Goal: Task Accomplishment & Management: Manage account settings

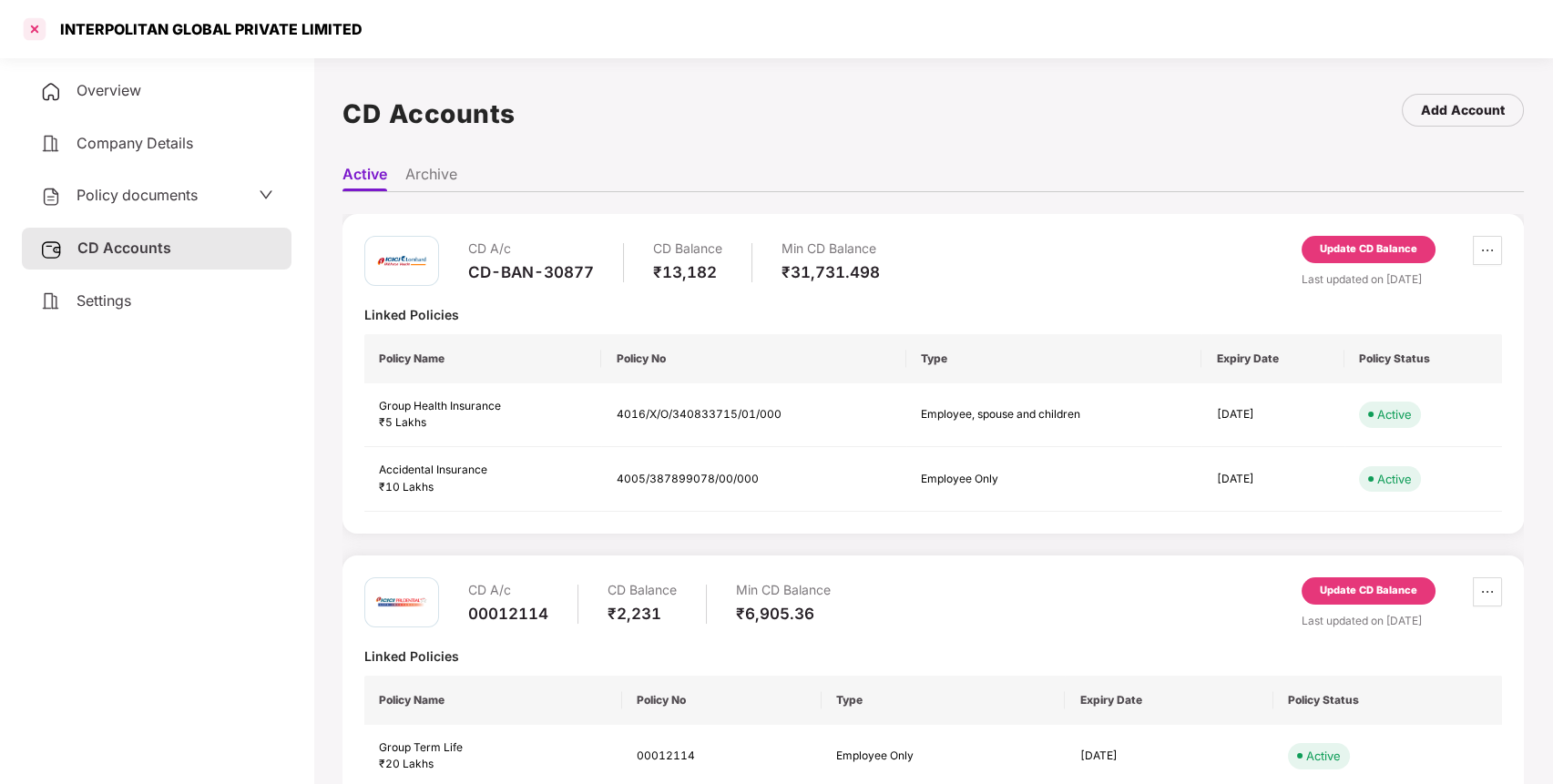
click at [26, 23] on div at bounding box center [35, 29] width 29 height 29
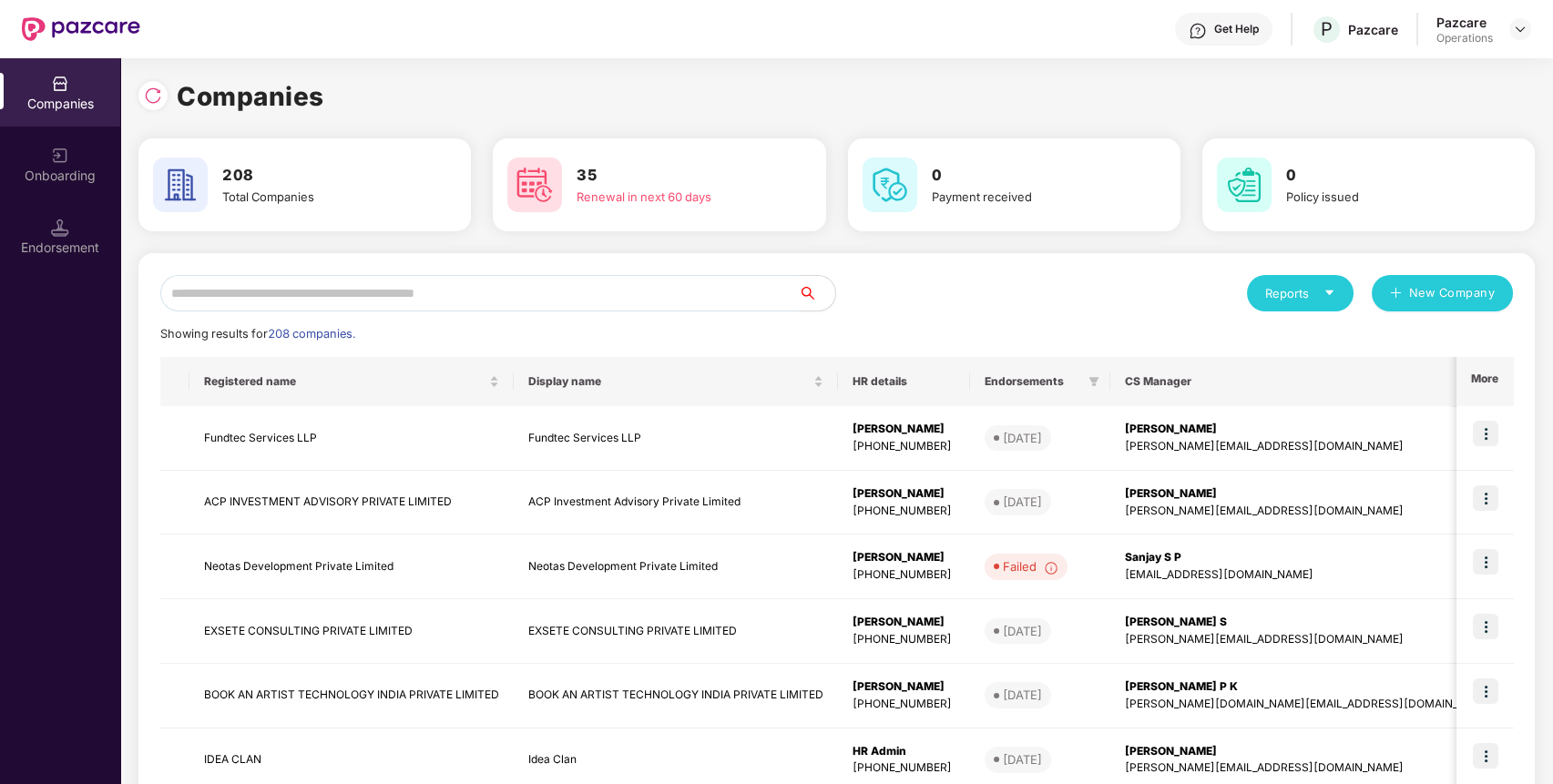
click at [541, 297] on input "text" at bounding box center [479, 294] width 638 height 37
paste input "**********"
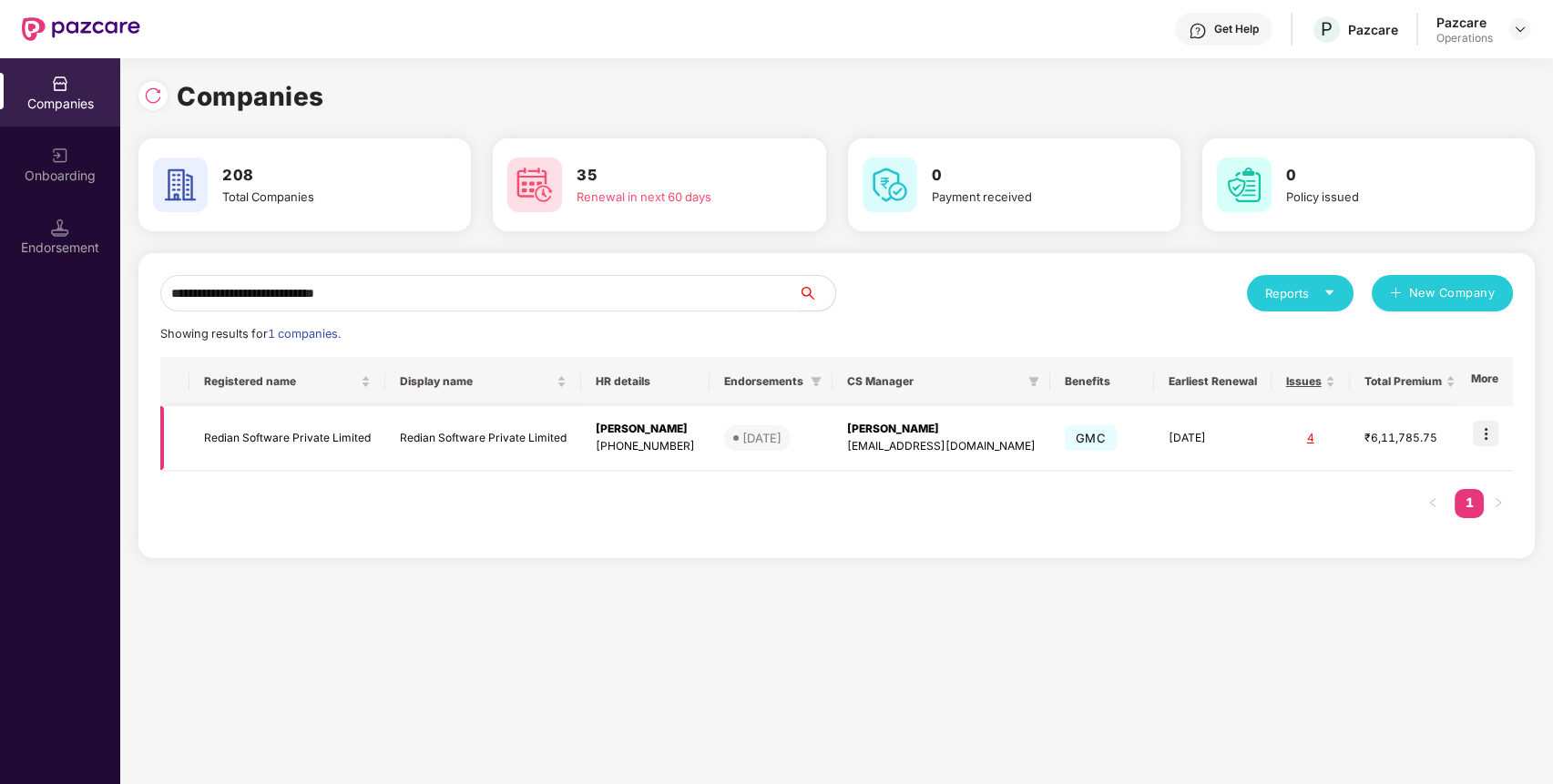
type input "**********"
click at [1492, 440] on img at bounding box center [1485, 434] width 25 height 25
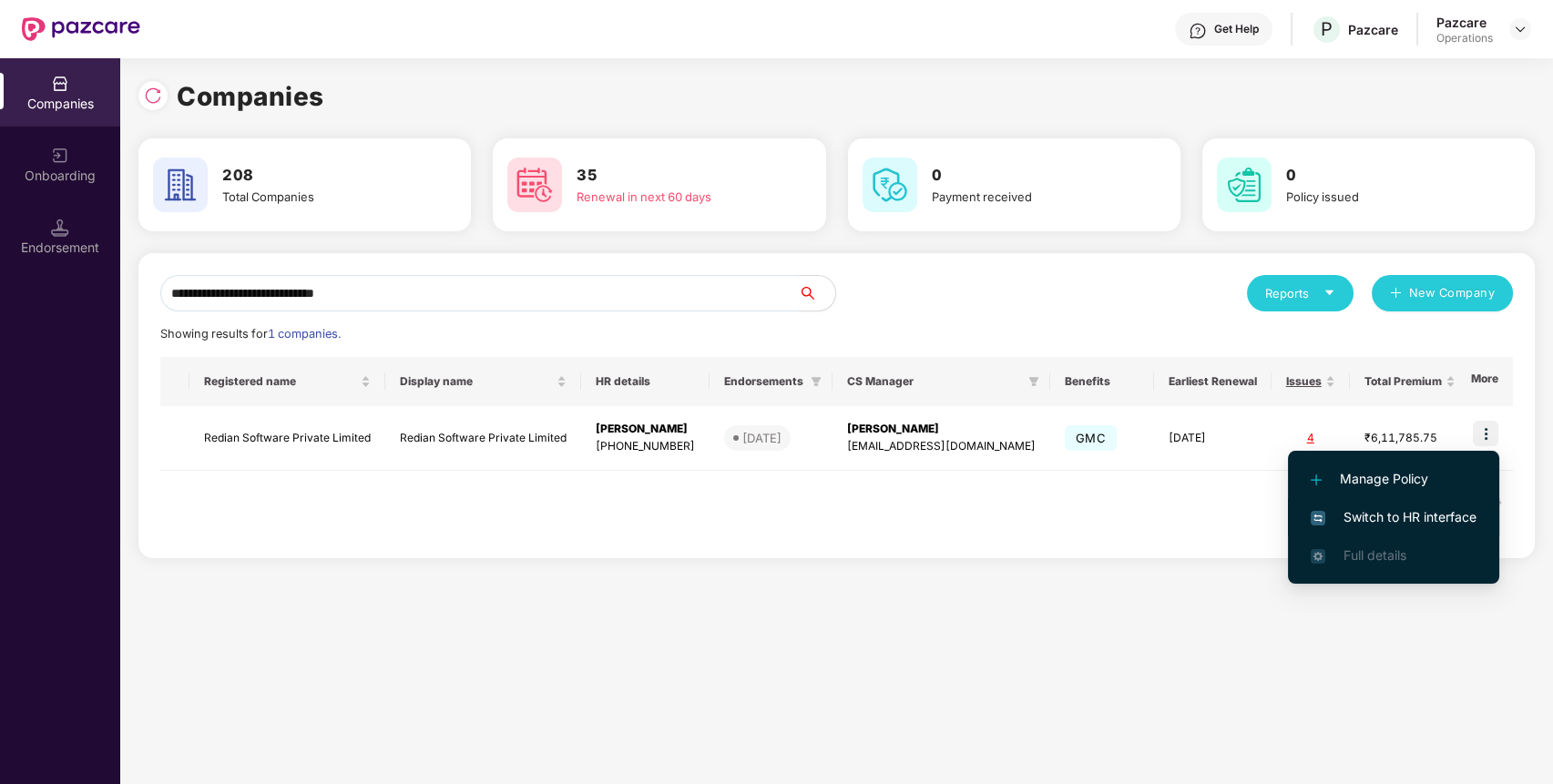
click at [1378, 526] on span "Switch to HR interface" at bounding box center [1394, 517] width 166 height 20
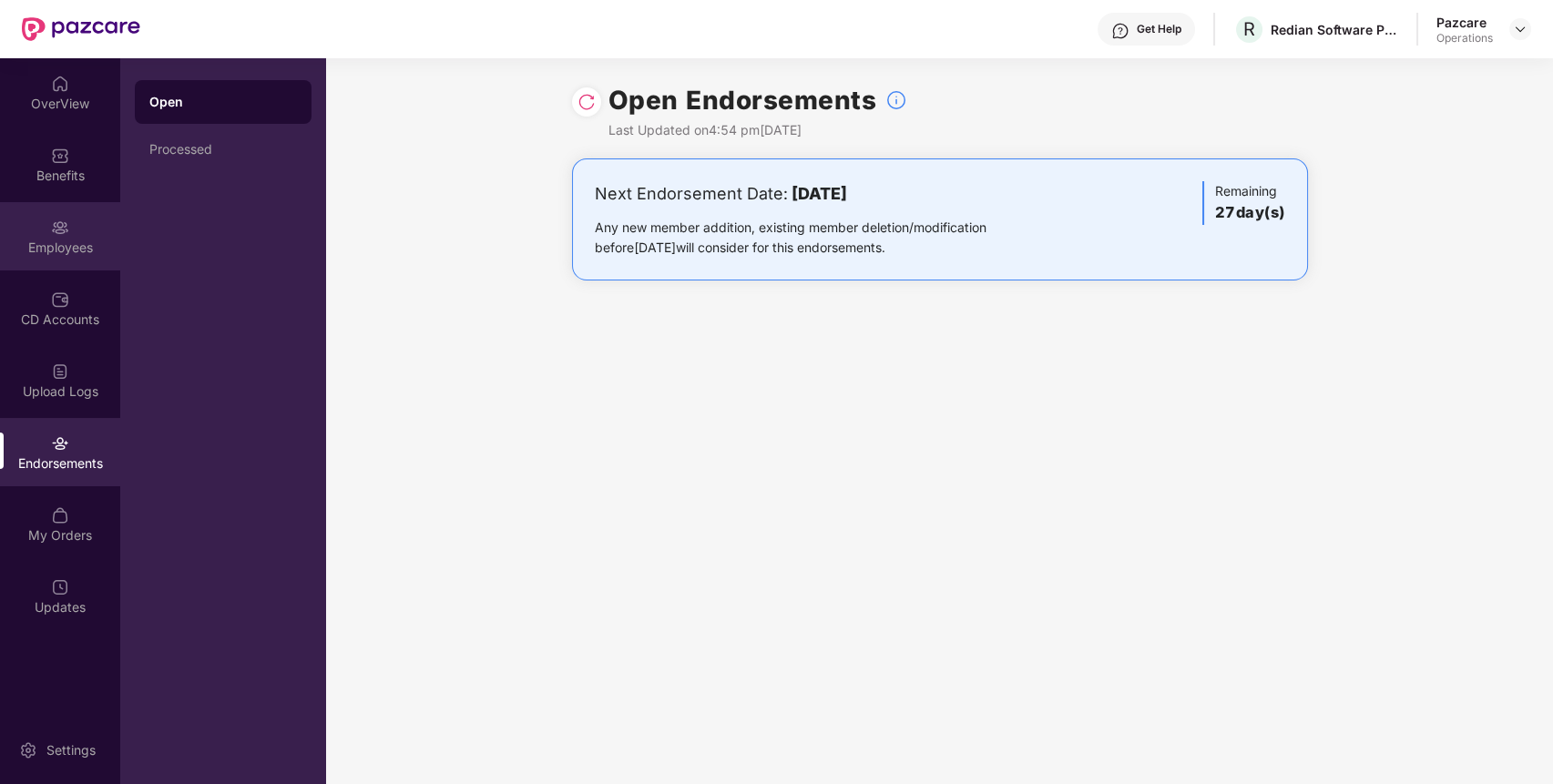
click at [11, 214] on div "Employees" at bounding box center [60, 236] width 121 height 69
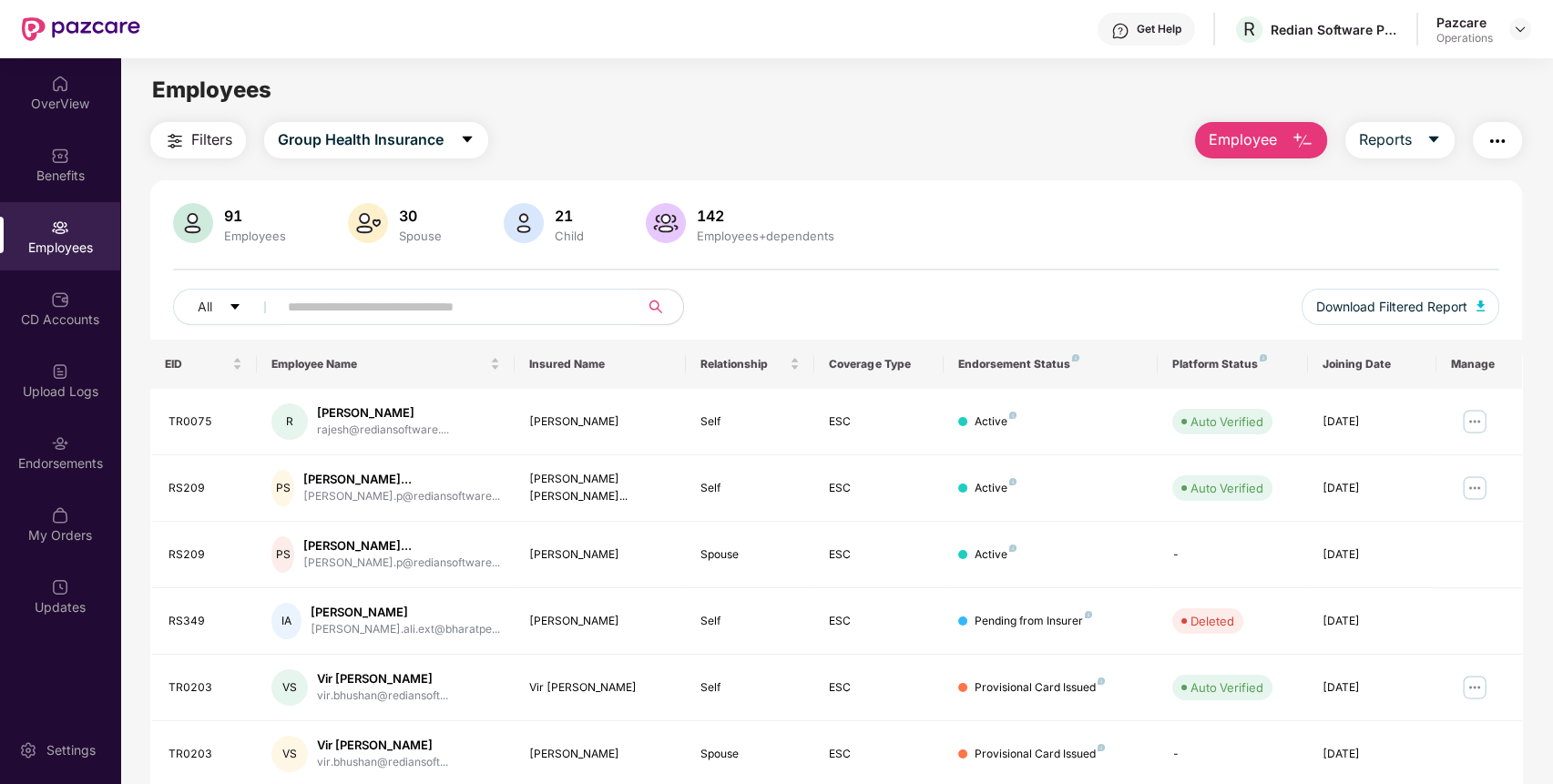
click at [218, 138] on span "Filters" at bounding box center [212, 140] width 41 height 23
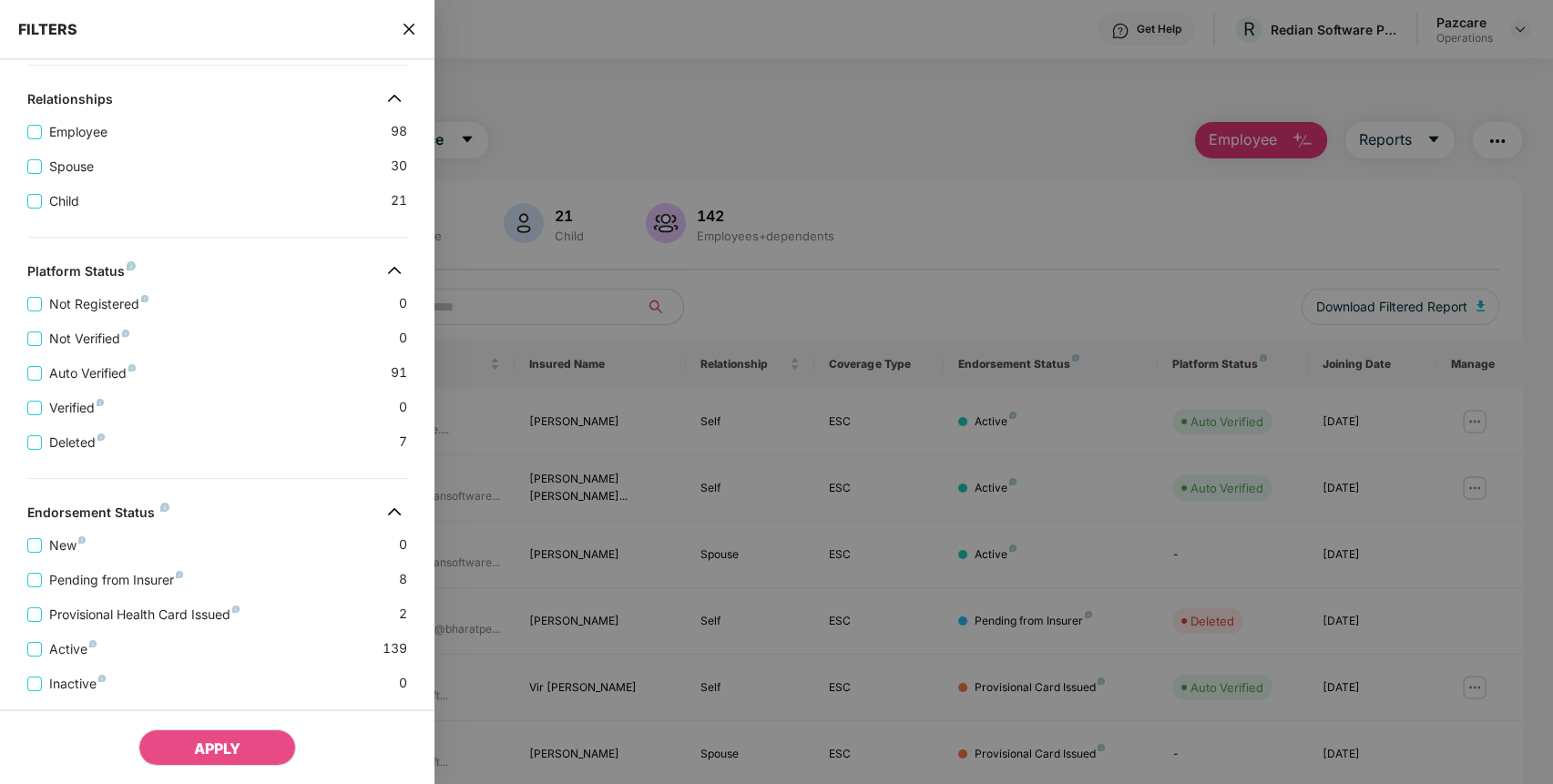
scroll to position [379, 0]
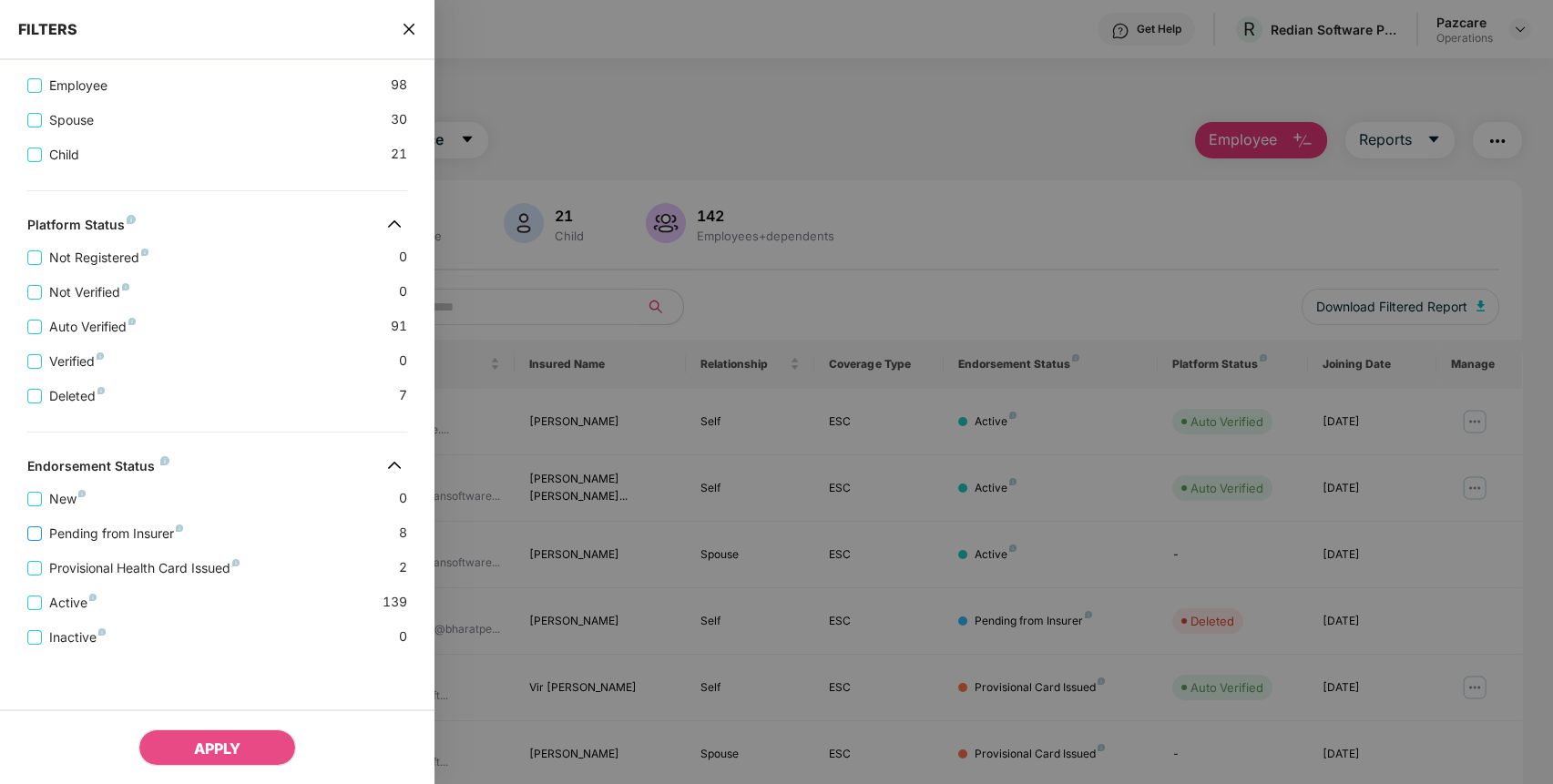
click at [146, 535] on span "Pending from Insurer" at bounding box center [116, 533] width 149 height 20
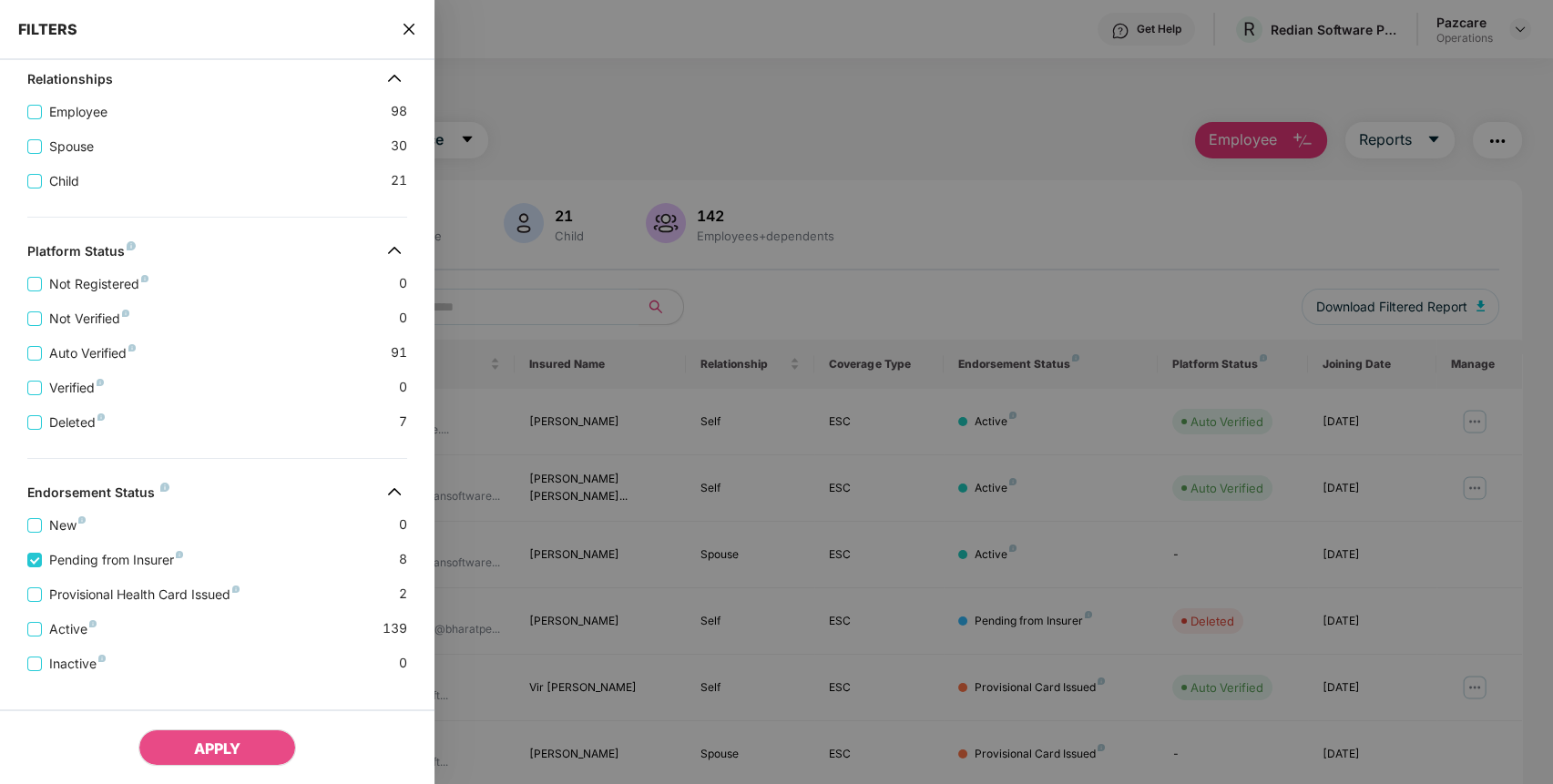
click at [146, 591] on div "Provisional Health Card Issued 2" at bounding box center [216, 588] width 380 height 35
click at [150, 598] on span "Provisional Health Card Issued" at bounding box center [144, 595] width 205 height 20
click at [168, 604] on span "Provisional Health Card Issued" at bounding box center [144, 595] width 205 height 20
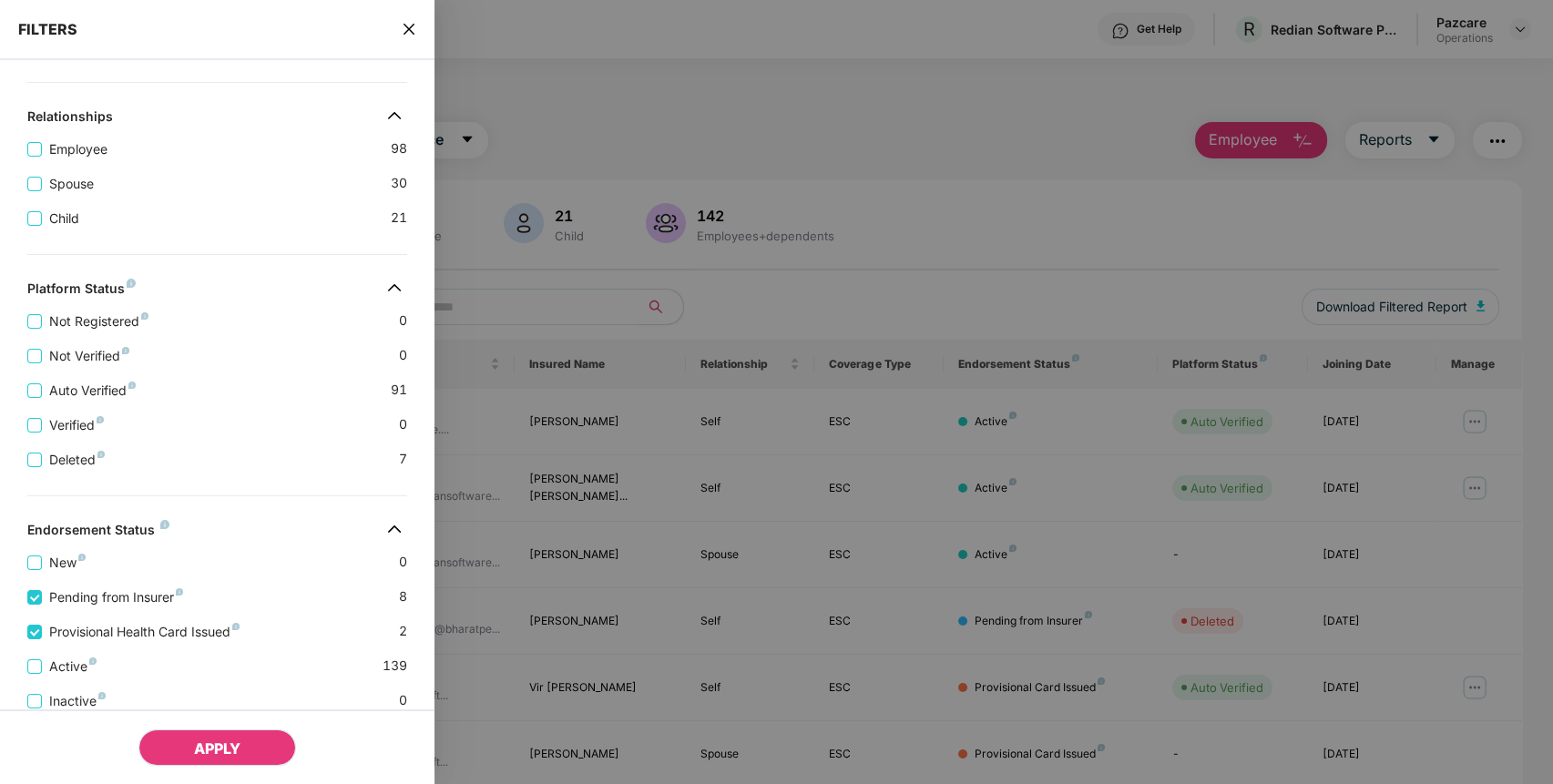
click at [259, 747] on button "APPLY" at bounding box center [216, 748] width 157 height 37
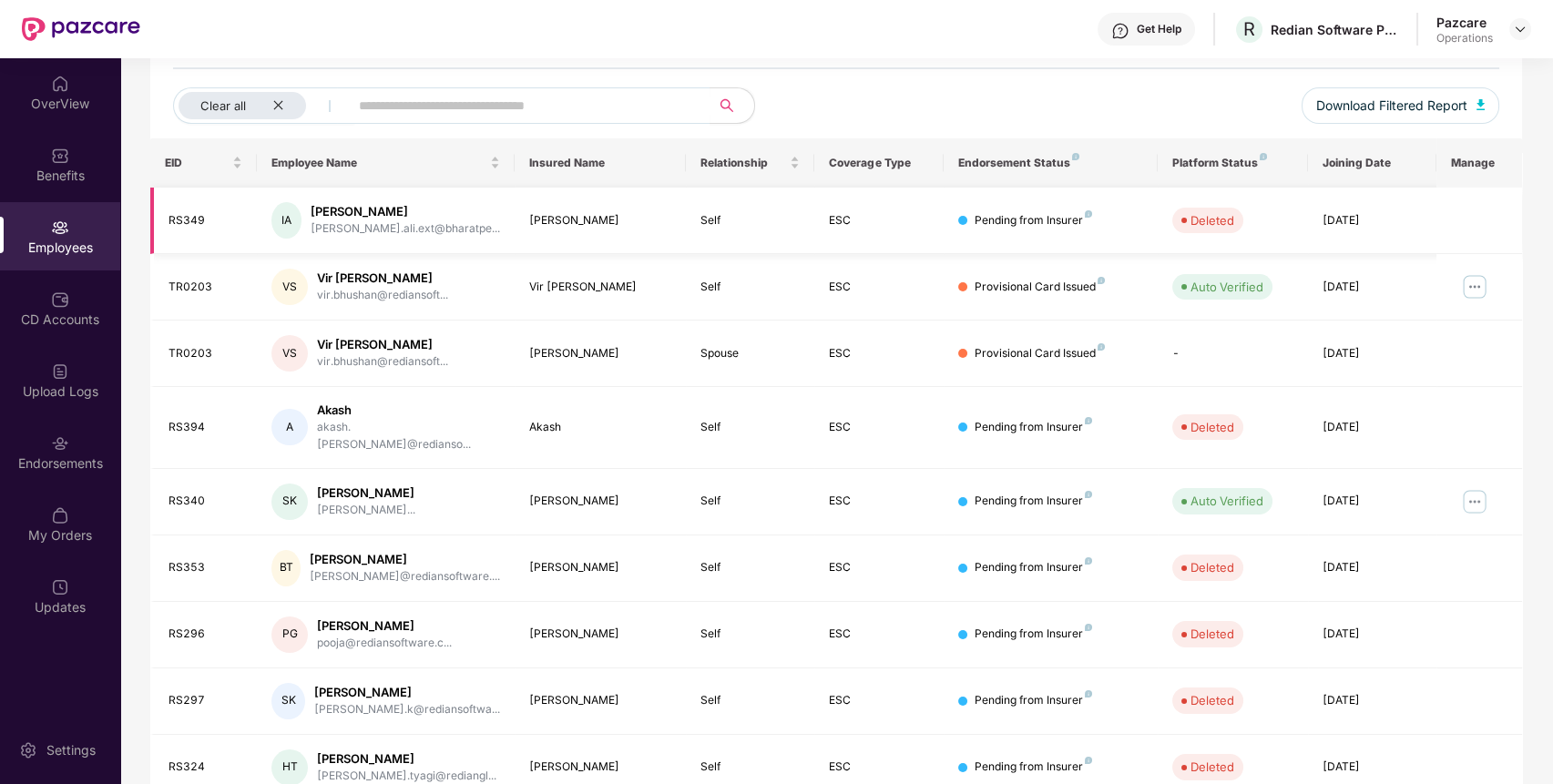
scroll to position [204, 0]
click at [1364, 96] on span "Download Filtered Report" at bounding box center [1392, 102] width 152 height 20
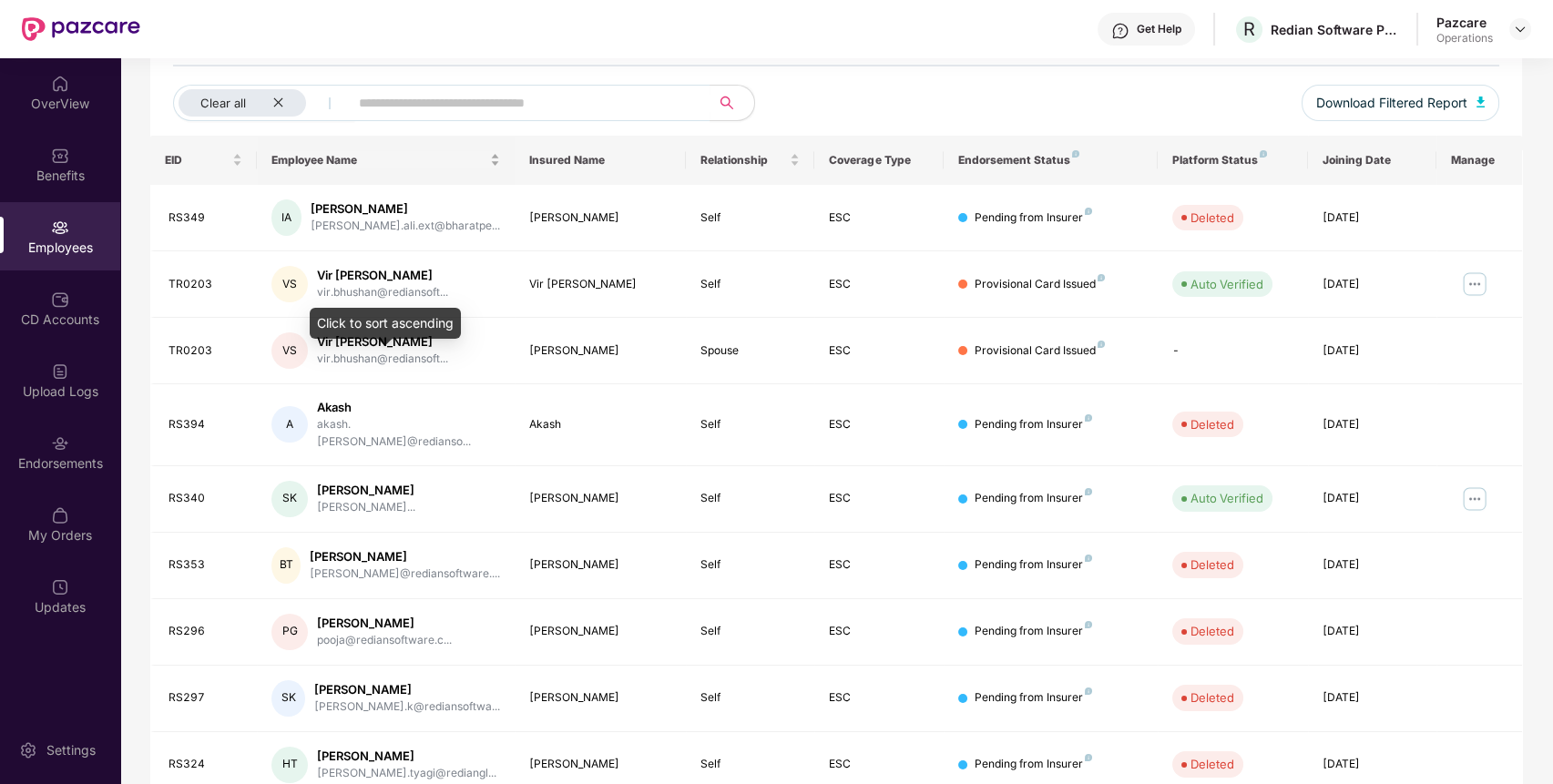
scroll to position [0, 0]
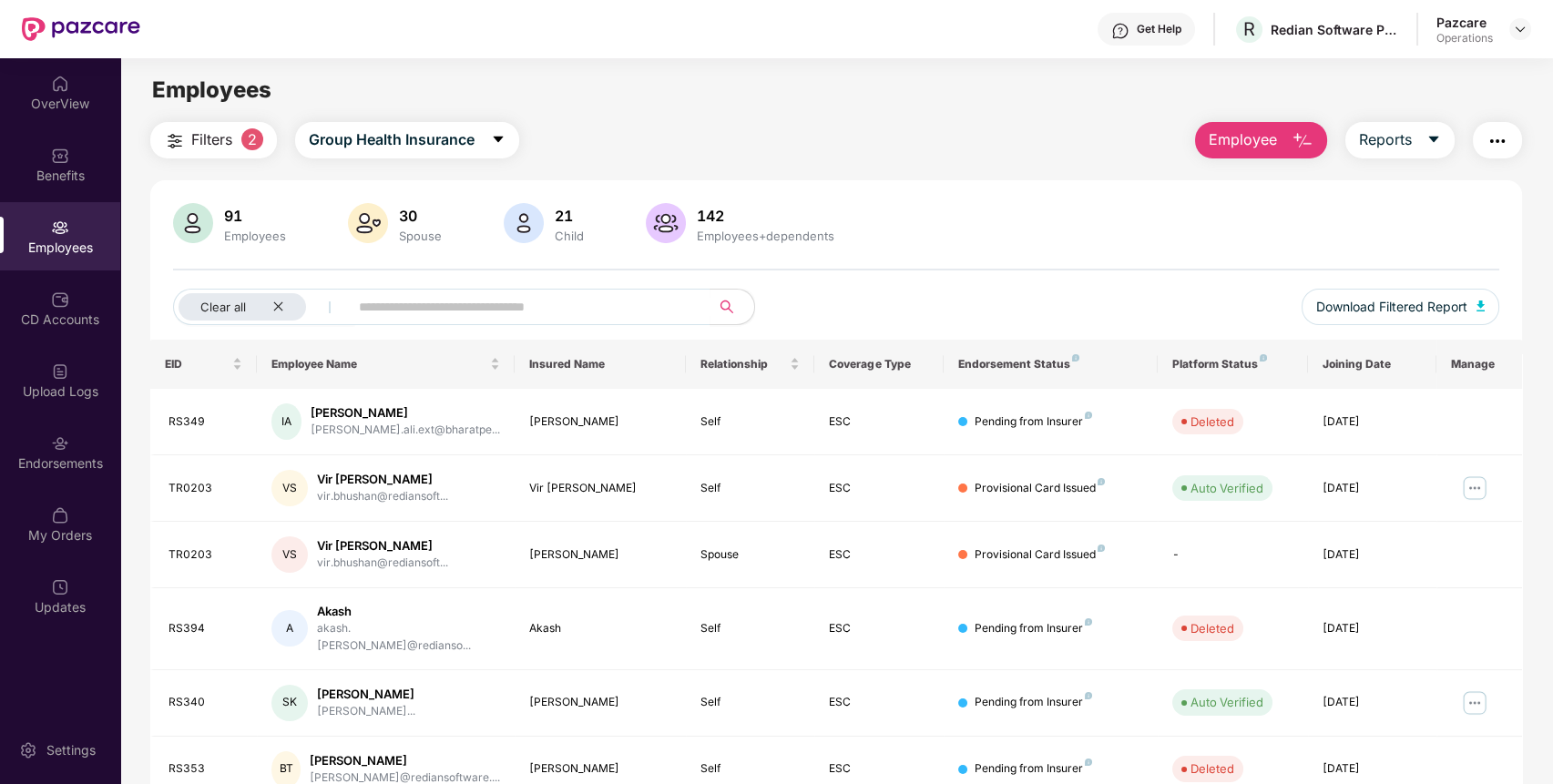
click at [240, 146] on button "Filters 2" at bounding box center [213, 140] width 127 height 37
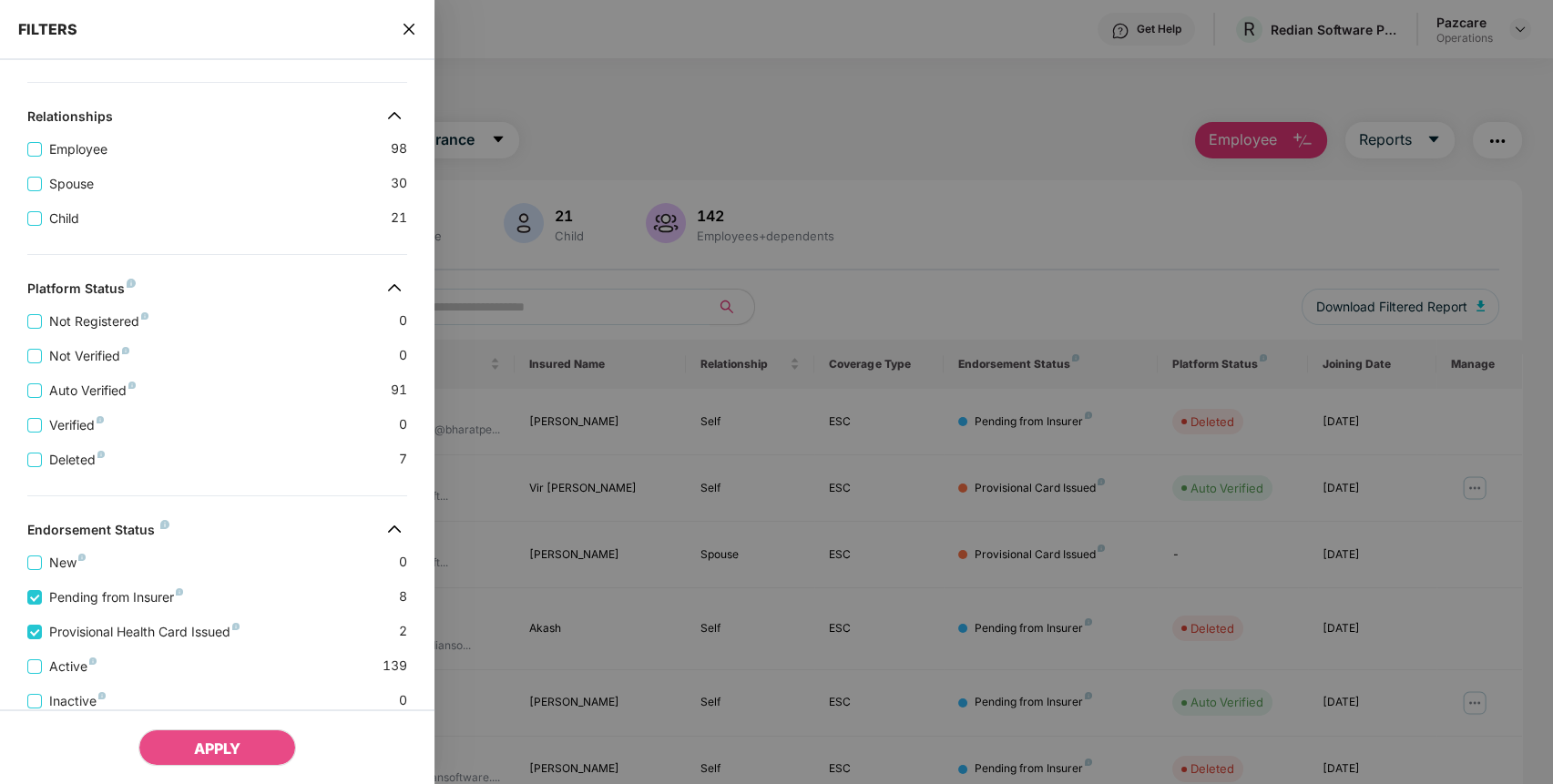
scroll to position [456, 0]
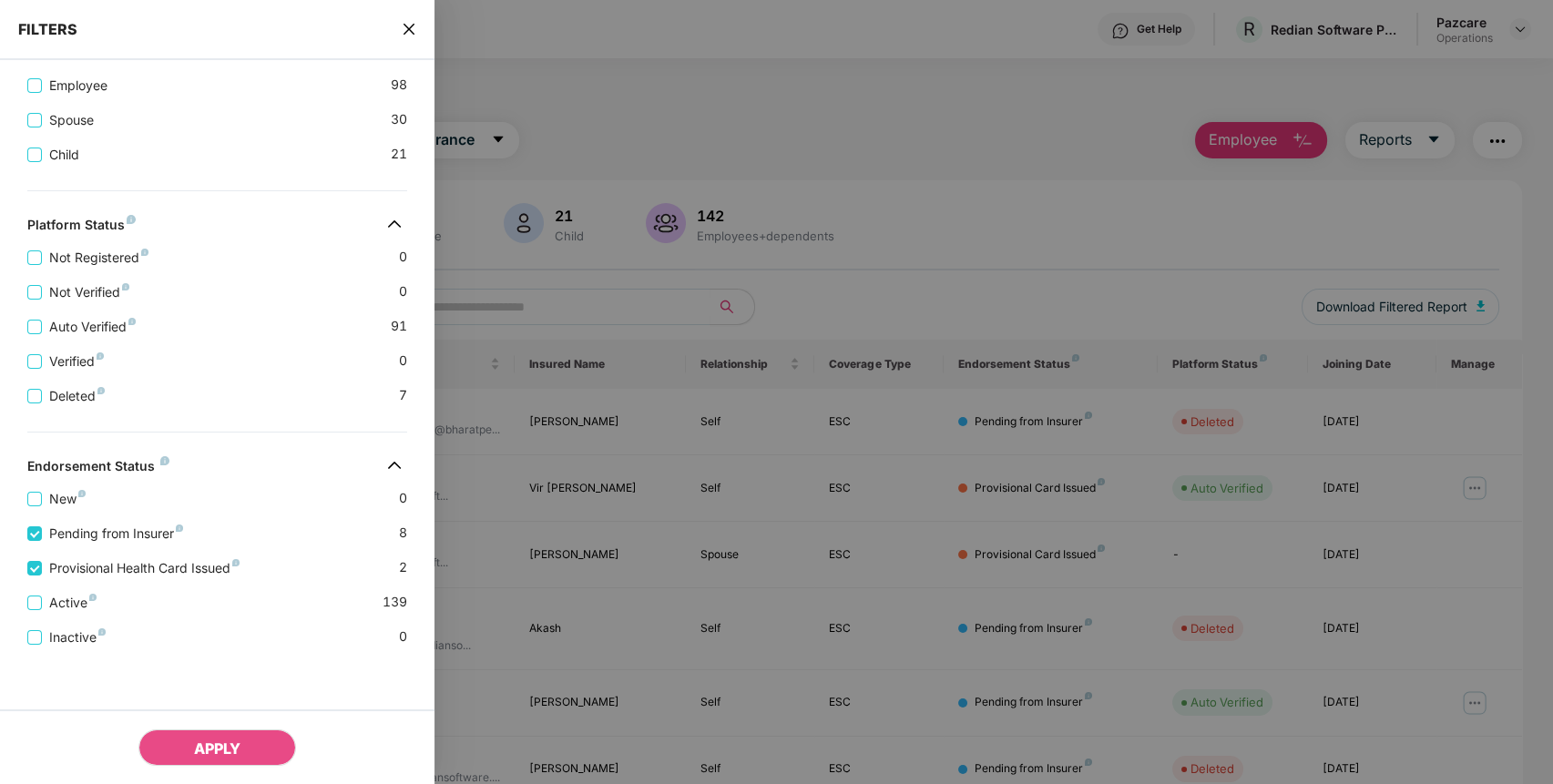
click at [416, 24] on icon "close" at bounding box center [409, 29] width 14 height 14
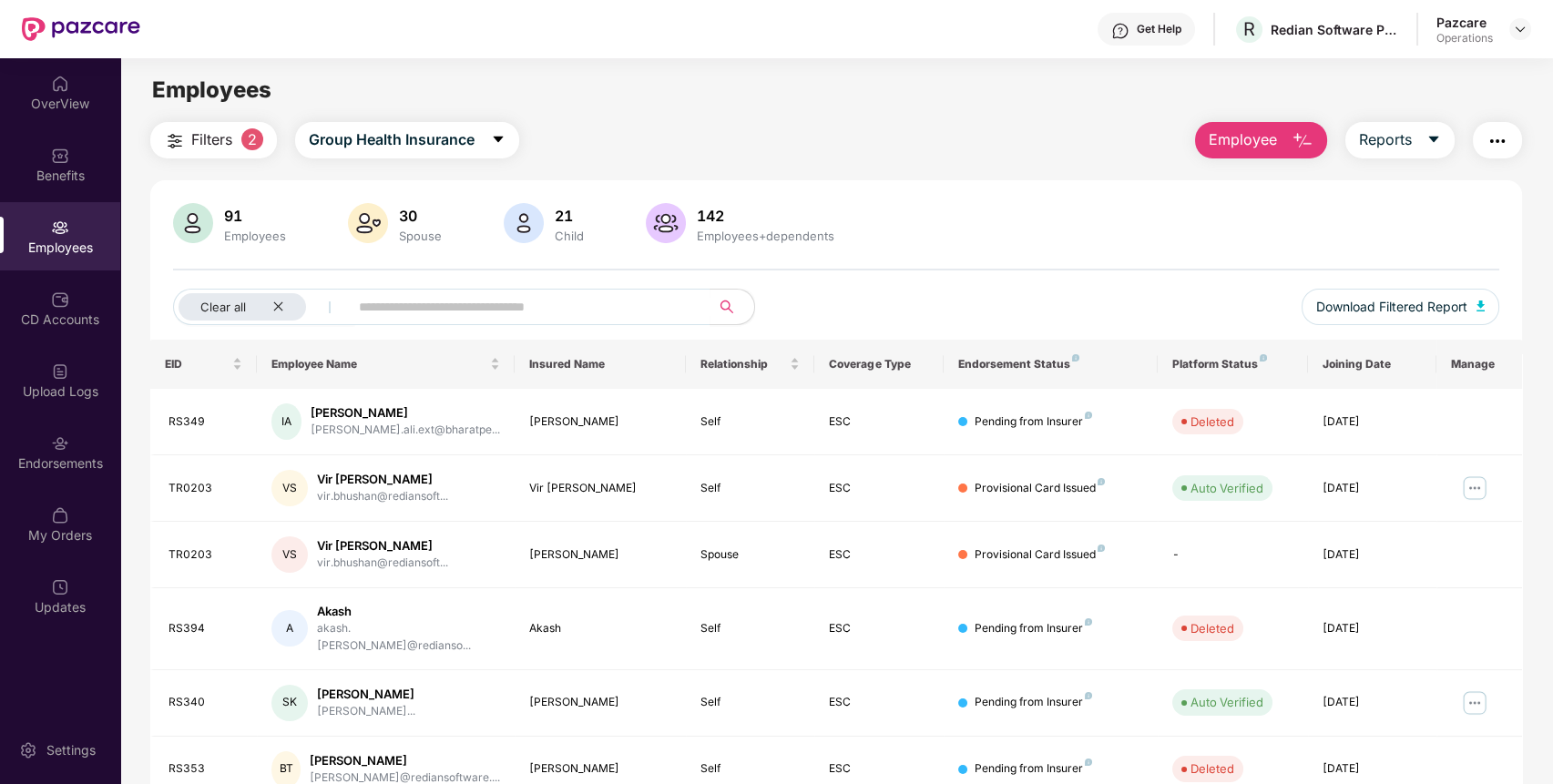
click at [1484, 153] on button "button" at bounding box center [1497, 140] width 49 height 37
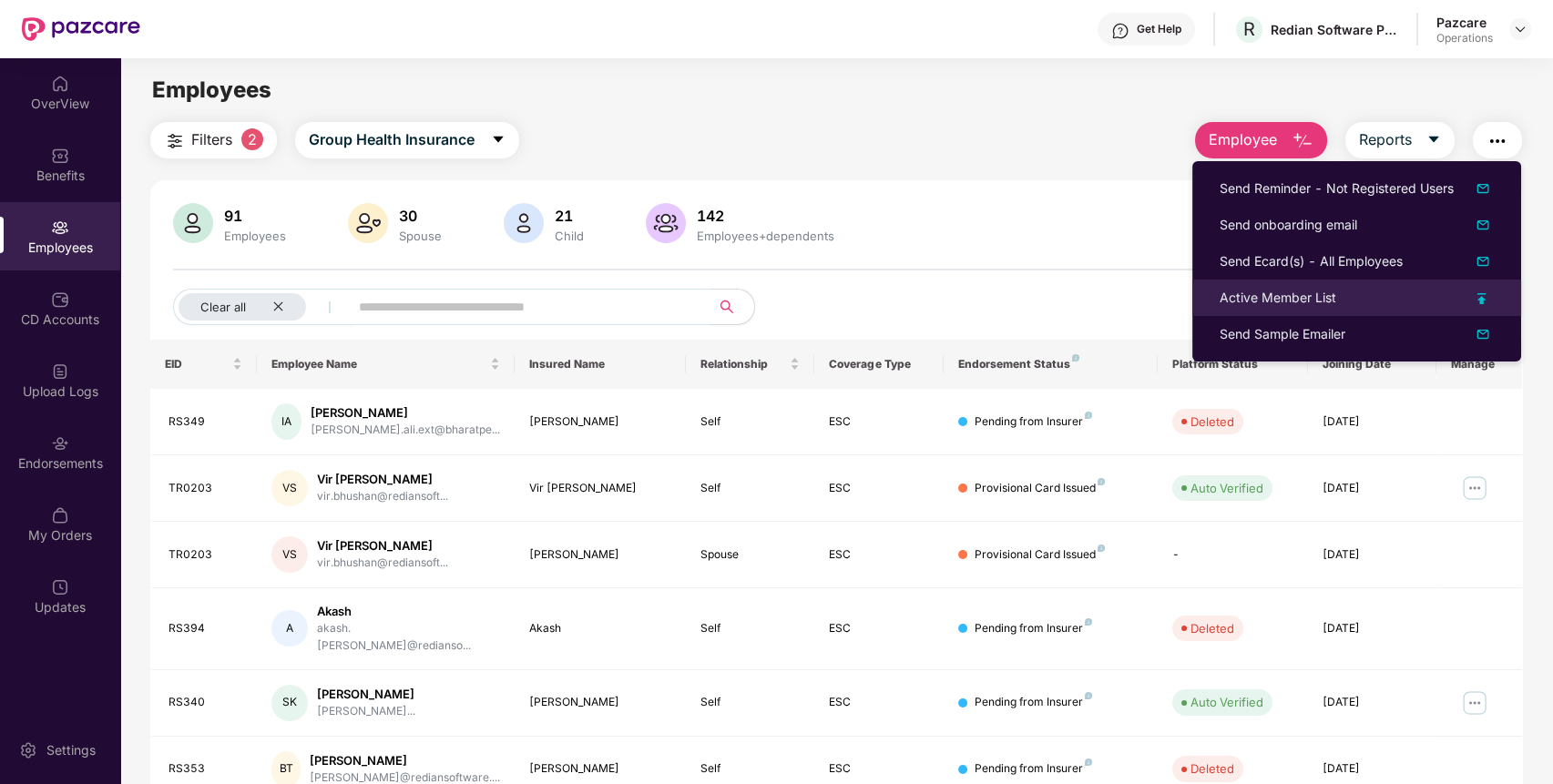
click at [1315, 294] on div "Active Member List" at bounding box center [1278, 297] width 117 height 20
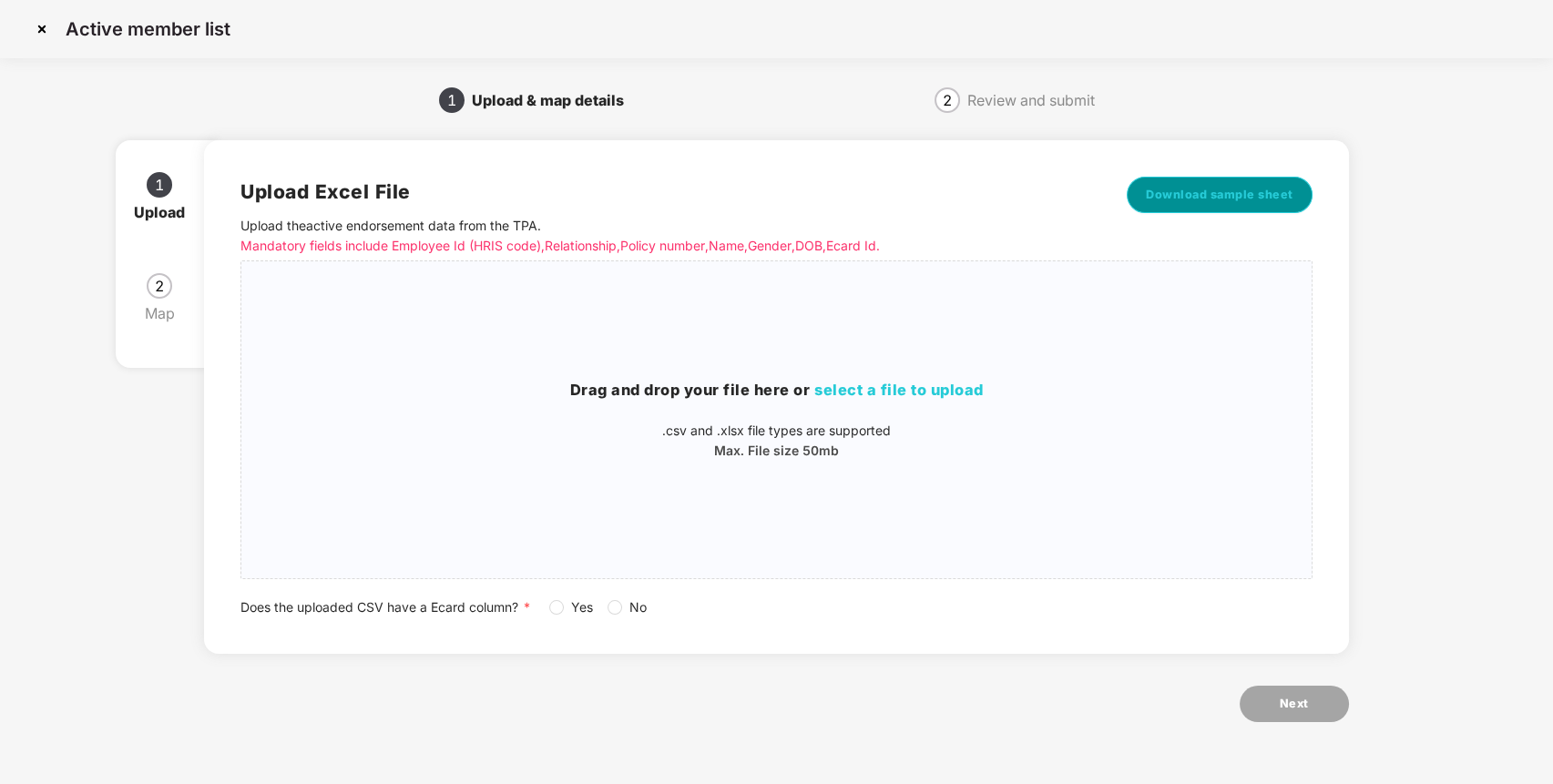
click at [1246, 205] on button "Download sample sheet" at bounding box center [1220, 195] width 185 height 37
click at [1023, 382] on h3 "Drag and drop your file here or select a file to upload" at bounding box center [776, 390] width 1070 height 24
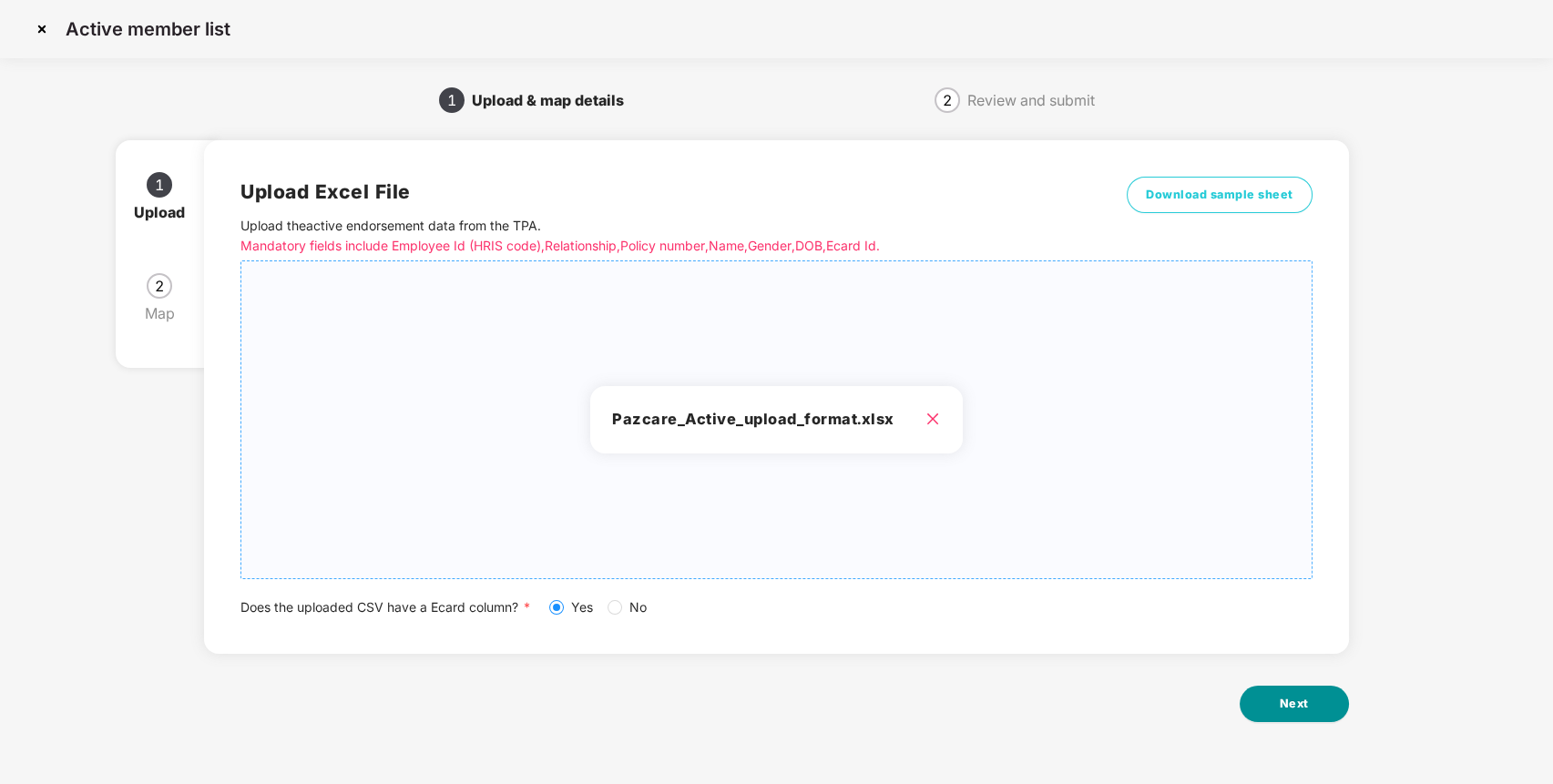
click at [1264, 705] on button "Next" at bounding box center [1294, 704] width 109 height 37
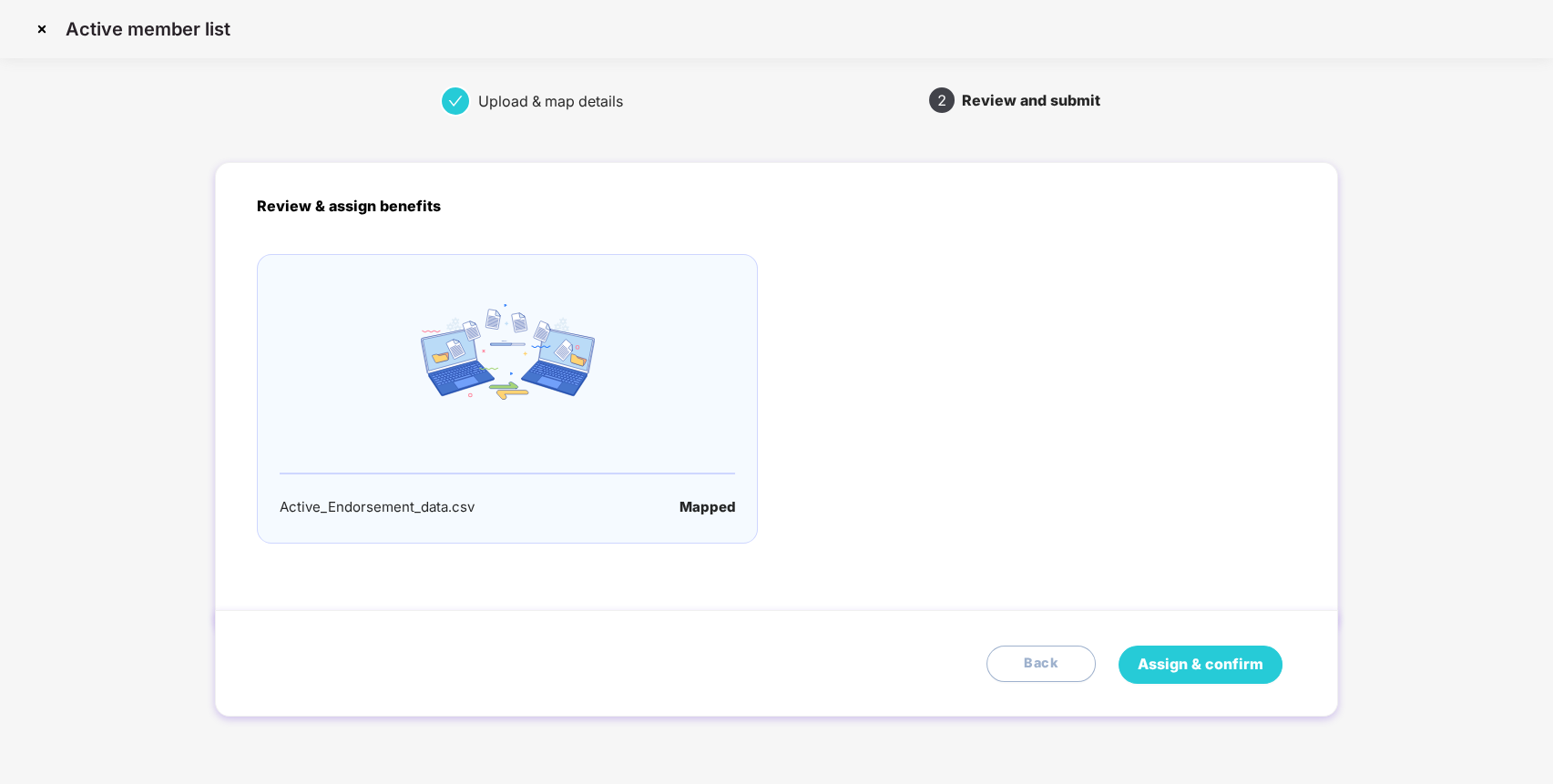
click at [1230, 656] on span "Assign & confirm" at bounding box center [1200, 664] width 126 height 23
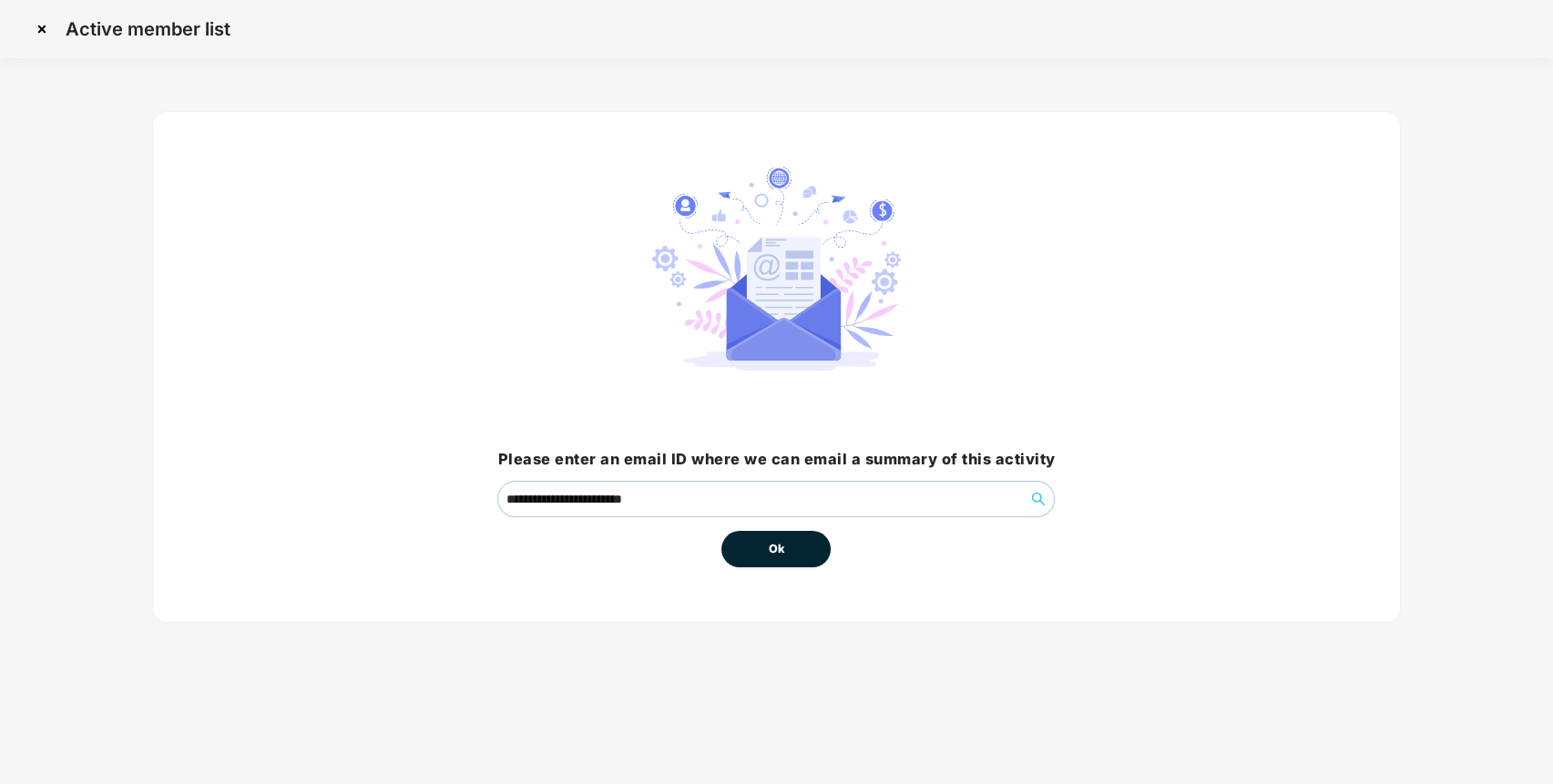
click at [747, 554] on button "Ok" at bounding box center [776, 549] width 109 height 37
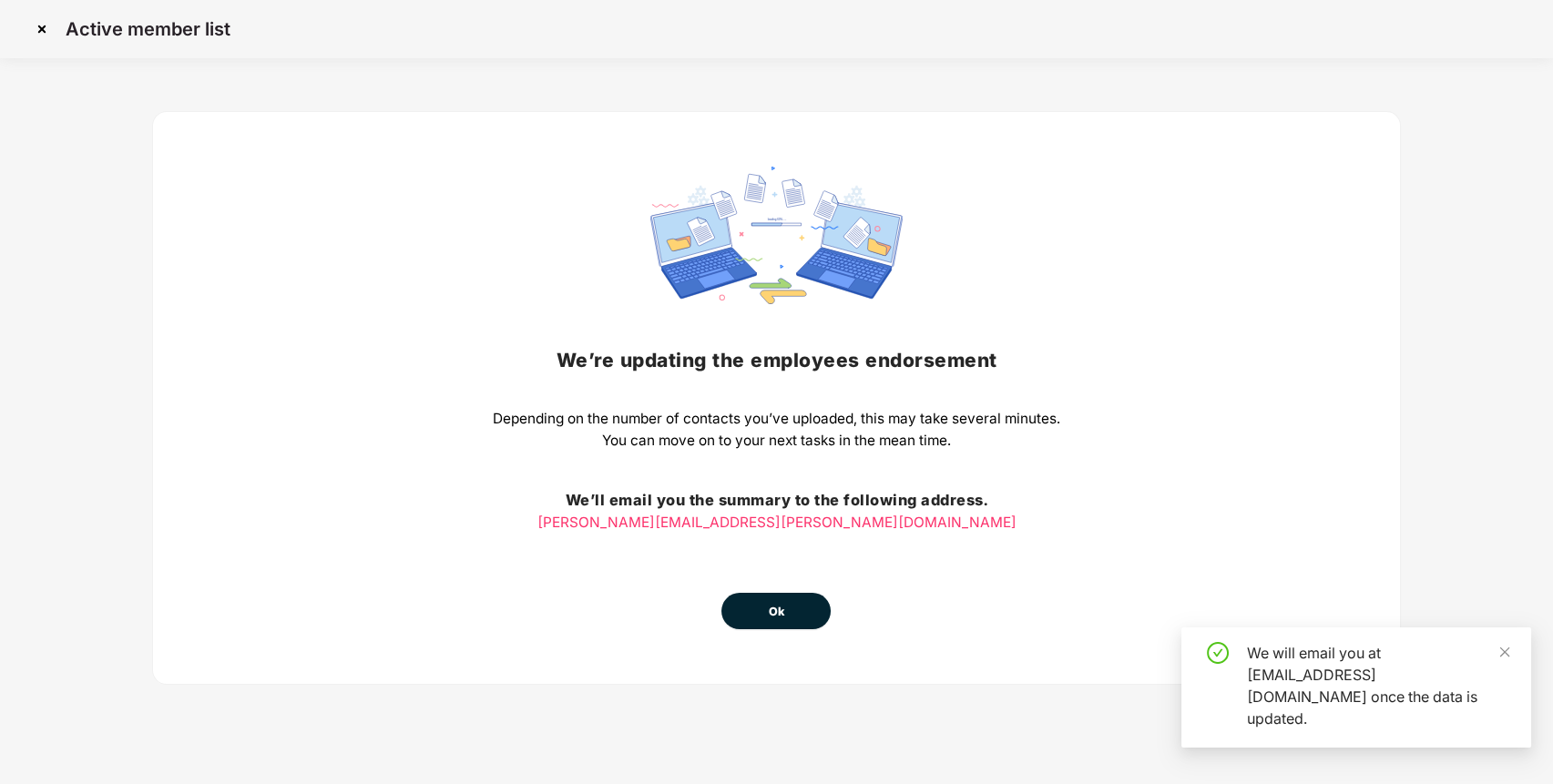
click at [779, 619] on button "Ok" at bounding box center [776, 611] width 109 height 37
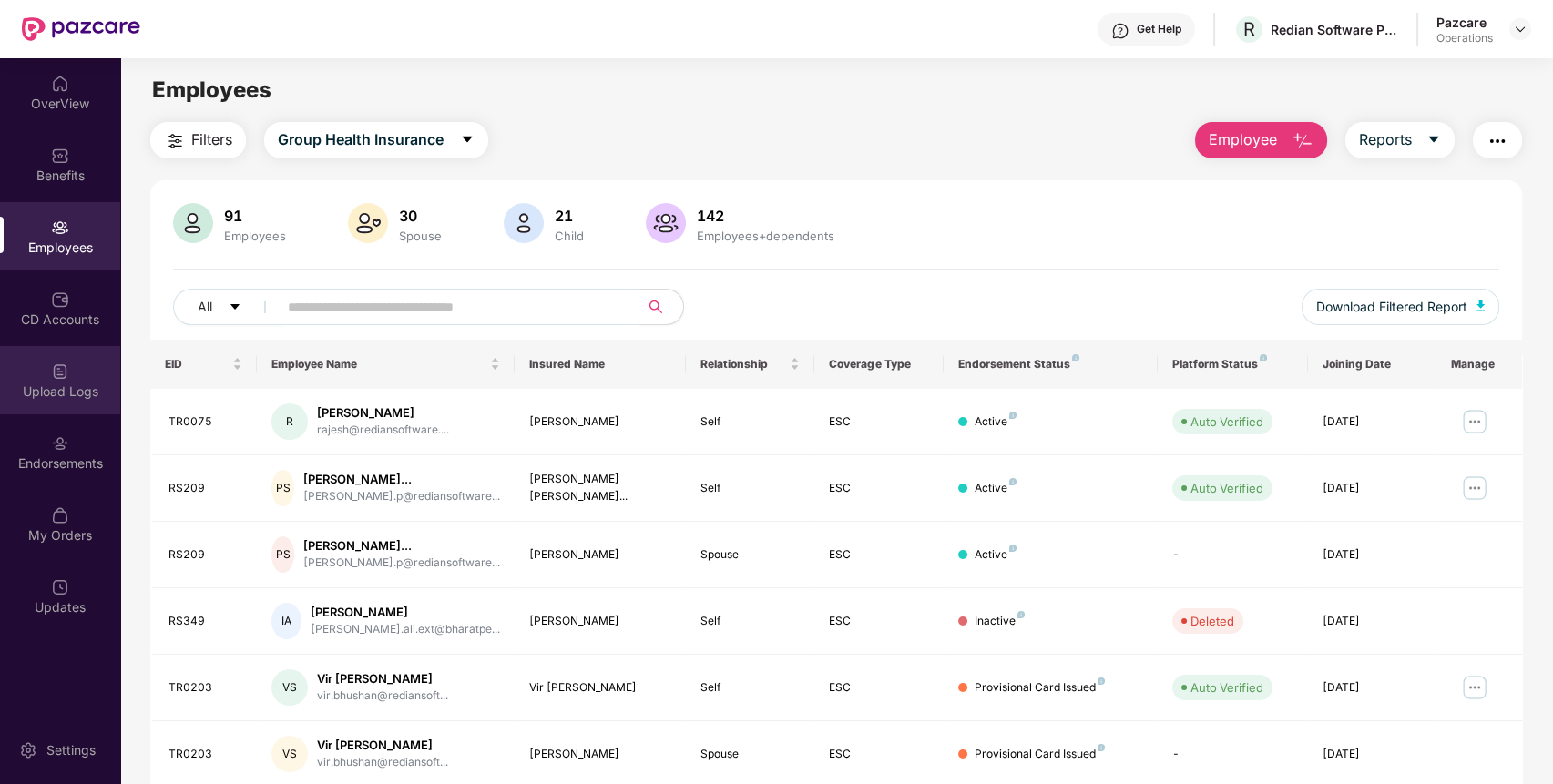
click at [83, 372] on div "Upload Logs" at bounding box center [60, 379] width 121 height 69
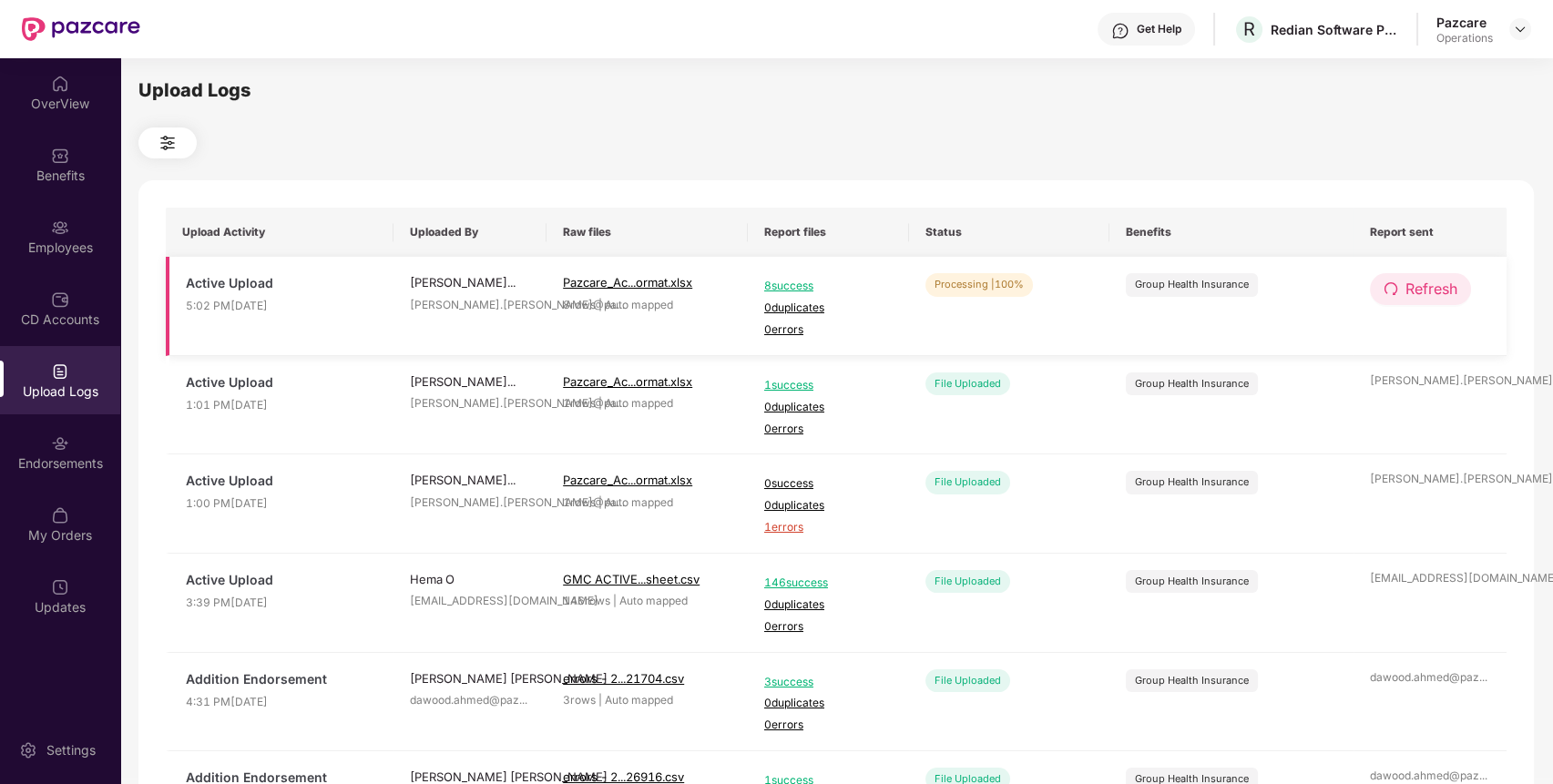
click at [1443, 289] on span "Refresh" at bounding box center [1432, 290] width 52 height 23
click at [1522, 29] on img at bounding box center [1520, 29] width 14 height 14
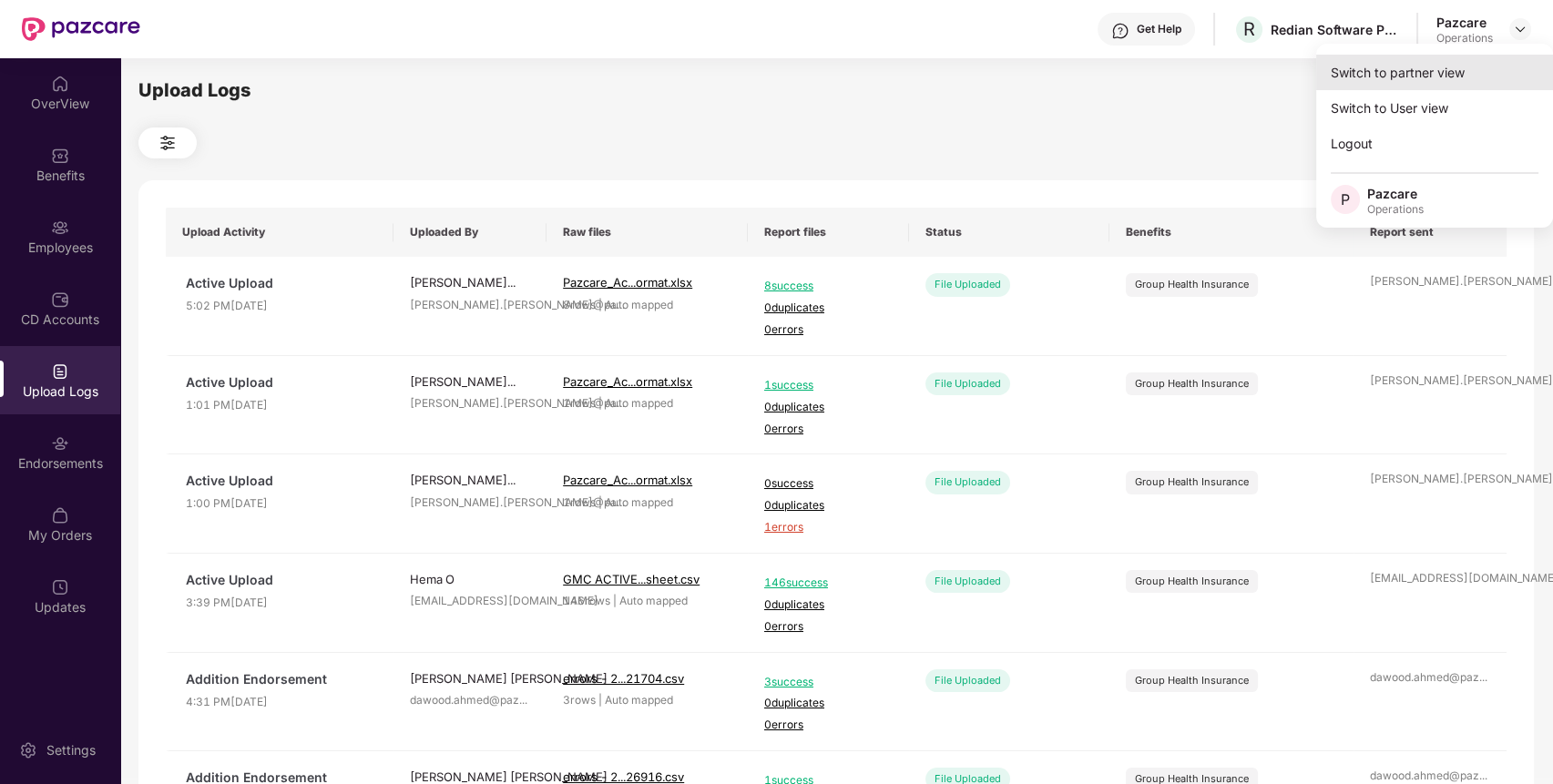
click at [1426, 65] on div "Switch to partner view" at bounding box center [1434, 72] width 237 height 36
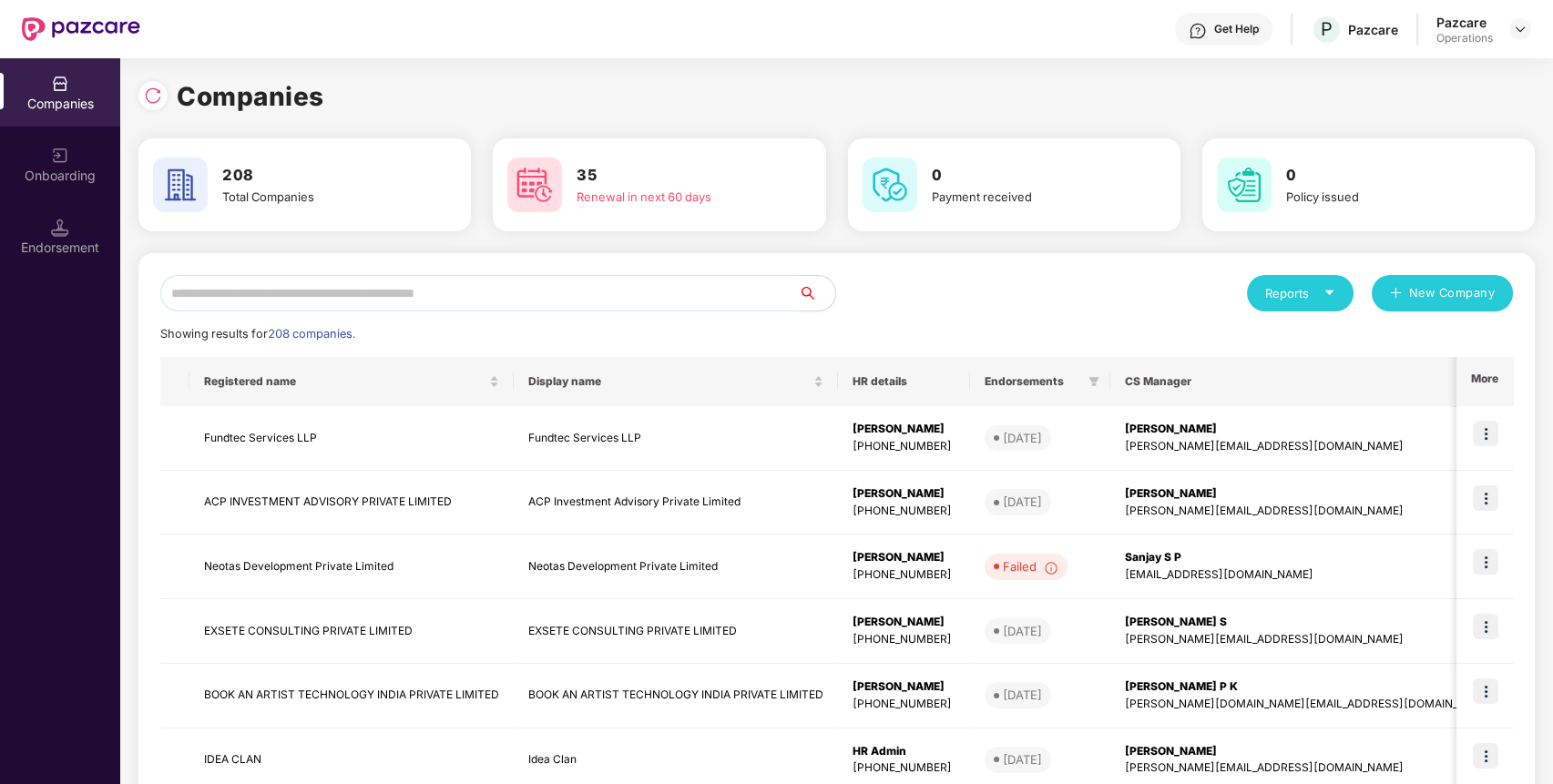
click at [650, 279] on input "text" at bounding box center [479, 294] width 638 height 37
paste input "**********"
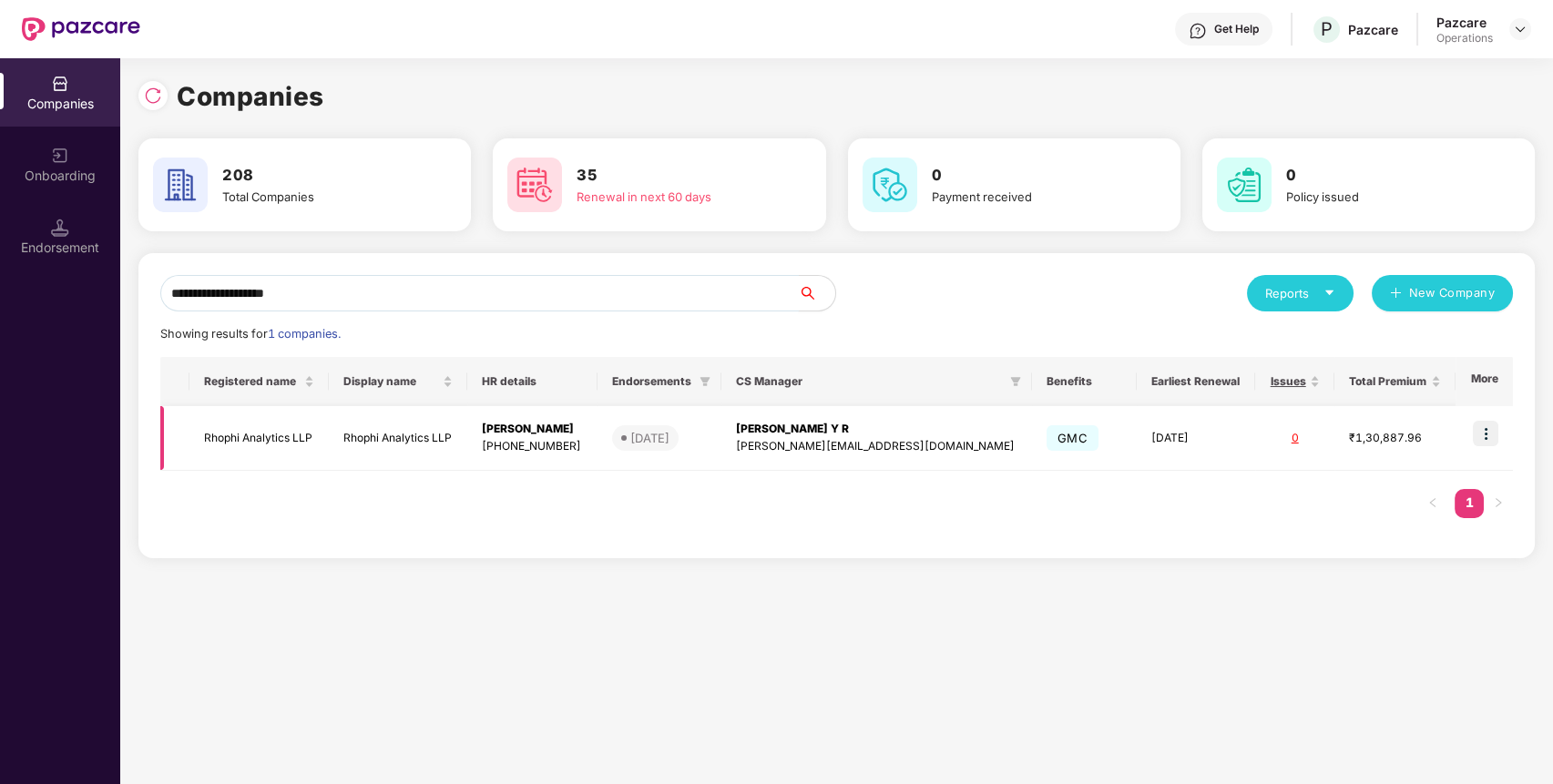
type input "**********"
click at [1497, 430] on img at bounding box center [1485, 434] width 25 height 25
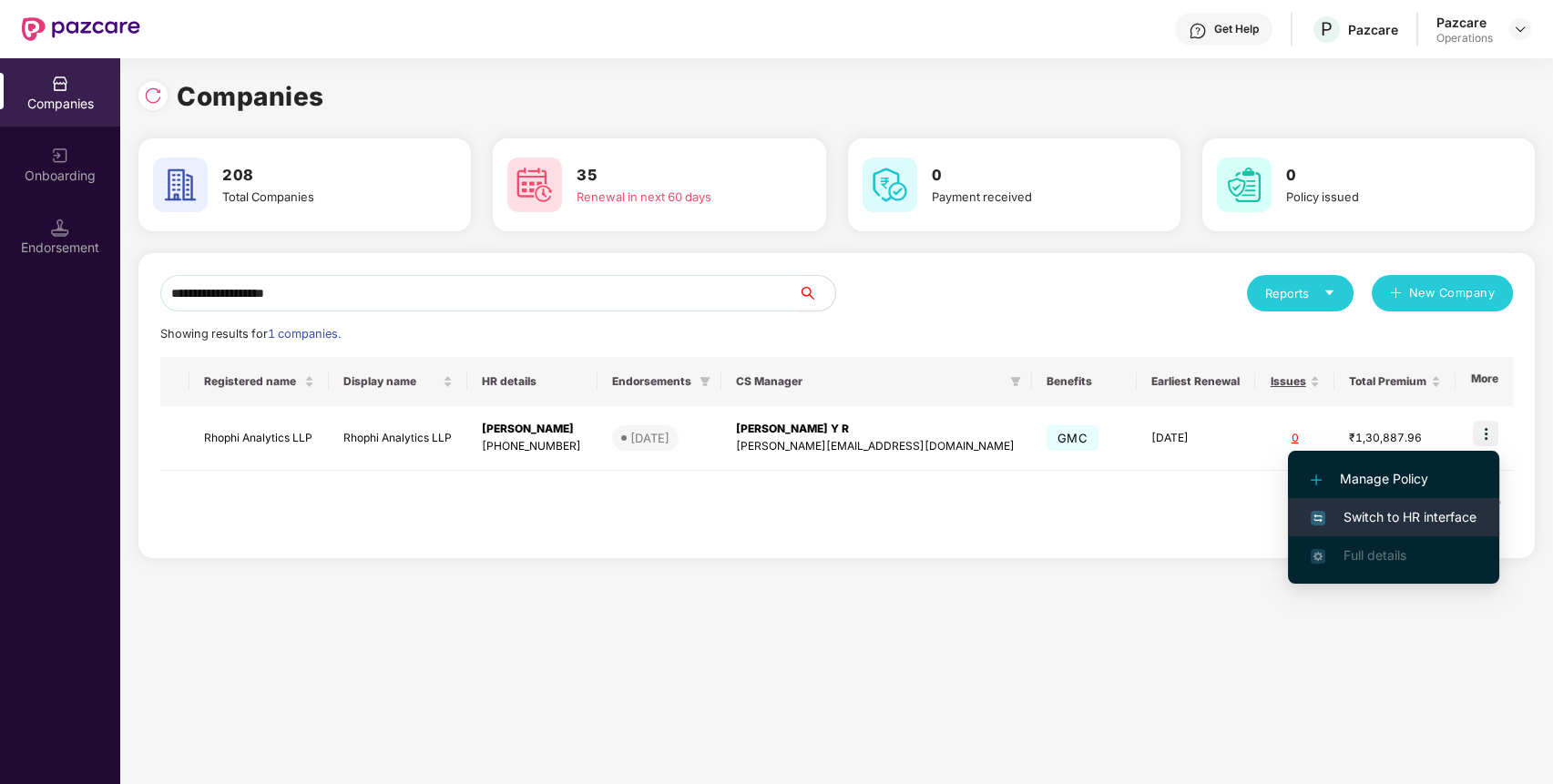
click at [1378, 503] on li "Switch to HR interface" at bounding box center [1394, 518] width 212 height 39
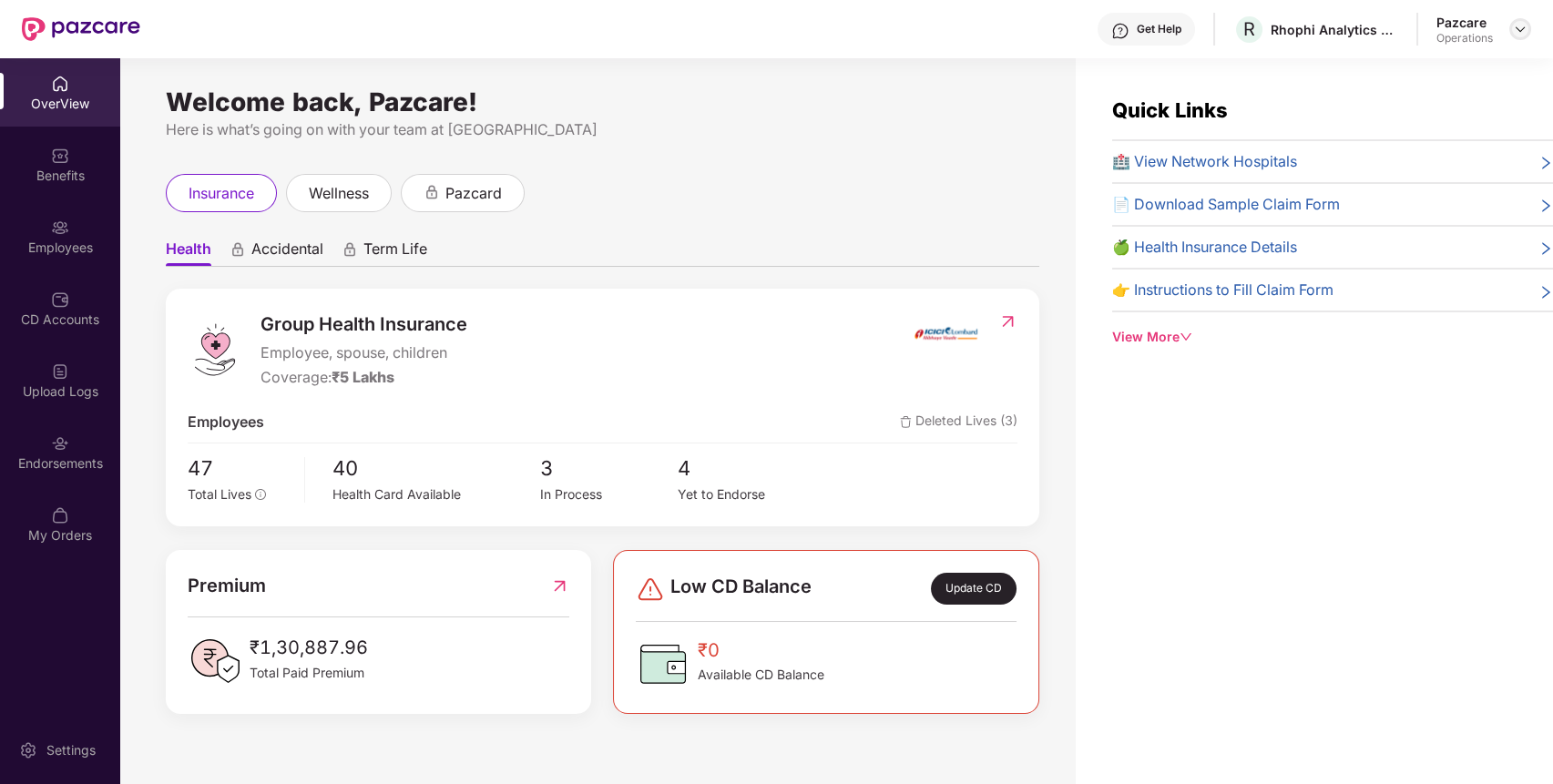
click at [1523, 24] on img at bounding box center [1520, 29] width 14 height 14
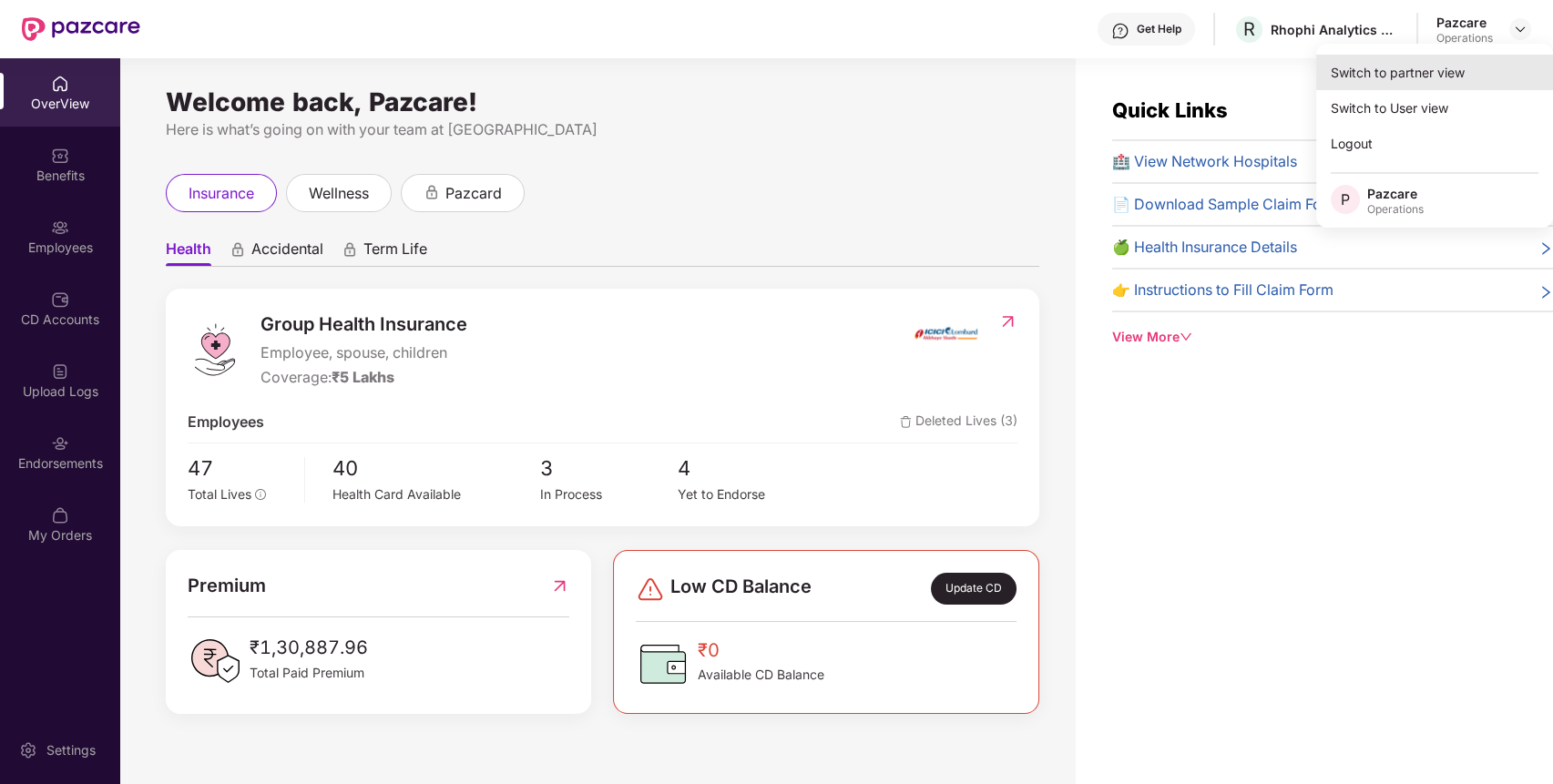
click at [1454, 68] on div "Switch to partner view" at bounding box center [1434, 72] width 237 height 36
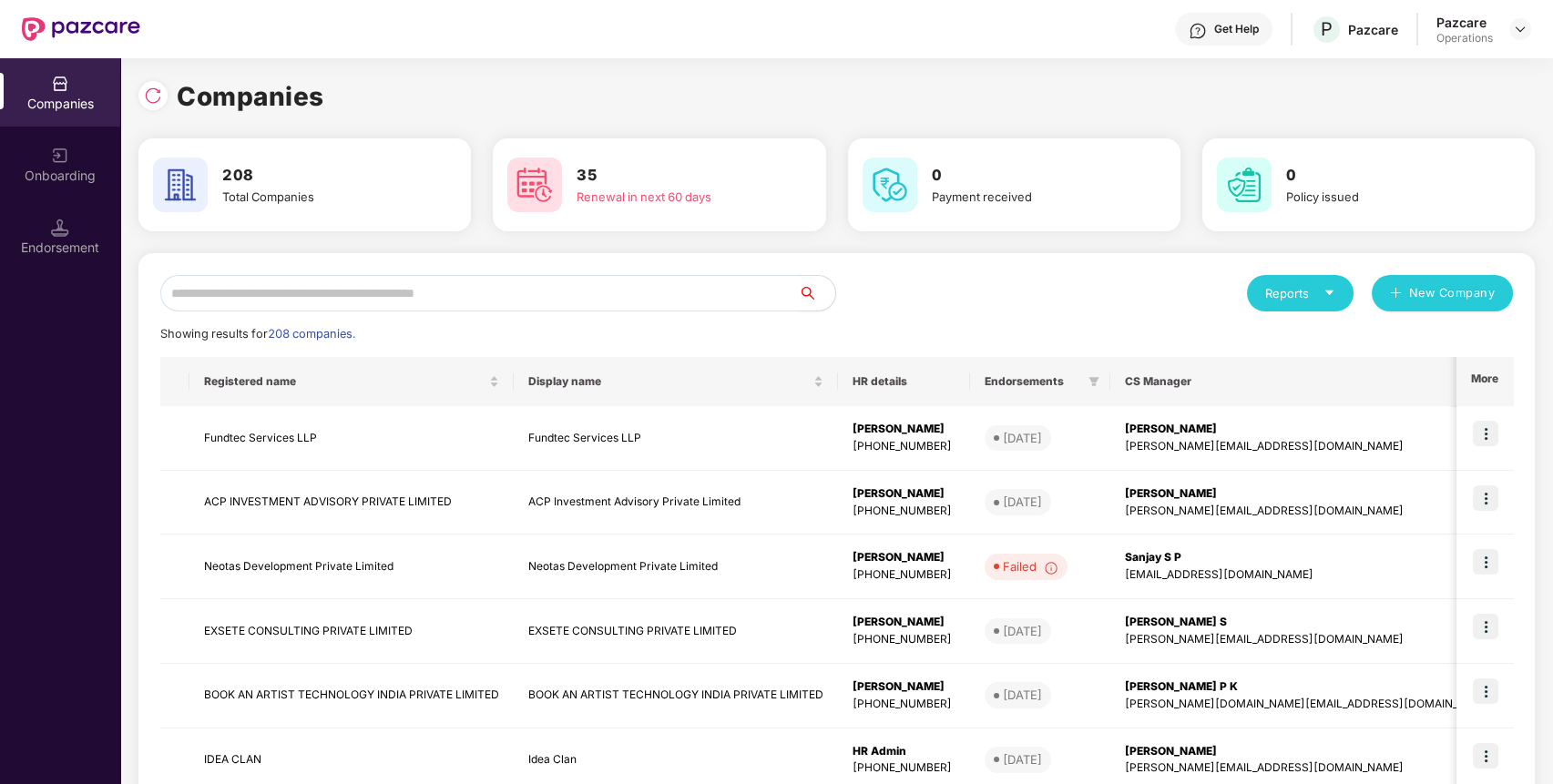
click at [692, 300] on input "text" at bounding box center [479, 294] width 638 height 37
paste input "**********"
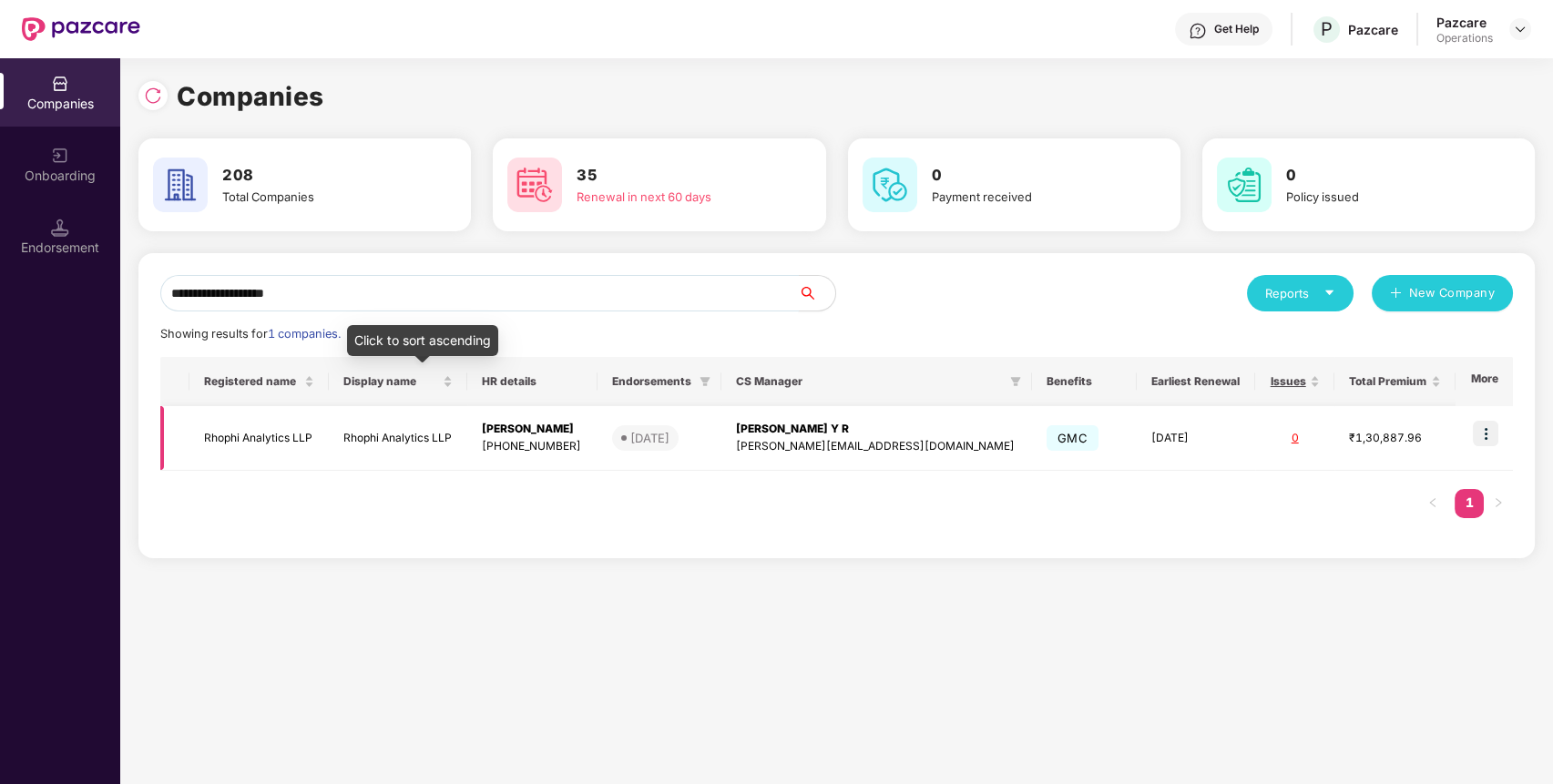
type input "**********"
click at [311, 438] on td "Rhophi Analytics LLP" at bounding box center [258, 438] width 138 height 65
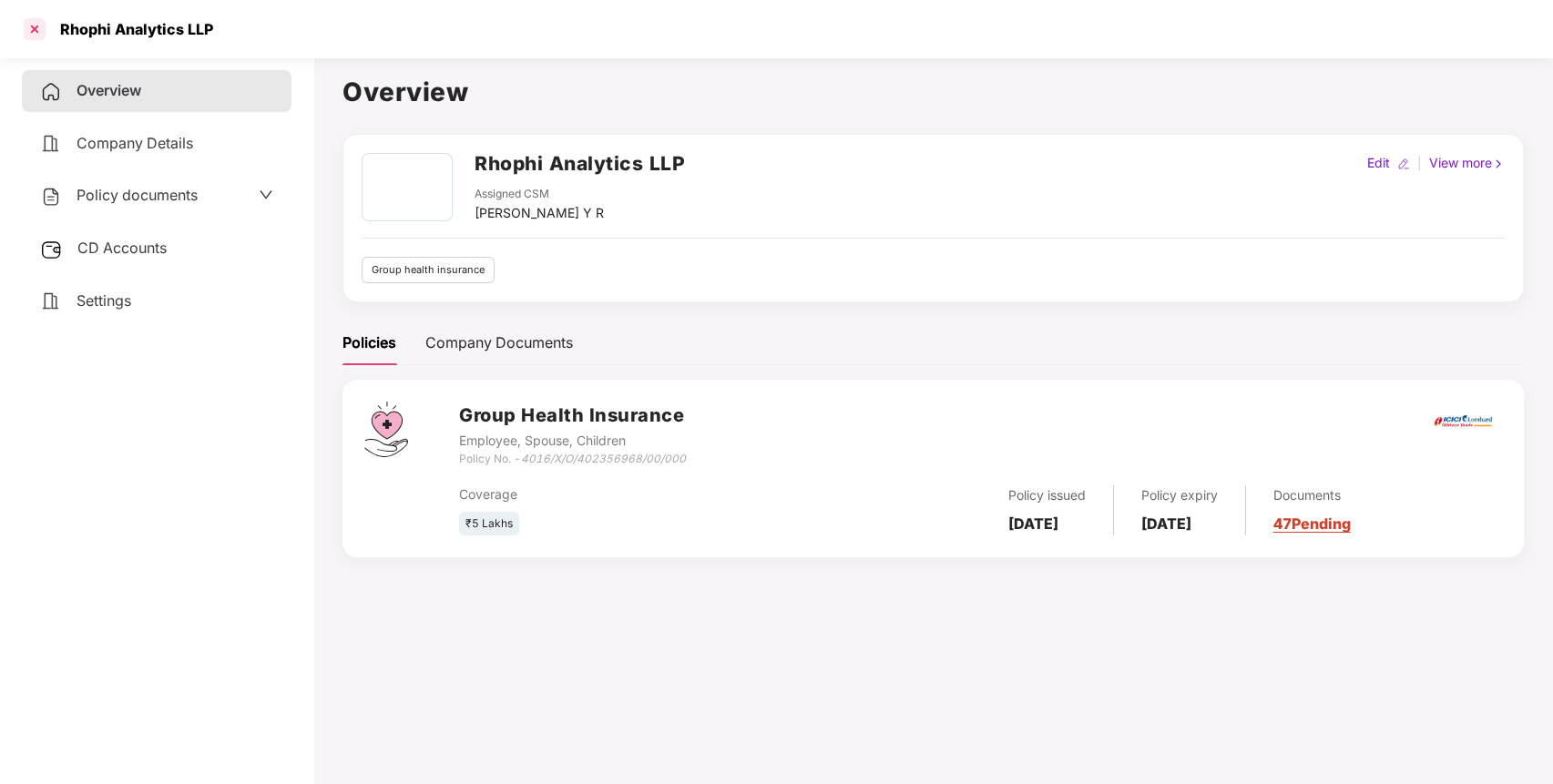
click at [33, 24] on div at bounding box center [35, 29] width 29 height 29
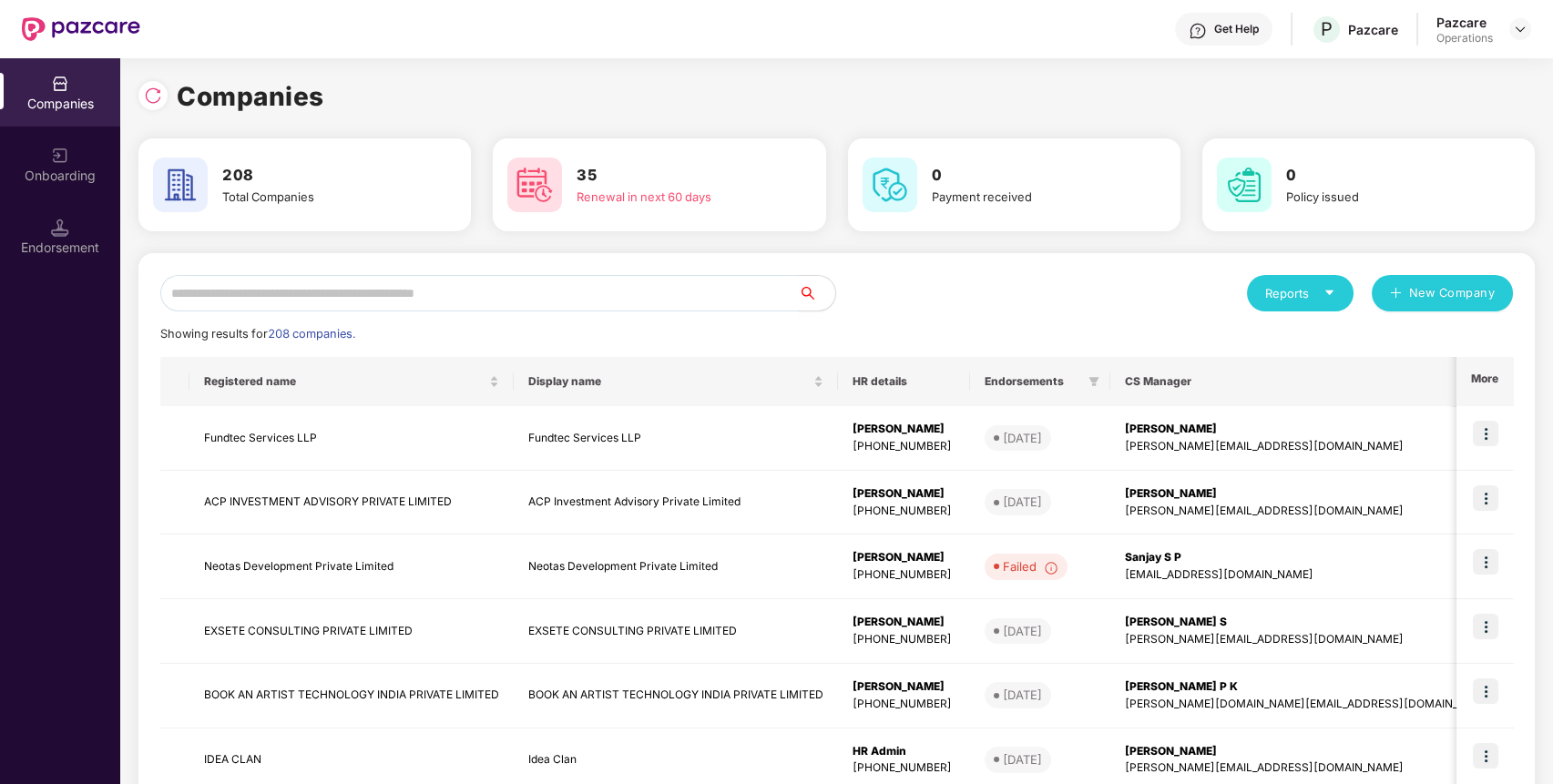
click at [474, 302] on input "text" at bounding box center [479, 294] width 638 height 37
paste input "**********"
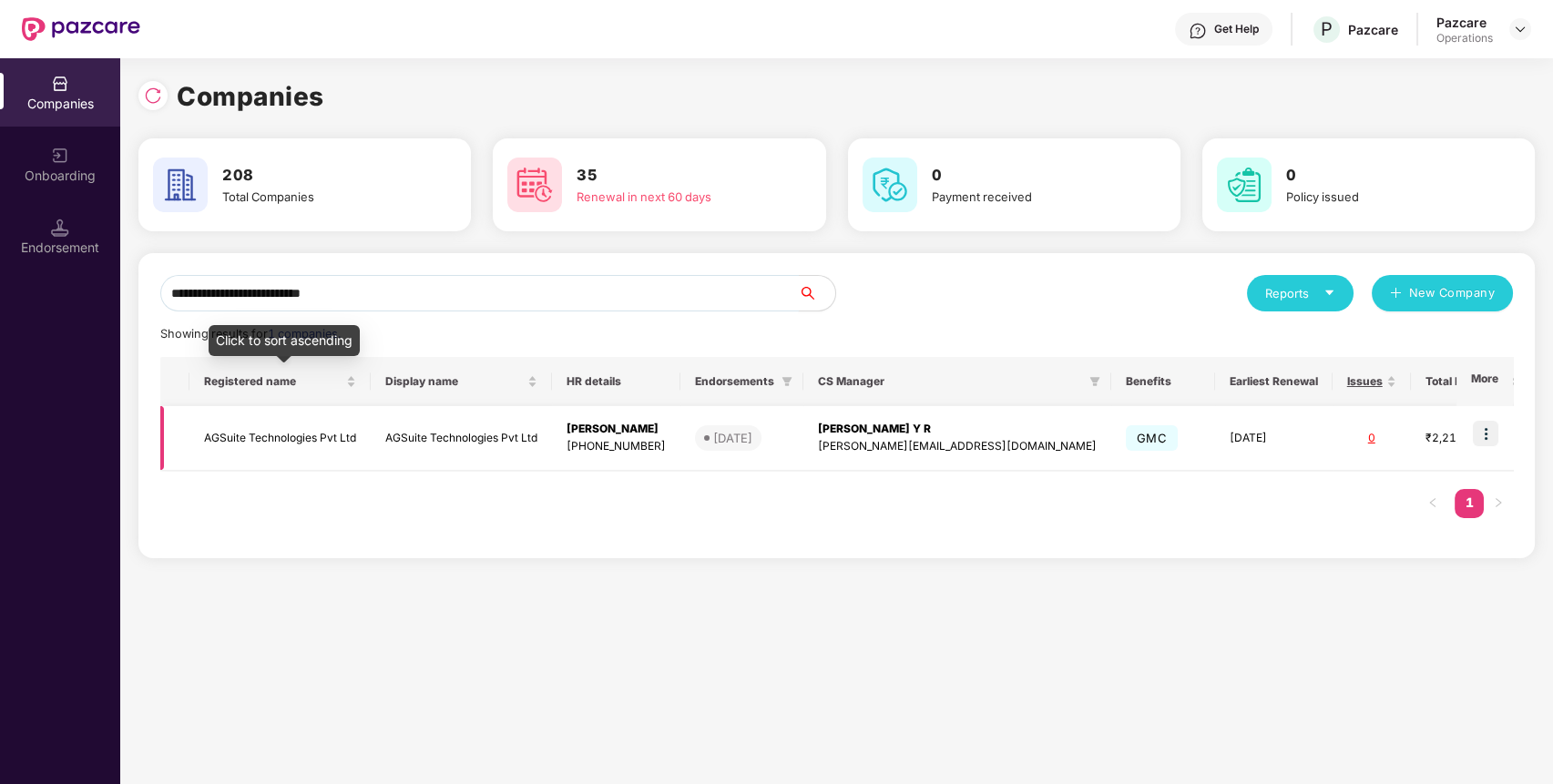
type input "**********"
click at [292, 406] on td "AGSuite Technologies Pvt Ltd" at bounding box center [280, 438] width 182 height 65
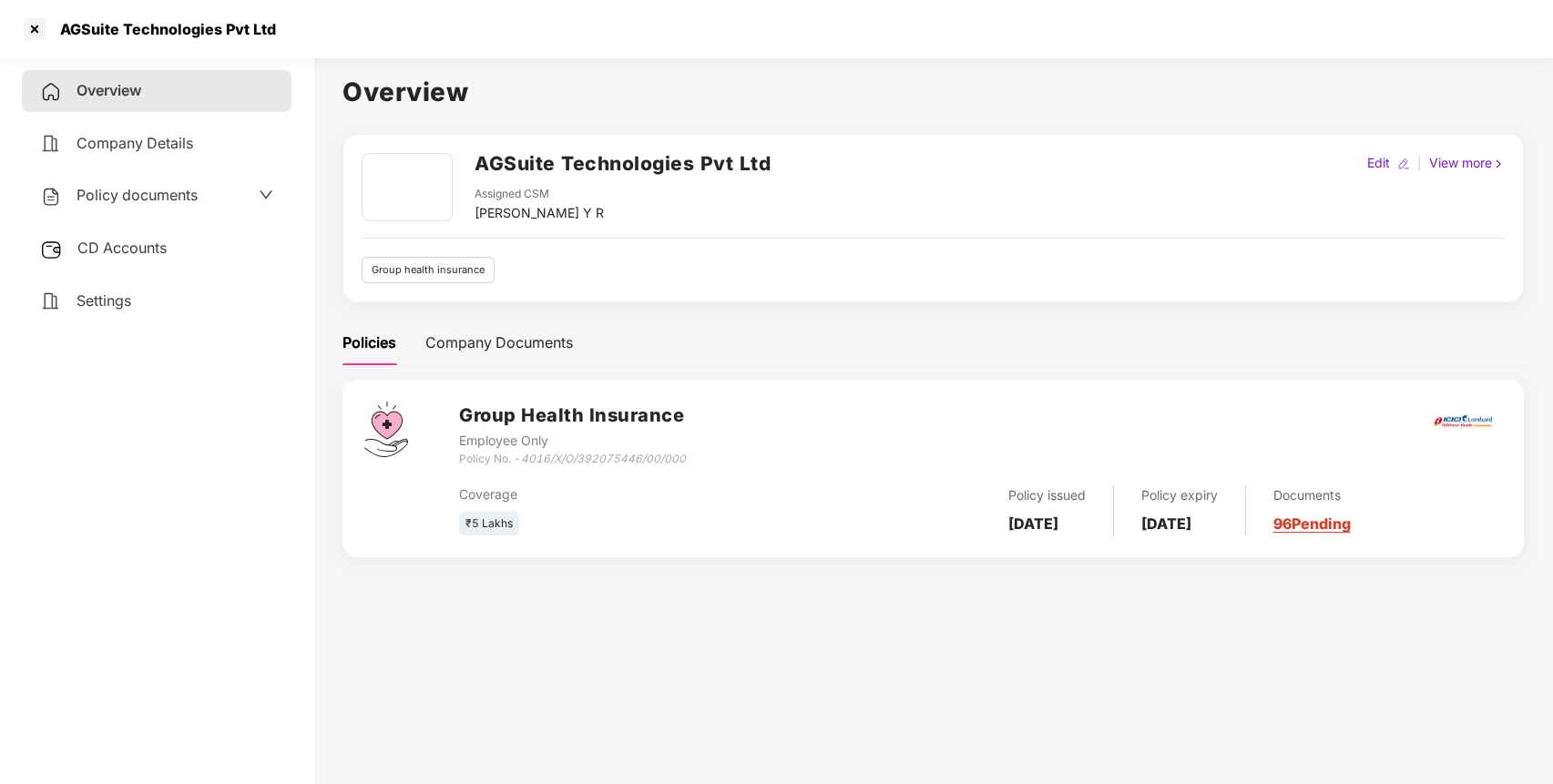
click at [169, 228] on div "CD Accounts" at bounding box center [156, 248] width 269 height 42
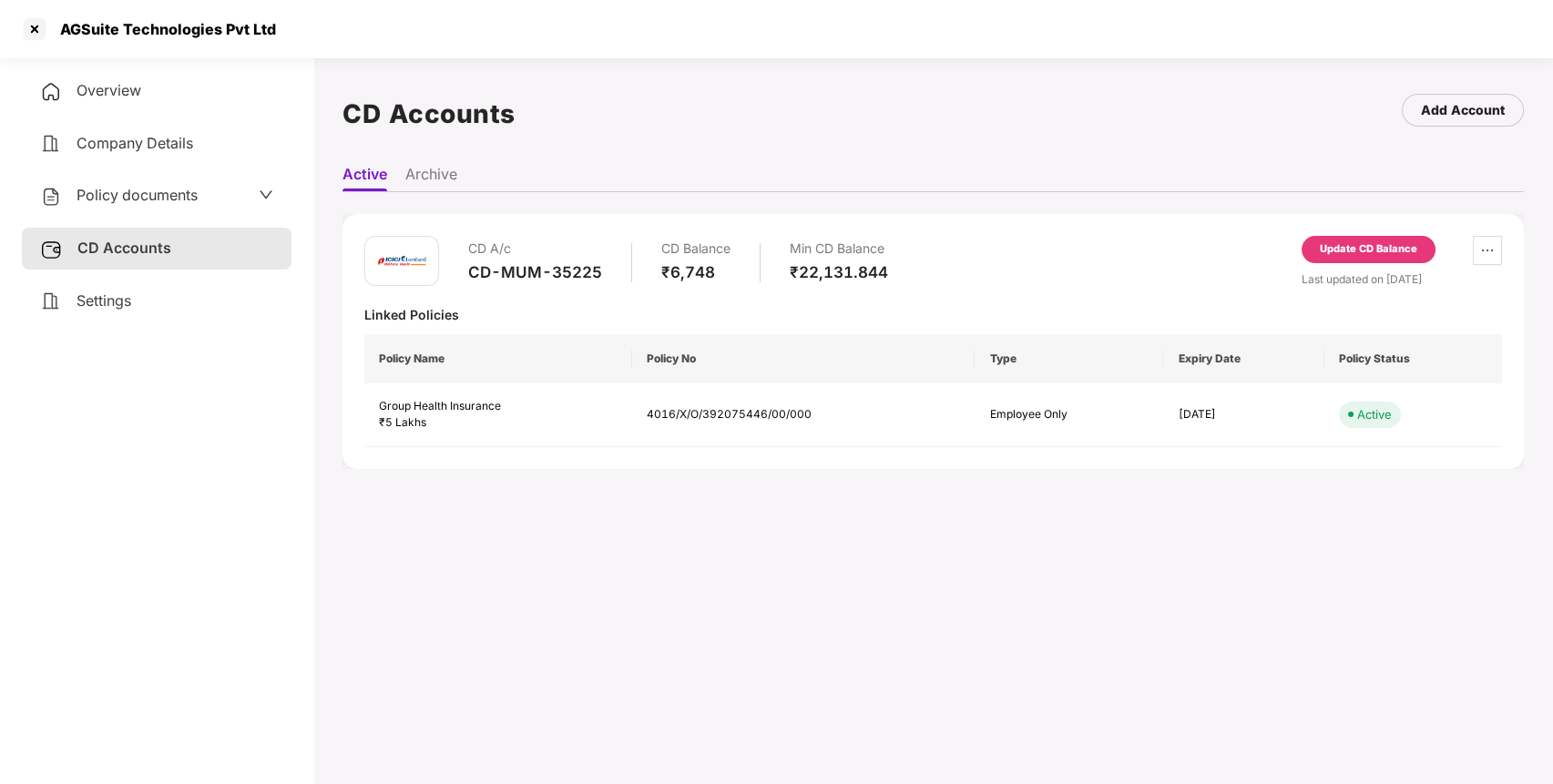
click at [520, 269] on div "CD-MUM-35225" at bounding box center [535, 272] width 134 height 20
copy div "CD-MUM-35225"
click at [119, 197] on span "Policy documents" at bounding box center [136, 194] width 121 height 18
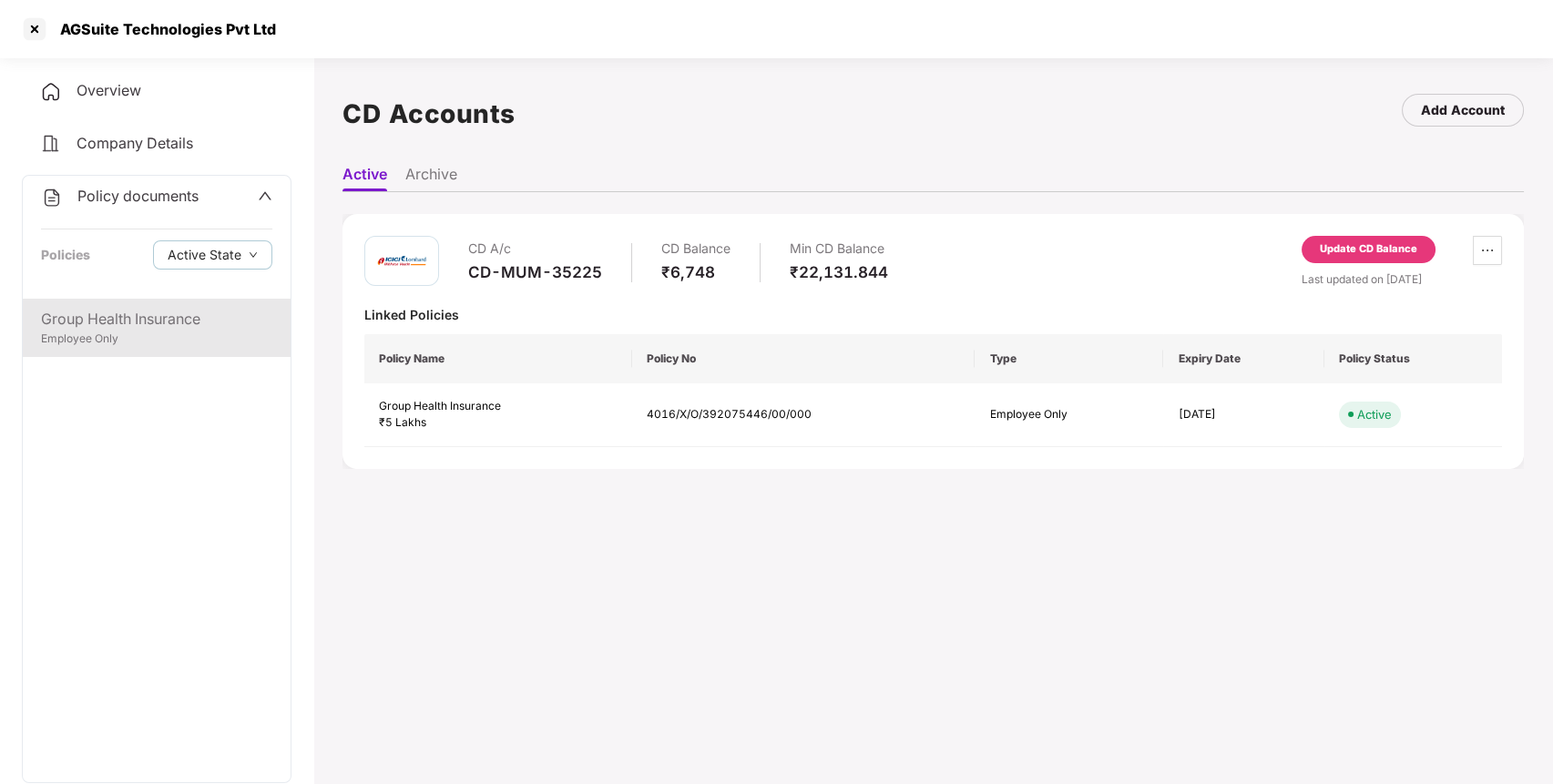
click at [155, 335] on div "Employee Only" at bounding box center [156, 339] width 232 height 17
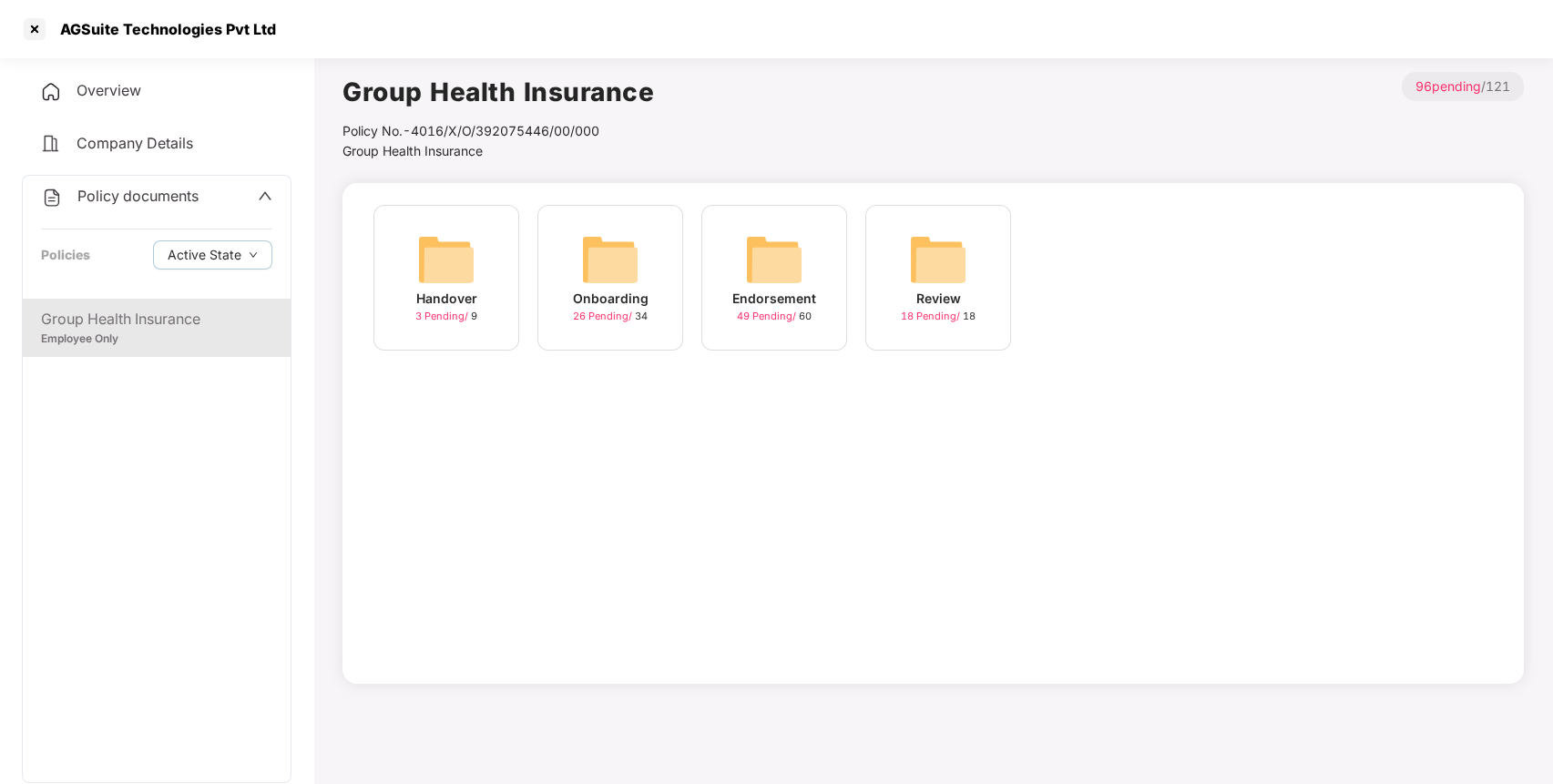
click at [779, 266] on img at bounding box center [775, 260] width 58 height 58
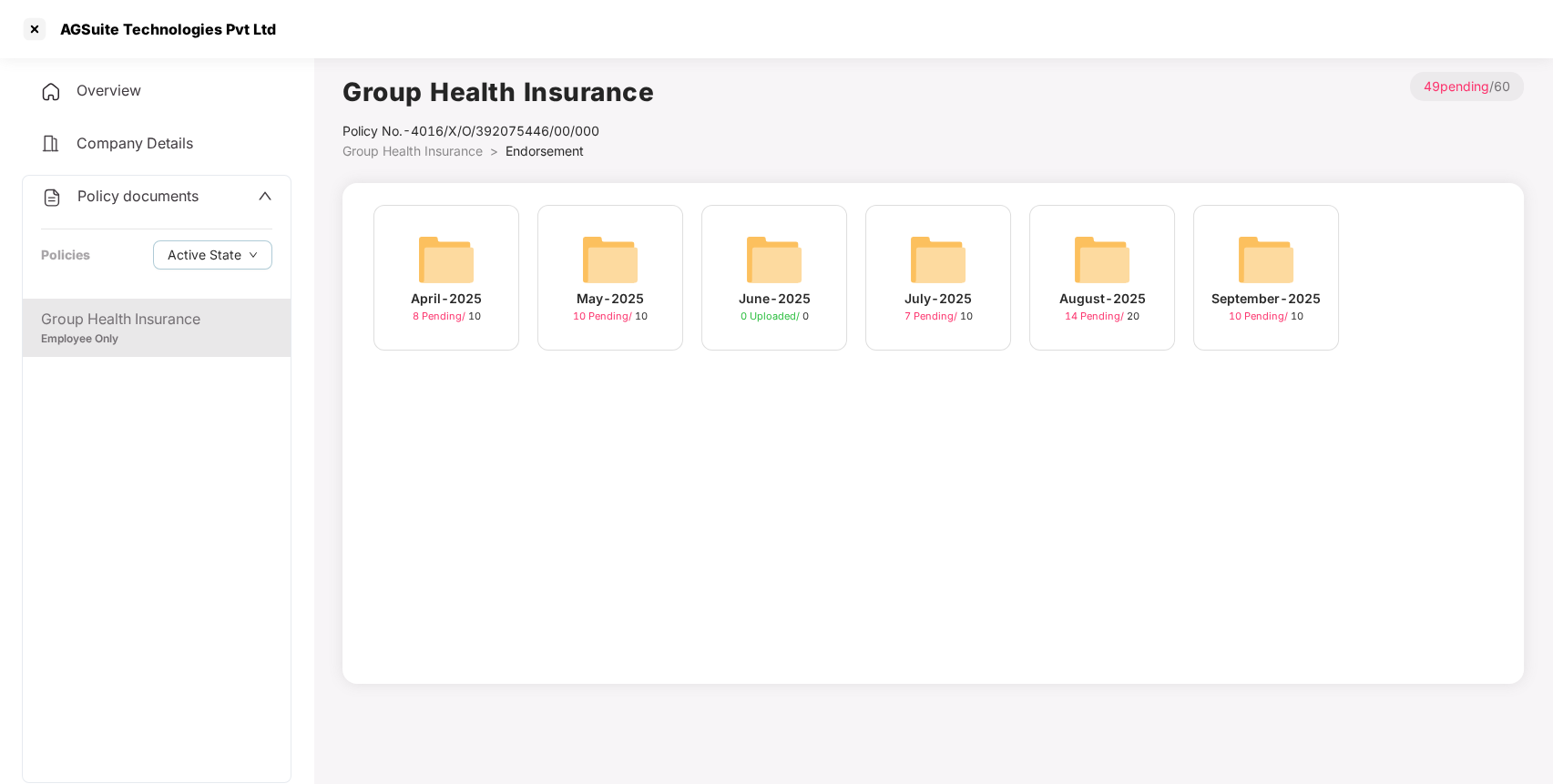
click at [1278, 263] on img at bounding box center [1266, 260] width 58 height 58
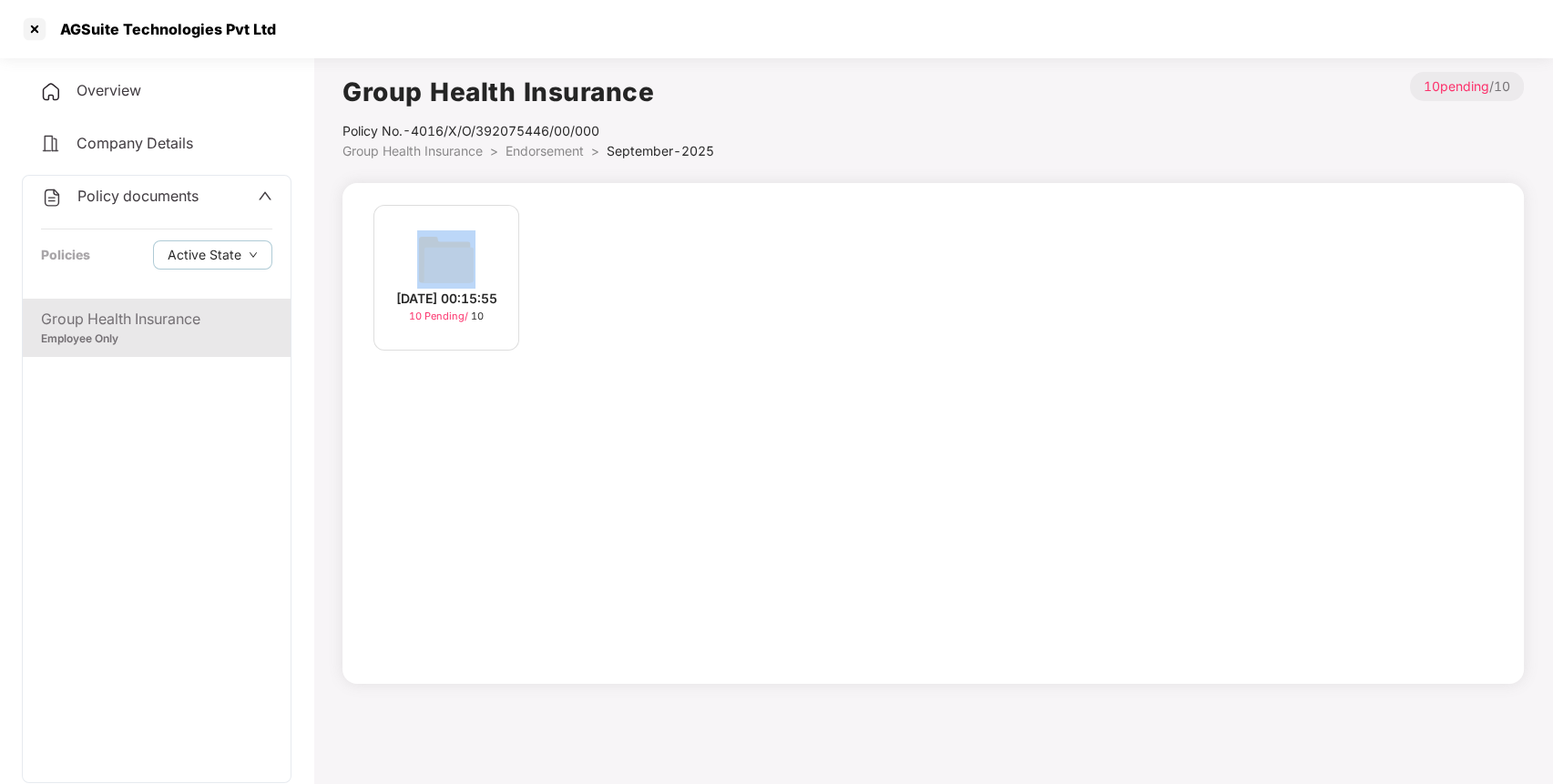
click at [397, 259] on div "[DATE] 00:15:55 10 Pending / 10" at bounding box center [446, 277] width 146 height 146
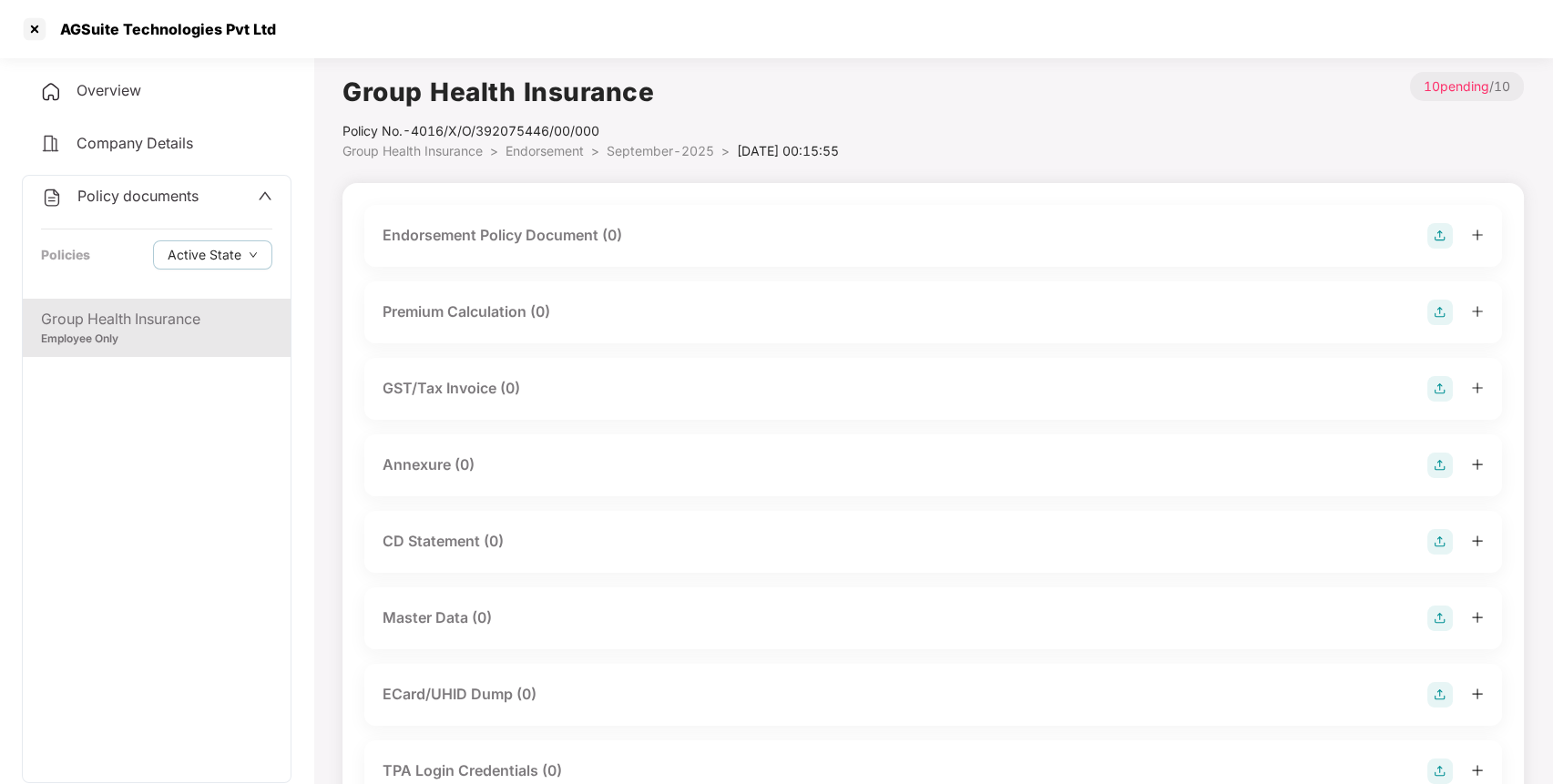
click at [1443, 233] on img at bounding box center [1440, 236] width 25 height 25
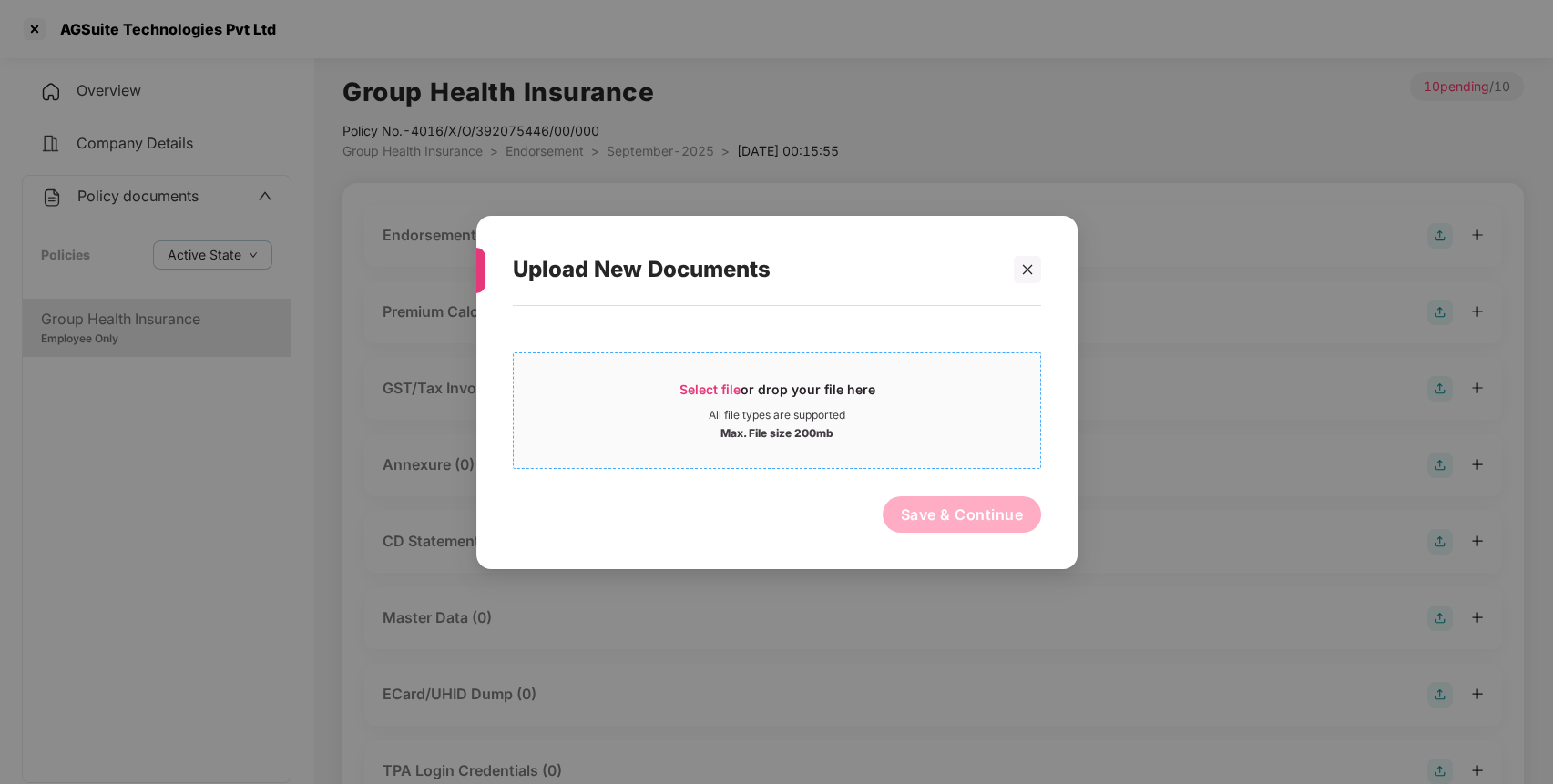
click at [811, 357] on div "Select file or drop your file here All file types are supported Max. File size …" at bounding box center [776, 409] width 528 height 117
click at [686, 411] on div "All file types are supported" at bounding box center [776, 414] width 526 height 14
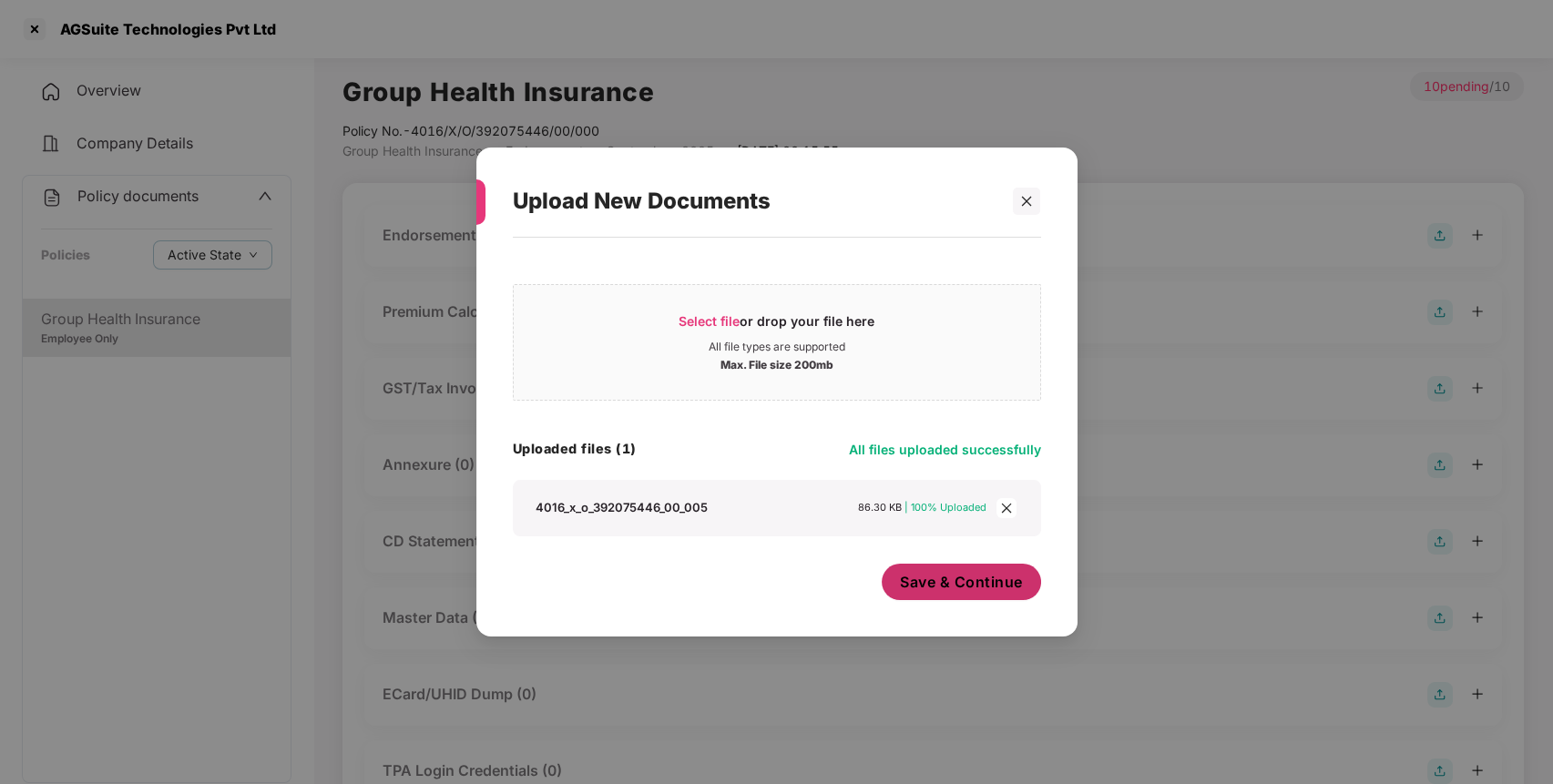
click at [956, 582] on span "Save & Continue" at bounding box center [961, 581] width 123 height 20
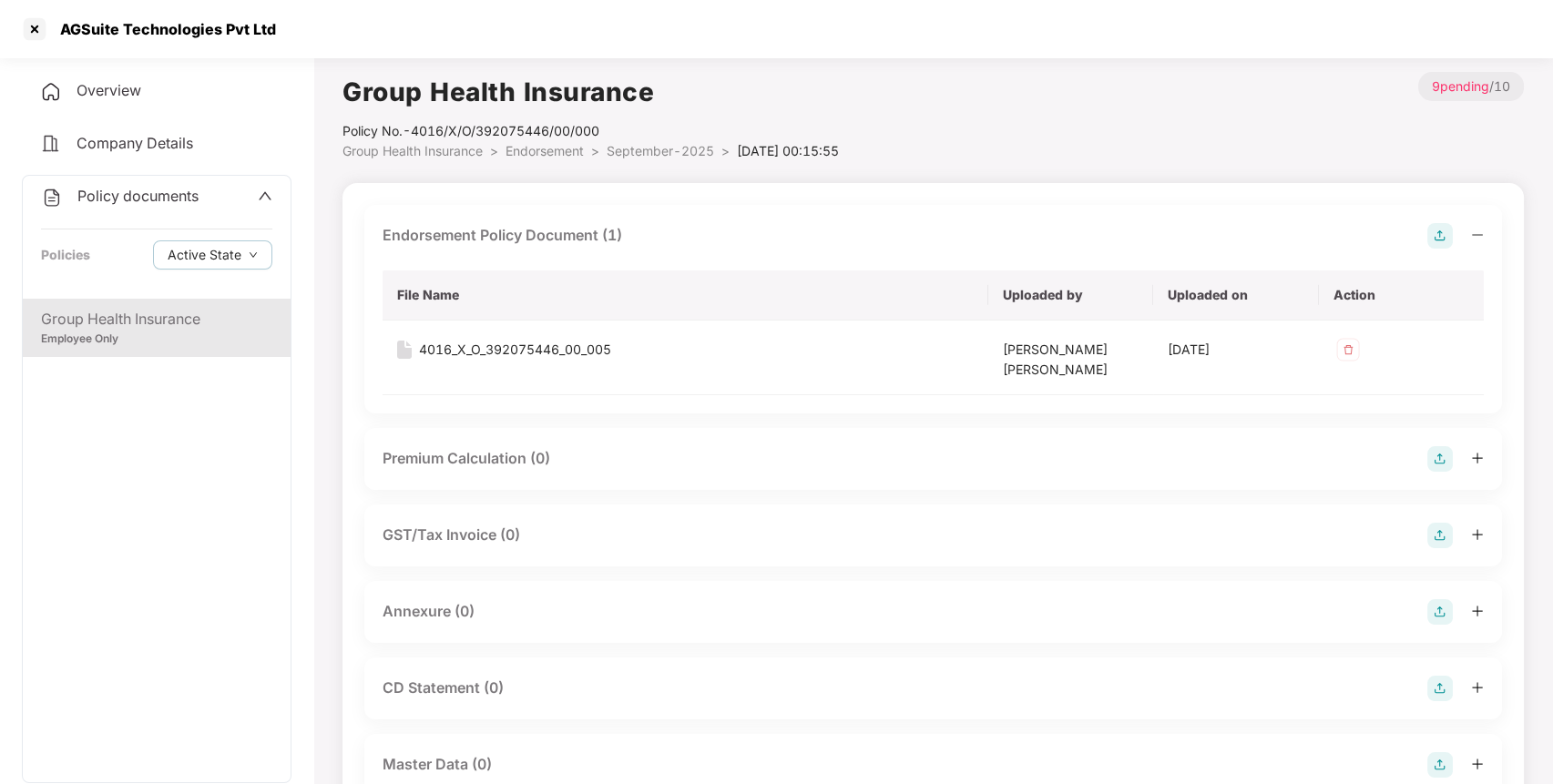
click at [1436, 608] on img at bounding box center [1440, 612] width 25 height 25
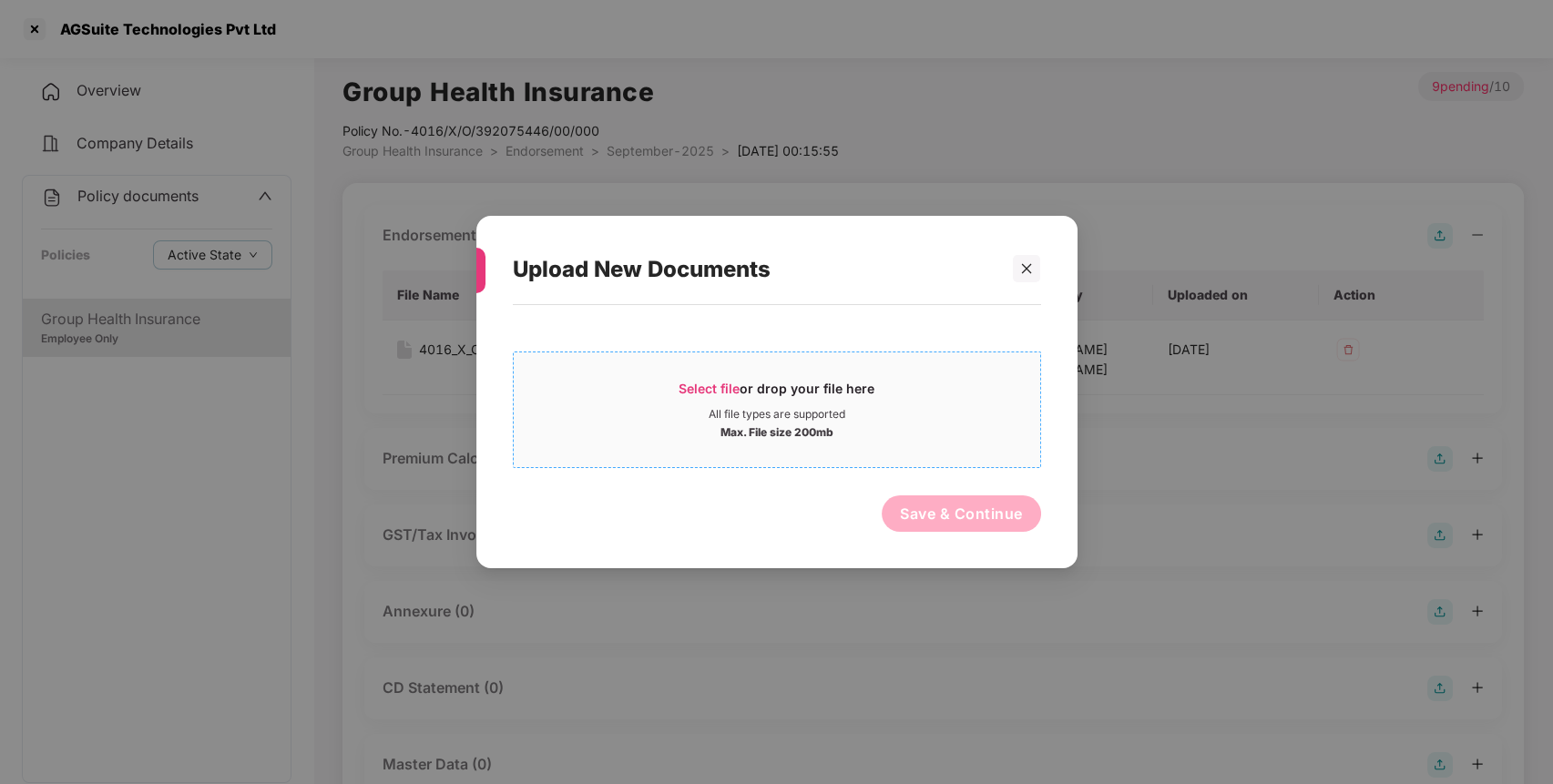
click at [740, 403] on div "Select file or drop your file here" at bounding box center [776, 393] width 196 height 27
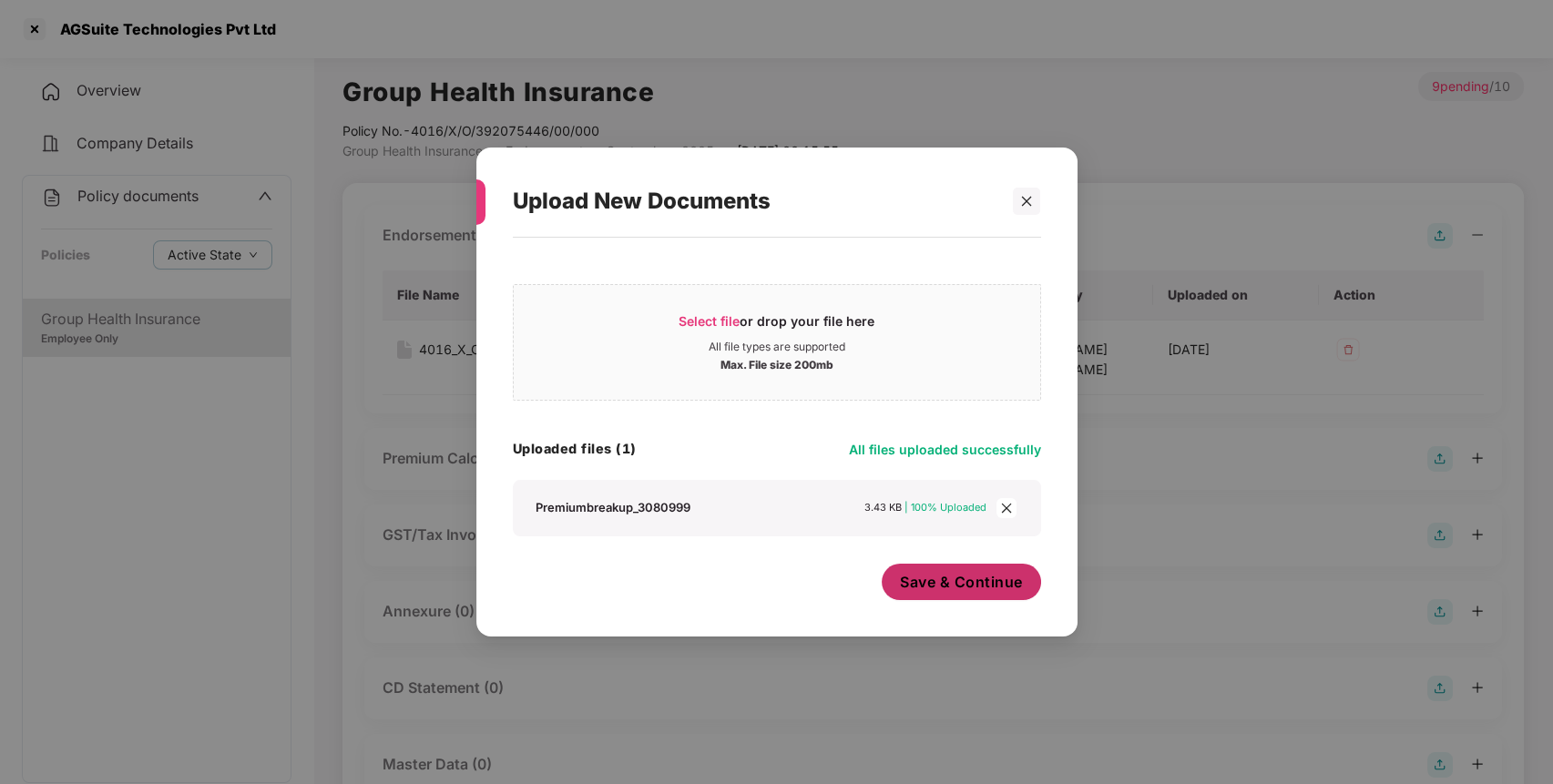
click at [956, 591] on span "Save & Continue" at bounding box center [961, 581] width 123 height 20
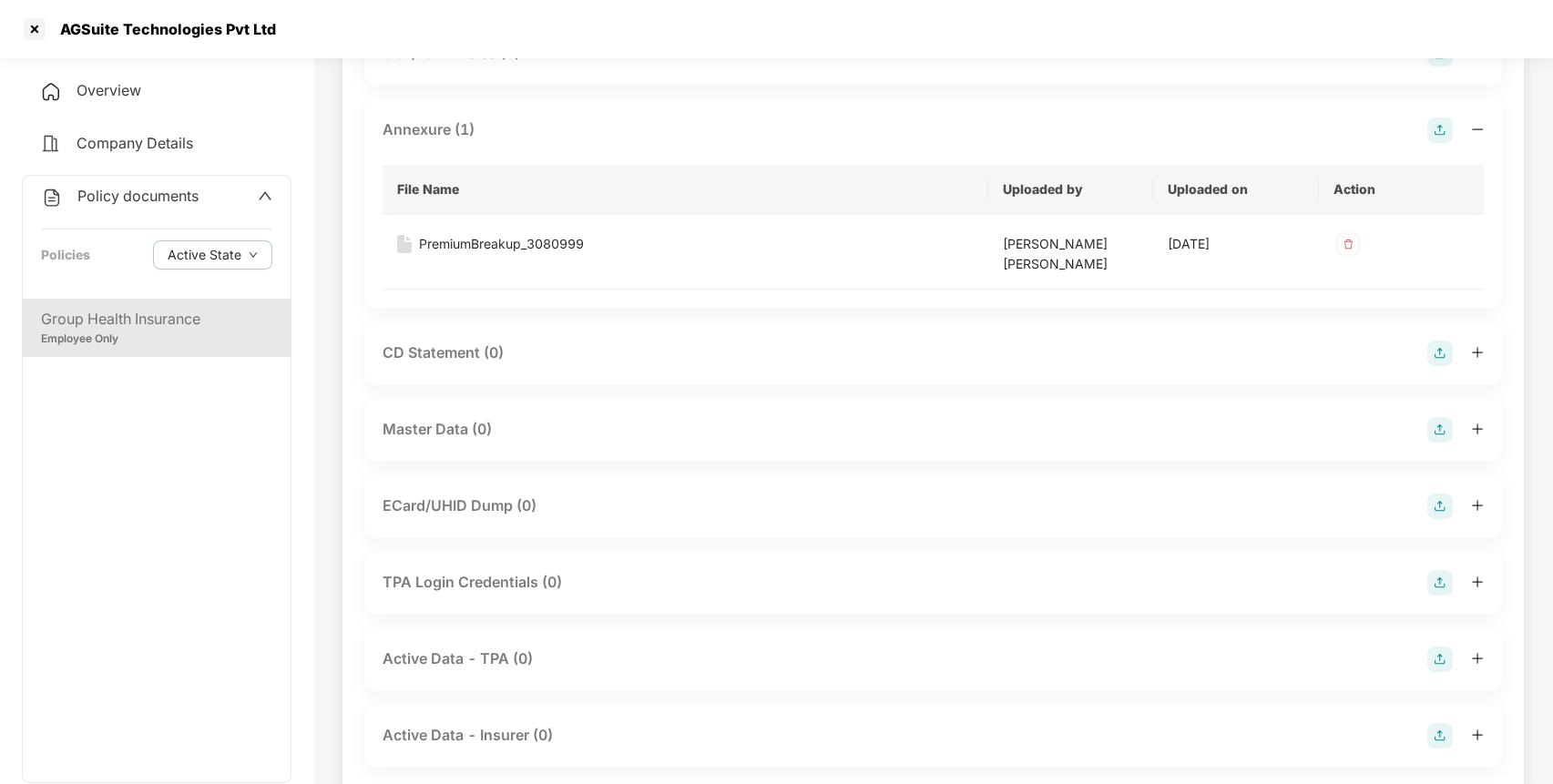
scroll to position [522, 0]
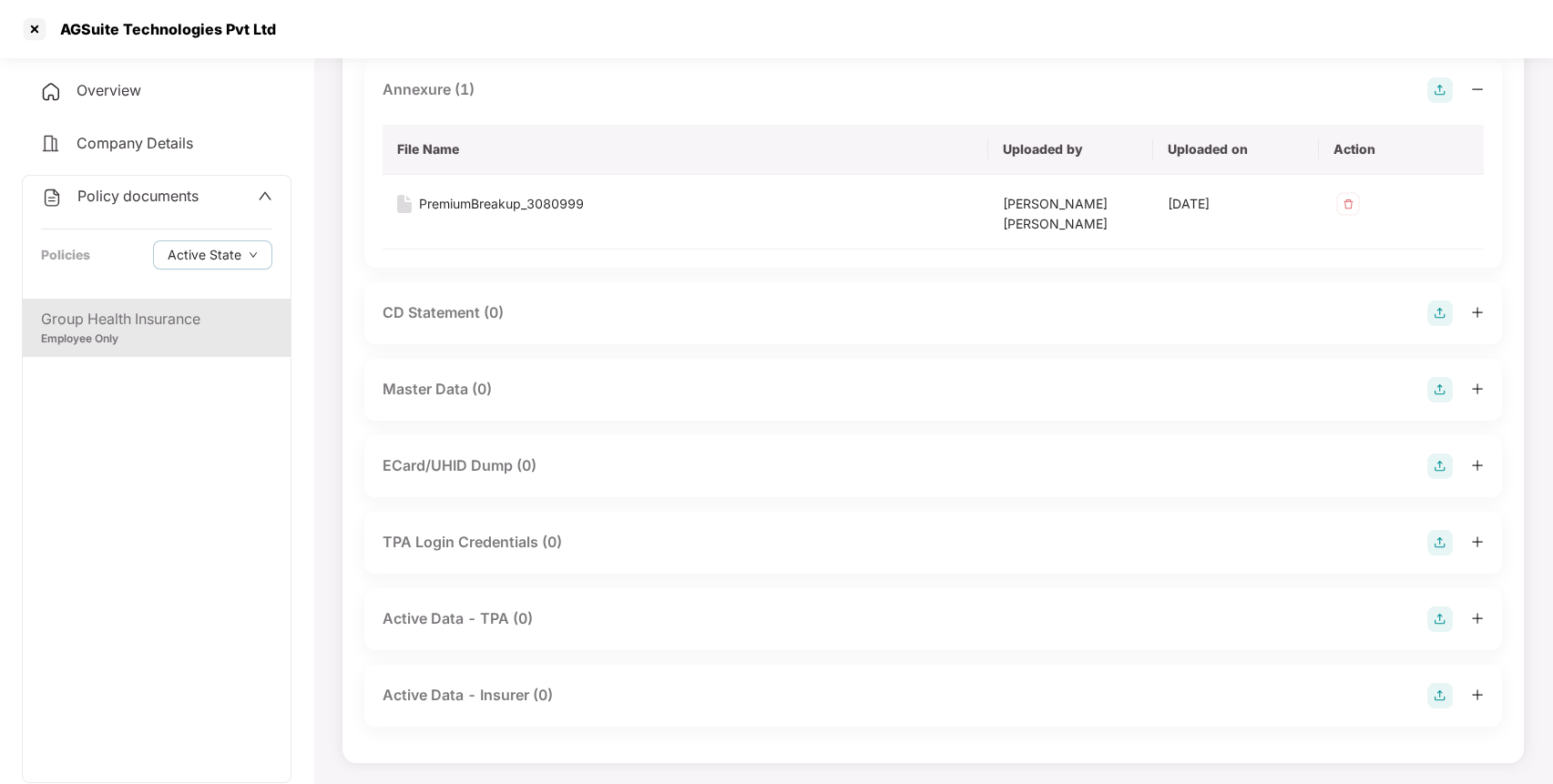
click at [1440, 383] on img at bounding box center [1440, 390] width 25 height 25
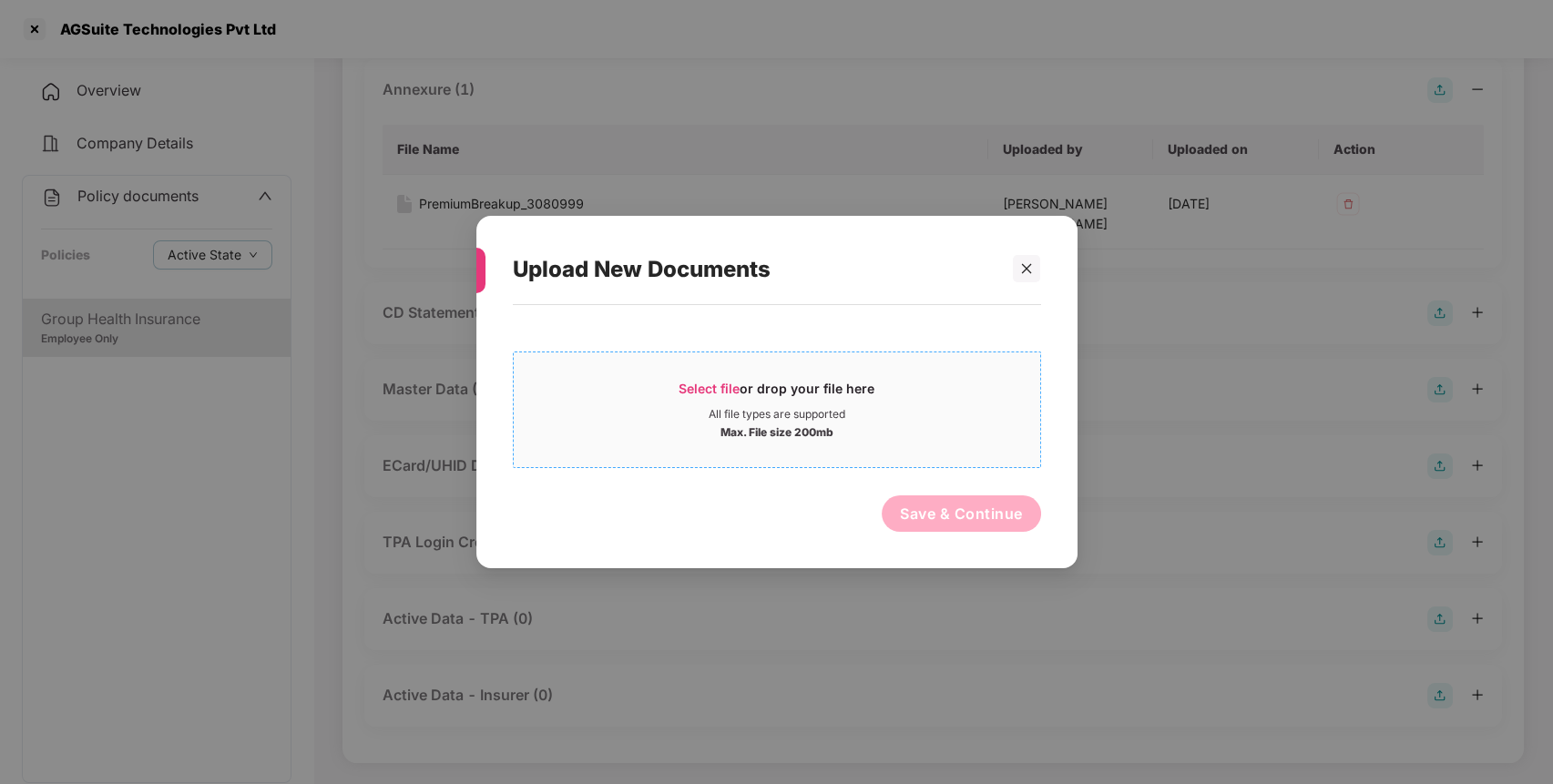
click at [746, 376] on span "Select file or drop your file here All file types are supported Max. File size …" at bounding box center [776, 409] width 526 height 88
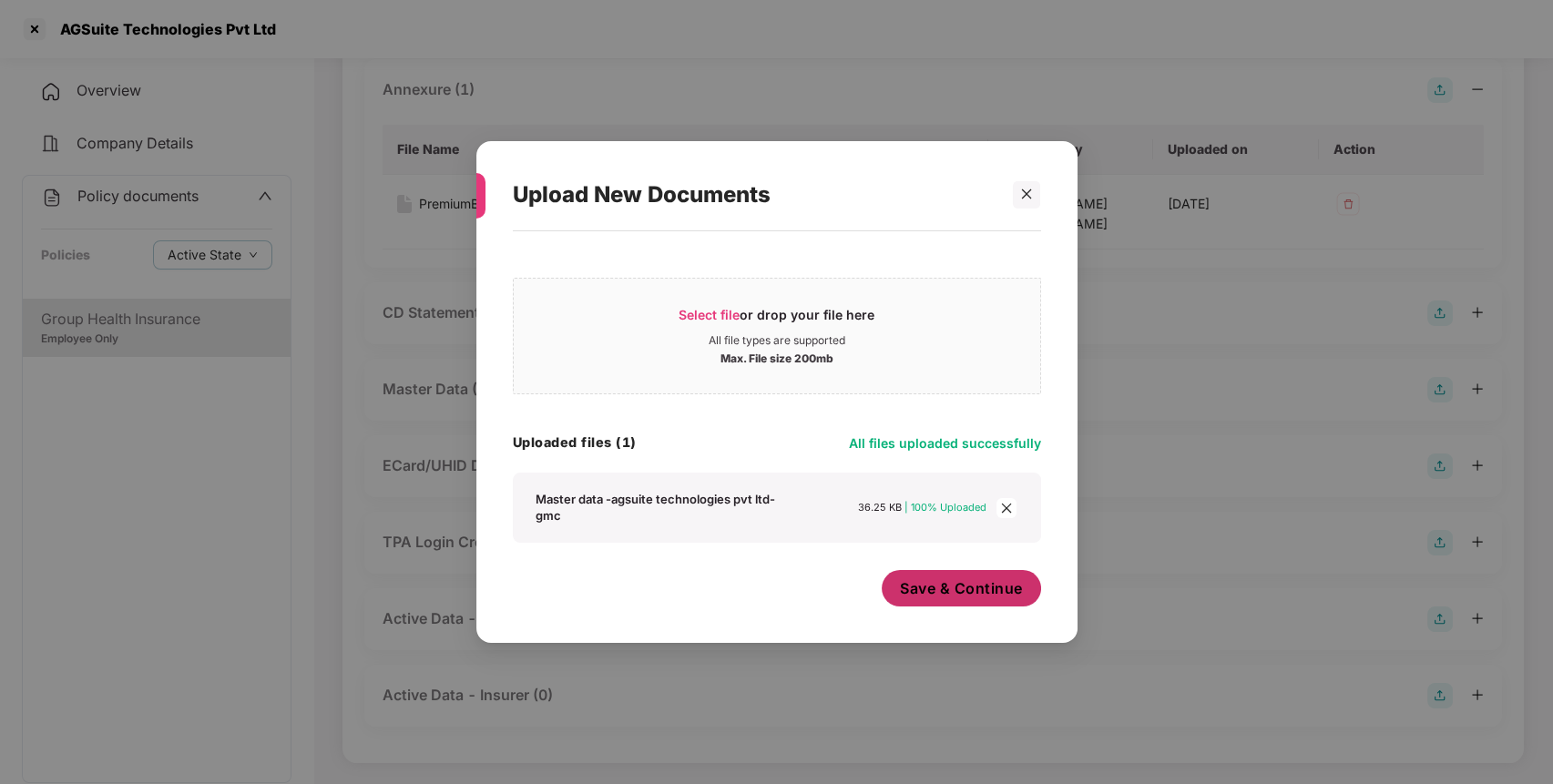
click at [946, 586] on span "Save & Continue" at bounding box center [961, 588] width 123 height 20
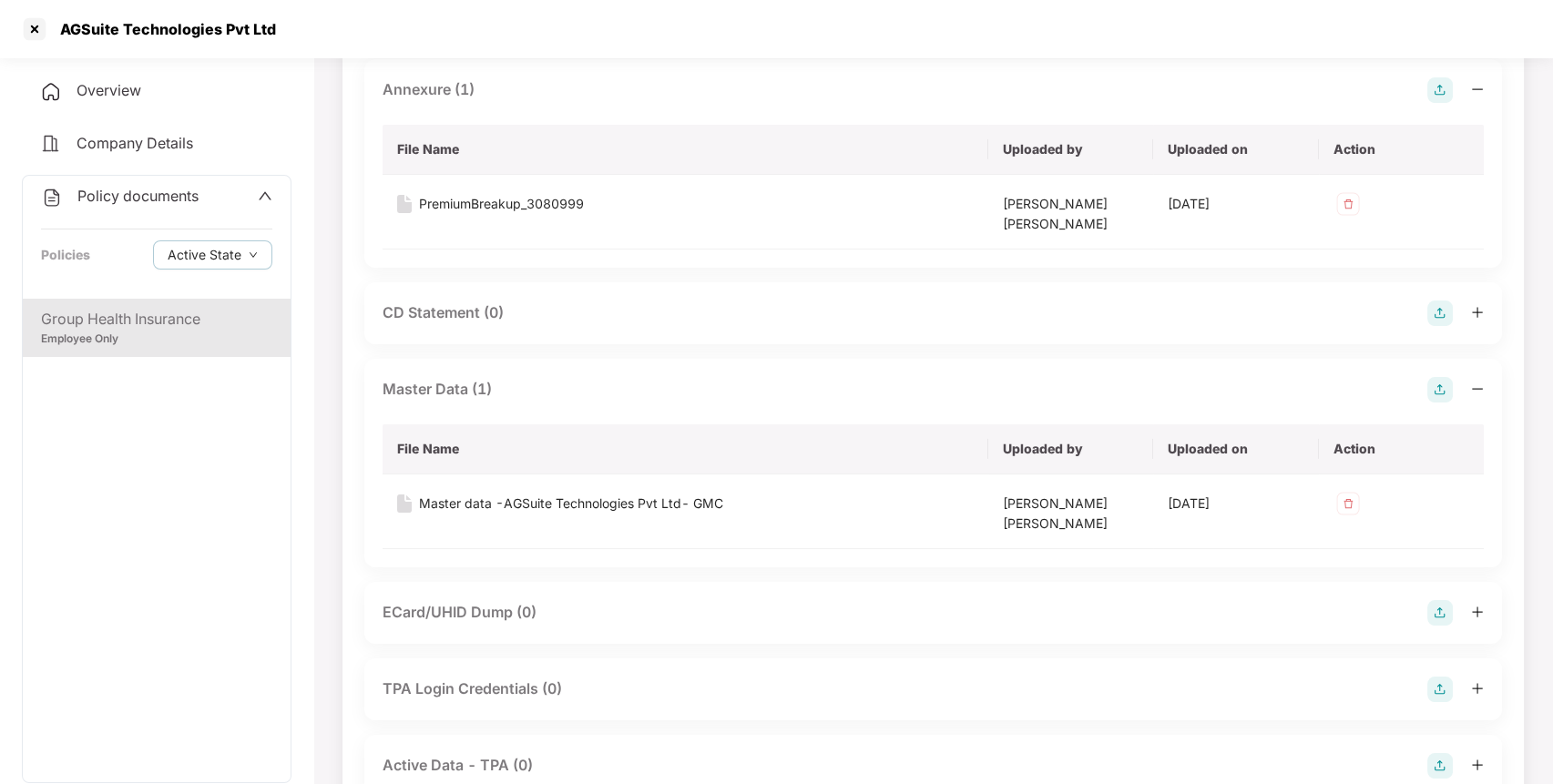
scroll to position [668, 0]
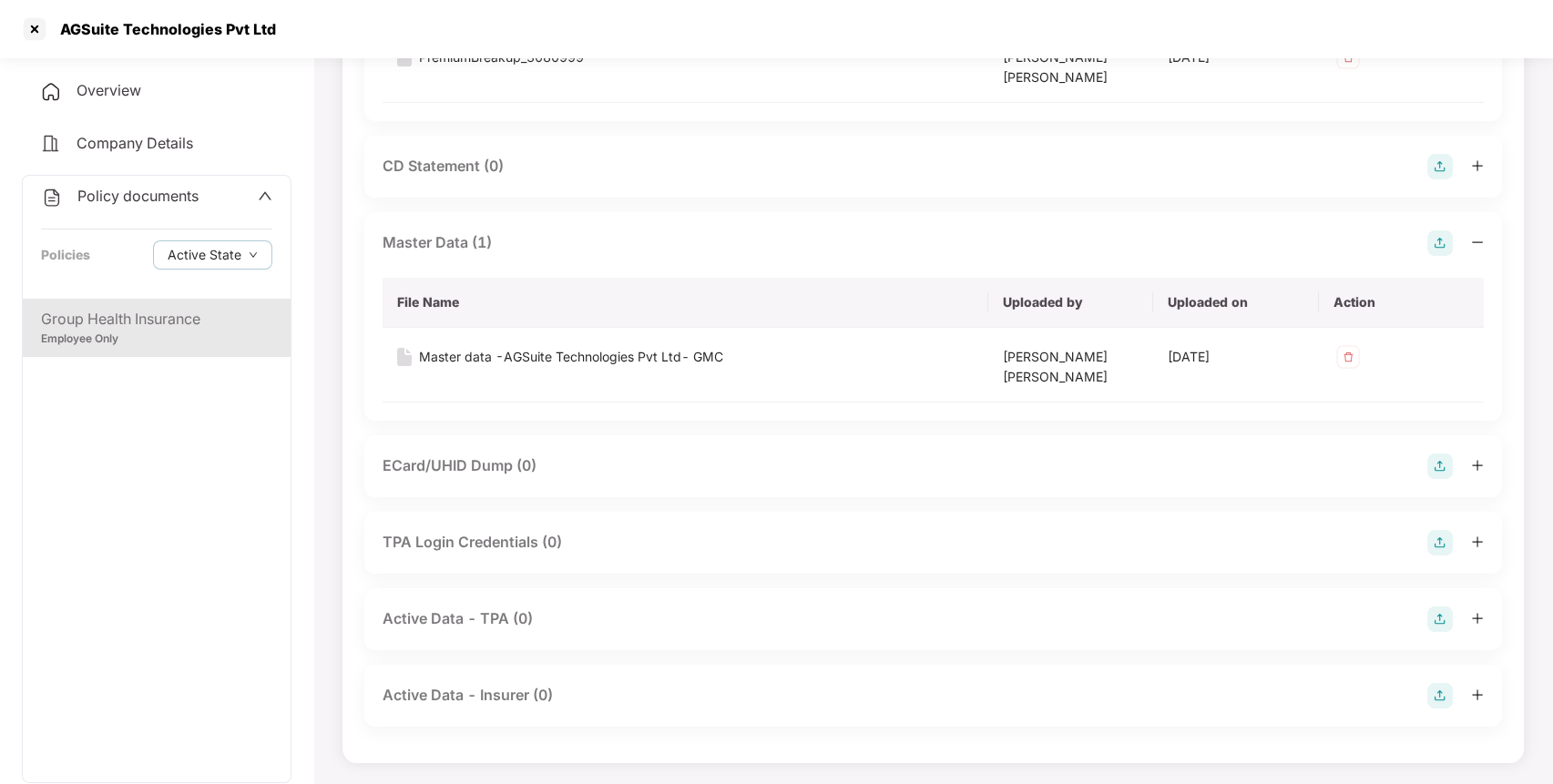
click at [155, 199] on span "Policy documents" at bounding box center [137, 195] width 121 height 18
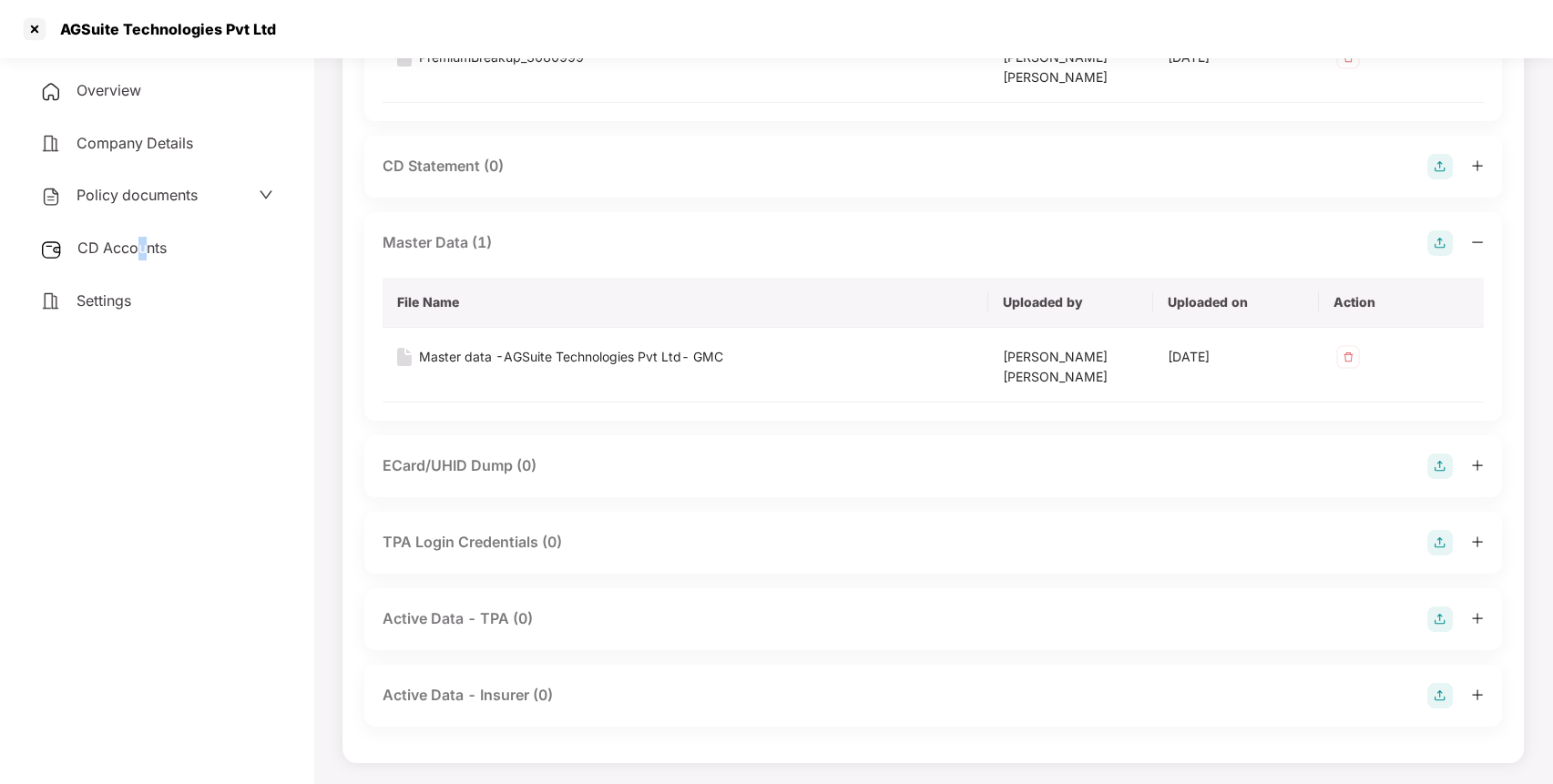
click at [142, 243] on span "CD Accounts" at bounding box center [122, 247] width 89 height 18
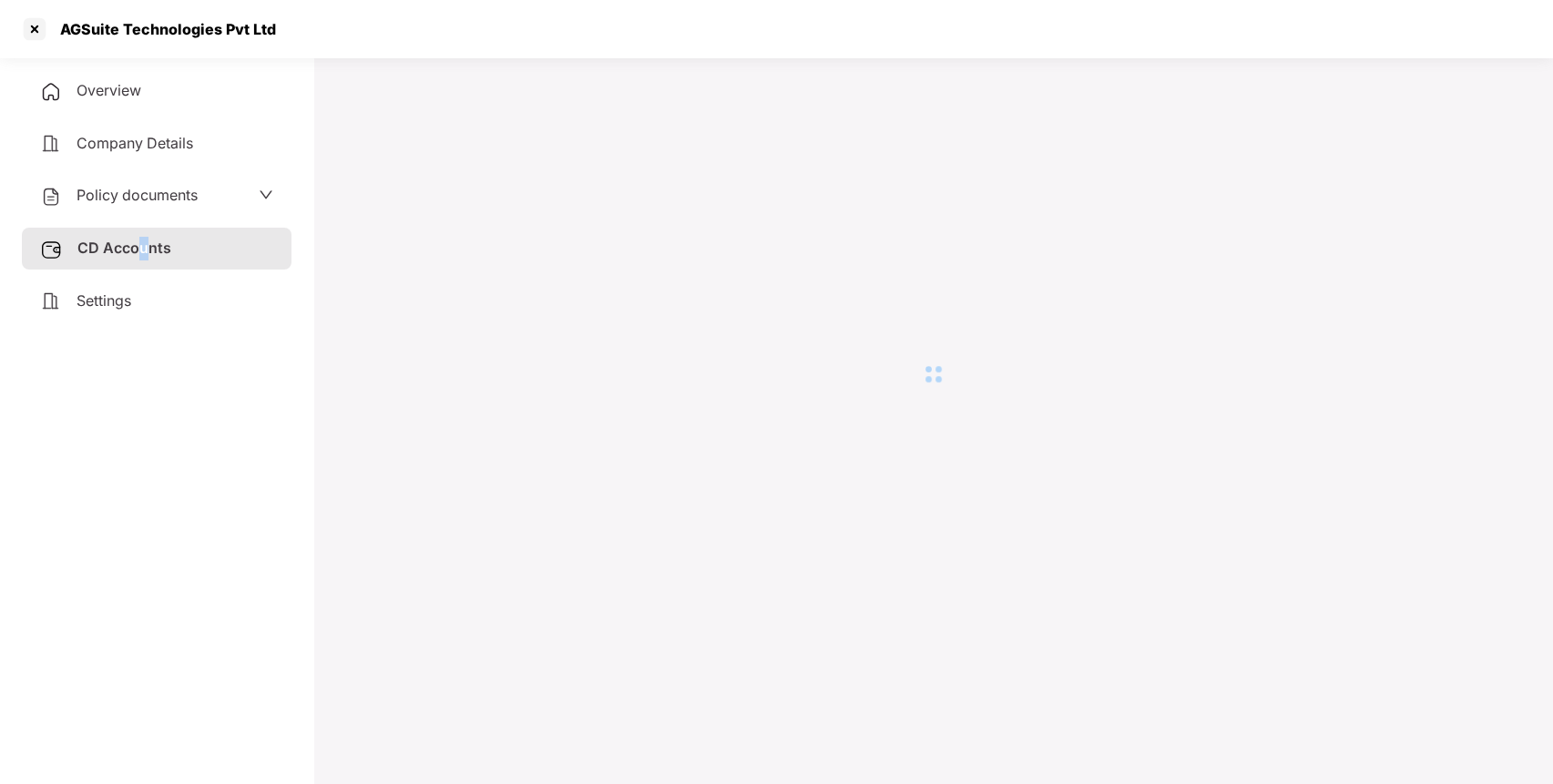
scroll to position [50, 0]
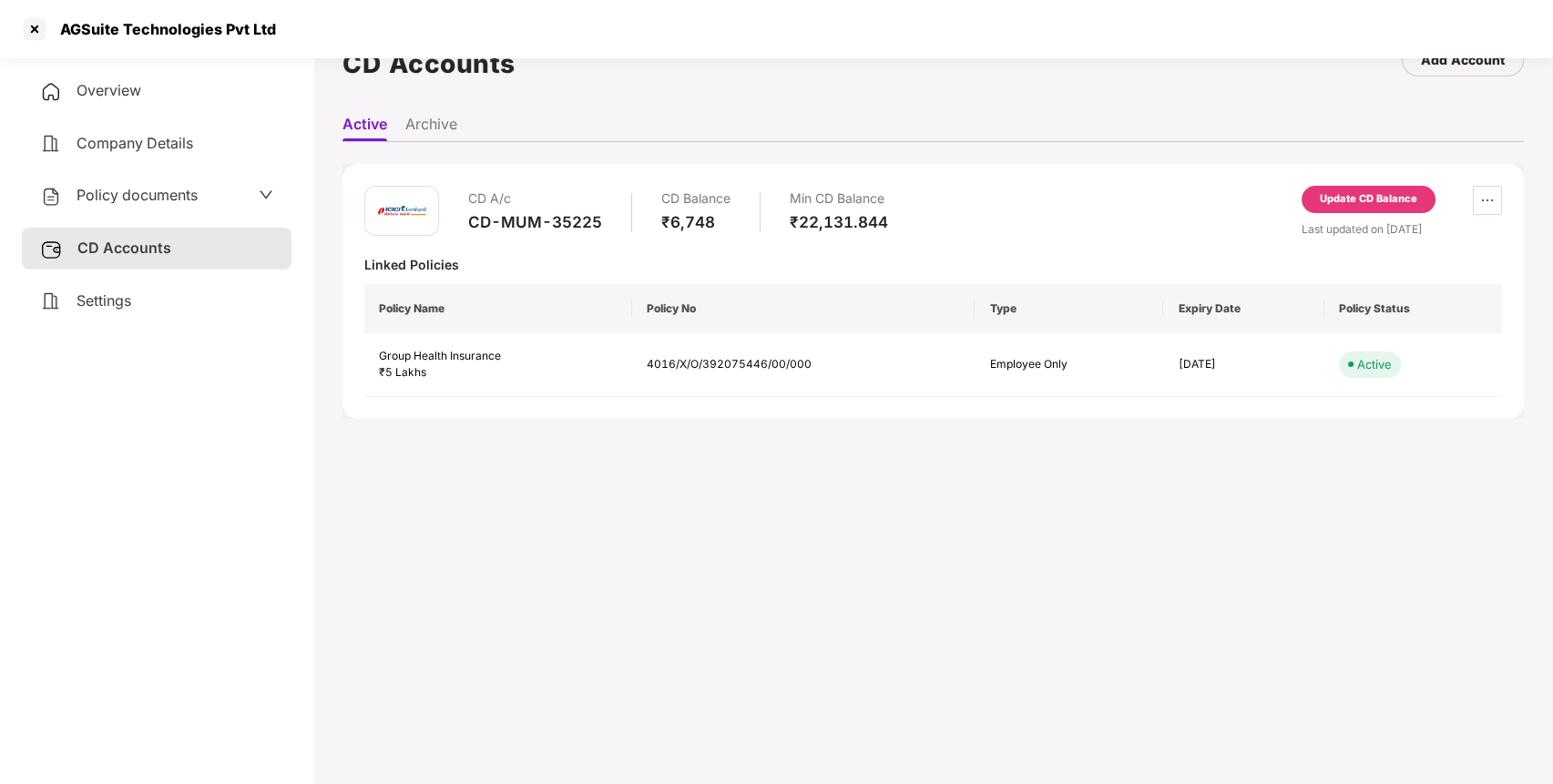
click at [1372, 204] on div "Update CD Balance" at bounding box center [1369, 199] width 98 height 16
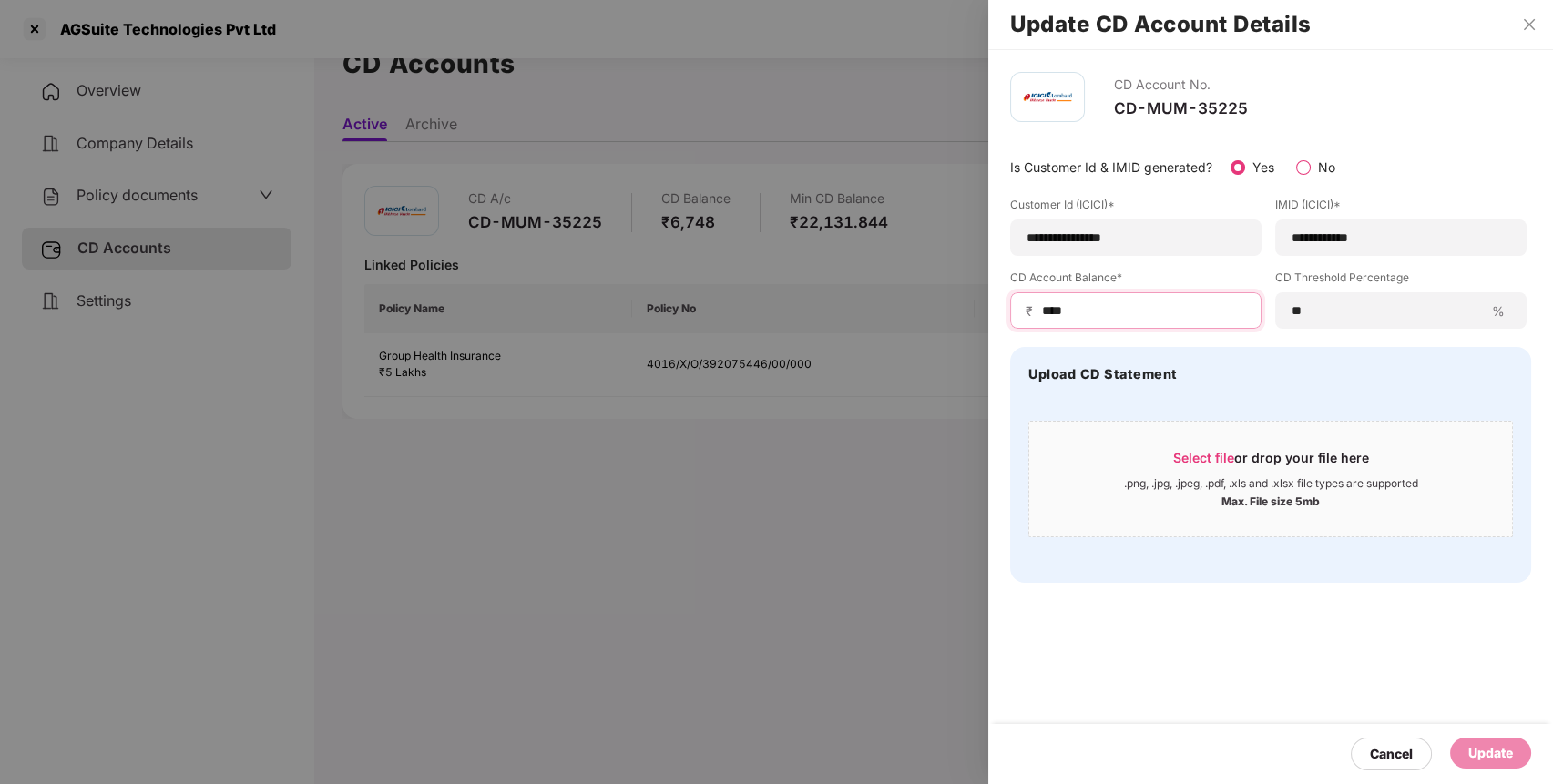
click at [1133, 314] on input "****" at bounding box center [1143, 311] width 206 height 19
type input "*"
type input "***"
click at [1487, 750] on div "Update" at bounding box center [1491, 753] width 44 height 20
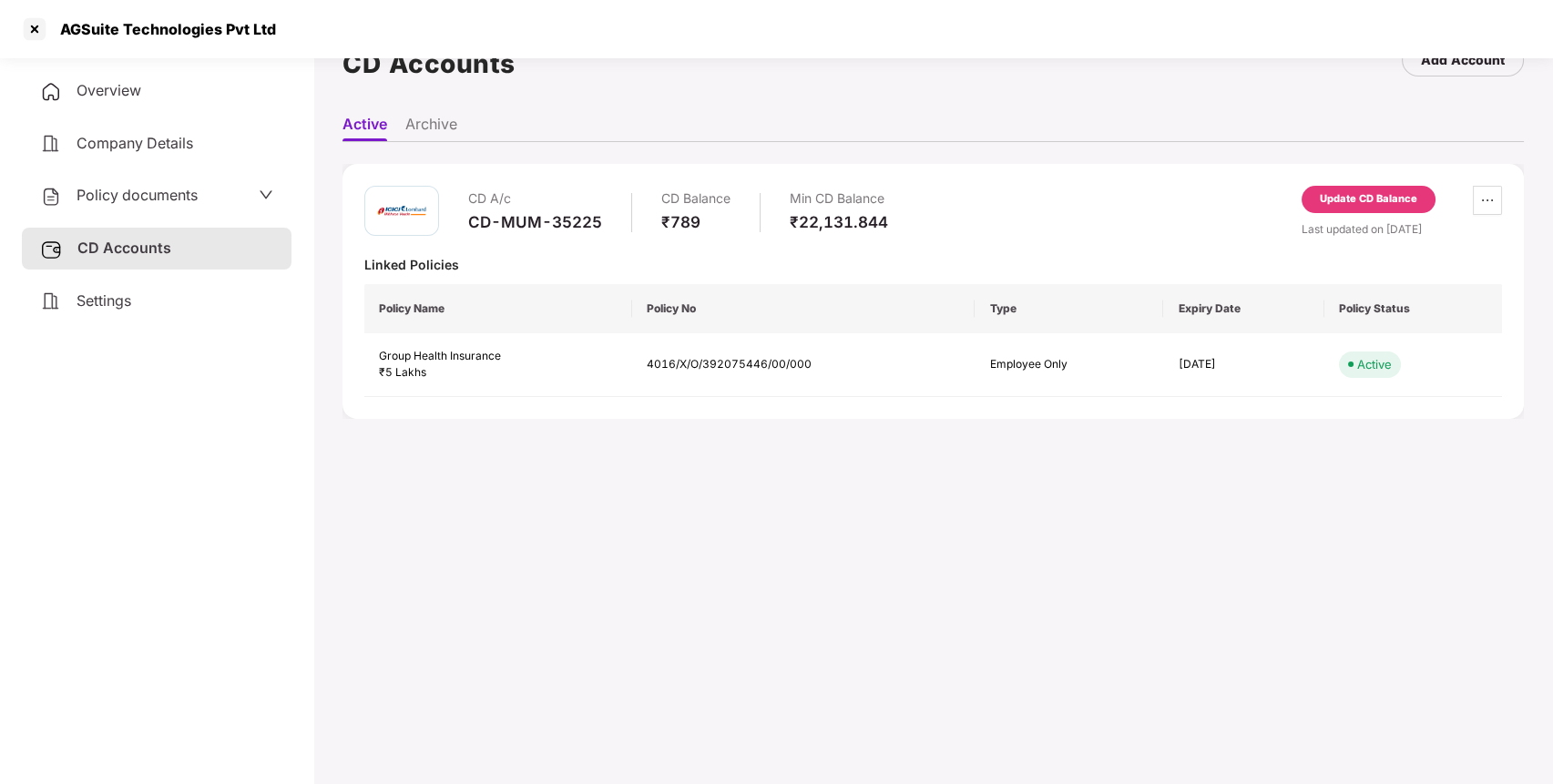
click at [106, 29] on div "AGSuite Technologies Pvt Ltd" at bounding box center [162, 29] width 227 height 18
copy div "AGSuite"
click at [106, 29] on div "AGSuite Technologies Pvt Ltd" at bounding box center [162, 29] width 227 height 18
click at [29, 28] on div at bounding box center [35, 29] width 29 height 29
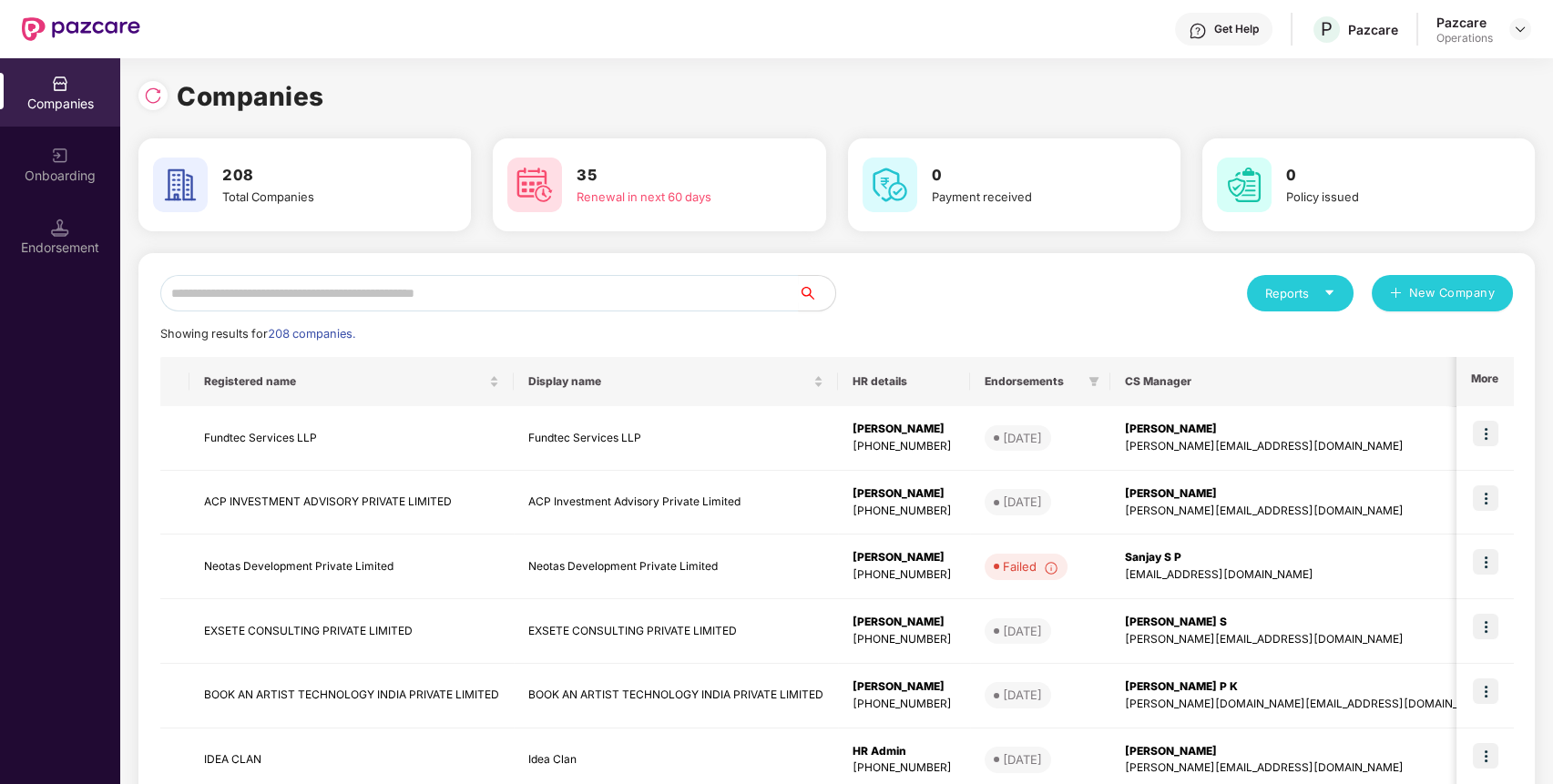
scroll to position [0, 0]
click at [614, 298] on input "text" at bounding box center [479, 294] width 638 height 37
paste input "*******"
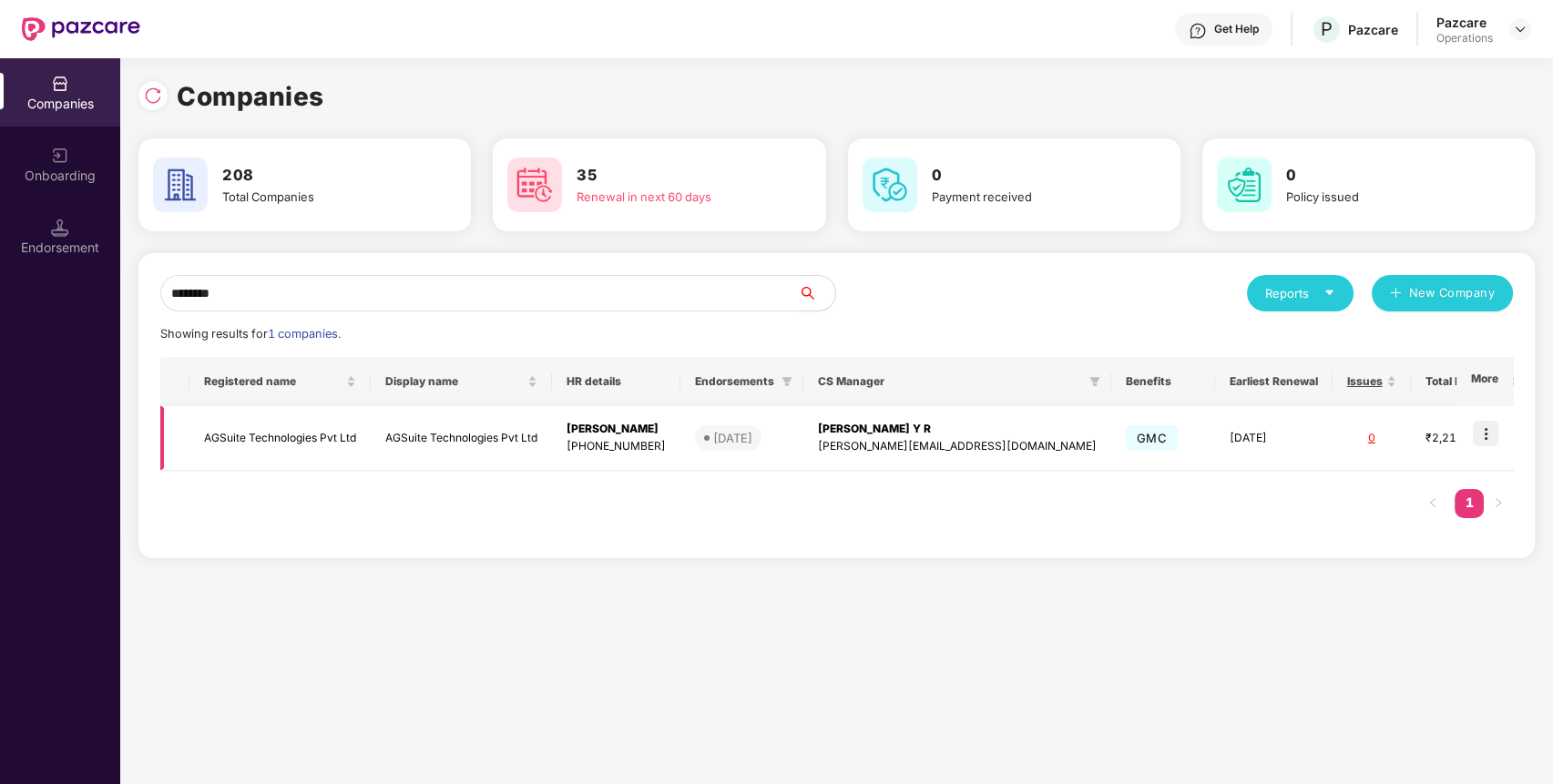
type input "*******"
click at [1513, 433] on td at bounding box center [1484, 438] width 56 height 65
click at [1485, 433] on img at bounding box center [1485, 434] width 25 height 25
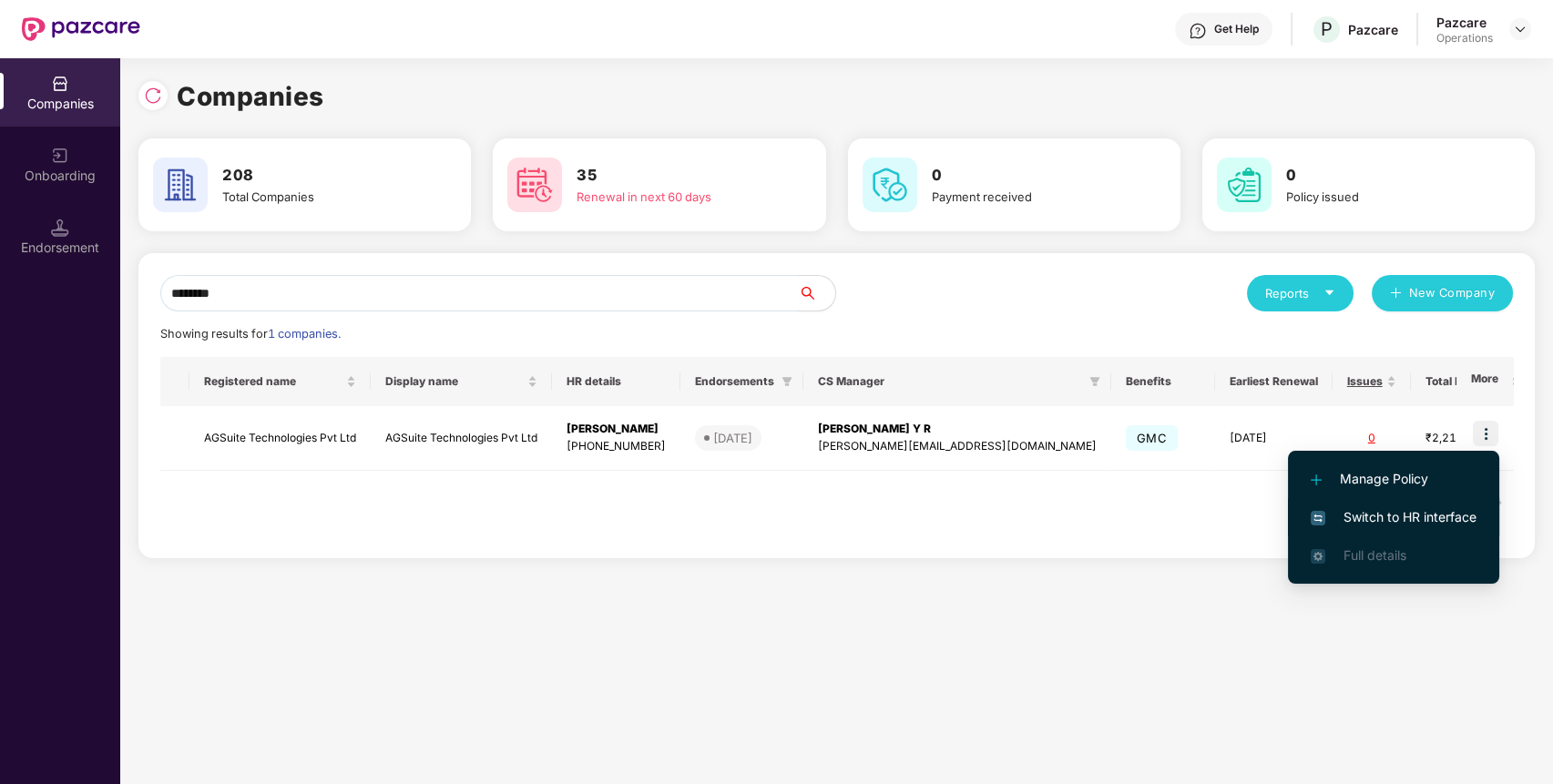
click at [1354, 513] on span "Switch to HR interface" at bounding box center [1394, 517] width 166 height 20
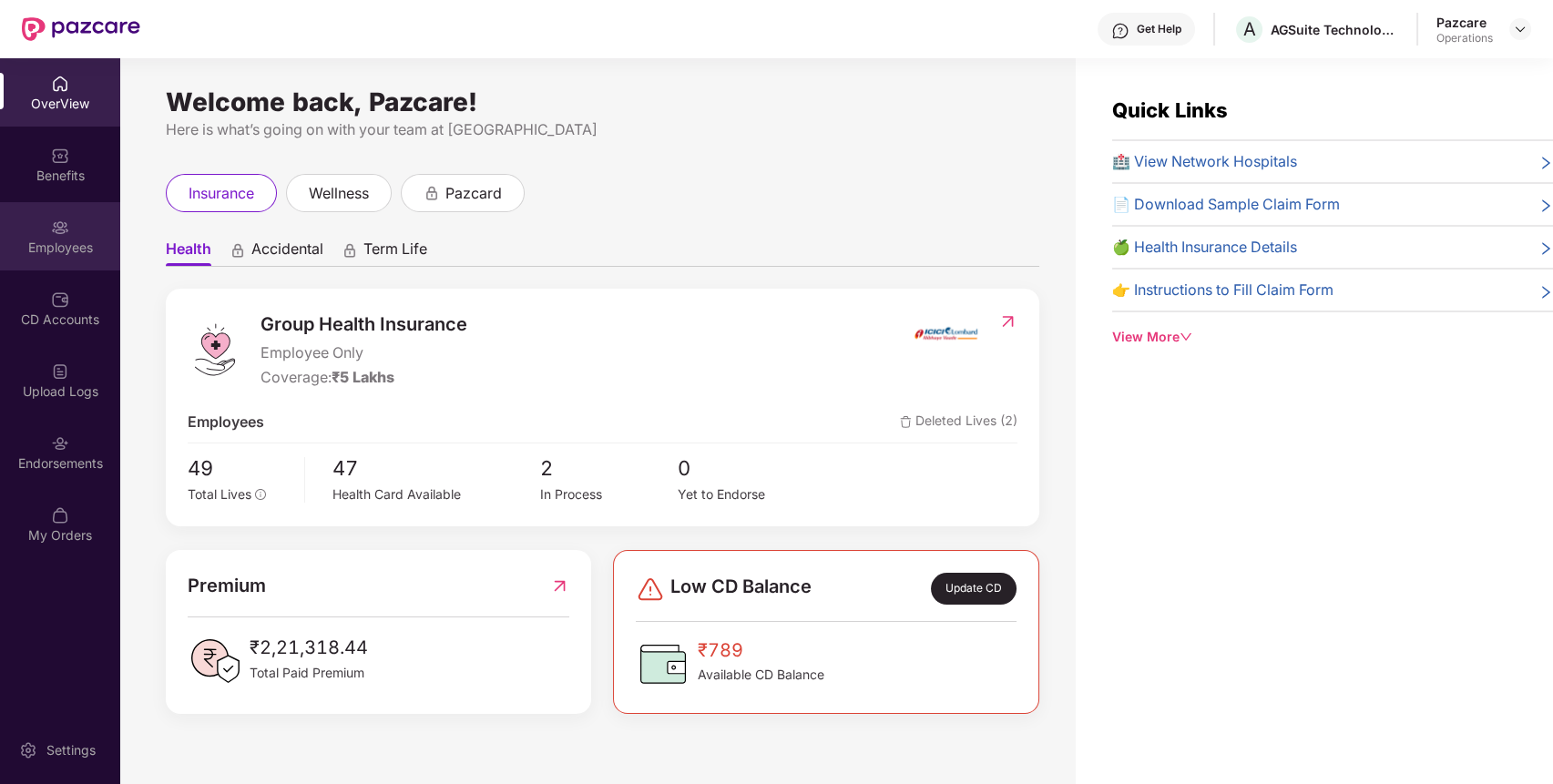
click at [35, 236] on div "Employees" at bounding box center [60, 236] width 121 height 69
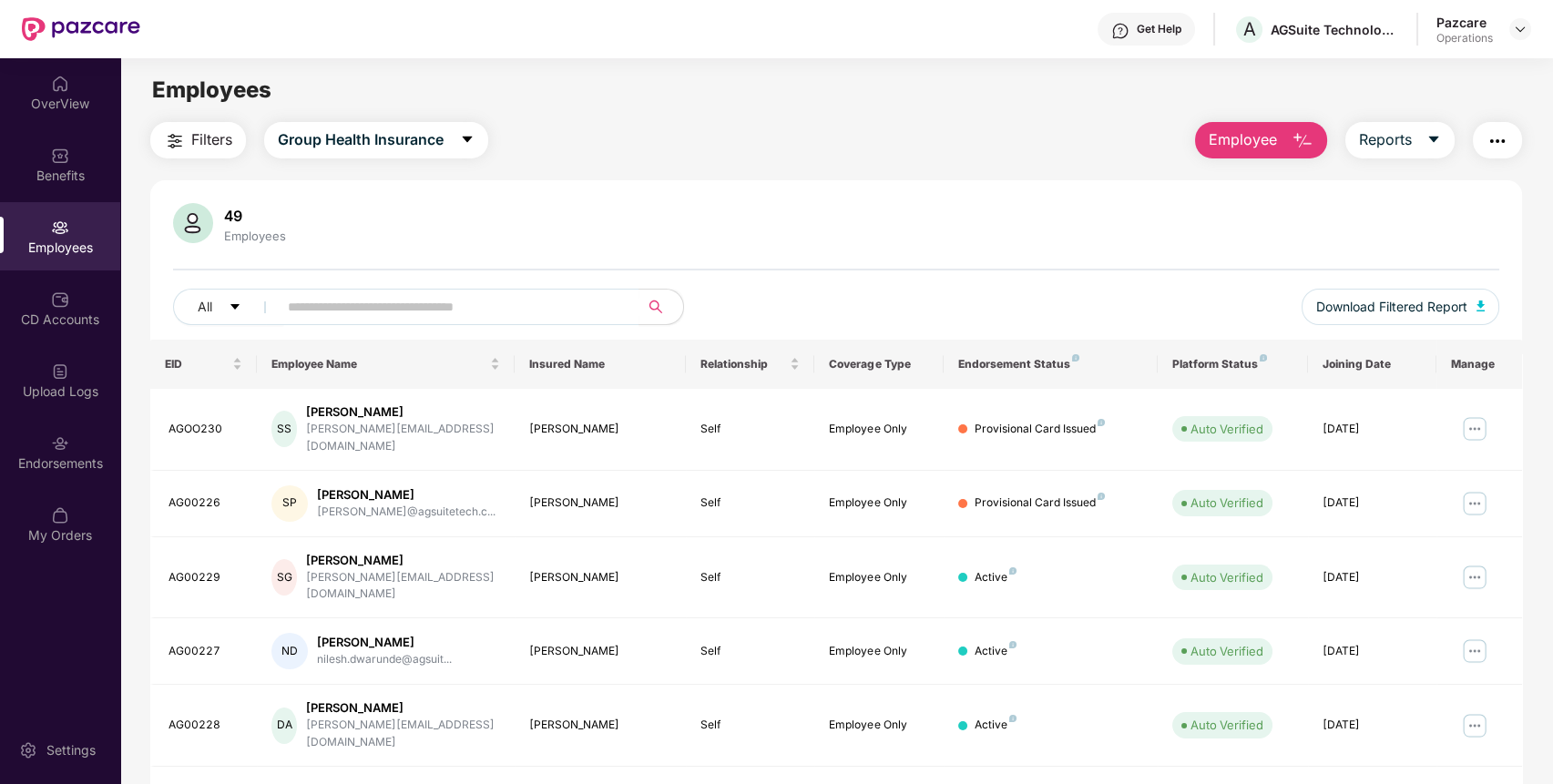
click at [1502, 137] on img "button" at bounding box center [1497, 141] width 22 height 22
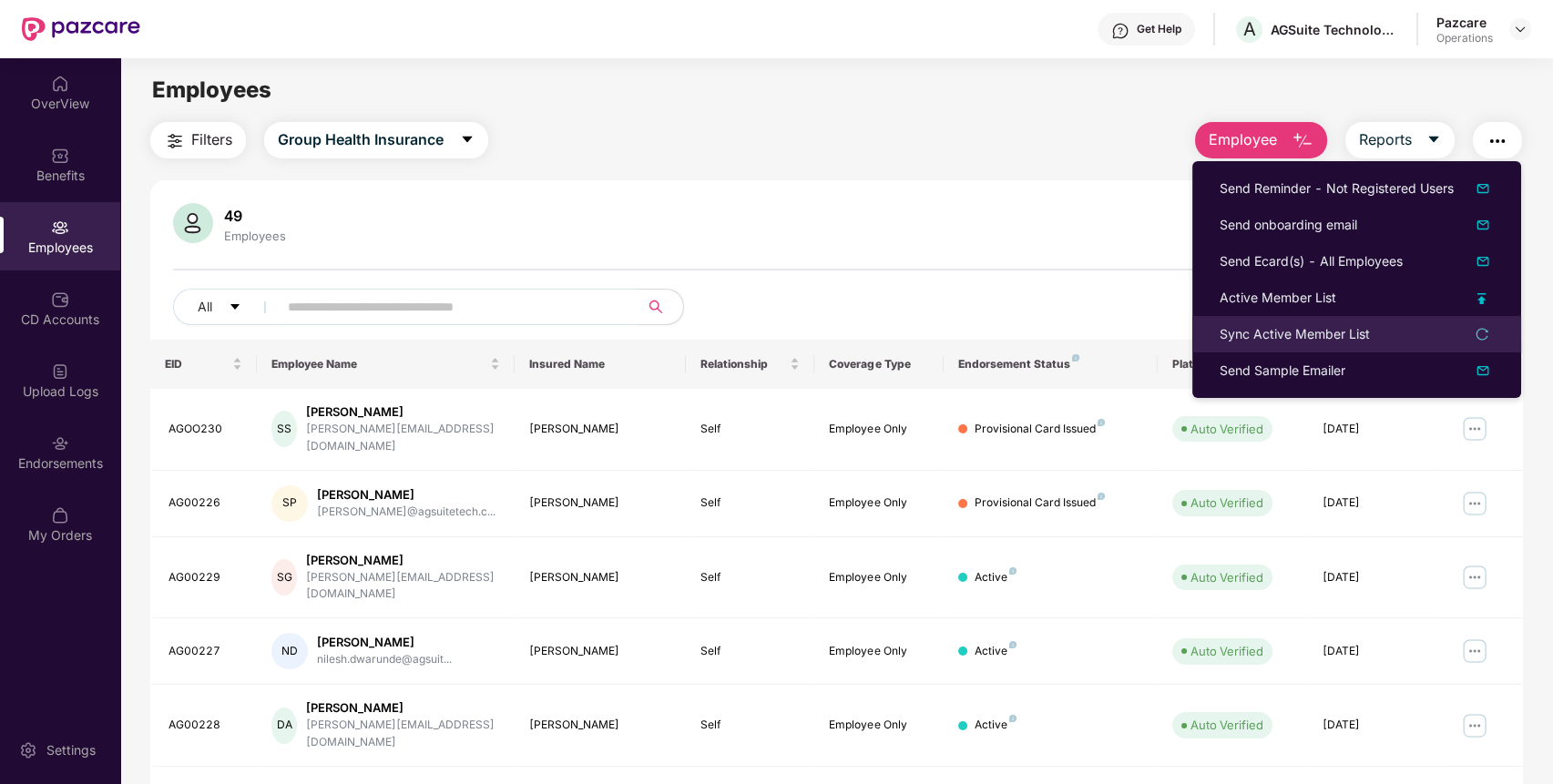
click at [1345, 334] on div "Sync Active Member List" at bounding box center [1295, 334] width 151 height 20
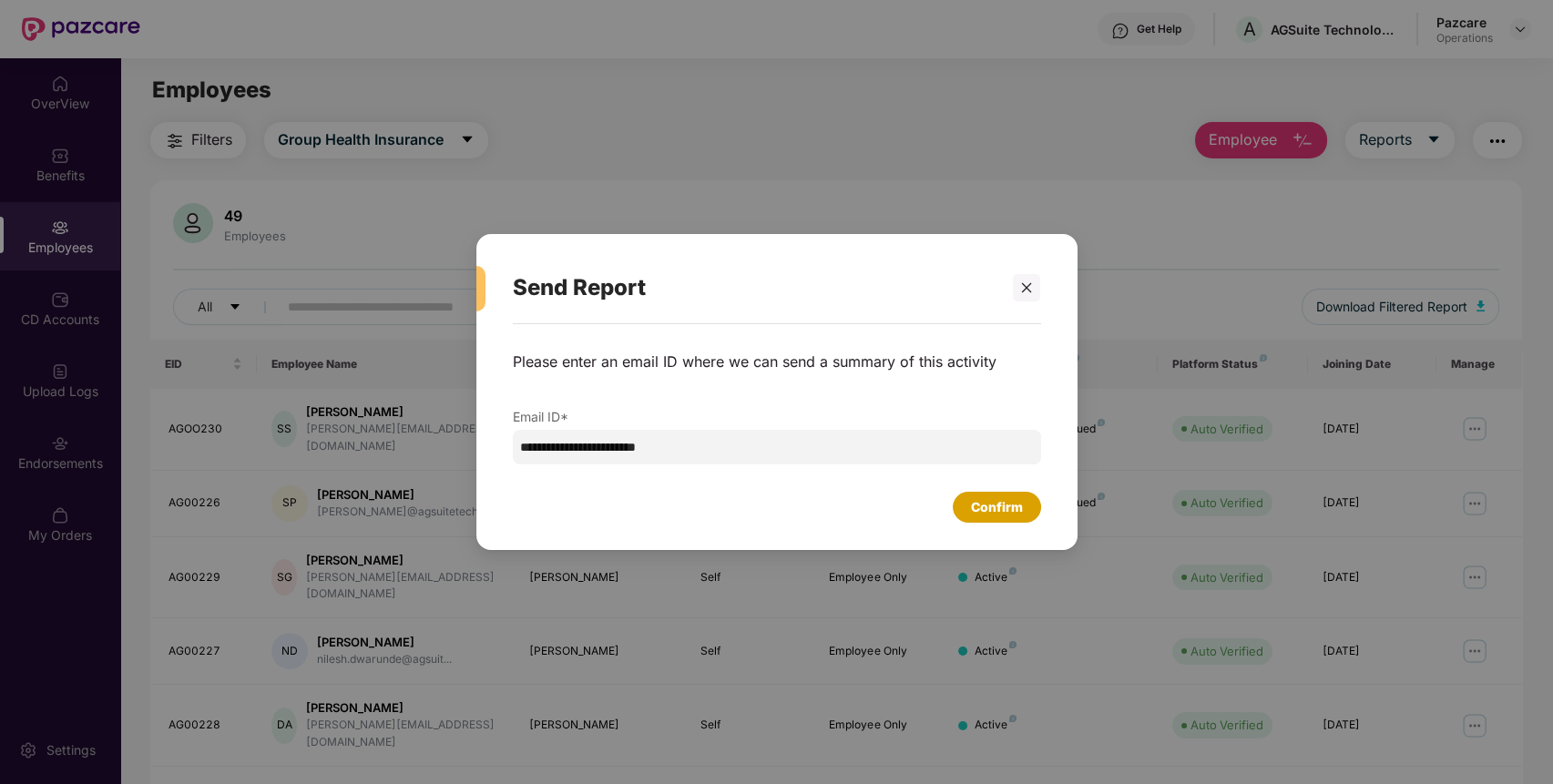
click at [988, 503] on div "Confirm" at bounding box center [998, 507] width 52 height 20
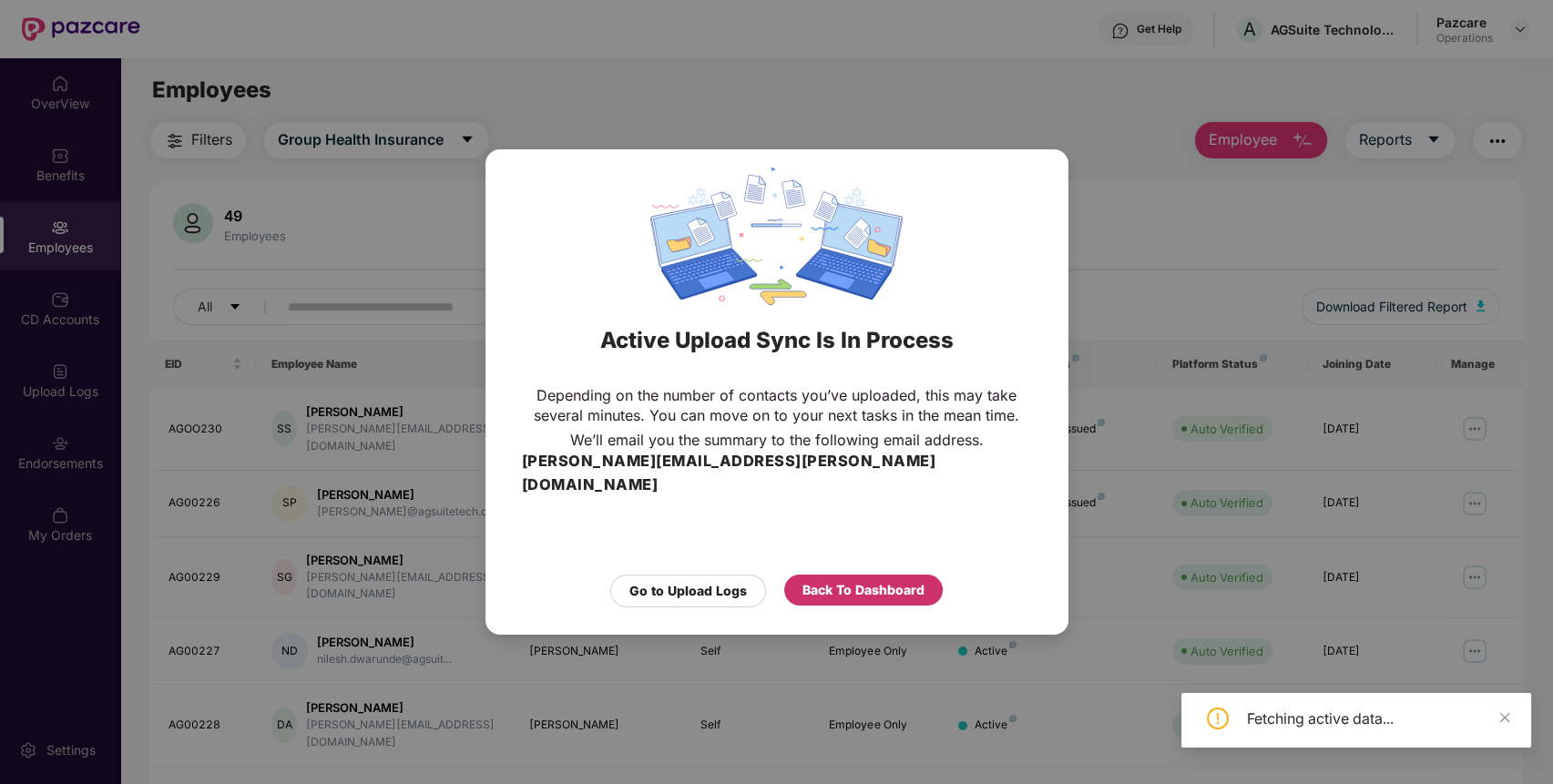
click at [828, 574] on div "Back To Dashboard" at bounding box center [863, 590] width 158 height 31
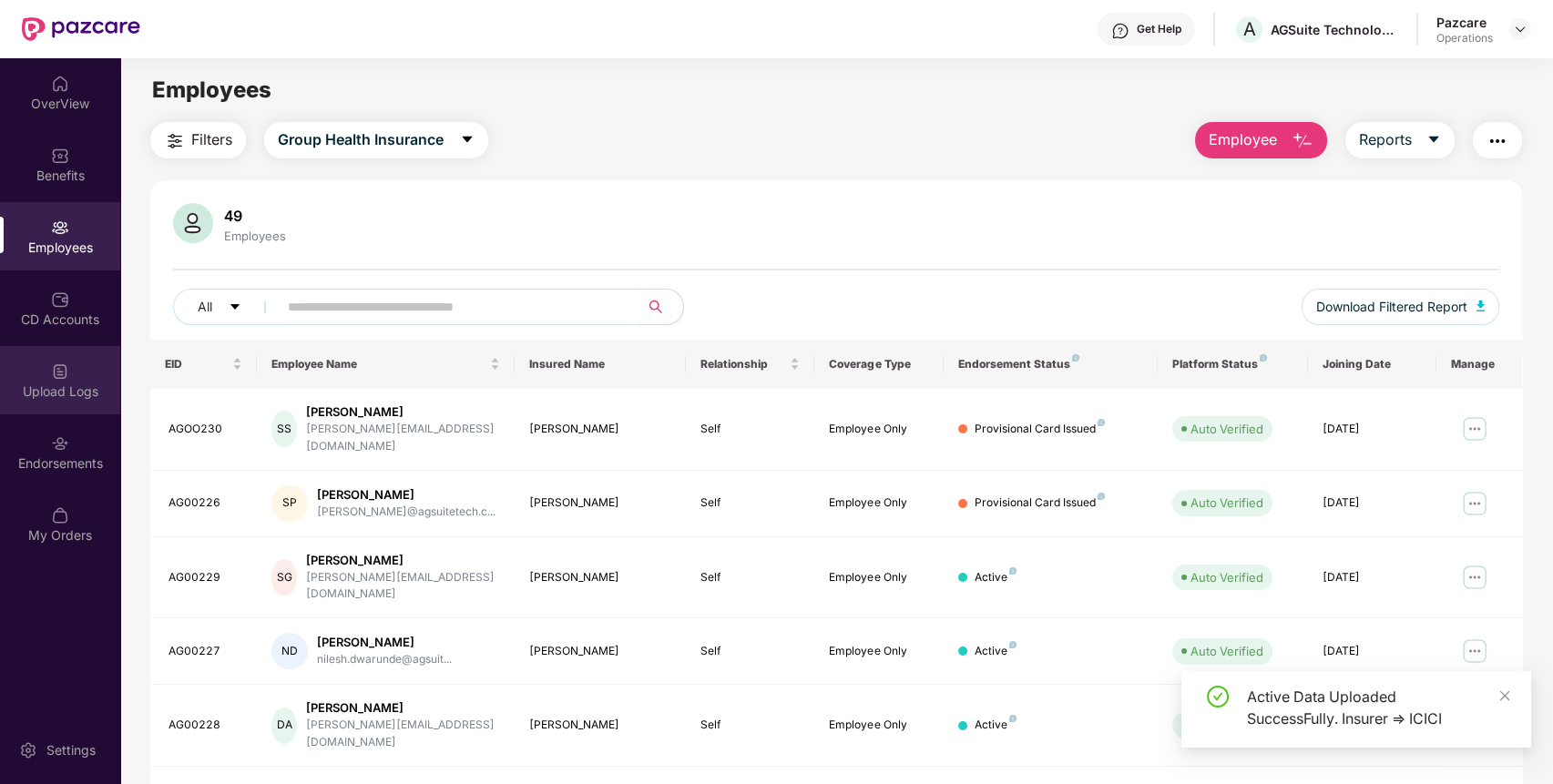
click at [0, 398] on div "Upload Logs" at bounding box center [60, 391] width 121 height 18
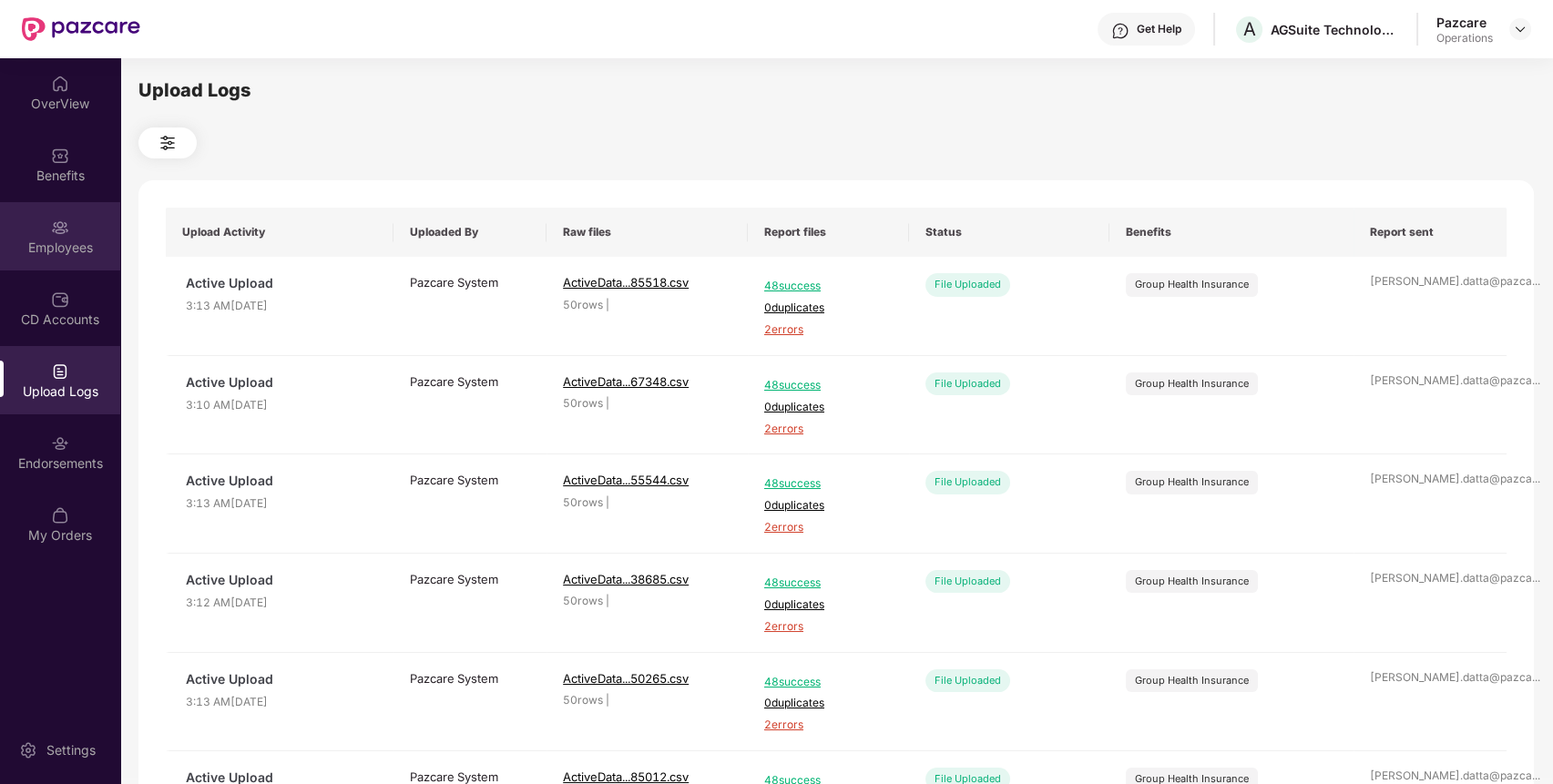
click at [50, 204] on div "Employees" at bounding box center [60, 236] width 121 height 69
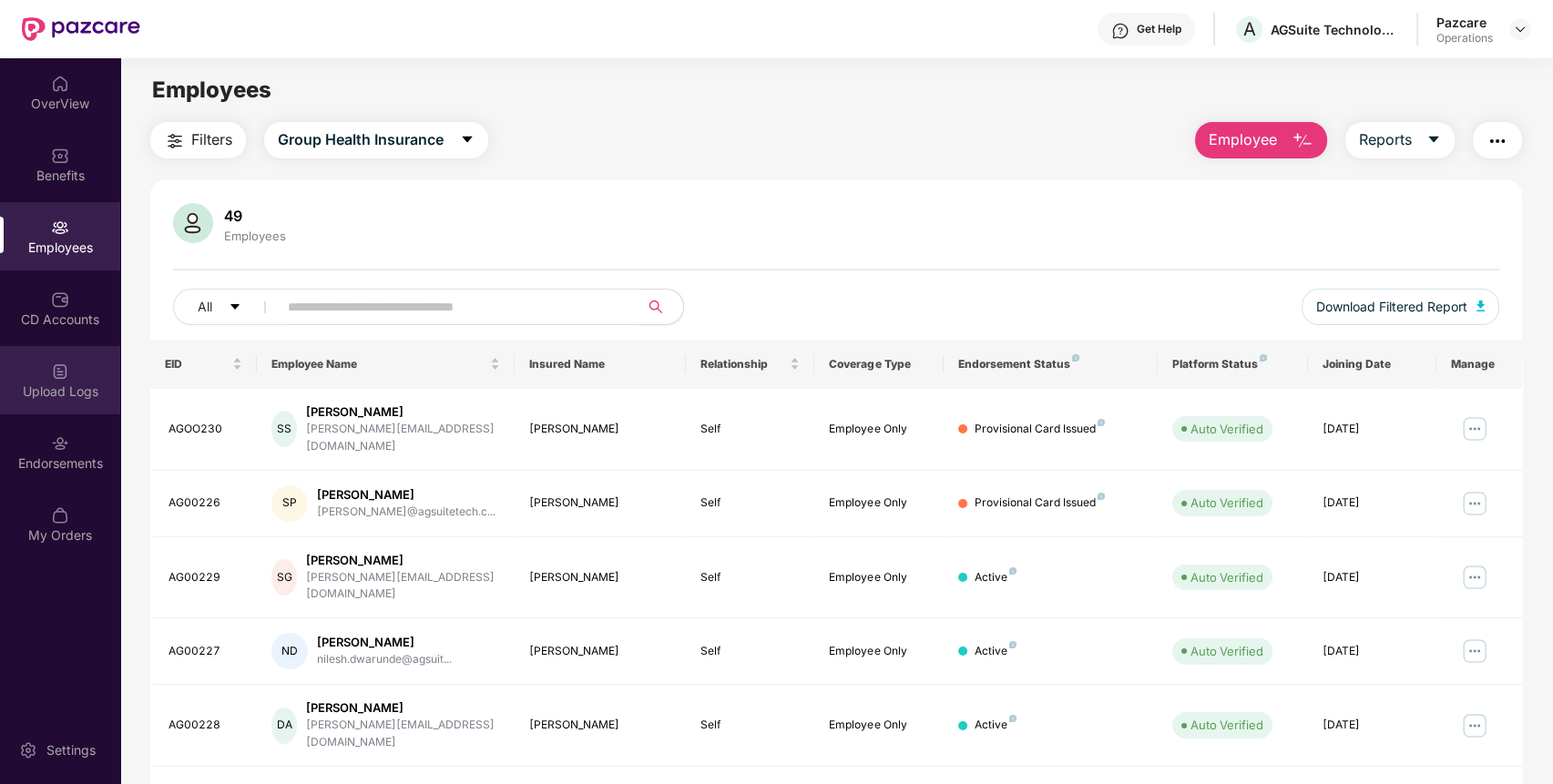
click at [58, 370] on img at bounding box center [60, 371] width 18 height 18
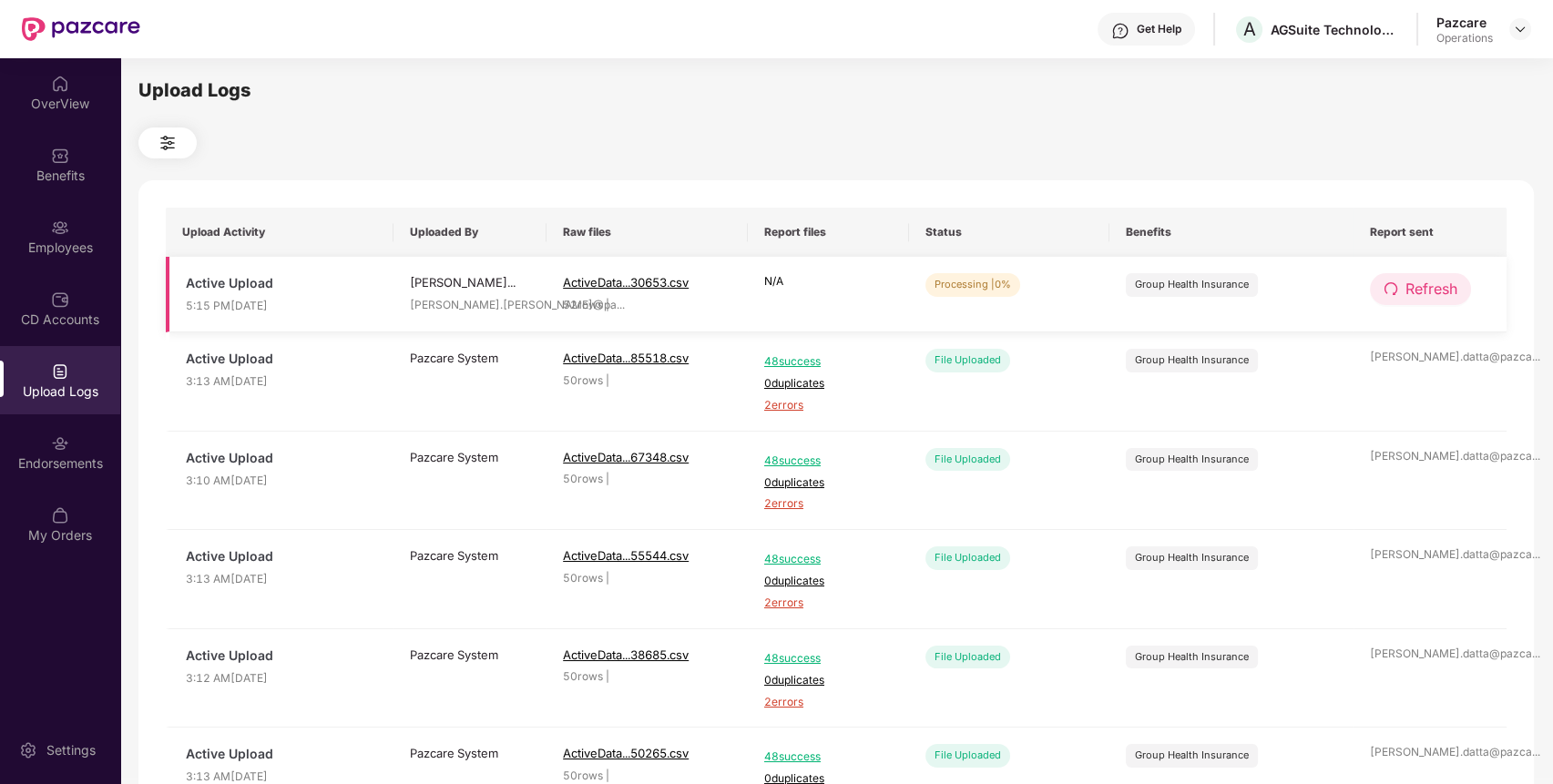
click at [1406, 284] on span "Refresh" at bounding box center [1432, 290] width 52 height 23
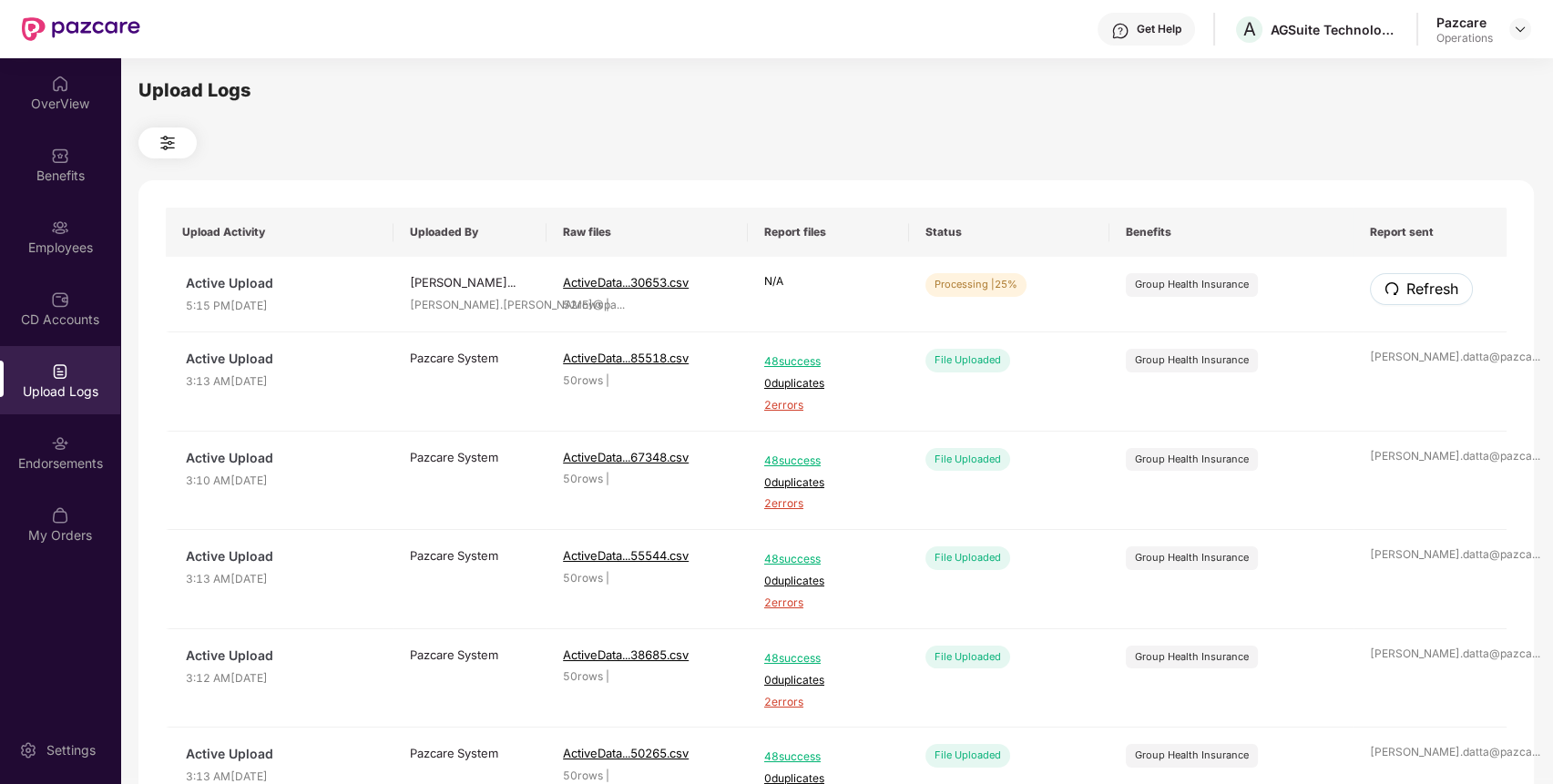
click at [1406, 284] on span "Refresh" at bounding box center [1432, 290] width 52 height 23
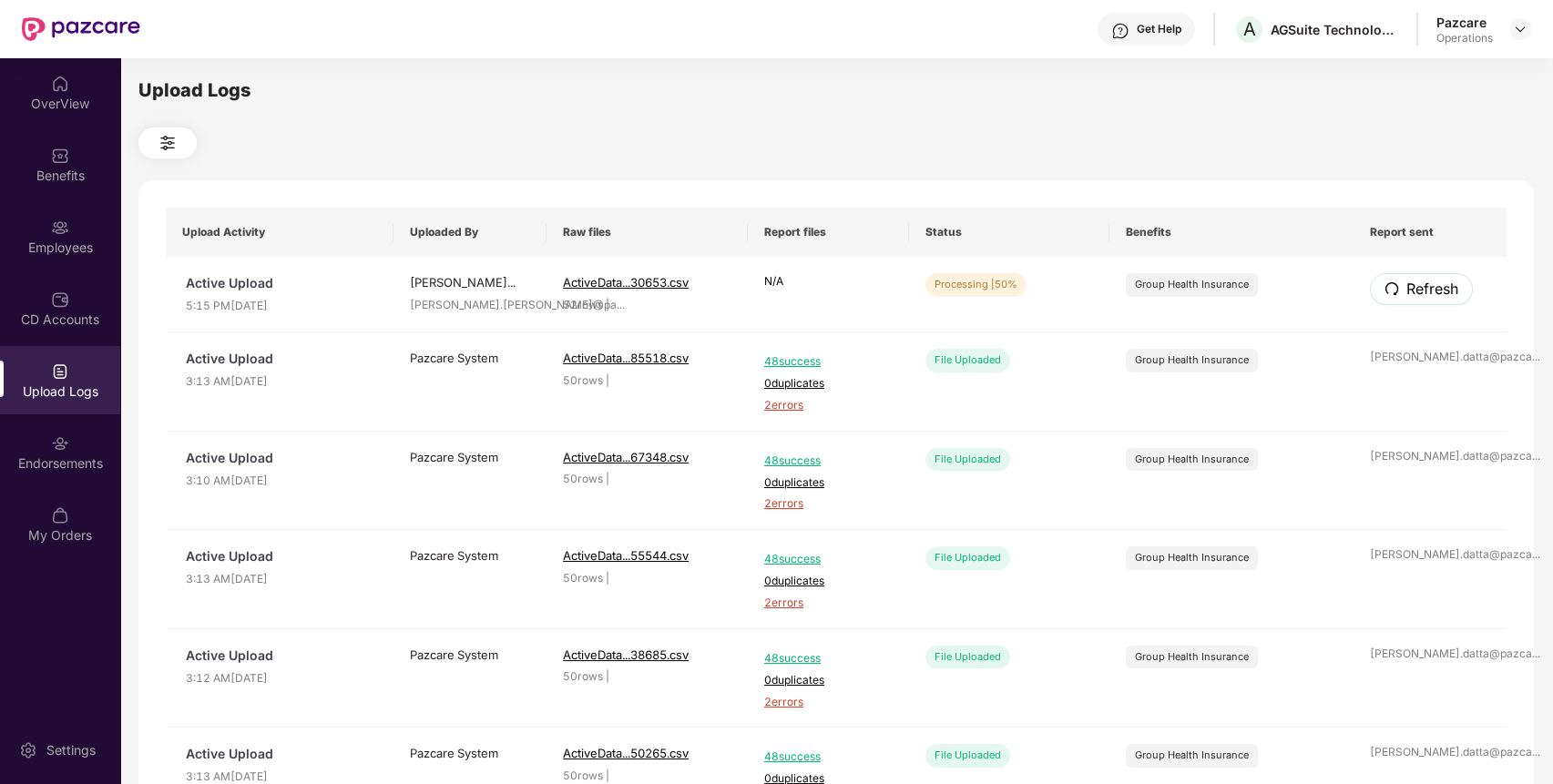
click at [1406, 284] on span "Refresh" at bounding box center [1432, 290] width 52 height 23
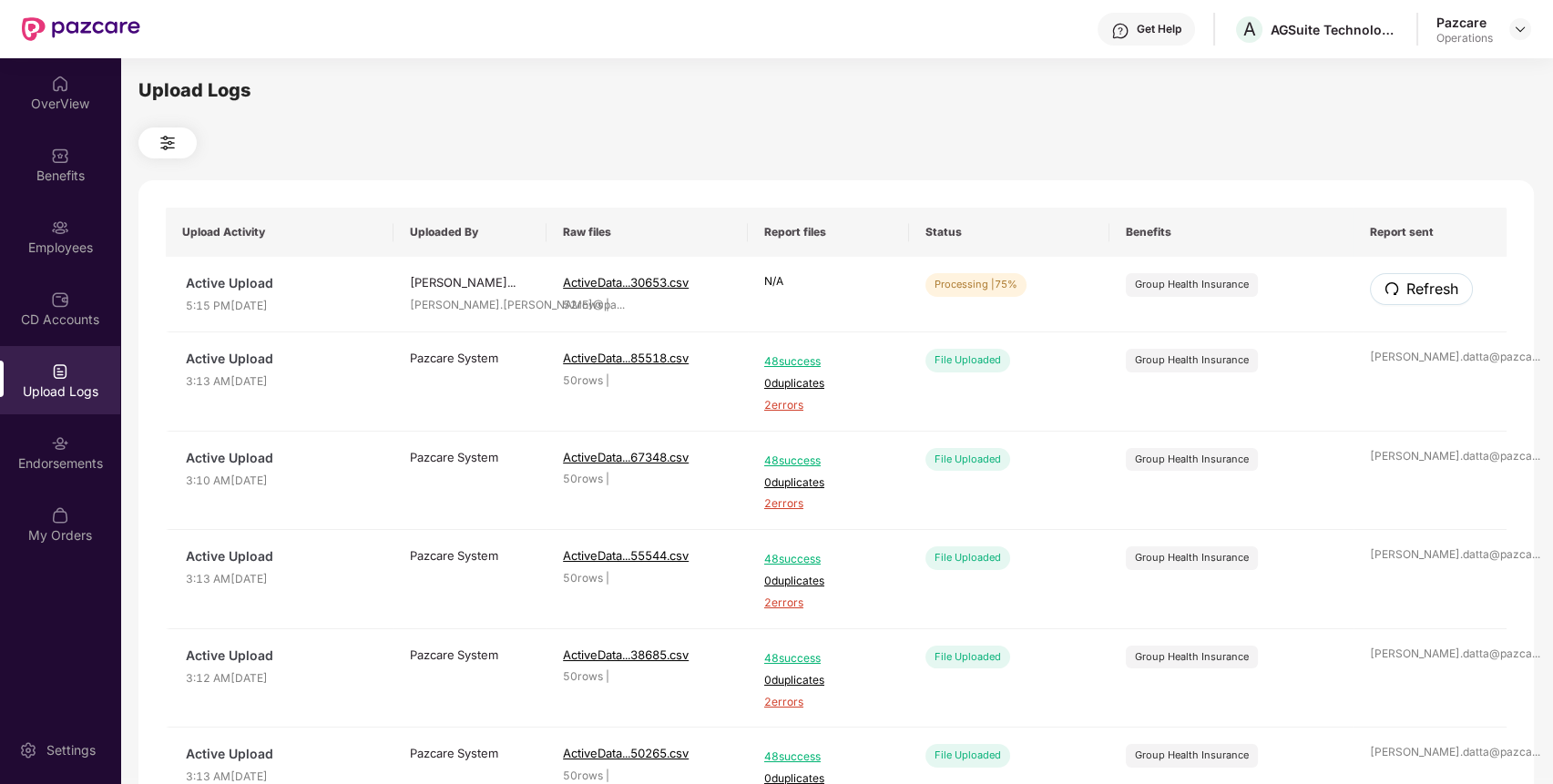
click at [1406, 284] on span "Refresh" at bounding box center [1432, 290] width 52 height 23
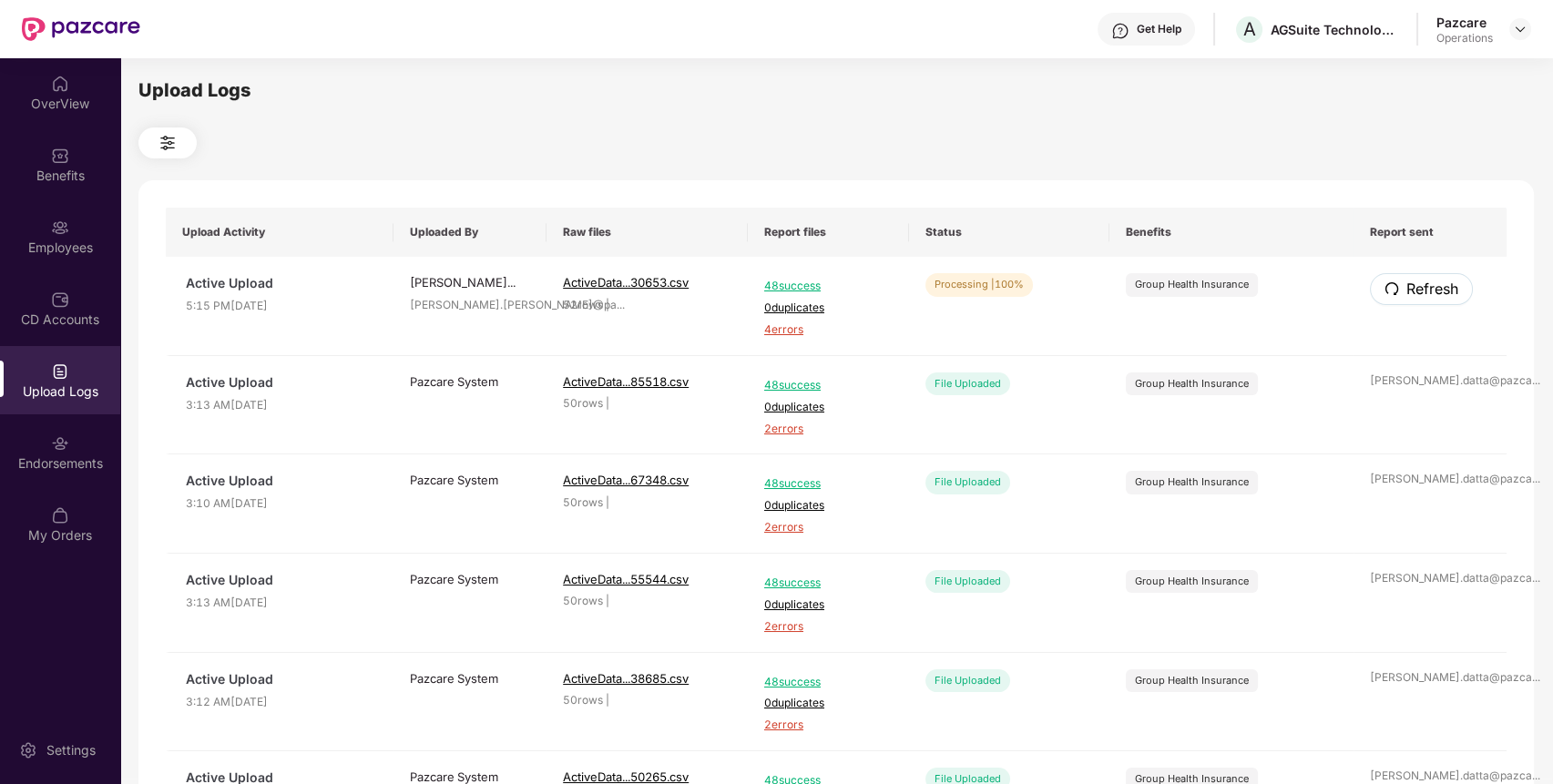
click at [1406, 284] on span "Refresh" at bounding box center [1432, 290] width 52 height 23
click at [47, 259] on div "Employees" at bounding box center [60, 236] width 121 height 69
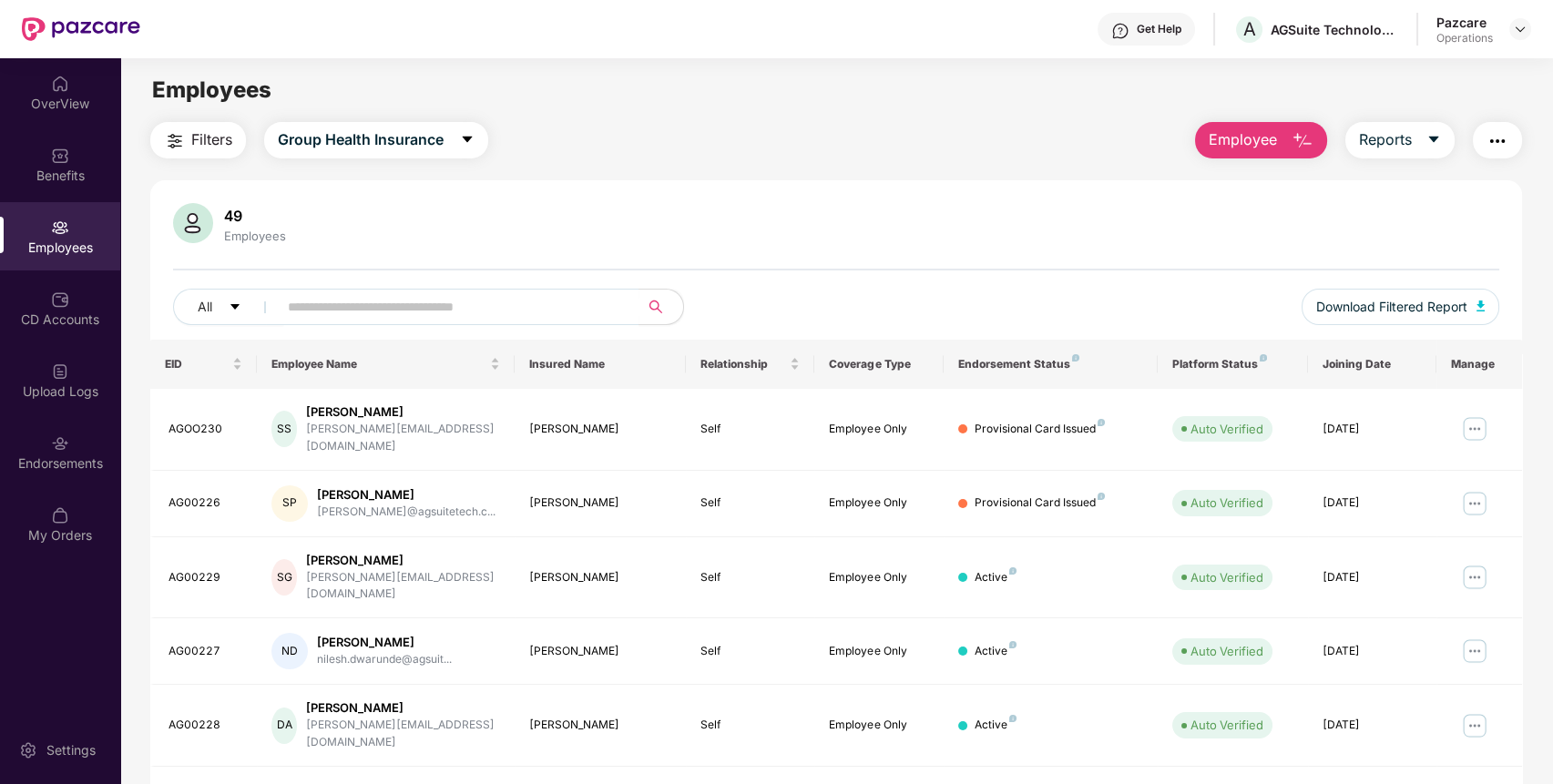
click at [209, 133] on span "Filters" at bounding box center [212, 140] width 41 height 23
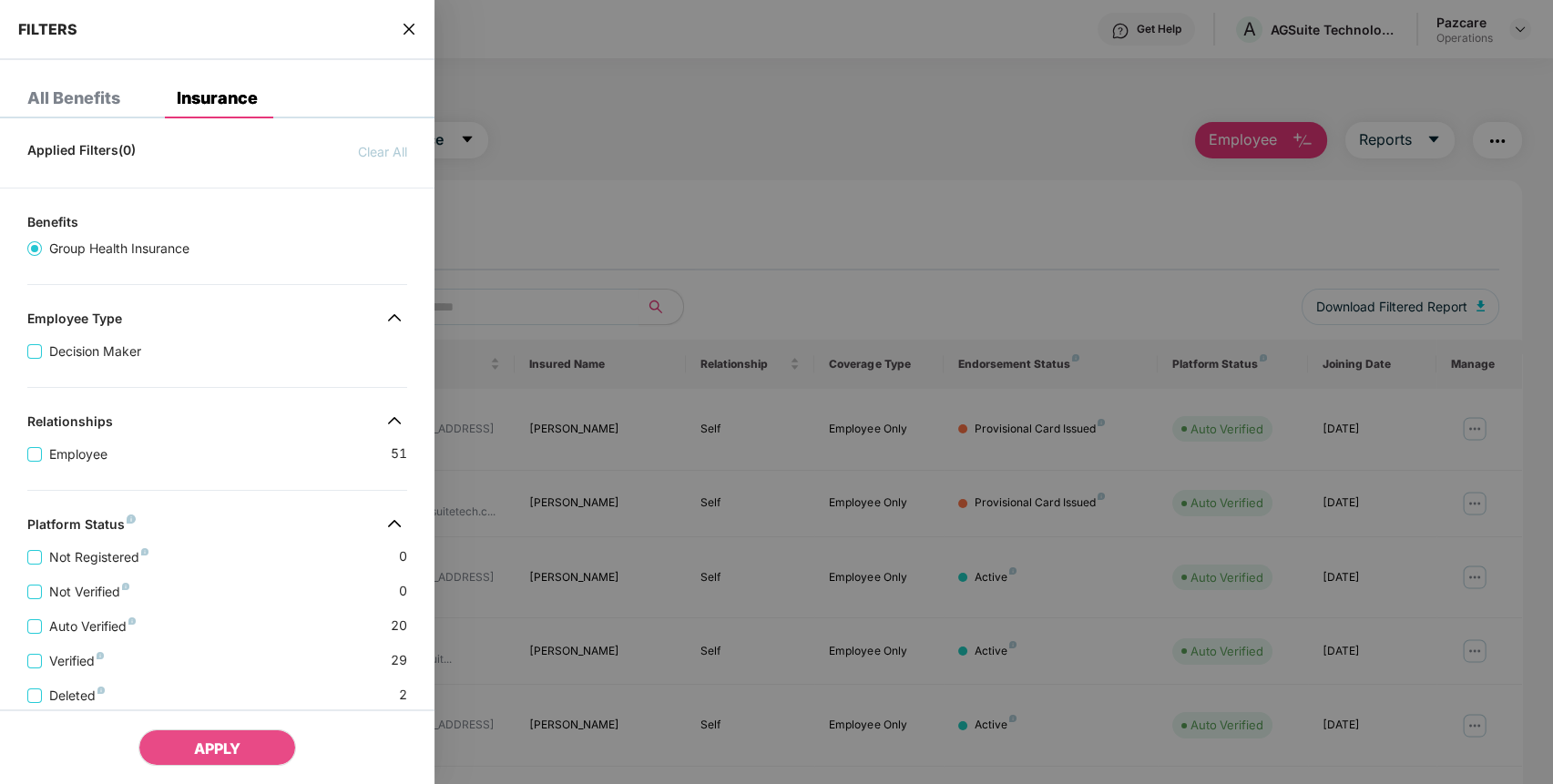
scroll to position [309, 0]
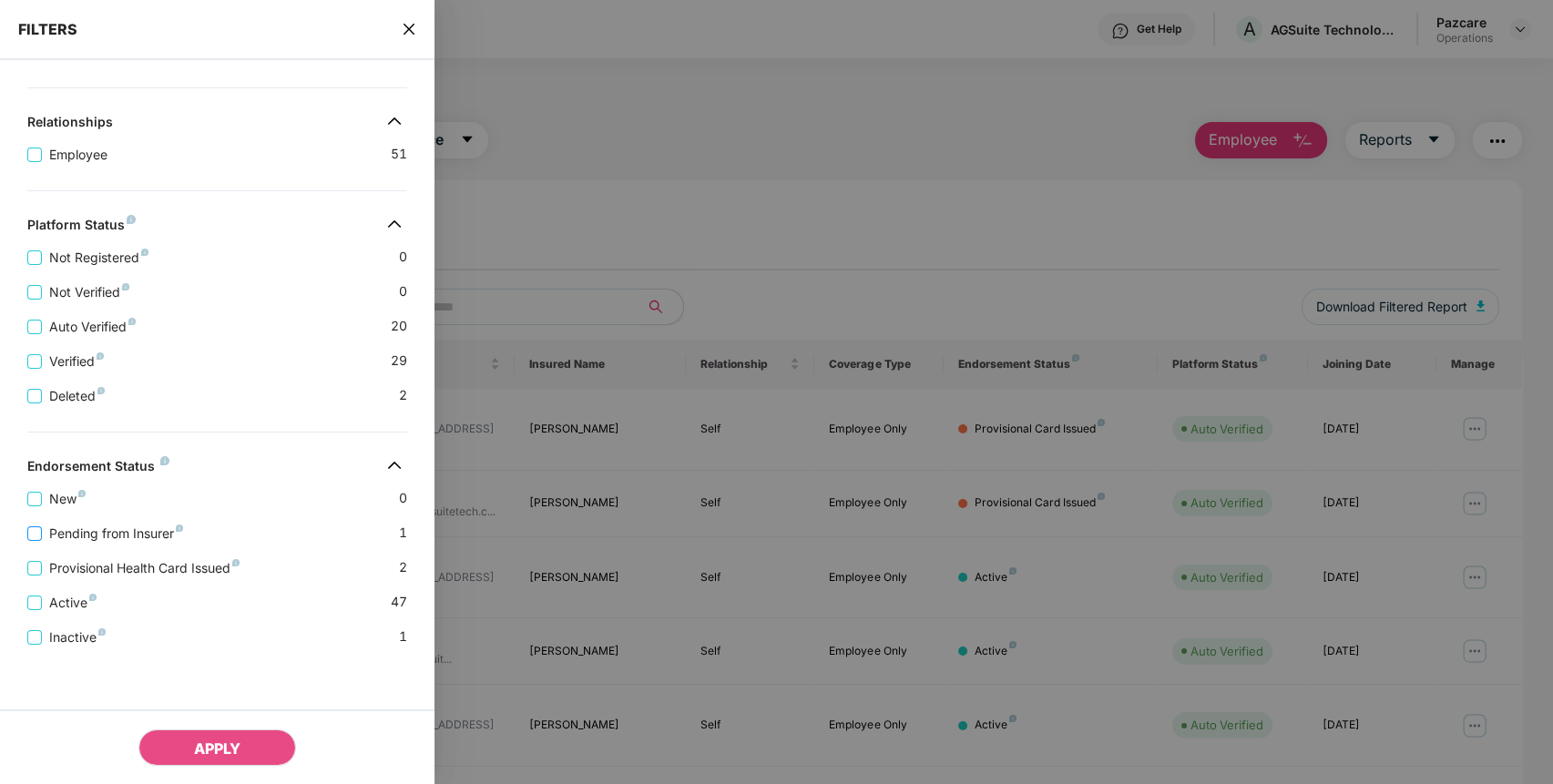
click at [129, 526] on span "Pending from Insurer" at bounding box center [116, 533] width 149 height 20
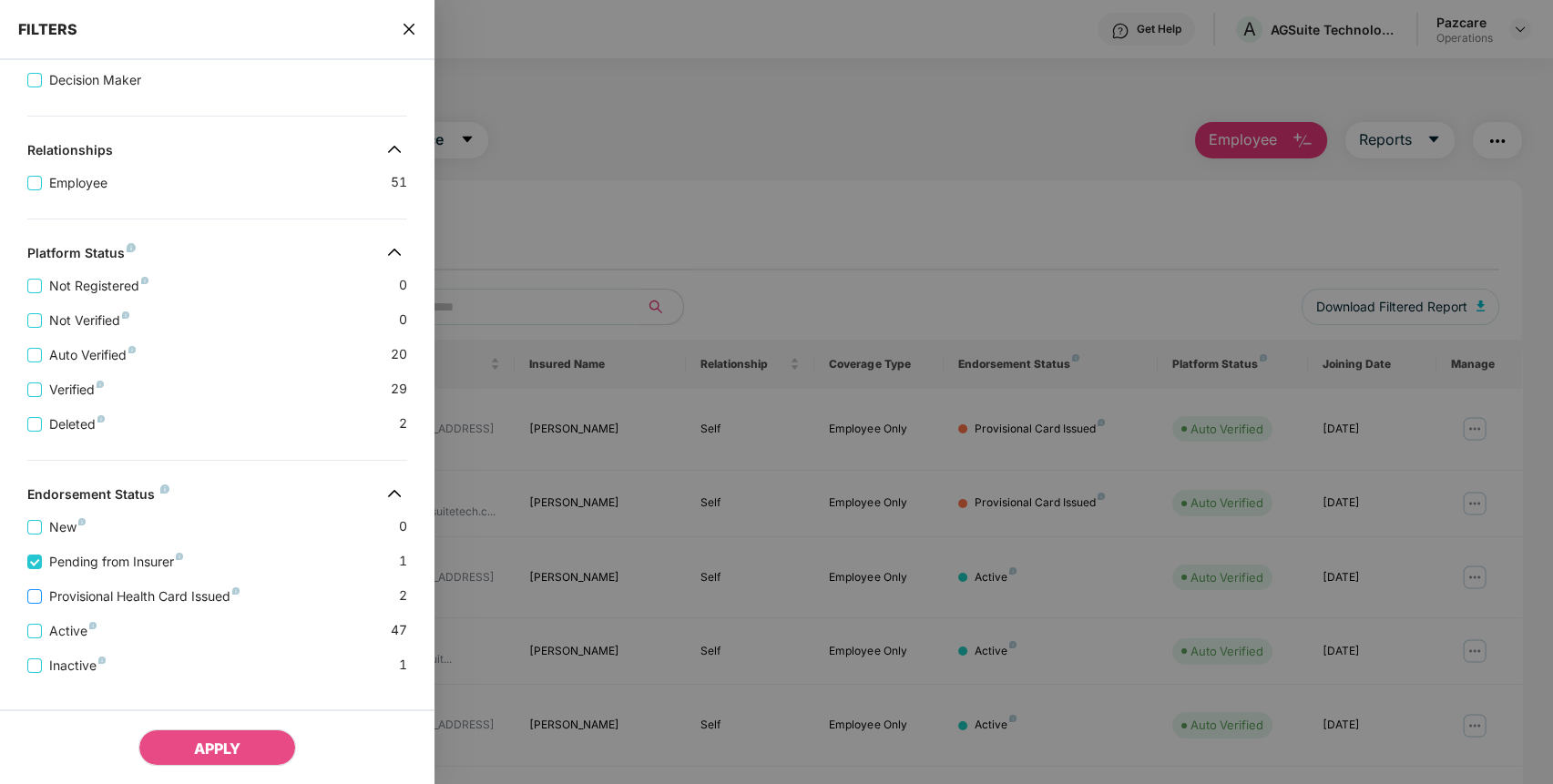
click at [128, 603] on span "Provisional Health Card Issued" at bounding box center [144, 596] width 205 height 20
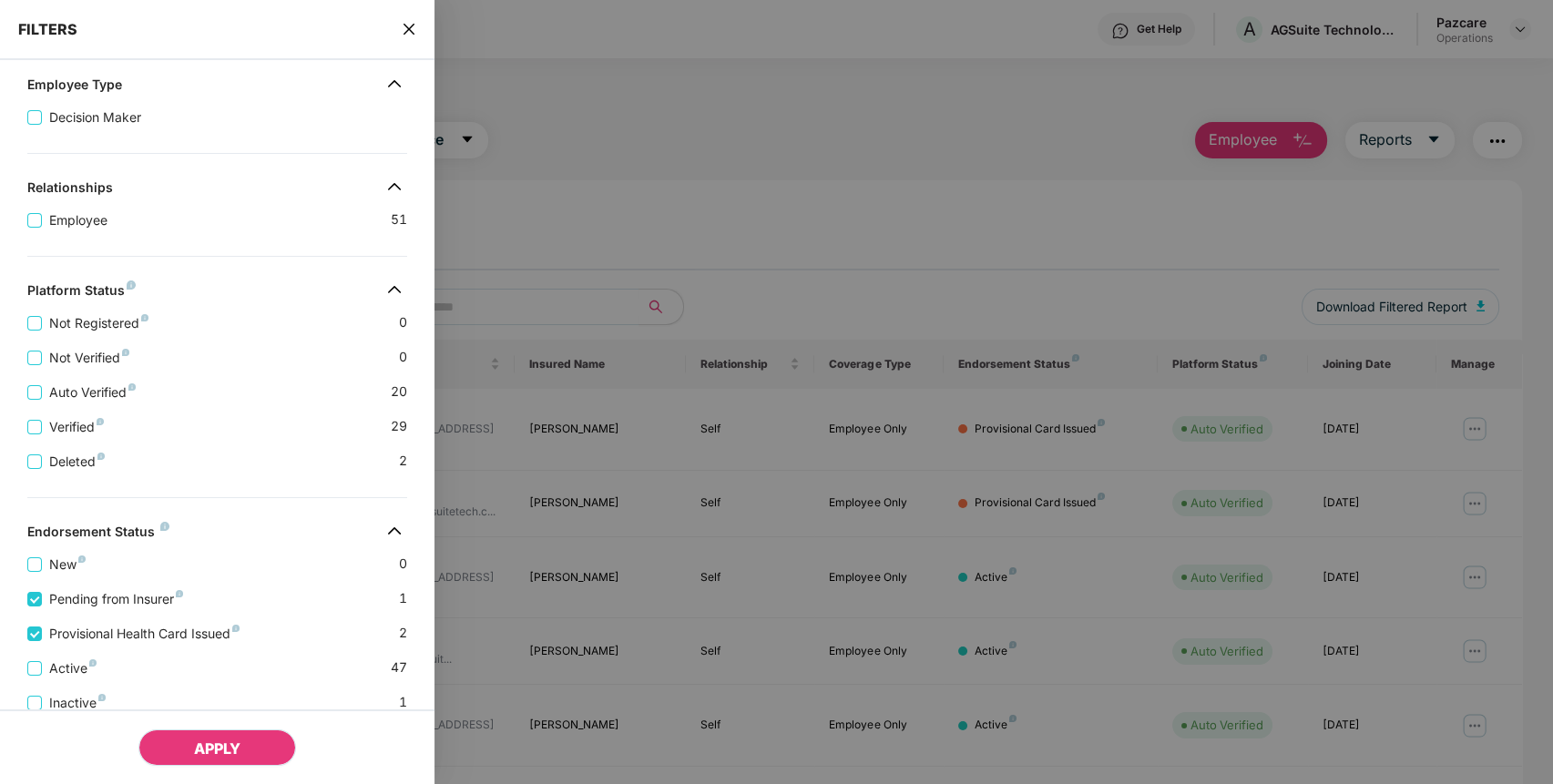
click at [236, 742] on span "APPLY" at bounding box center [217, 748] width 46 height 18
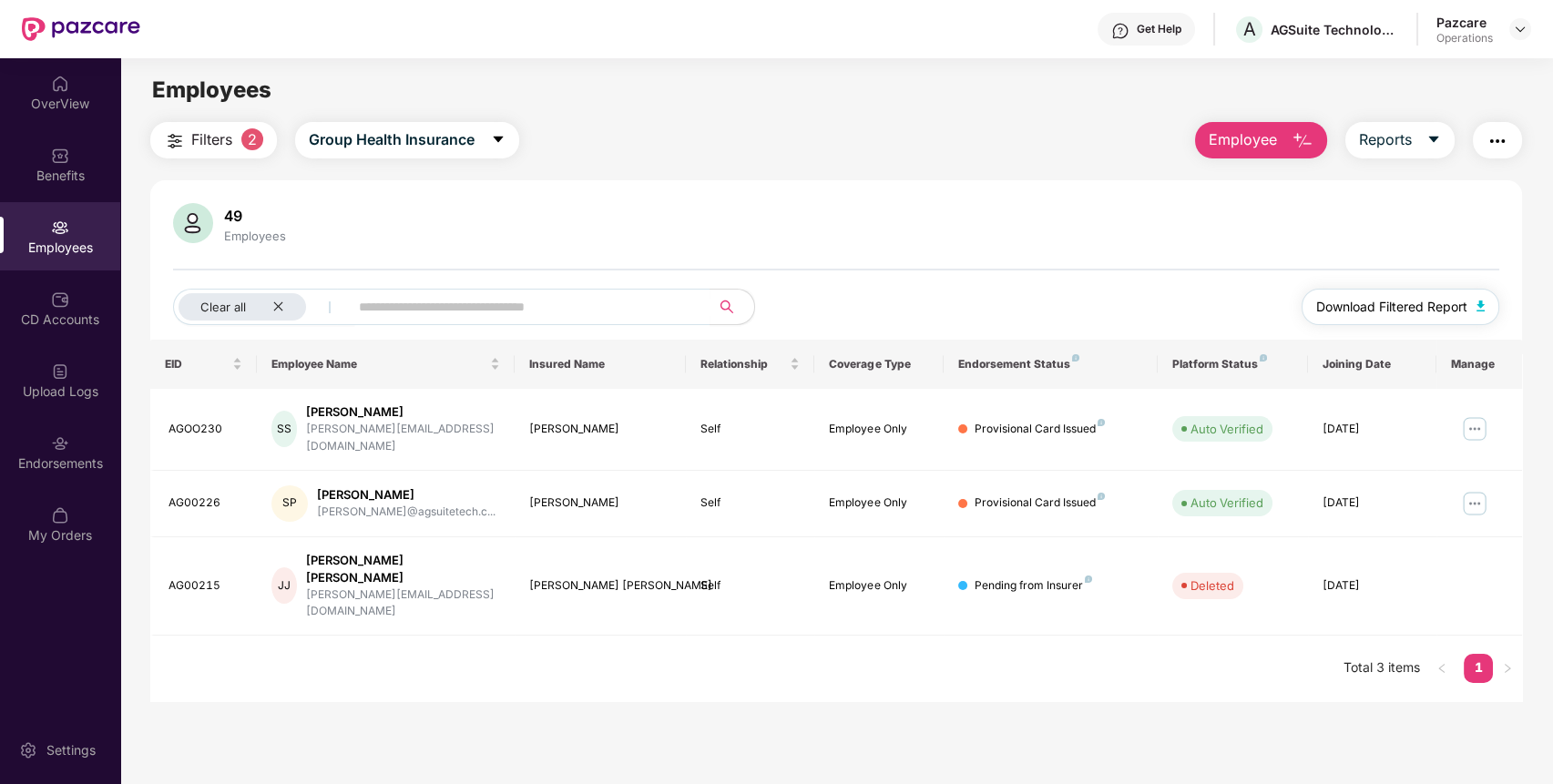
click at [1465, 295] on button "Download Filtered Report" at bounding box center [1401, 307] width 199 height 37
click at [1523, 31] on img at bounding box center [1520, 29] width 14 height 14
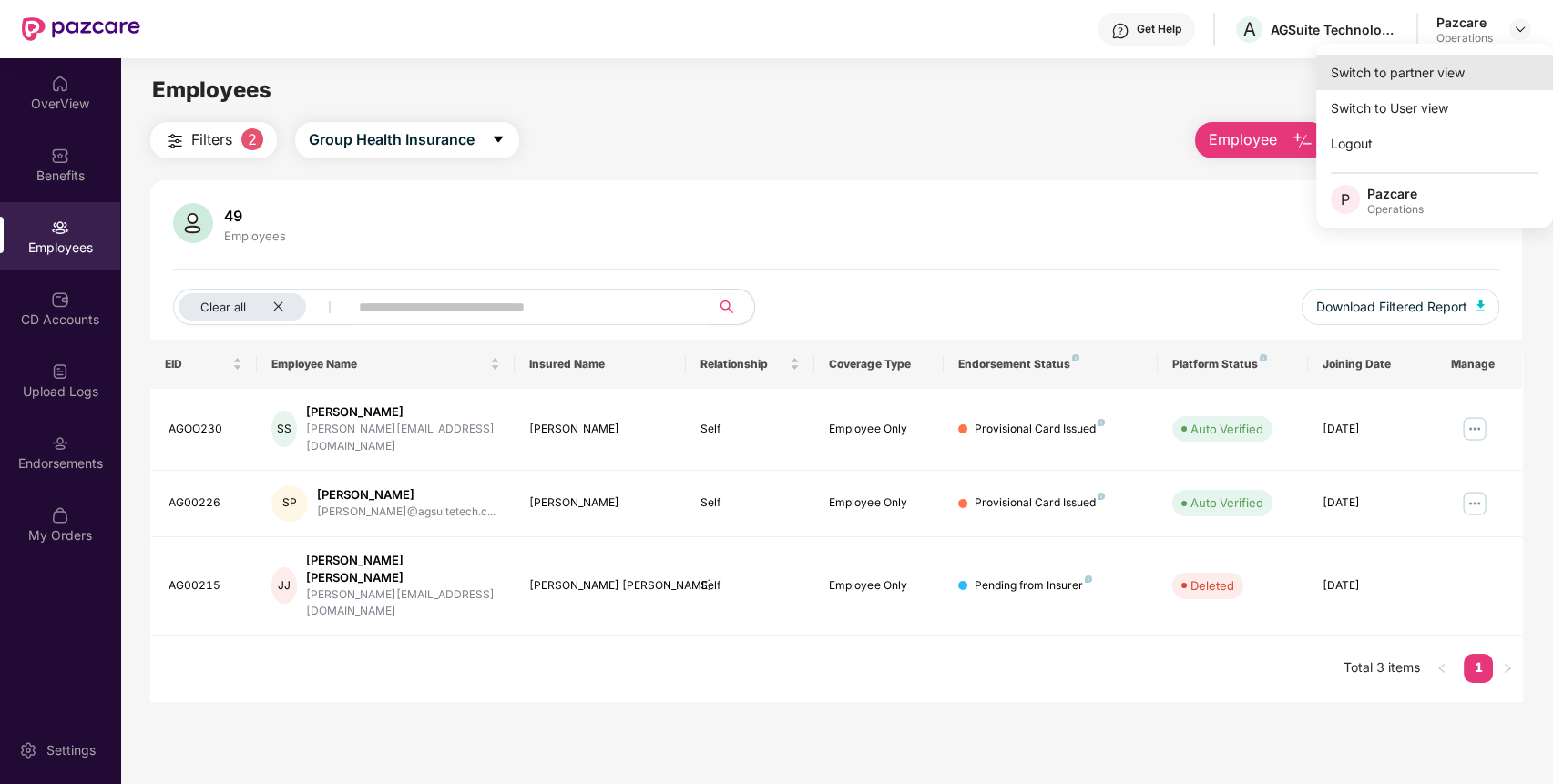
click at [1457, 61] on div "Switch to partner view" at bounding box center [1434, 72] width 237 height 36
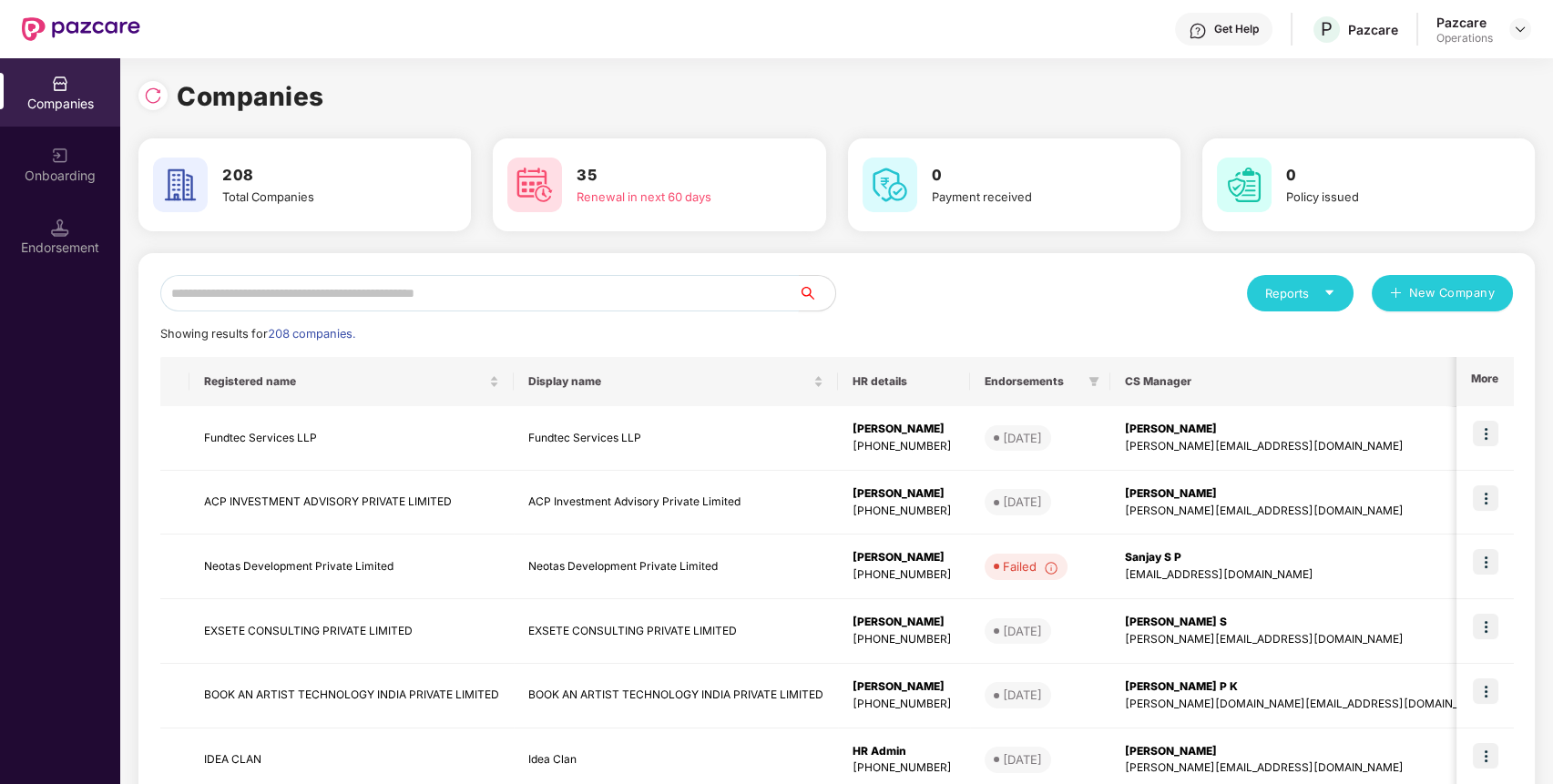
click at [536, 282] on input "text" at bounding box center [479, 294] width 638 height 37
paste input "**********"
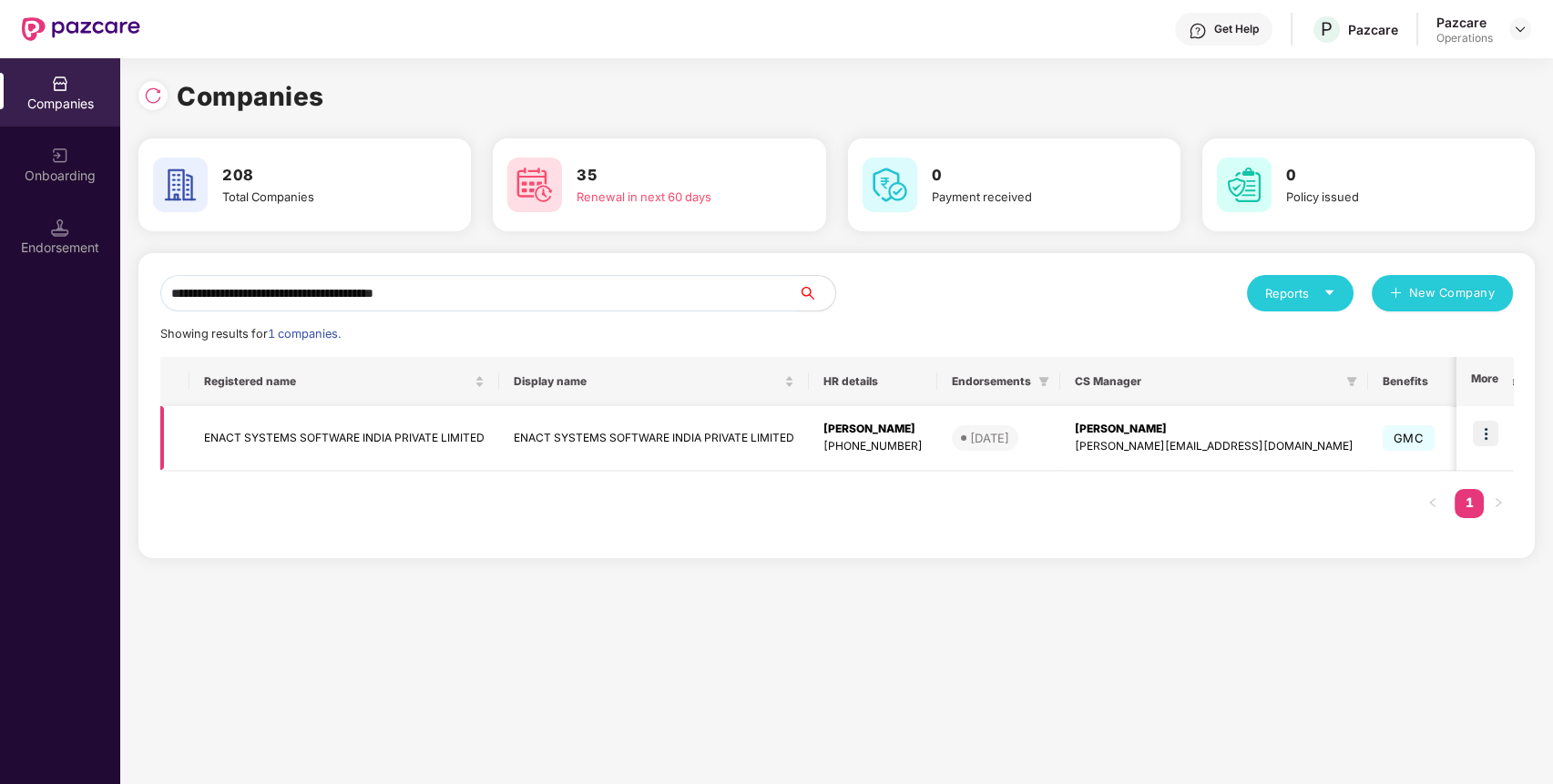
type input "**********"
click at [350, 420] on td "ENACT SYSTEMS SOFTWARE INDIA PRIVATE LIMITED" at bounding box center [344, 438] width 310 height 65
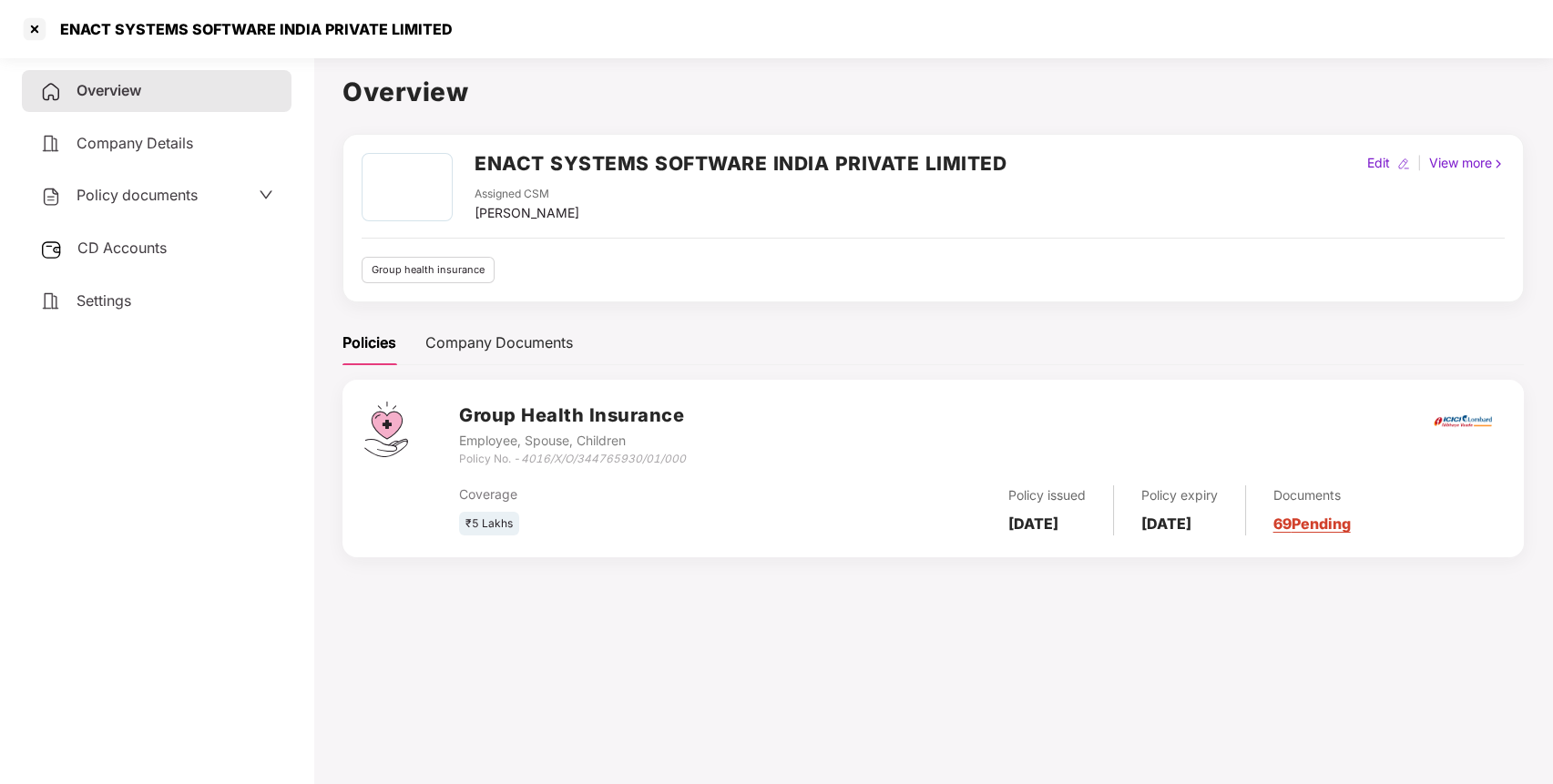
click at [207, 258] on div "CD Accounts" at bounding box center [156, 248] width 269 height 42
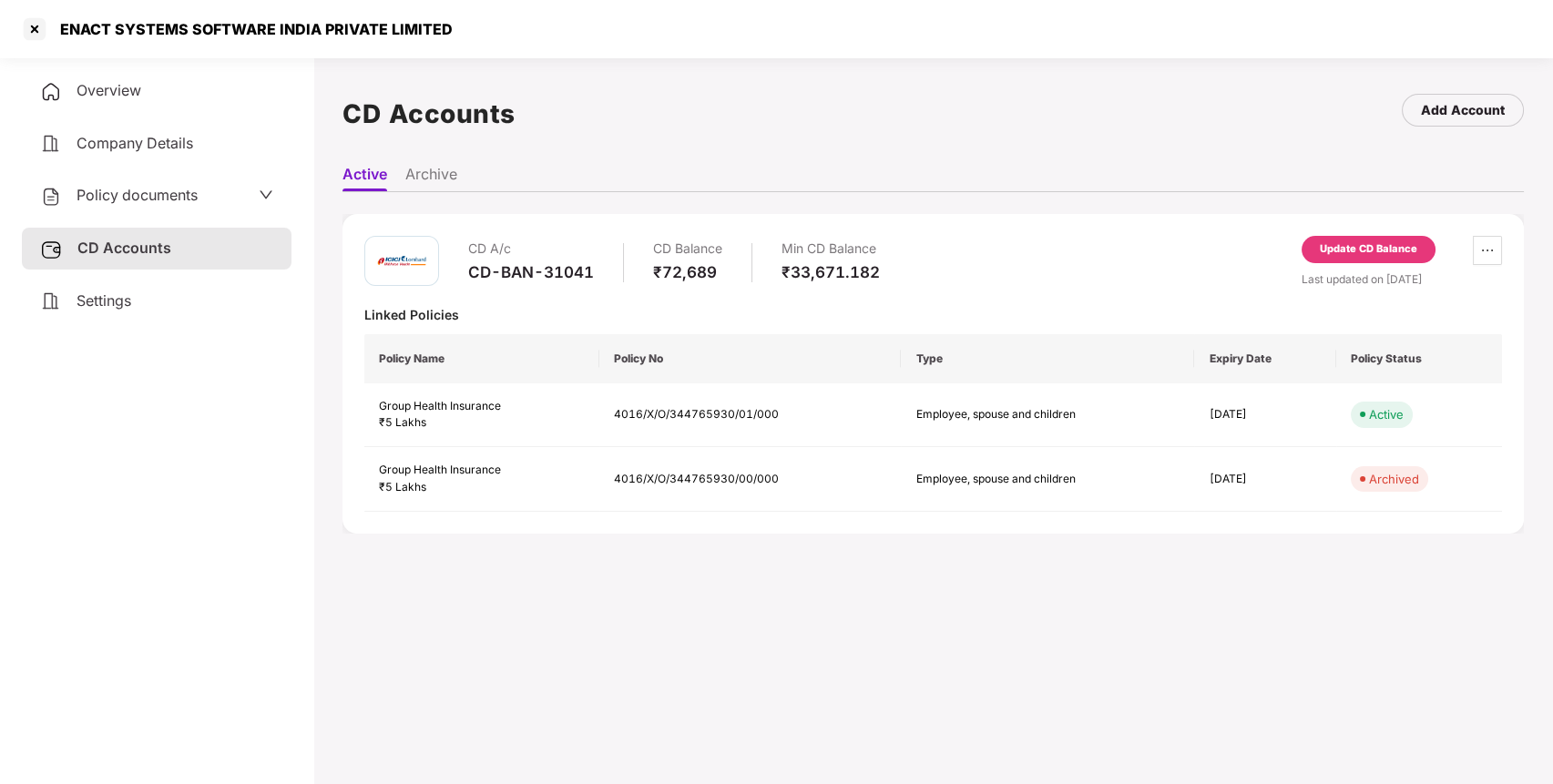
click at [542, 260] on div "CD A/c" at bounding box center [531, 248] width 126 height 26
click at [532, 268] on div "CD-BAN-31041" at bounding box center [531, 272] width 126 height 20
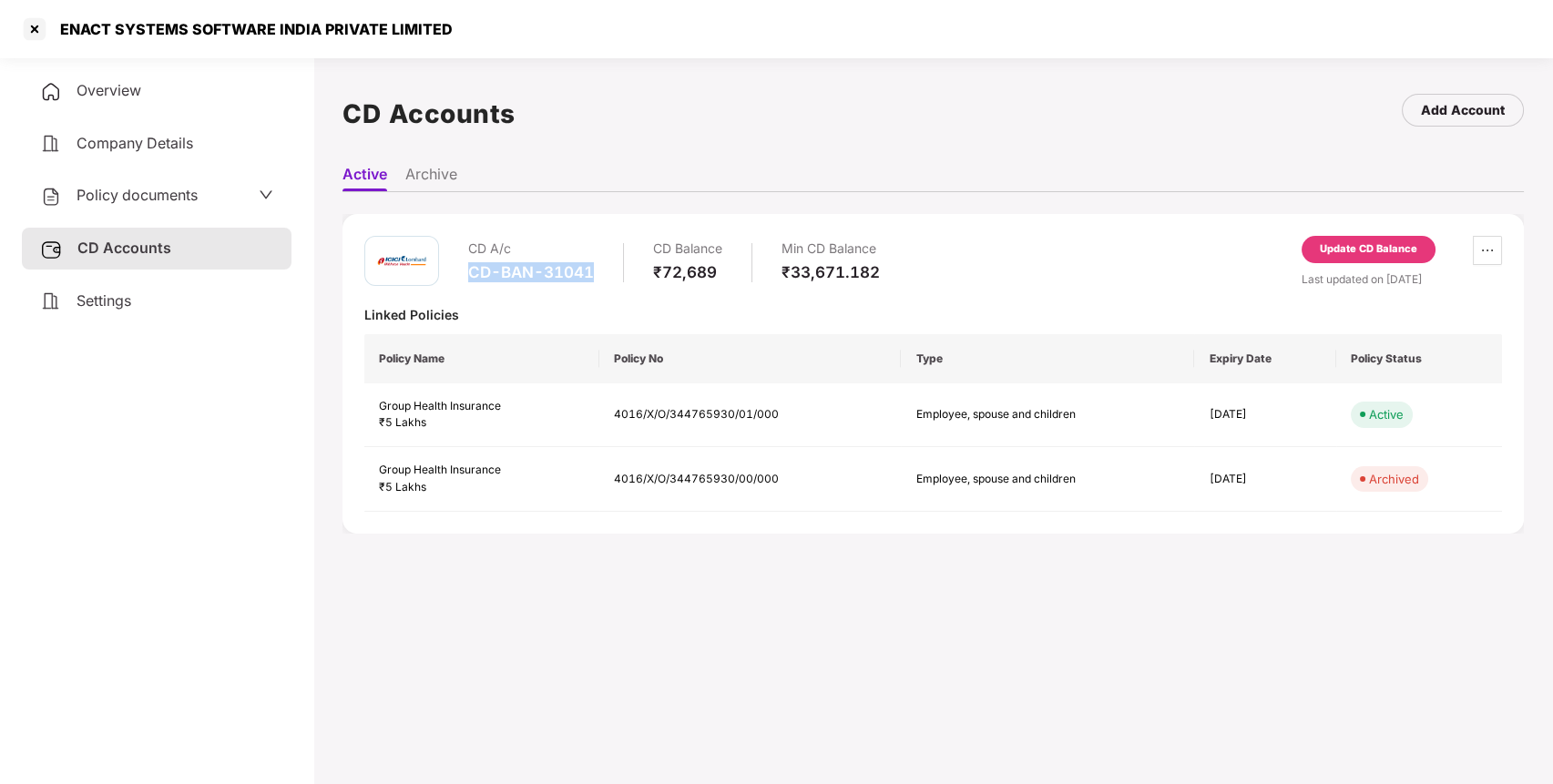
click at [532, 268] on div "CD-BAN-31041" at bounding box center [531, 272] width 126 height 20
copy div "CD-BAN-31041"
click at [37, 37] on div at bounding box center [35, 29] width 29 height 29
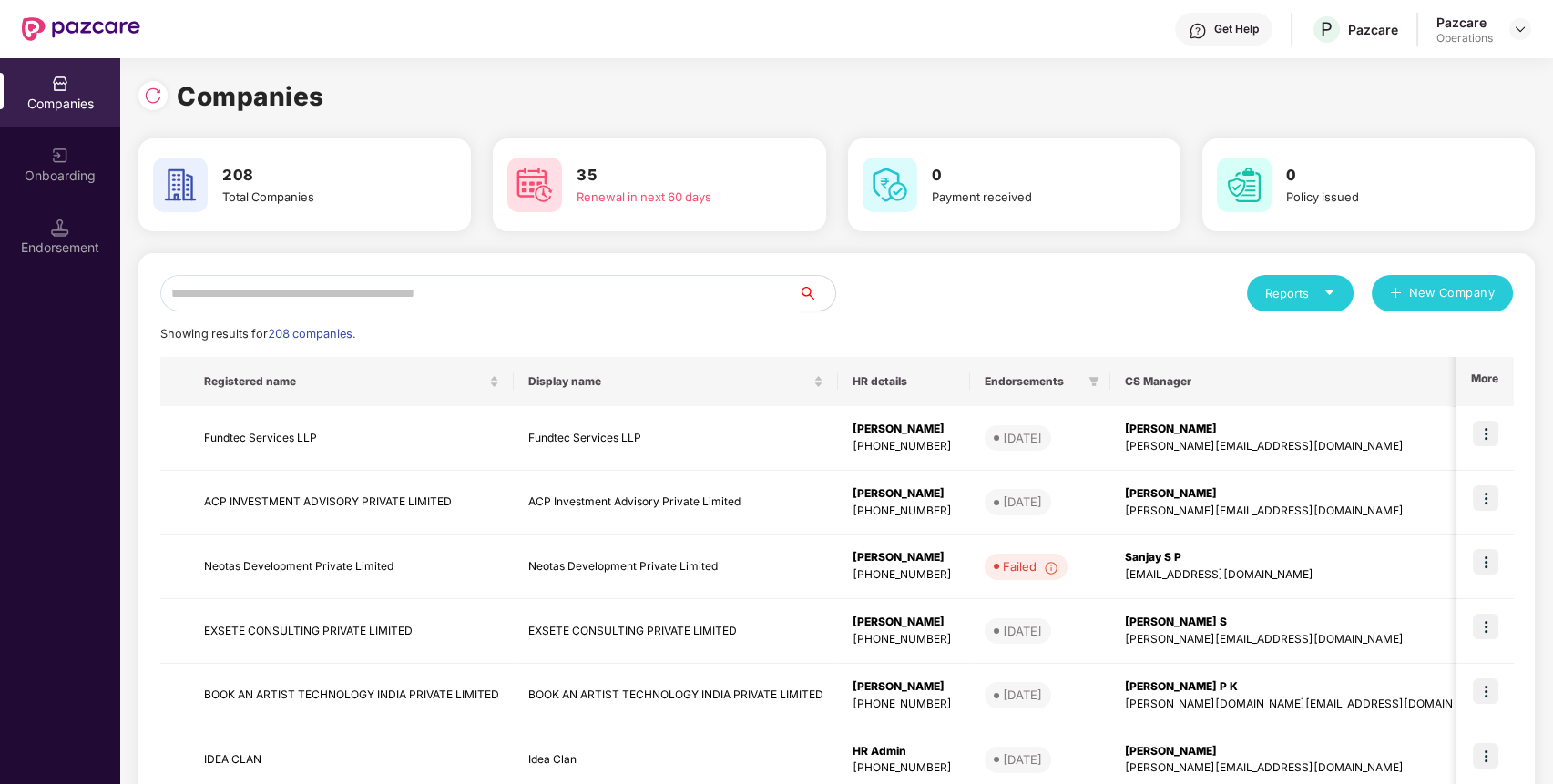
click at [319, 292] on input "text" at bounding box center [479, 294] width 638 height 37
paste input "**********"
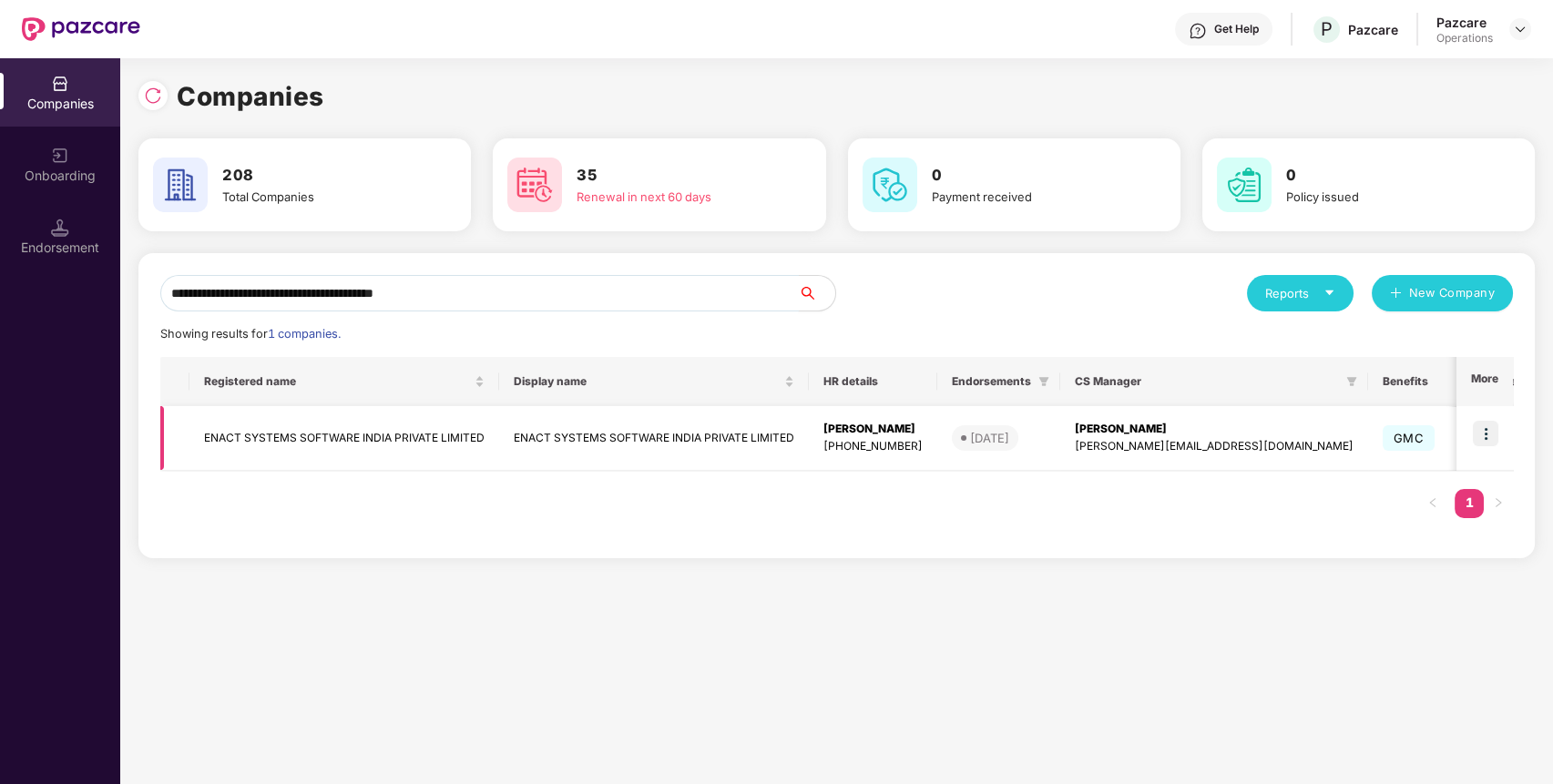
type input "**********"
click at [240, 433] on td "ENACT SYSTEMS SOFTWARE INDIA PRIVATE LIMITED" at bounding box center [344, 438] width 310 height 65
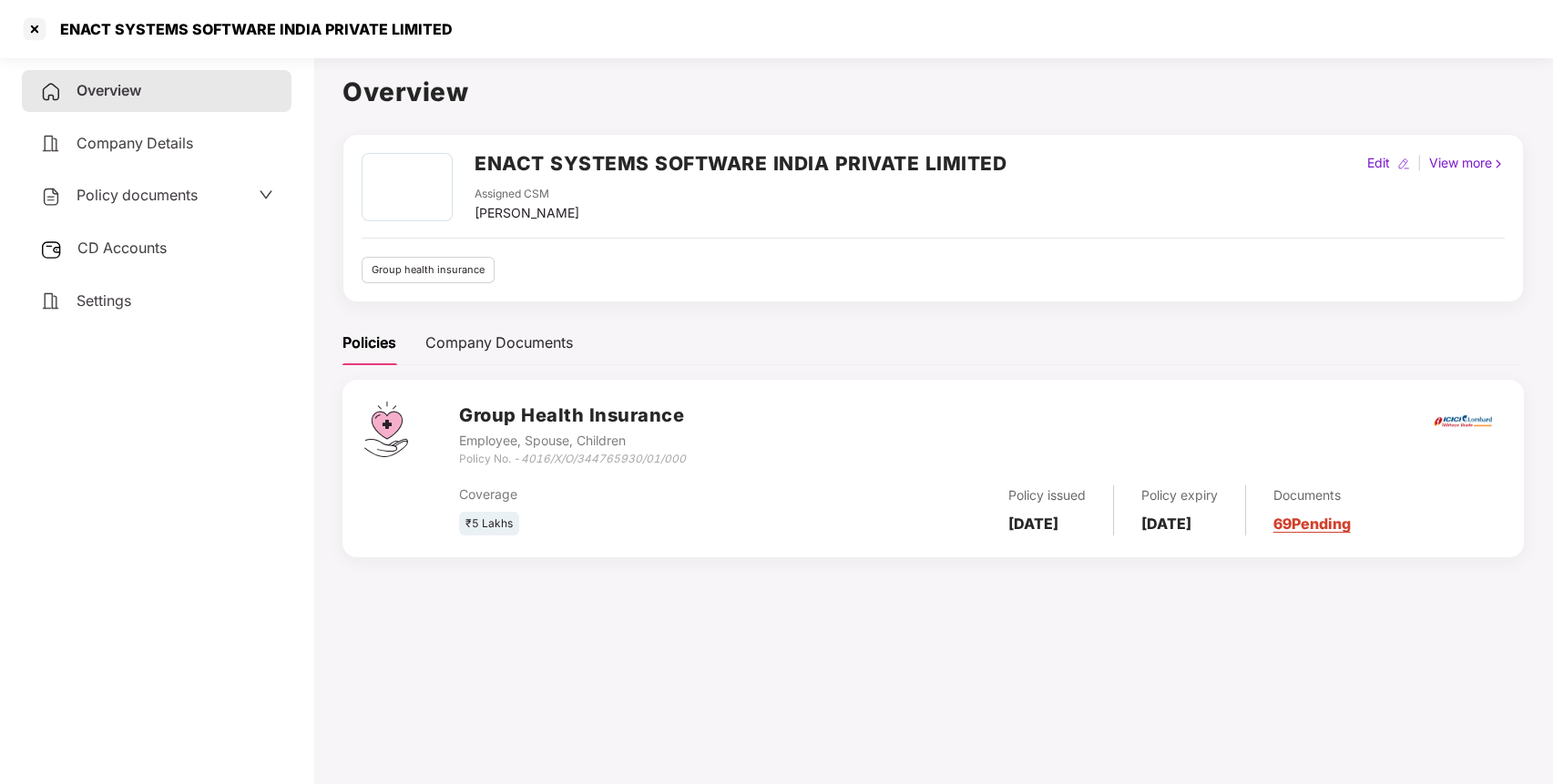
click at [121, 198] on span "Policy documents" at bounding box center [136, 194] width 121 height 18
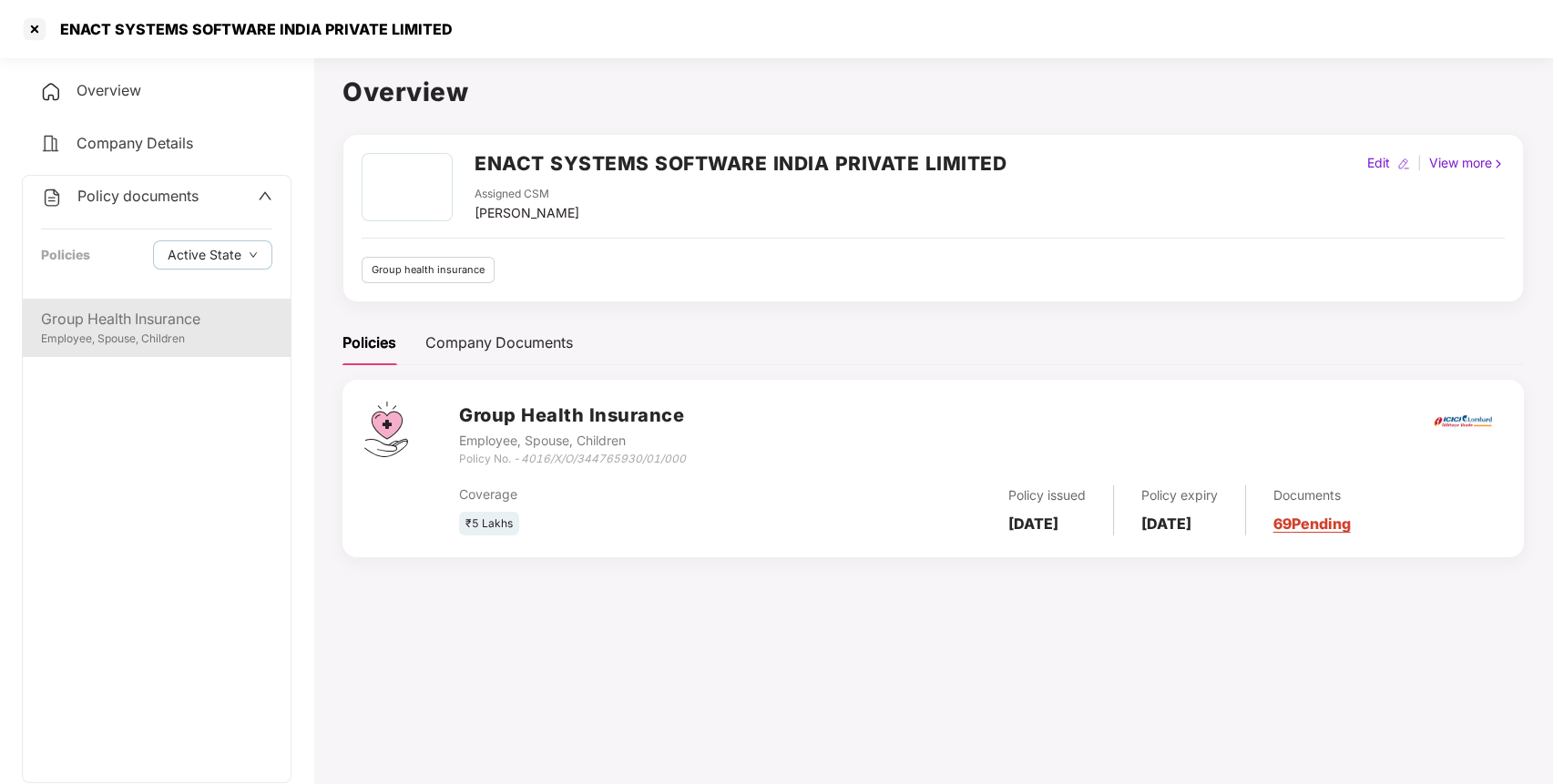
click at [169, 321] on div "Group Health Insurance" at bounding box center [156, 320] width 232 height 23
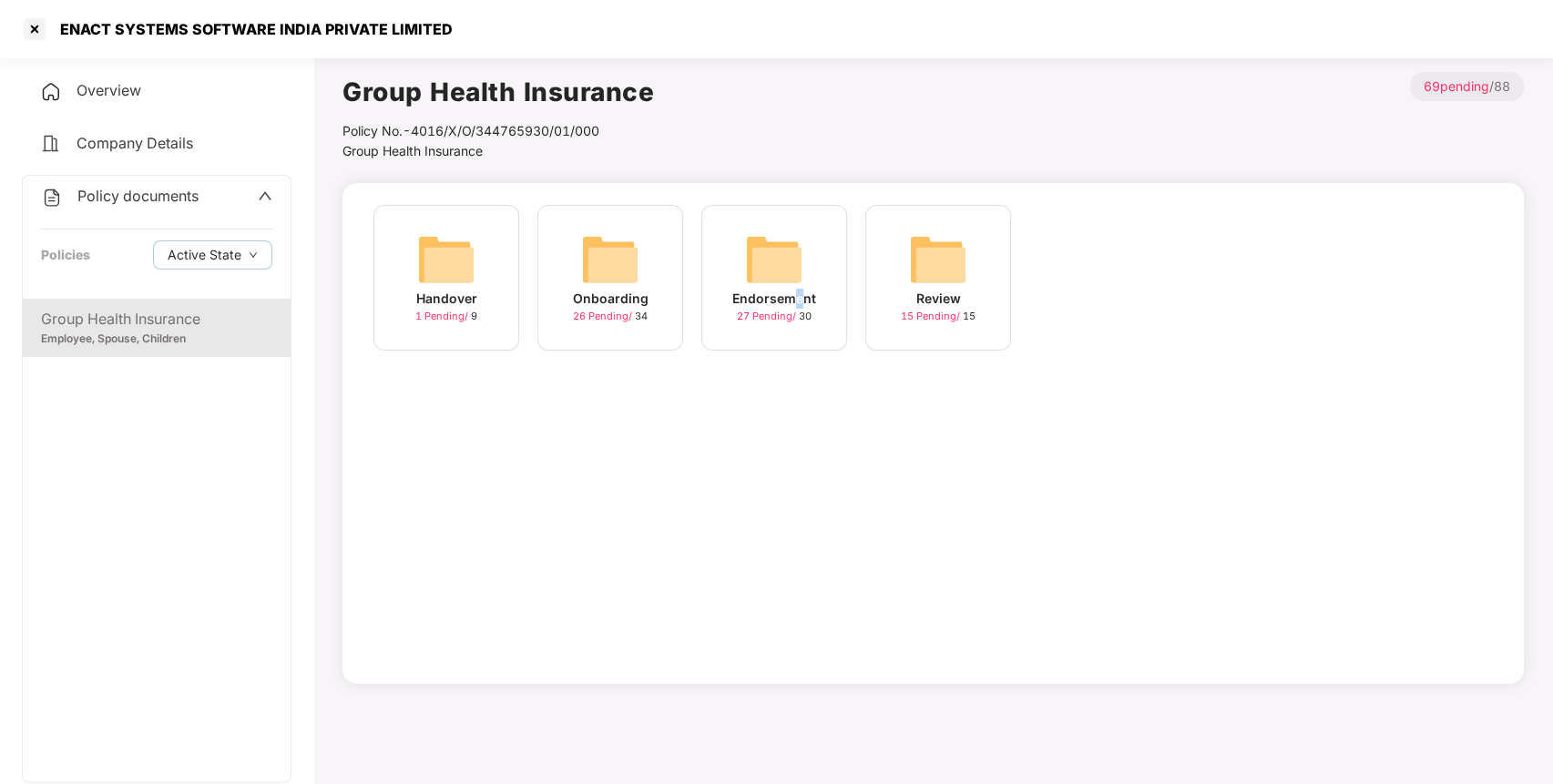
click at [796, 292] on div "Endorsement" at bounding box center [774, 298] width 84 height 20
click at [1093, 263] on img at bounding box center [1102, 260] width 58 height 58
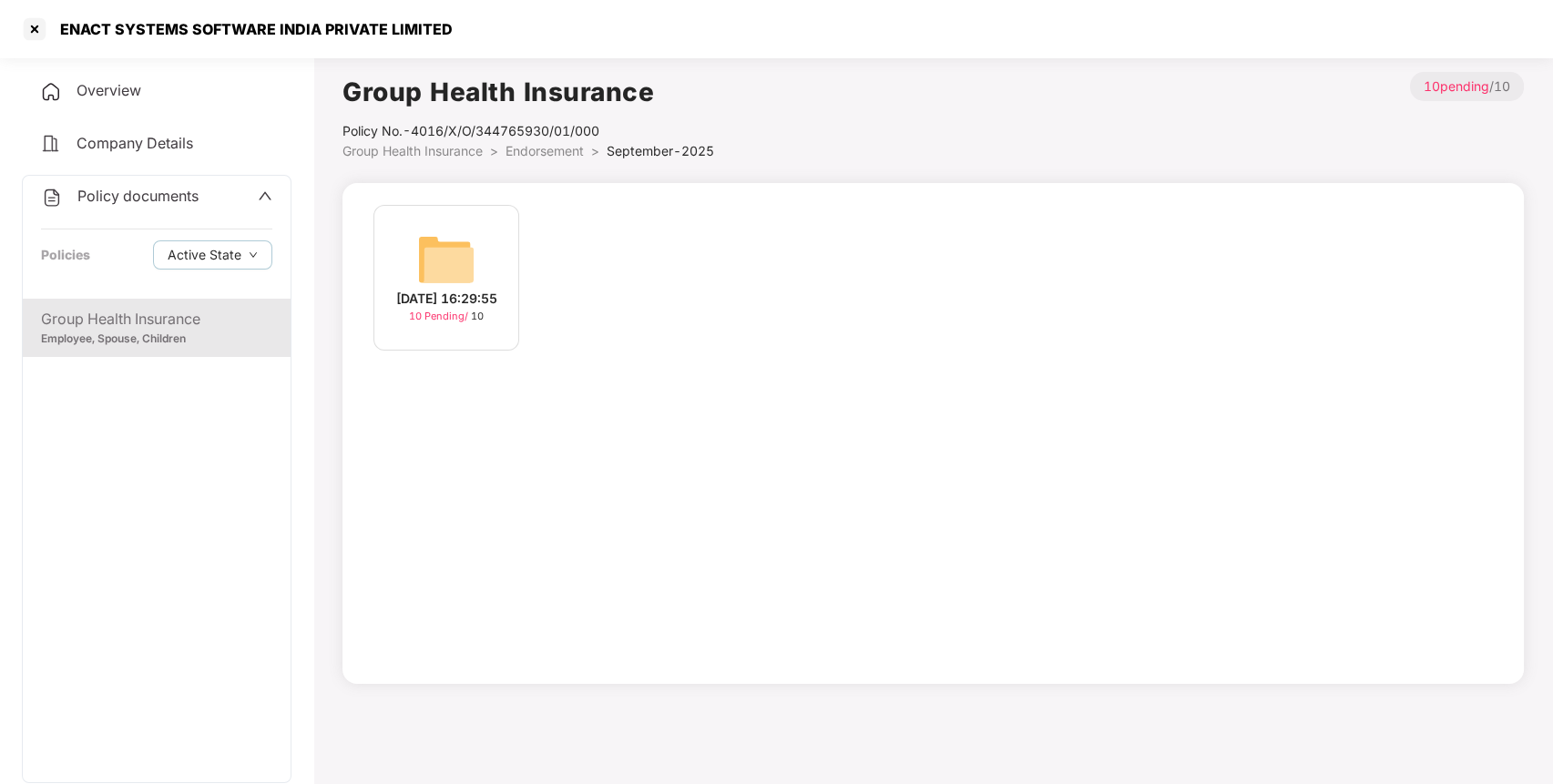
click at [428, 289] on div "[DATE] 16:29:55" at bounding box center [446, 298] width 101 height 20
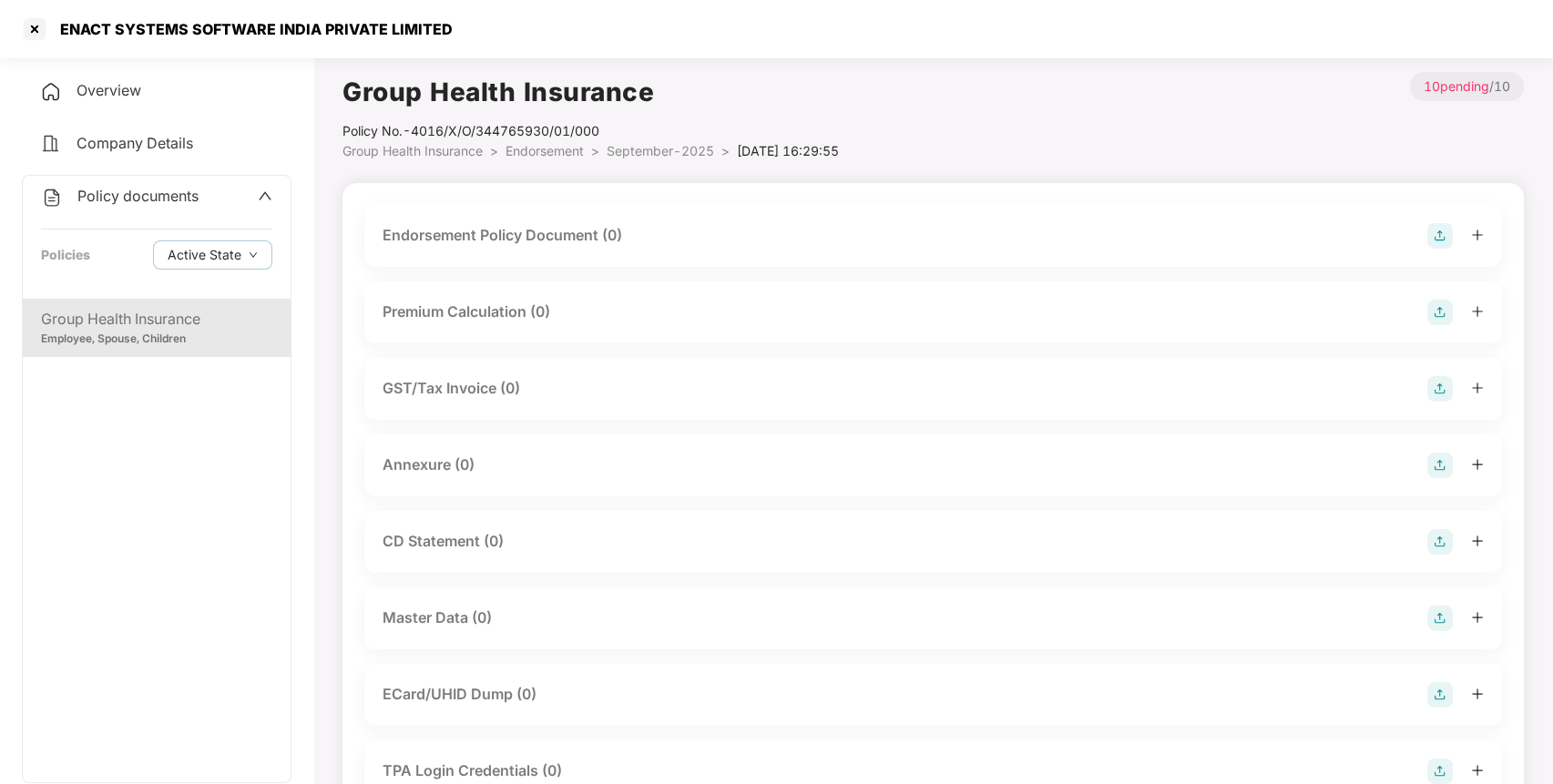
click at [1432, 226] on img at bounding box center [1440, 236] width 25 height 25
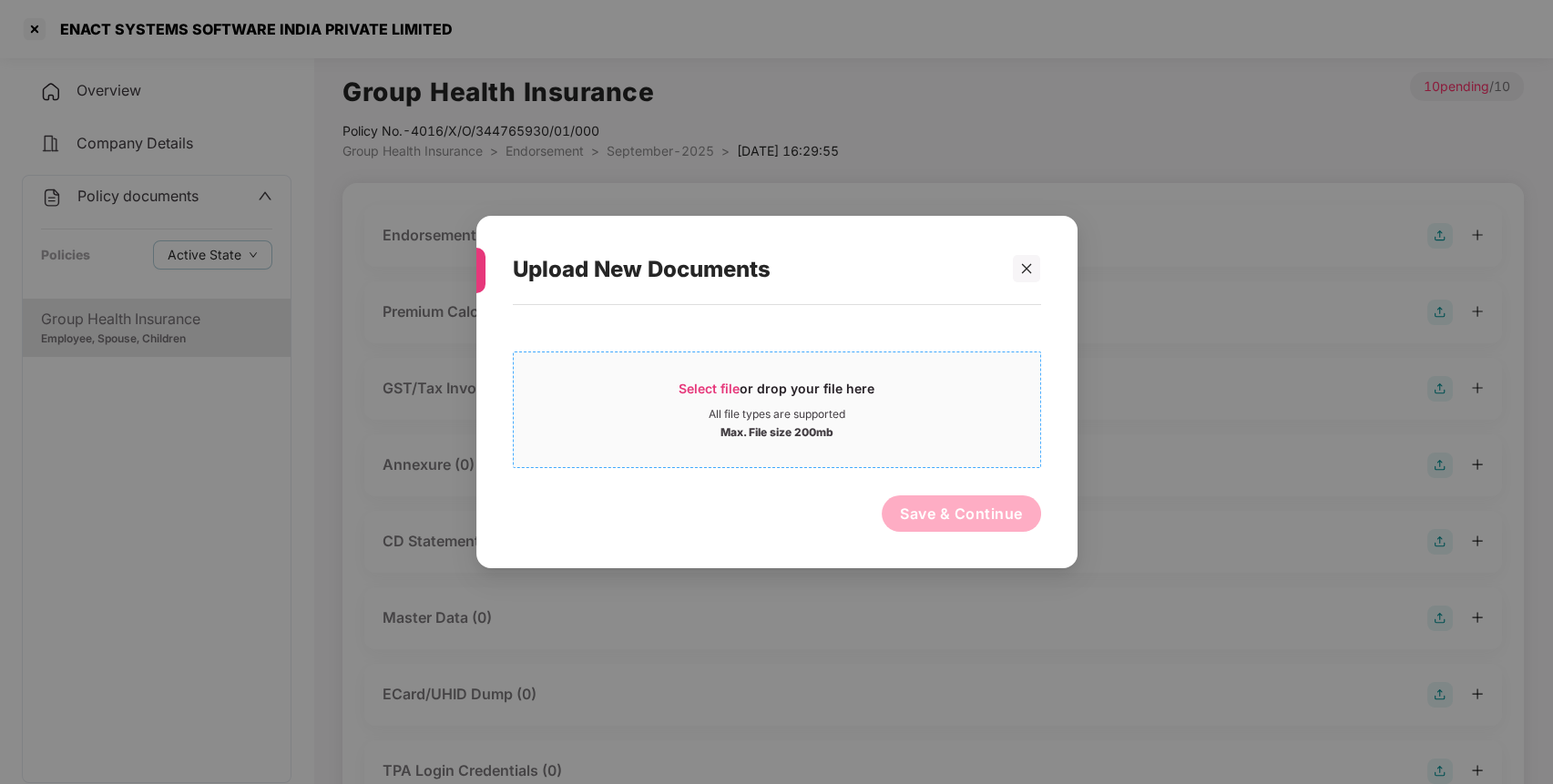
click at [775, 385] on div "Select file or drop your file here" at bounding box center [776, 393] width 196 height 27
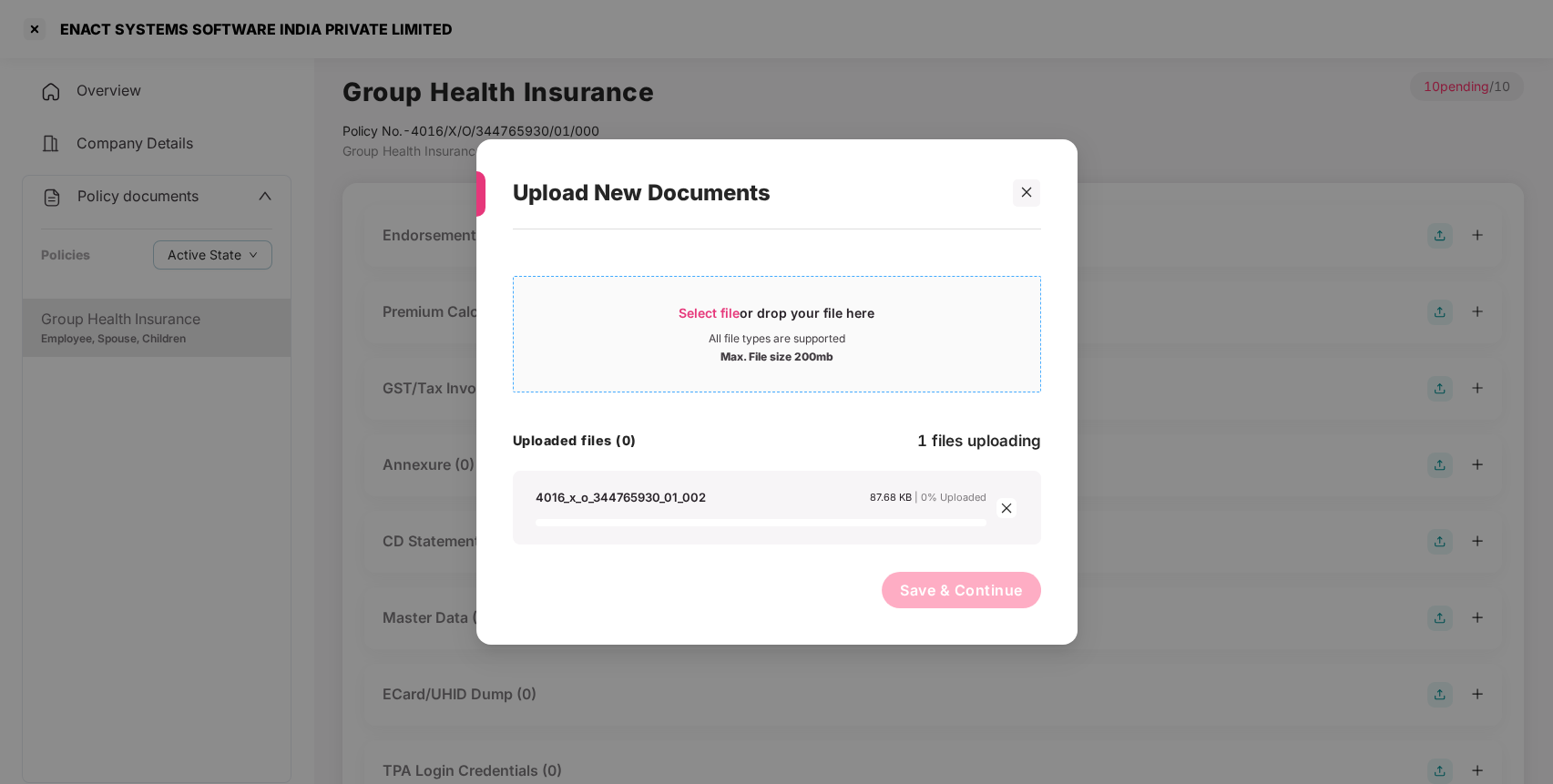
click at [347, 161] on div "Upload New Documents Select file or drop your file here All file types are supp…" at bounding box center [776, 392] width 1553 height 784
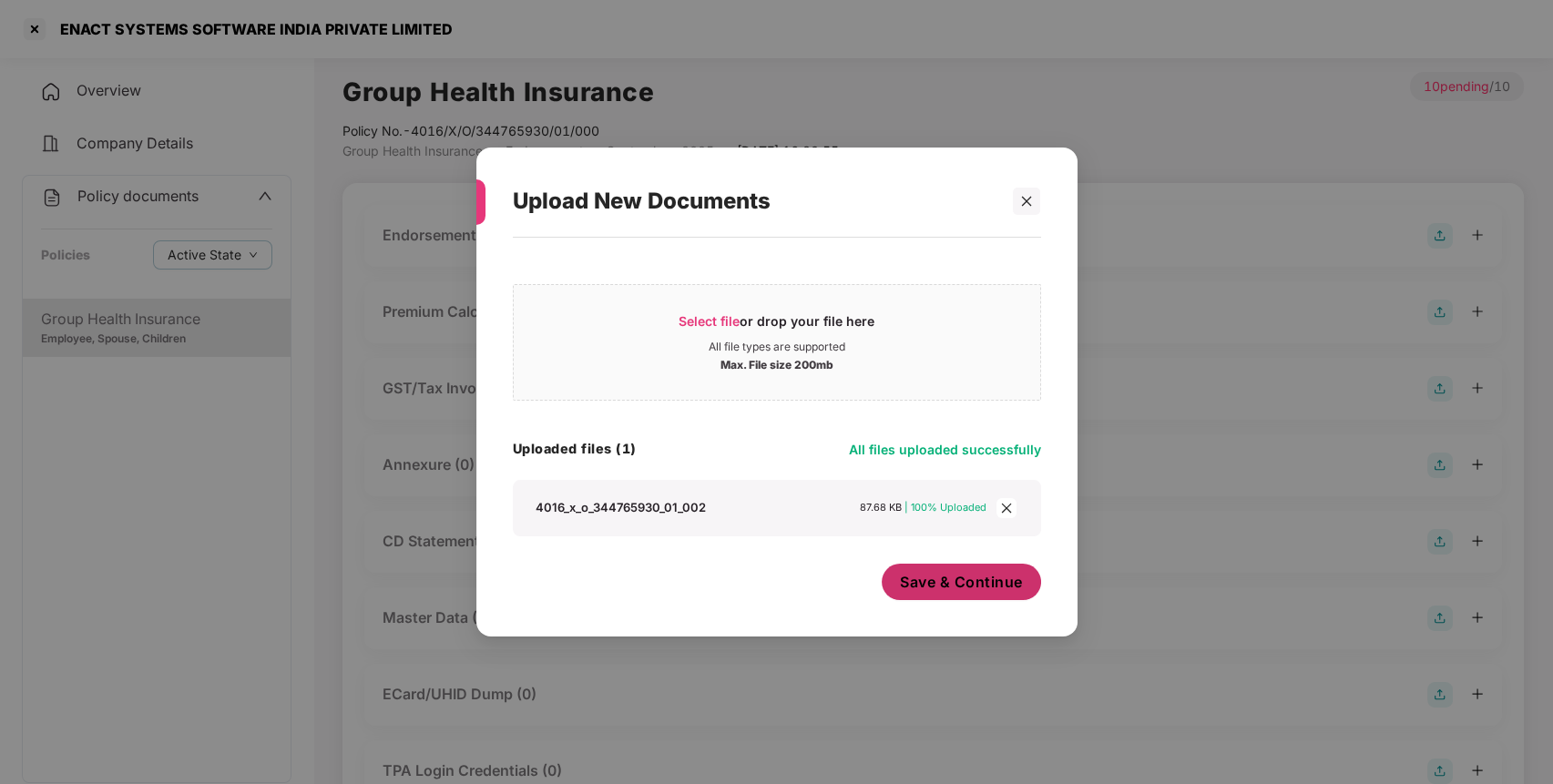
click at [928, 586] on span "Save & Continue" at bounding box center [961, 581] width 123 height 20
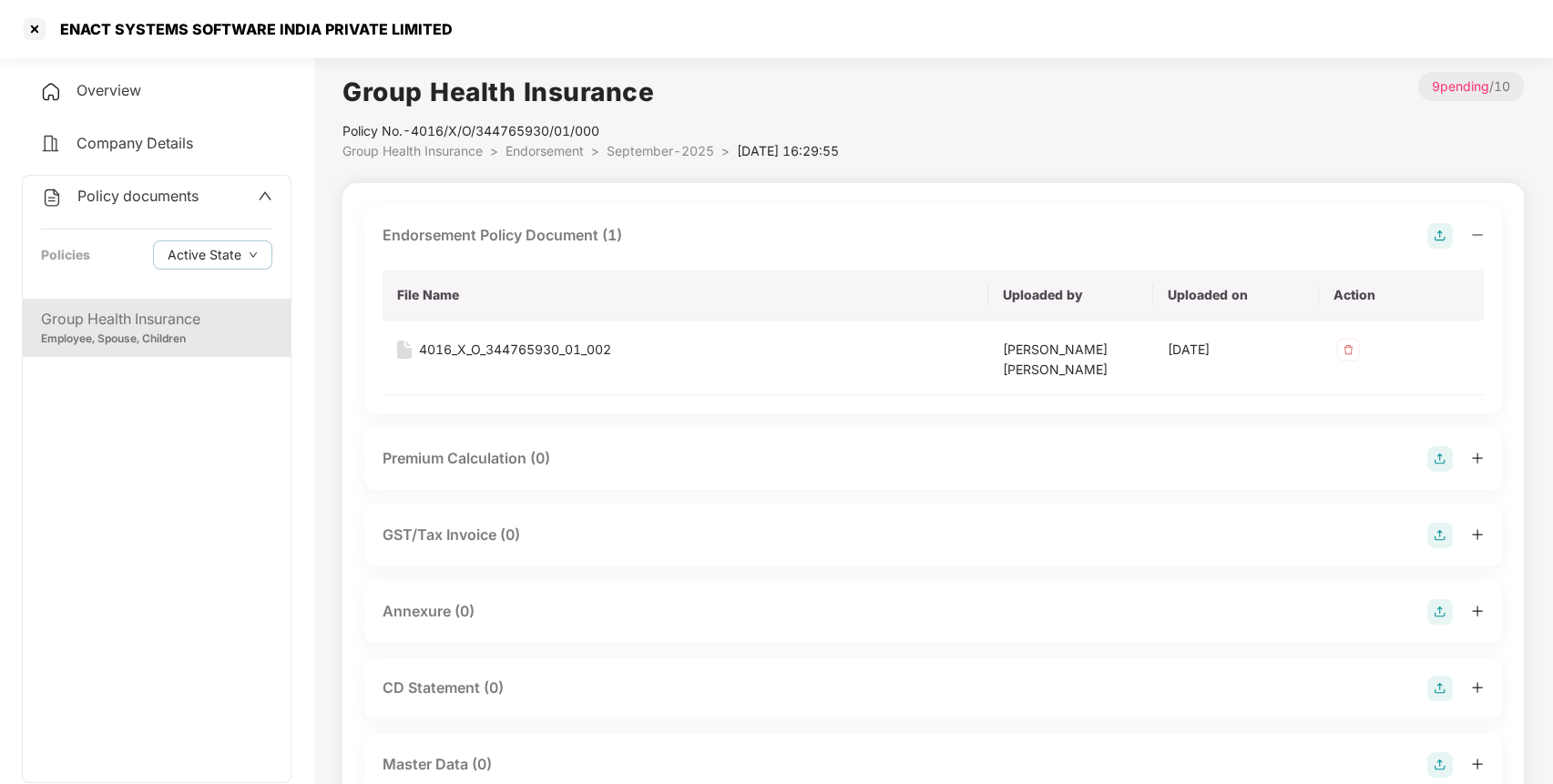
click at [1441, 609] on img at bounding box center [1440, 612] width 25 height 25
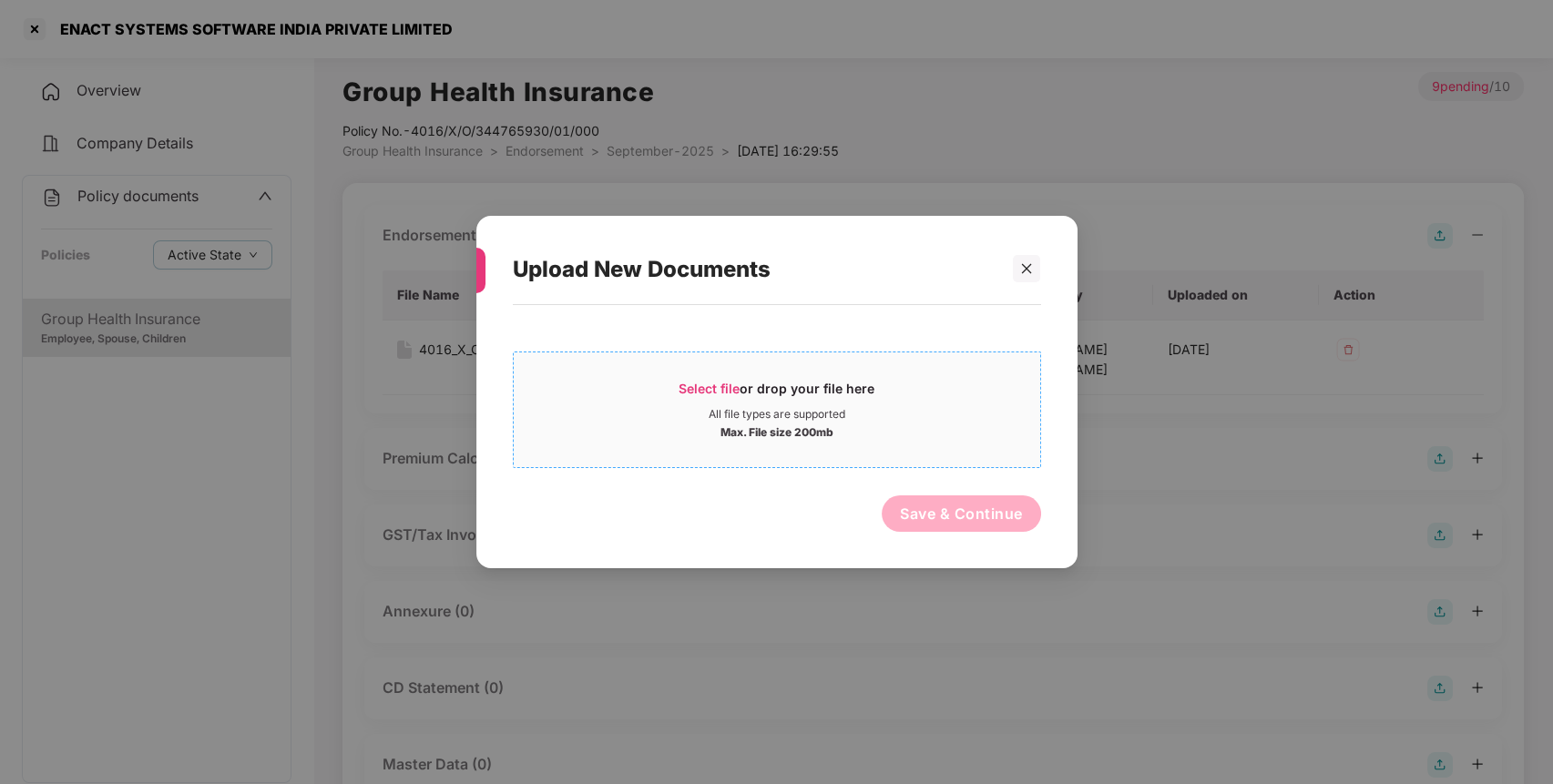
click at [711, 394] on span "Select file" at bounding box center [709, 388] width 61 height 15
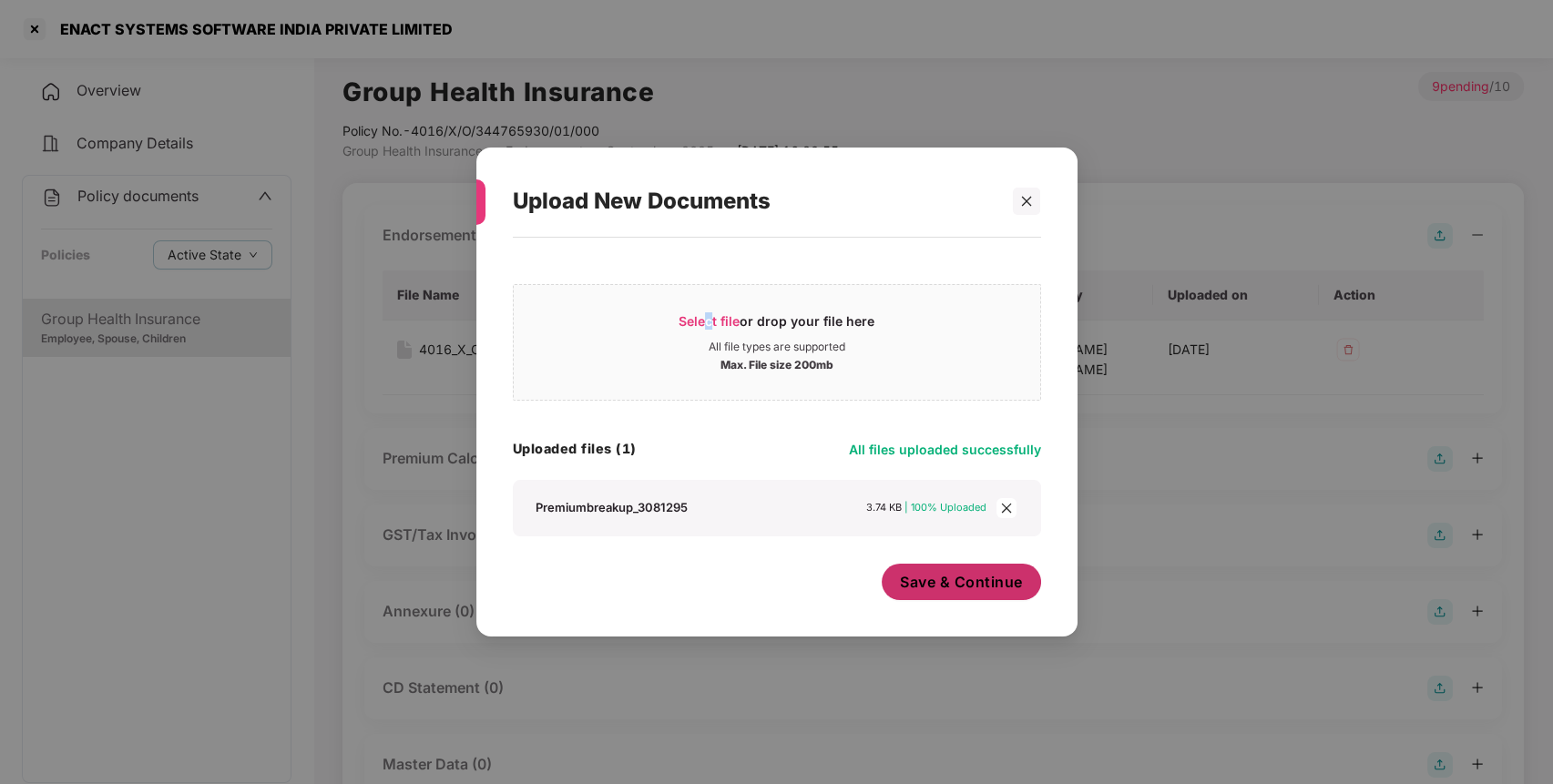
click at [927, 572] on button "Save & Continue" at bounding box center [961, 582] width 159 height 37
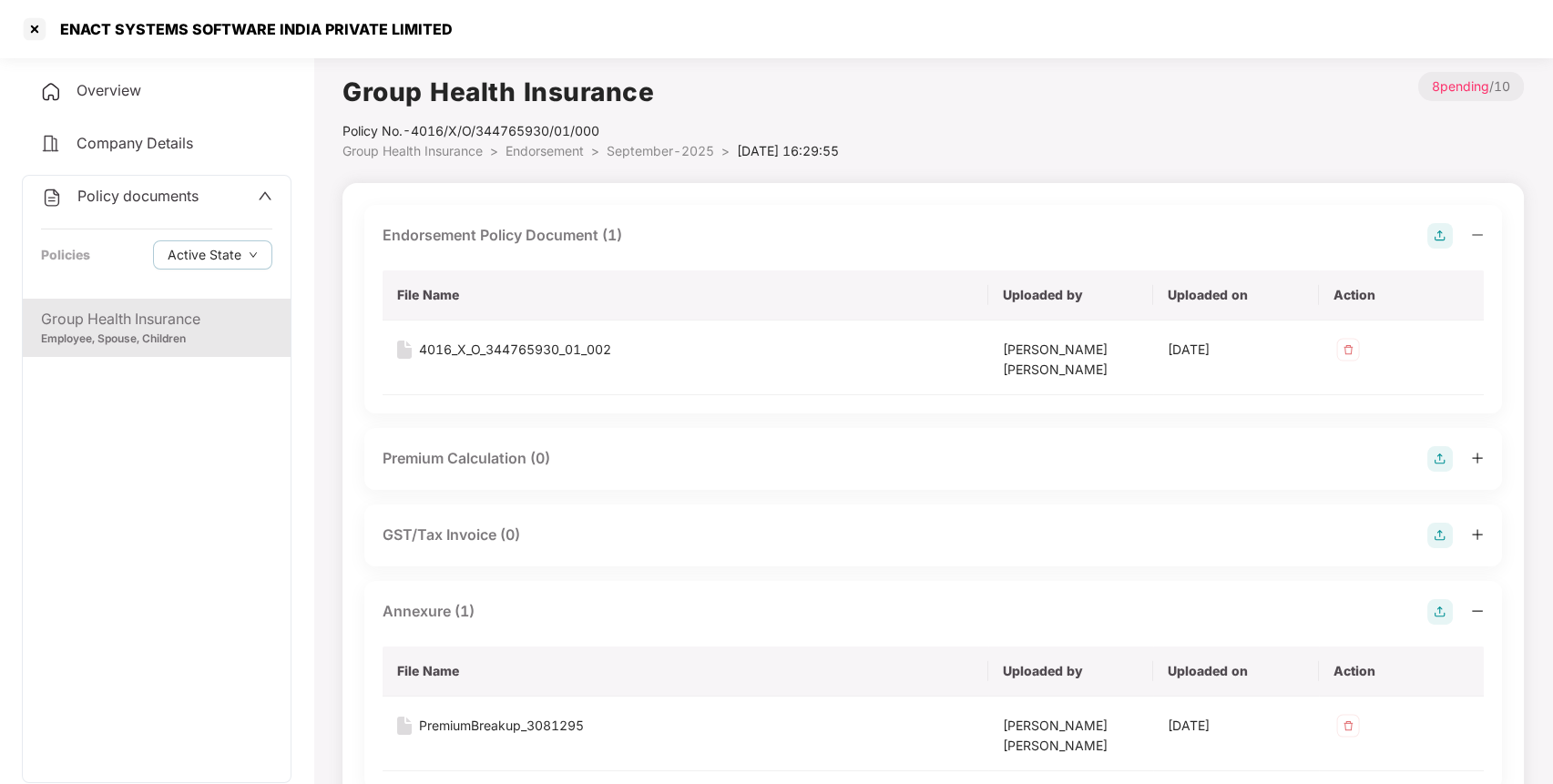
scroll to position [522, 0]
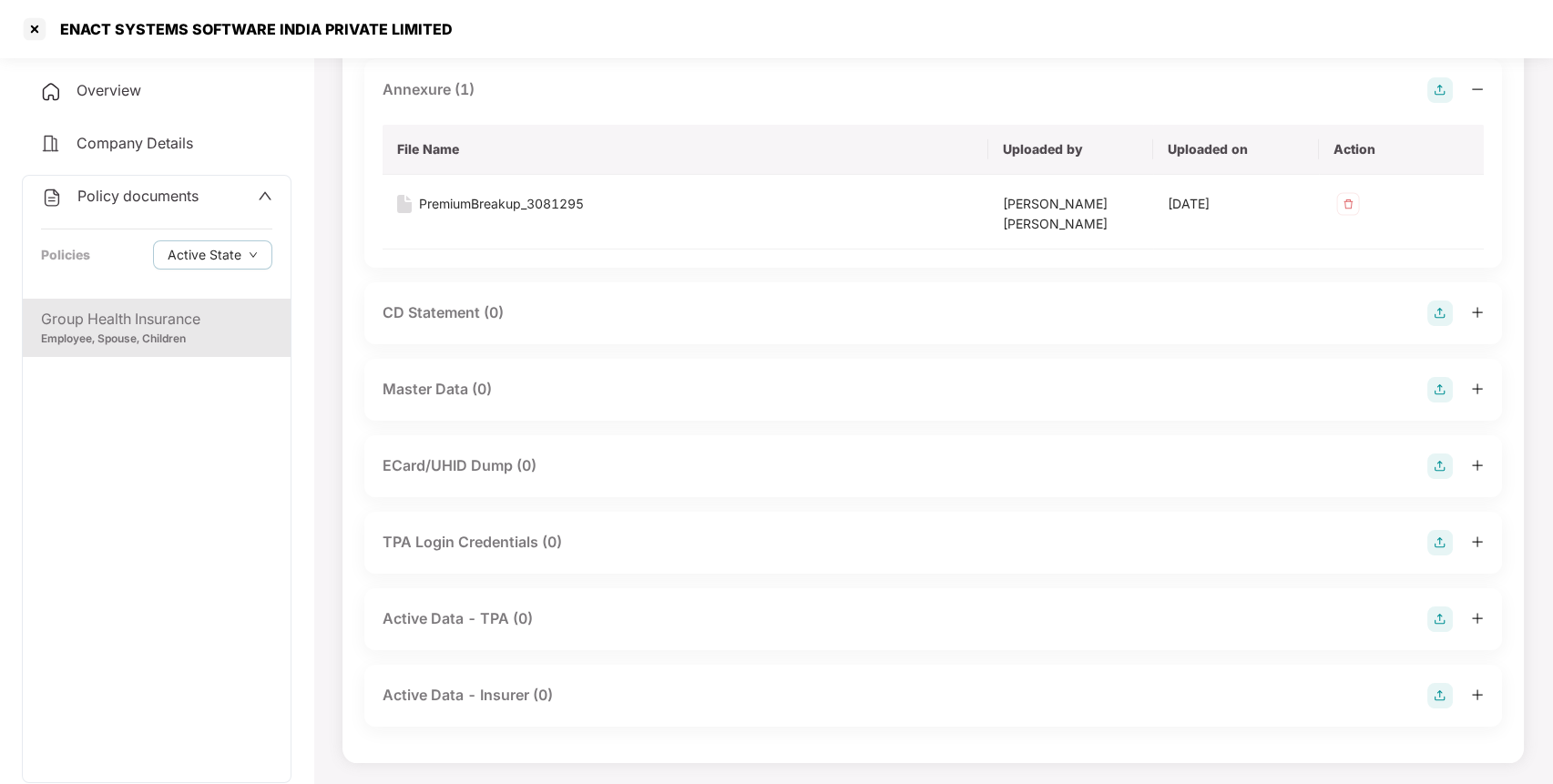
click at [1434, 394] on img at bounding box center [1440, 390] width 25 height 25
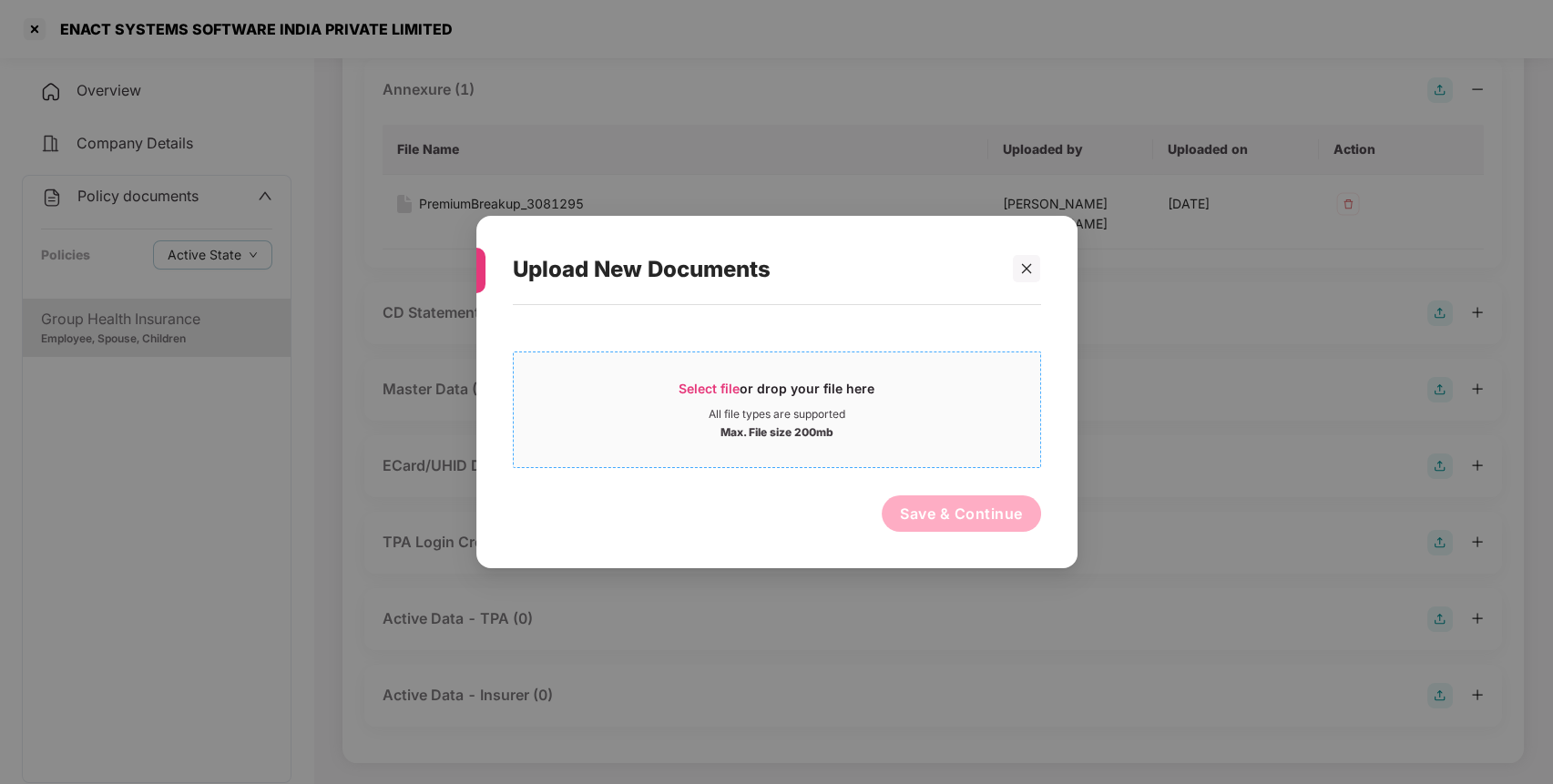
click at [935, 415] on div "All file types are supported" at bounding box center [776, 414] width 526 height 14
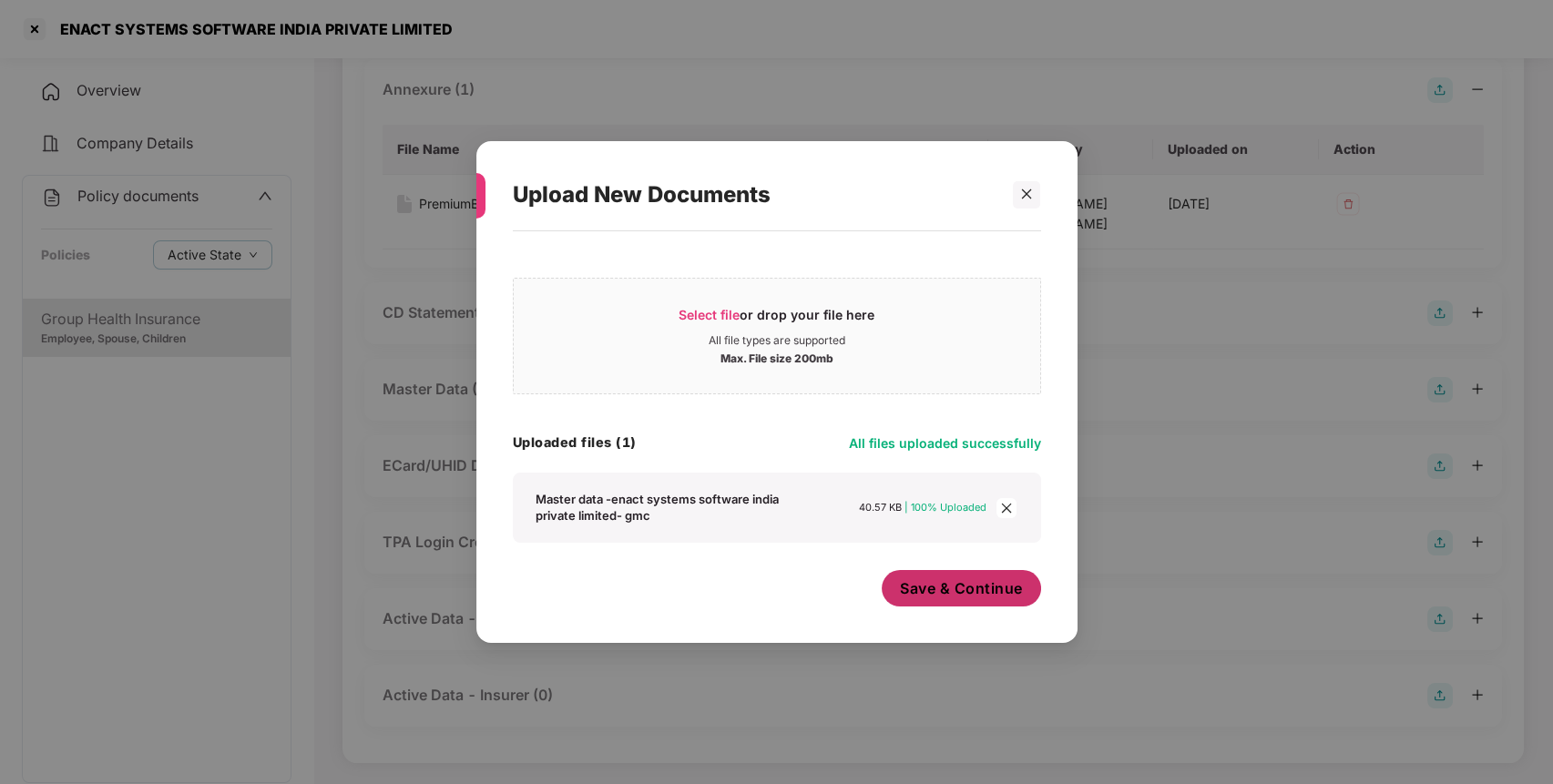
click at [981, 580] on button "Save & Continue" at bounding box center [961, 589] width 159 height 37
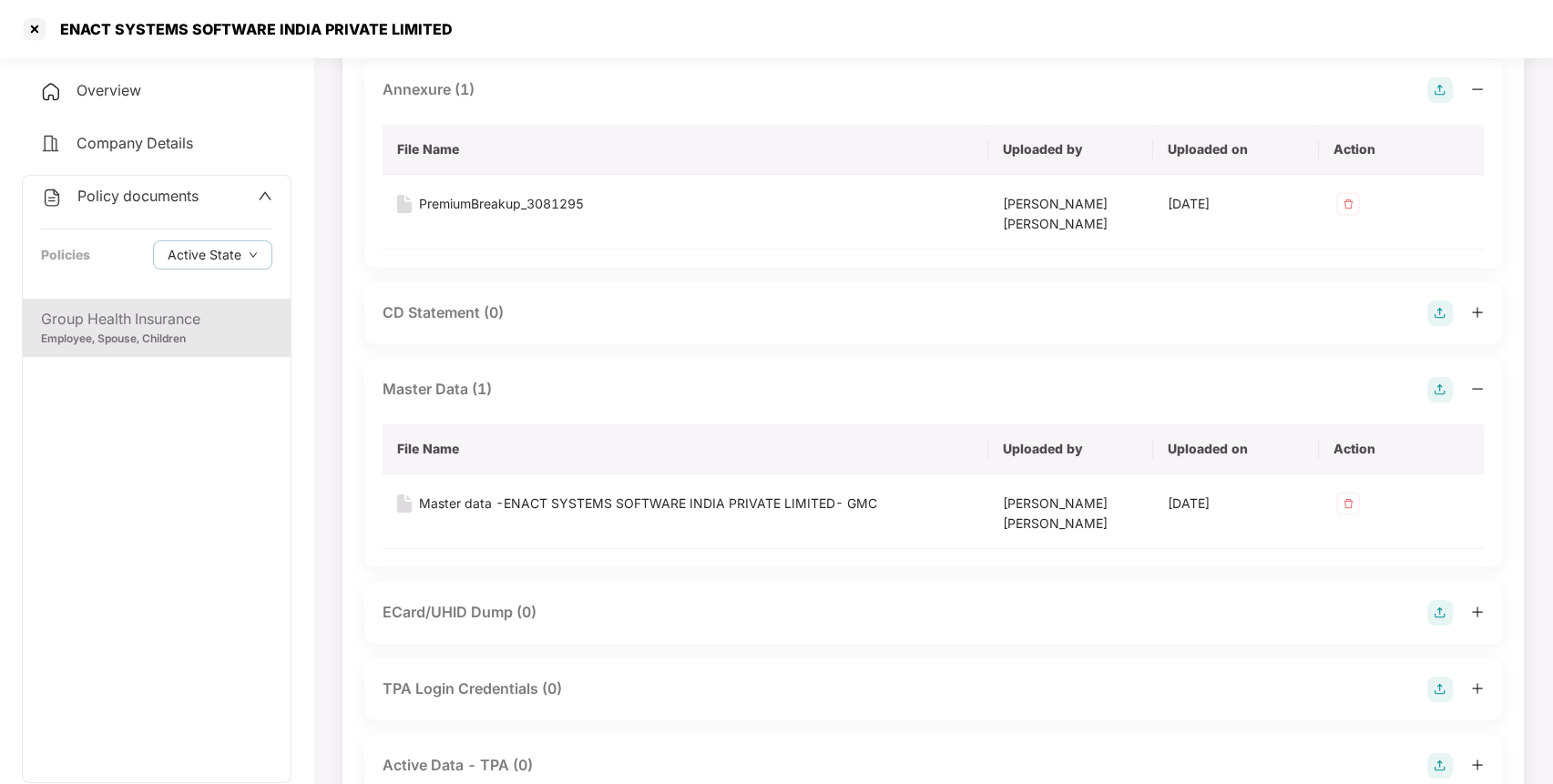
click at [117, 189] on span "Policy documents" at bounding box center [137, 195] width 121 height 18
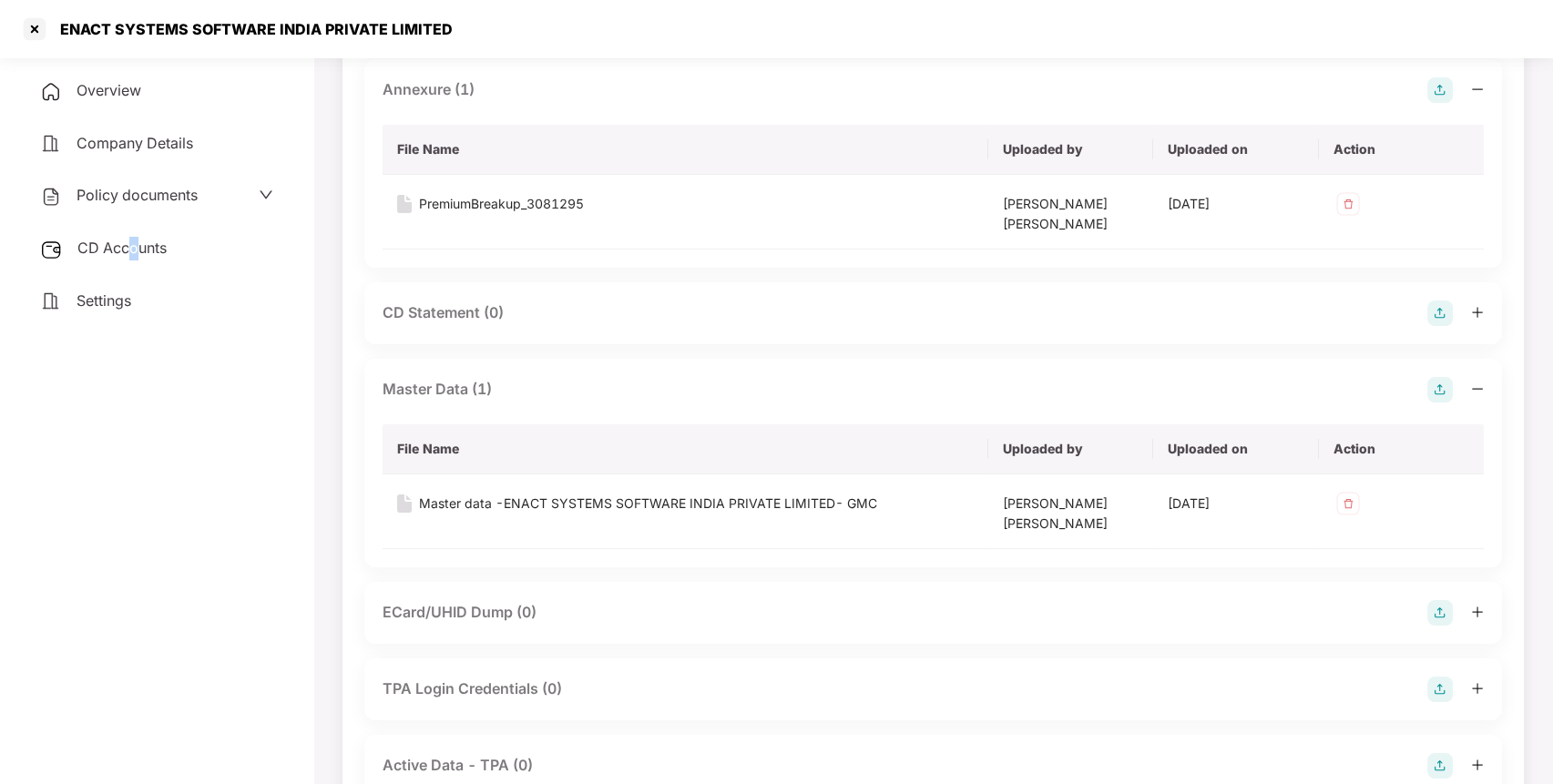
click at [134, 255] on div "CD Accounts" at bounding box center [156, 248] width 269 height 42
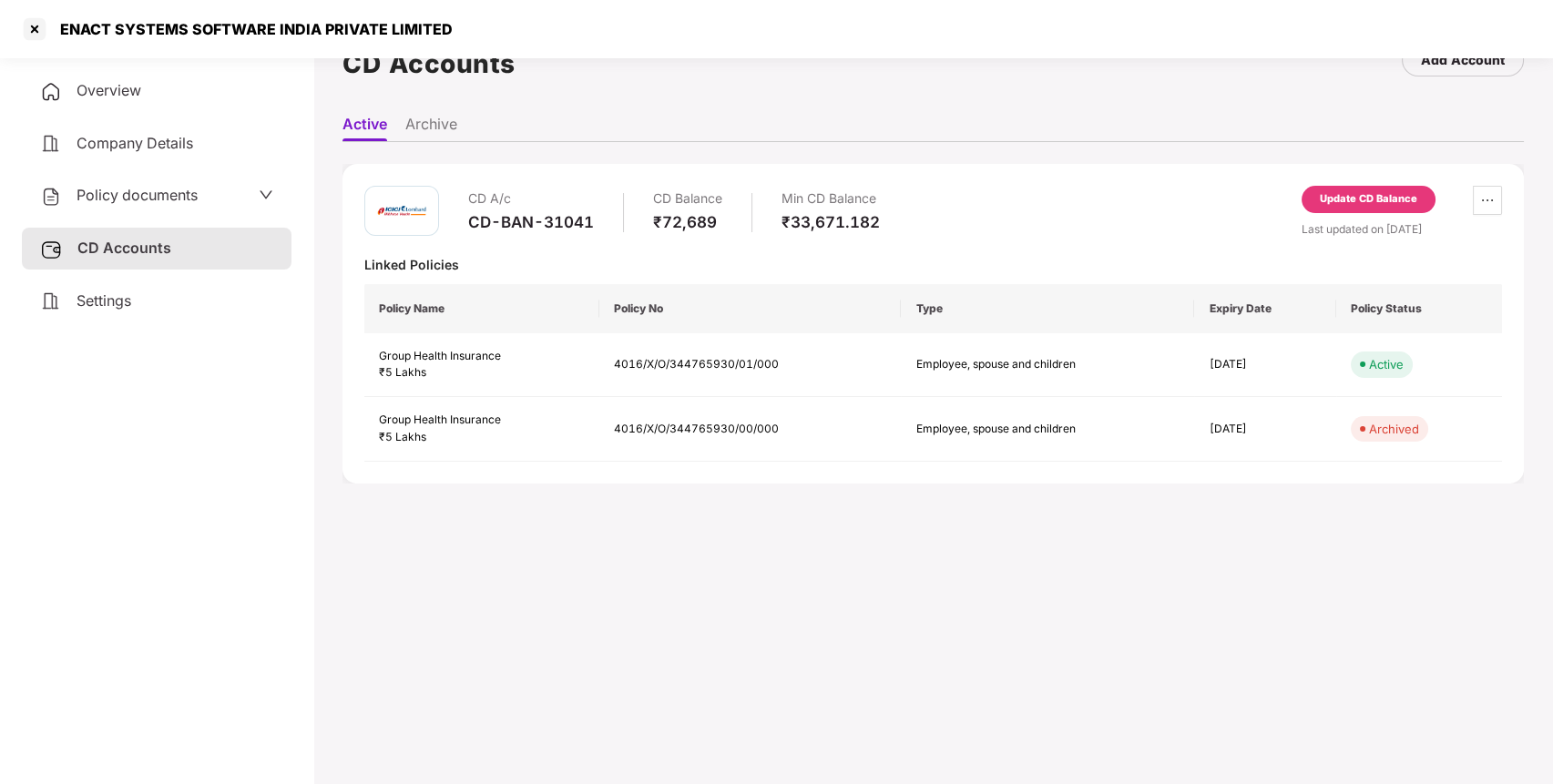
click at [1326, 181] on div "CD A/c CD-BAN-31041 CD Balance ₹72,689 Min CD Balance ₹33,671.182 Update CD Bal…" at bounding box center [933, 323] width 1181 height 320
click at [1350, 193] on div "Update CD Balance" at bounding box center [1369, 199] width 98 height 16
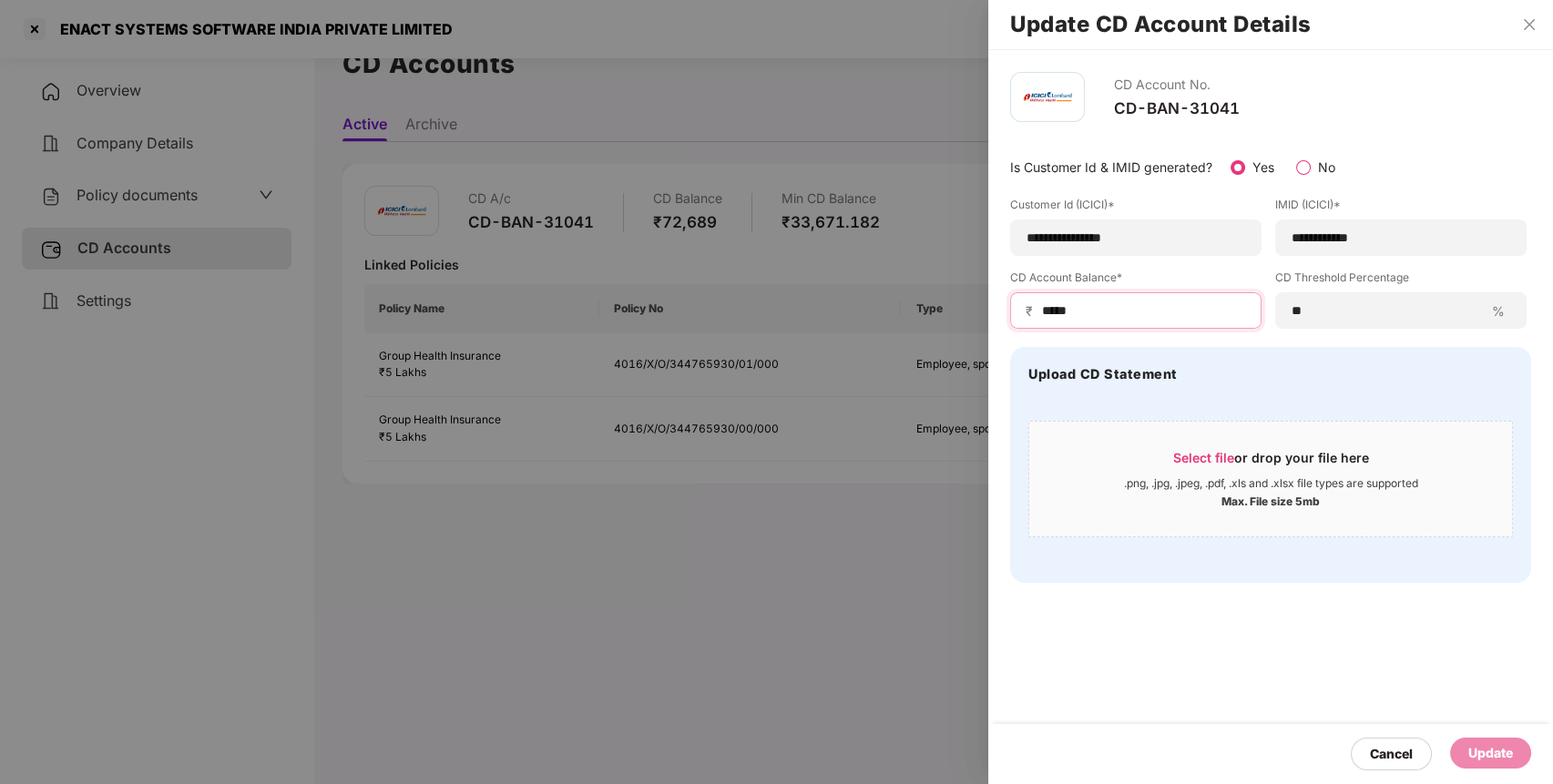
click at [1167, 319] on input "*****" at bounding box center [1143, 311] width 206 height 19
type input "*****"
click at [1478, 752] on div "Update" at bounding box center [1491, 753] width 44 height 20
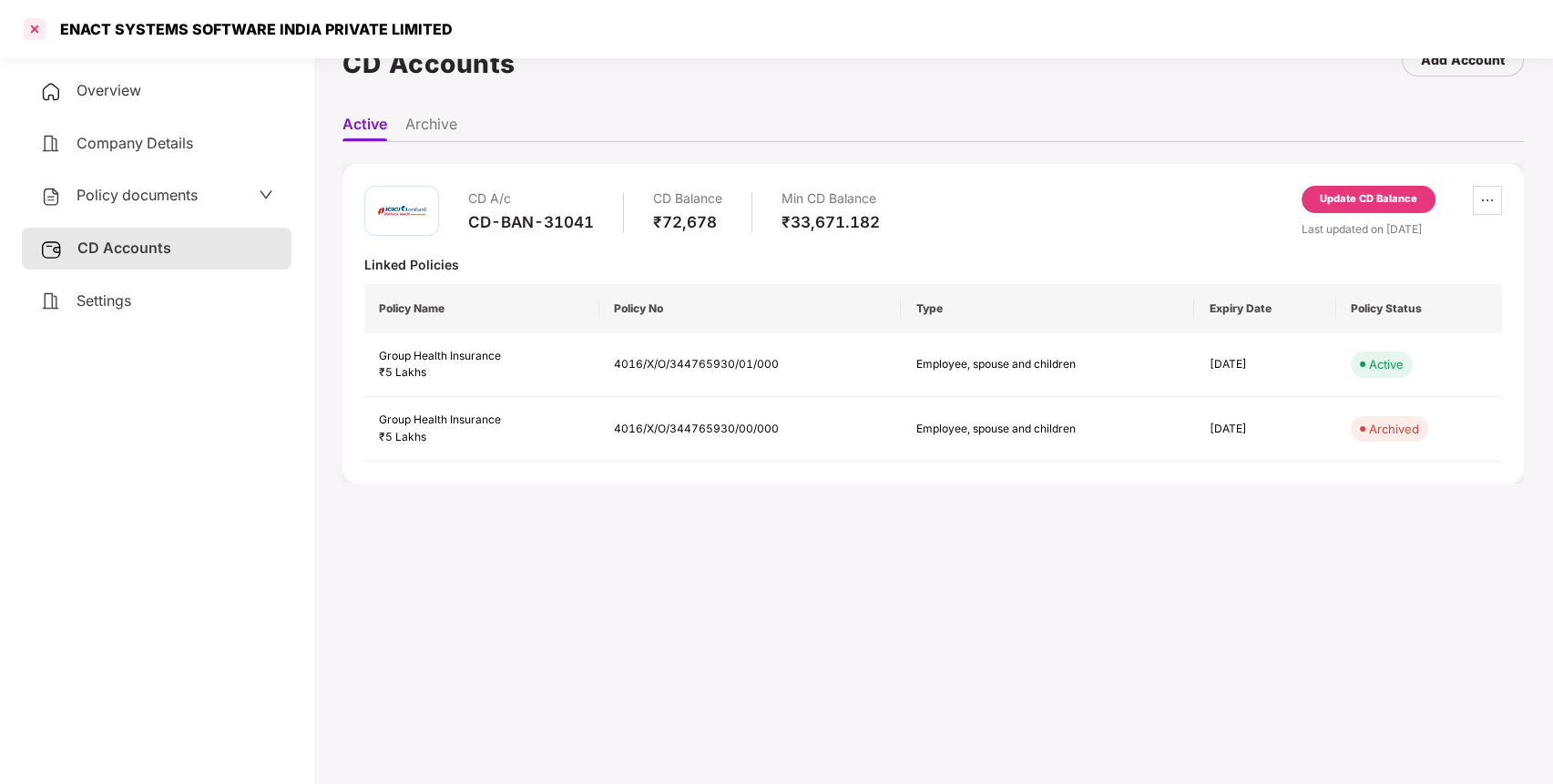
click at [30, 23] on div at bounding box center [35, 29] width 29 height 29
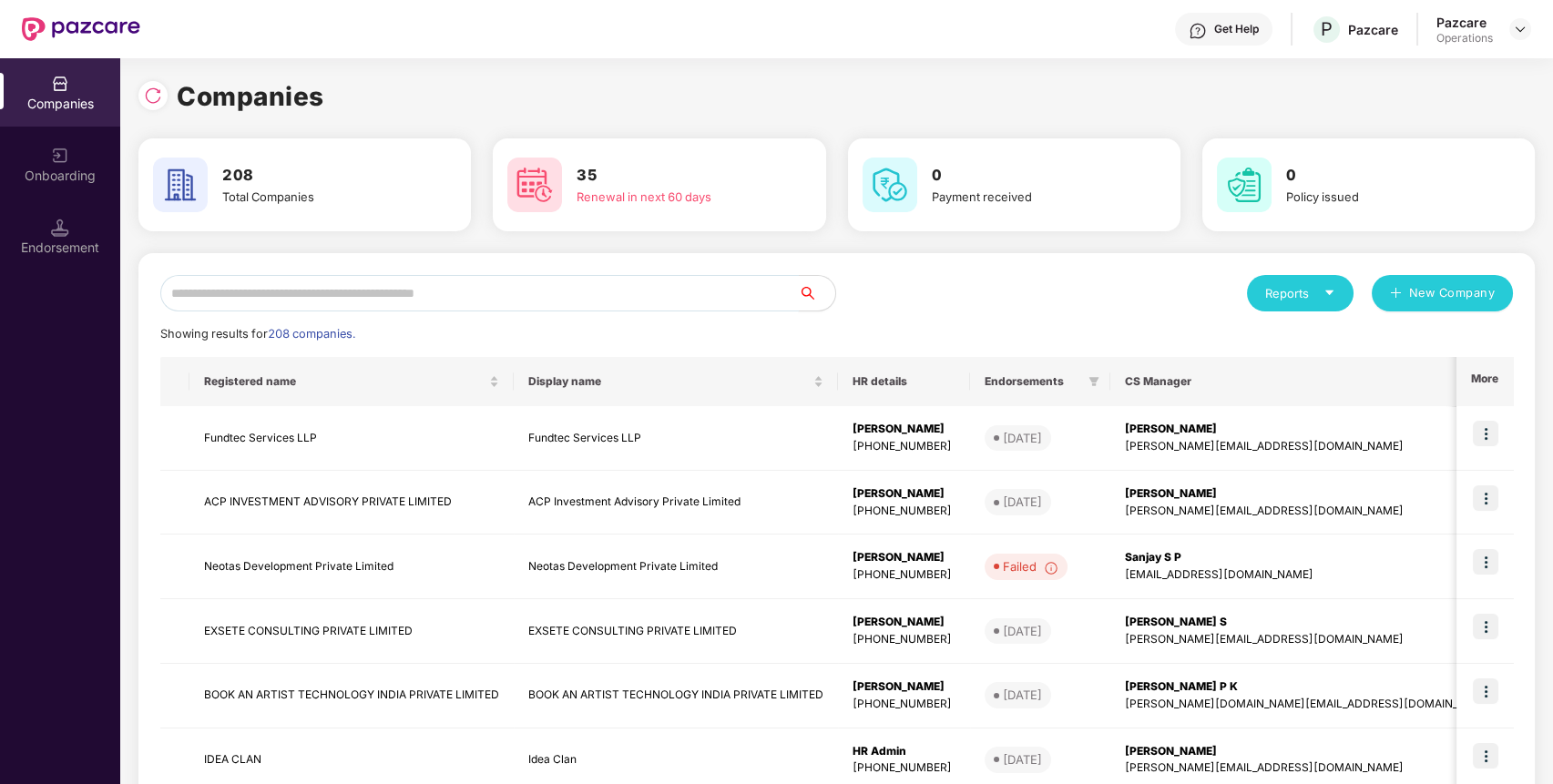
click at [410, 300] on input "text" at bounding box center [479, 294] width 638 height 37
paste input "**********"
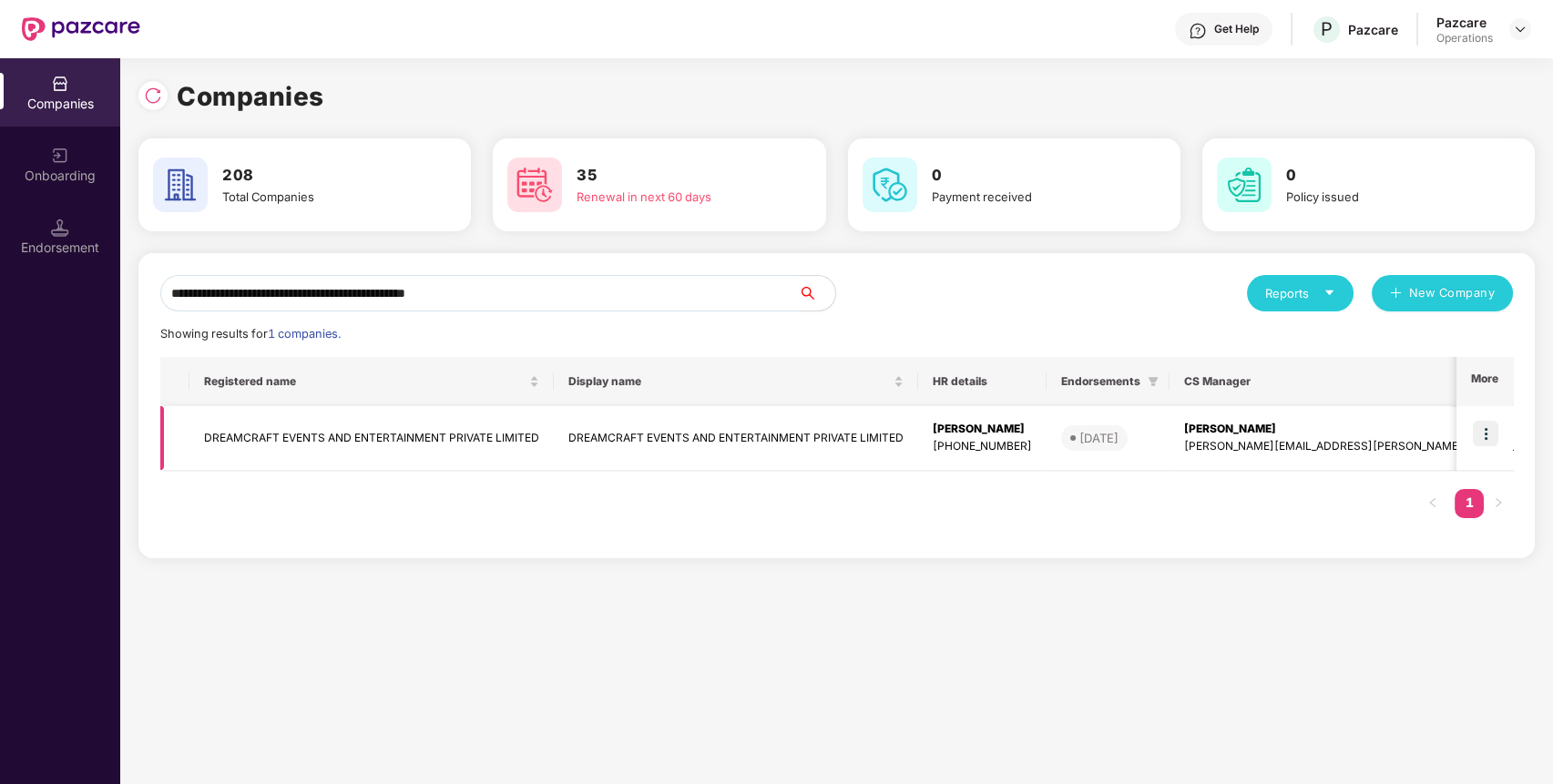
type input "**********"
click at [403, 458] on td "DREAMCRAFT EVENTS AND ENTERTAINMENT PRIVATE LIMITED" at bounding box center [371, 438] width 364 height 65
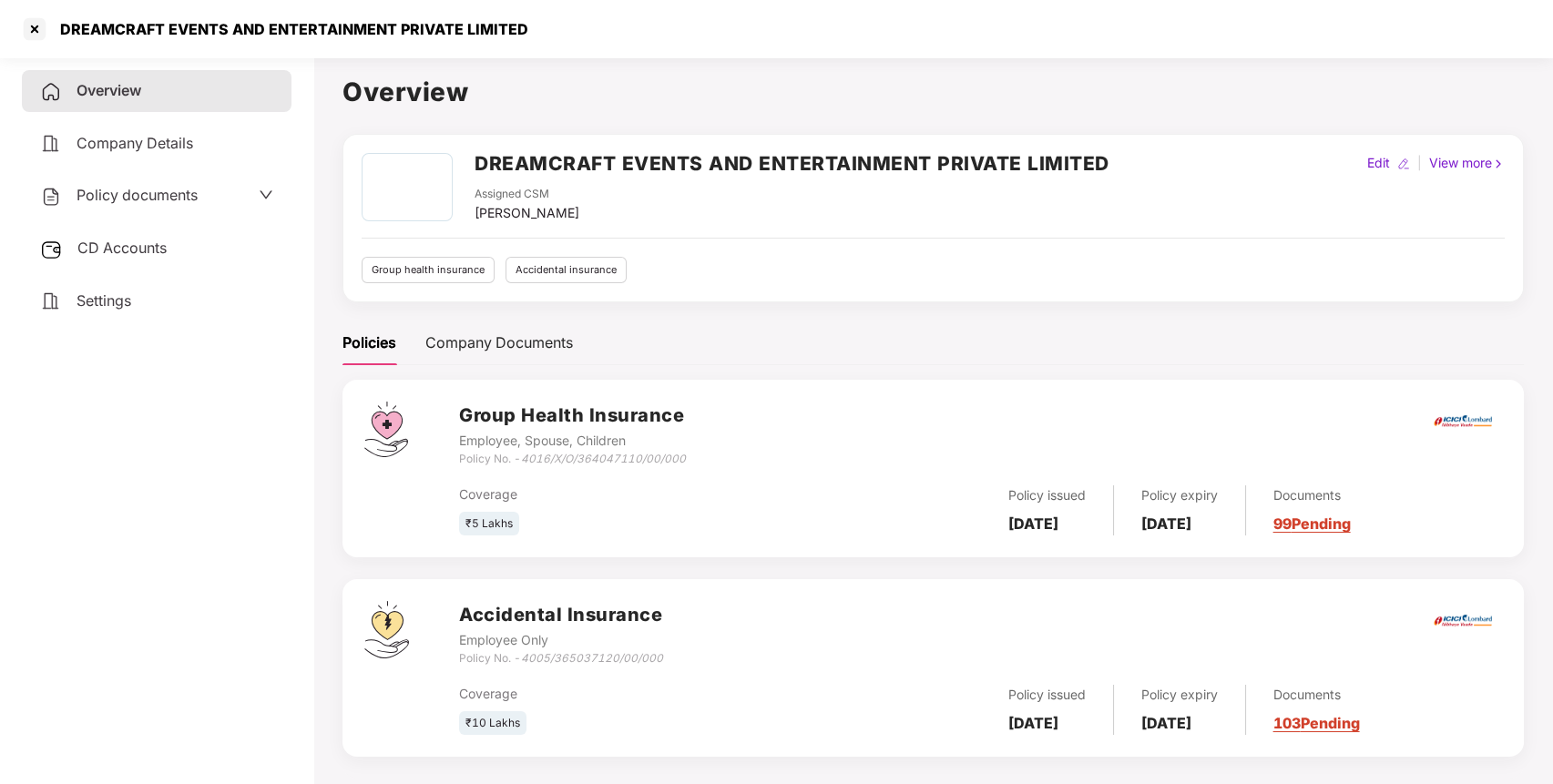
click at [220, 260] on div "CD Accounts" at bounding box center [156, 248] width 269 height 42
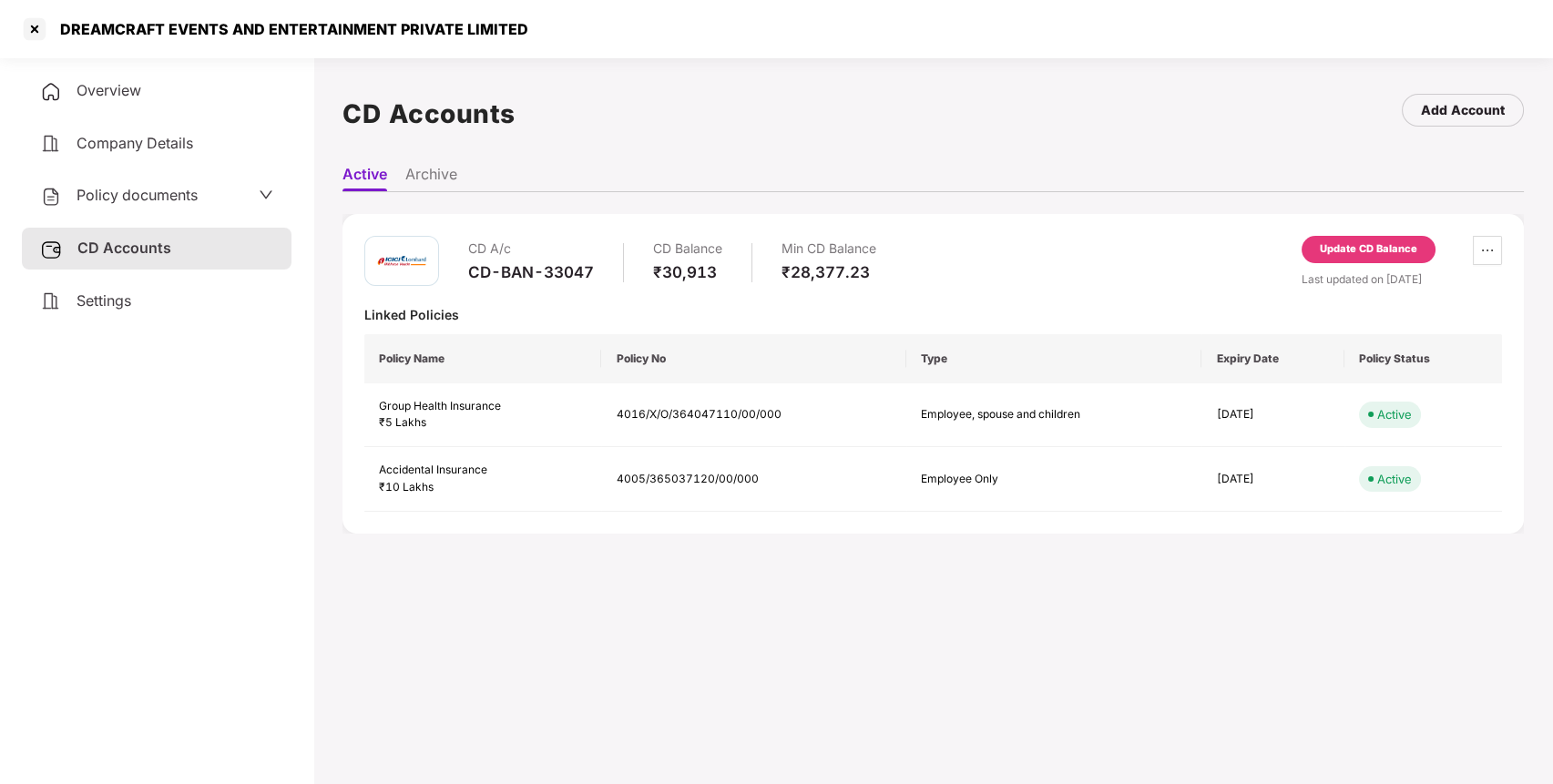
click at [534, 277] on div "CD-BAN-33047" at bounding box center [531, 272] width 126 height 20
copy div "CD-BAN-33047"
click at [153, 177] on div "Policy documents" at bounding box center [156, 195] width 269 height 42
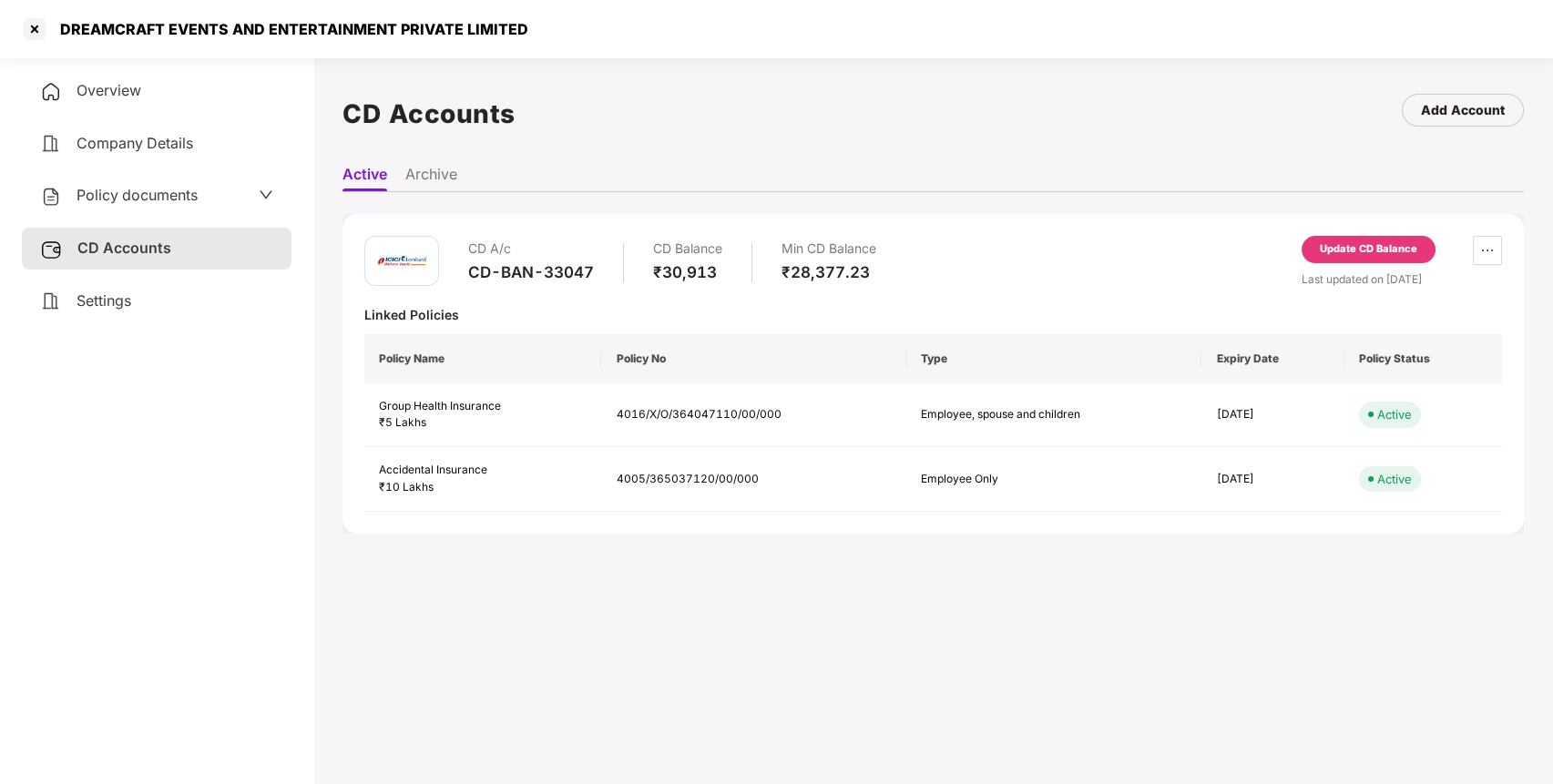
click at [149, 196] on span "Policy documents" at bounding box center [136, 194] width 121 height 18
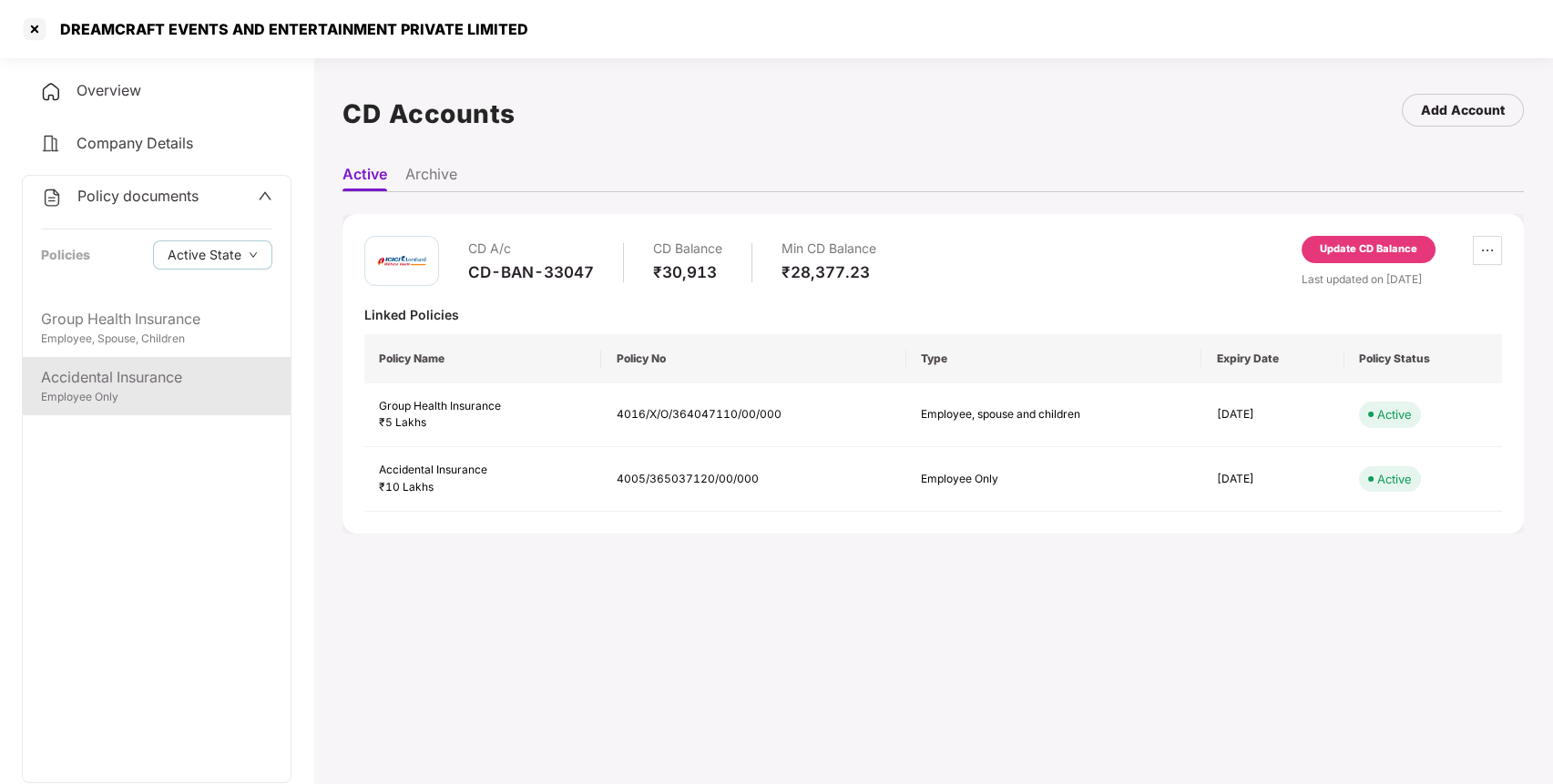
click at [162, 389] on div "Employee Only" at bounding box center [156, 398] width 232 height 17
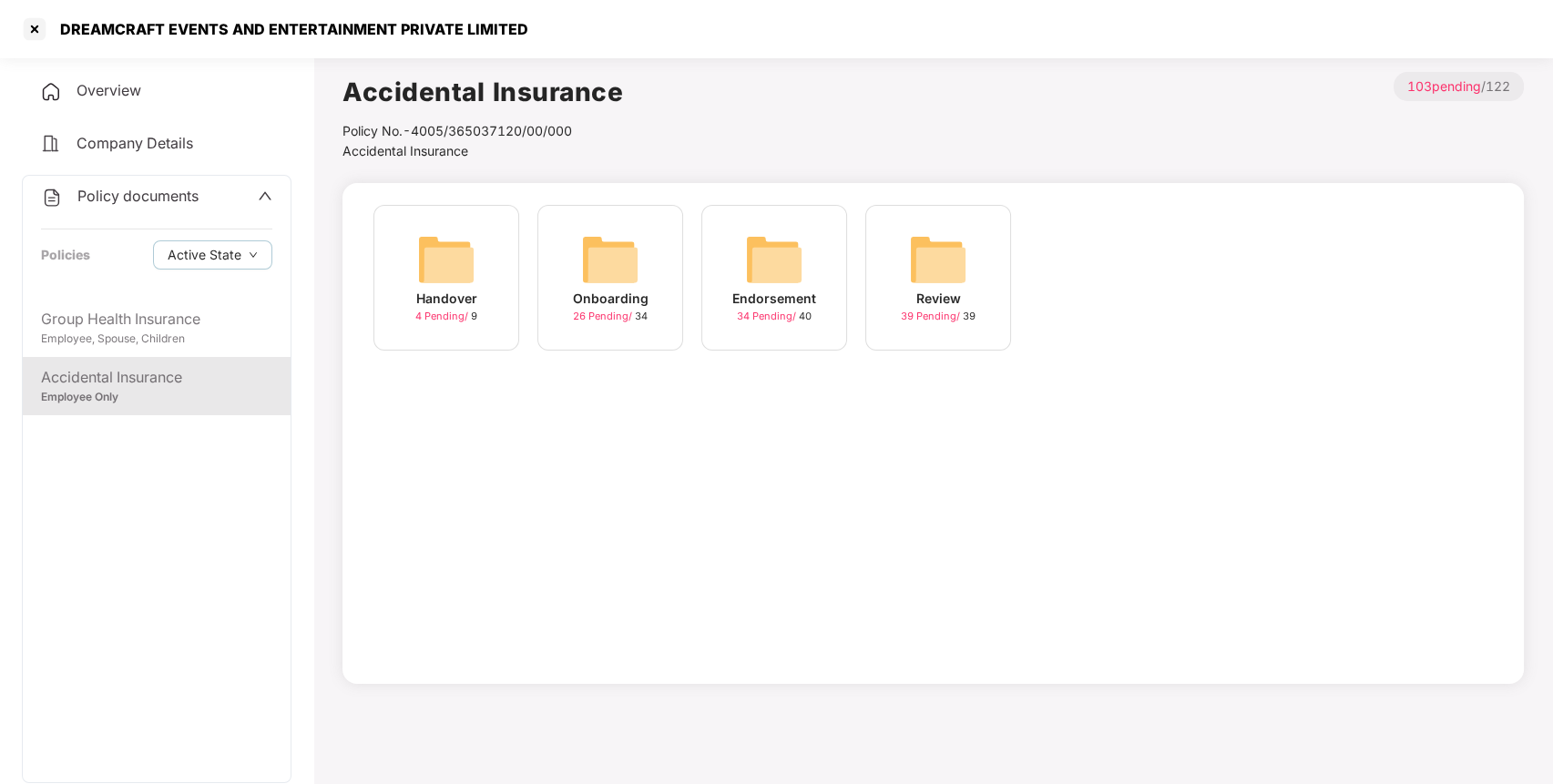
click at [730, 270] on div "Endorsement 34 Pending / 40" at bounding box center [774, 277] width 146 height 146
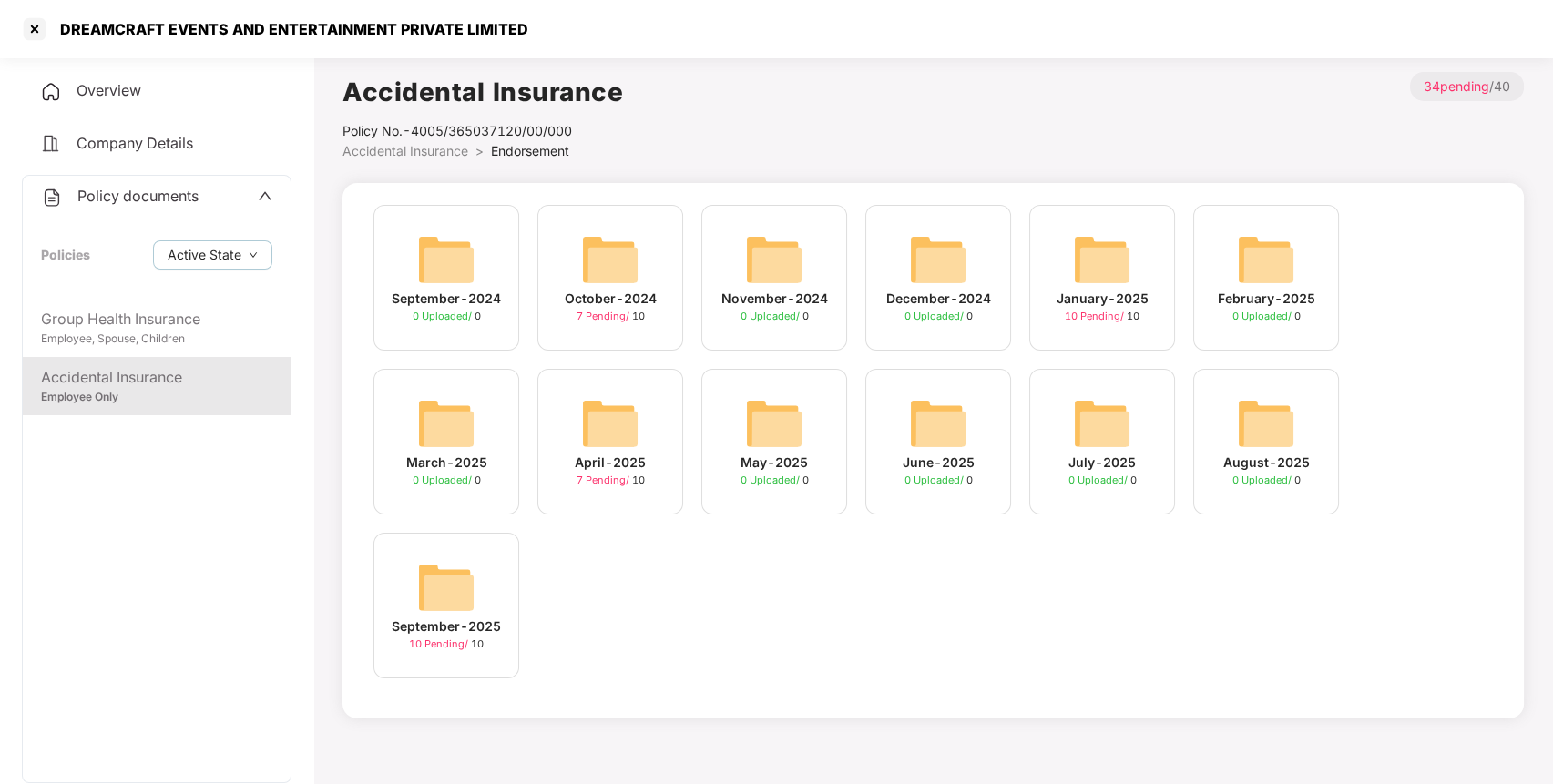
click at [458, 604] on img at bounding box center [446, 587] width 58 height 58
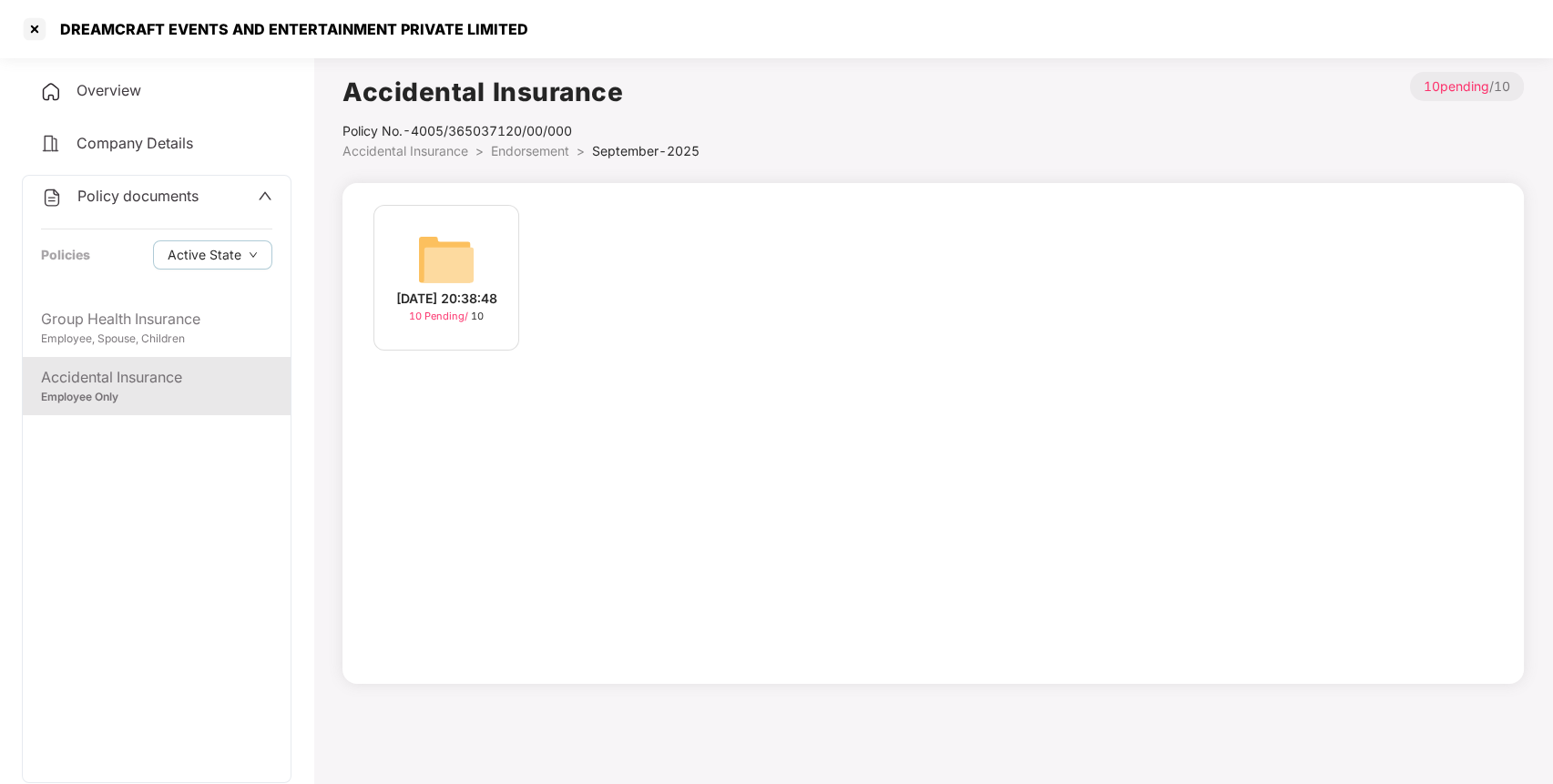
click at [414, 232] on div "[DATE] 20:38:48 10 Pending / 10" at bounding box center [446, 277] width 146 height 146
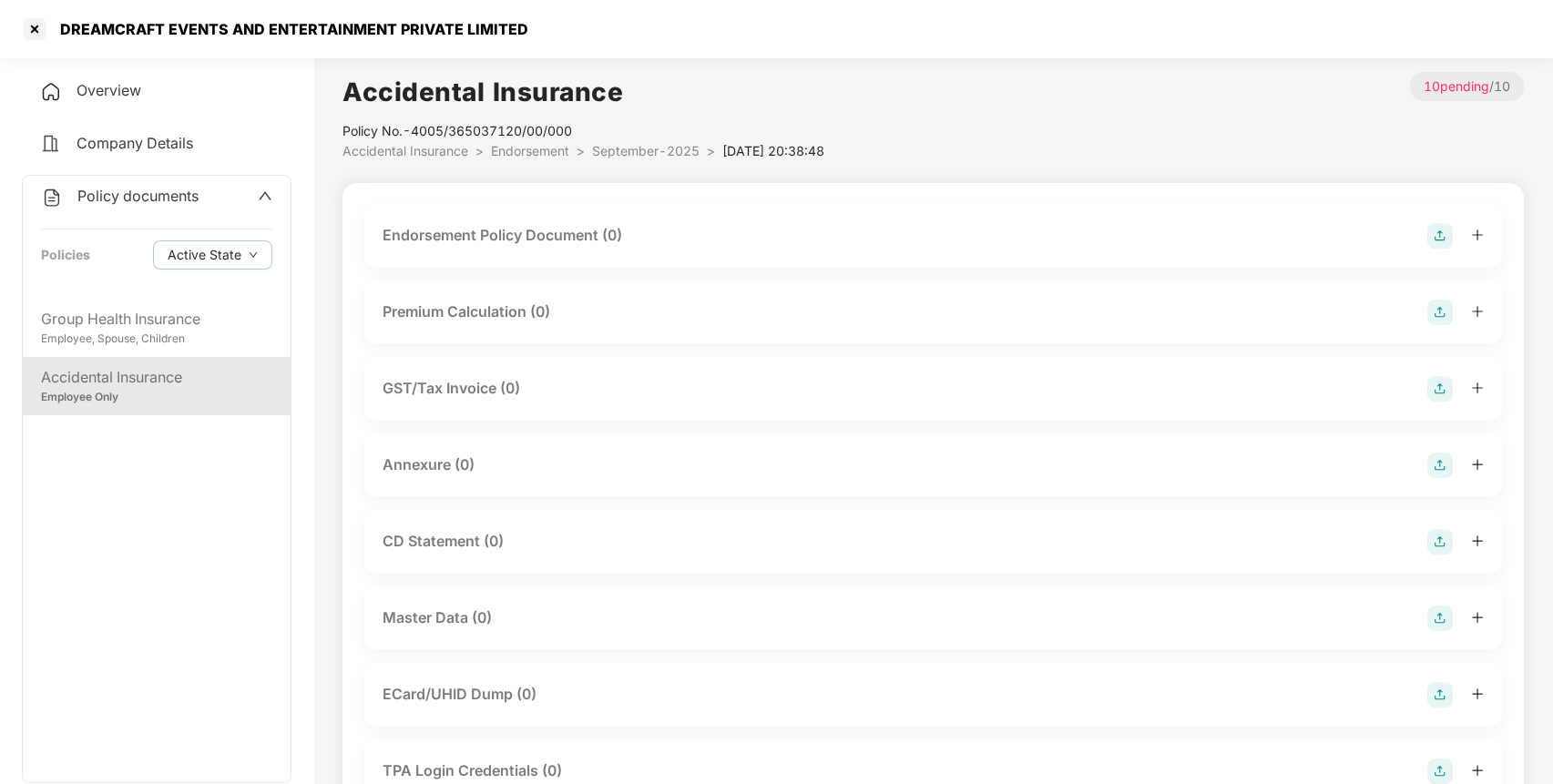
click at [1439, 240] on img at bounding box center [1440, 236] width 25 height 25
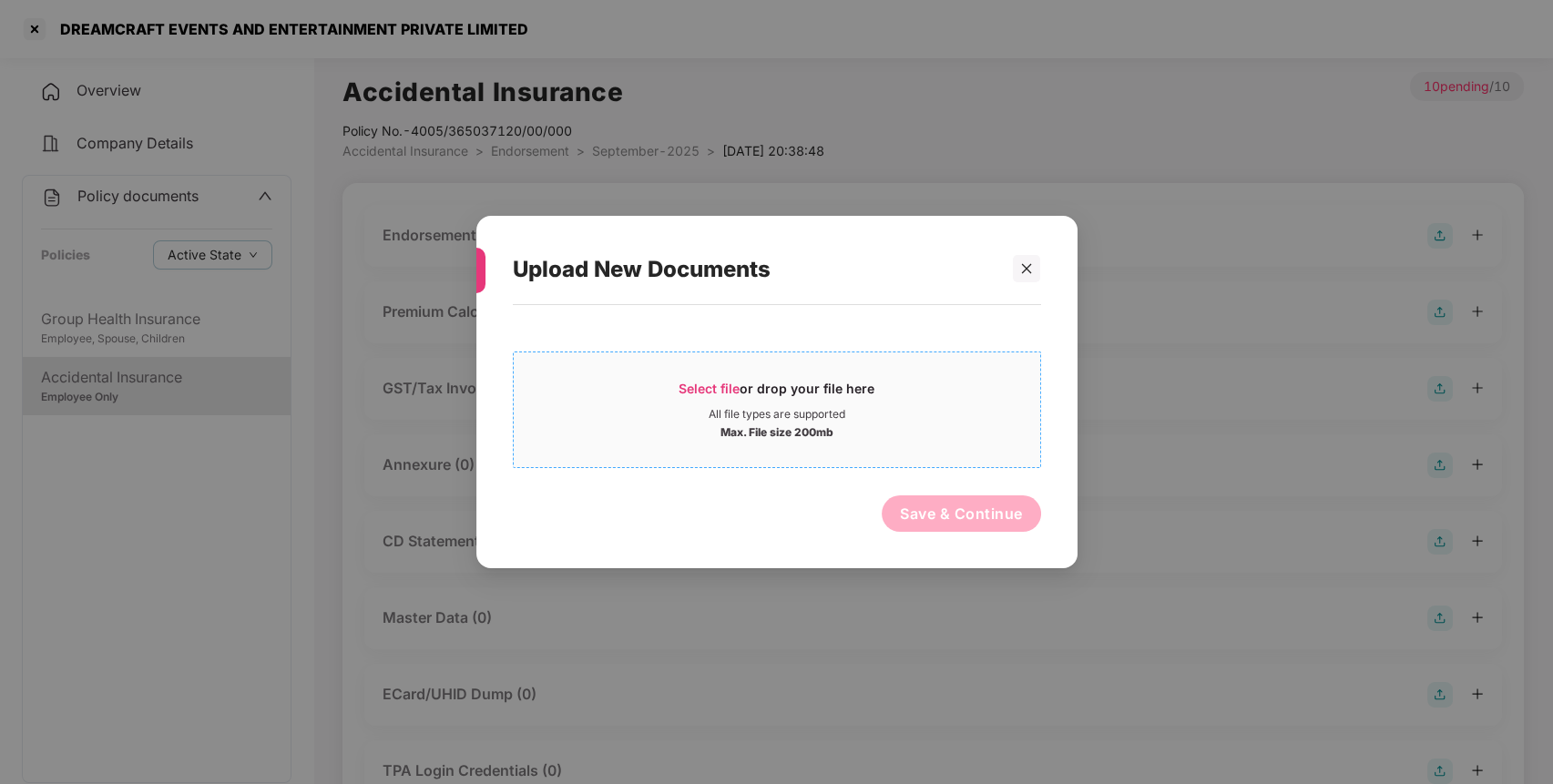
click at [968, 423] on div "Max. File size 200mb" at bounding box center [776, 431] width 526 height 18
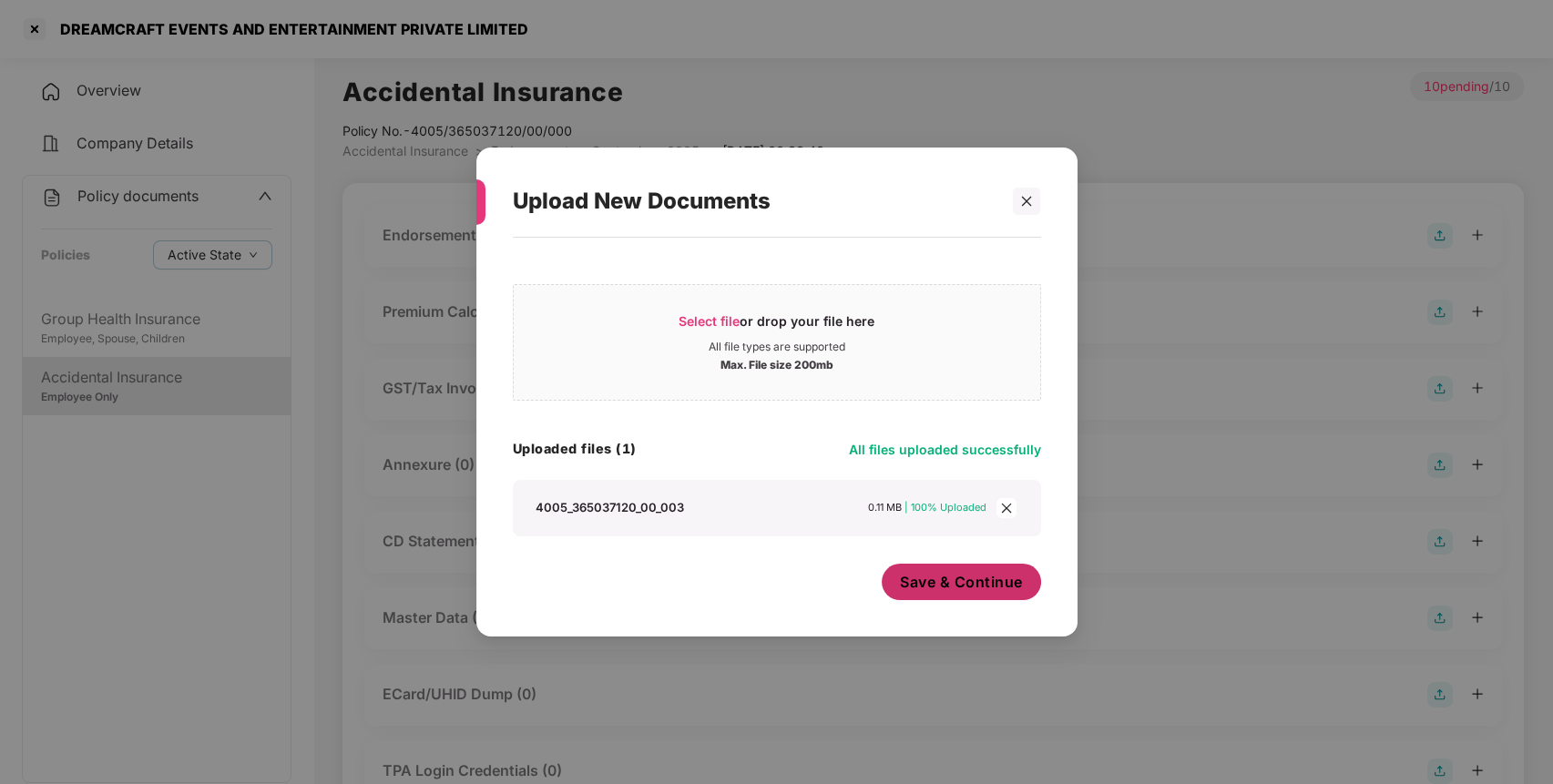
click at [987, 586] on span "Save & Continue" at bounding box center [961, 581] width 123 height 20
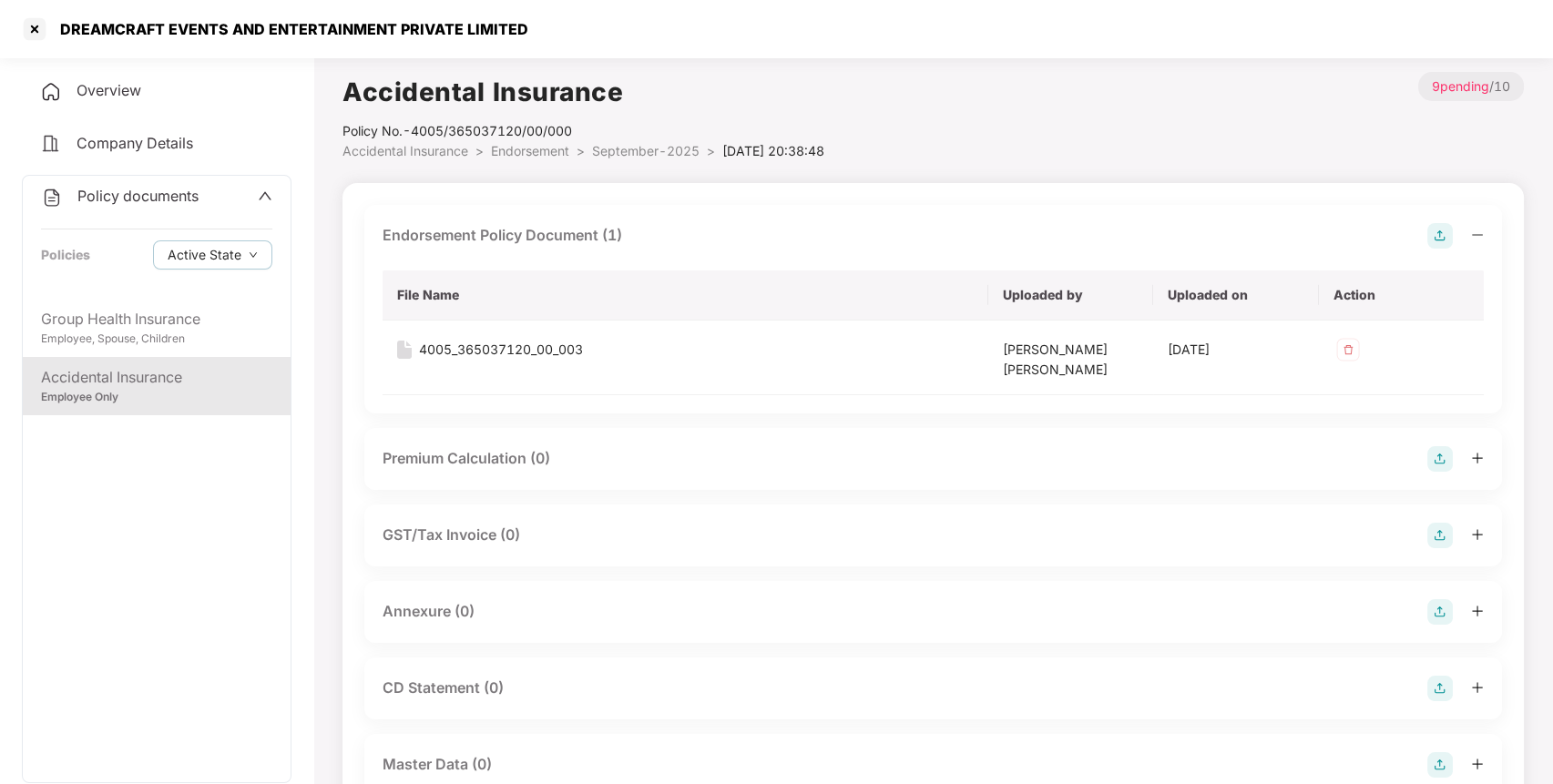
click at [1443, 612] on img at bounding box center [1440, 612] width 25 height 25
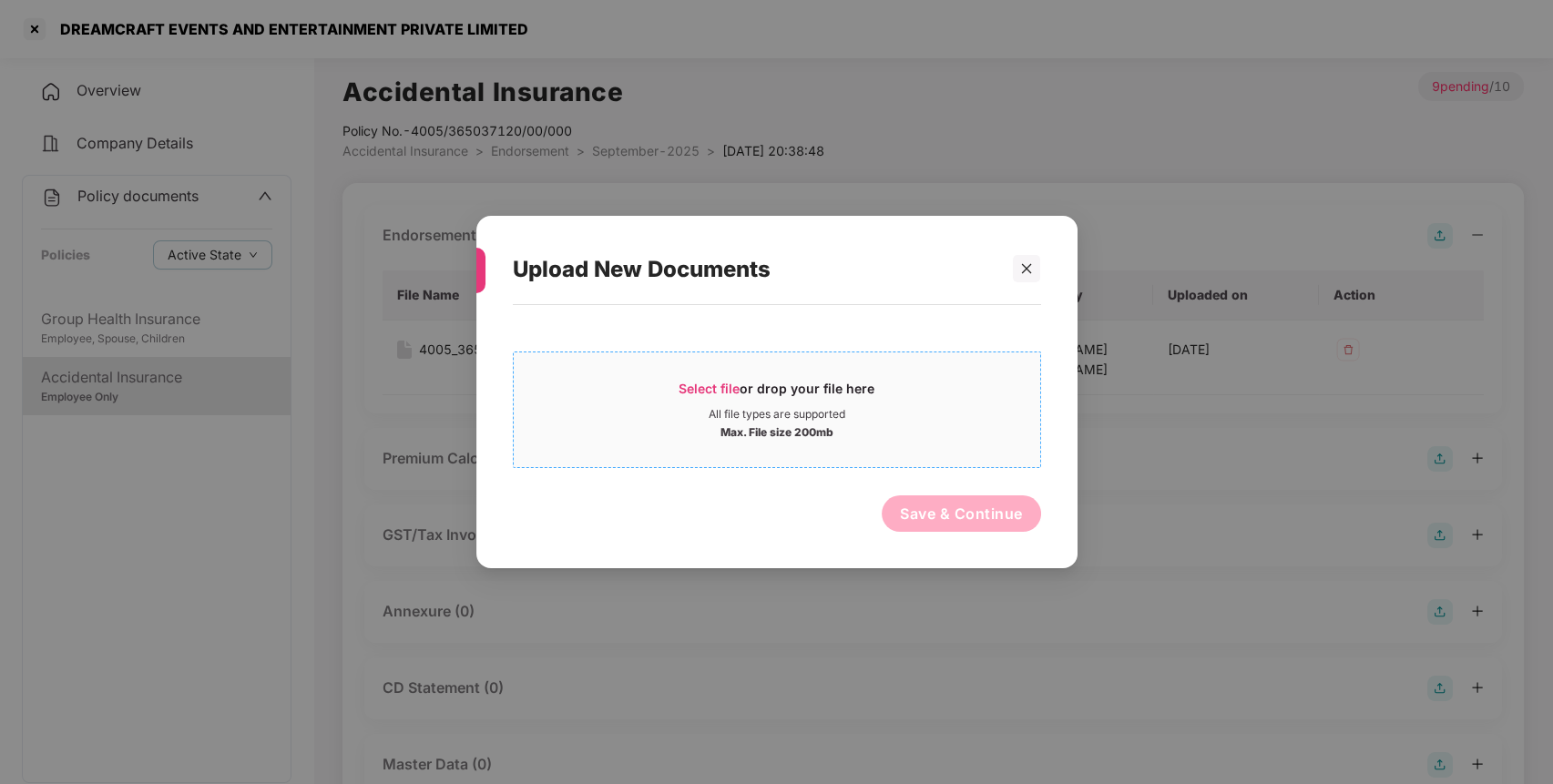
click at [955, 423] on div "Max. File size 200mb" at bounding box center [776, 431] width 526 height 18
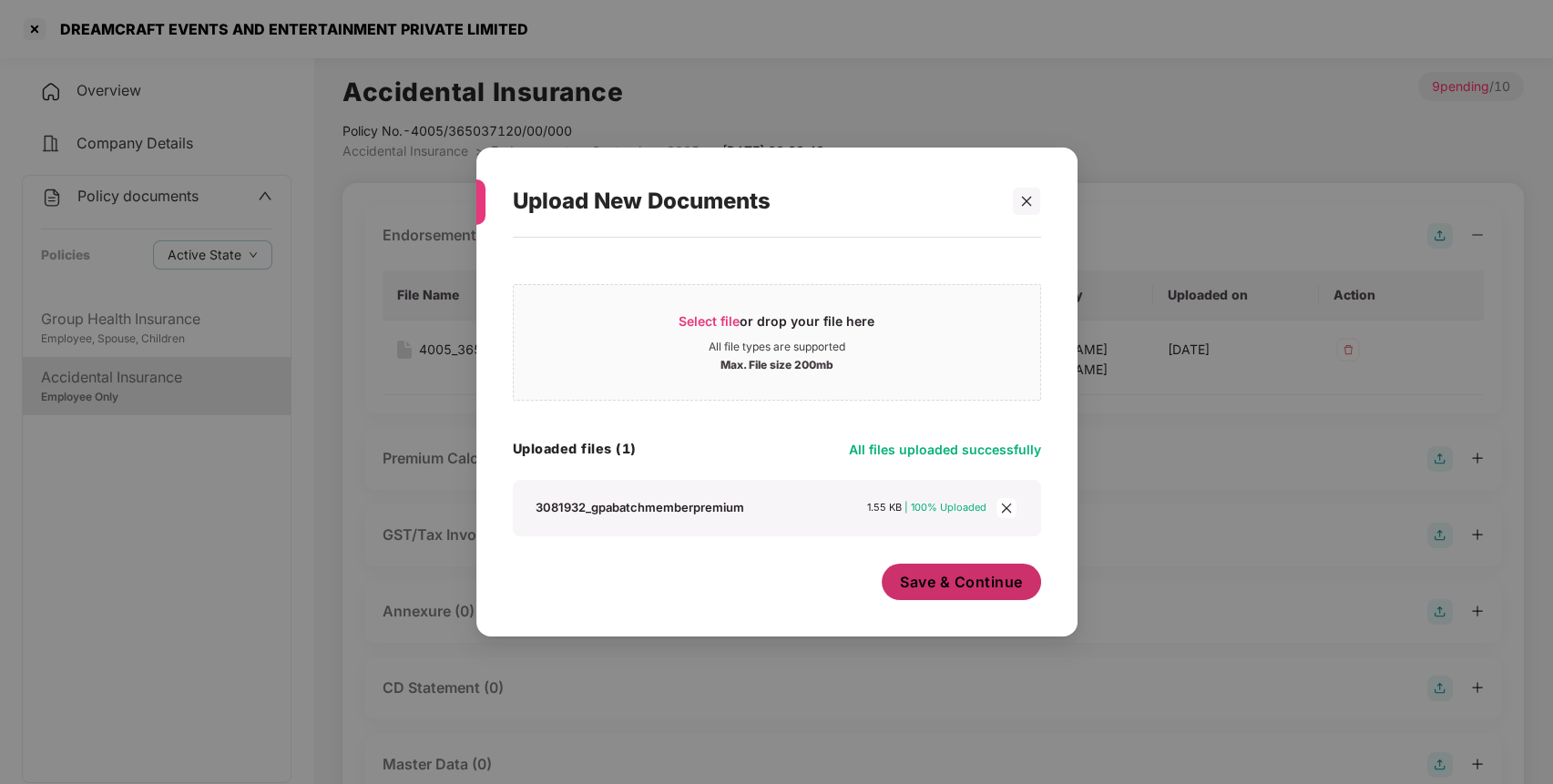
click at [999, 582] on span "Save & Continue" at bounding box center [961, 581] width 123 height 20
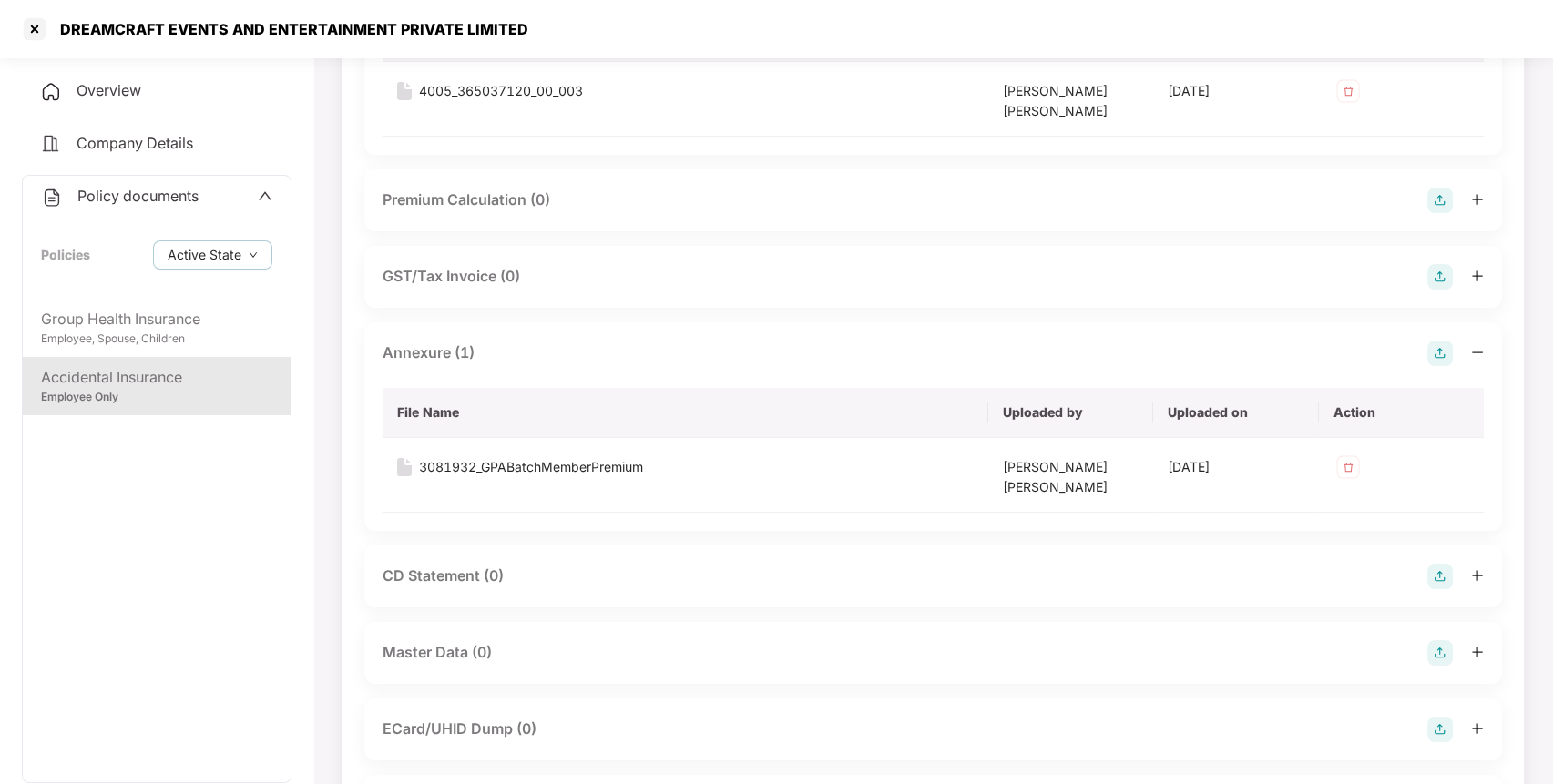
scroll to position [522, 0]
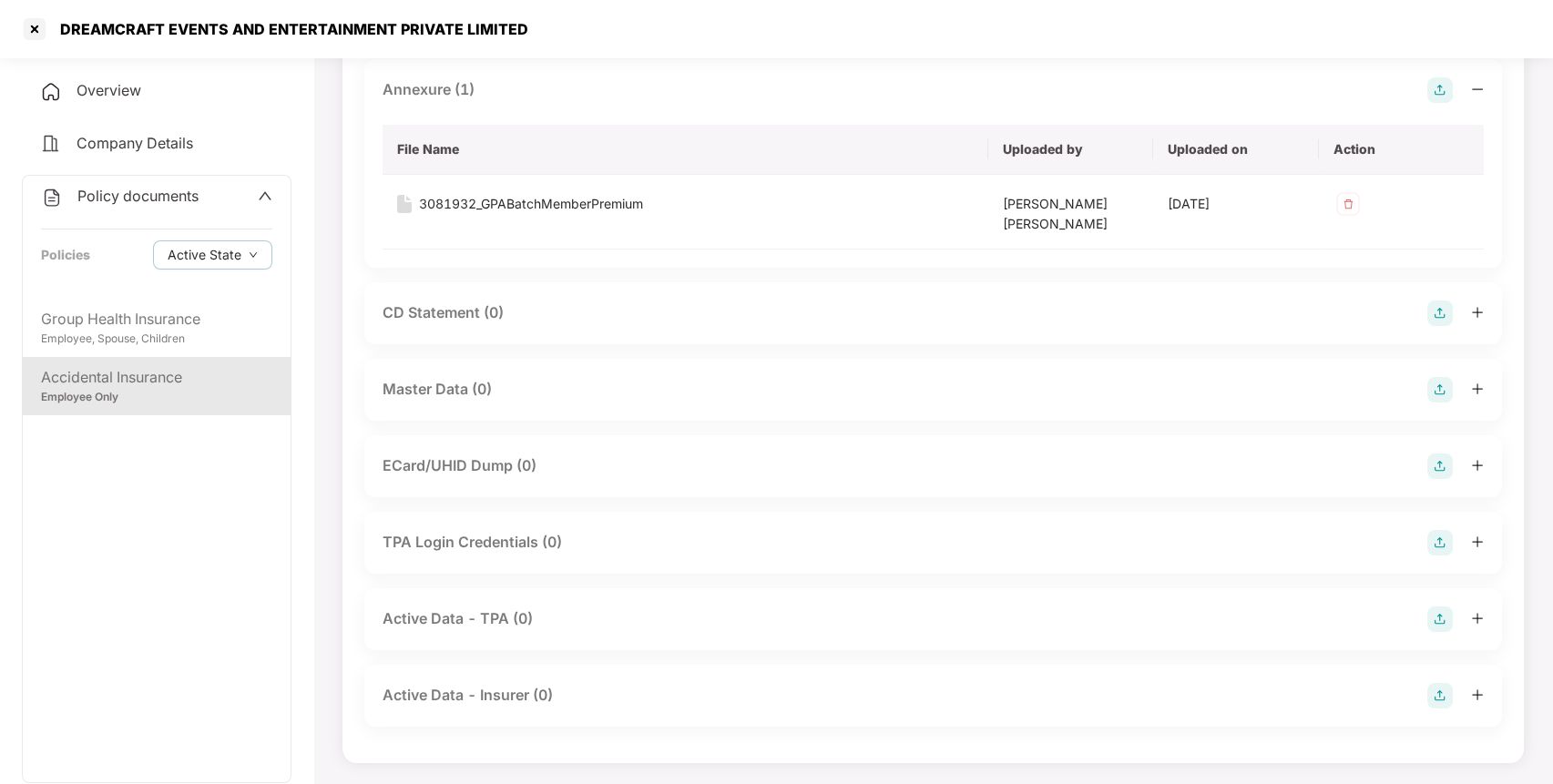
click at [1439, 391] on img at bounding box center [1440, 390] width 25 height 25
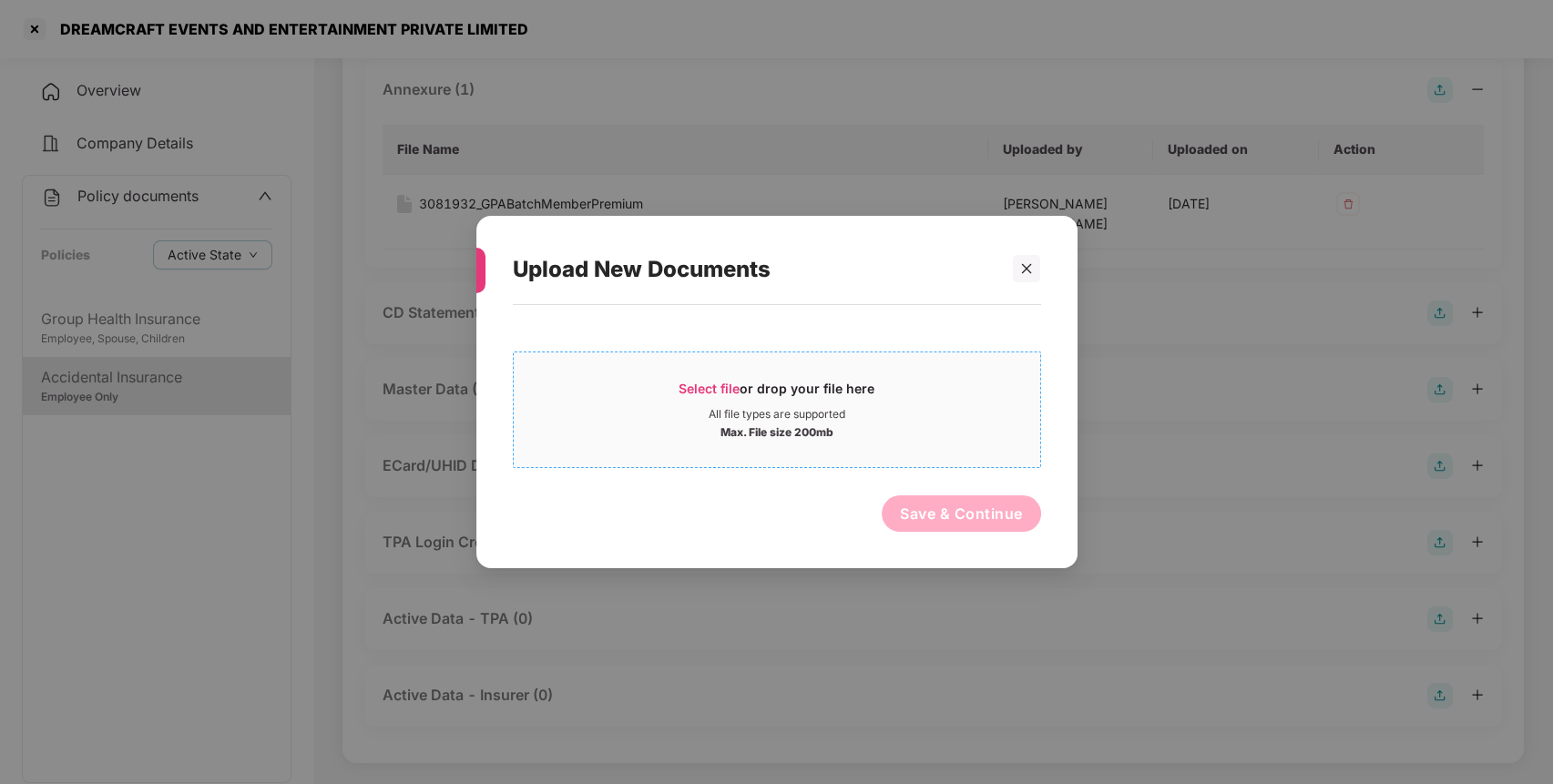
click at [889, 442] on span "Select file or drop your file here All file types are supported Max. File size …" at bounding box center [776, 409] width 526 height 88
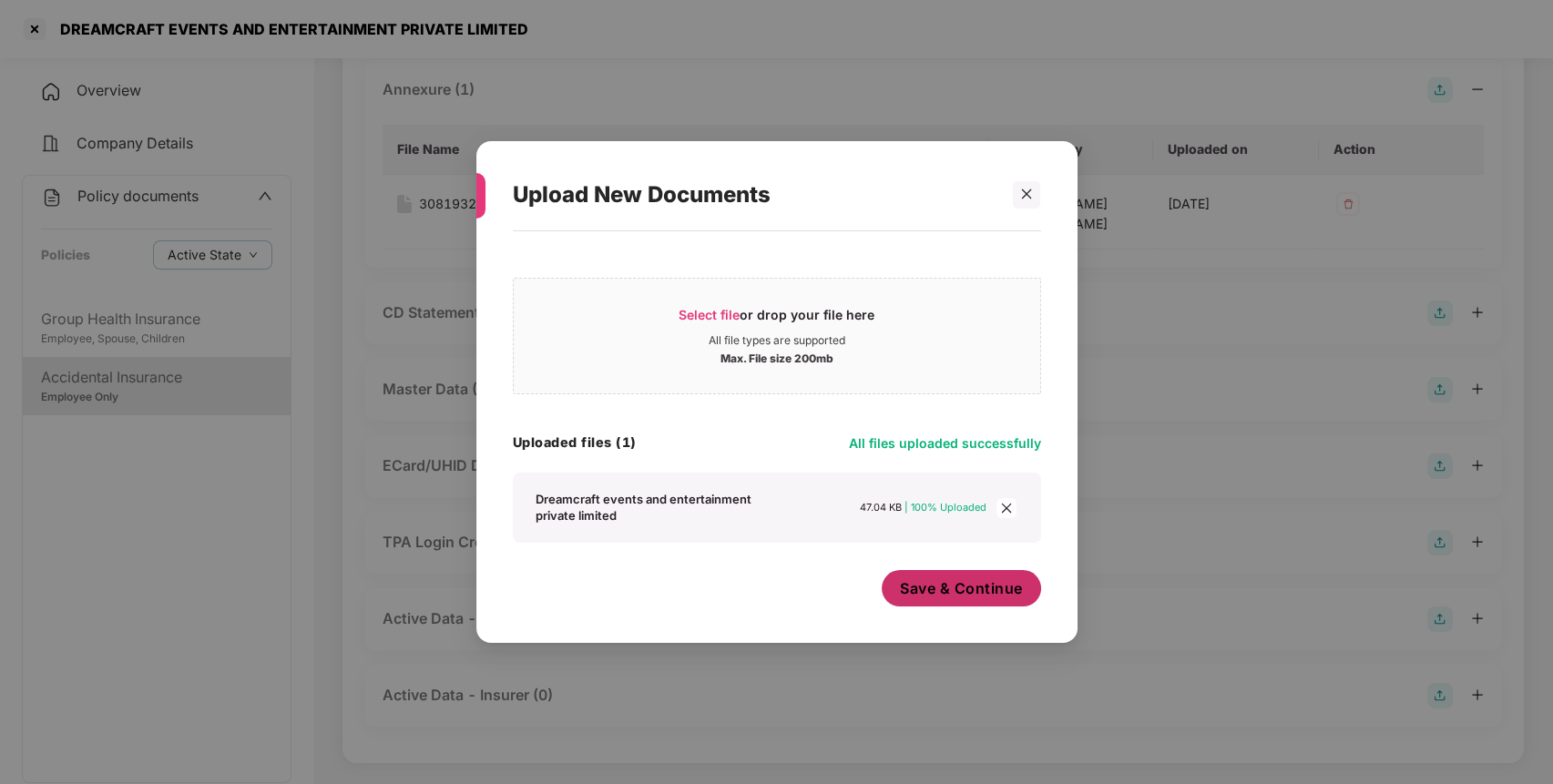
click at [987, 598] on span "Save & Continue" at bounding box center [961, 588] width 123 height 20
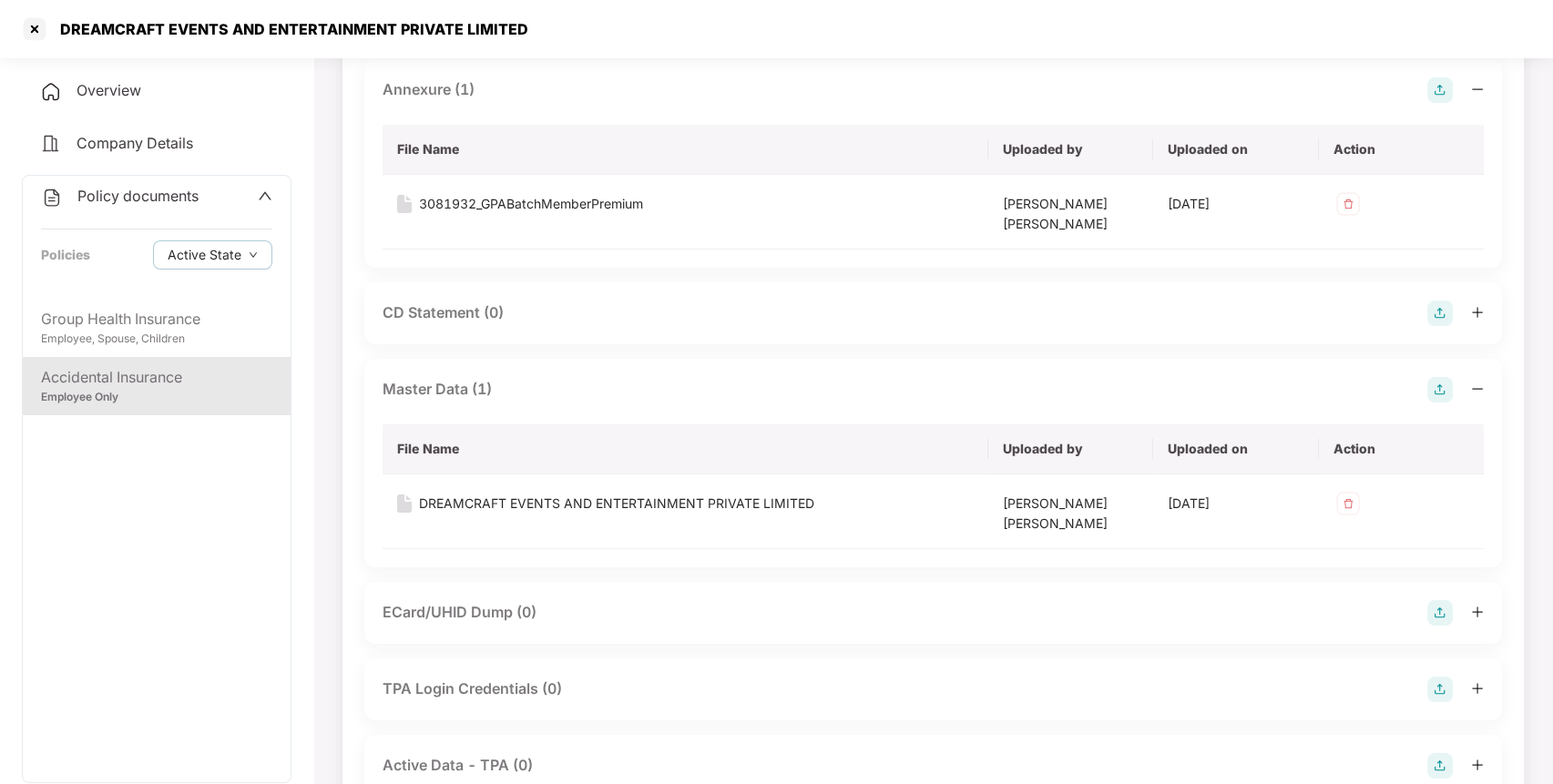
click at [175, 201] on span "Policy documents" at bounding box center [137, 195] width 121 height 18
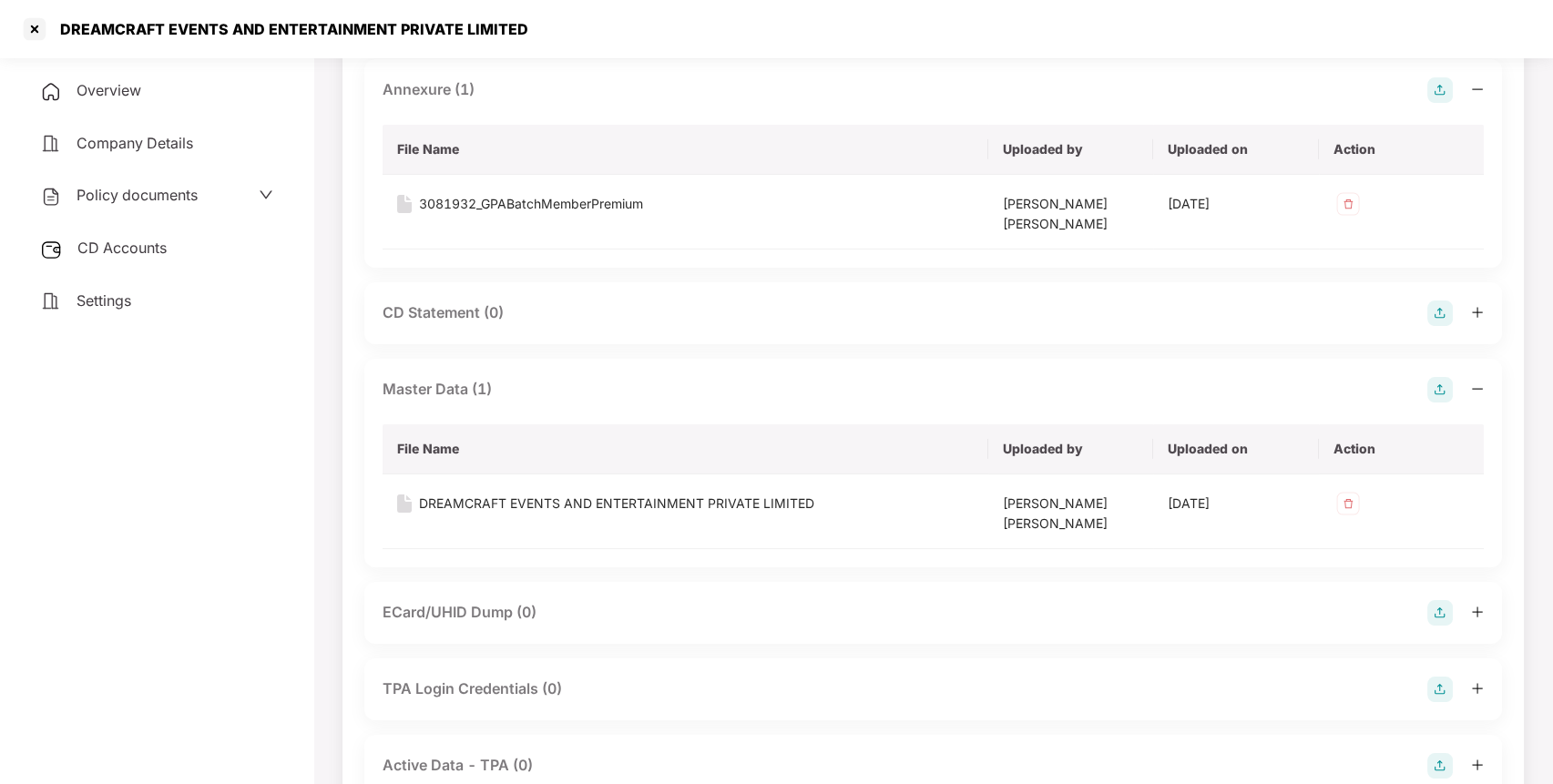
click at [121, 265] on div "CD Accounts" at bounding box center [156, 248] width 269 height 42
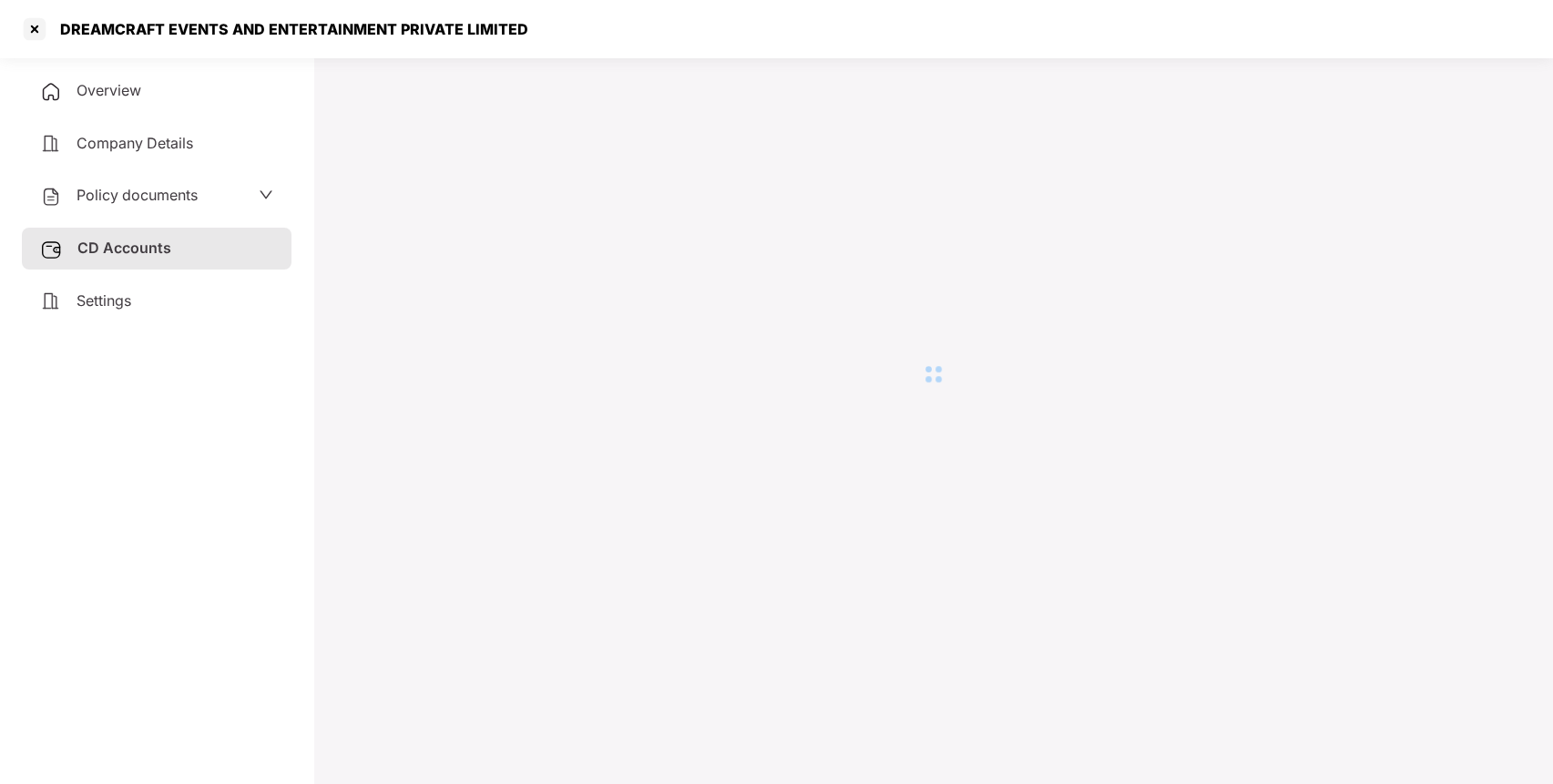
scroll to position [50, 0]
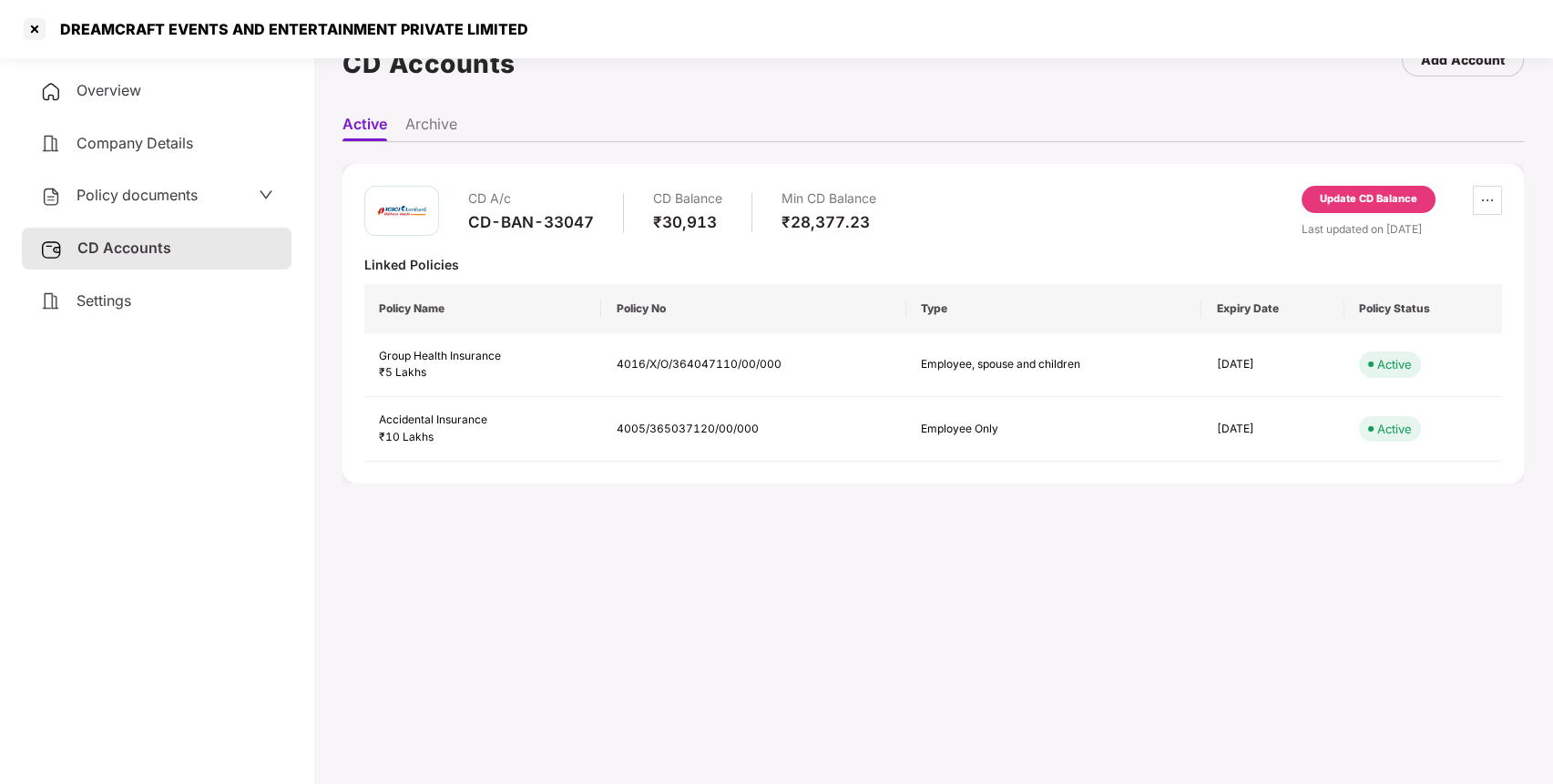
click at [1345, 207] on div "Update CD Balance" at bounding box center [1369, 199] width 134 height 27
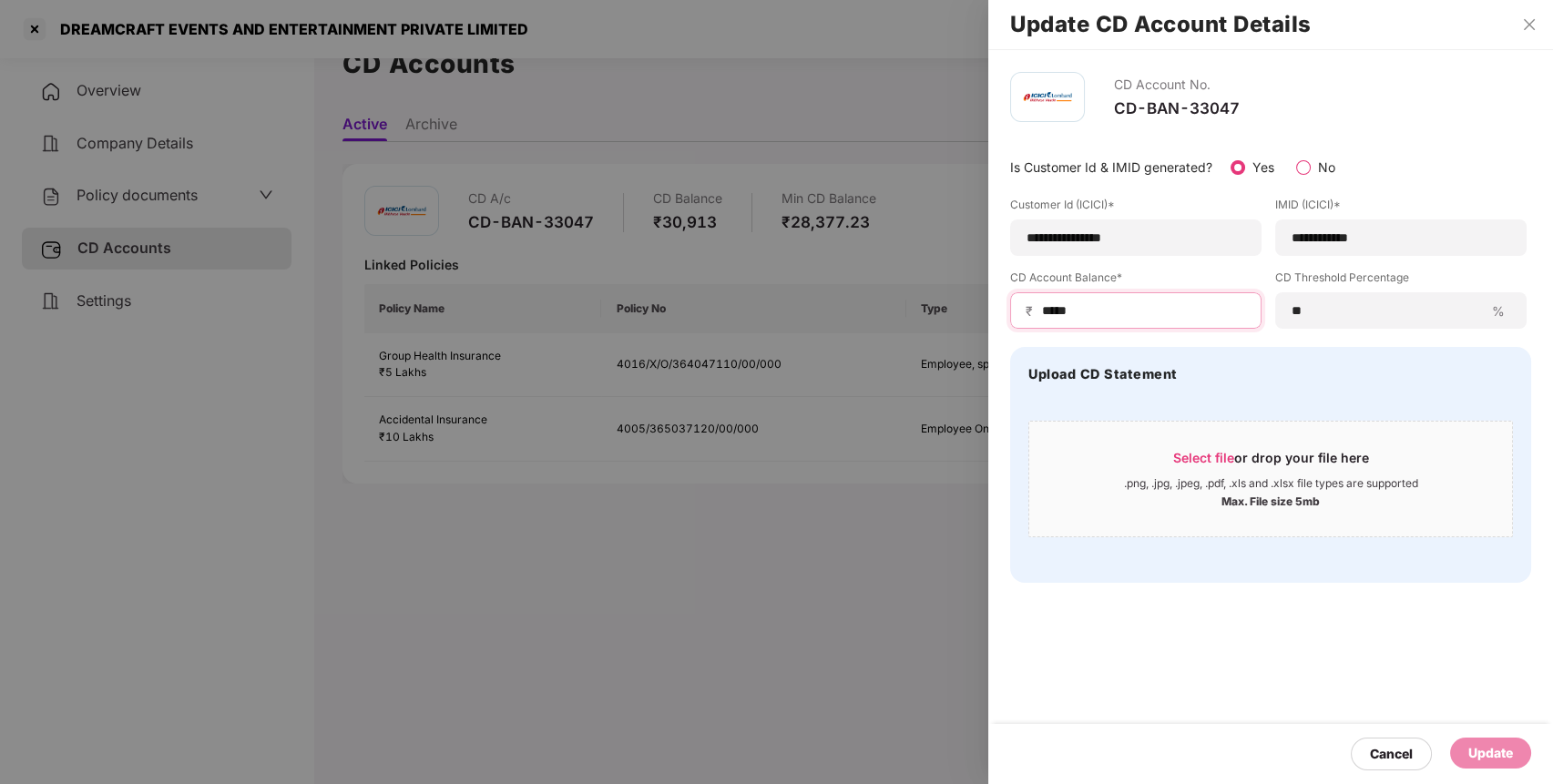
click at [1118, 311] on input "*****" at bounding box center [1143, 311] width 206 height 19
type input "*"
type input "*****"
click at [1468, 741] on div "Update" at bounding box center [1491, 753] width 81 height 31
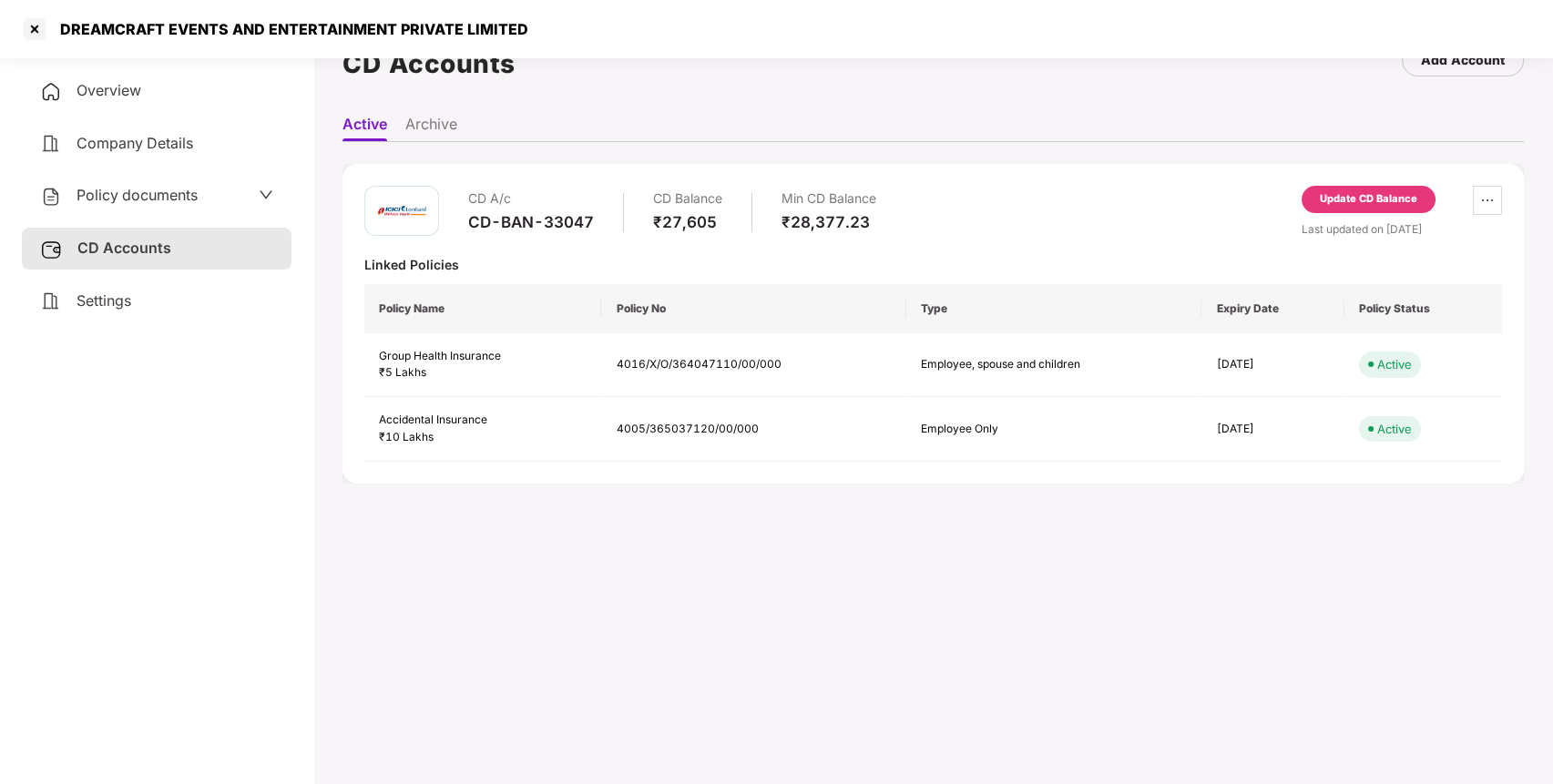
click at [489, 226] on div "CD-BAN-33047" at bounding box center [531, 222] width 126 height 20
click at [41, 33] on div at bounding box center [35, 29] width 29 height 29
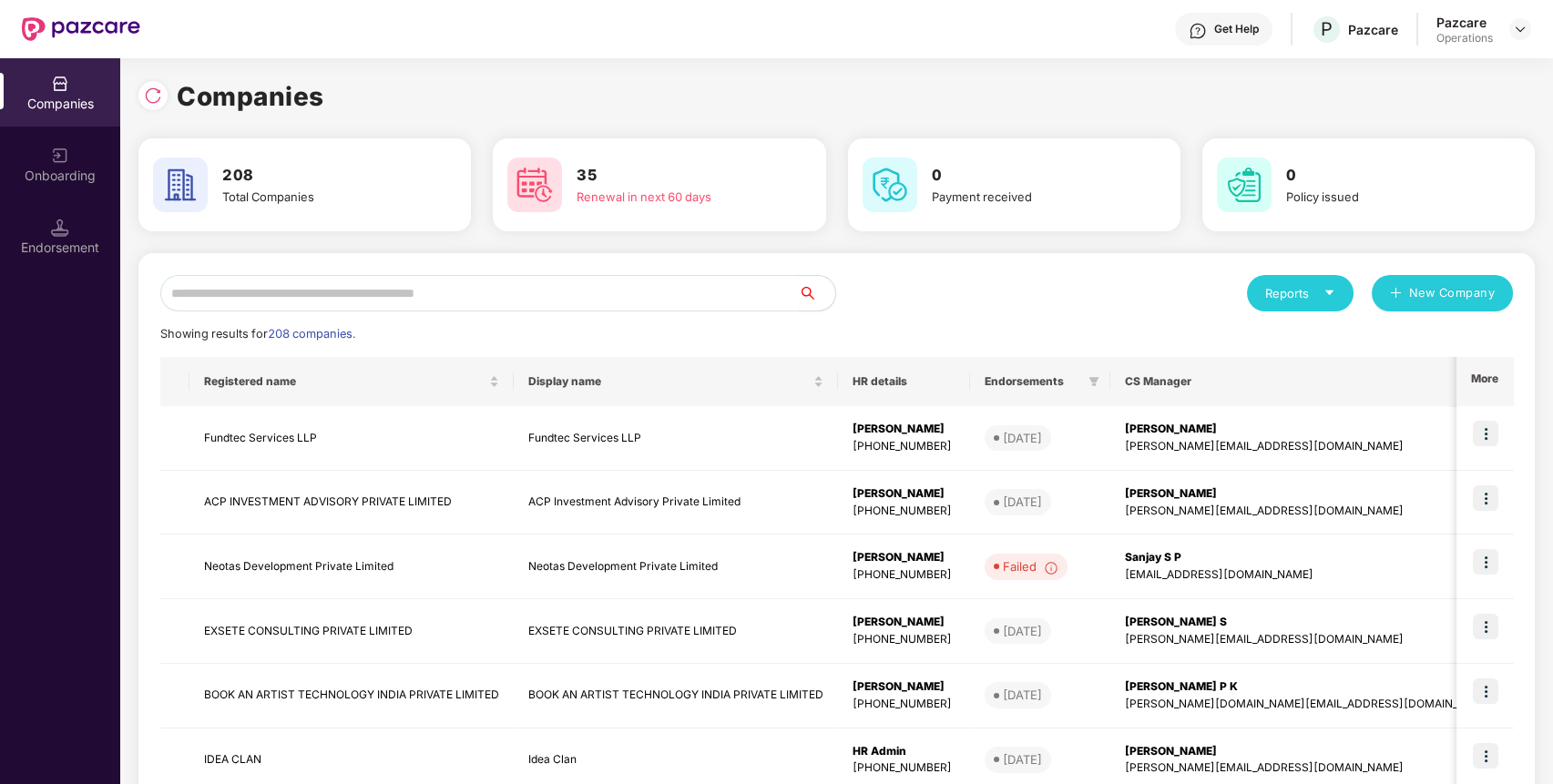
scroll to position [0, 0]
click at [538, 294] on input "text" at bounding box center [479, 294] width 638 height 37
paste input "**********"
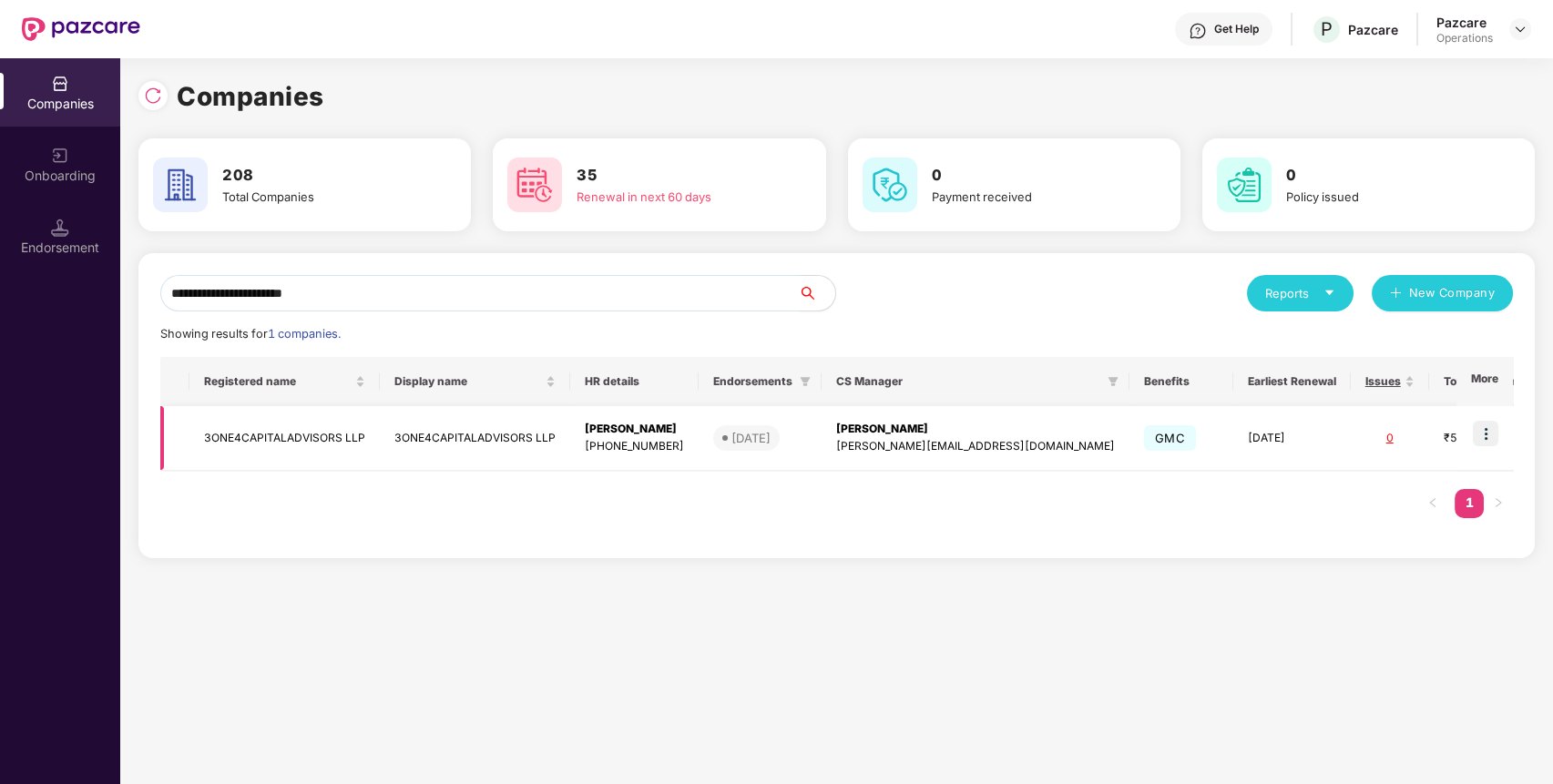
type input "**********"
click at [252, 459] on td "3ONE4CAPITALADVISORS LLP" at bounding box center [284, 438] width 190 height 65
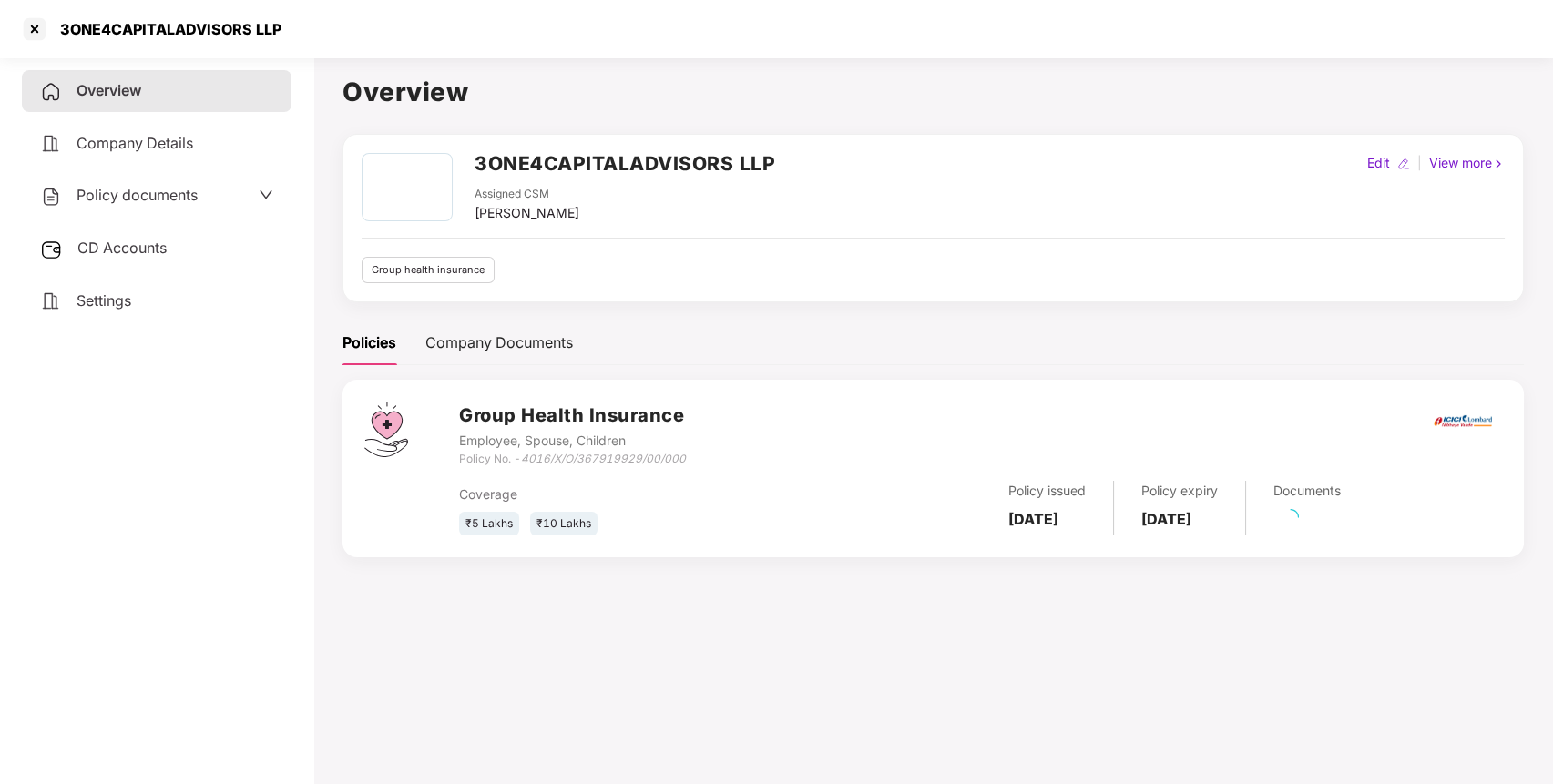
click at [131, 184] on div "Policy documents" at bounding box center [119, 196] width 157 height 24
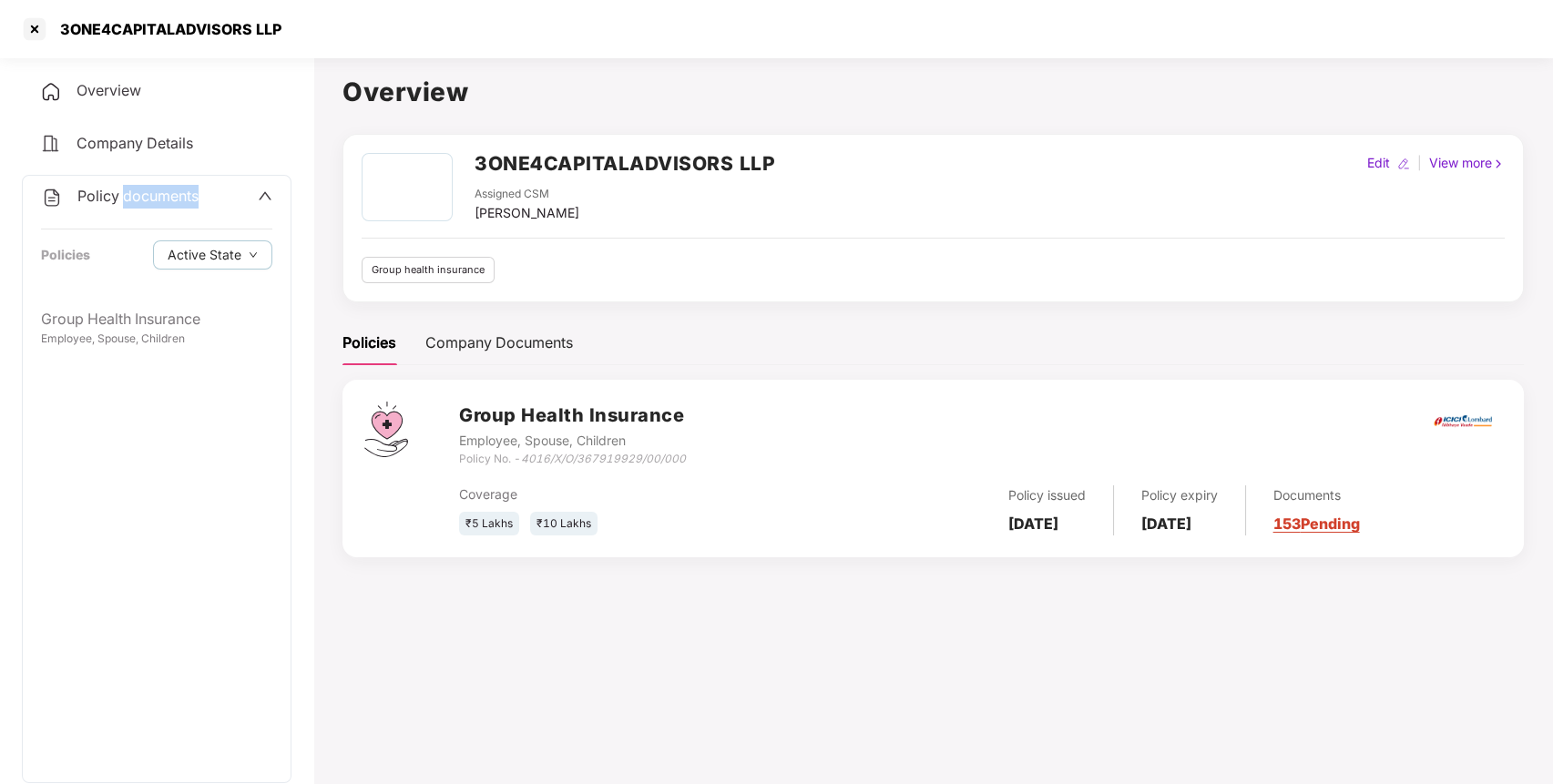
click at [131, 184] on div "Policy documents" at bounding box center [119, 196] width 157 height 24
drag, startPoint x: 123, startPoint y: 255, endPoint x: 184, endPoint y: 247, distance: 61.5
click at [123, 253] on div "CD Accounts" at bounding box center [156, 248] width 269 height 42
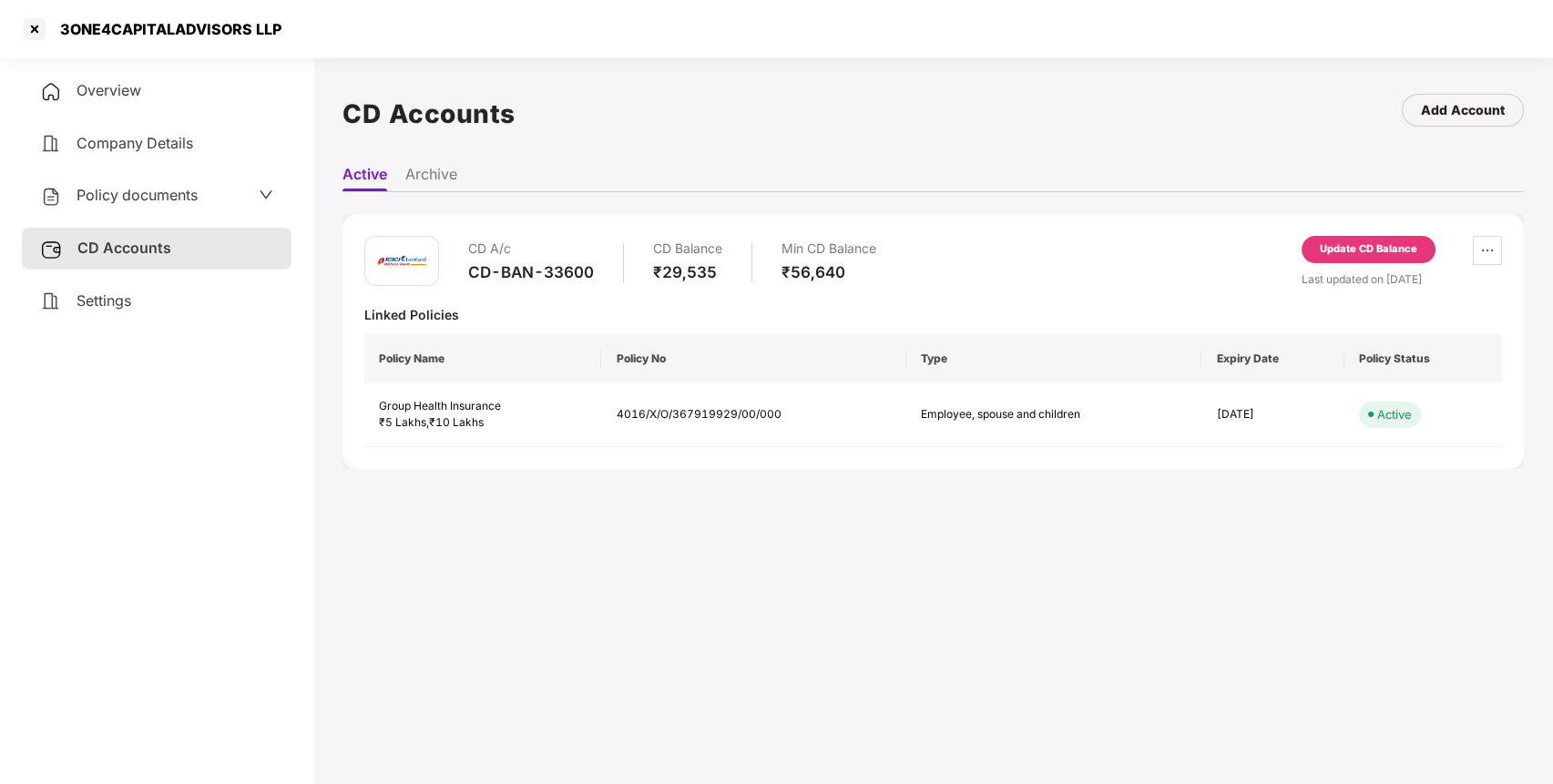
click at [503, 268] on div "CD-BAN-33600" at bounding box center [531, 272] width 126 height 20
copy div "CD-BAN-33600"
click at [503, 268] on div "CD-BAN-33600" at bounding box center [531, 272] width 126 height 20
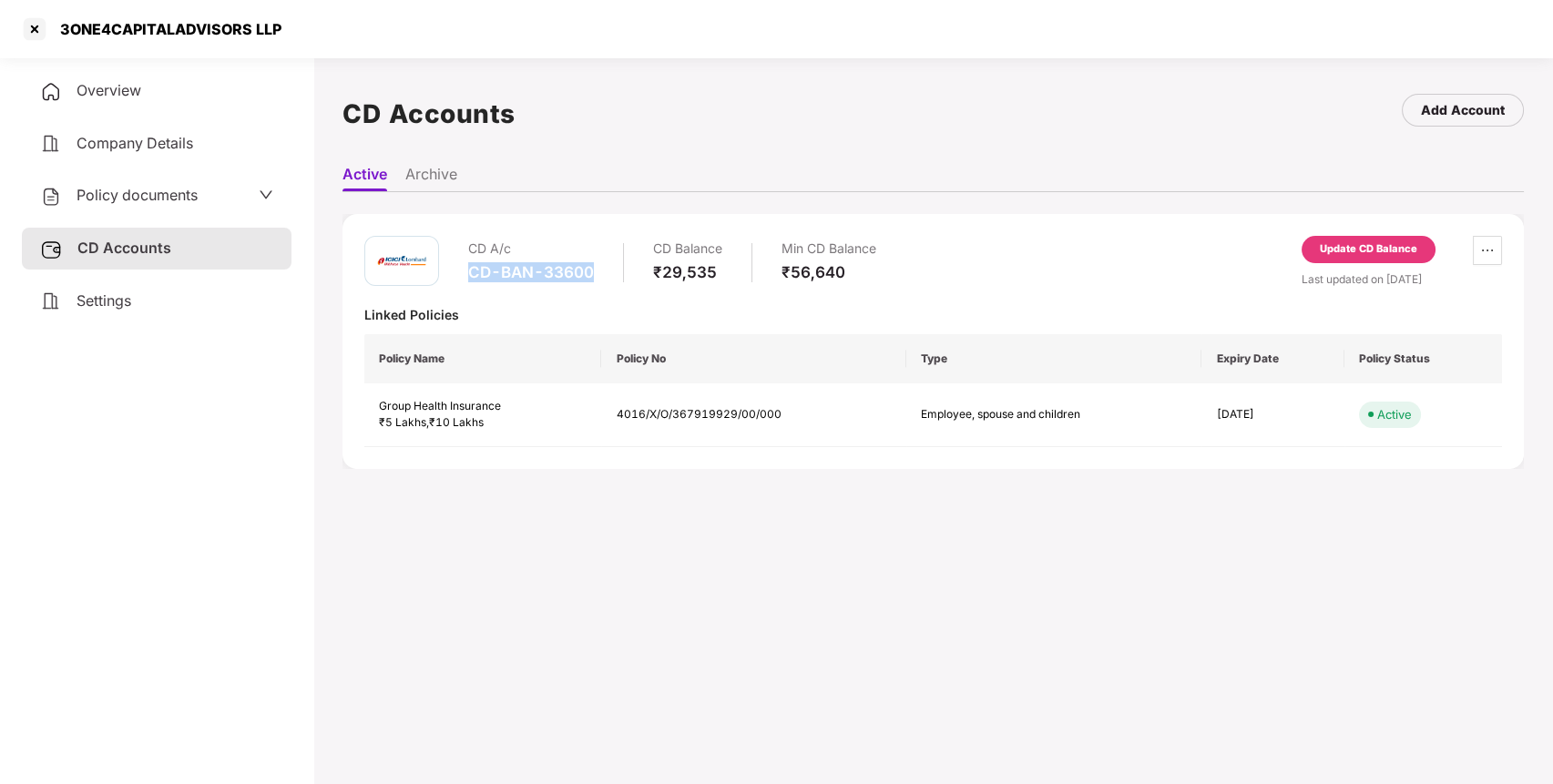
copy div "CD-BAN-33600"
click at [212, 184] on div "Policy documents" at bounding box center [156, 196] width 233 height 24
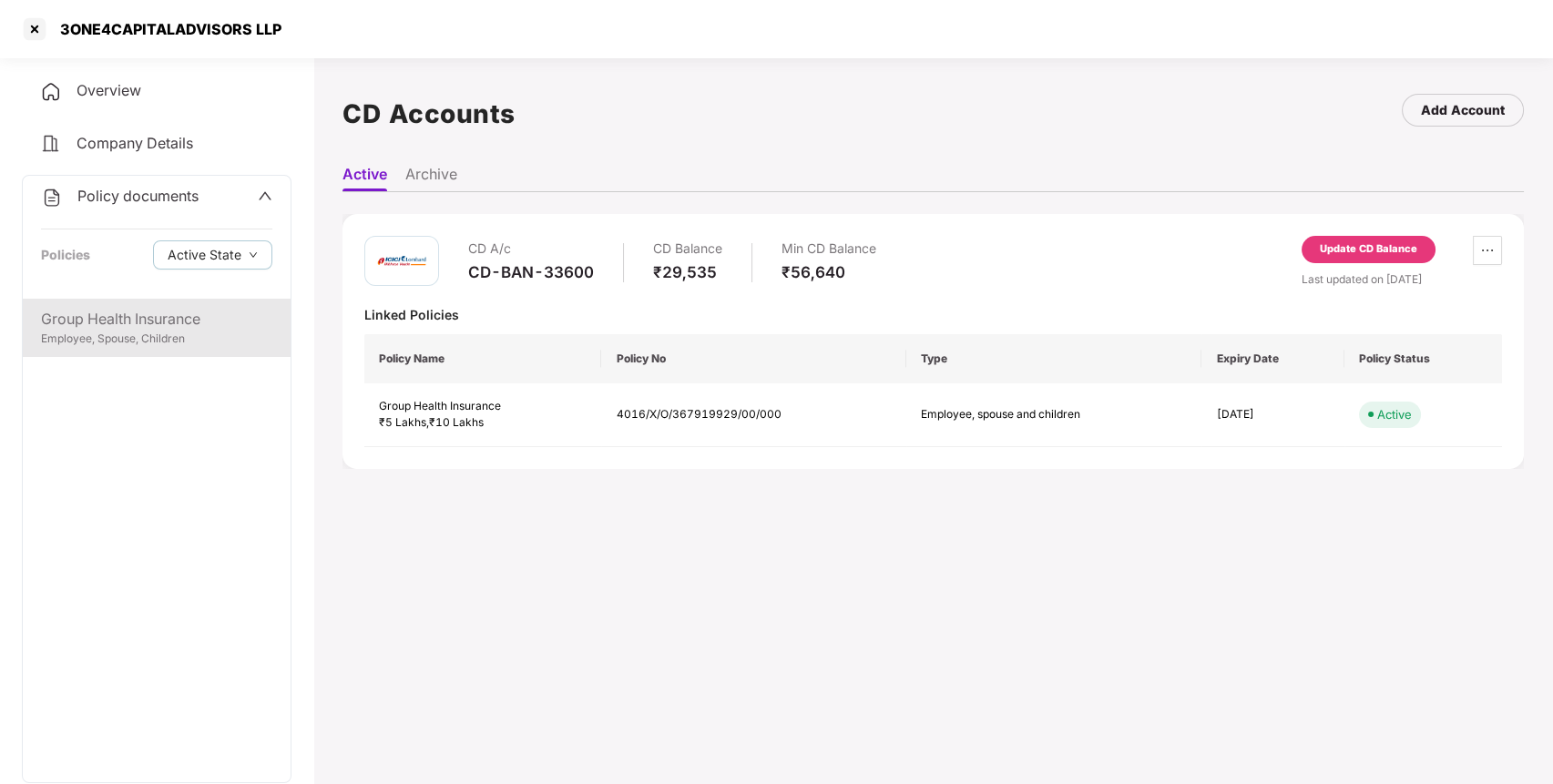
click at [138, 324] on div "Group Health Insurance" at bounding box center [156, 320] width 232 height 23
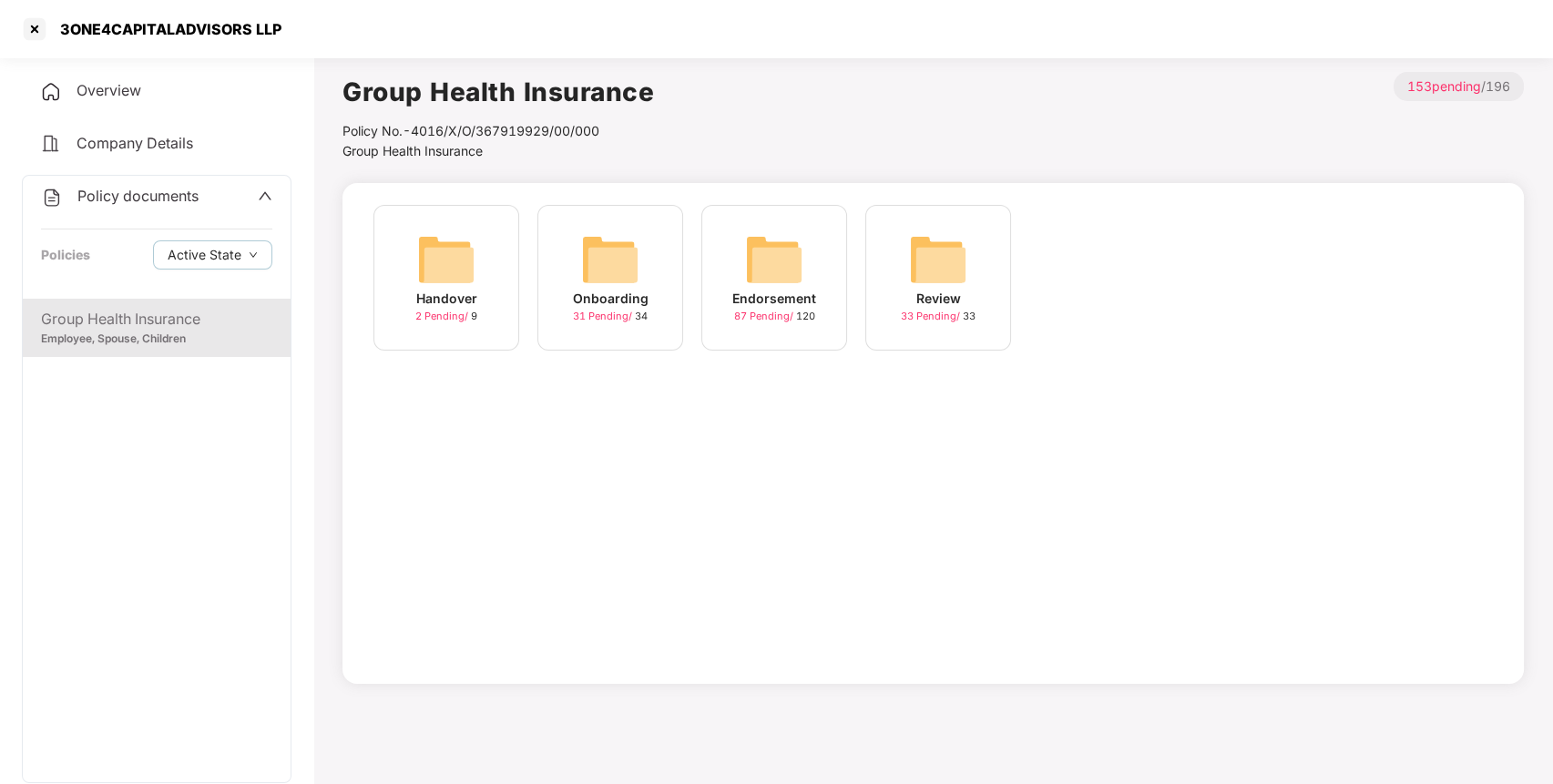
click at [792, 271] on img at bounding box center [775, 260] width 58 height 58
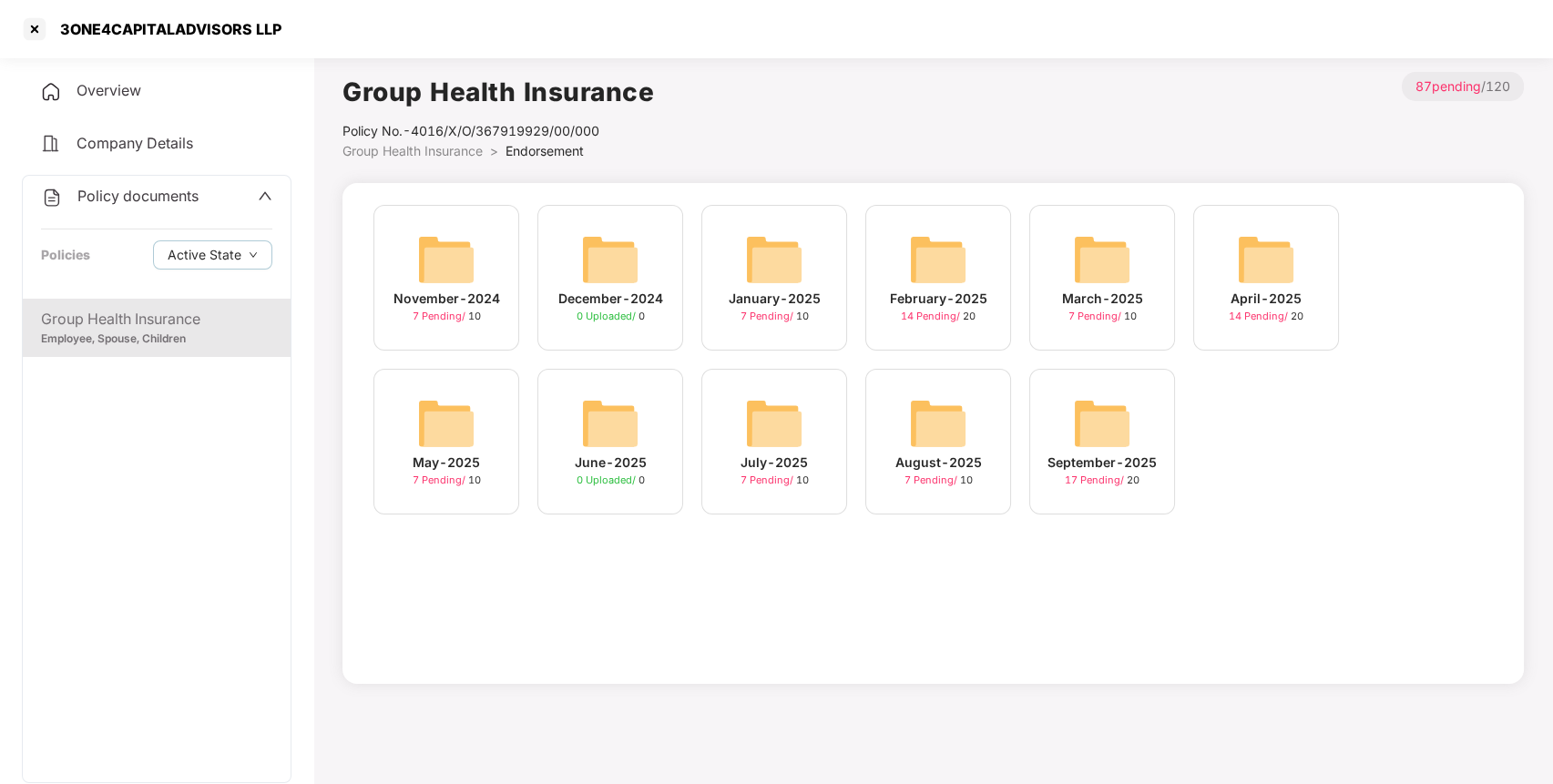
click at [1101, 439] on img at bounding box center [1102, 423] width 58 height 58
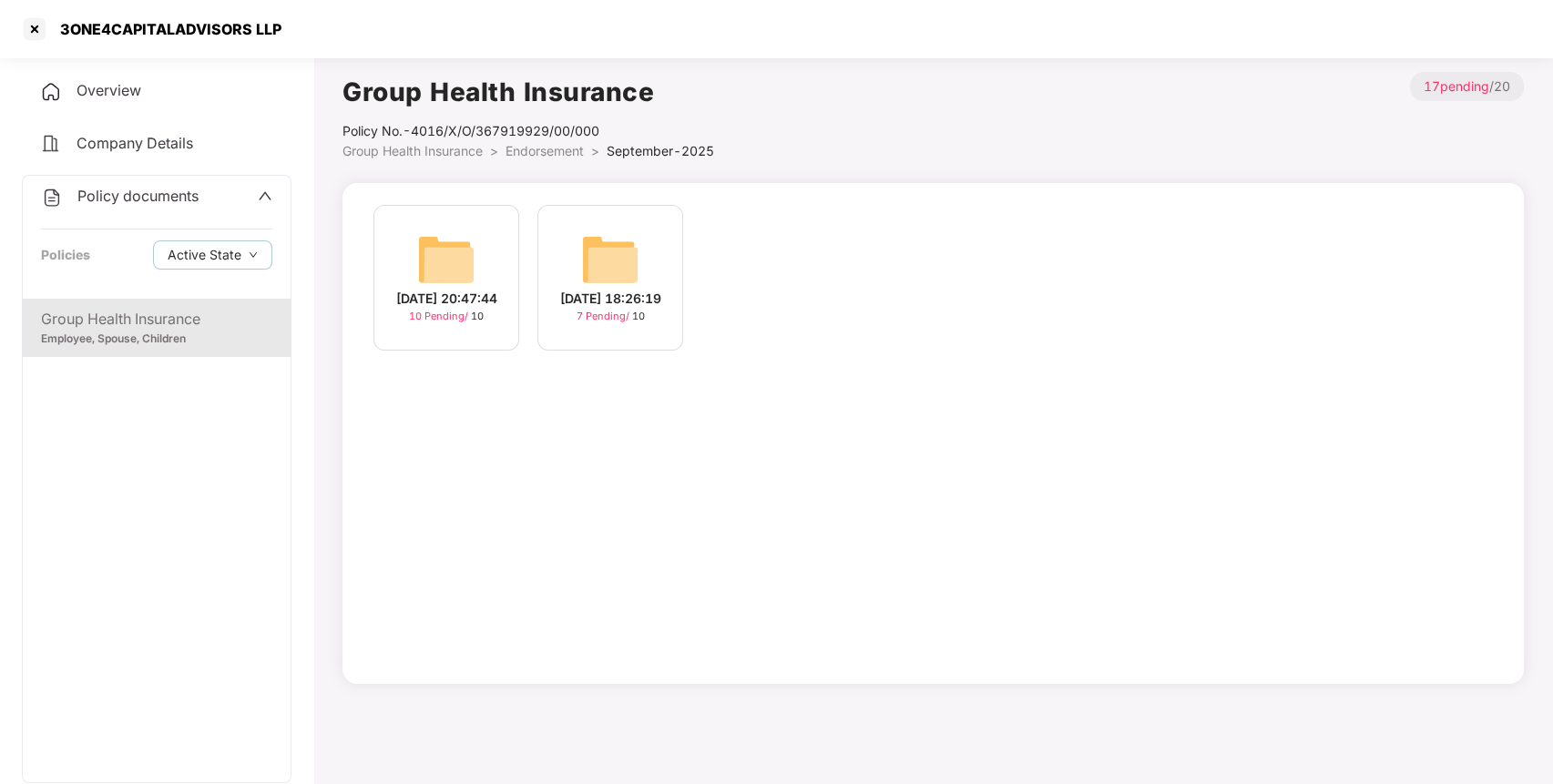
click at [452, 250] on img at bounding box center [446, 260] width 58 height 58
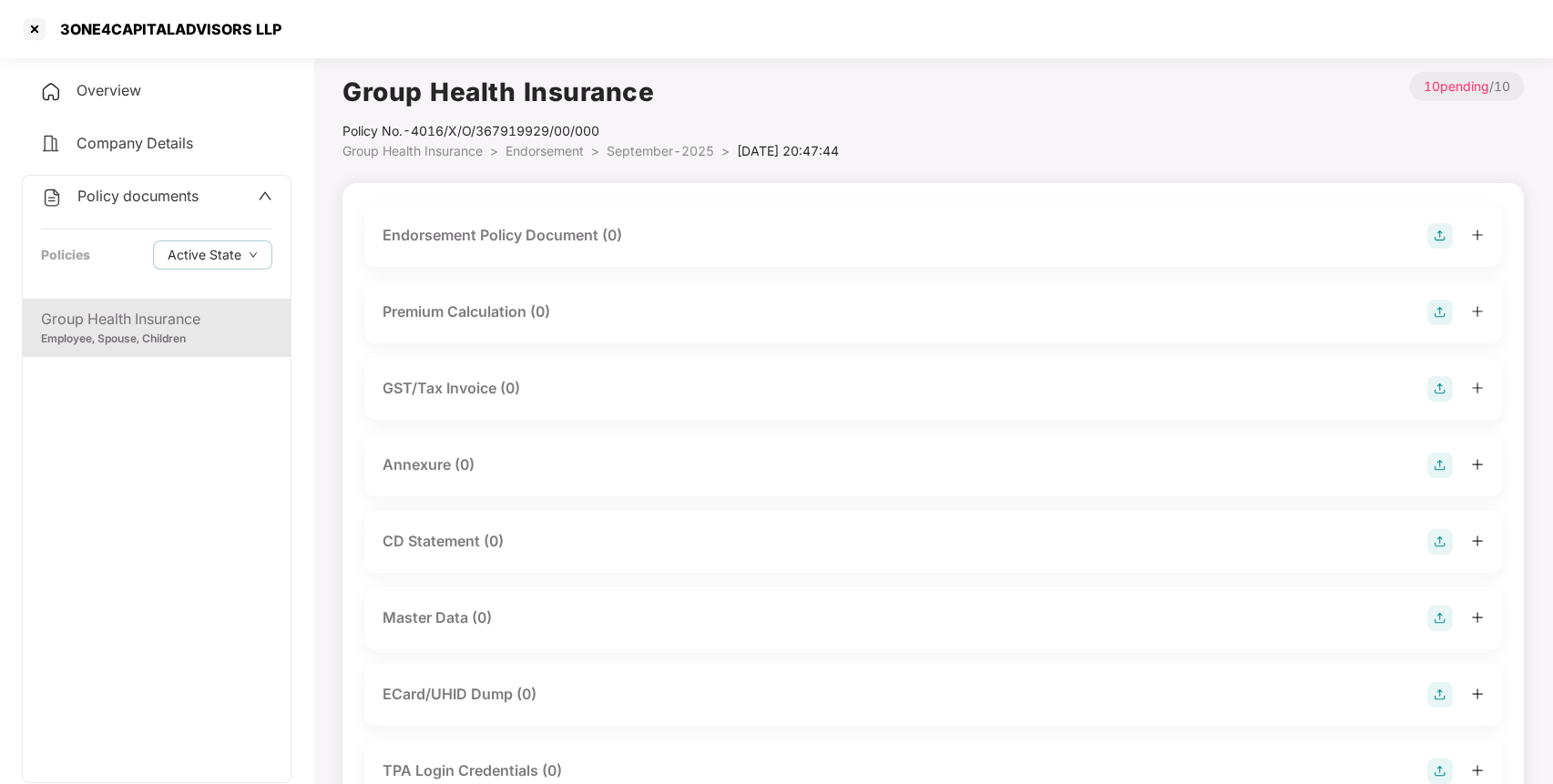
click at [1441, 238] on img at bounding box center [1440, 236] width 25 height 25
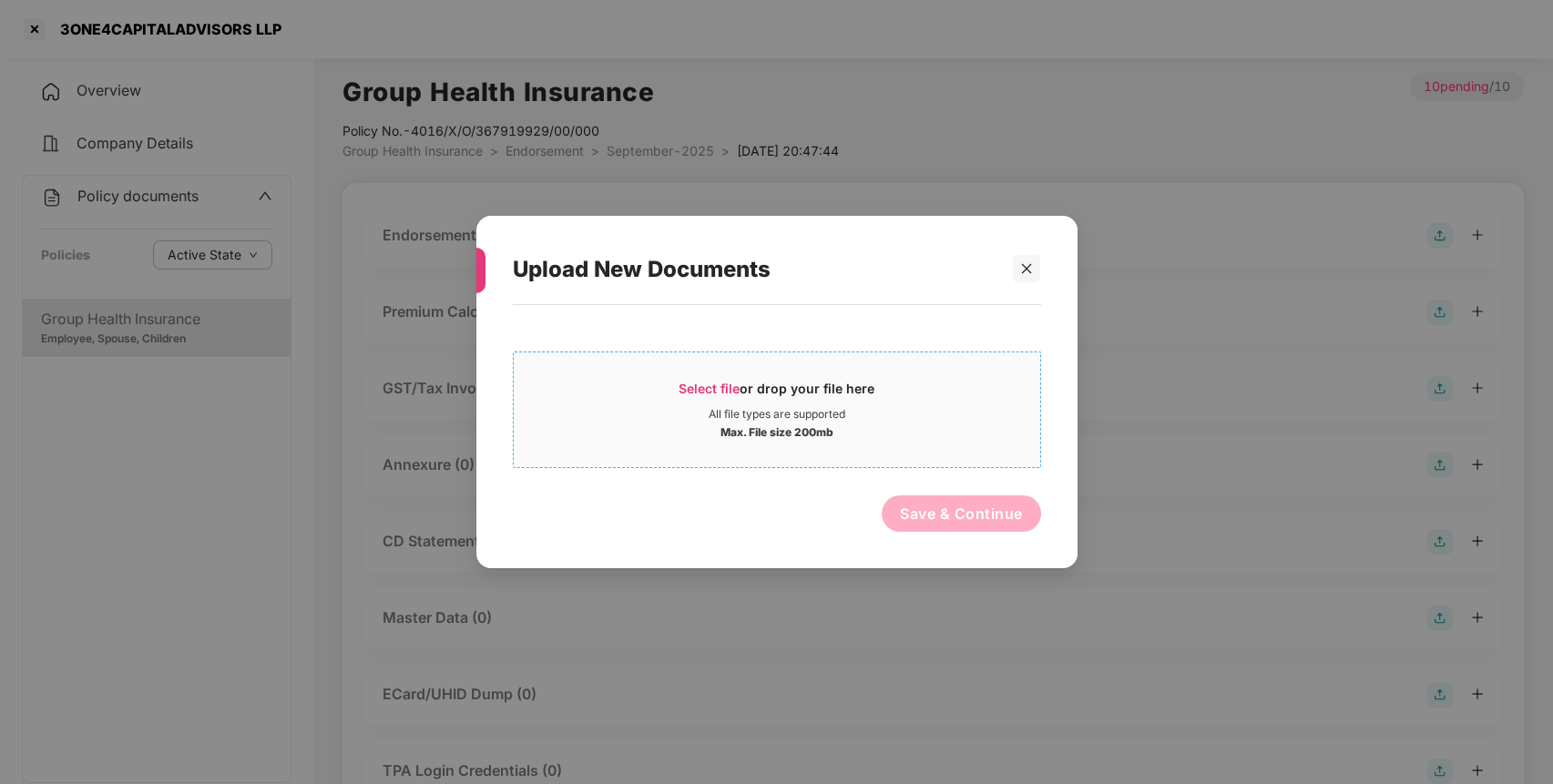
click at [767, 371] on span "Select file or drop your file here All file types are supported Max. File size …" at bounding box center [776, 409] width 526 height 88
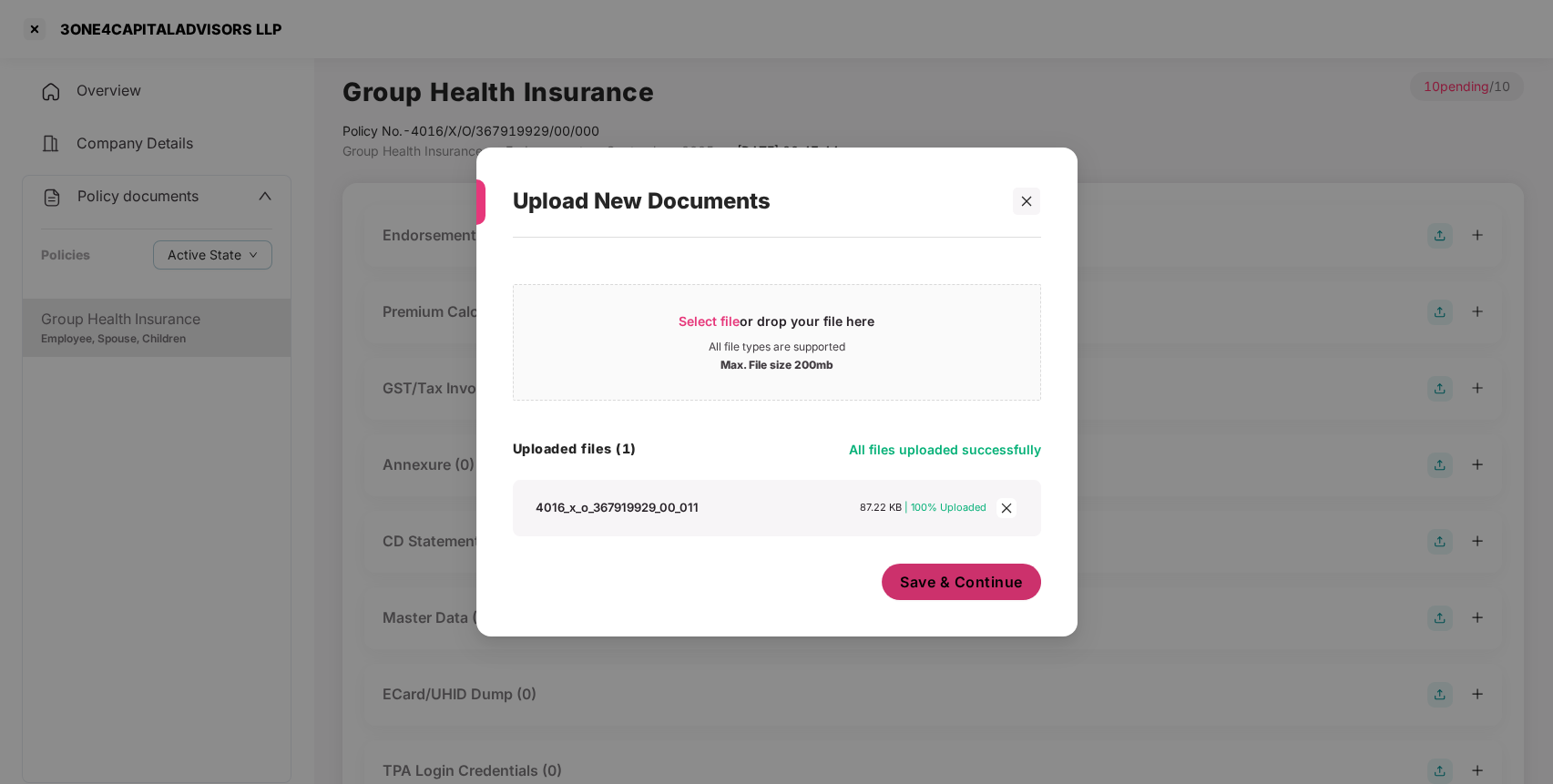
click at [951, 588] on span "Save & Continue" at bounding box center [961, 581] width 123 height 20
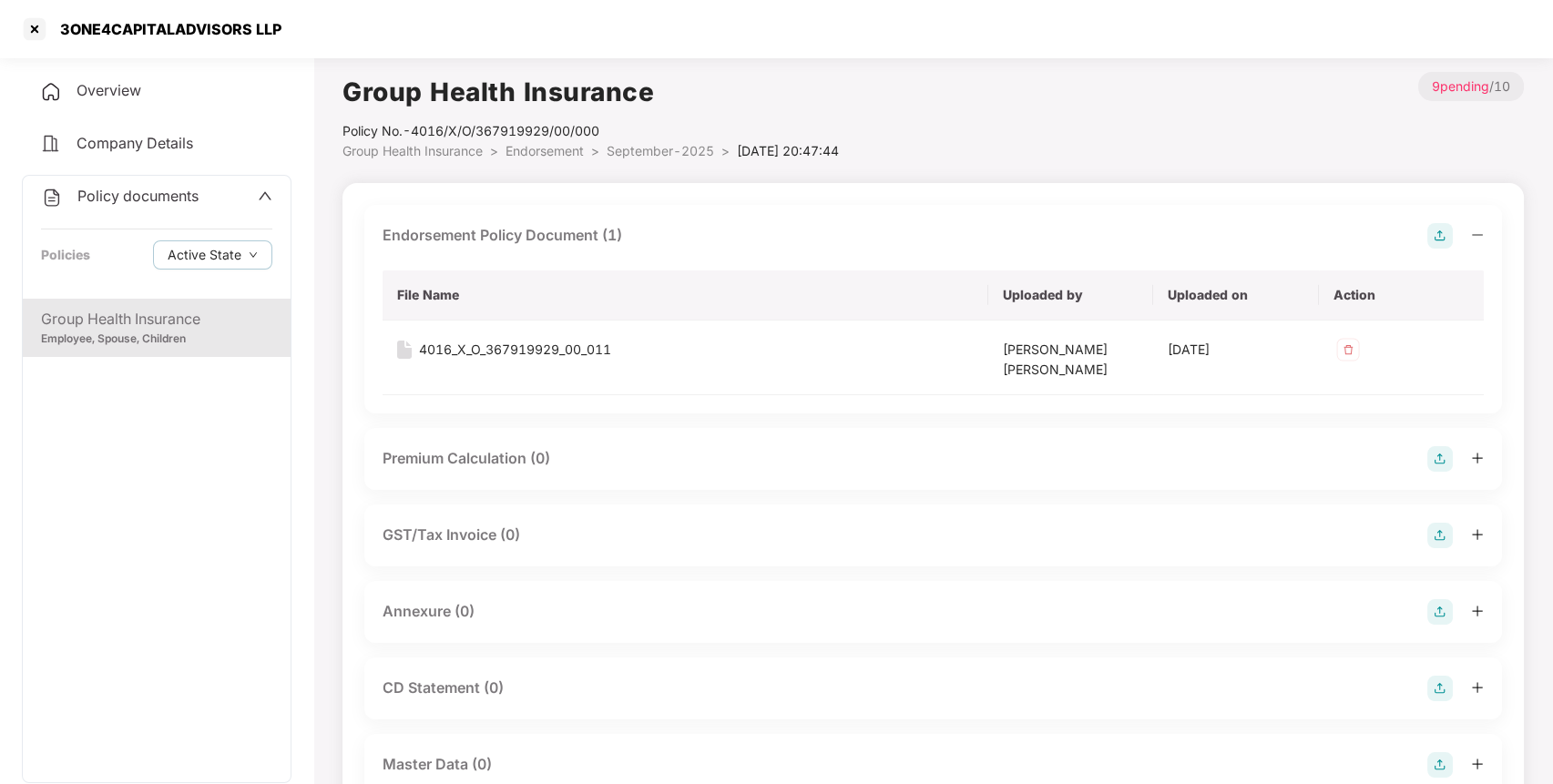
click at [1443, 612] on img at bounding box center [1440, 612] width 25 height 25
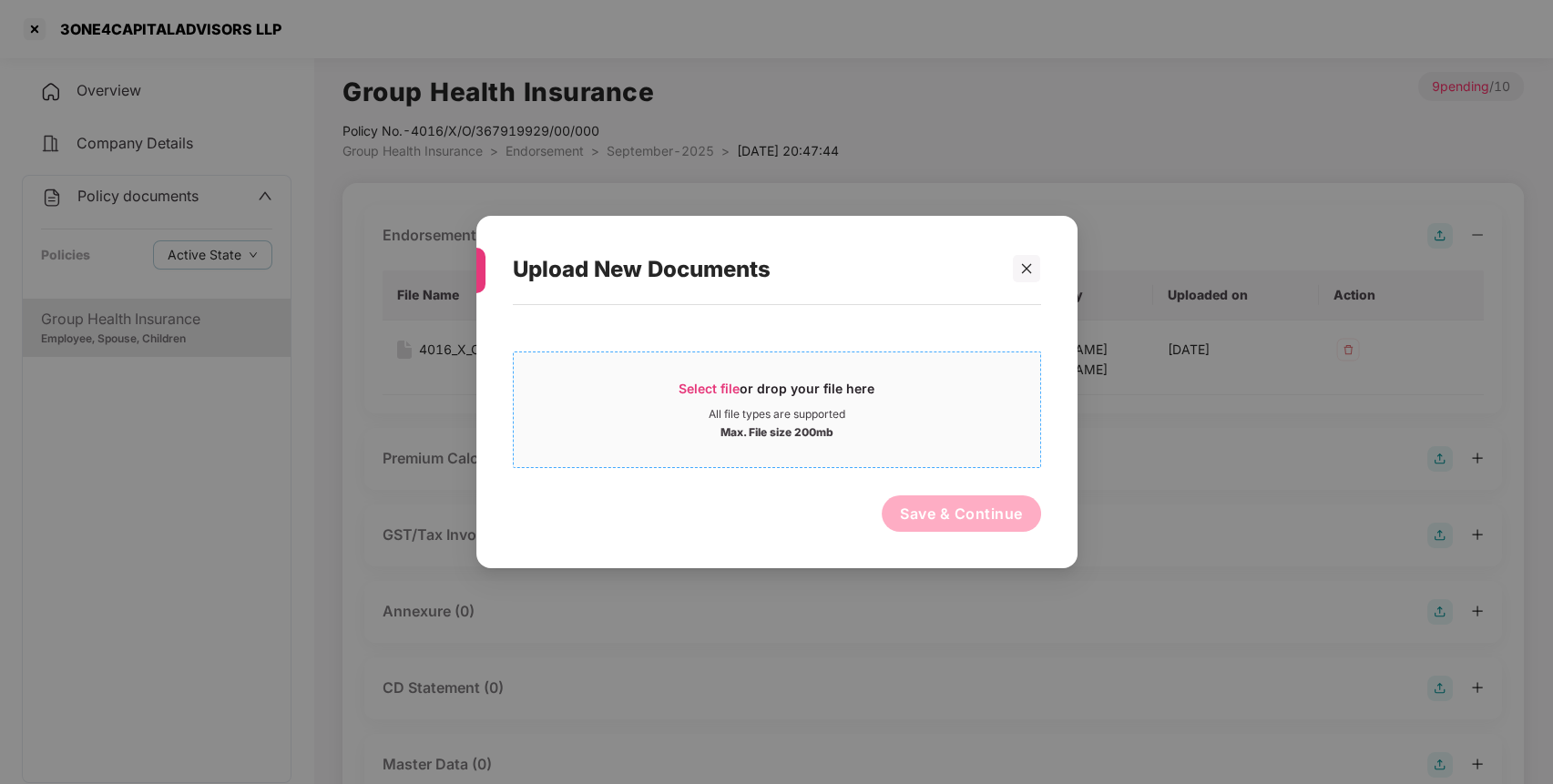
click at [615, 378] on span "Select file or drop your file here All file types are supported Max. File size …" at bounding box center [776, 409] width 526 height 88
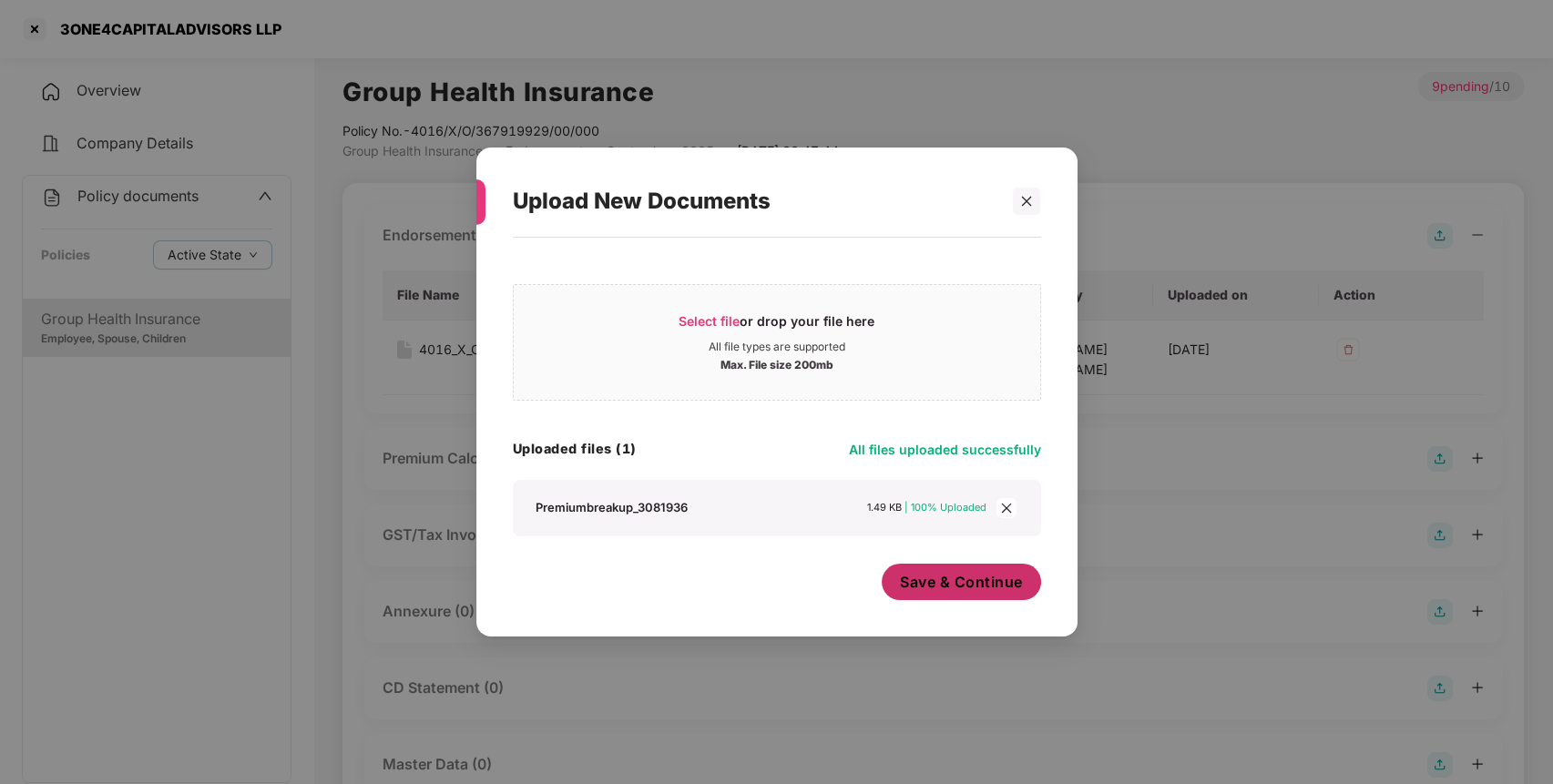
click at [955, 588] on span "Save & Continue" at bounding box center [961, 581] width 123 height 20
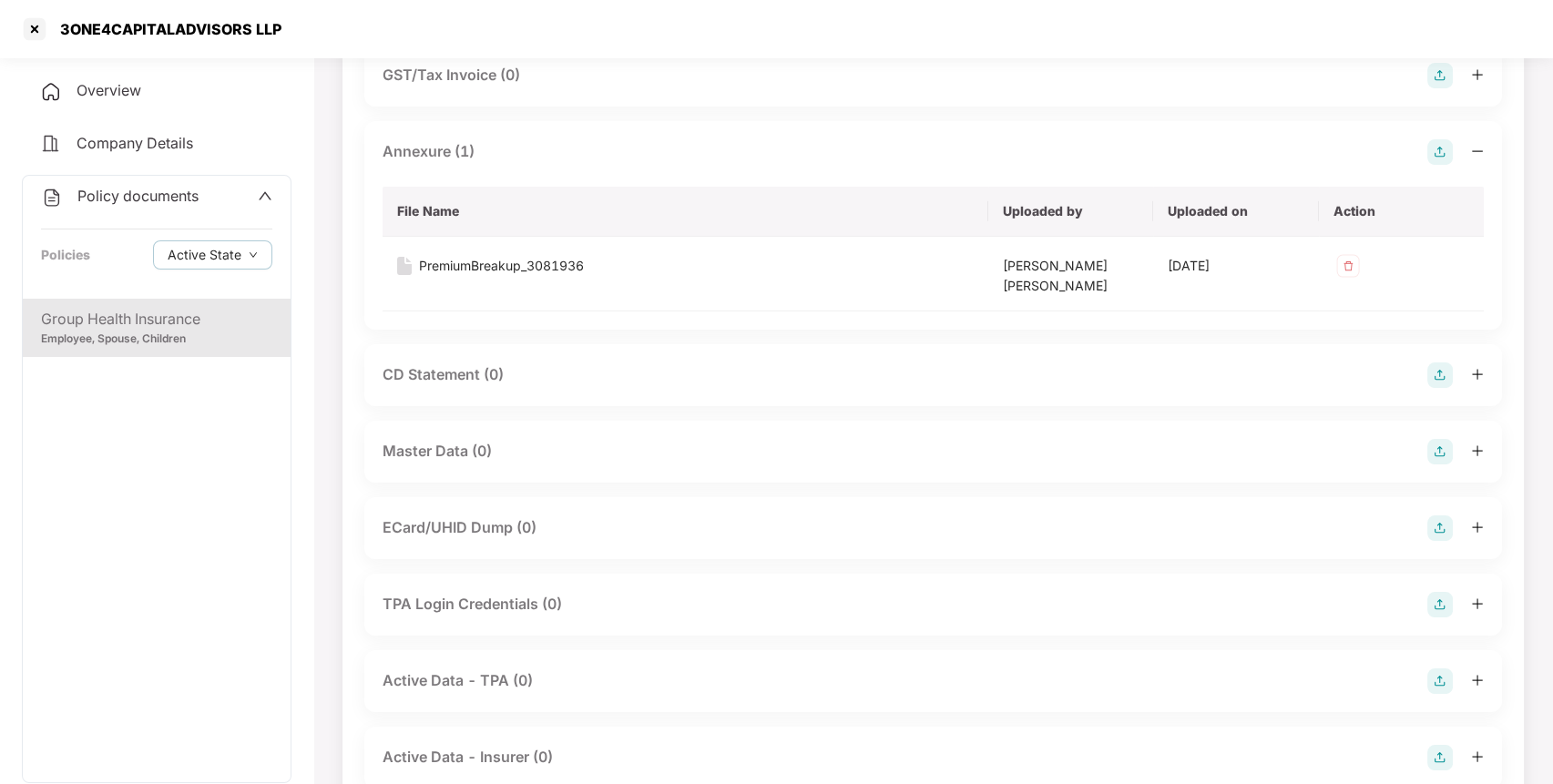
scroll to position [466, 0]
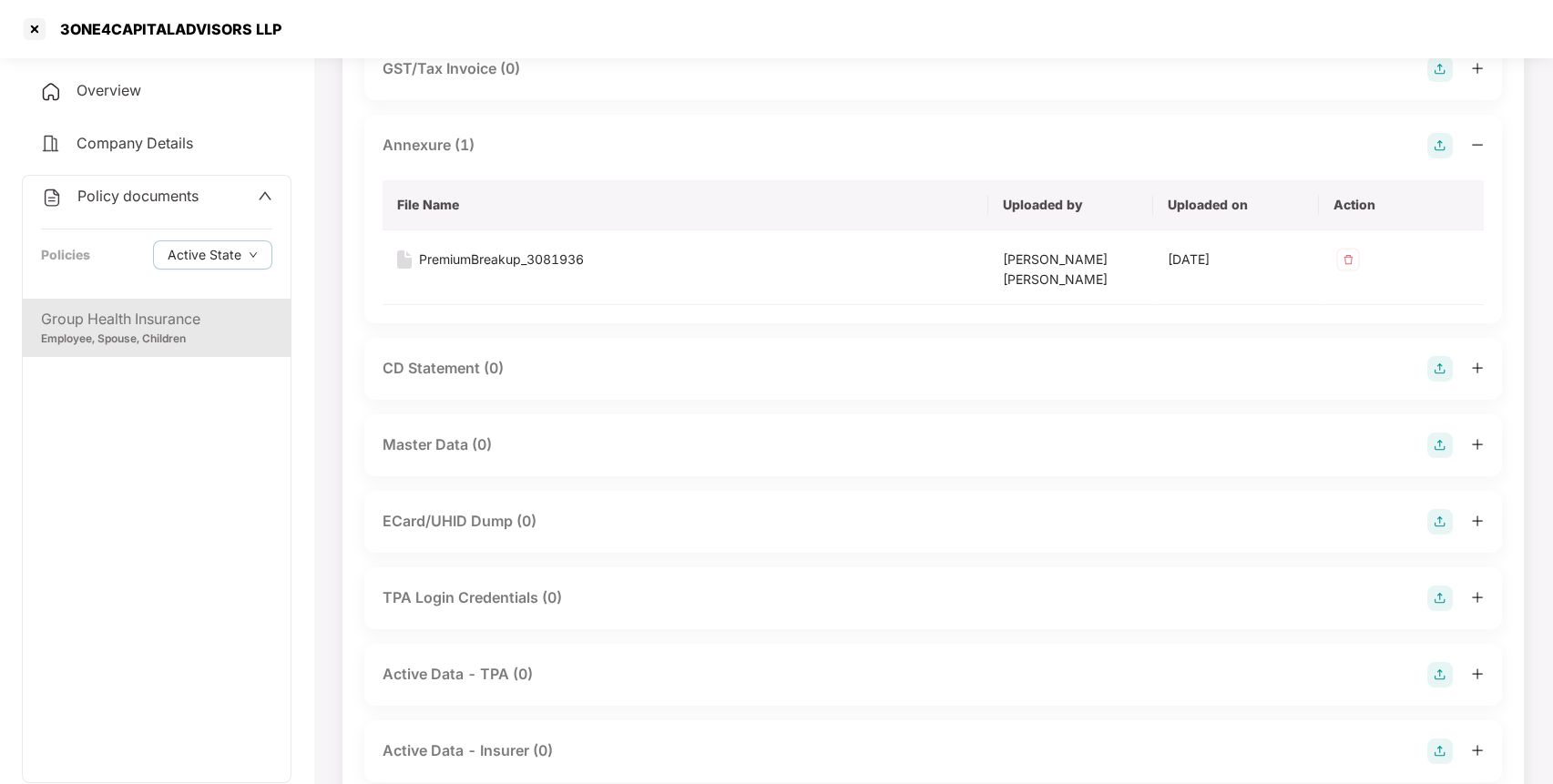
click at [1432, 446] on img at bounding box center [1440, 445] width 25 height 25
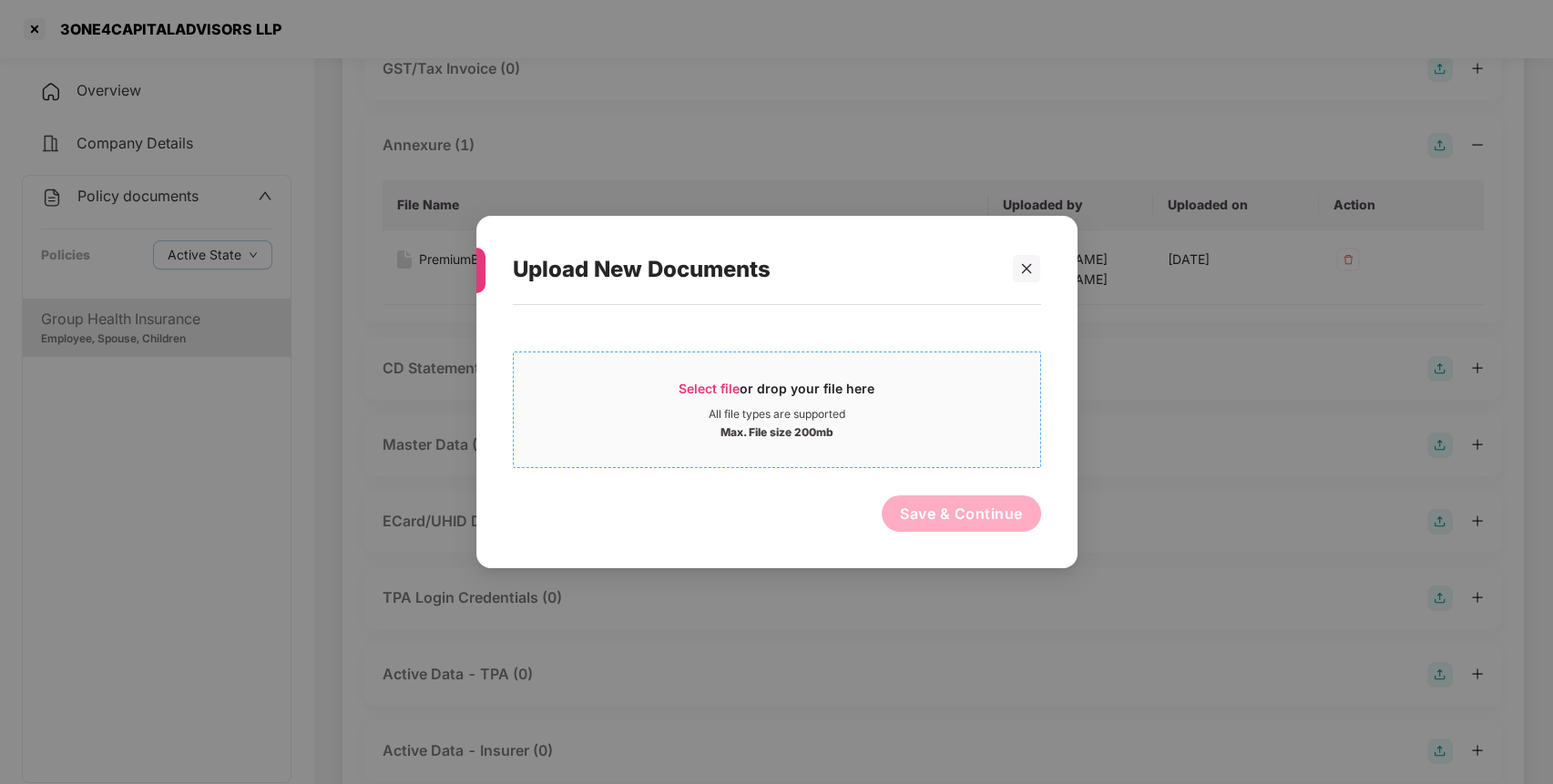
click at [822, 433] on div "Max. File size 200mb" at bounding box center [776, 431] width 113 height 18
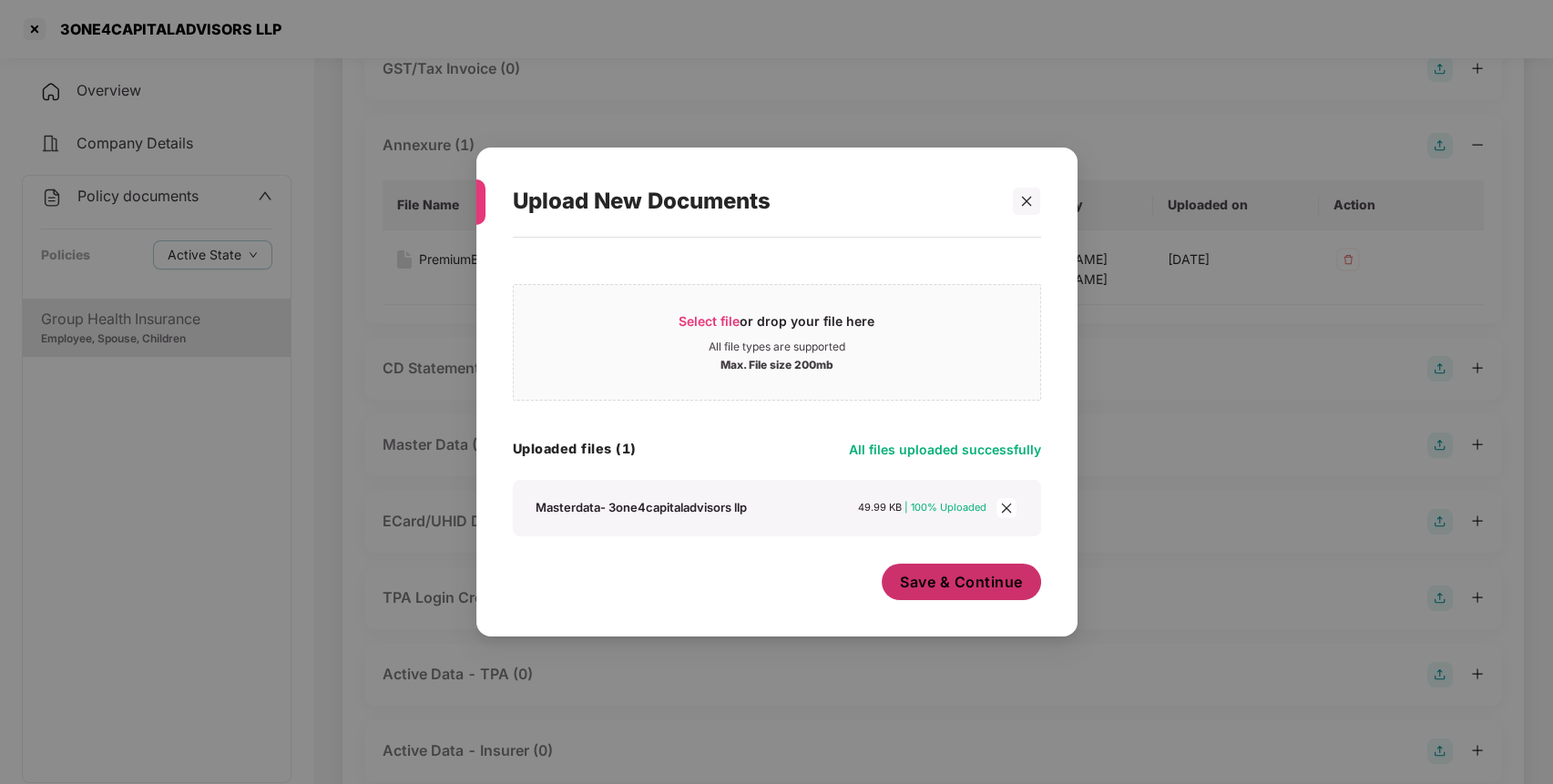
click at [999, 586] on span "Save & Continue" at bounding box center [961, 581] width 123 height 20
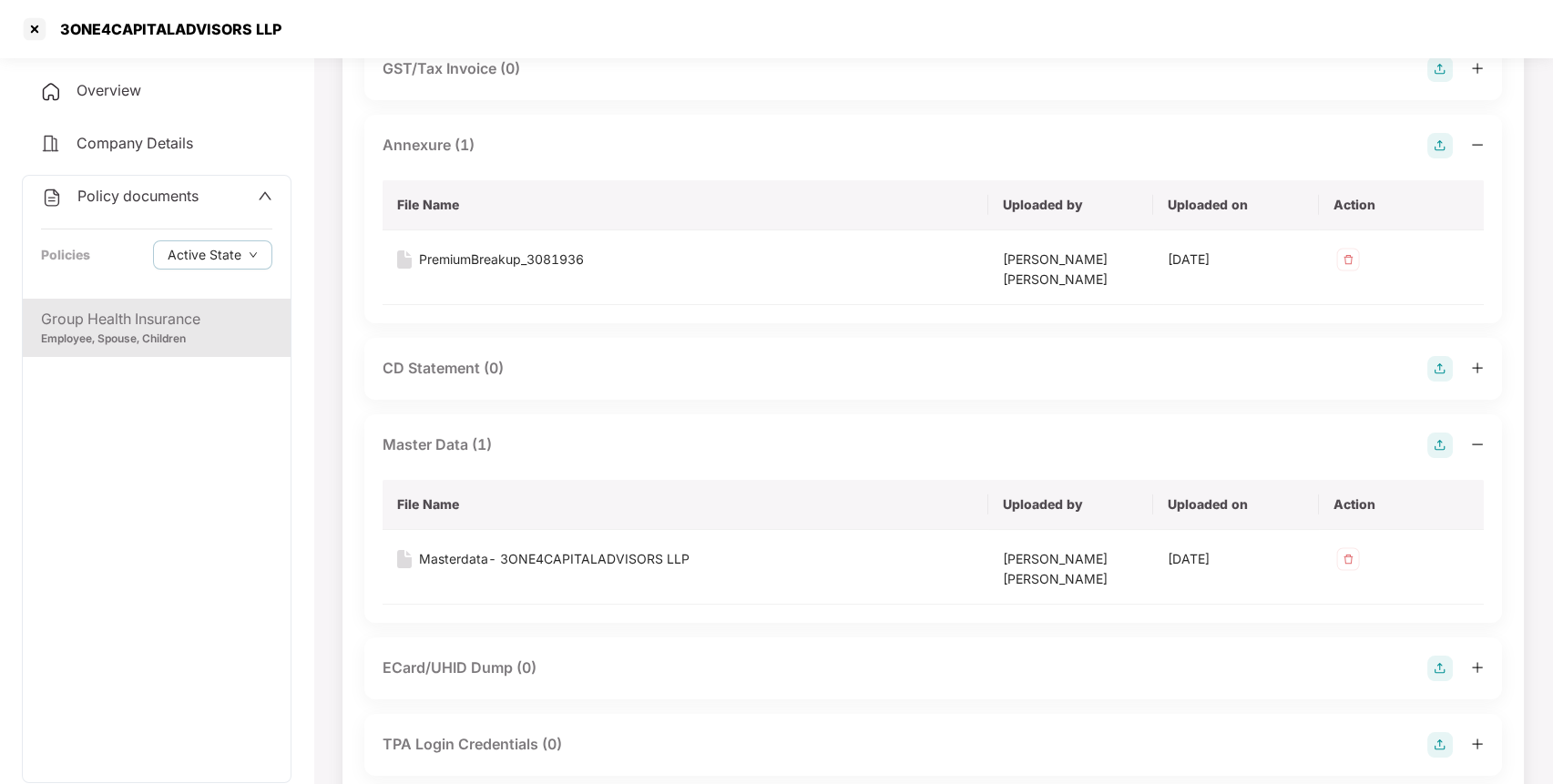
click at [146, 209] on div "Policy documents Policies Active State" at bounding box center [156, 237] width 268 height 123
click at [189, 194] on span "Policy documents" at bounding box center [137, 195] width 121 height 18
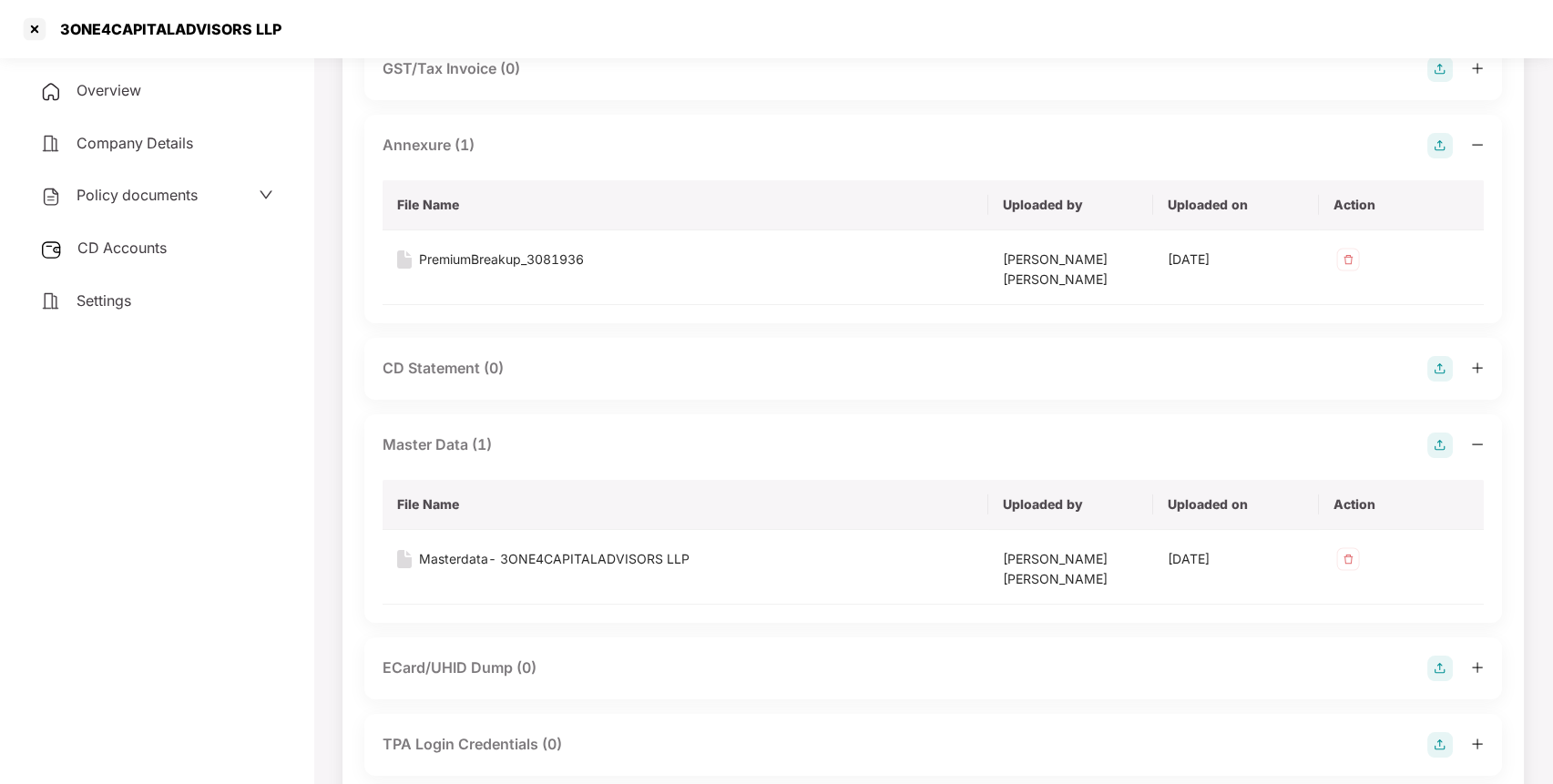
click at [118, 264] on div "CD Accounts" at bounding box center [156, 248] width 269 height 42
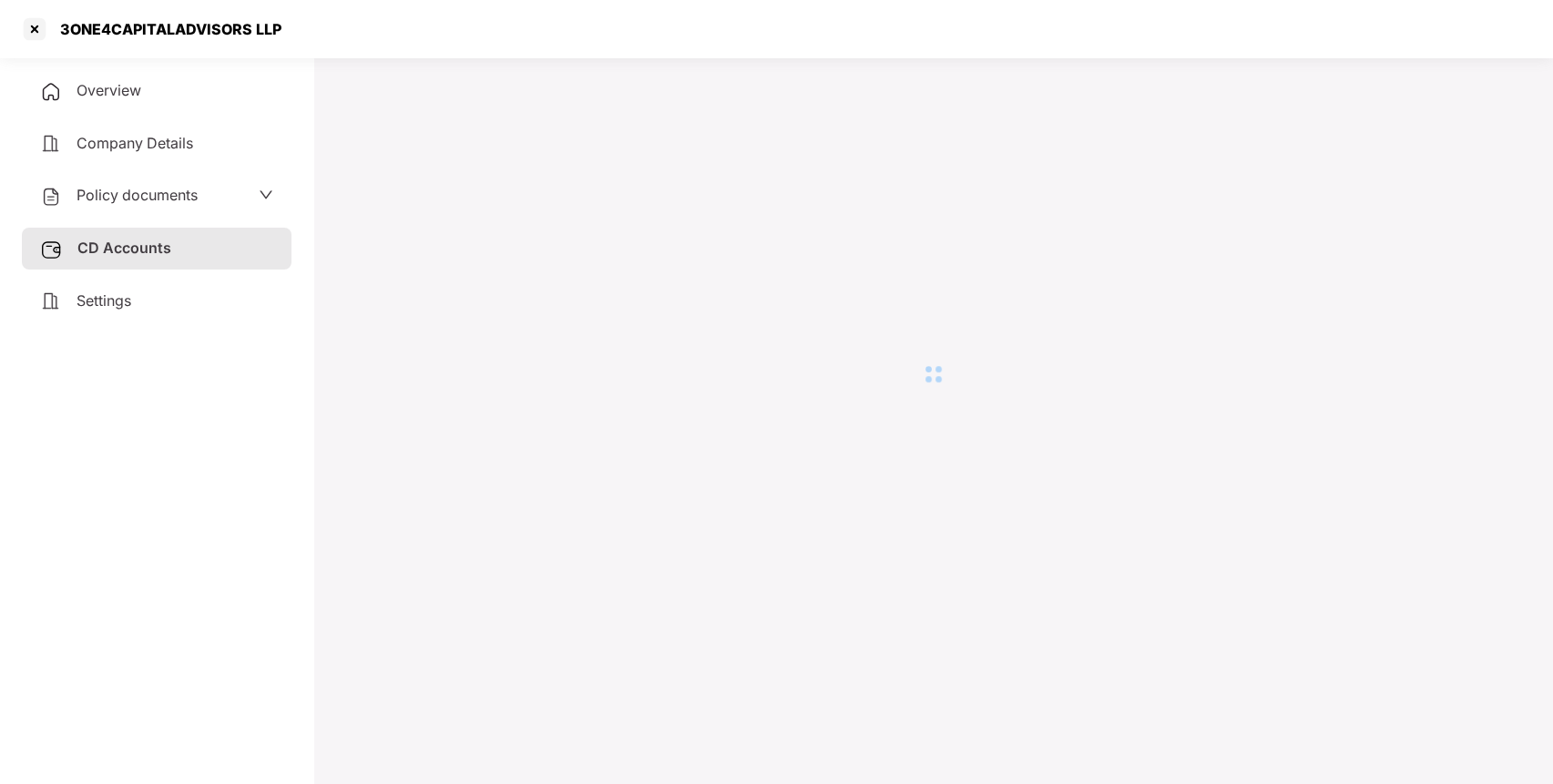
scroll to position [50, 0]
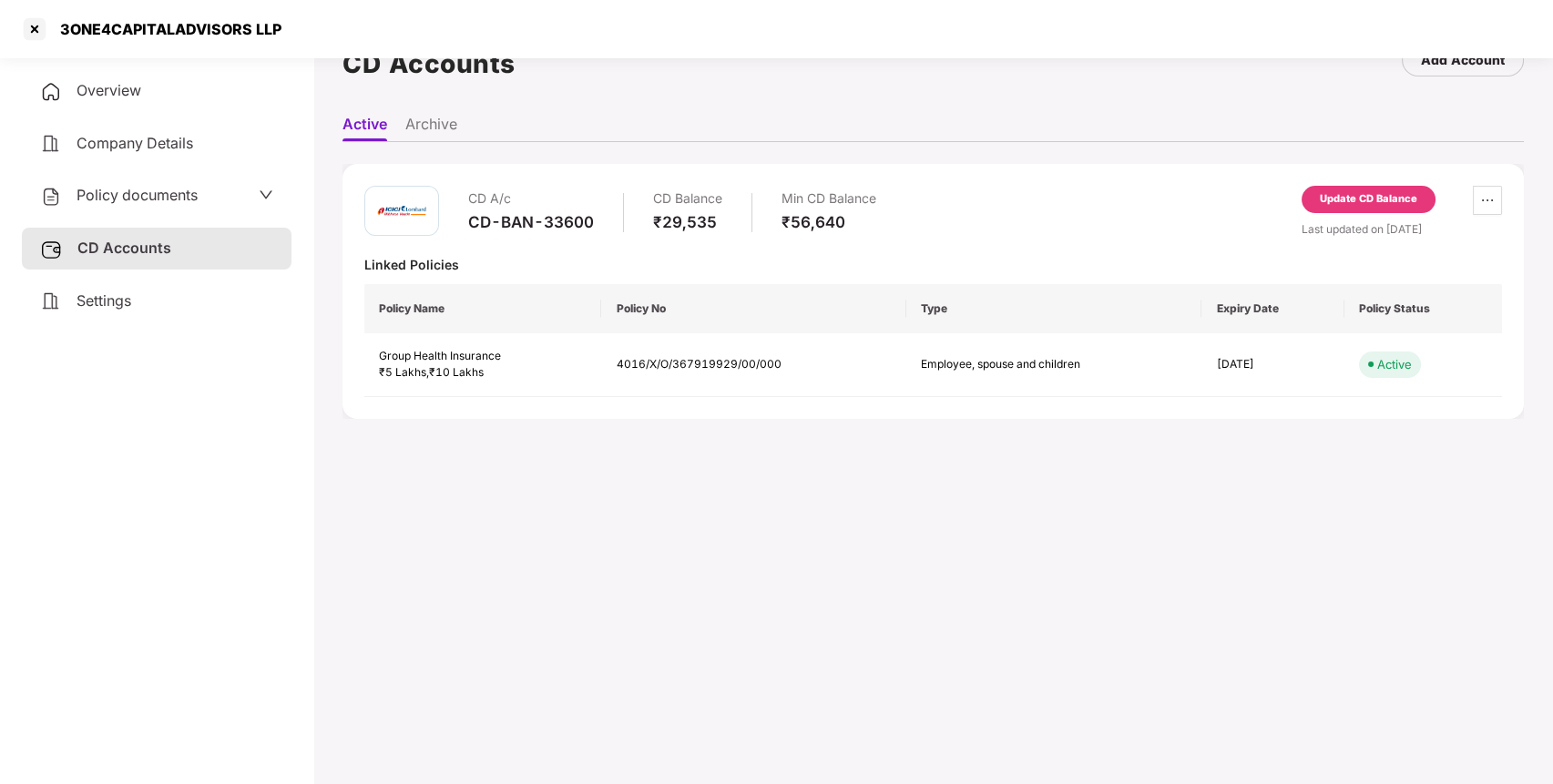
click at [1372, 197] on div "Update CD Balance" at bounding box center [1369, 199] width 98 height 16
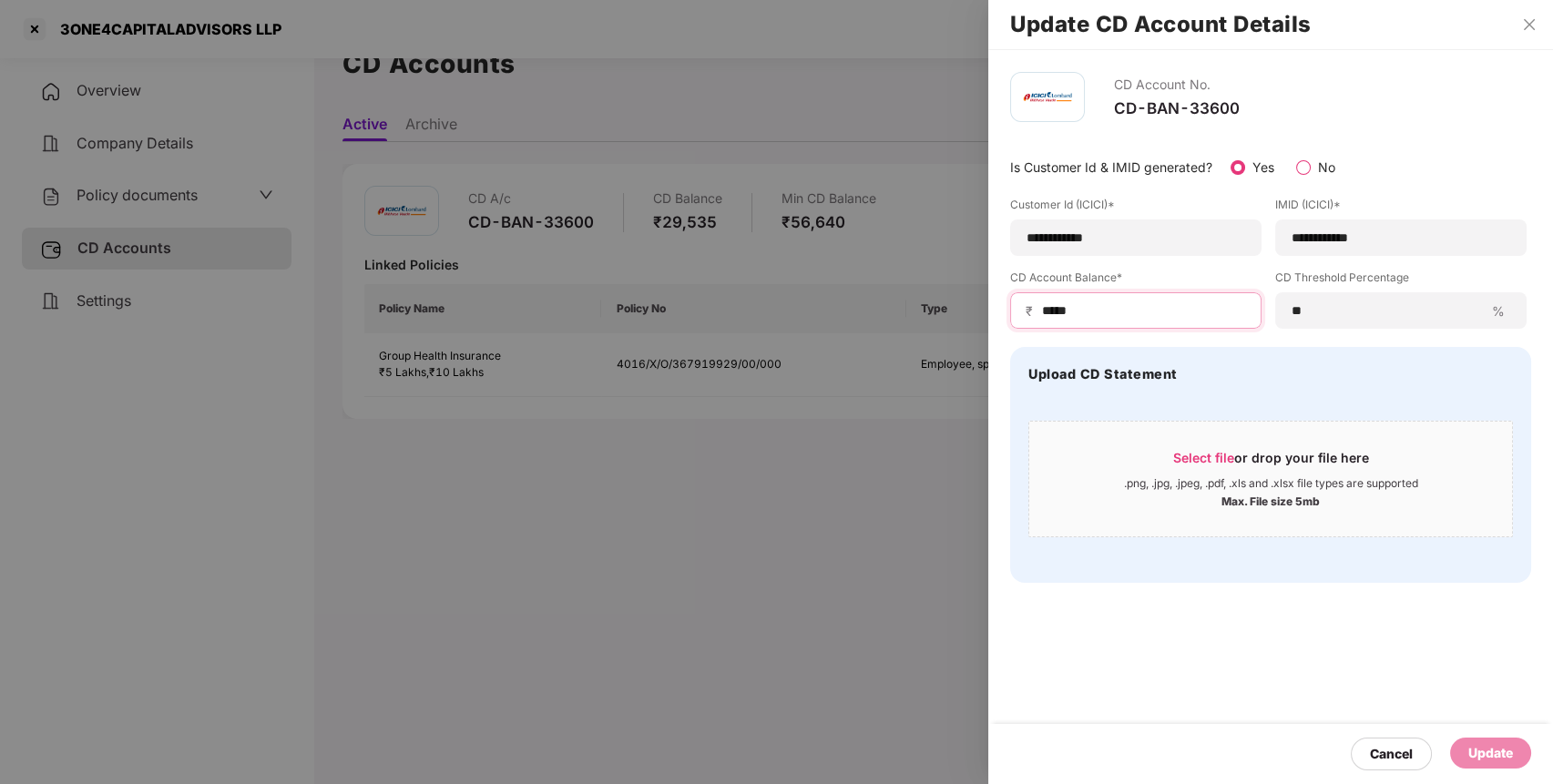
click at [1116, 313] on input "*****" at bounding box center [1143, 311] width 206 height 19
type input "*"
type input "*****"
click at [1503, 743] on div "Update" at bounding box center [1491, 753] width 44 height 20
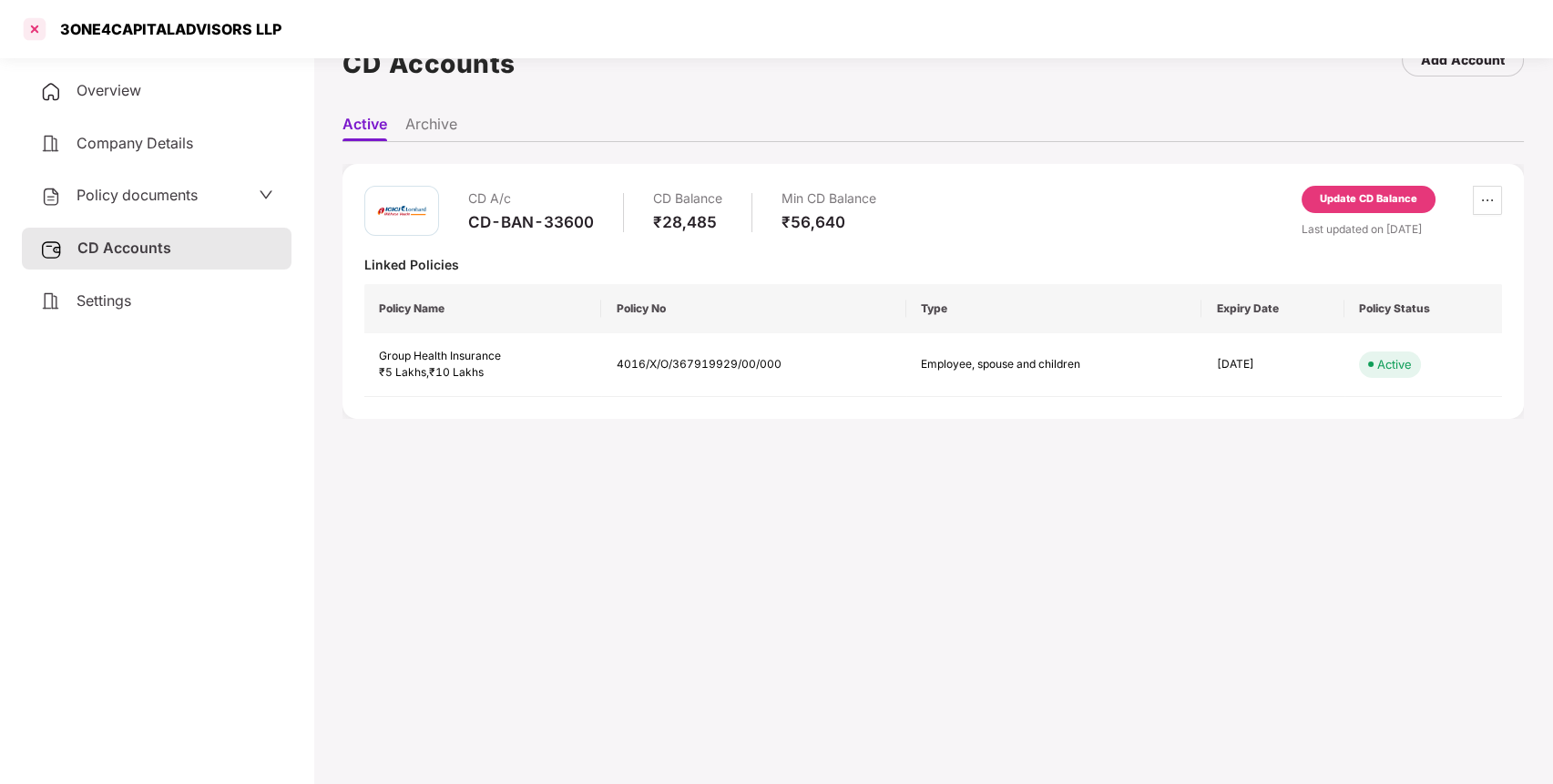
click at [31, 31] on div at bounding box center [35, 29] width 29 height 29
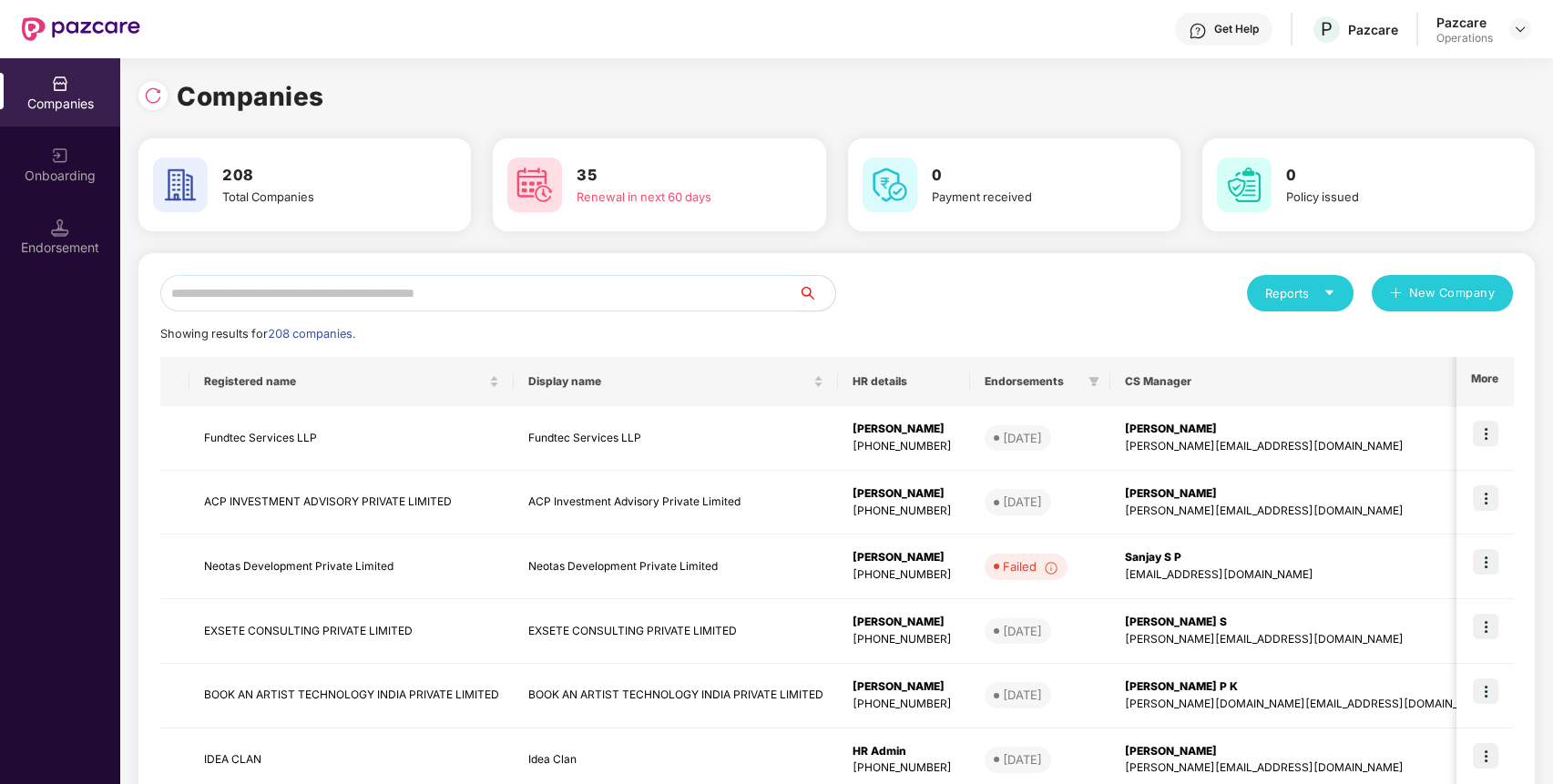
scroll to position [0, 0]
click at [495, 298] on input "text" at bounding box center [479, 294] width 638 height 37
paste input "**********"
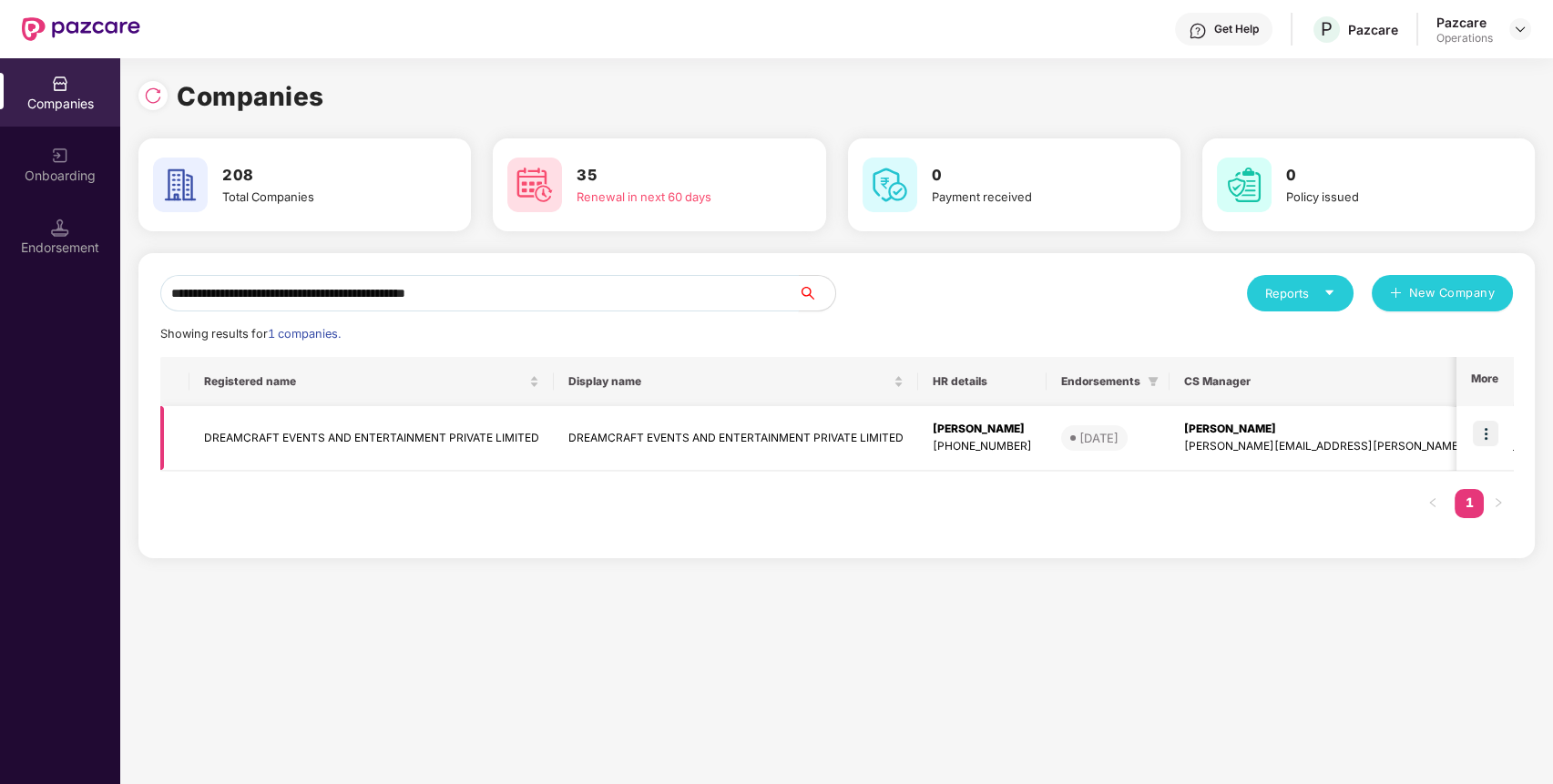
type input "**********"
click at [271, 441] on td "DREAMCRAFT EVENTS AND ENTERTAINMENT PRIVATE LIMITED" at bounding box center [371, 438] width 364 height 65
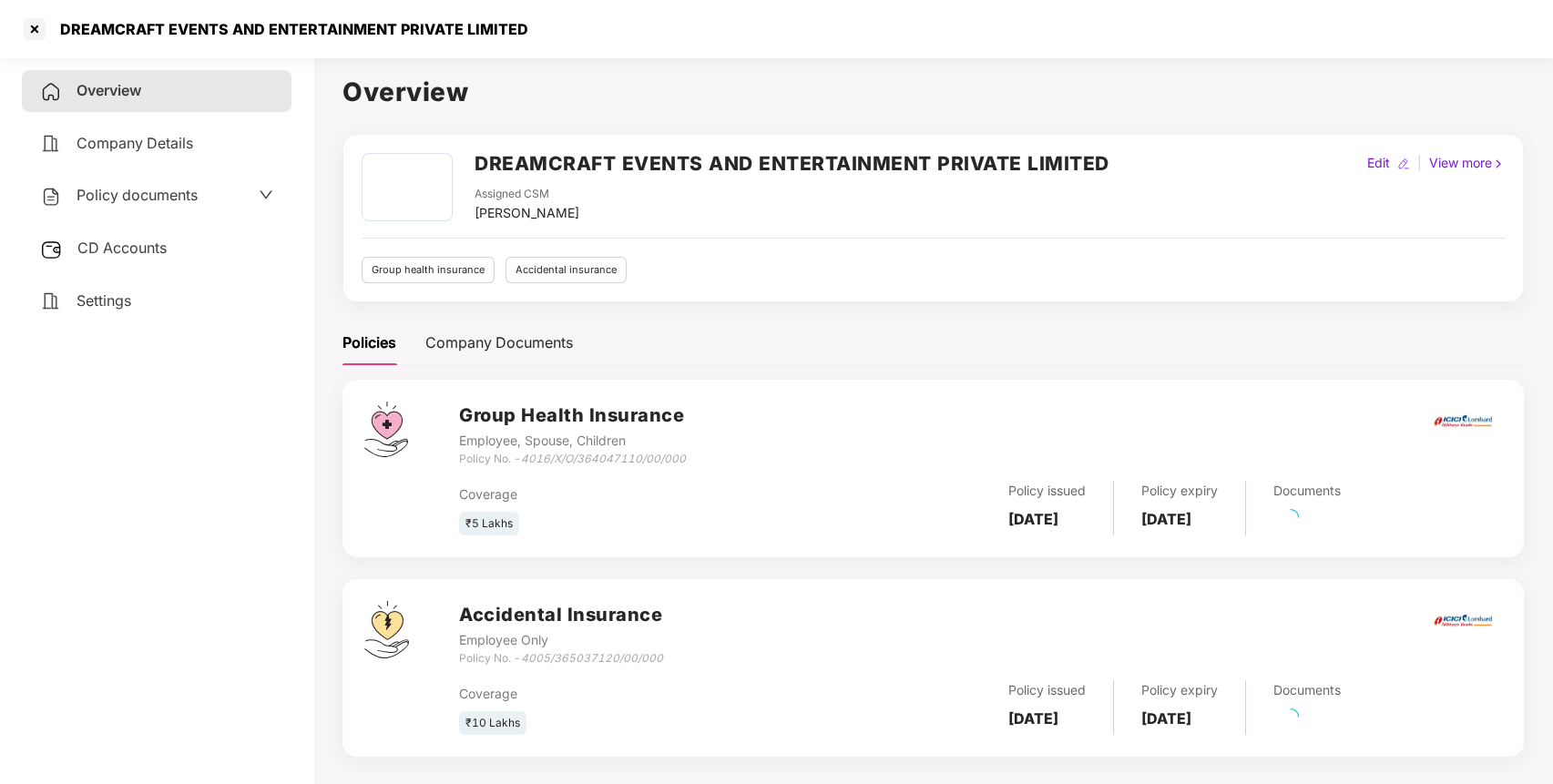
drag, startPoint x: 218, startPoint y: 240, endPoint x: 329, endPoint y: 233, distance: 111.2
click at [217, 240] on div "CD Accounts" at bounding box center [156, 248] width 269 height 42
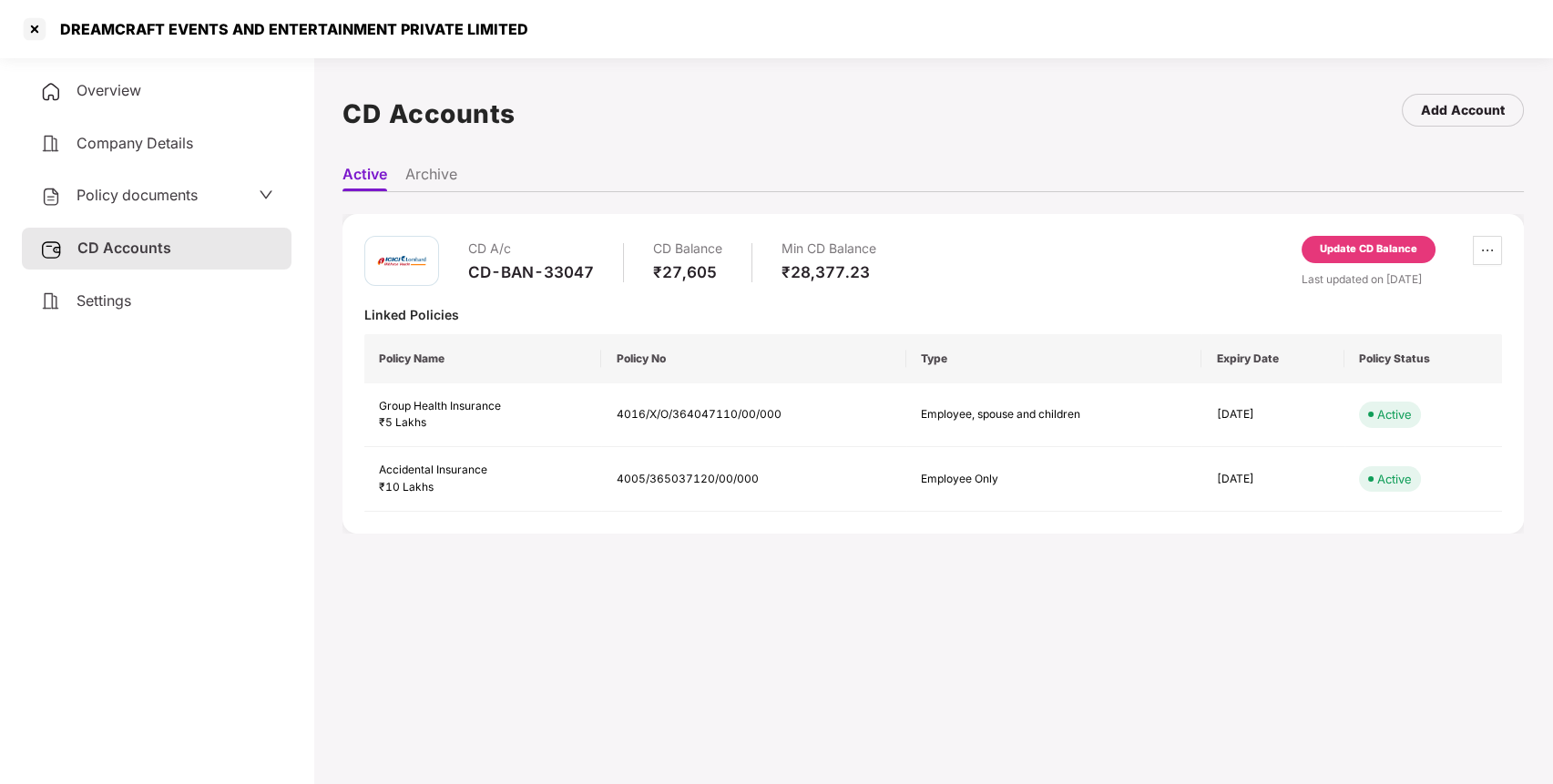
click at [480, 269] on div "CD-BAN-33047" at bounding box center [531, 272] width 126 height 20
copy div "CD-BAN-33047"
click at [174, 201] on span "Policy documents" at bounding box center [136, 194] width 121 height 18
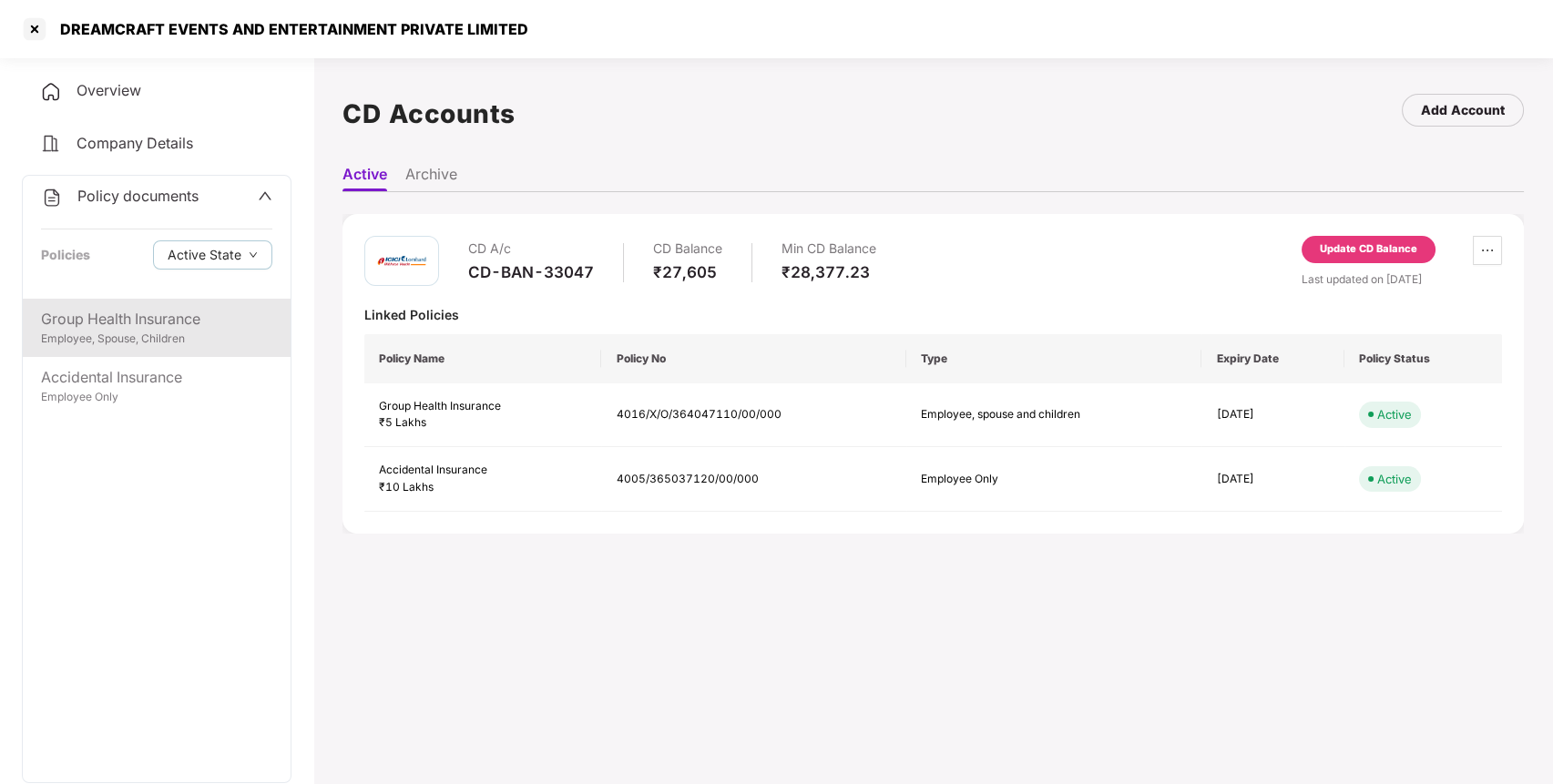
click at [255, 328] on div "Group Health Insurance" at bounding box center [156, 320] width 232 height 23
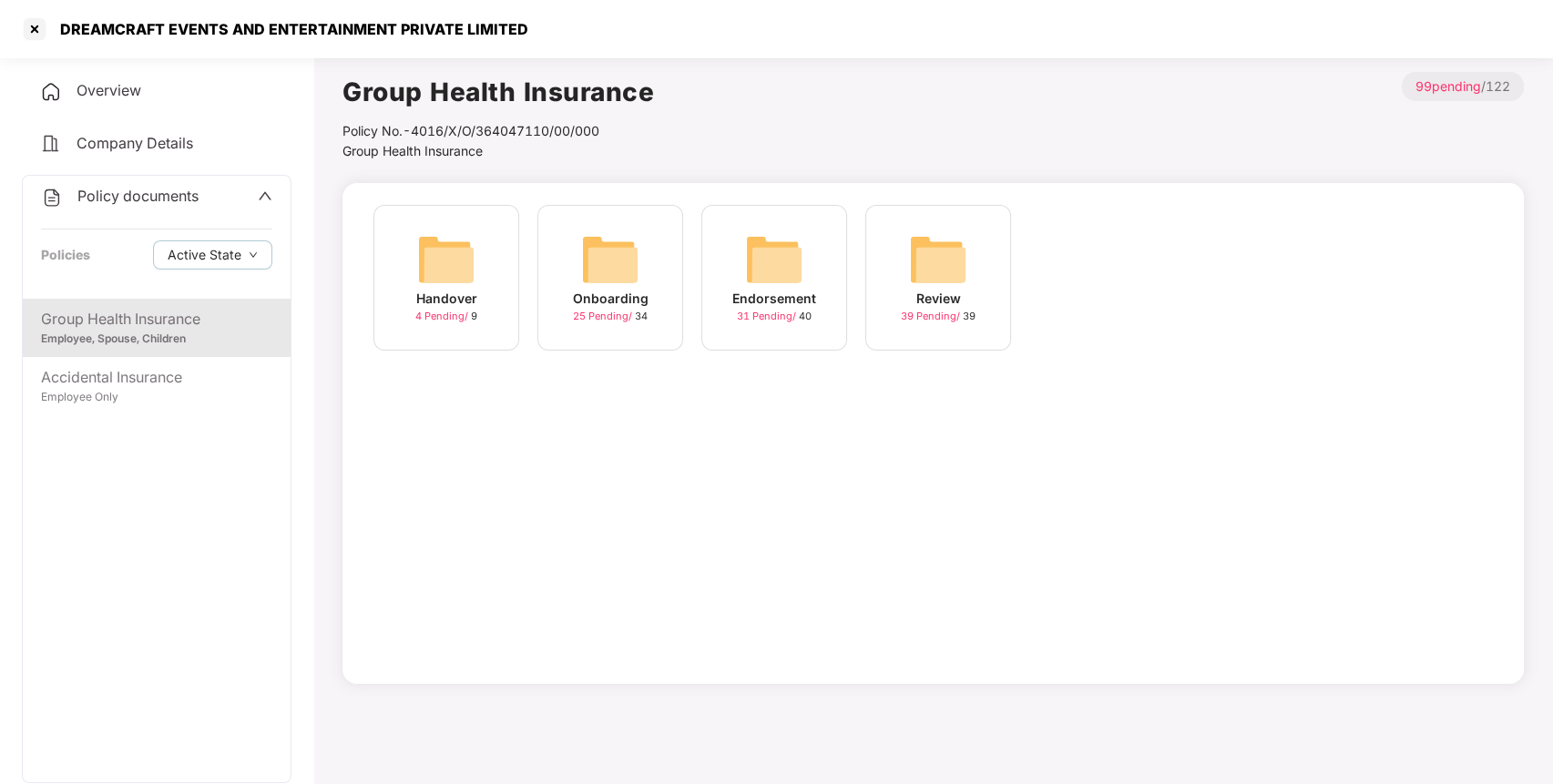
click at [779, 254] on img at bounding box center [775, 260] width 58 height 58
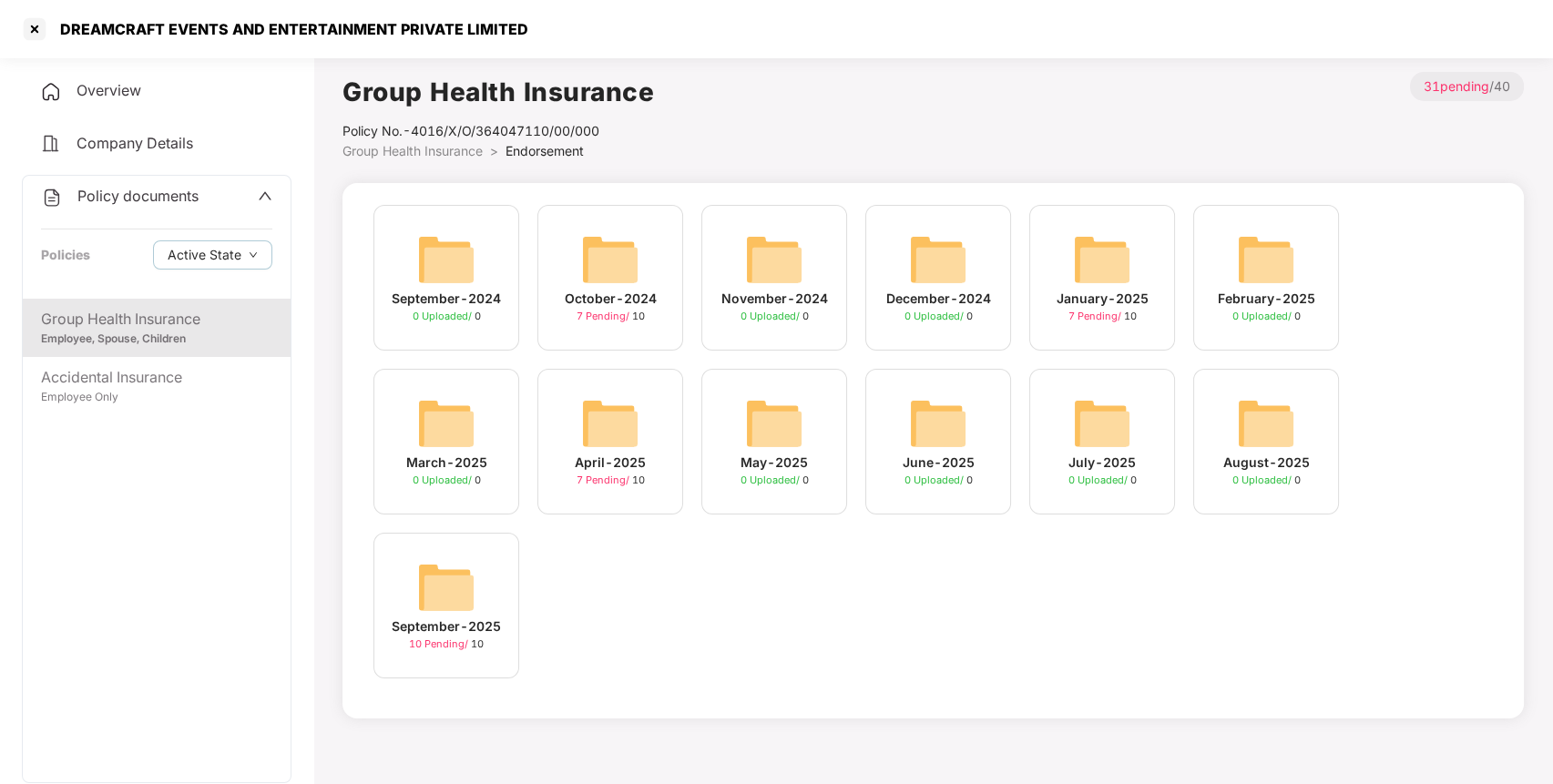
click at [379, 614] on div "September-2025 10 Pending / 10" at bounding box center [446, 605] width 146 height 146
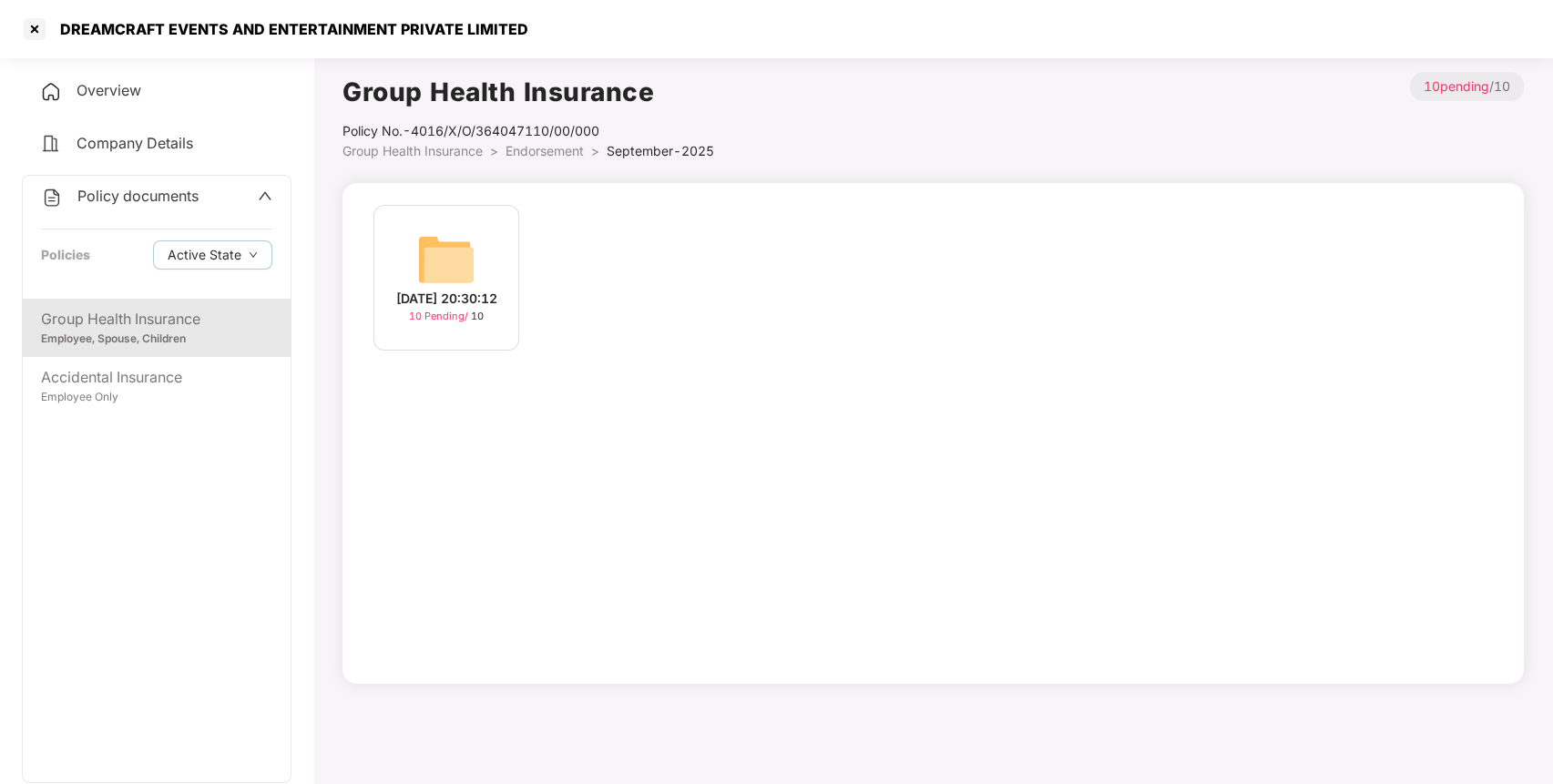
click at [474, 248] on div "[DATE] 20:30:12 10 Pending / 10" at bounding box center [446, 277] width 146 height 146
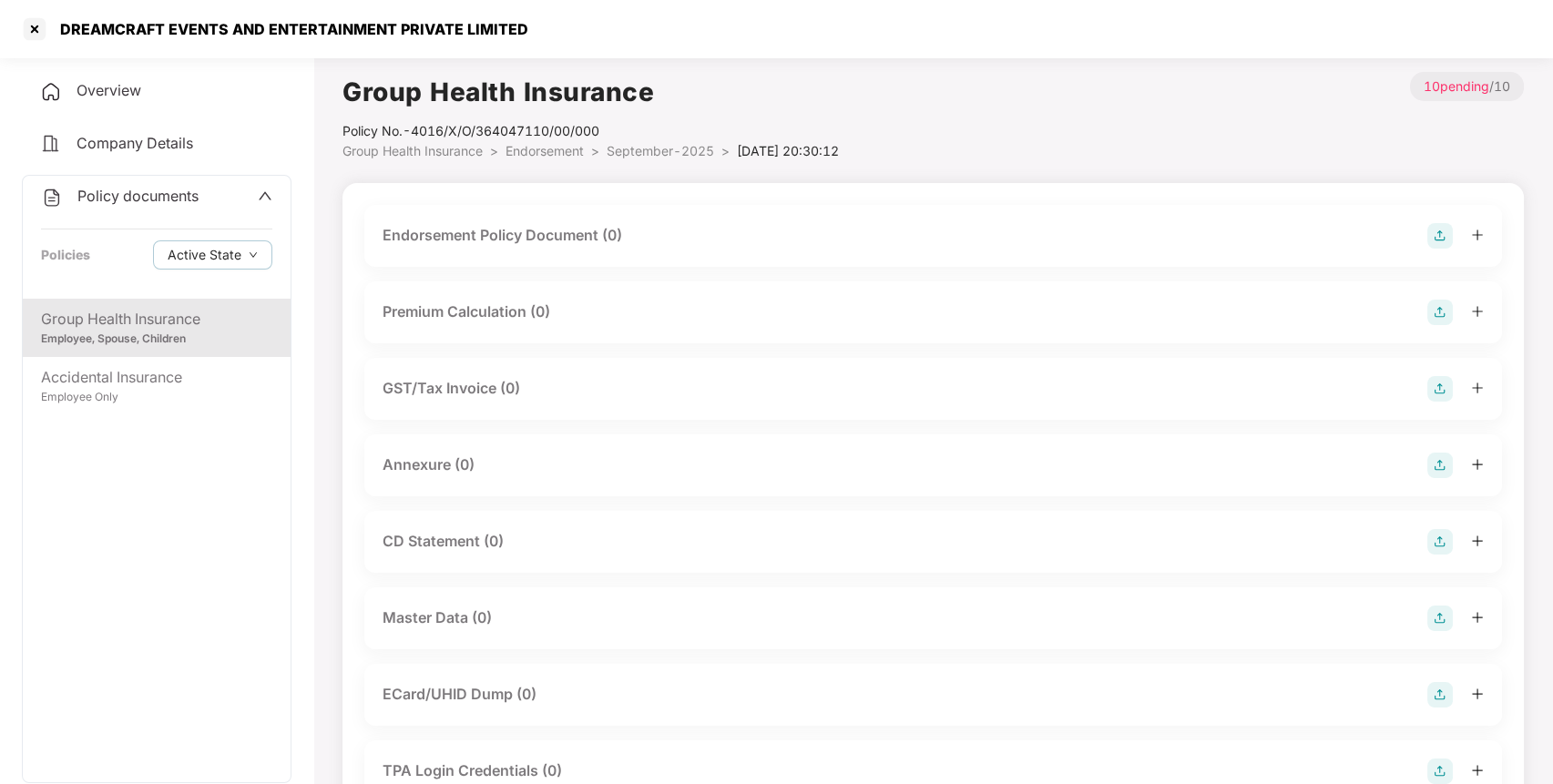
click at [1440, 618] on img at bounding box center [1440, 618] width 25 height 25
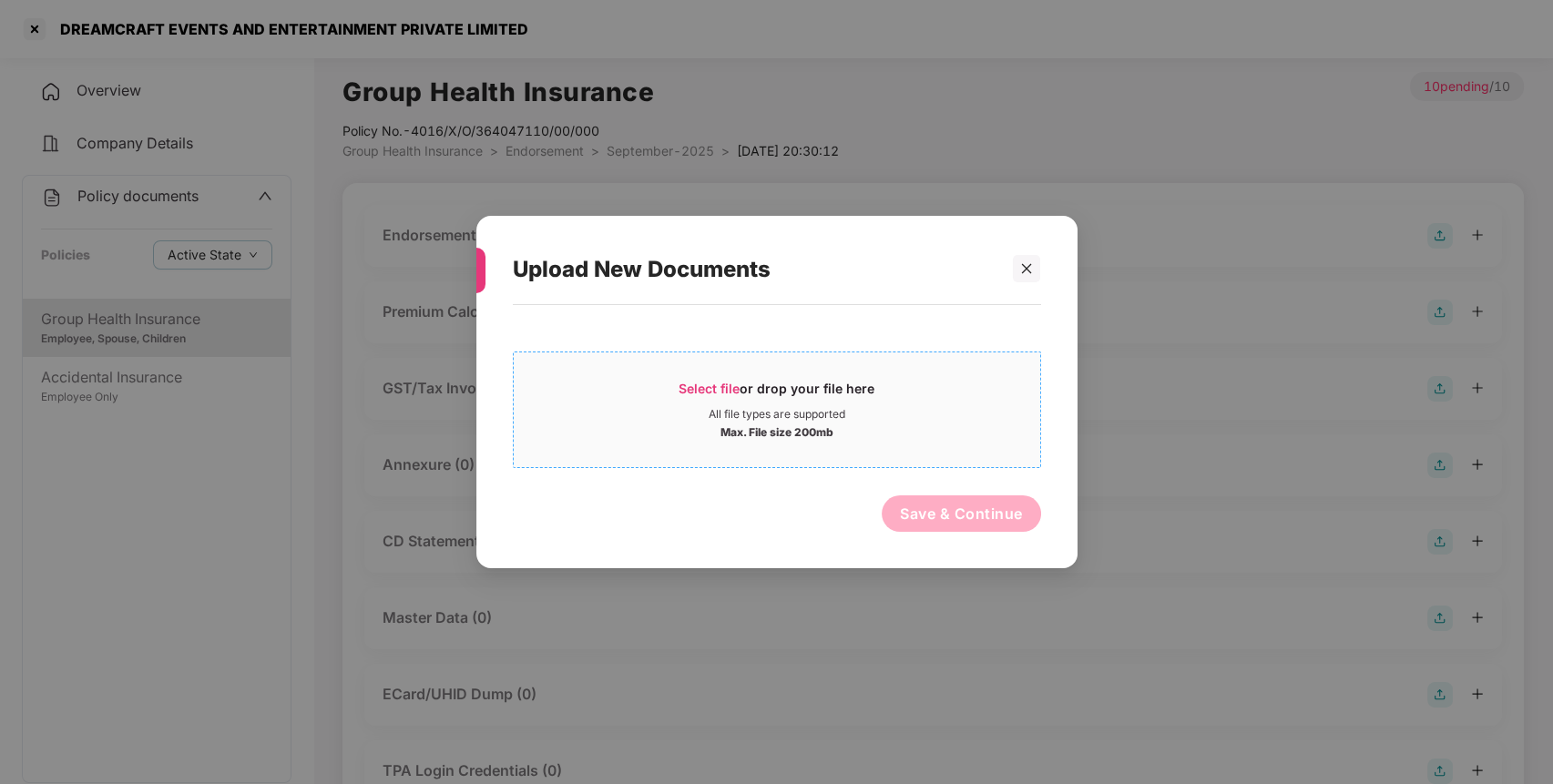
click at [828, 406] on div "Select file or drop your file here" at bounding box center [776, 393] width 196 height 27
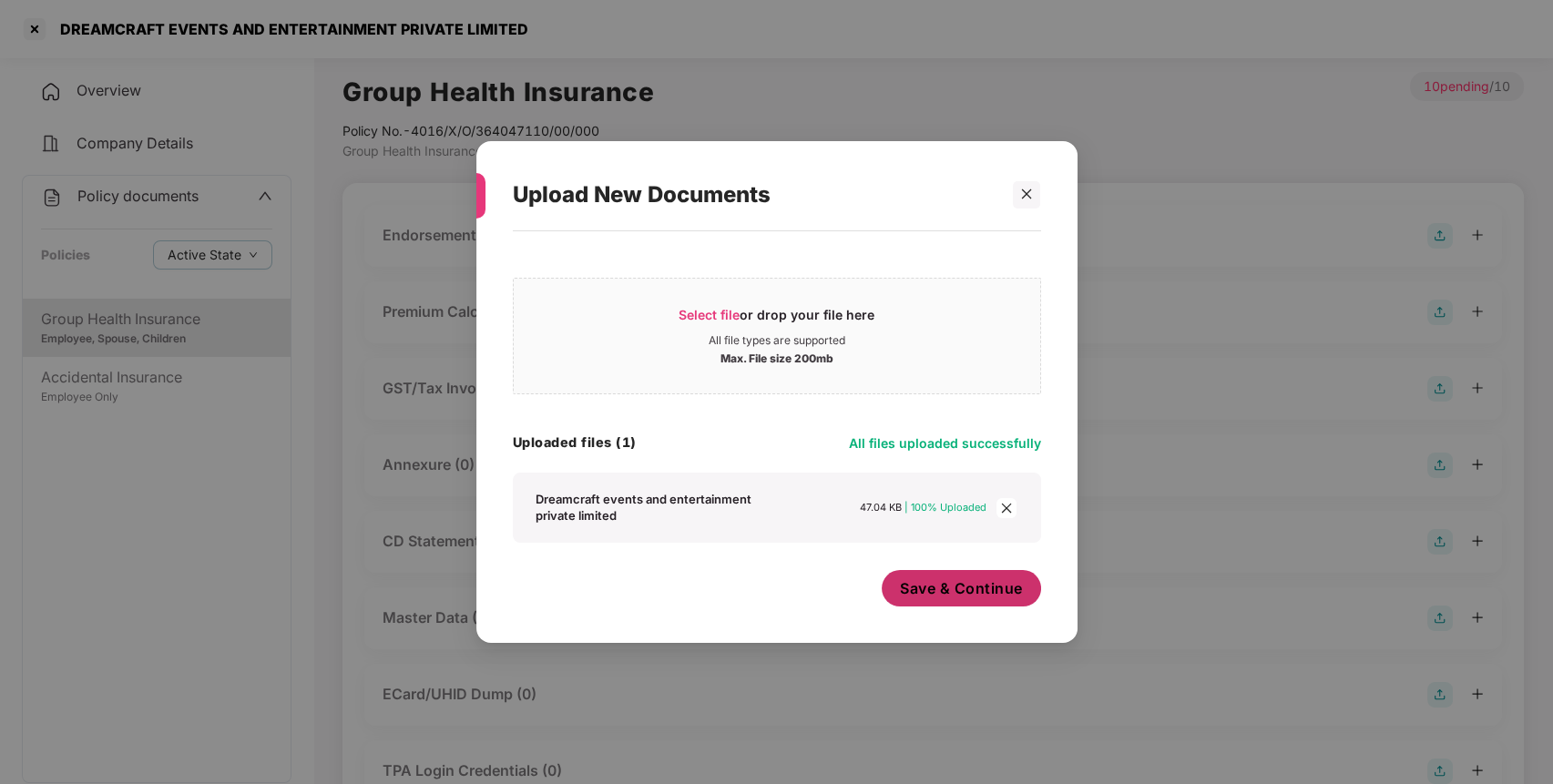
click at [980, 605] on button "Save & Continue" at bounding box center [961, 589] width 159 height 37
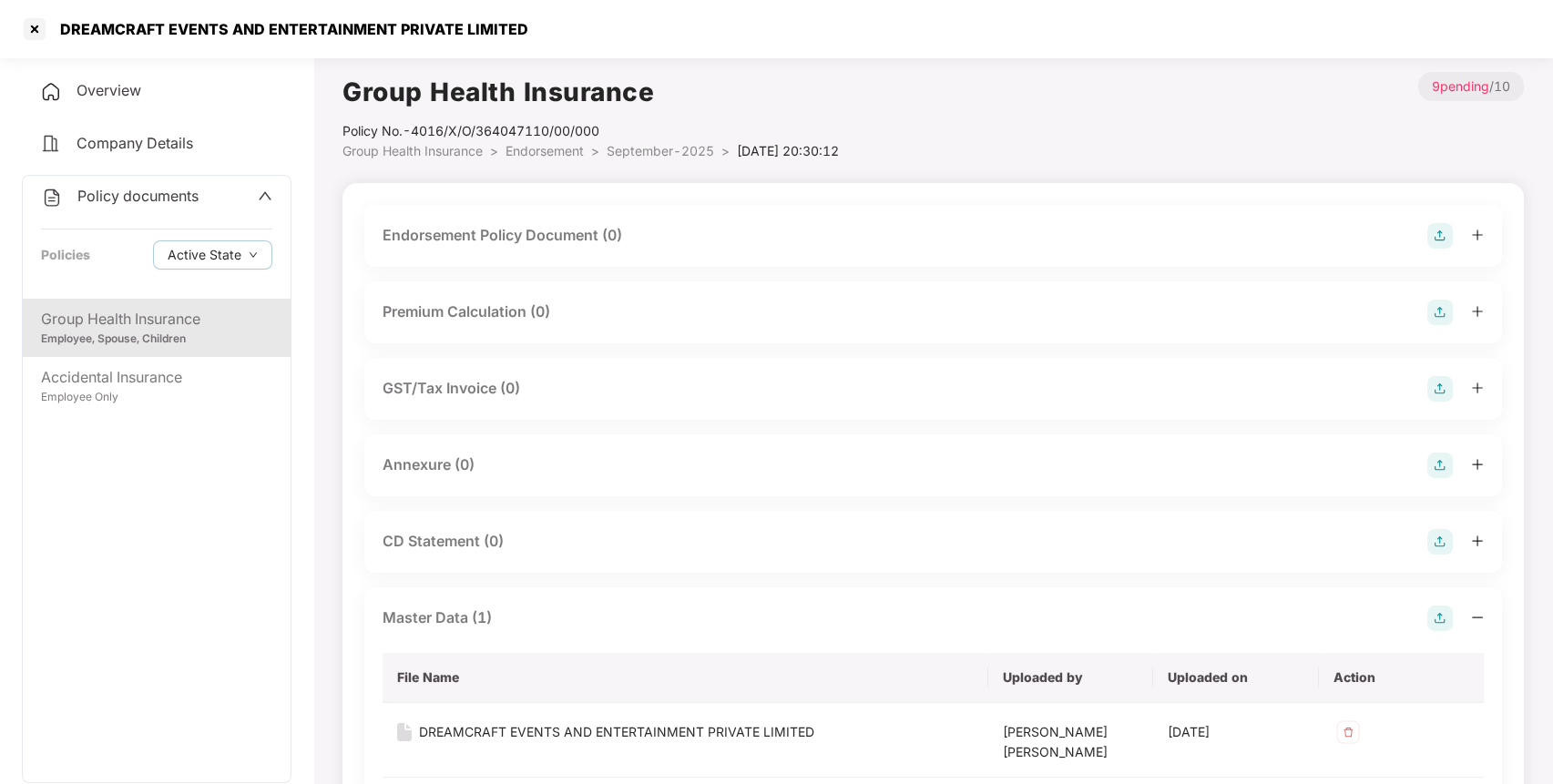
click at [1440, 234] on img at bounding box center [1440, 236] width 25 height 25
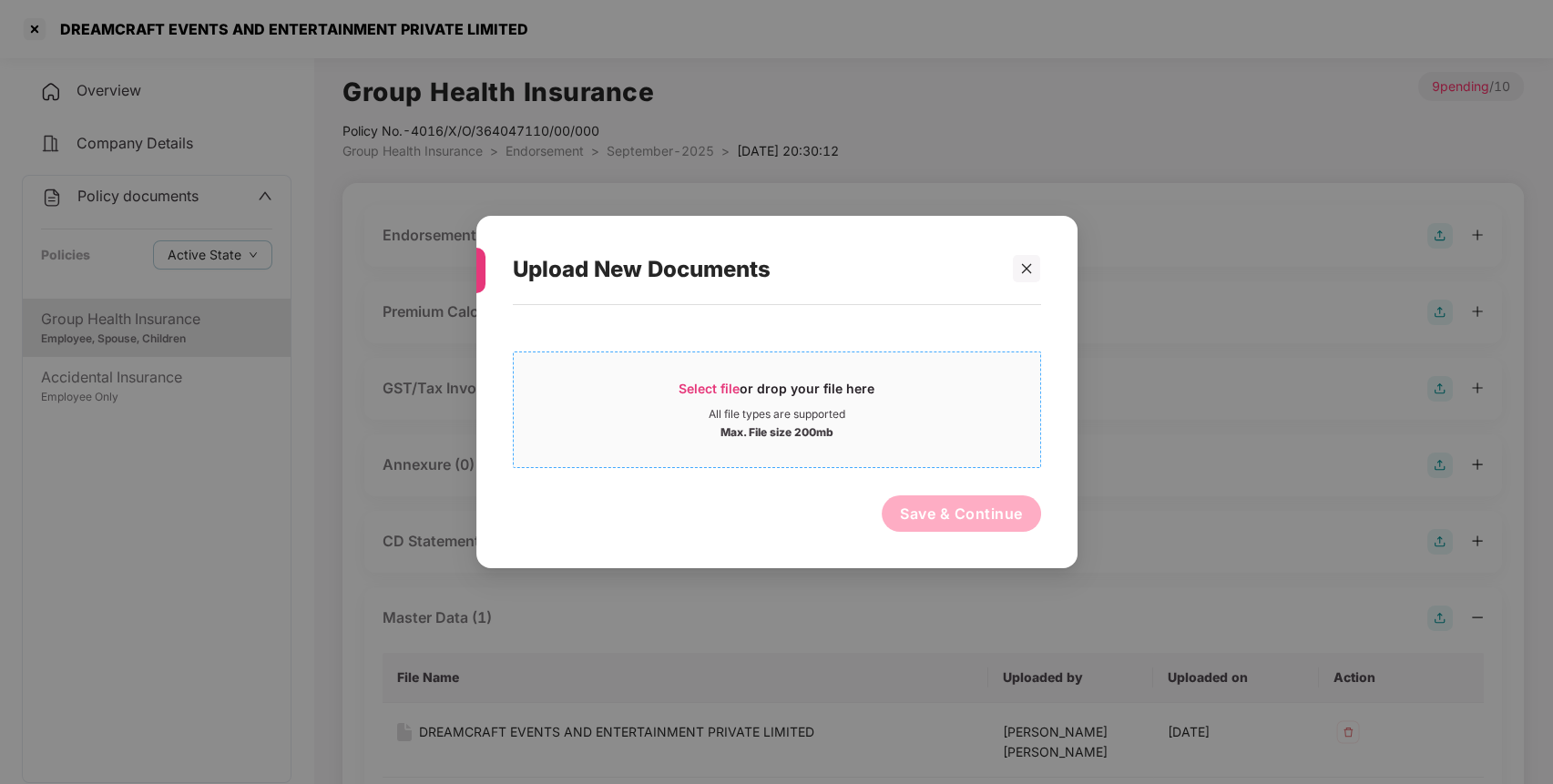
click at [780, 369] on span "Select file or drop your file here All file types are supported Max. File size …" at bounding box center [776, 409] width 526 height 88
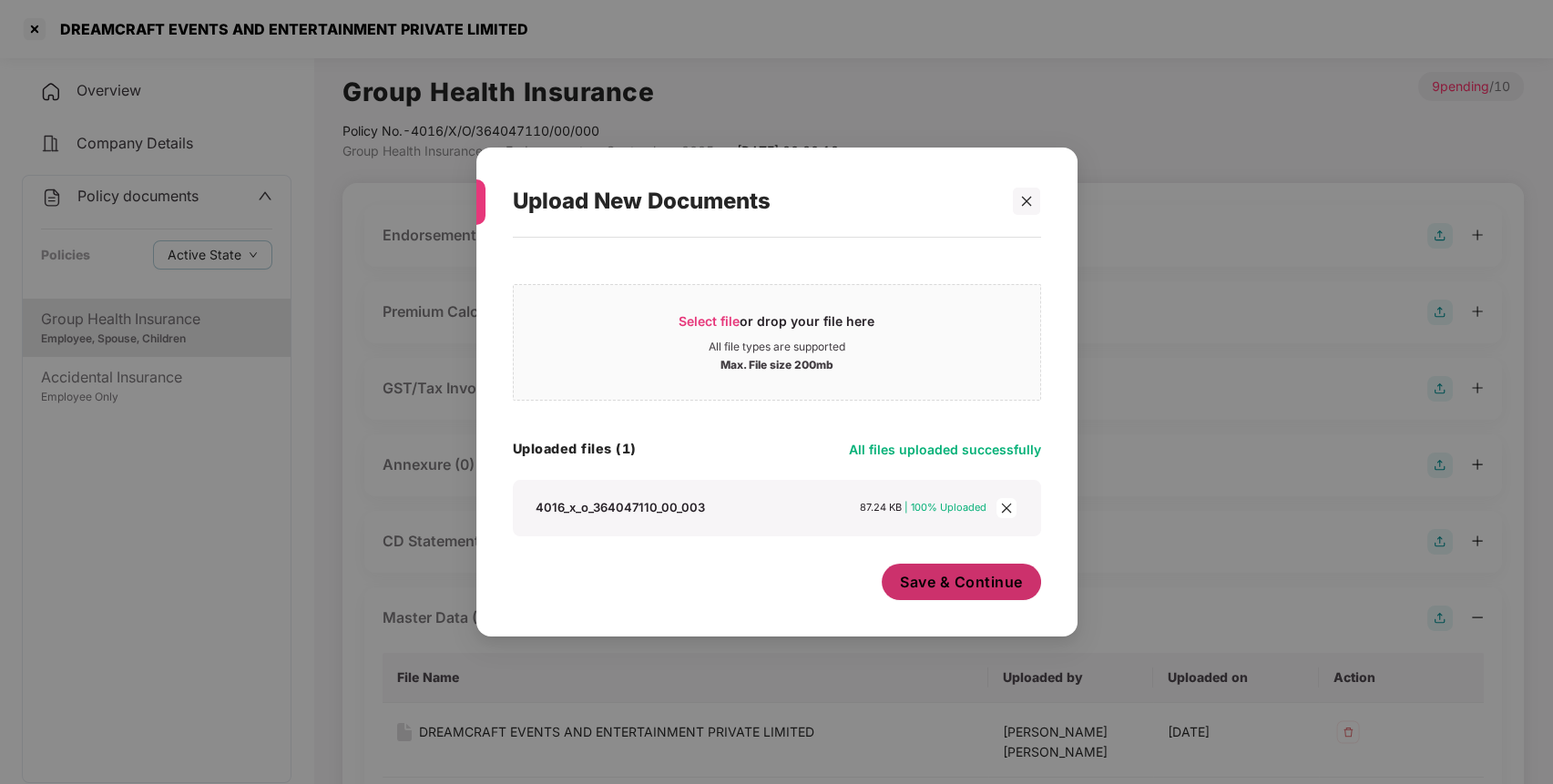
click at [988, 572] on button "Save & Continue" at bounding box center [961, 582] width 159 height 37
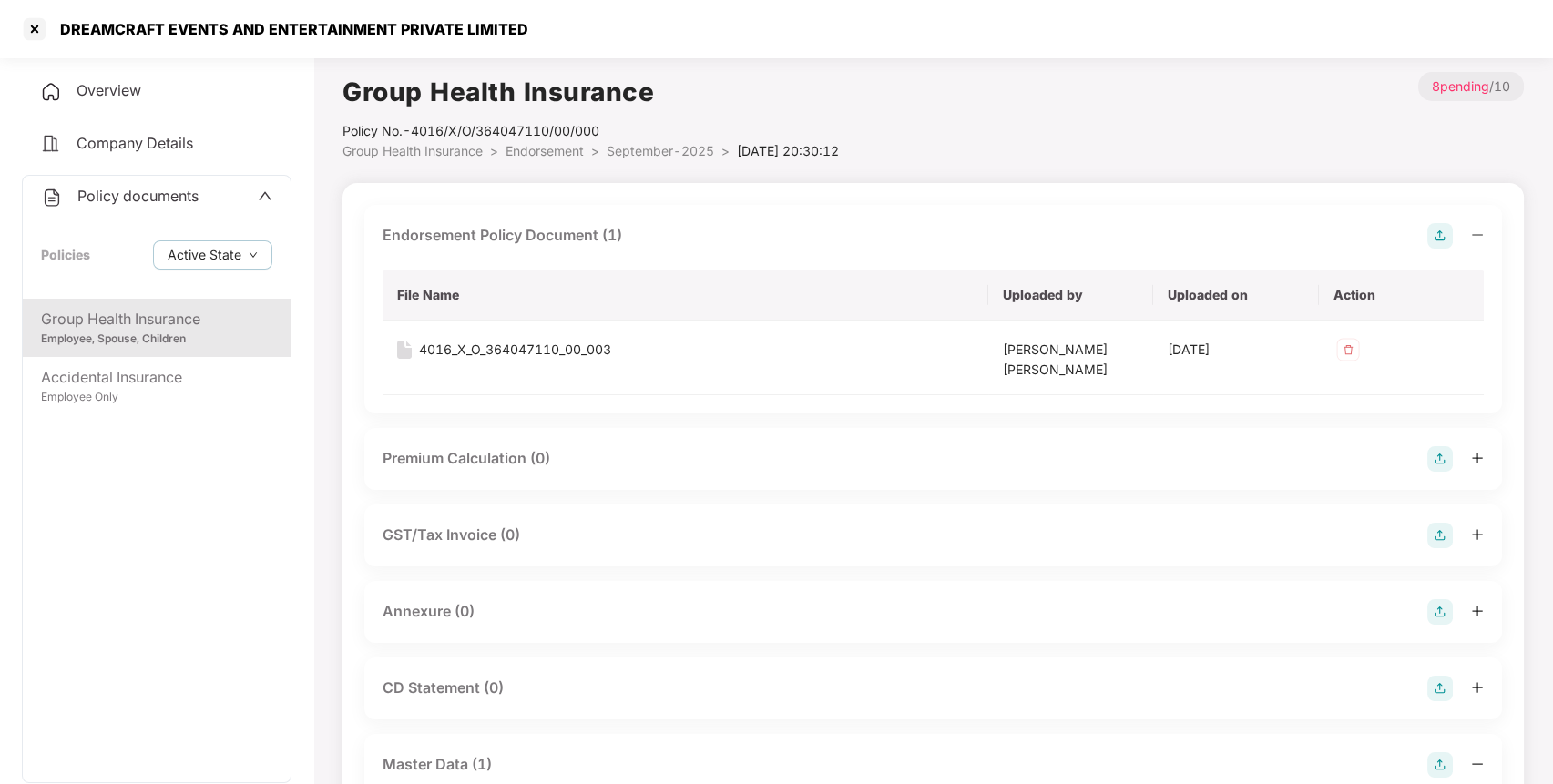
click at [1441, 616] on img at bounding box center [1440, 612] width 25 height 25
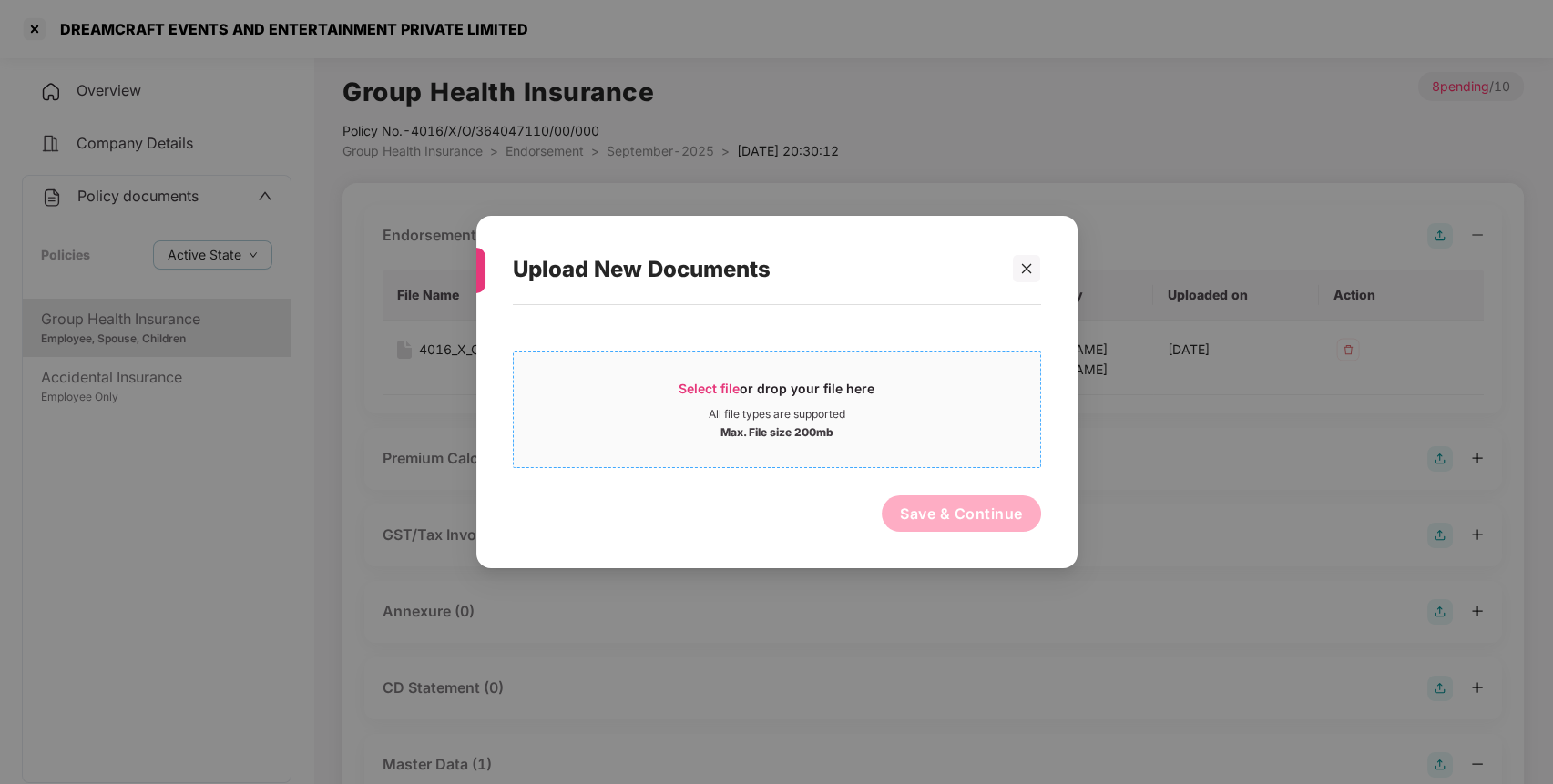
click at [715, 389] on span "Select file" at bounding box center [709, 388] width 61 height 15
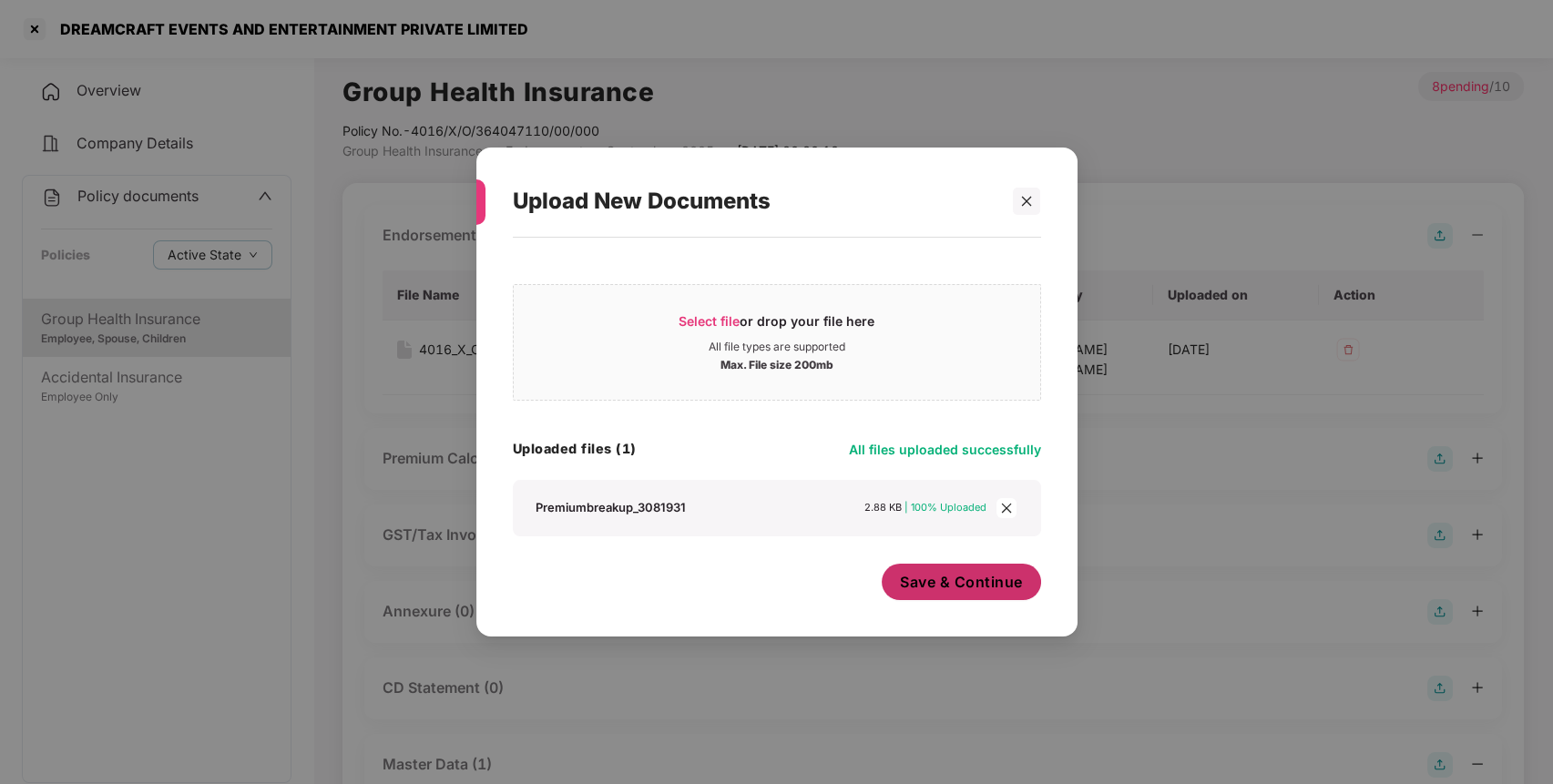
click at [981, 590] on span "Save & Continue" at bounding box center [961, 581] width 123 height 20
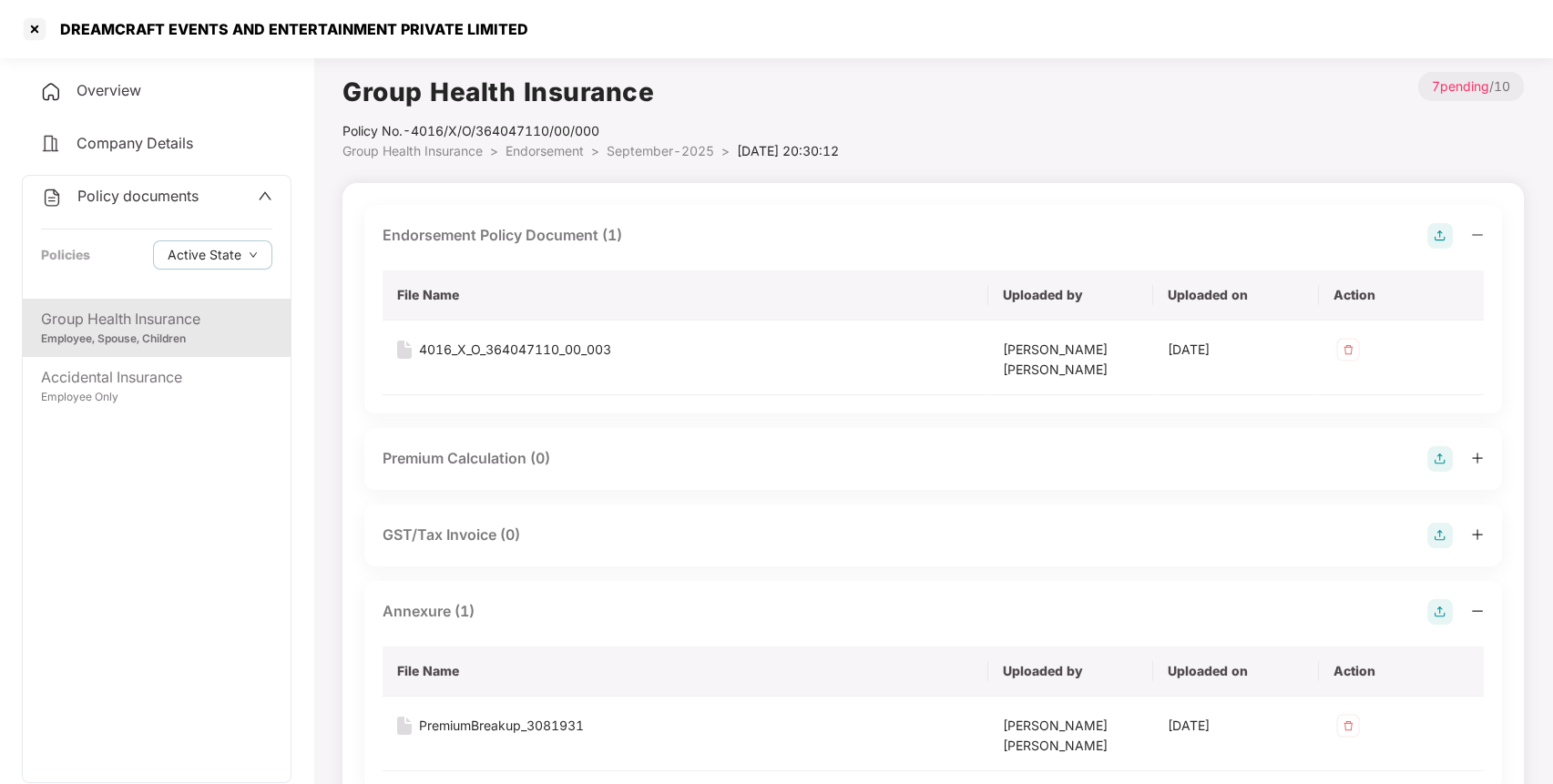
click at [127, 201] on span "Policy documents" at bounding box center [137, 195] width 121 height 18
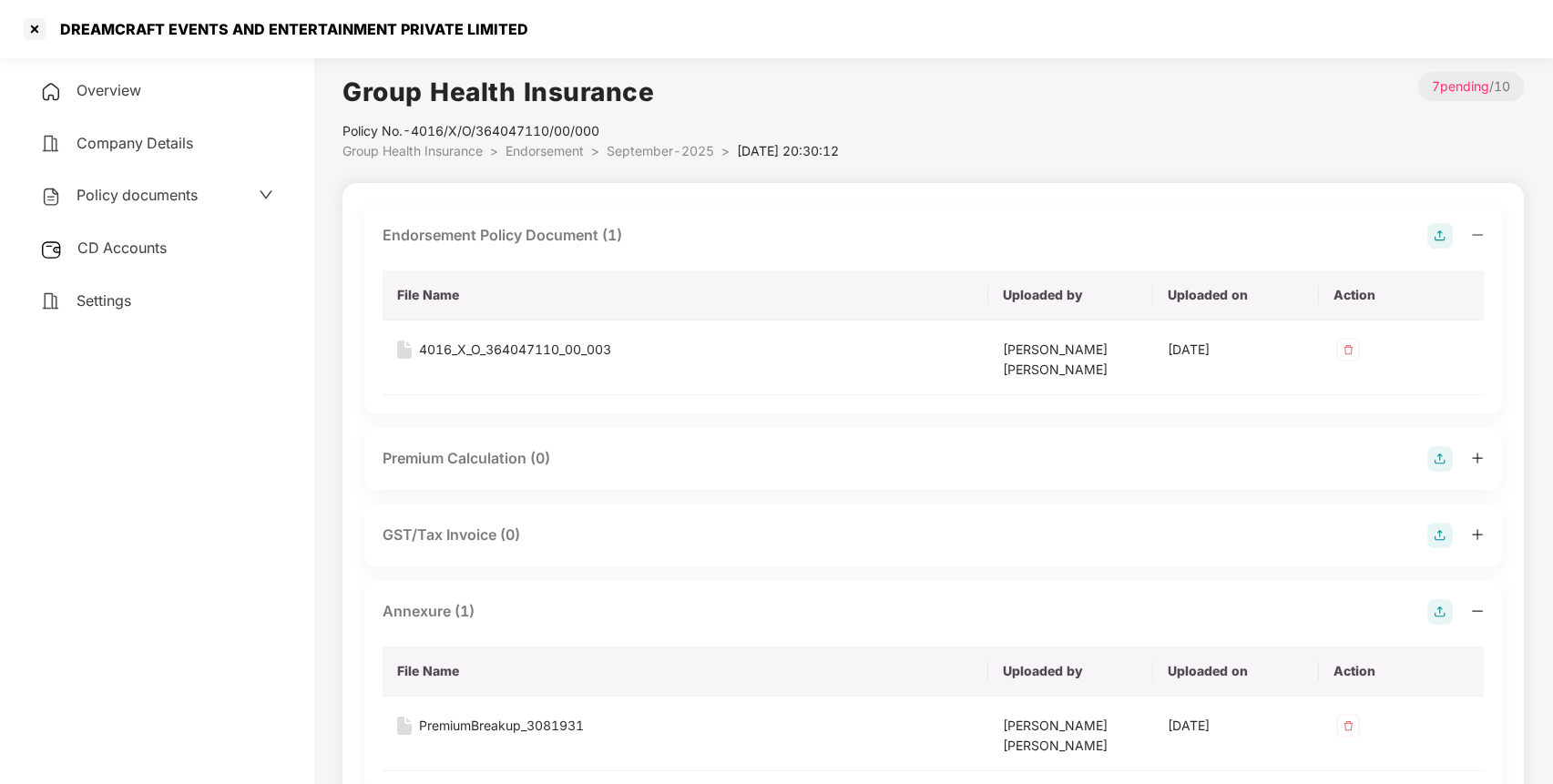
click at [171, 267] on div "CD Accounts" at bounding box center [156, 248] width 269 height 42
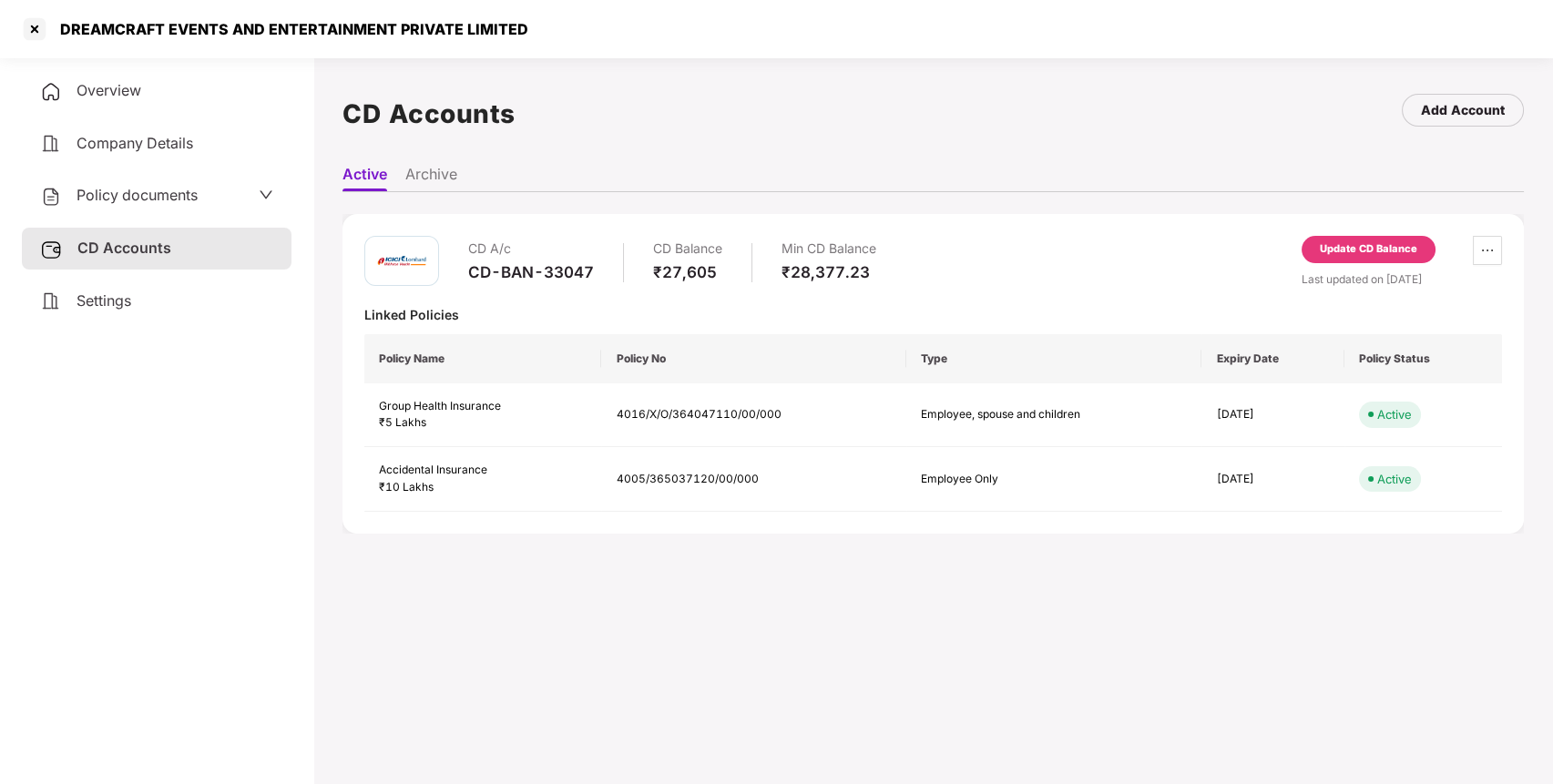
click at [1362, 233] on div "CD A/c CD-BAN-33047 CD Balance ₹27,605 Min CD Balance ₹28,377.23 Update CD Bala…" at bounding box center [933, 374] width 1181 height 320
click at [1338, 245] on div "Update CD Balance" at bounding box center [1369, 249] width 98 height 16
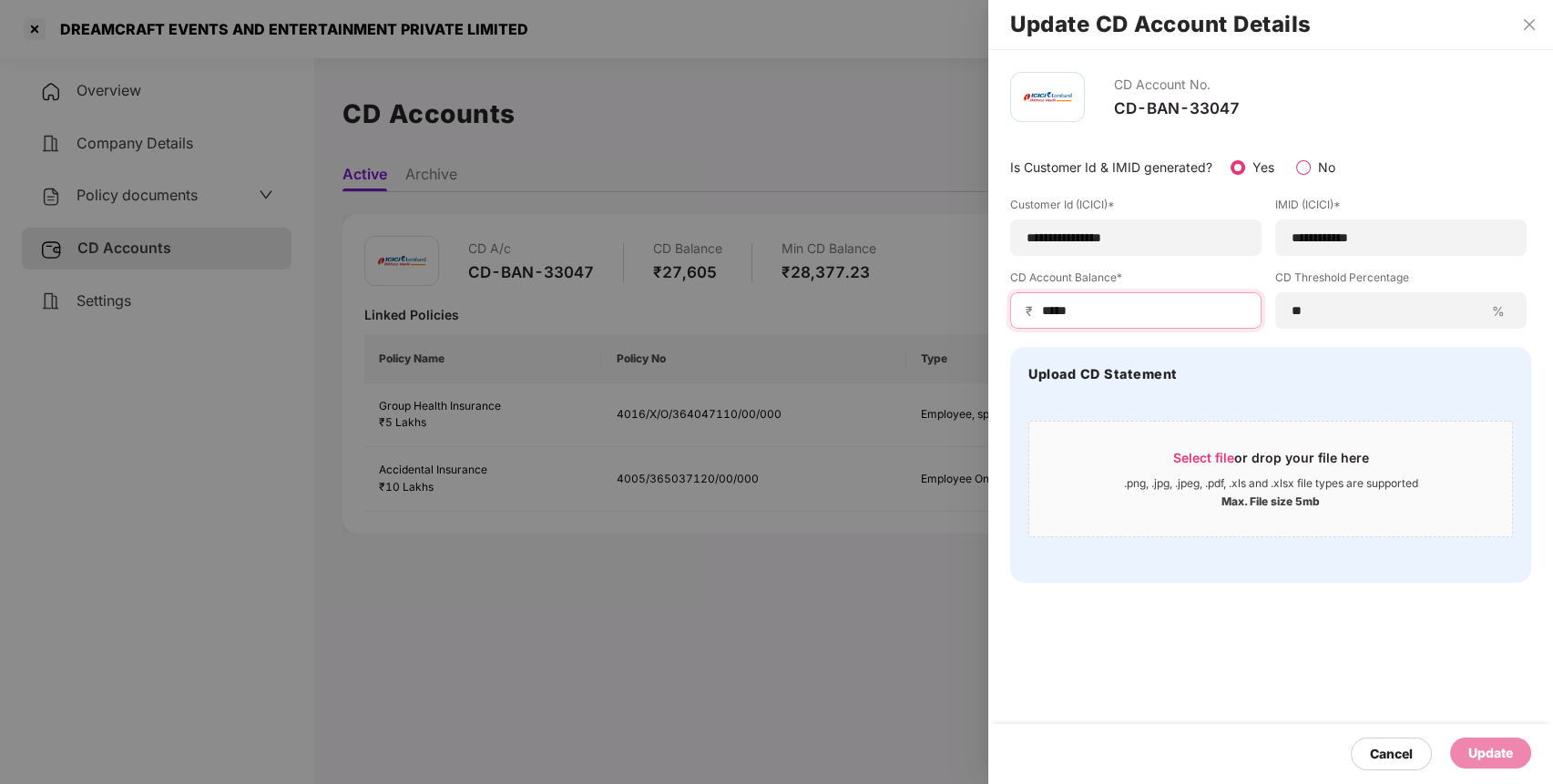
click at [1124, 304] on input "*****" at bounding box center [1143, 311] width 206 height 19
type input "*****"
click at [1482, 758] on div "Update" at bounding box center [1491, 753] width 44 height 20
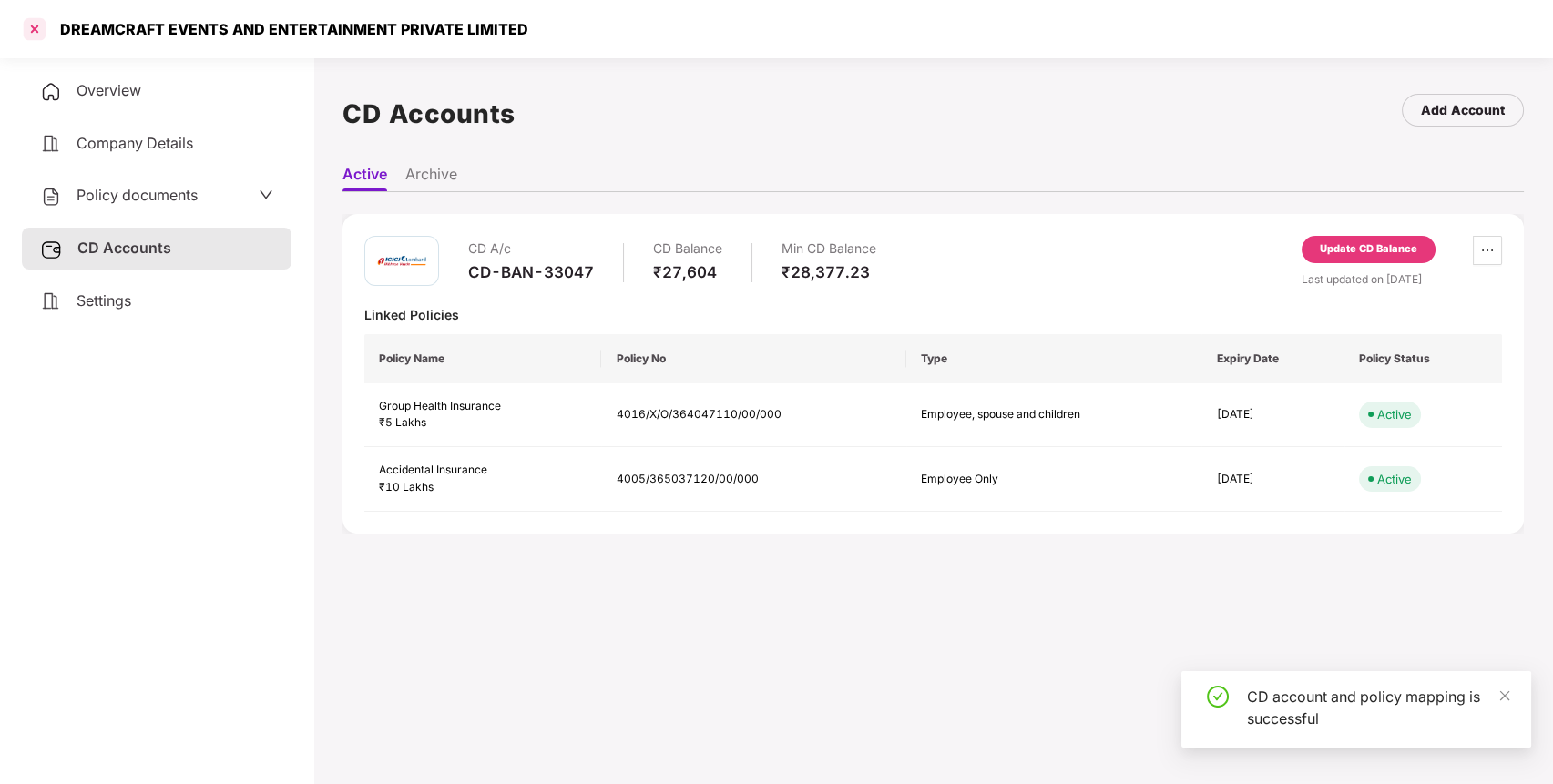
click at [36, 27] on div at bounding box center [35, 29] width 29 height 29
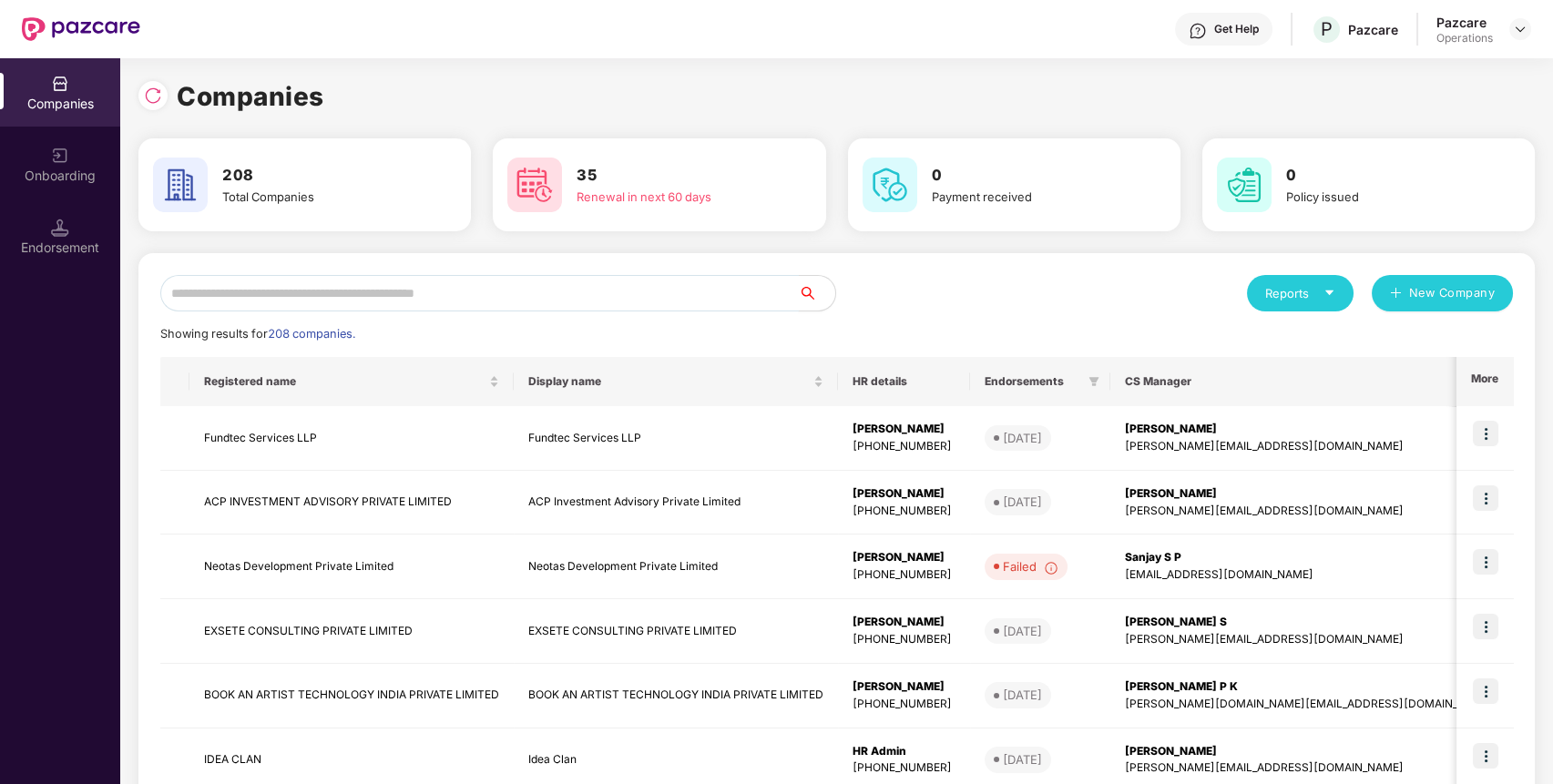
paste input "**********"
click at [525, 290] on input "**********" at bounding box center [479, 294] width 638 height 37
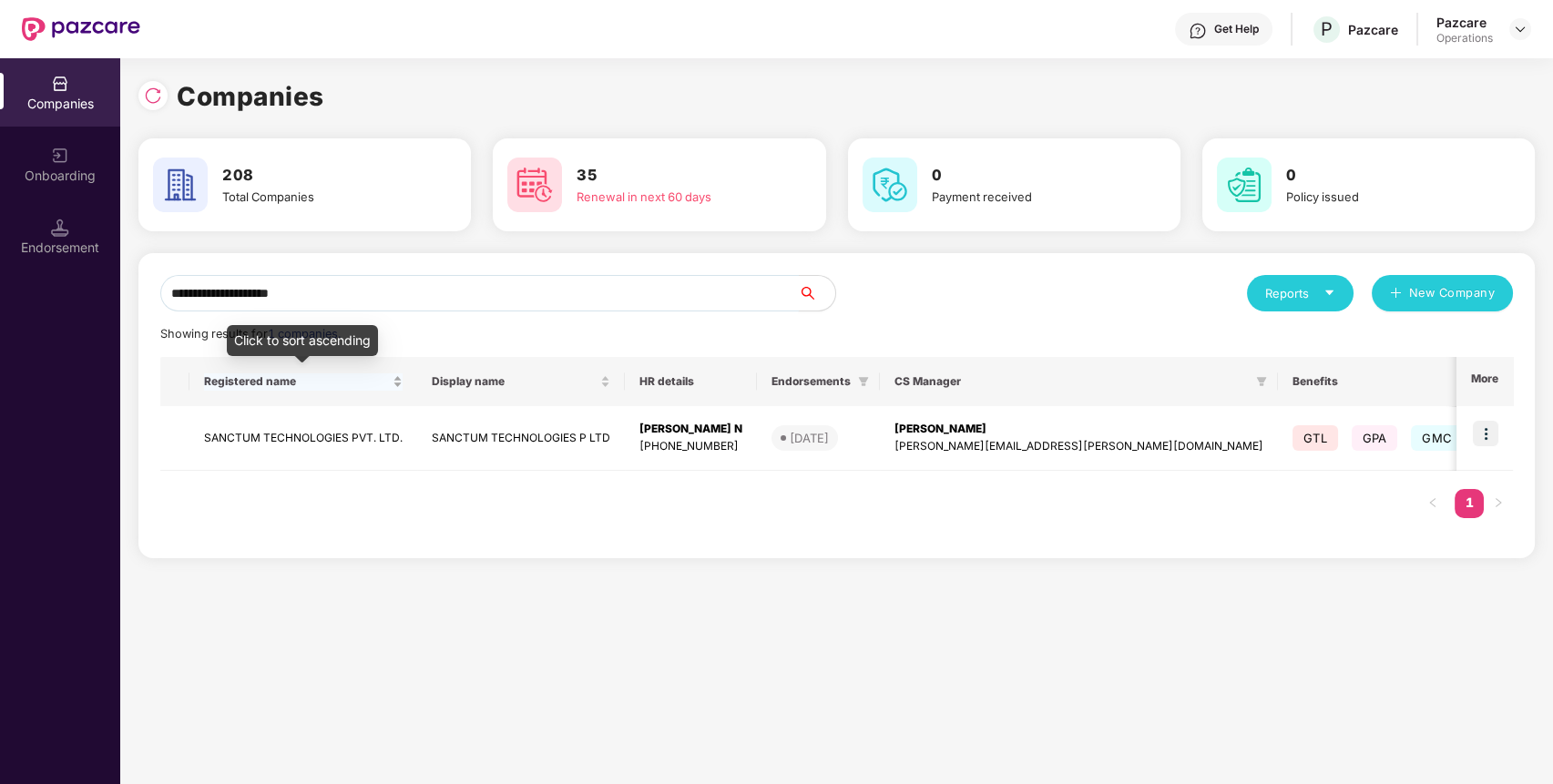
type input "**********"
click at [292, 448] on td "SANCTUM TECHNOLOGIES PVT. LTD." at bounding box center [303, 438] width 228 height 65
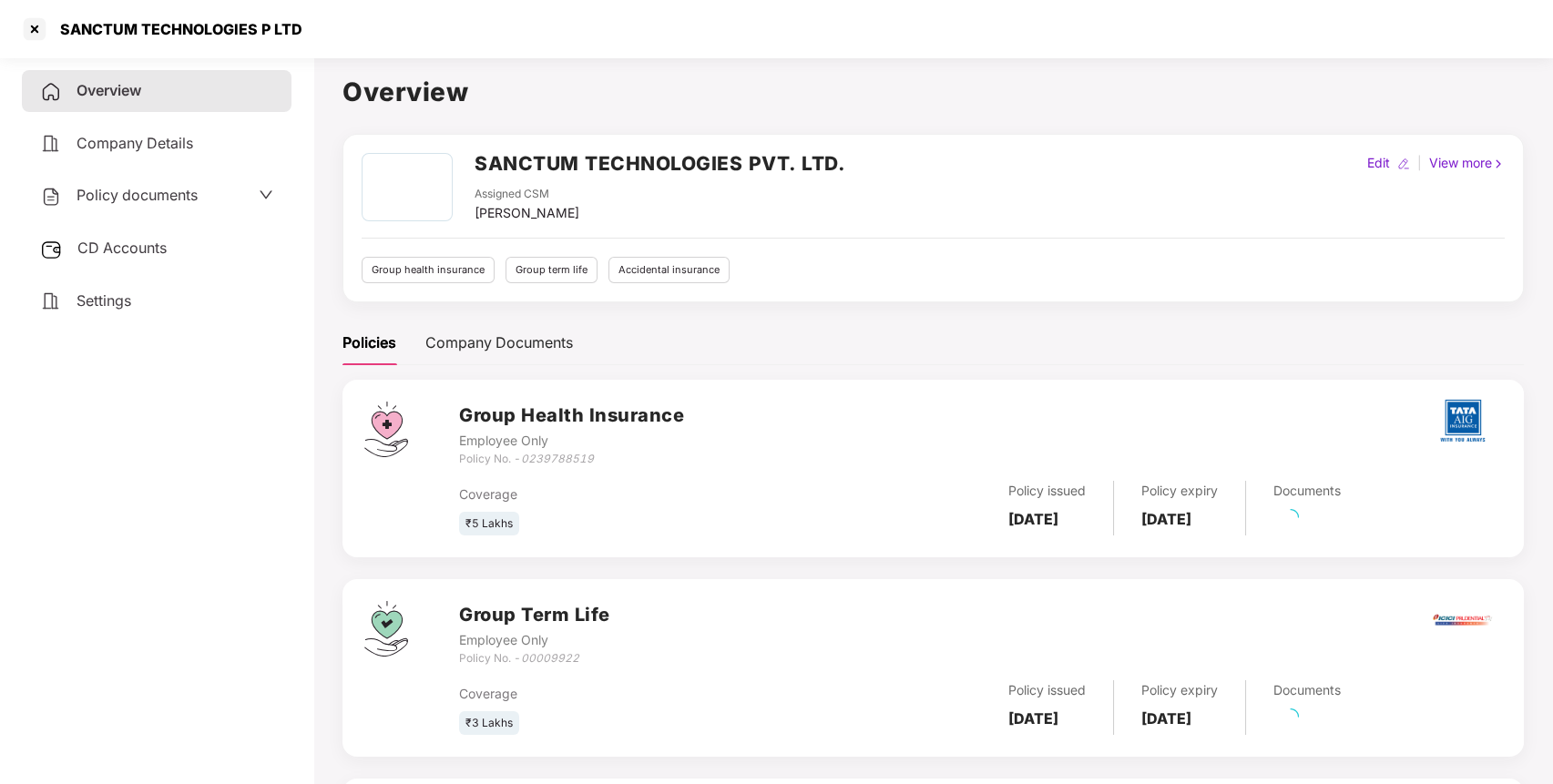
click at [160, 204] on div "Policy documents" at bounding box center [119, 196] width 157 height 24
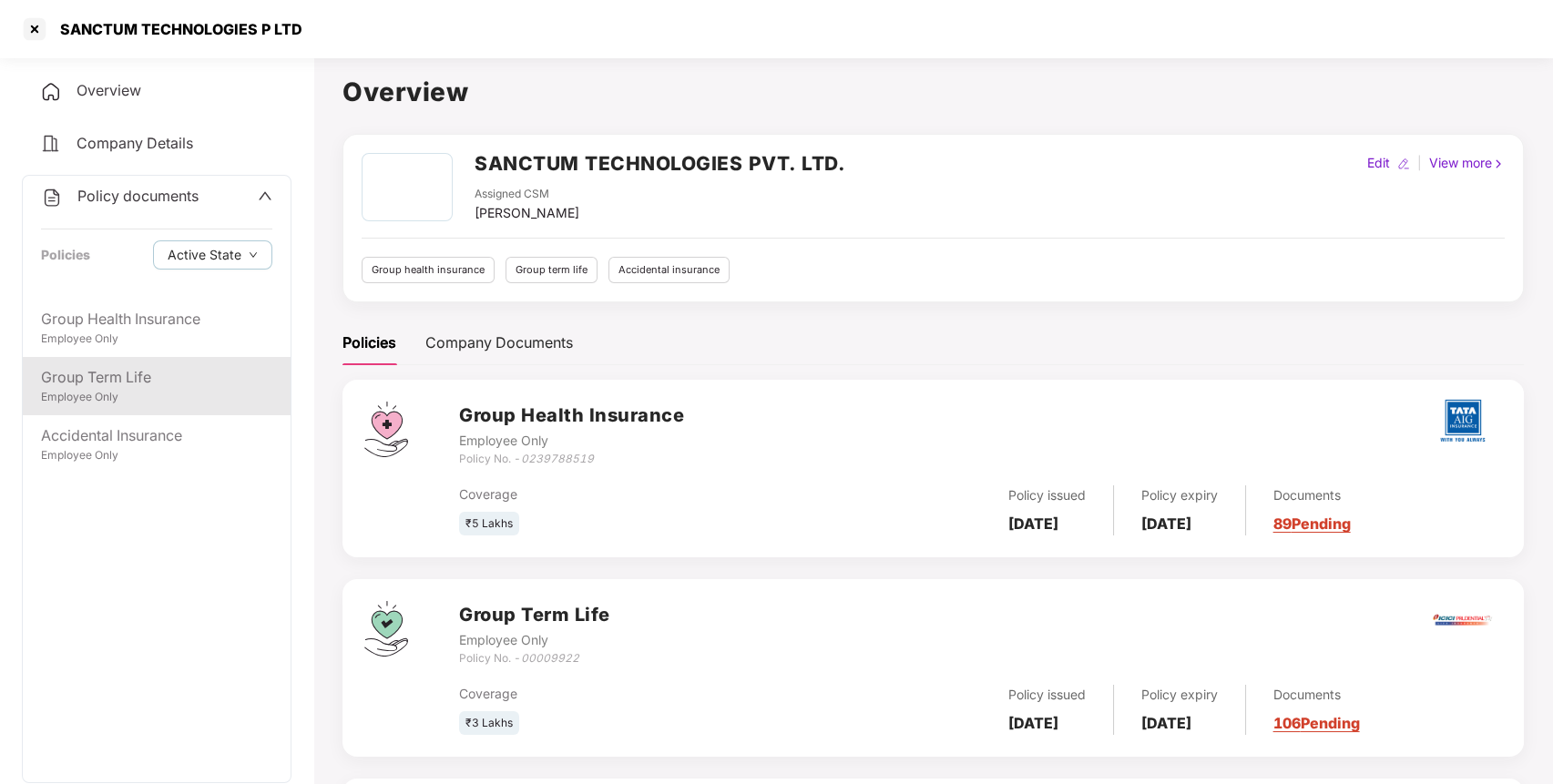
click at [200, 404] on div "Employee Only" at bounding box center [156, 398] width 232 height 17
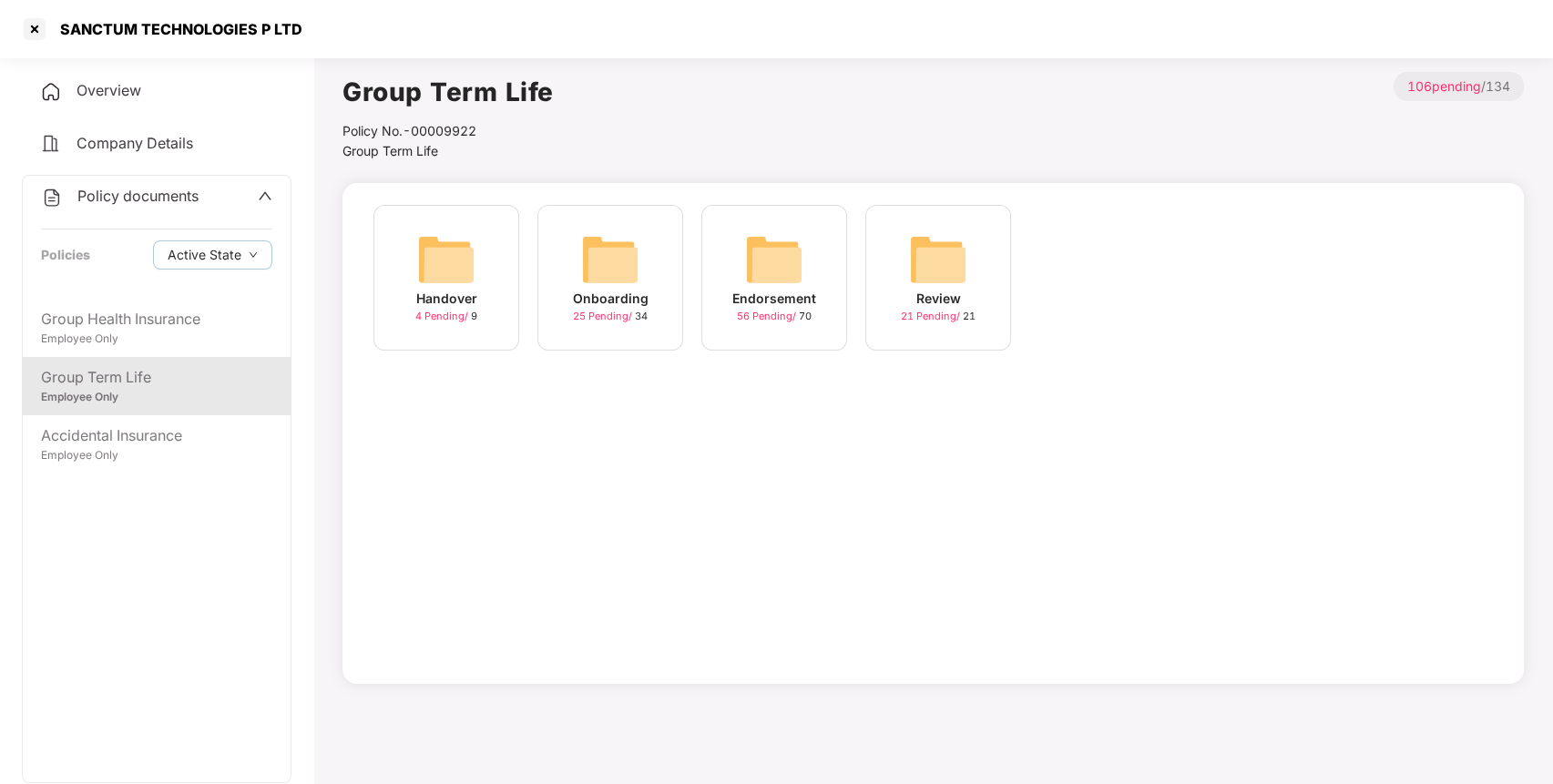
click at [800, 269] on img at bounding box center [775, 260] width 58 height 58
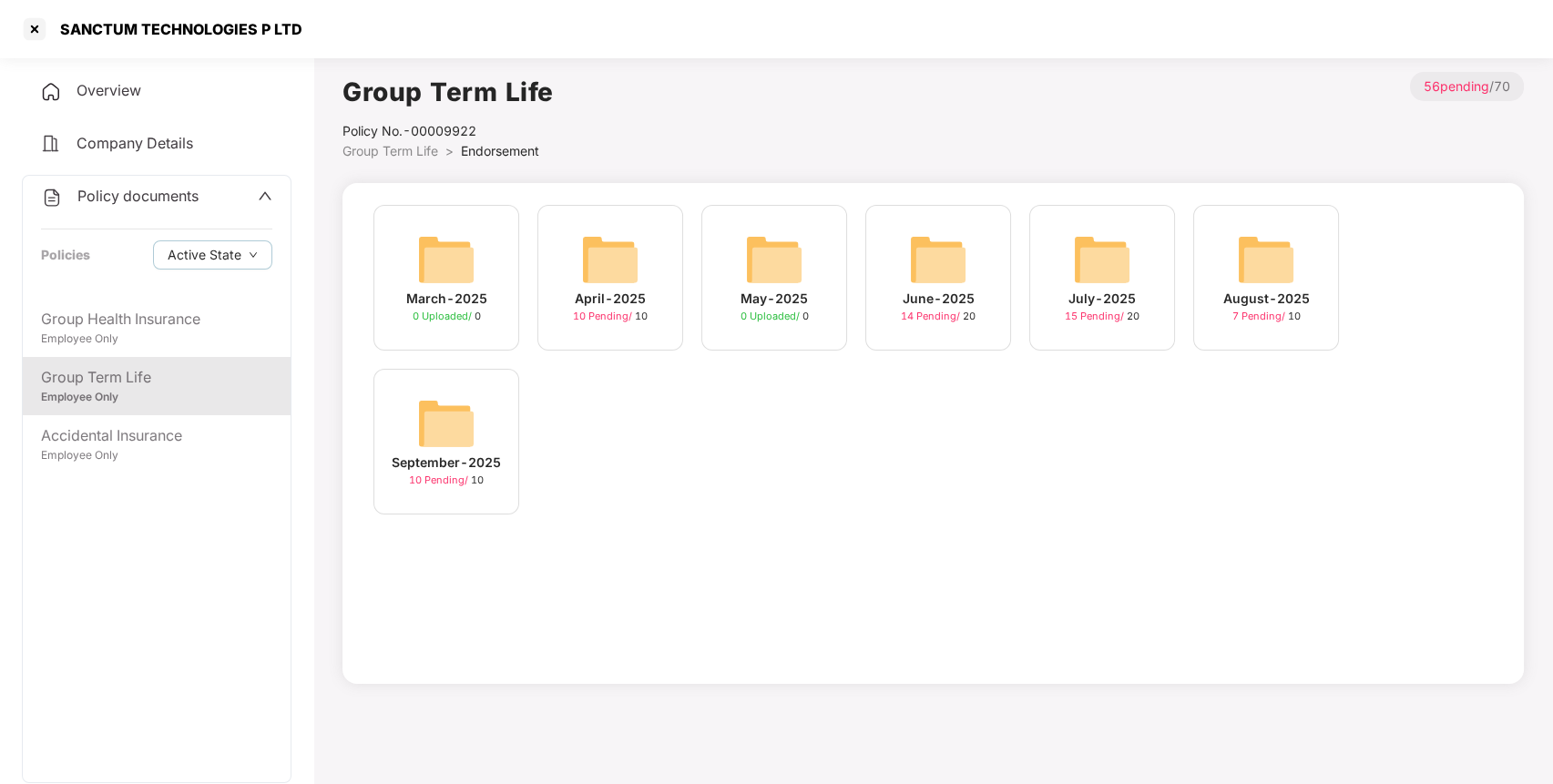
click at [432, 433] on img at bounding box center [446, 423] width 58 height 58
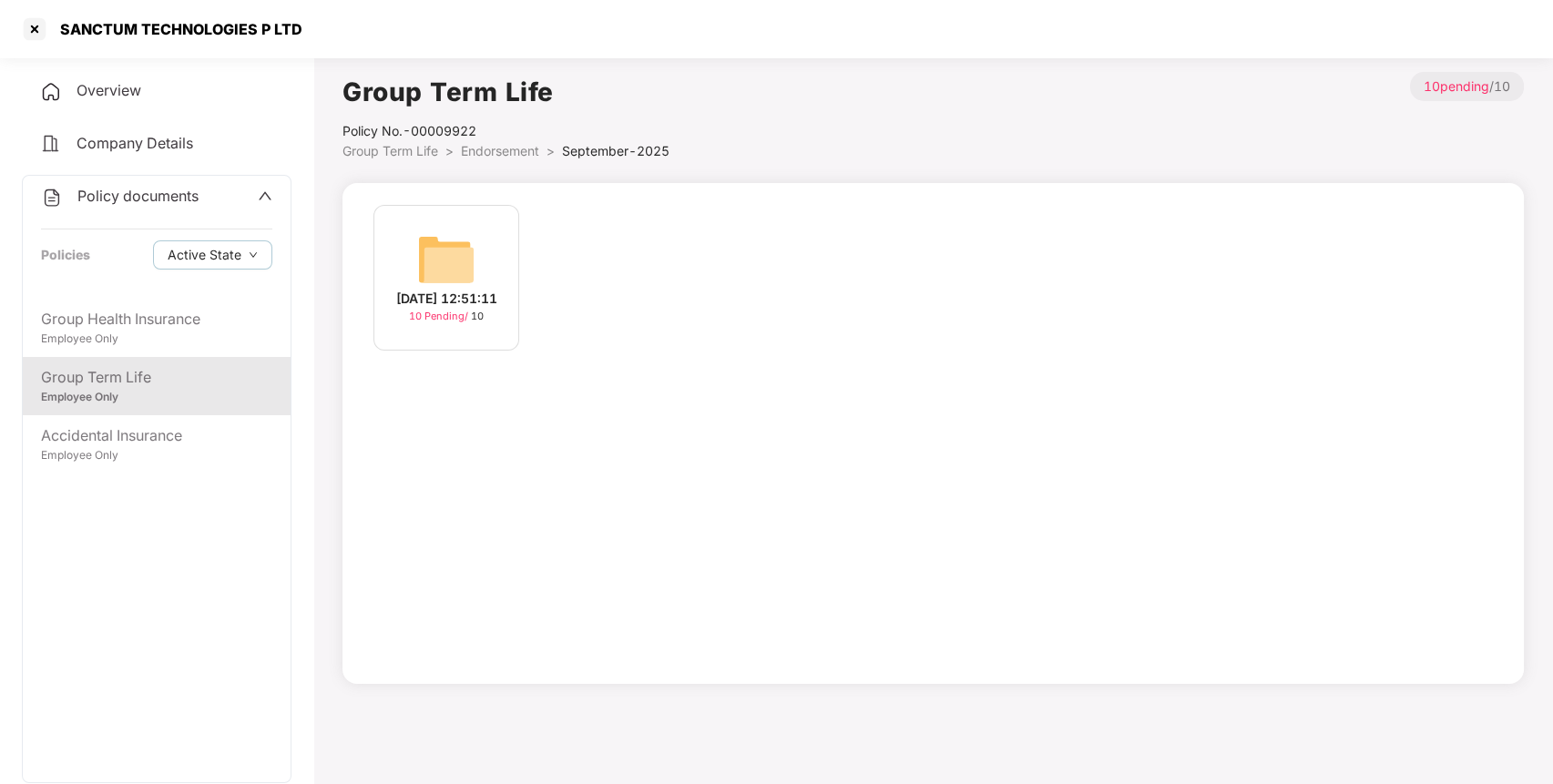
click at [471, 240] on img at bounding box center [446, 260] width 58 height 58
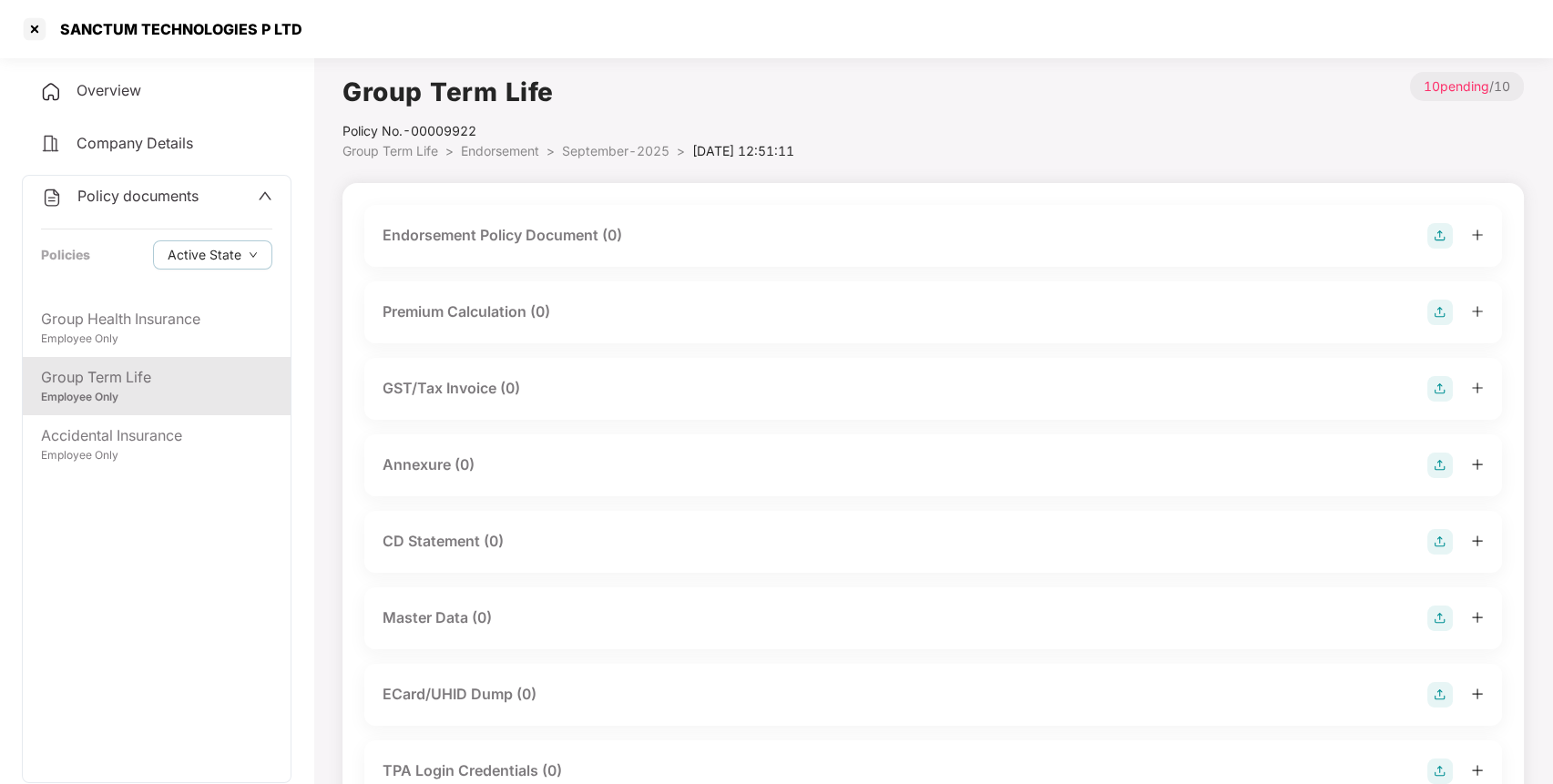
click at [1435, 230] on img at bounding box center [1440, 236] width 25 height 25
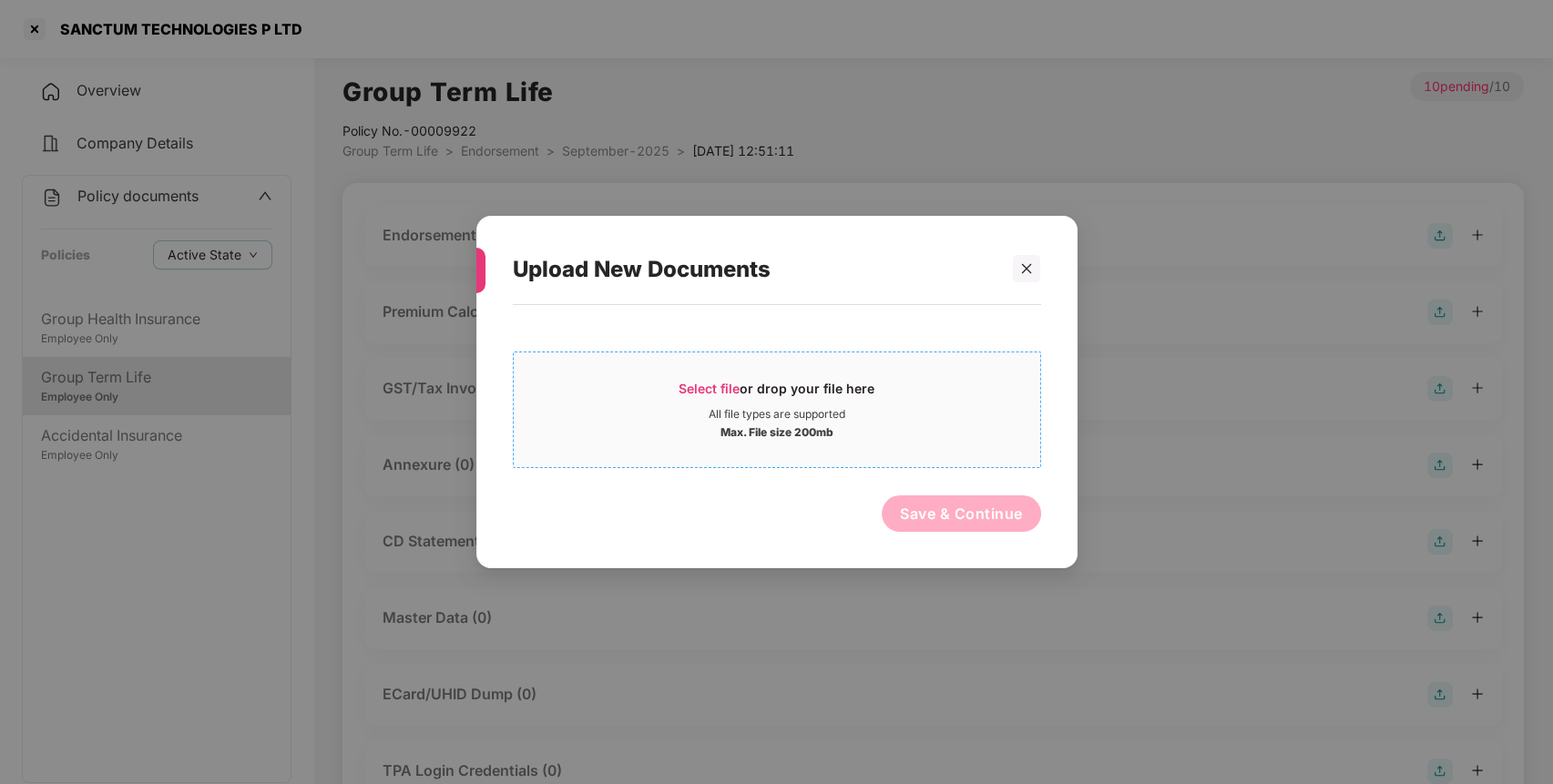
click at [962, 409] on div "All file types are supported" at bounding box center [776, 414] width 526 height 14
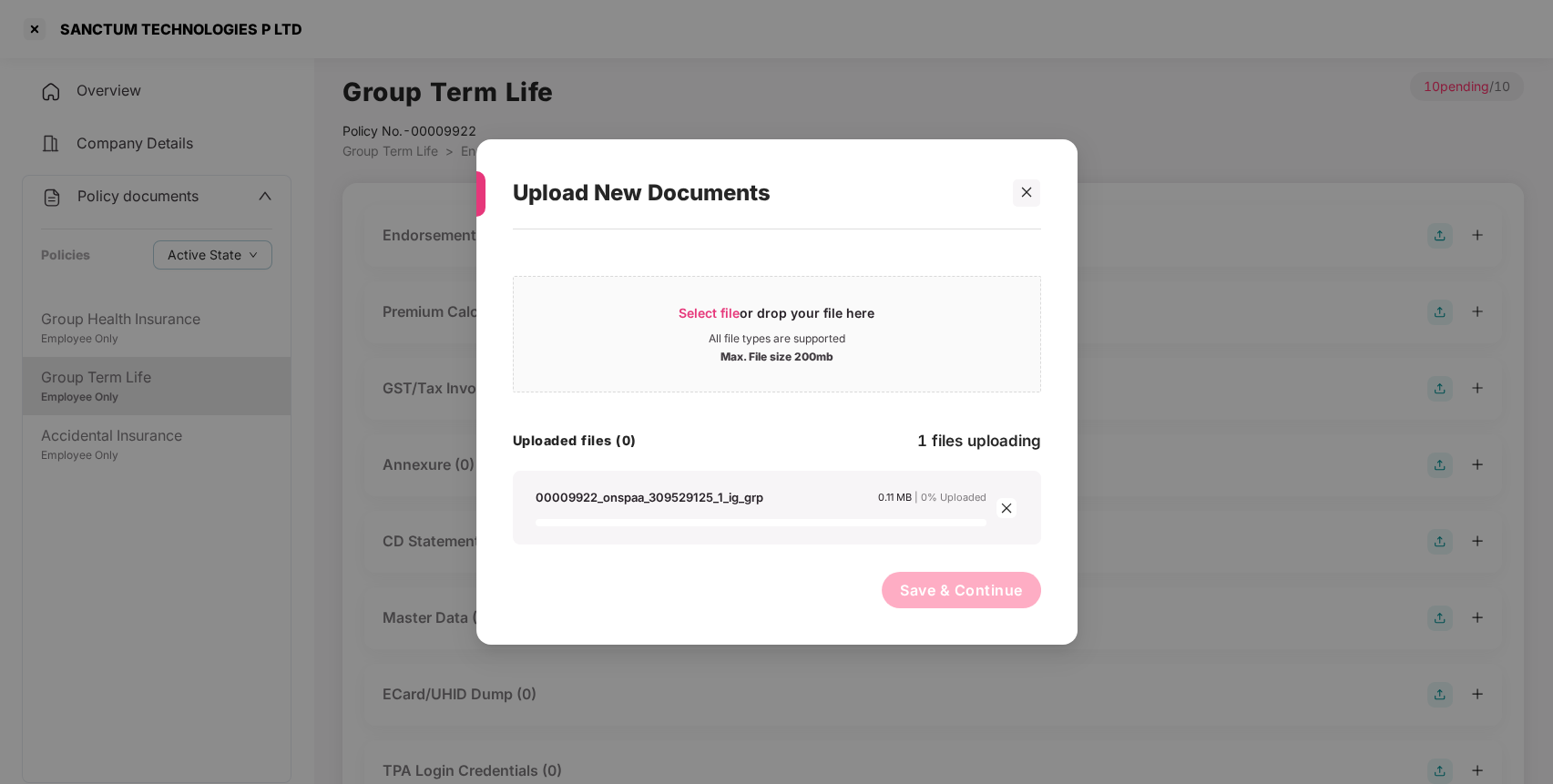
click at [969, 581] on span "Save & Continue" at bounding box center [961, 590] width 123 height 20
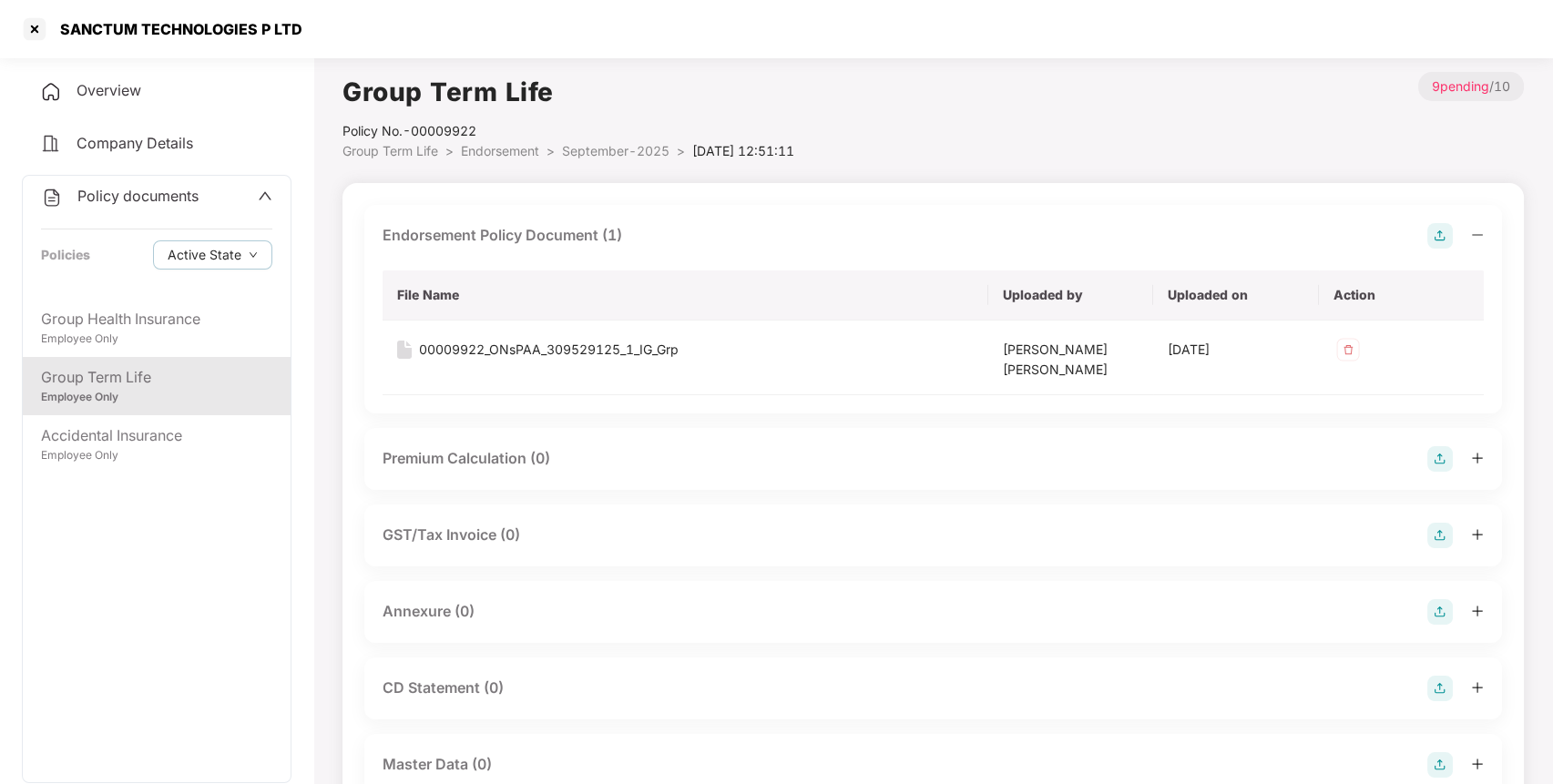
click at [1439, 604] on img at bounding box center [1440, 612] width 25 height 25
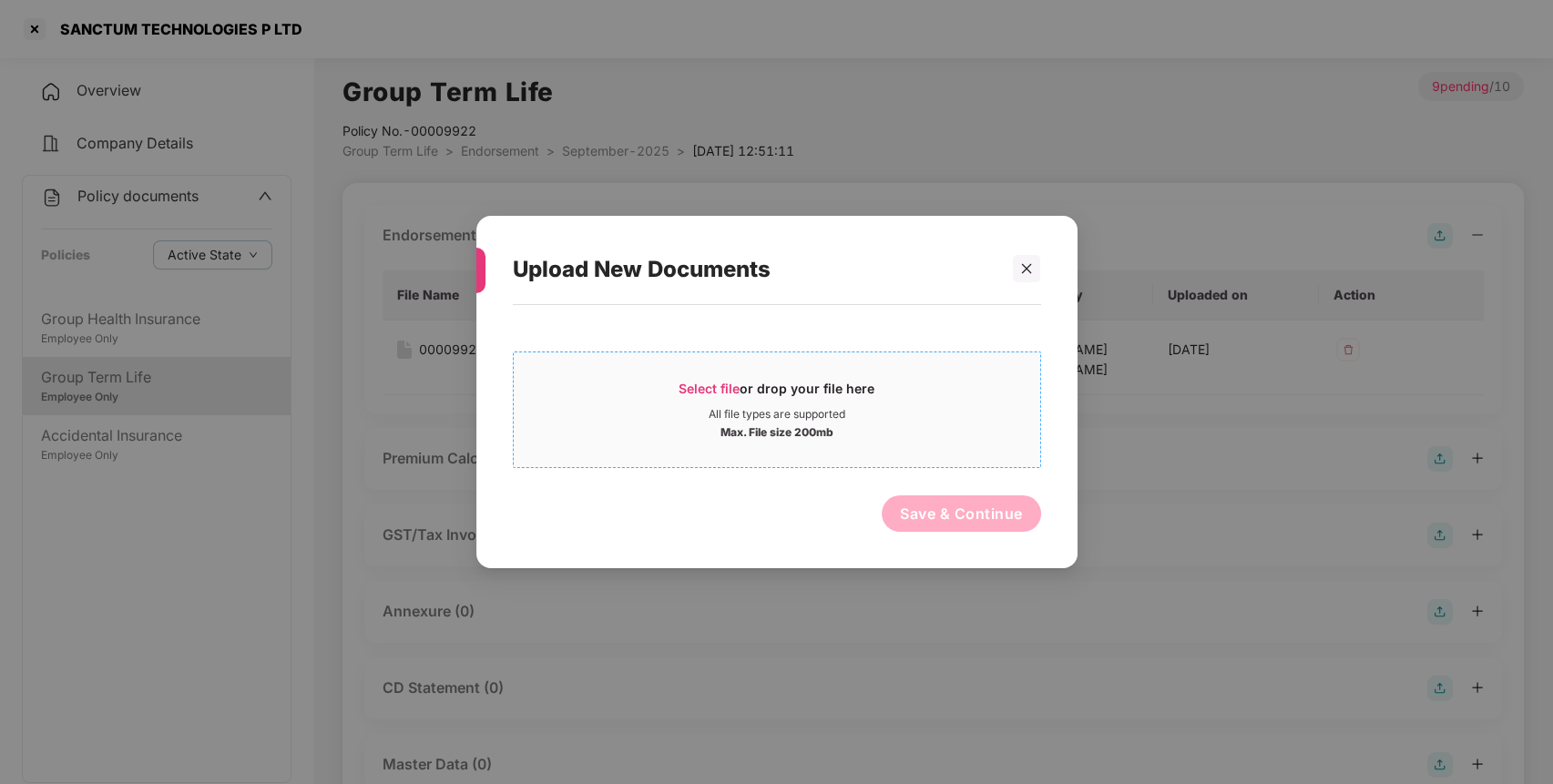
click at [687, 409] on div "All file types are supported" at bounding box center [776, 414] width 526 height 14
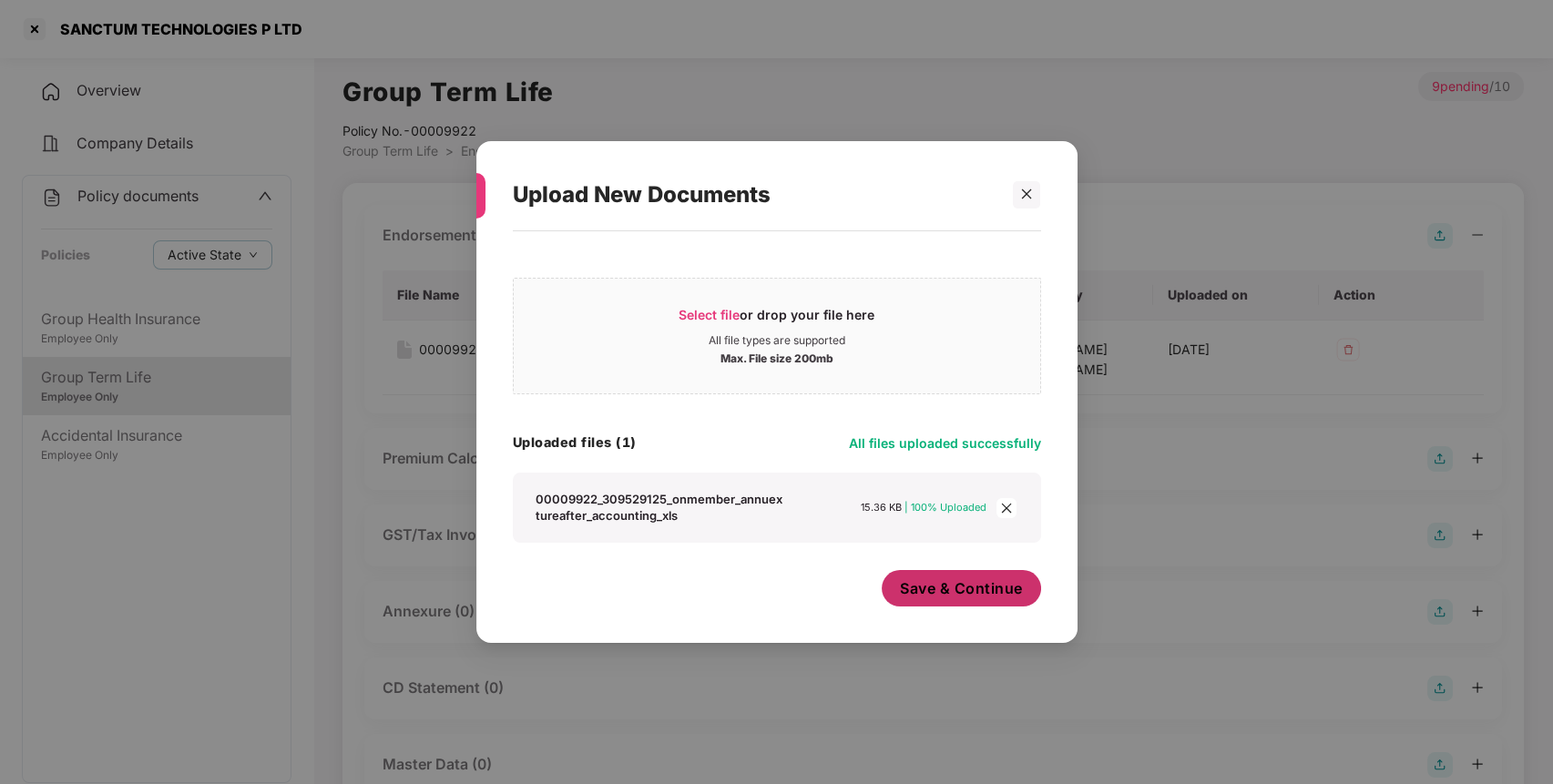
click at [979, 614] on div "Save & Continue" at bounding box center [961, 593] width 159 height 45
click at [978, 610] on div "Save & Continue" at bounding box center [961, 593] width 159 height 45
click at [978, 590] on span "Save & Continue" at bounding box center [961, 588] width 123 height 20
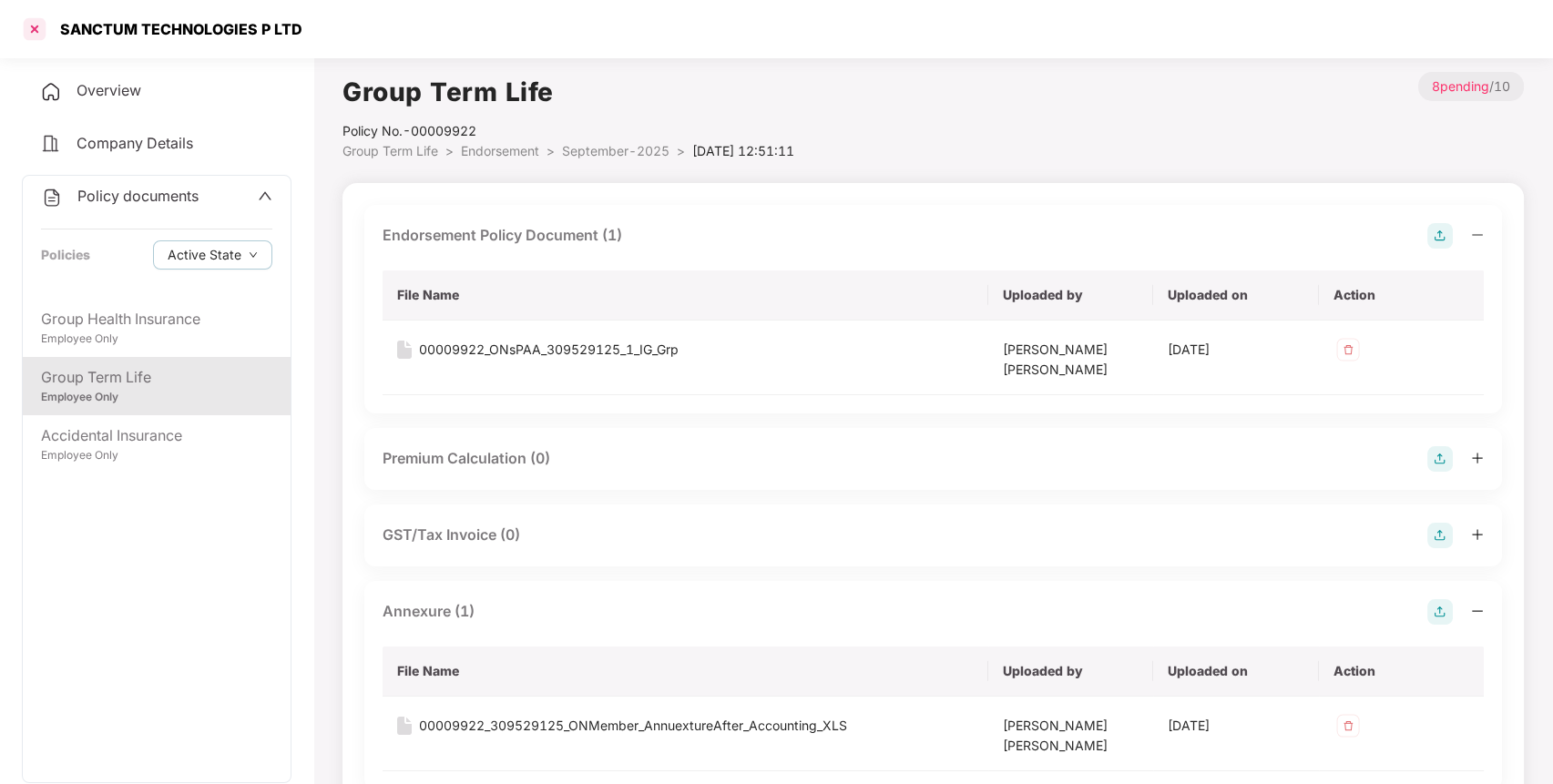
click at [35, 24] on div at bounding box center [35, 29] width 29 height 29
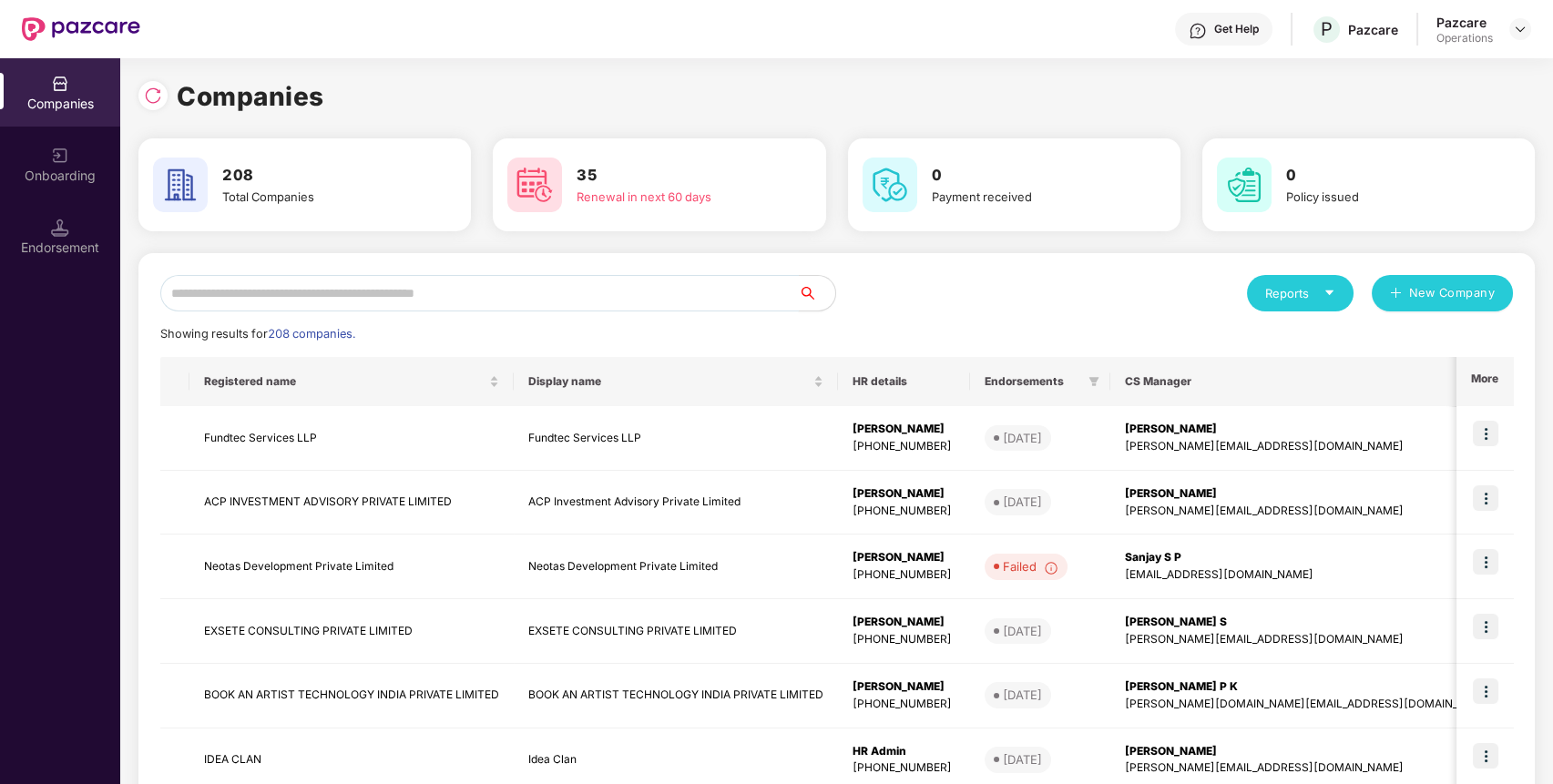
click at [336, 292] on input "text" at bounding box center [479, 294] width 638 height 37
paste input "**********"
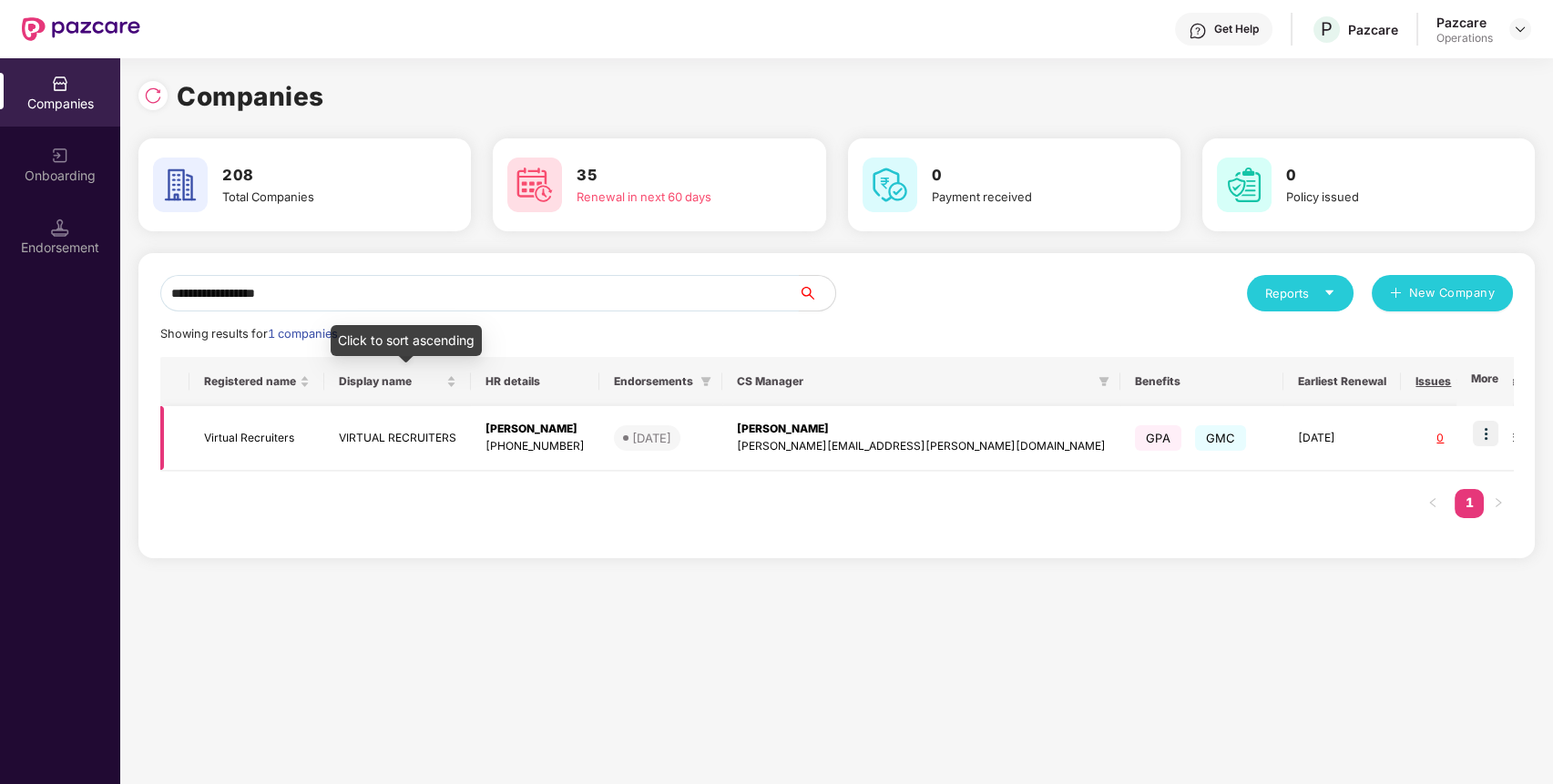
type input "**********"
click at [288, 437] on td "Virtual Recruiters" at bounding box center [257, 438] width 135 height 65
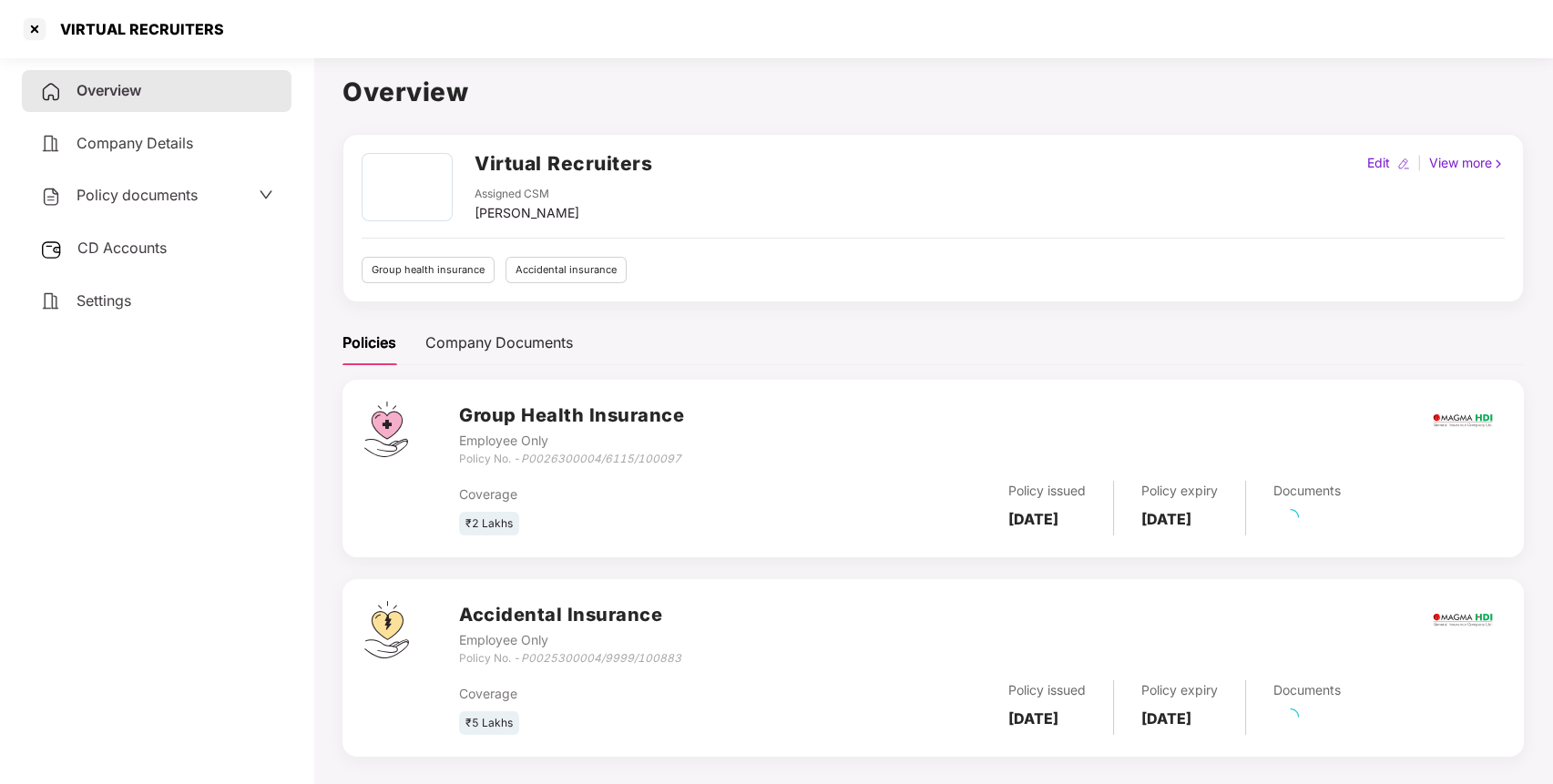
drag, startPoint x: 224, startPoint y: 172, endPoint x: 221, endPoint y: 182, distance: 10.4
click at [222, 175] on div "Overview Company Details Policy documents CD Accounts Settings" at bounding box center [156, 196] width 269 height 251
click at [212, 200] on div "Policy documents" at bounding box center [156, 196] width 233 height 24
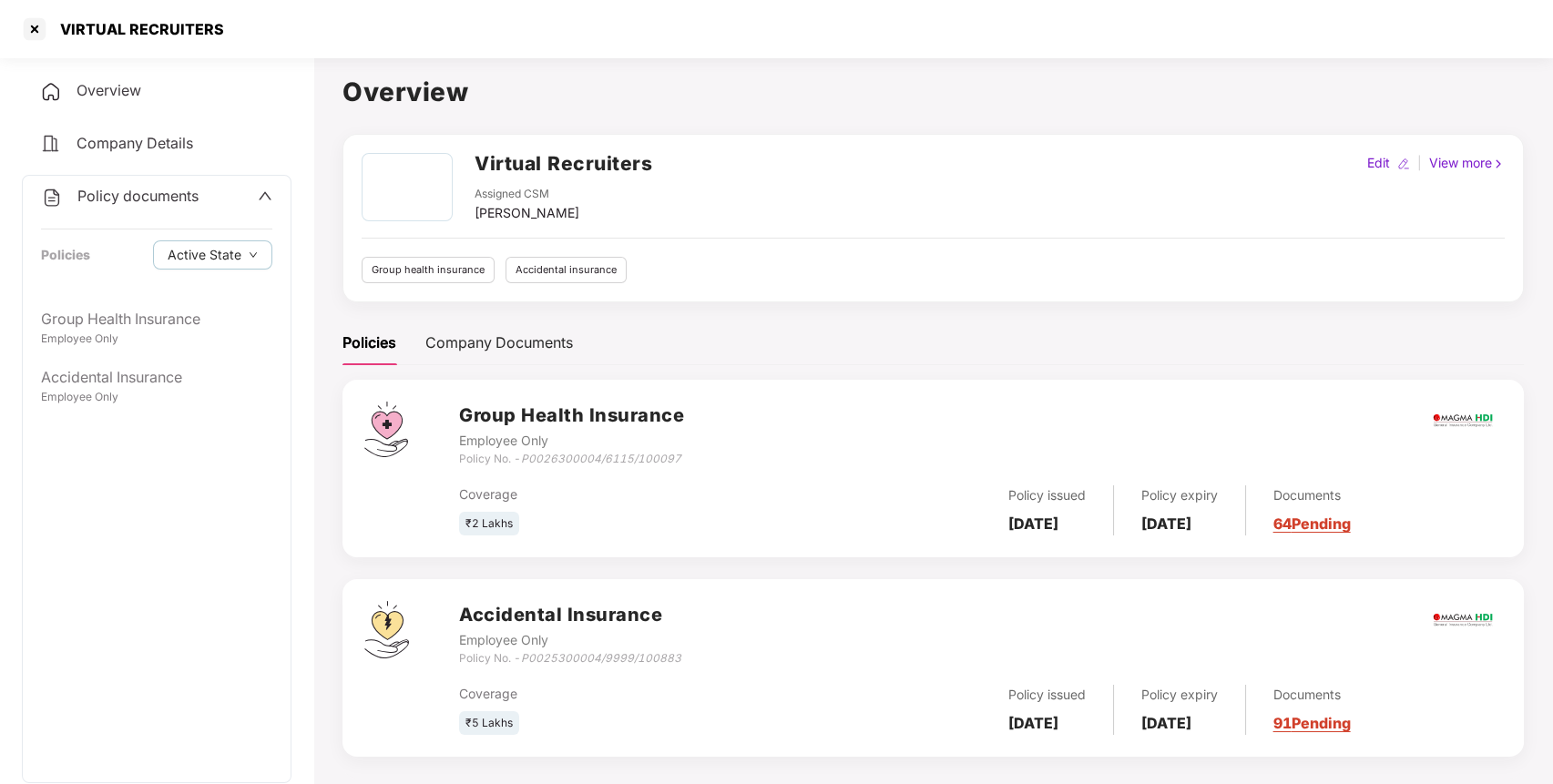
click at [128, 434] on div "Group Health Insurance Employee Only Accidental Insurance Employee Only" at bounding box center [156, 540] width 268 height 484
click at [208, 367] on div "Accidental Insurance" at bounding box center [156, 378] width 232 height 23
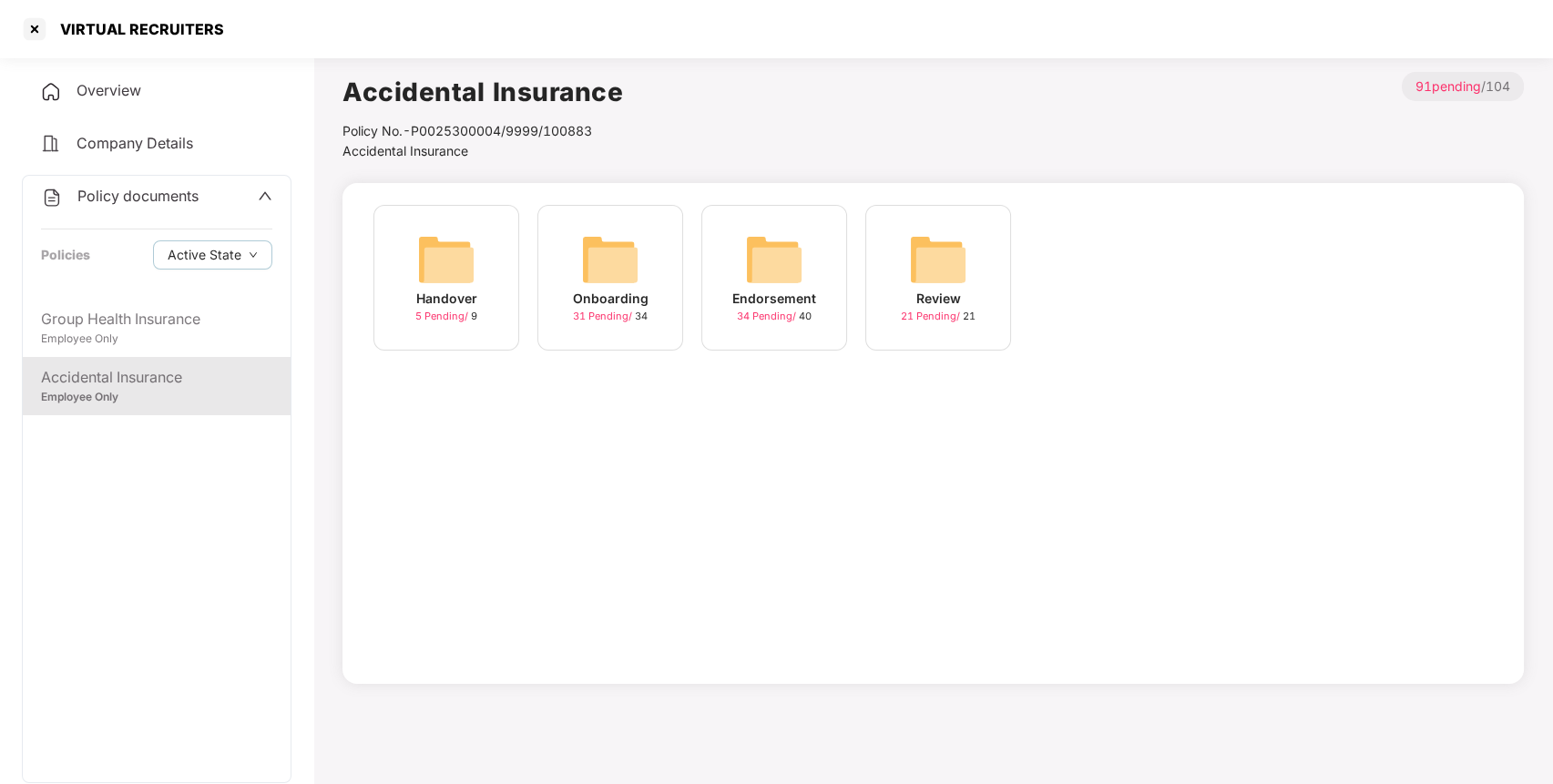
click at [800, 264] on img at bounding box center [775, 260] width 58 height 58
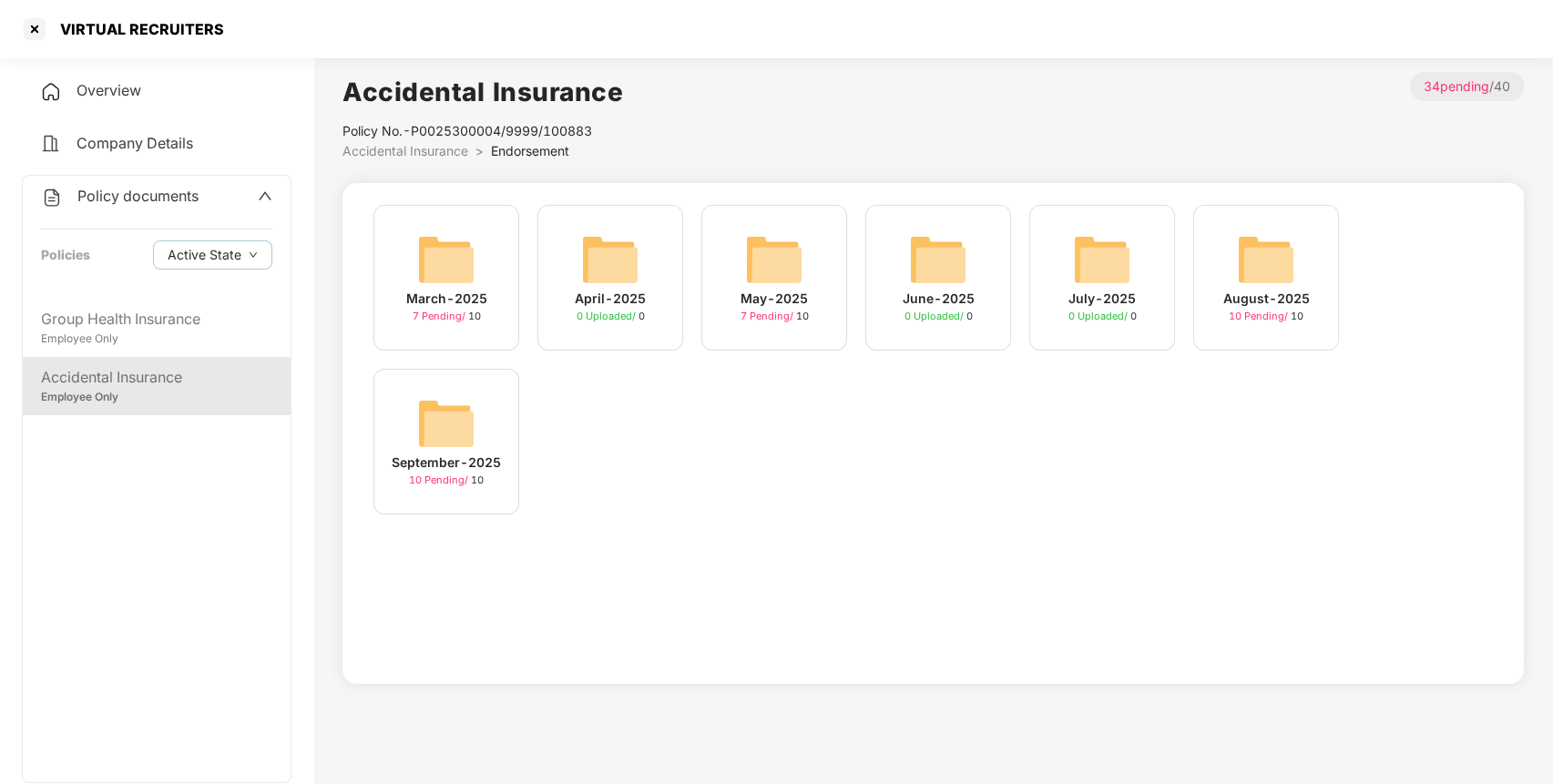
click at [1286, 255] on img at bounding box center [1266, 260] width 58 height 58
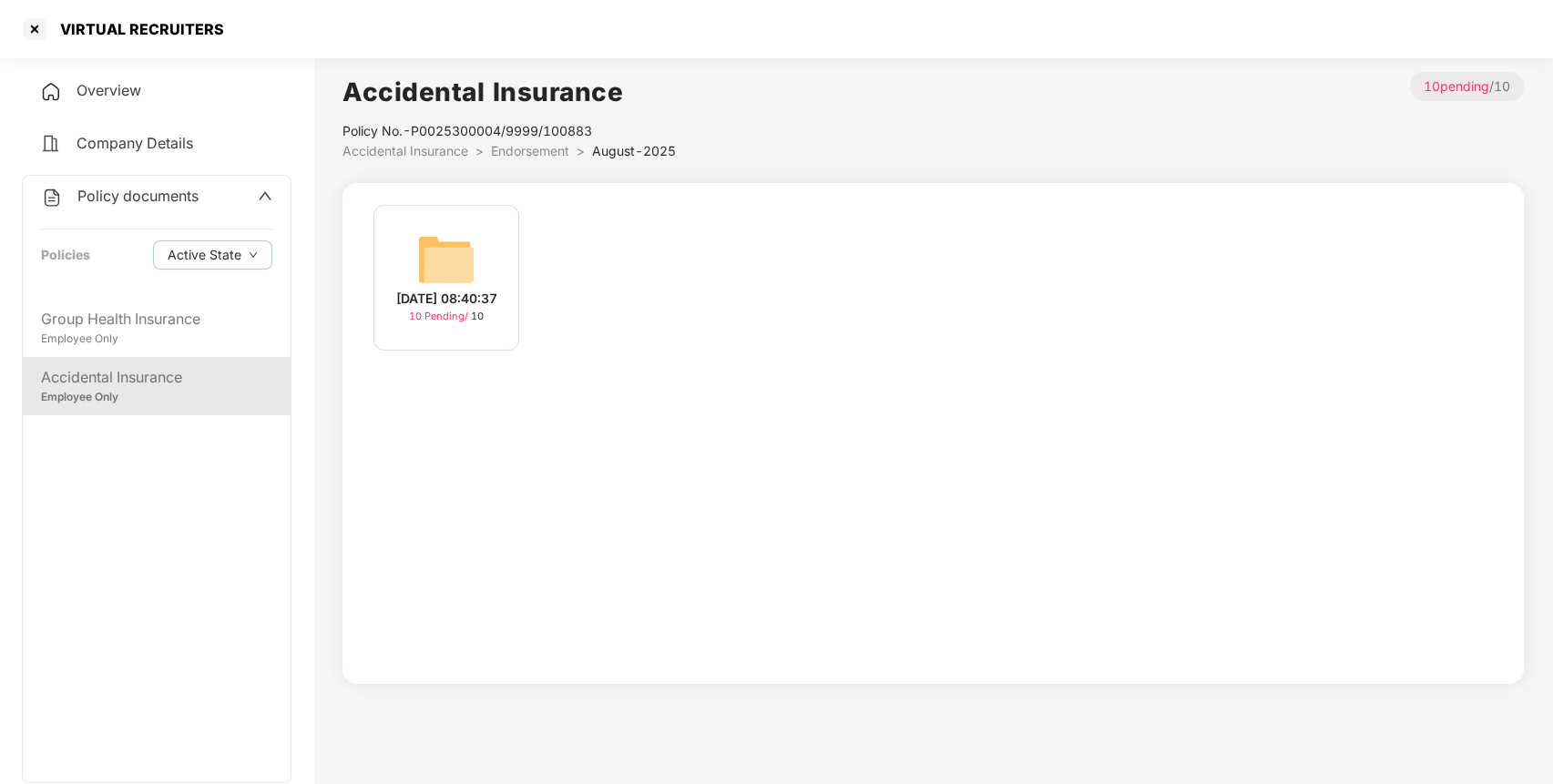
click at [456, 263] on img at bounding box center [446, 260] width 58 height 58
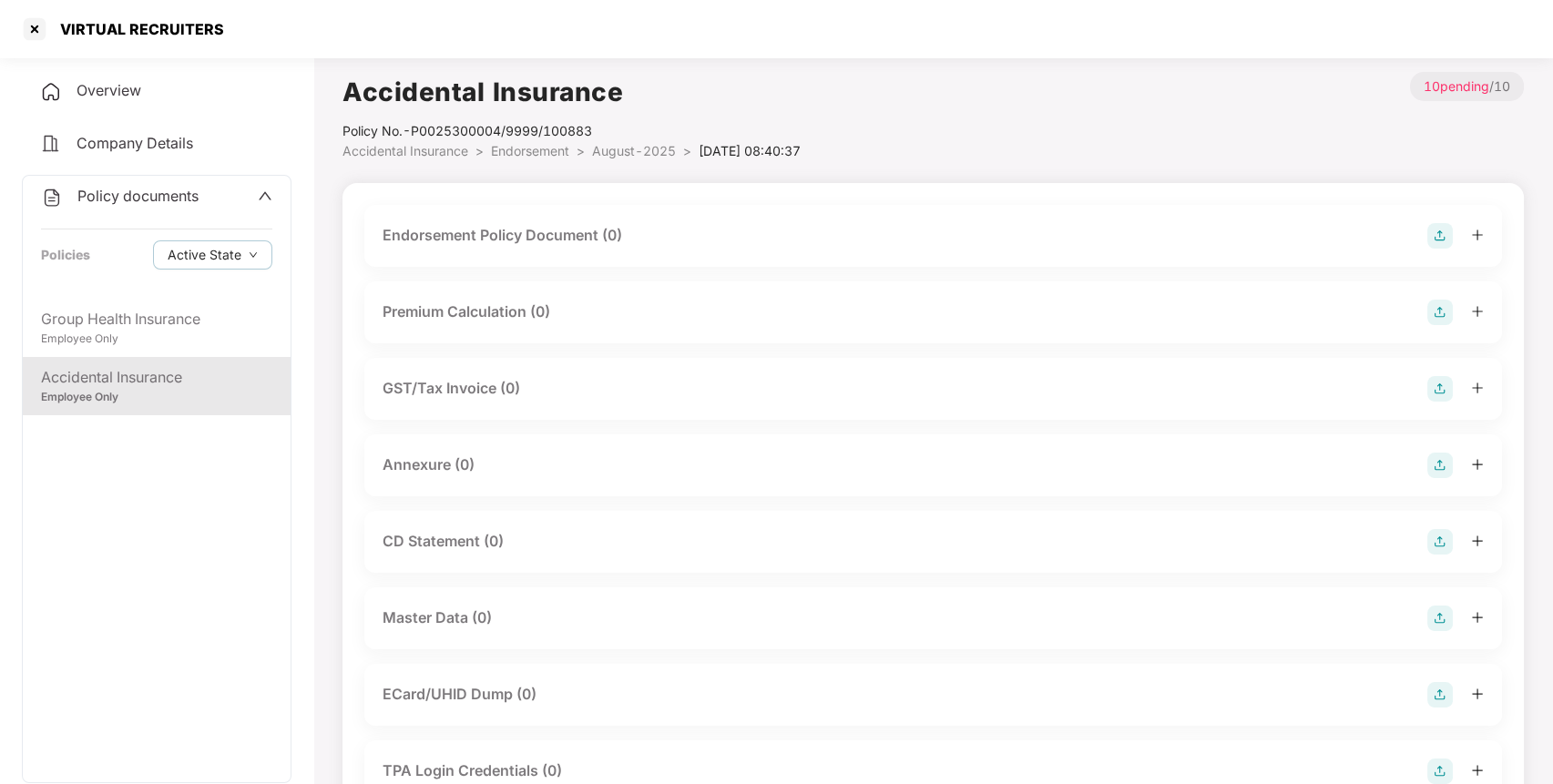
click at [1429, 233] on img at bounding box center [1440, 236] width 25 height 25
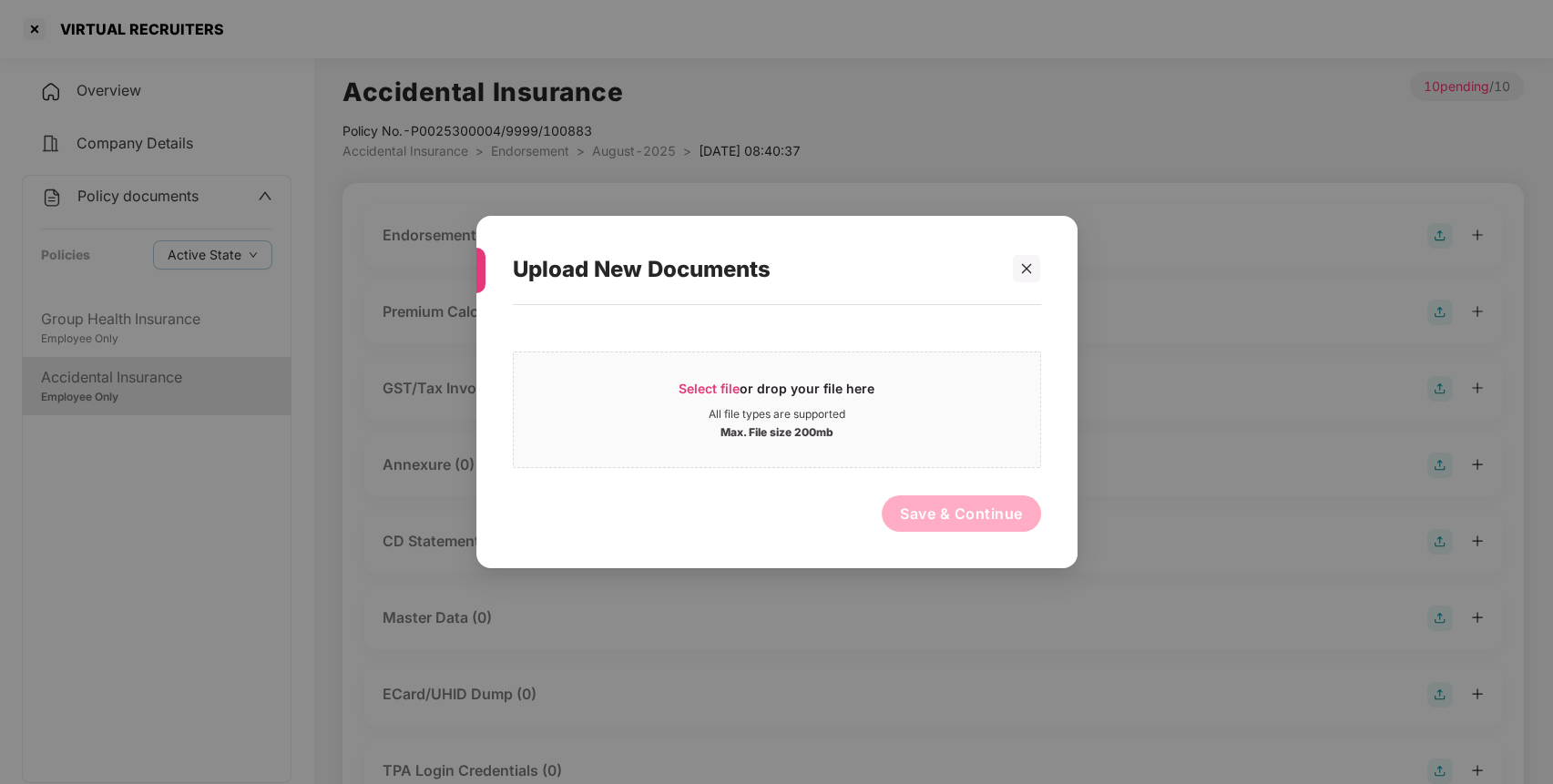
click at [804, 470] on div "Select file or drop your file here All file types are supported Max. File size …" at bounding box center [776, 427] width 528 height 227
click at [830, 418] on div "All file types are supported" at bounding box center [776, 414] width 136 height 14
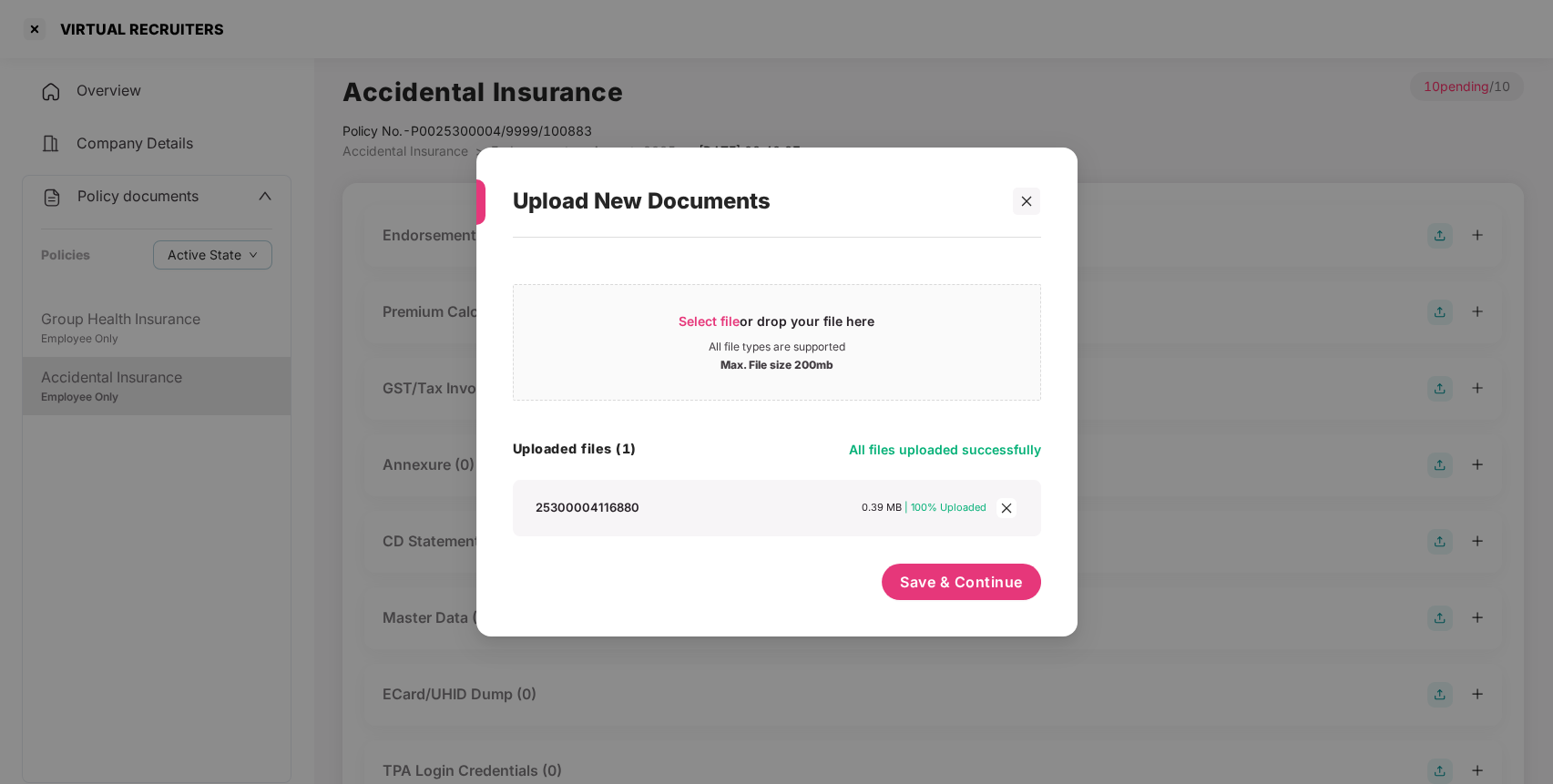
click at [891, 562] on div "Select file or drop your file here All file types are supported Max. File size …" at bounding box center [776, 428] width 528 height 362
click at [898, 572] on button "Save & Continue" at bounding box center [961, 582] width 159 height 37
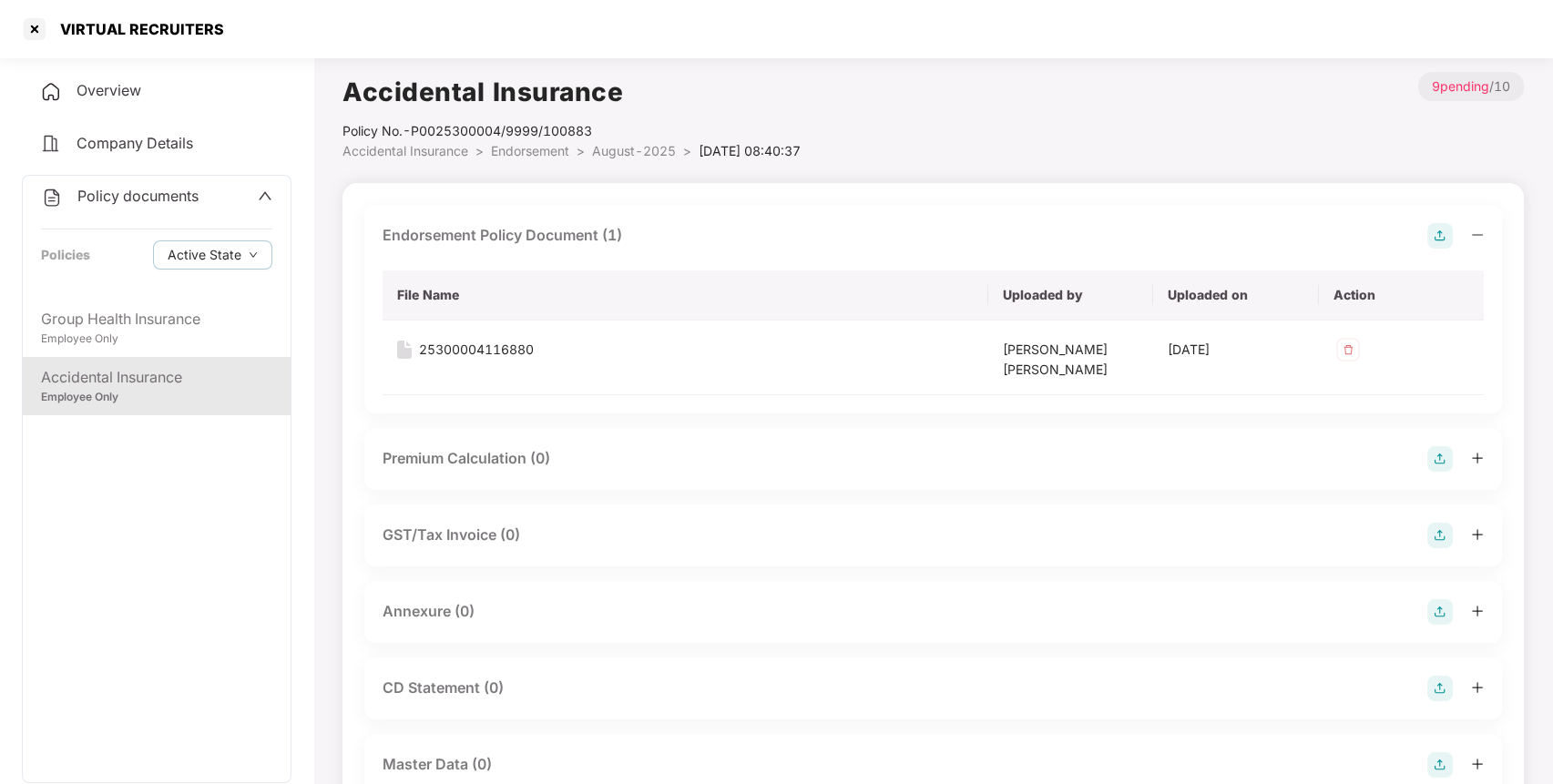
click at [1442, 602] on img at bounding box center [1440, 612] width 25 height 25
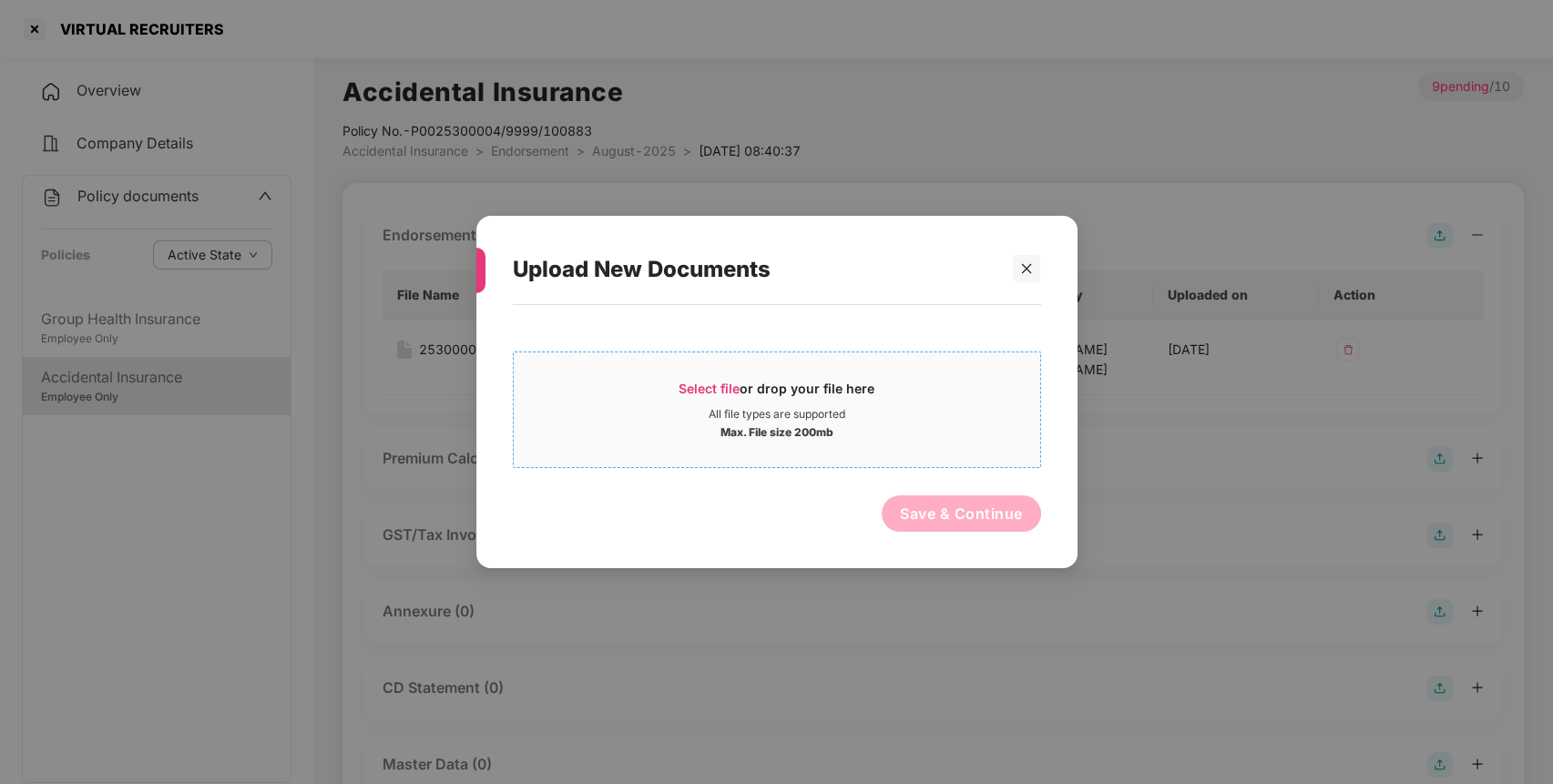
click at [755, 401] on div "Select file or drop your file here" at bounding box center [776, 393] width 196 height 27
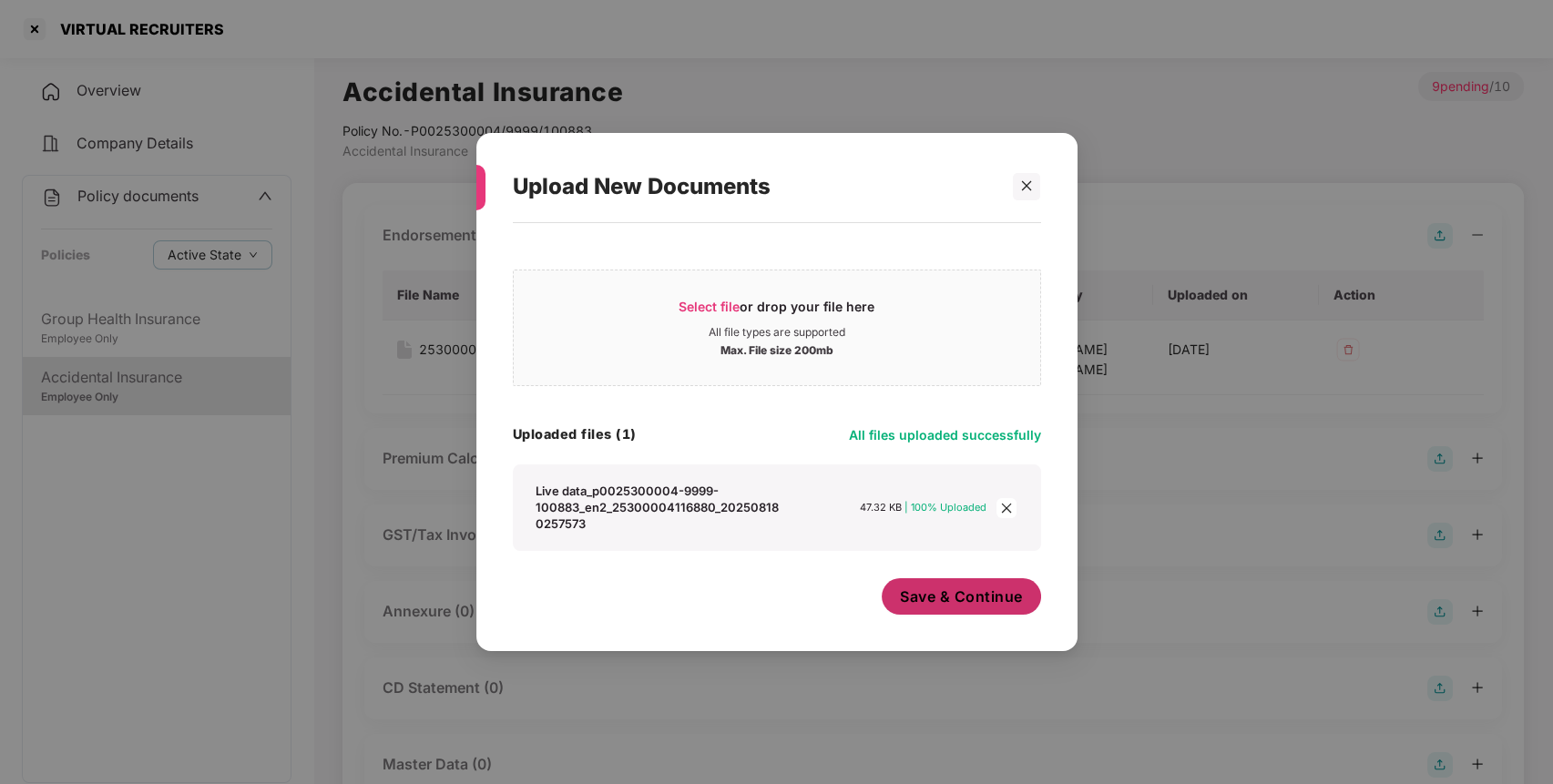
click at [963, 594] on span "Save & Continue" at bounding box center [961, 596] width 123 height 20
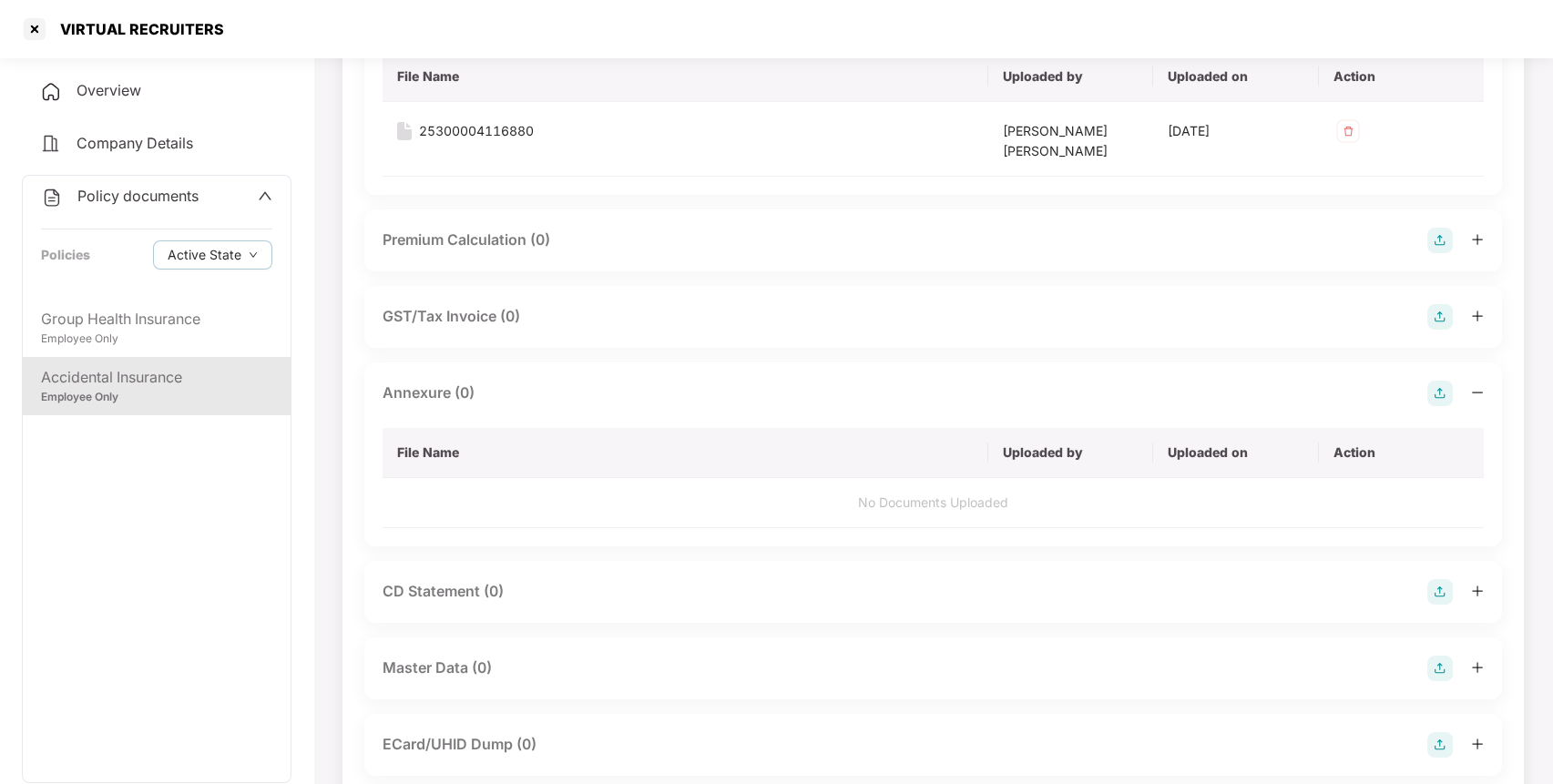
scroll to position [220, 0]
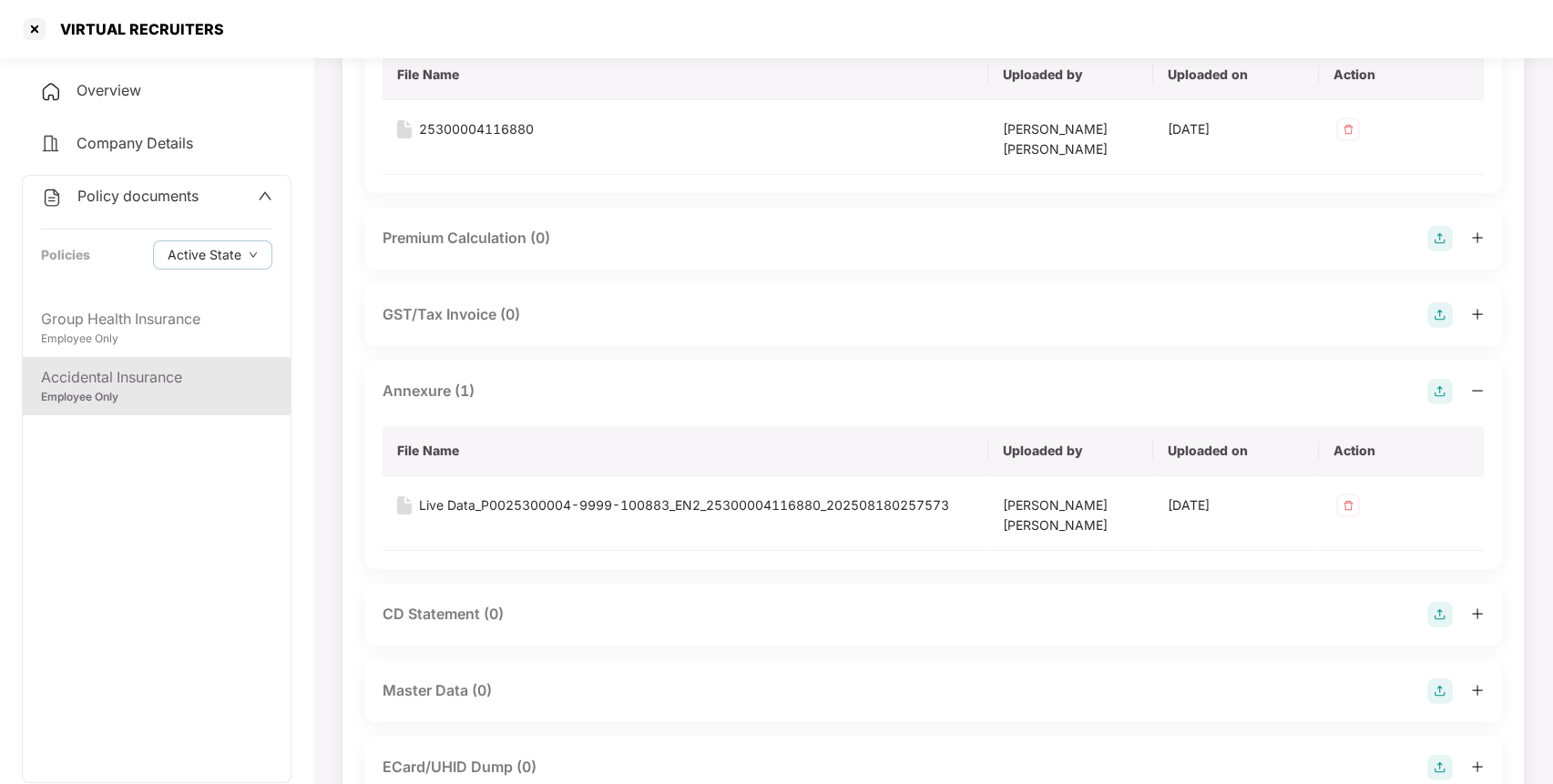
click at [1436, 682] on img at bounding box center [1440, 691] width 25 height 25
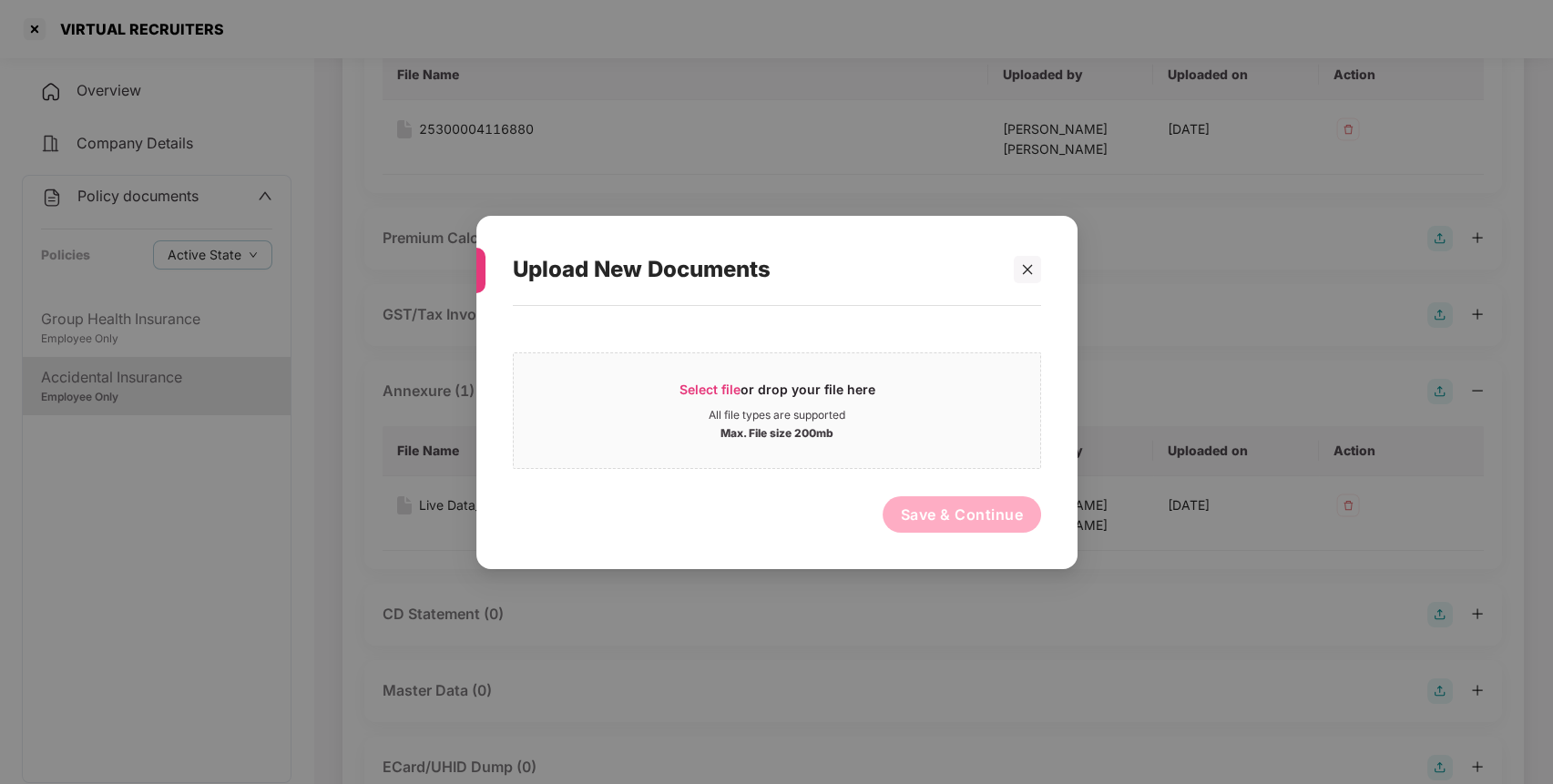
click at [916, 484] on div "Select file or drop your file here All file types are supported Max. File size …" at bounding box center [776, 427] width 528 height 227
click at [921, 428] on div "Max. File size 200mb" at bounding box center [776, 431] width 526 height 18
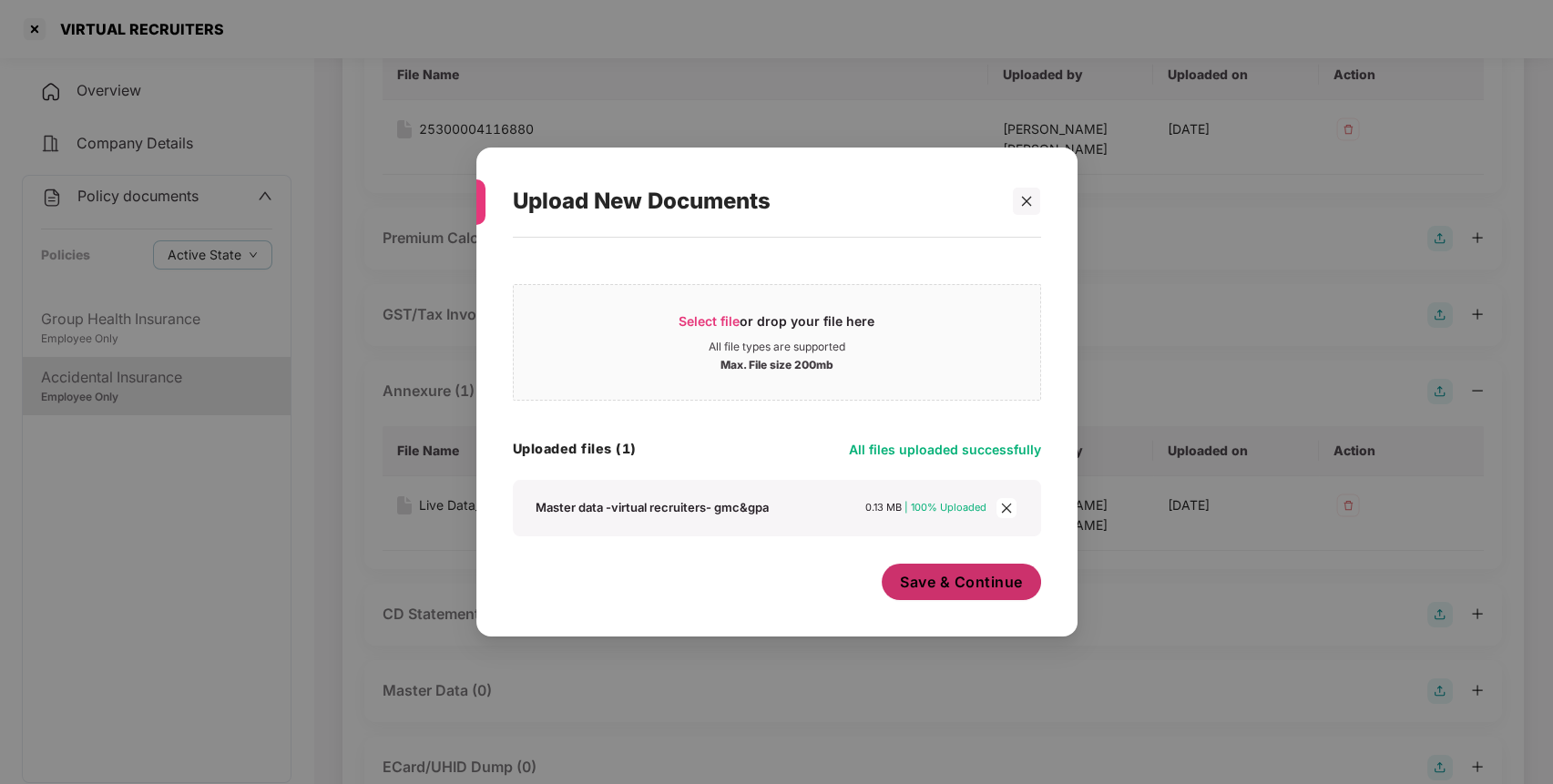
click at [921, 586] on span "Save & Continue" at bounding box center [961, 581] width 123 height 20
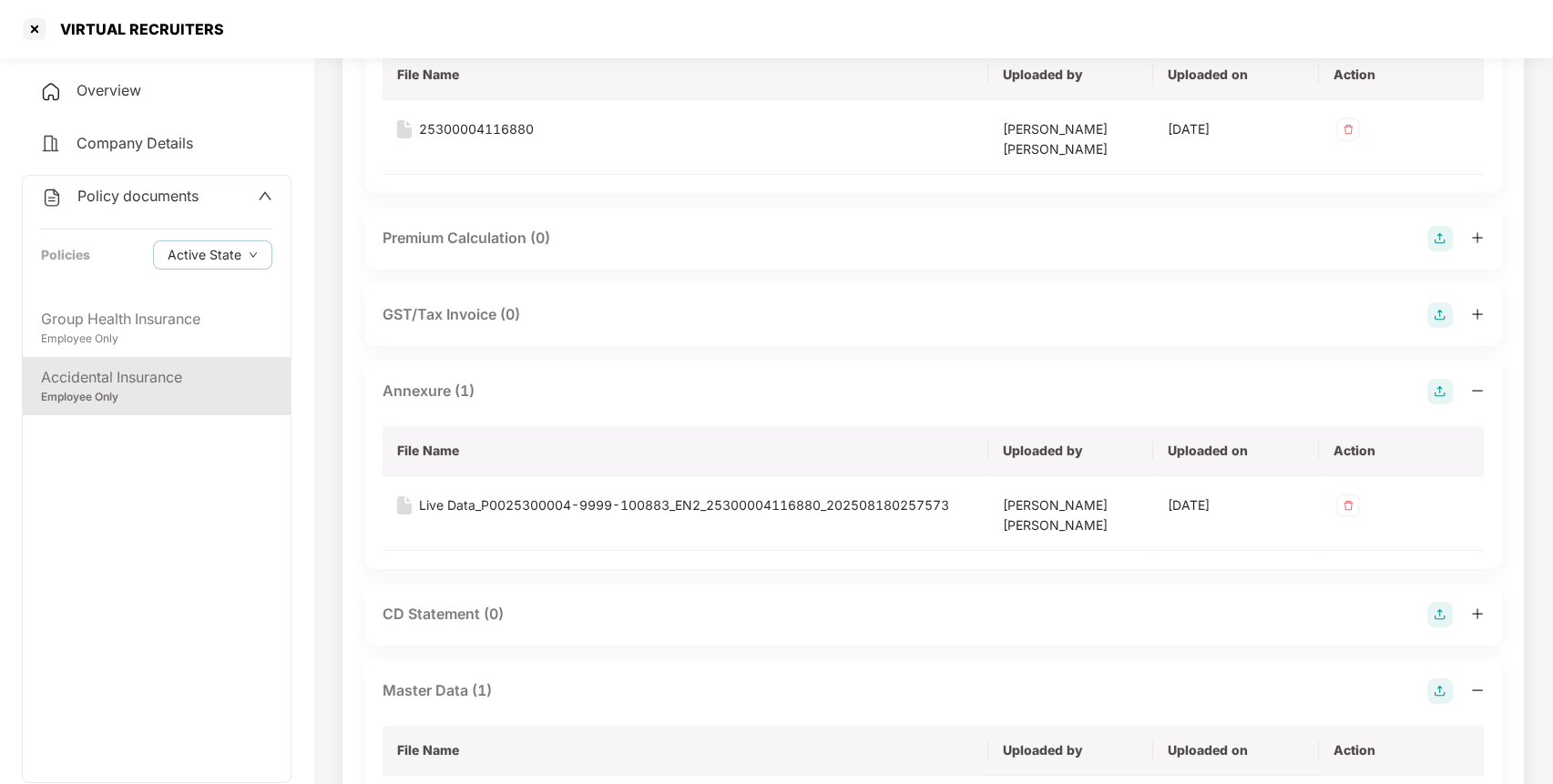
click at [155, 217] on div "Policy documents Policies Active State" at bounding box center [156, 237] width 268 height 123
click at [159, 204] on div "Policy documents" at bounding box center [119, 196] width 157 height 24
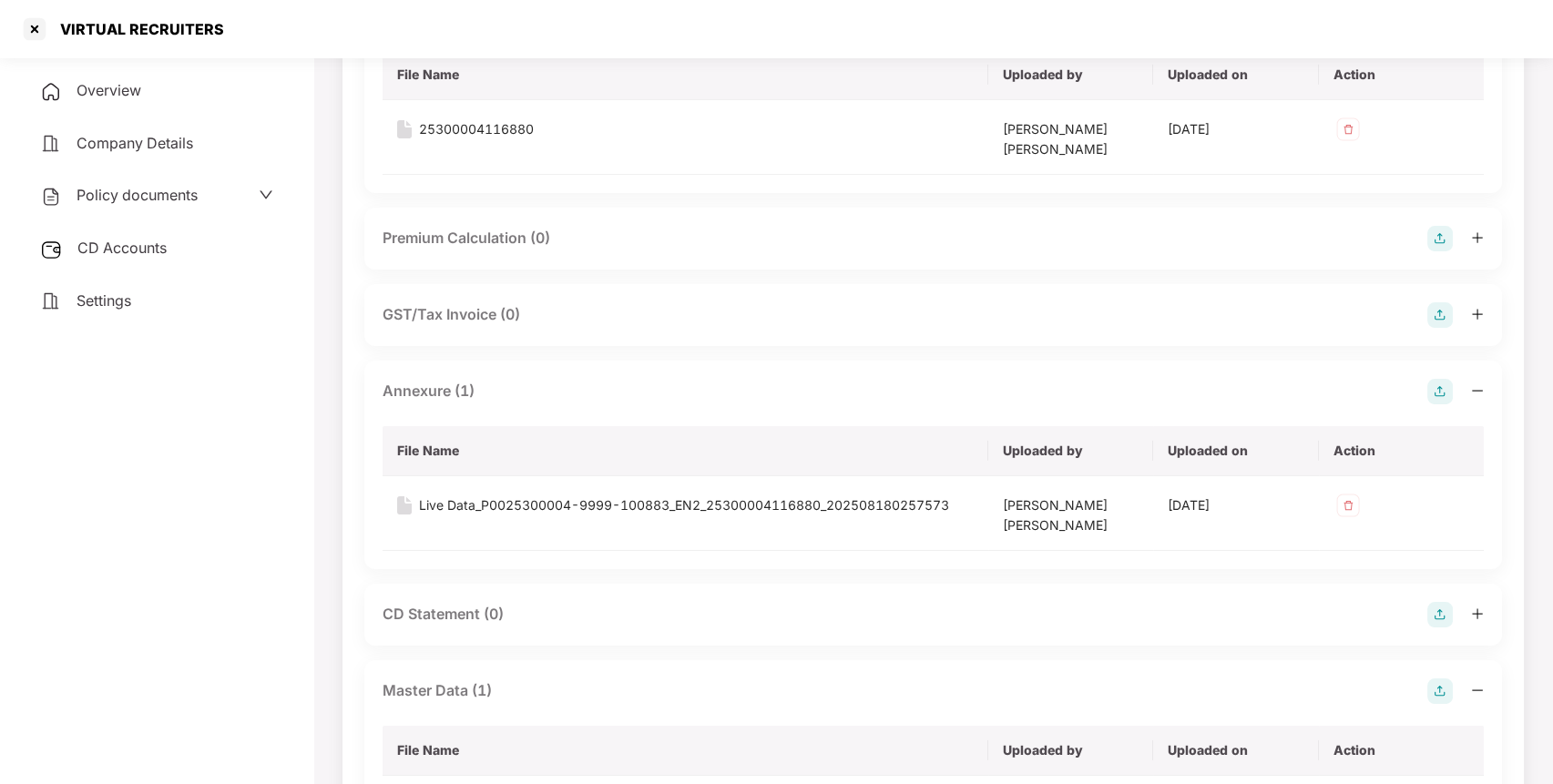
click at [126, 249] on span "CD Accounts" at bounding box center [122, 247] width 89 height 18
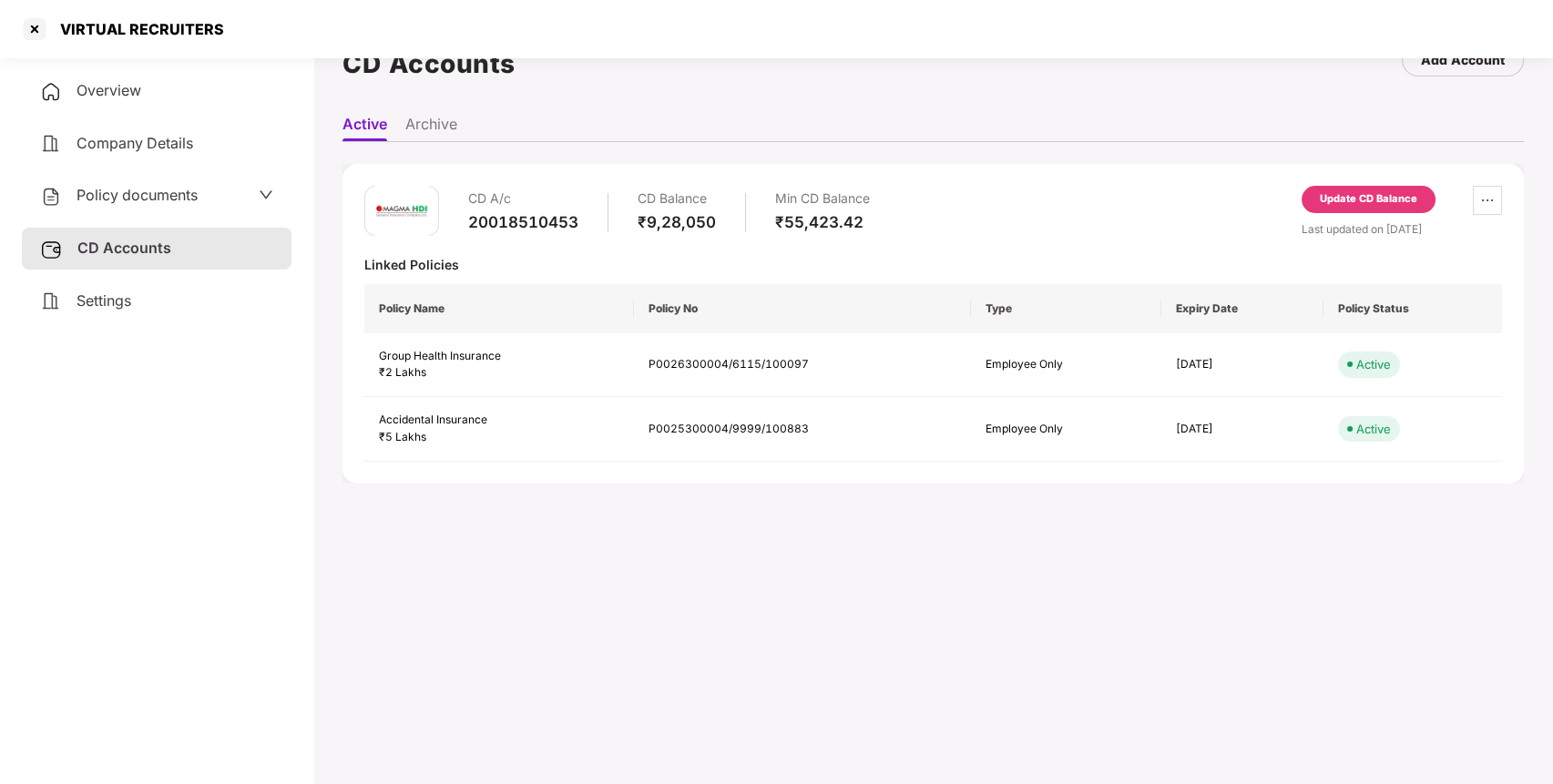
click at [1351, 192] on div "Update CD Balance" at bounding box center [1369, 199] width 98 height 16
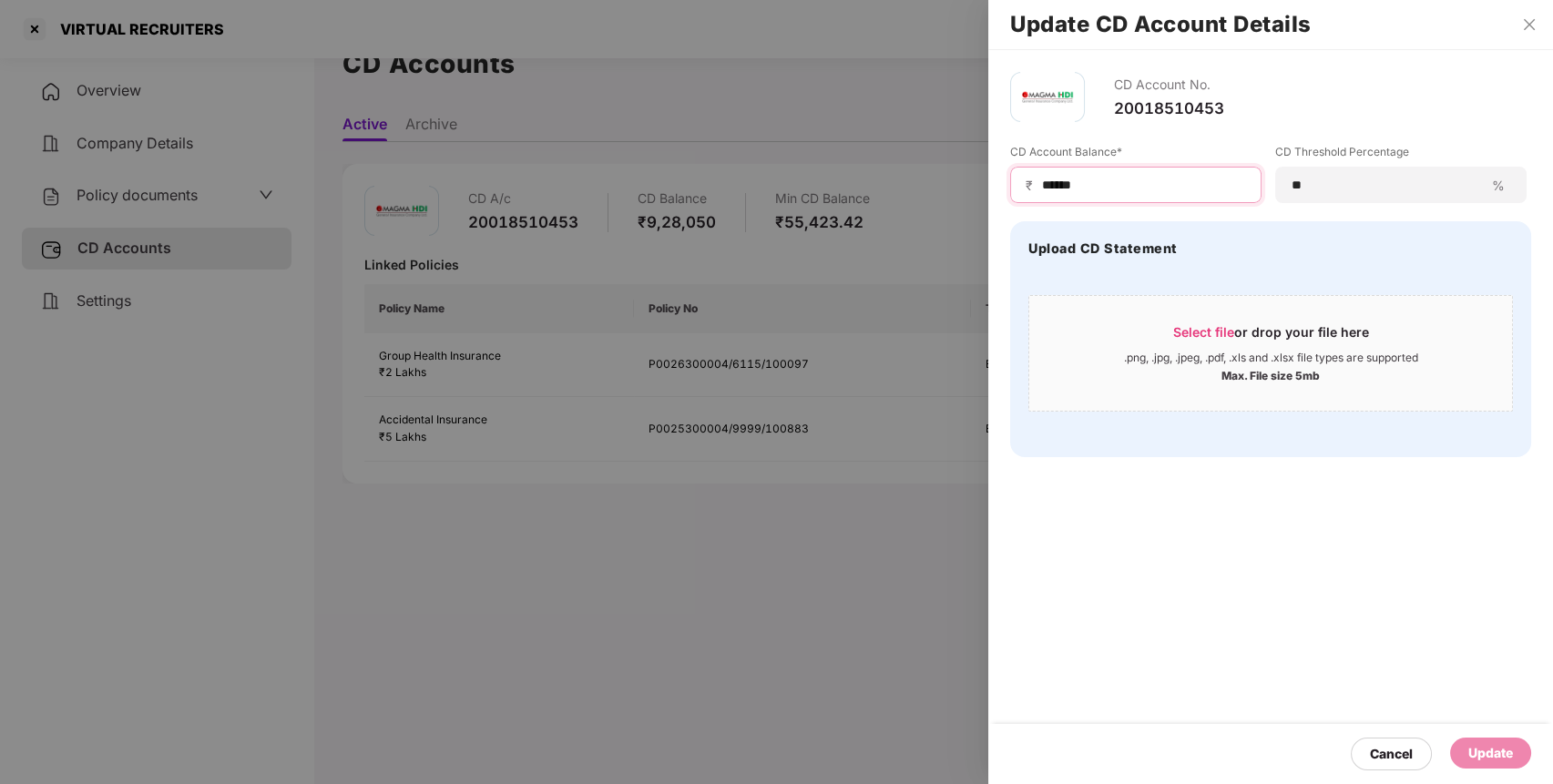
click at [1139, 188] on input "******" at bounding box center [1143, 185] width 206 height 19
type input "*"
type input "*****"
click at [1486, 756] on div "Update" at bounding box center [1491, 753] width 44 height 20
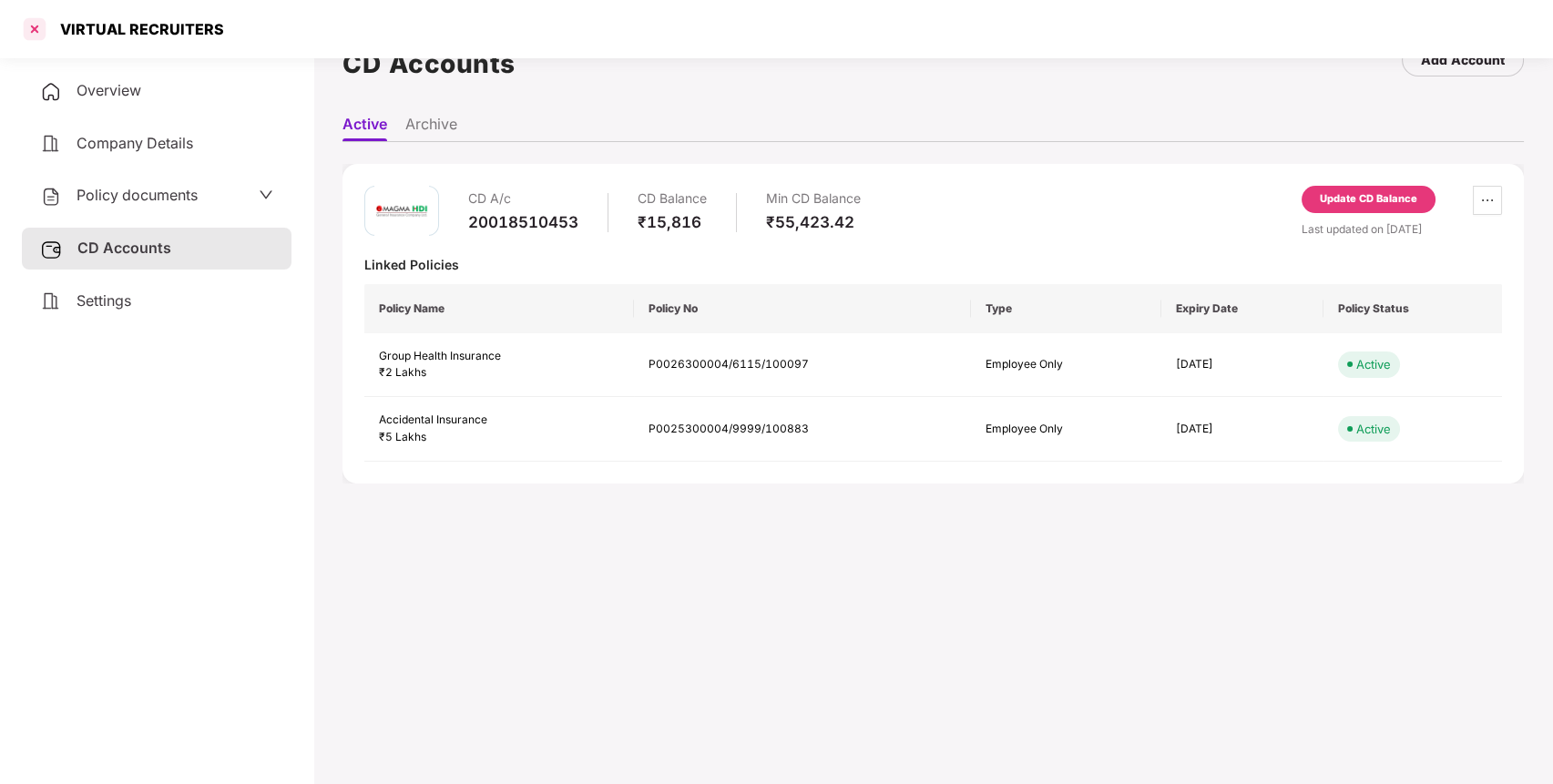
click at [34, 24] on div at bounding box center [35, 29] width 29 height 29
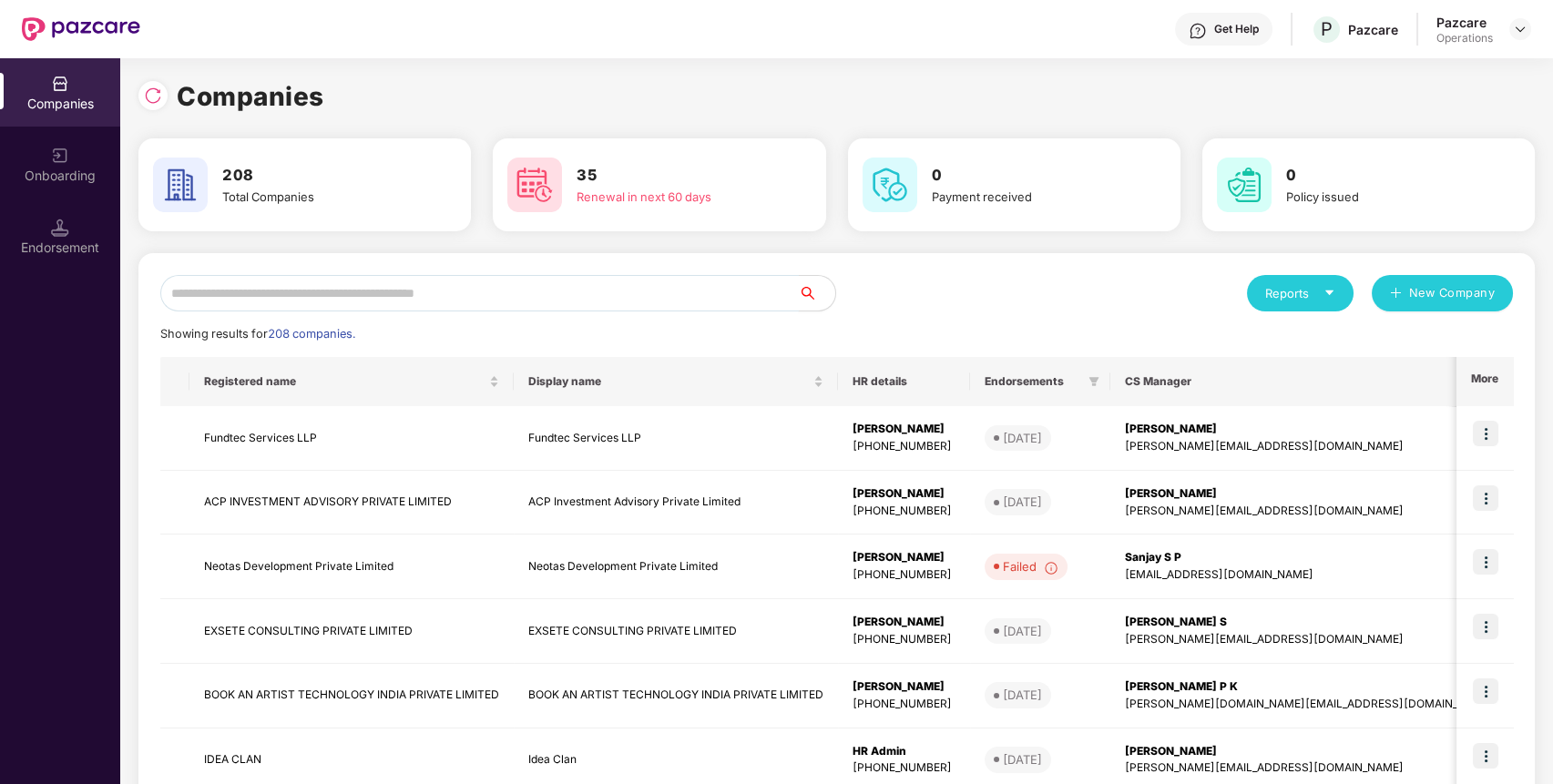
click at [537, 289] on input "text" at bounding box center [479, 294] width 638 height 37
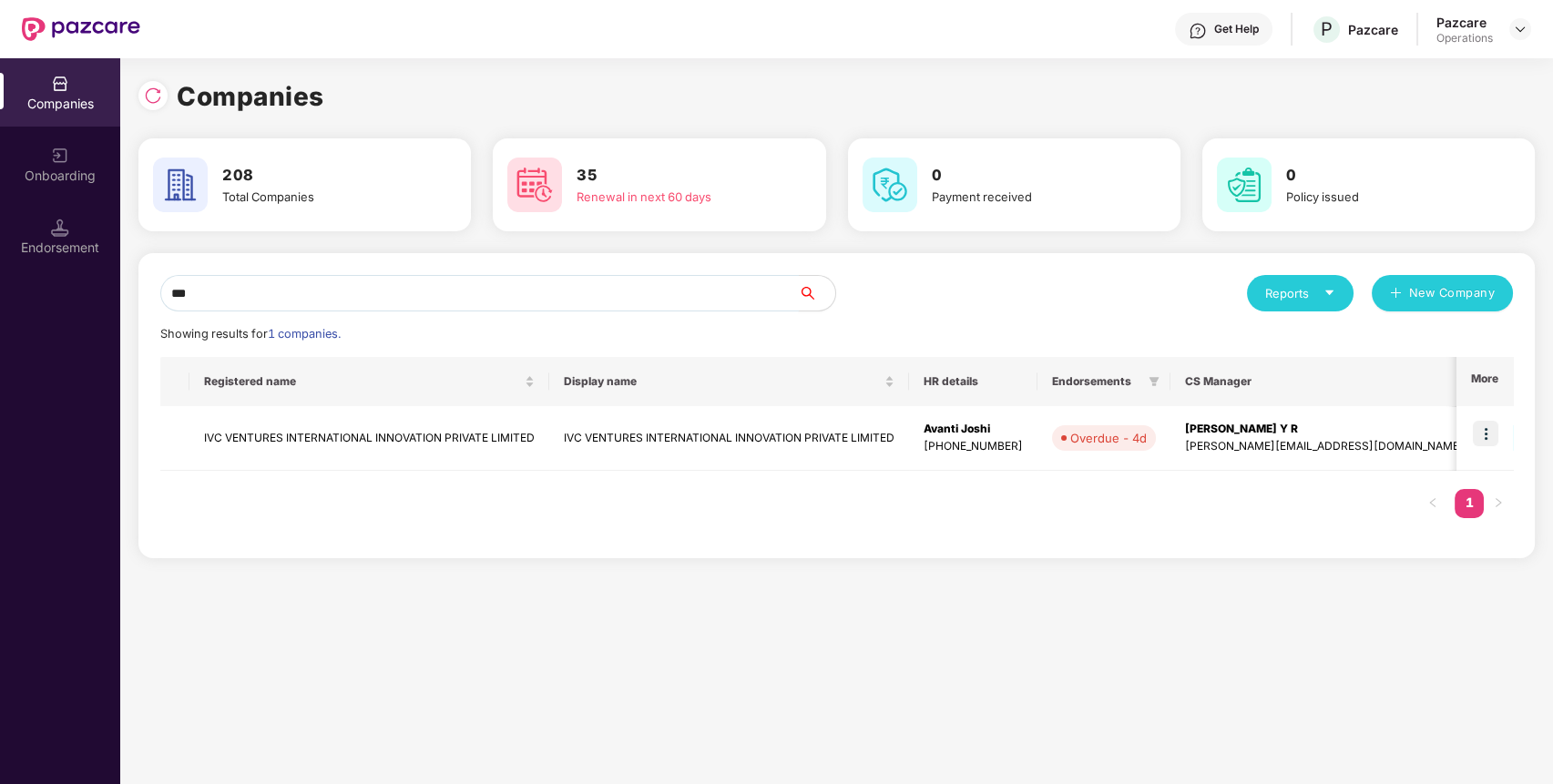
type input "***"
click at [385, 474] on div "Registered name Display name HR details Endorsements CS Manager Benefits Earlie…" at bounding box center [836, 447] width 1353 height 180
click at [409, 440] on td "IVC VENTURES INTERNATIONAL INNOVATION PRIVATE LIMITED" at bounding box center [369, 438] width 360 height 65
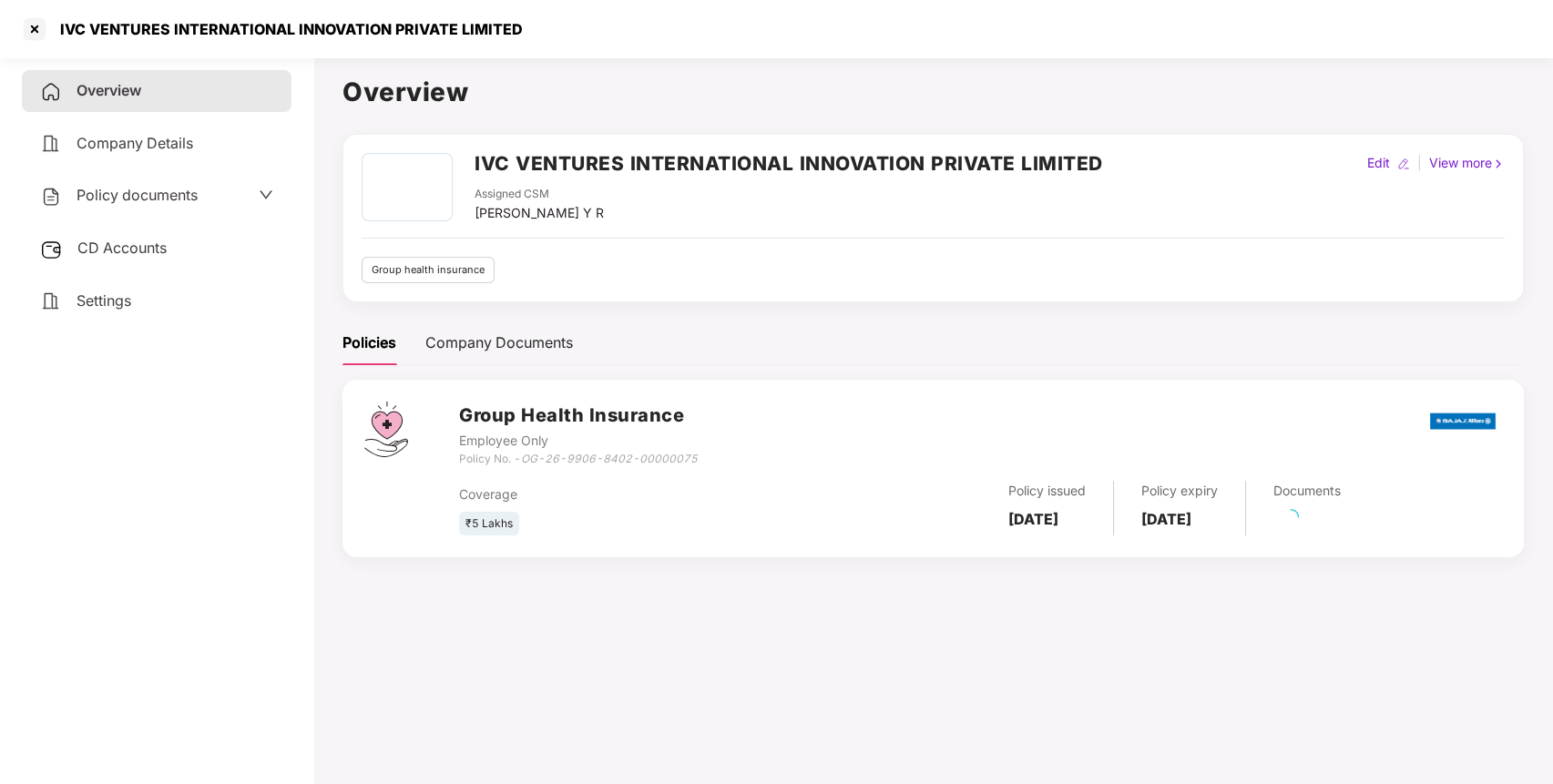
click at [136, 251] on span "CD Accounts" at bounding box center [122, 247] width 89 height 18
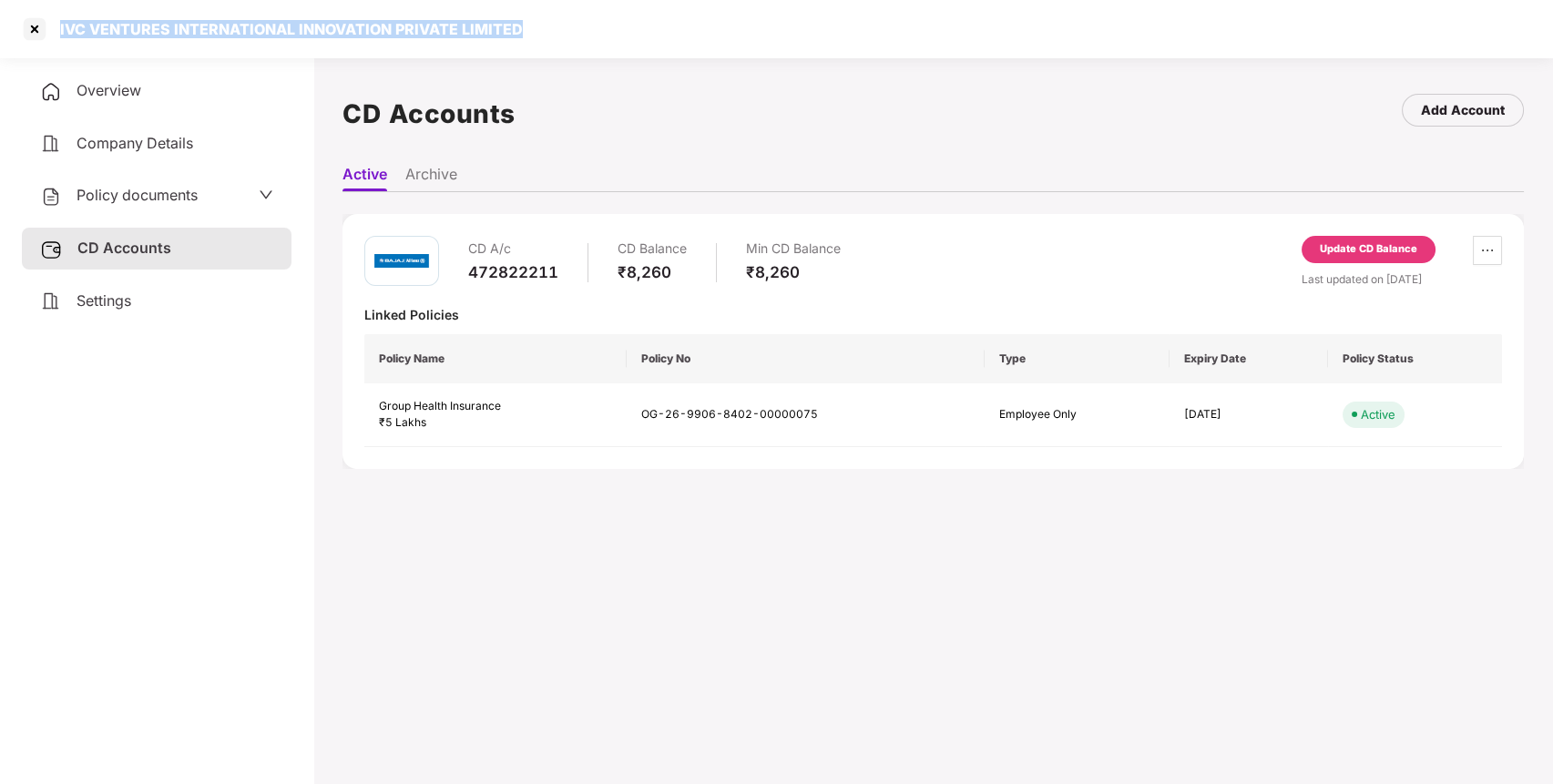
drag, startPoint x: 58, startPoint y: 24, endPoint x: 543, endPoint y: 47, distance: 485.5
click at [543, 47] on div "IVC VENTURES INTERNATIONAL INNOVATION PRIVATE LIMITED" at bounding box center [776, 29] width 1553 height 58
copy div "IVC VENTURES INTERNATIONAL INNOVATION PRIVATE LIMITED"
click at [32, 21] on div at bounding box center [35, 29] width 29 height 29
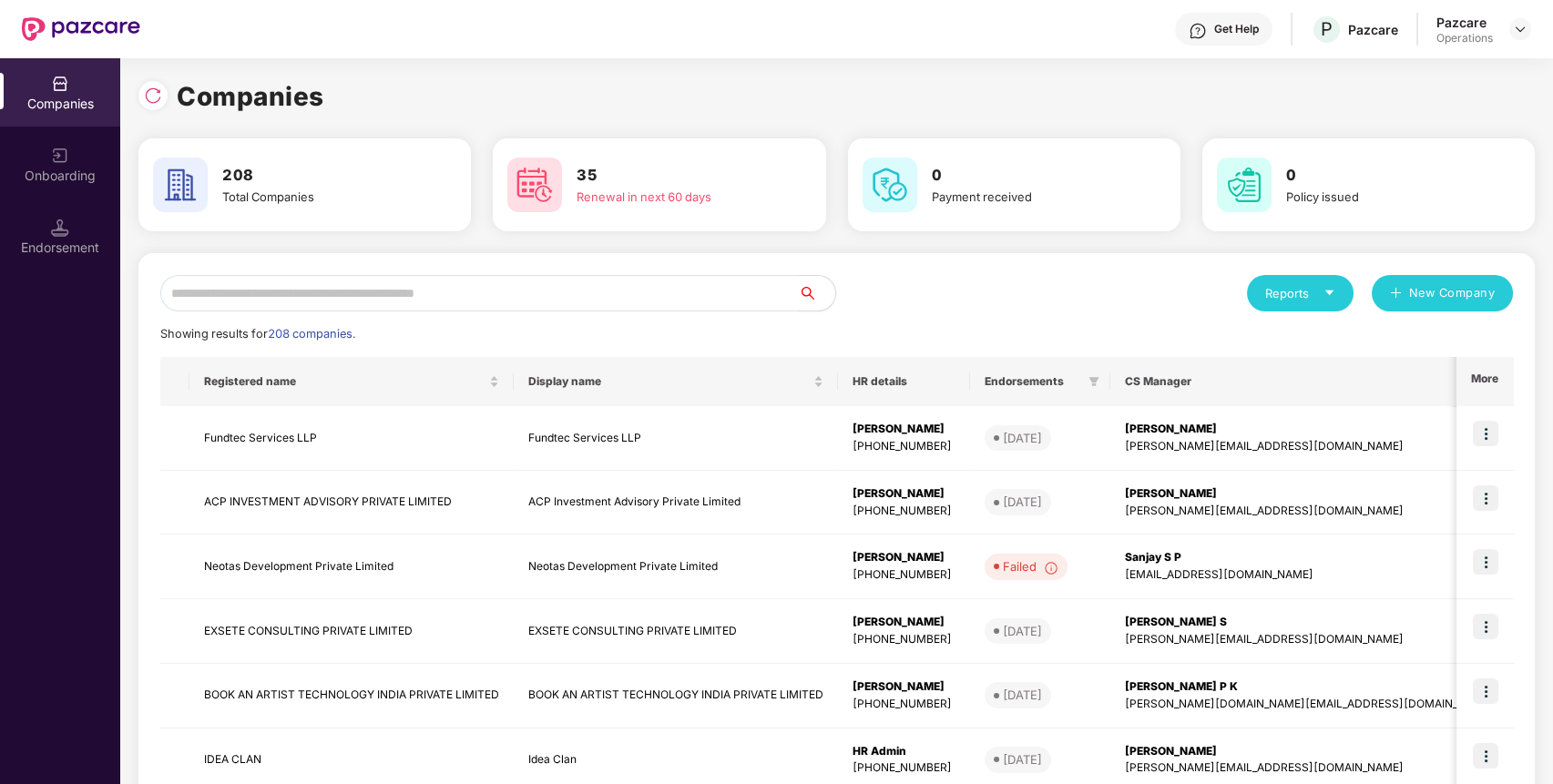
click at [386, 306] on input "text" at bounding box center [479, 294] width 638 height 37
paste input "**********"
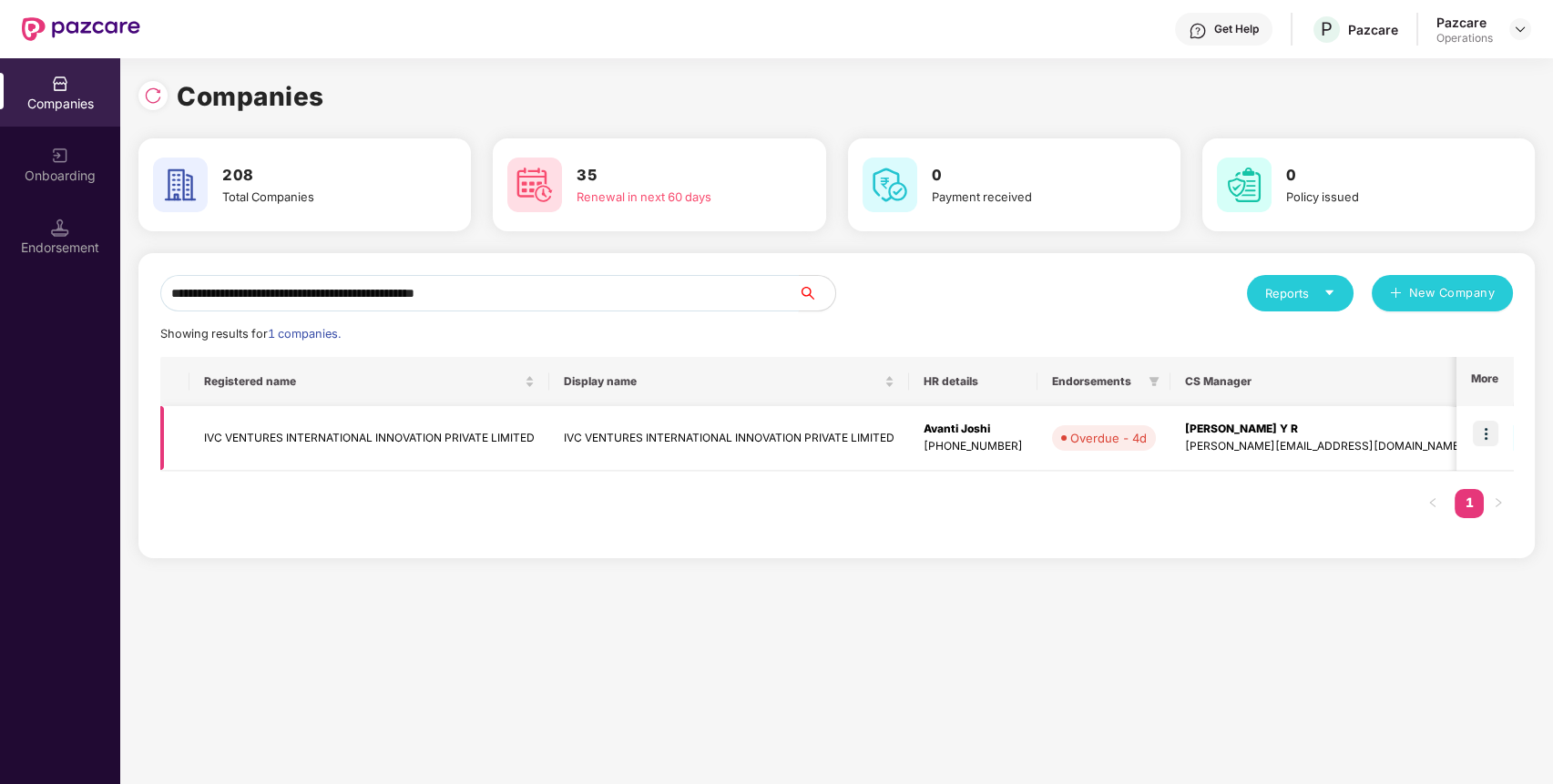
type input "**********"
click at [1486, 433] on img at bounding box center [1485, 434] width 25 height 25
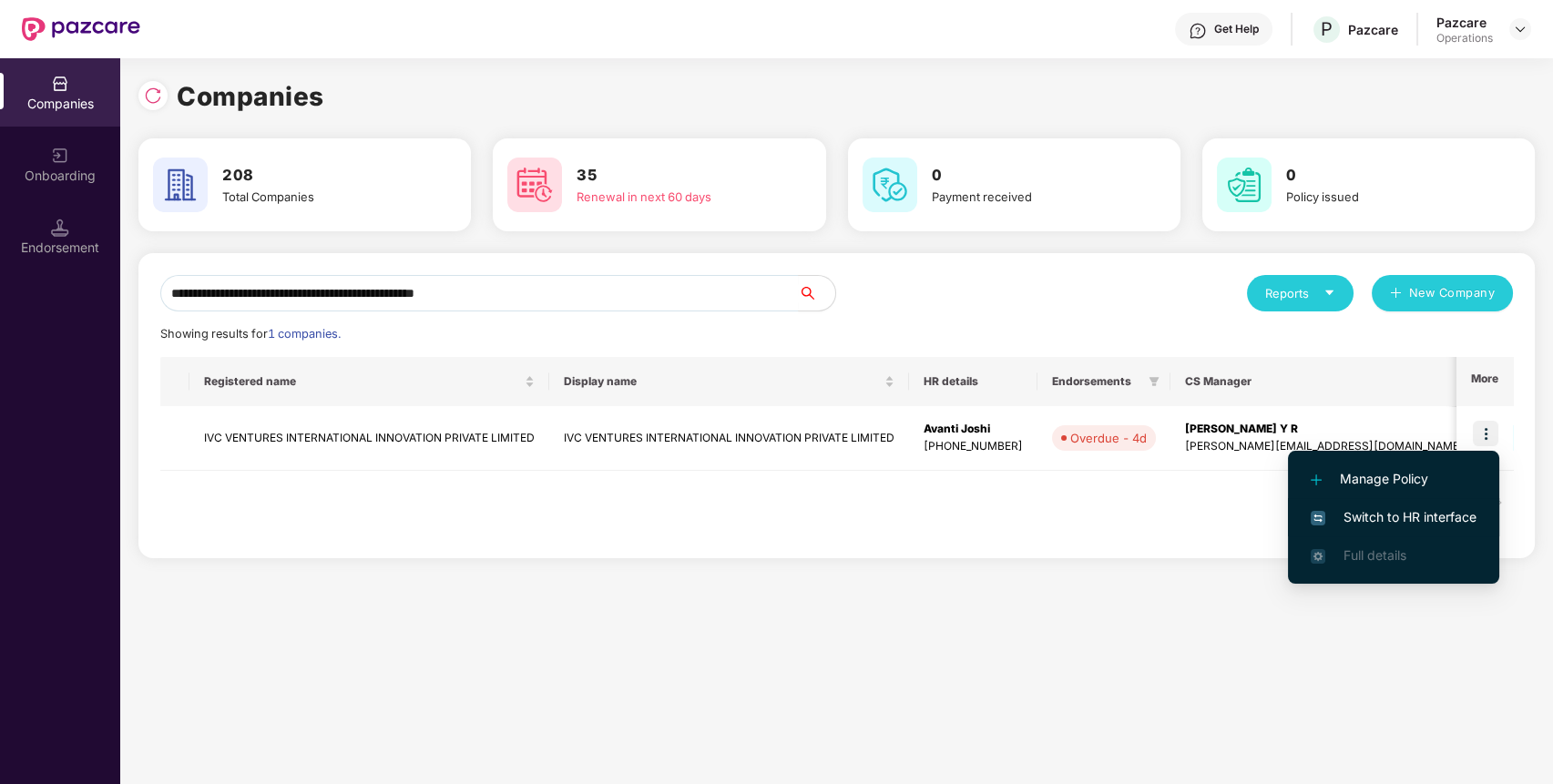
click at [1416, 517] on span "Switch to HR interface" at bounding box center [1394, 517] width 166 height 20
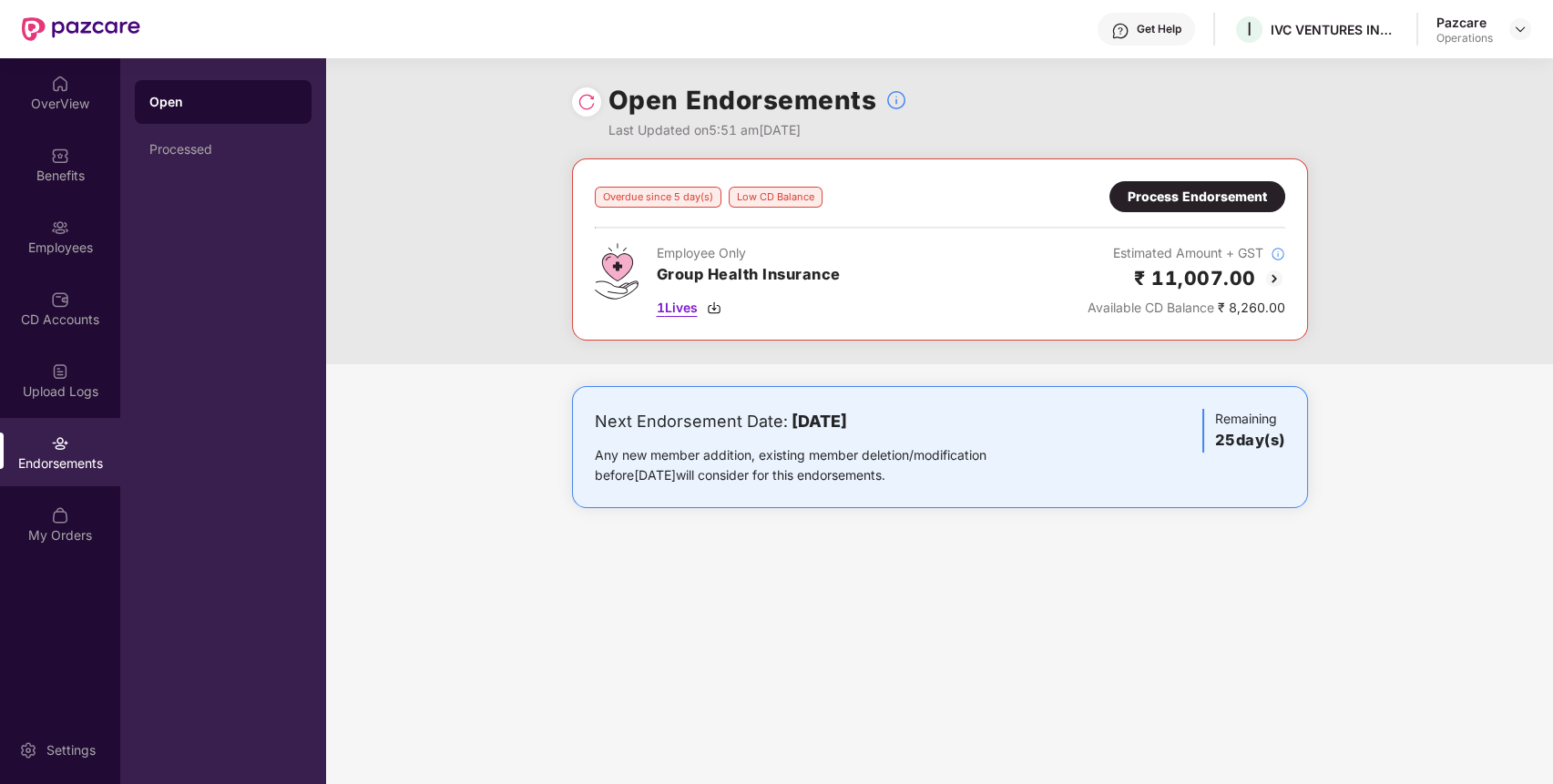
click at [676, 306] on span "1 Lives" at bounding box center [677, 307] width 41 height 20
click at [57, 166] on div "Benefits" at bounding box center [60, 164] width 121 height 69
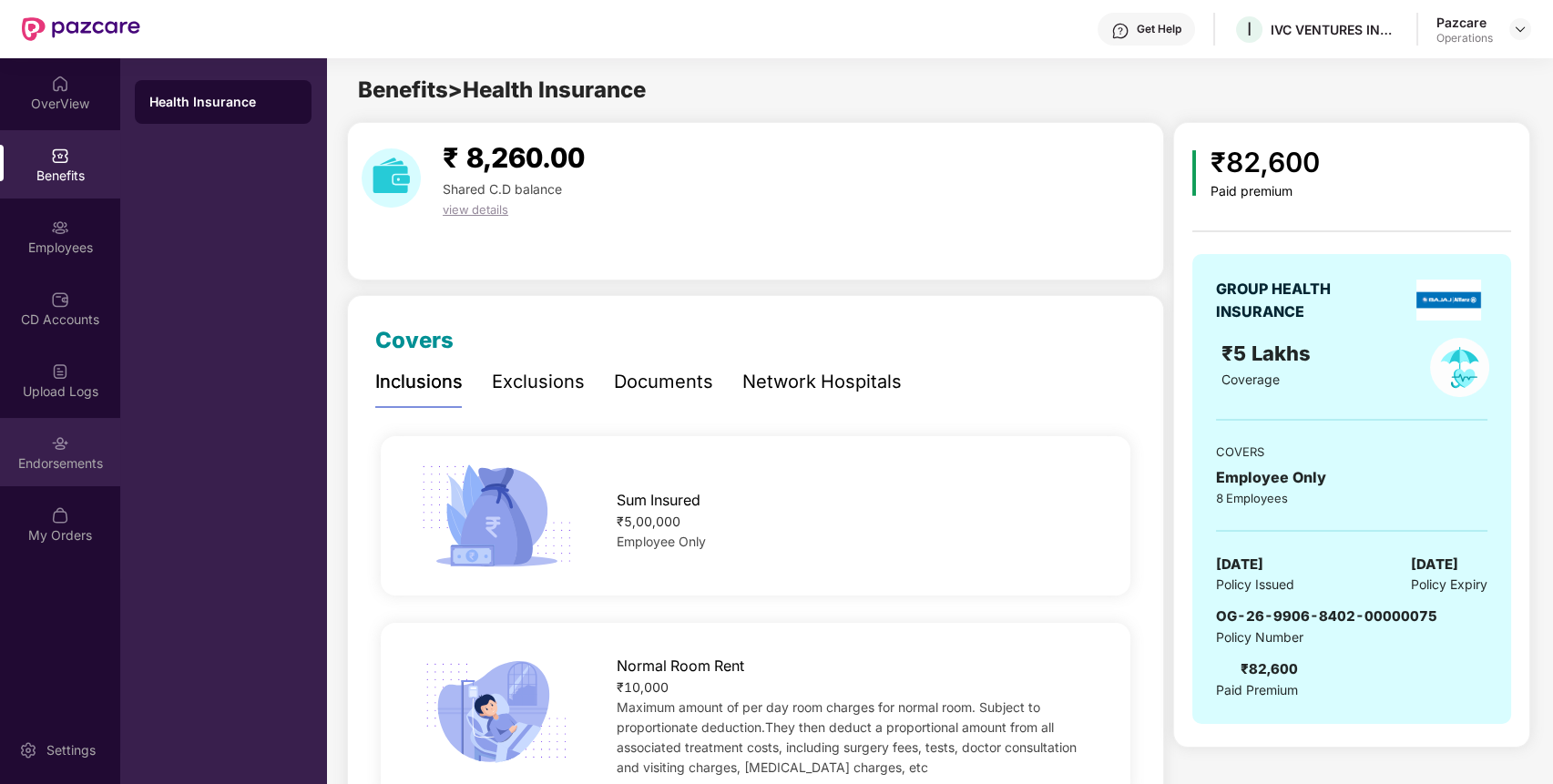
click at [6, 443] on div "Endorsements" at bounding box center [60, 452] width 121 height 69
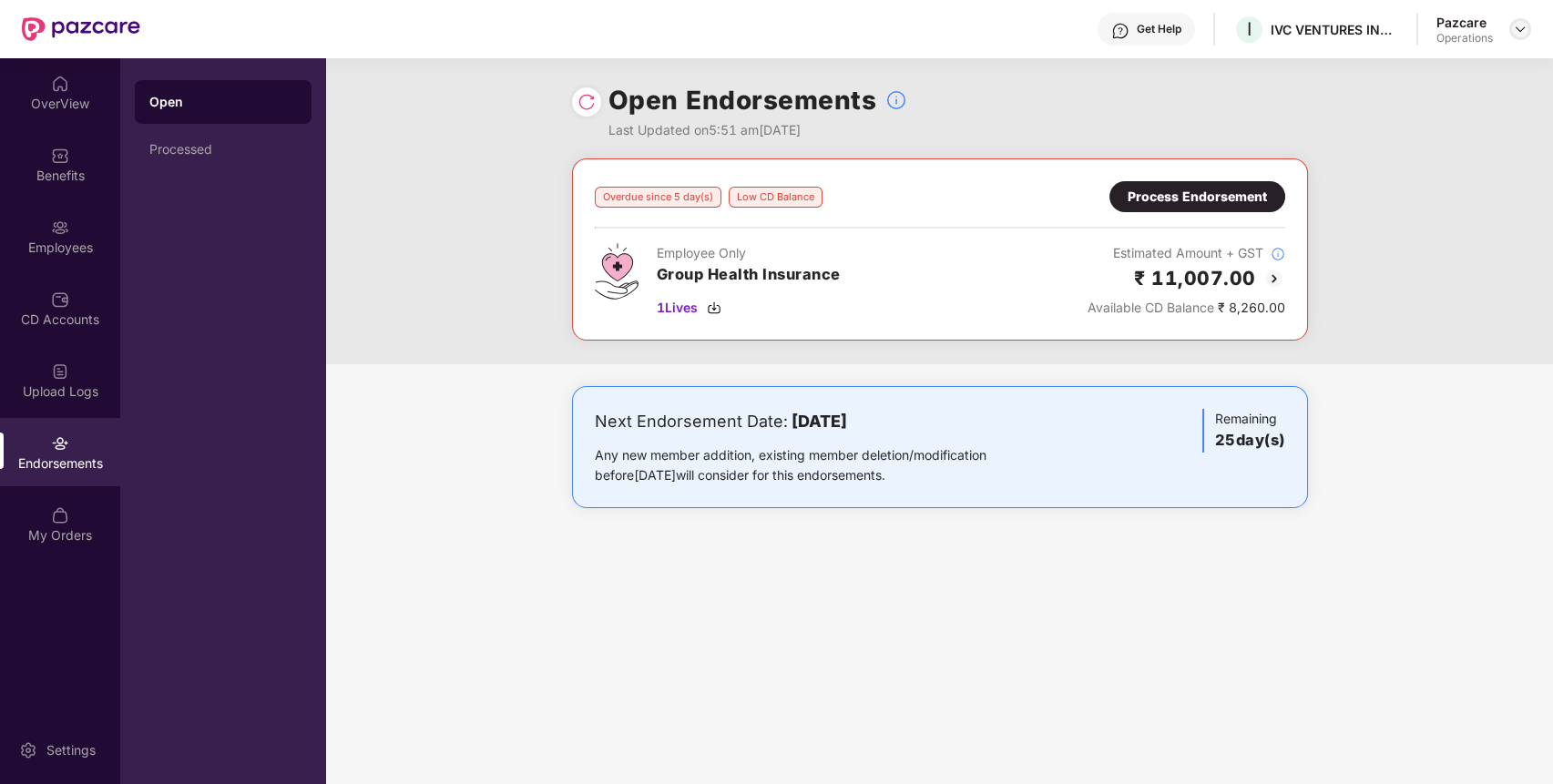
click at [1518, 28] on img at bounding box center [1520, 29] width 14 height 14
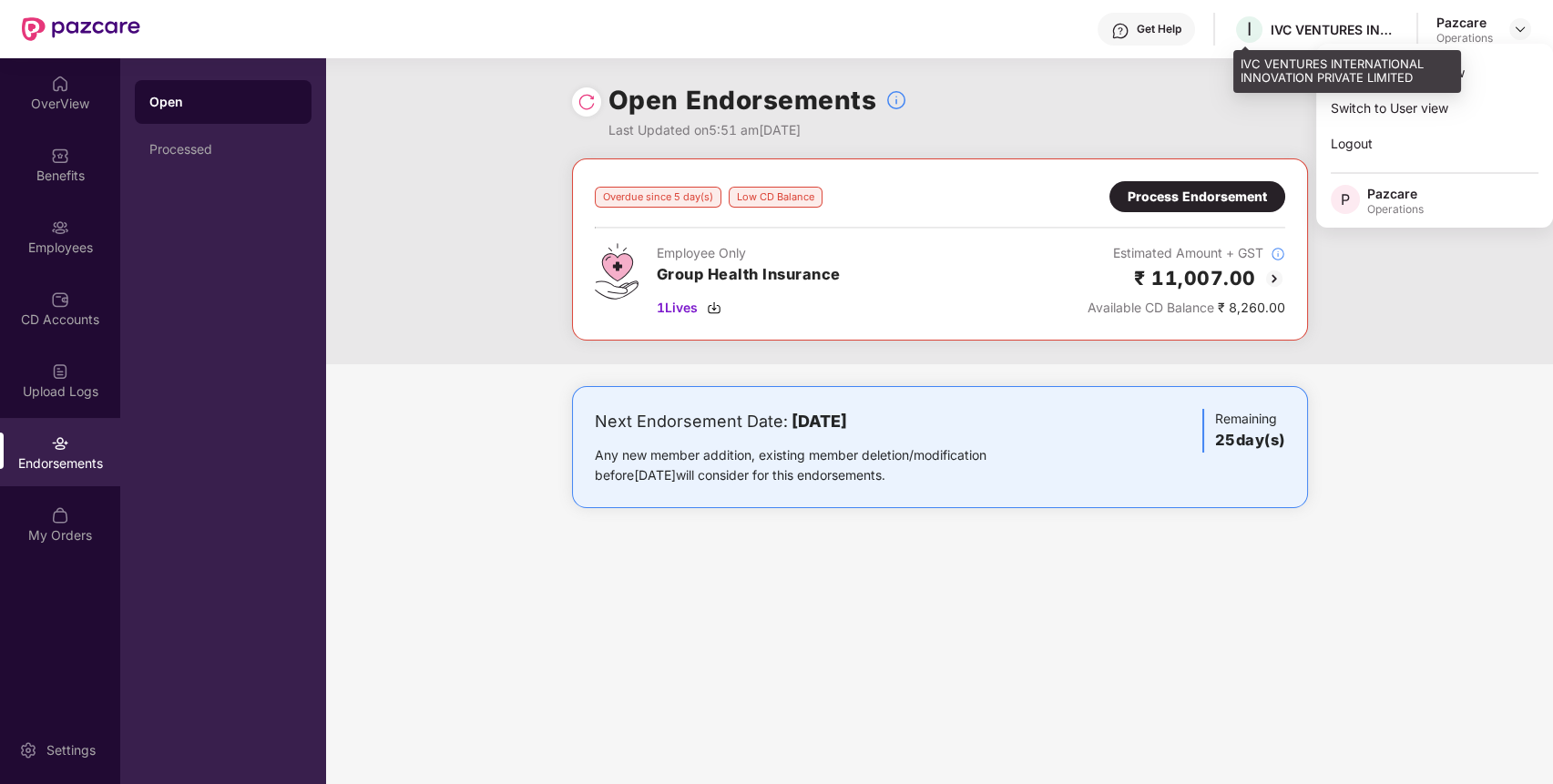
click at [1288, 21] on div "IVC VENTURES INTERNATIONAL INNOVATION PRIVATE LIMITED" at bounding box center [1335, 30] width 127 height 17
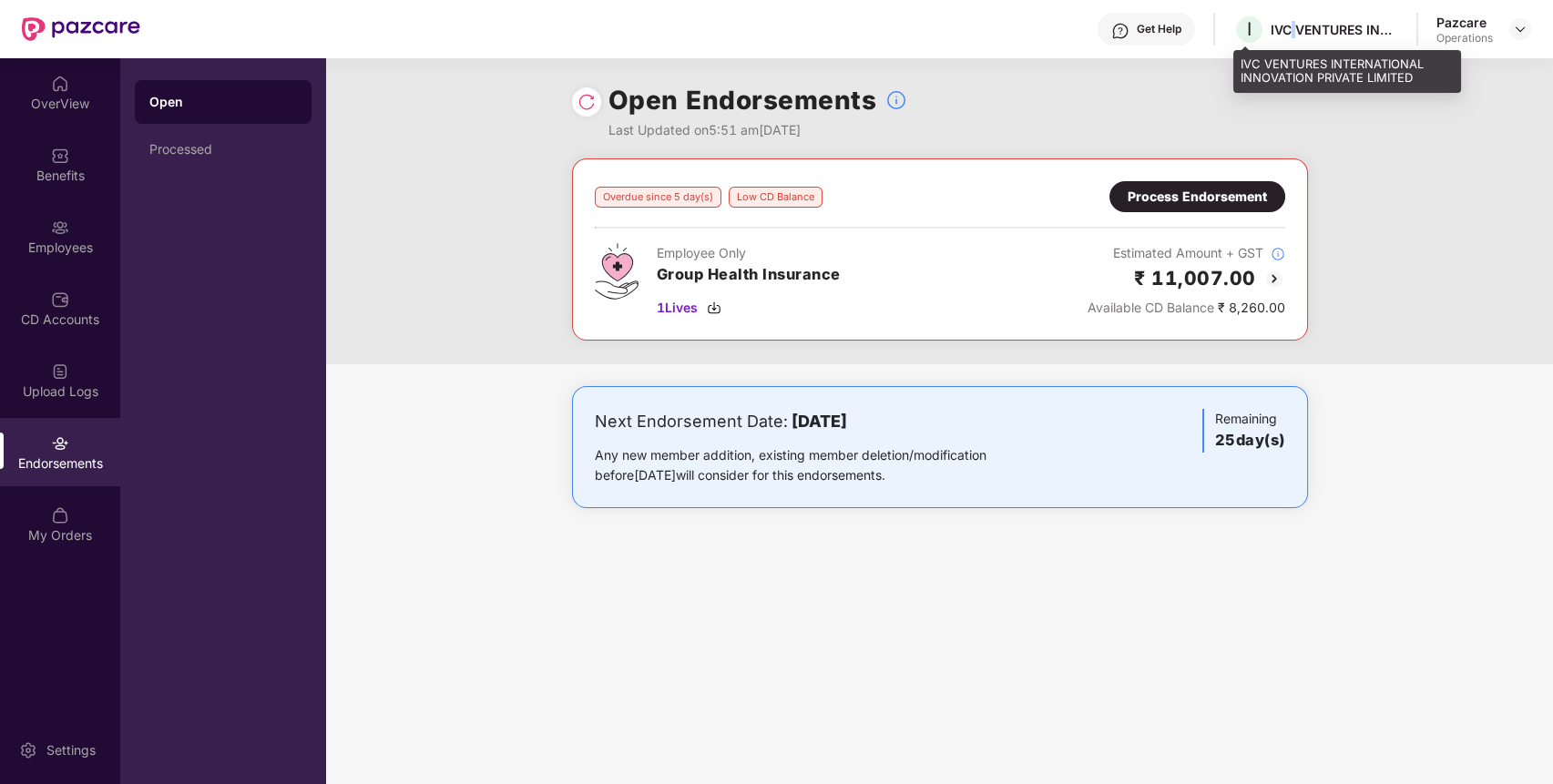
click at [1288, 21] on div "IVC VENTURES INTERNATIONAL INNOVATION PRIVATE LIMITED" at bounding box center [1335, 30] width 127 height 17
copy div "IVC VENTURES INTERNATIONAL INNOVATION PRIVATE LIMITED"
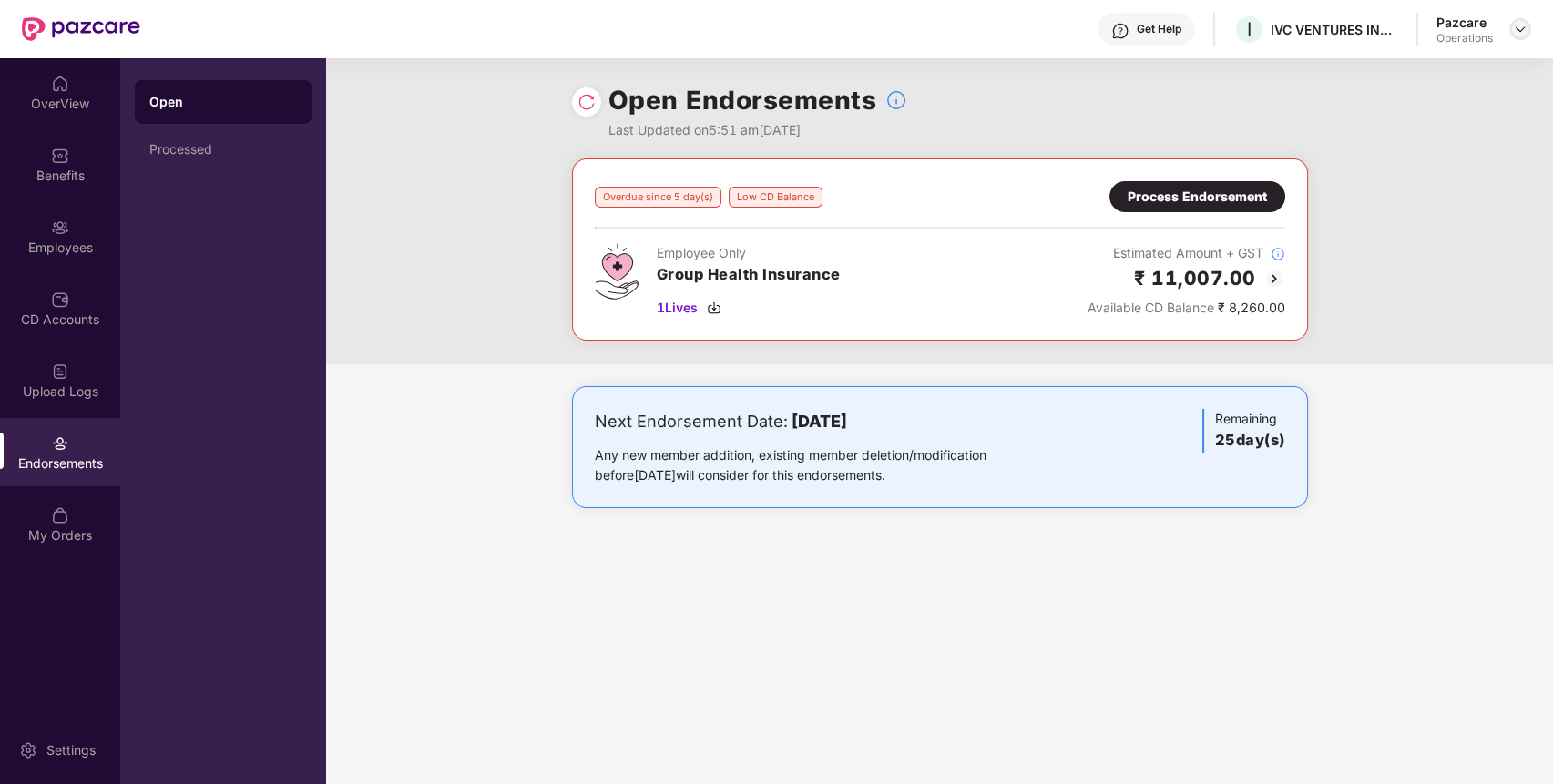
click at [1520, 22] on div at bounding box center [1520, 29] width 22 height 22
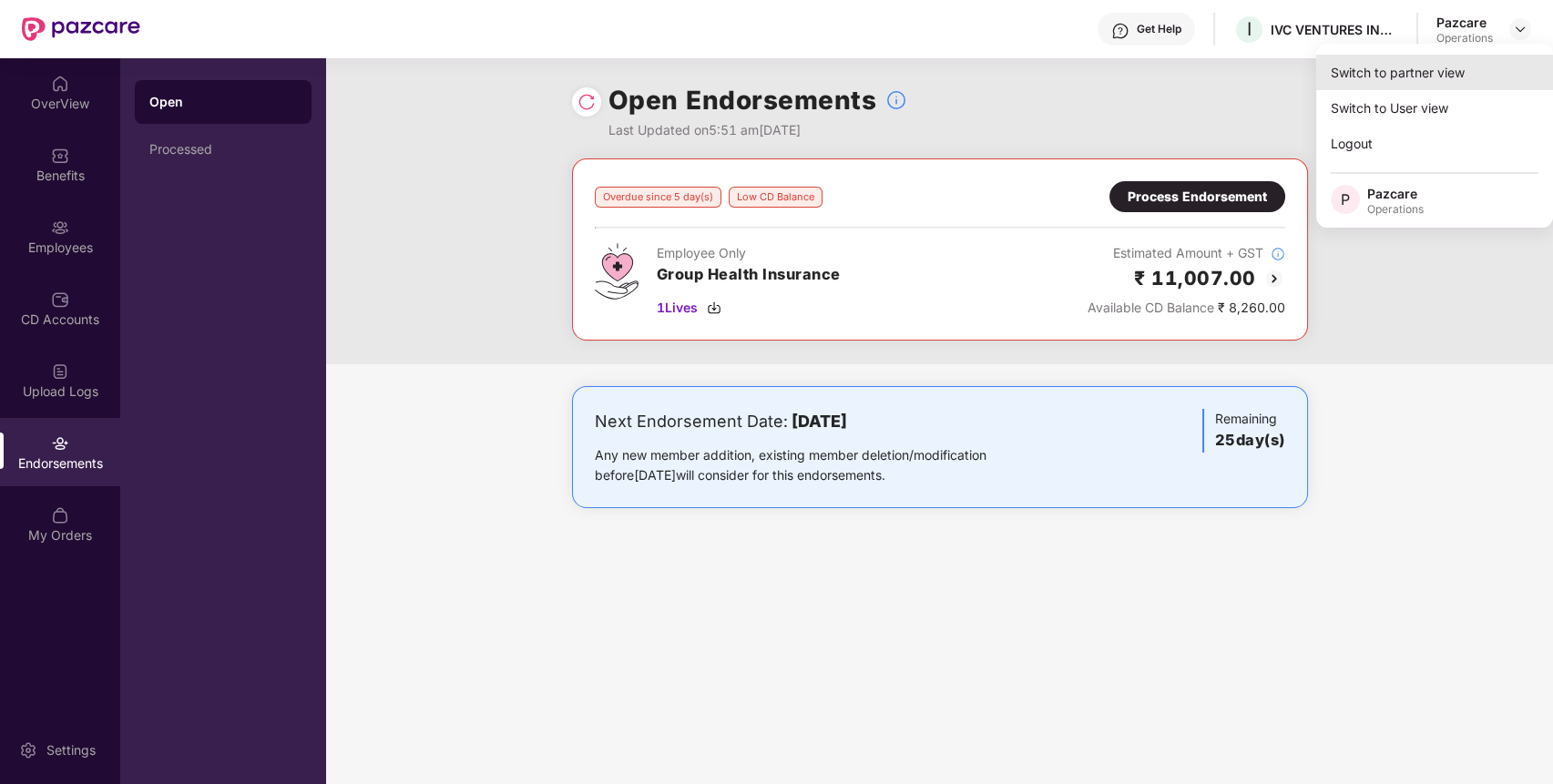
click at [1448, 59] on div "Switch to partner view" at bounding box center [1434, 72] width 237 height 36
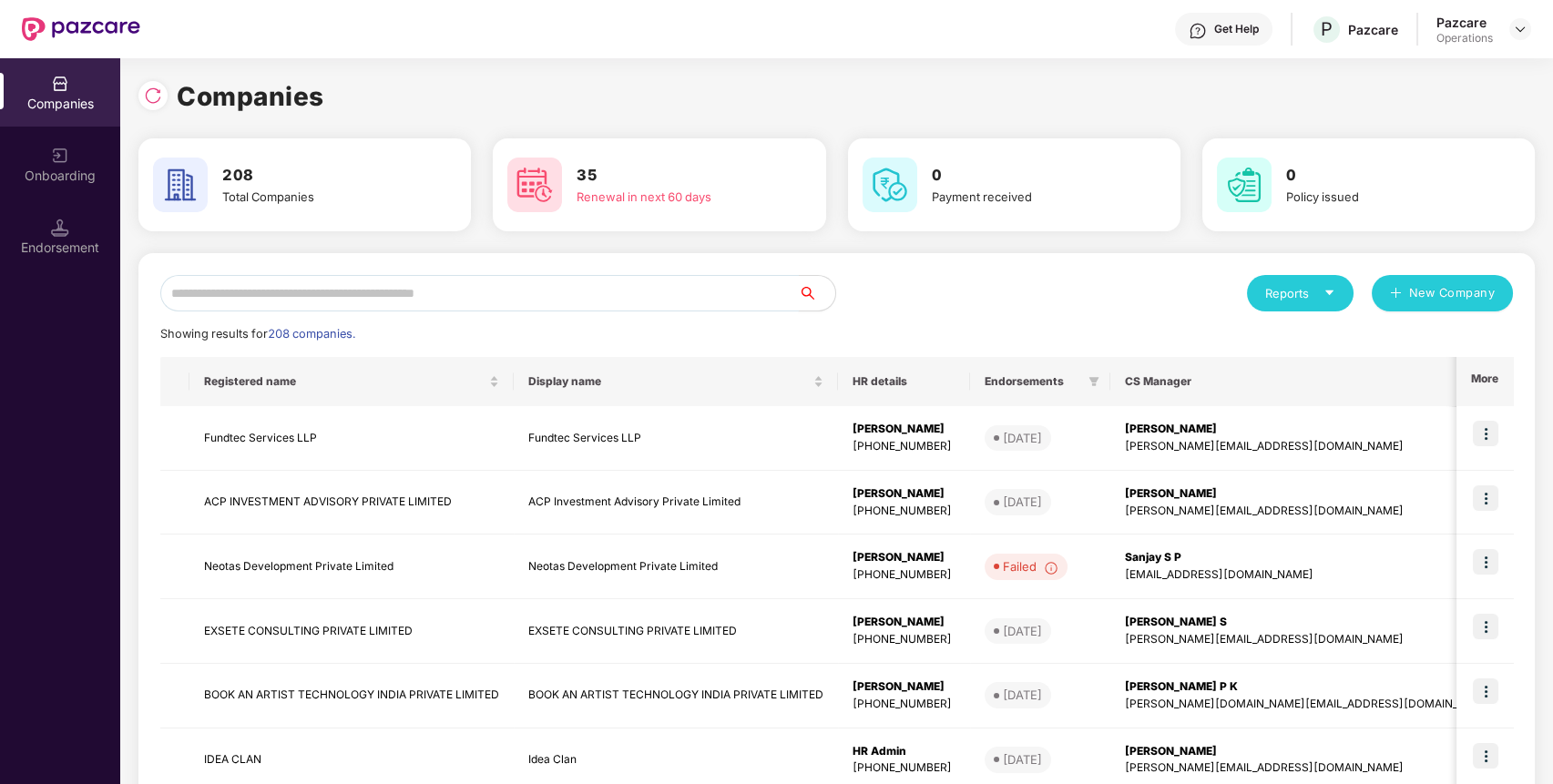
click at [560, 295] on input "text" at bounding box center [479, 294] width 638 height 37
paste input "**********"
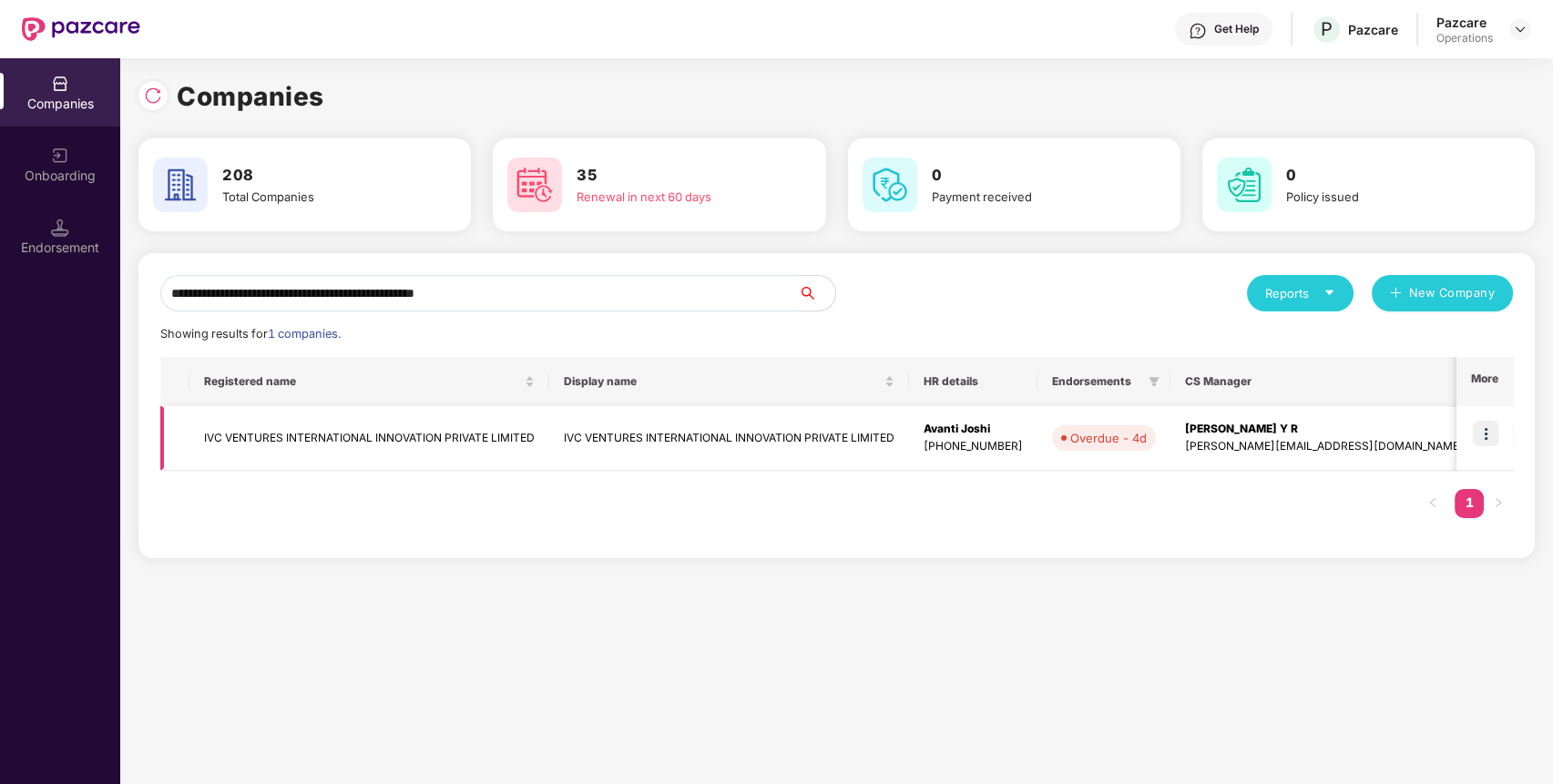
type input "**********"
click at [282, 428] on td "IVC VENTURES INTERNATIONAL INNOVATION PRIVATE LIMITED" at bounding box center [369, 438] width 360 height 65
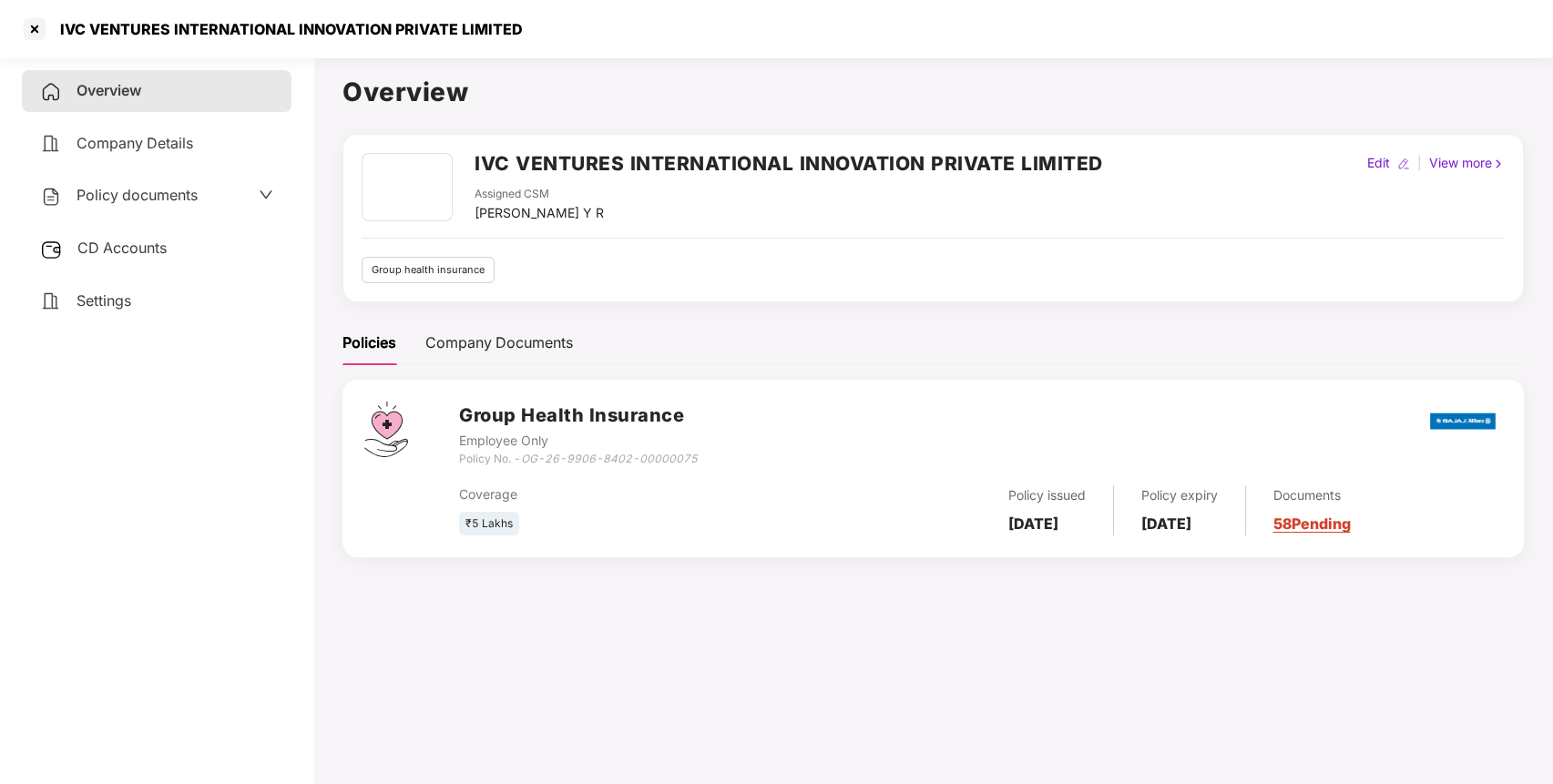
click at [123, 256] on div "CD Accounts" at bounding box center [156, 248] width 269 height 42
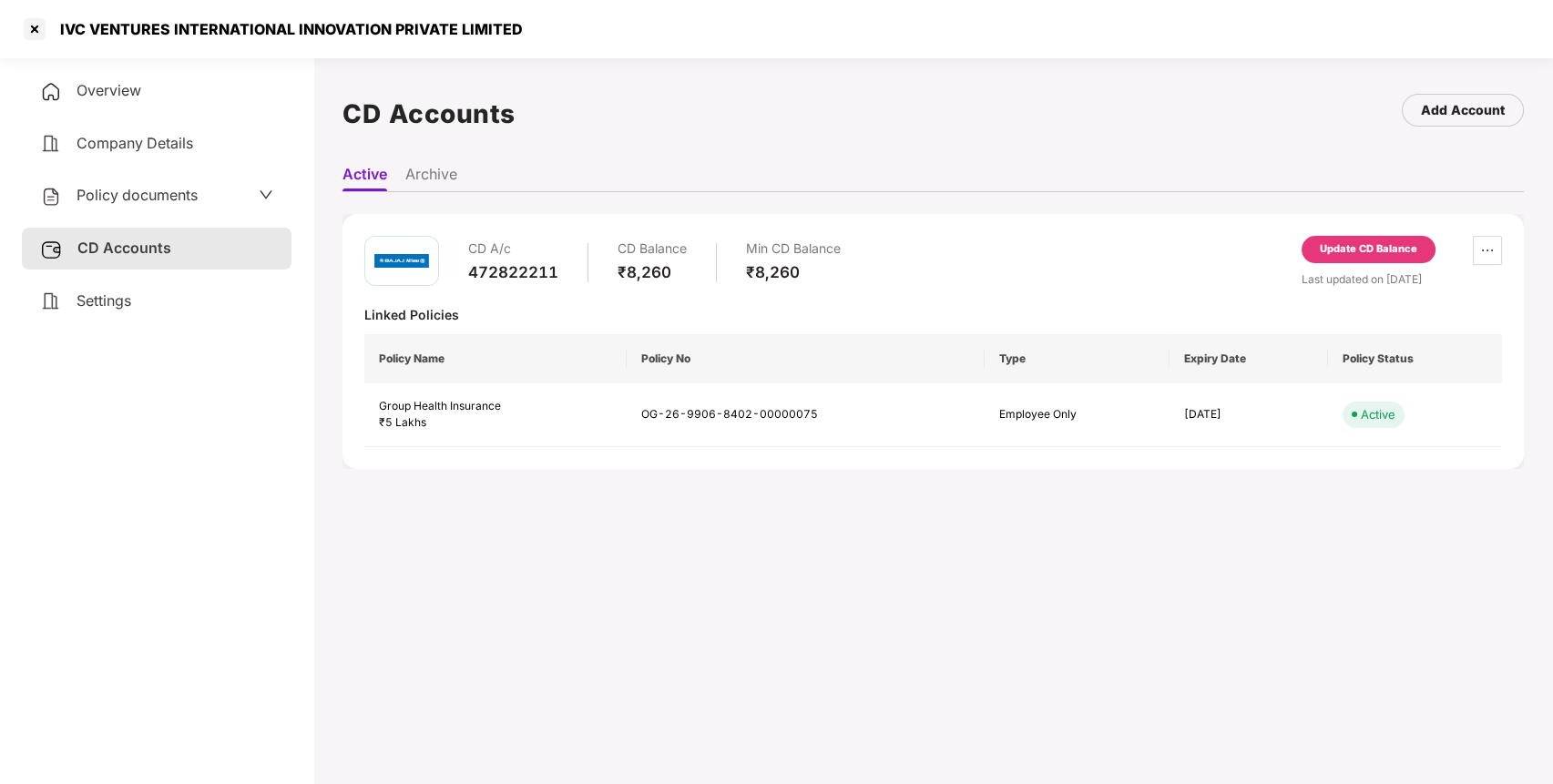
click at [1344, 248] on div "Update CD Balance" at bounding box center [1369, 249] width 98 height 16
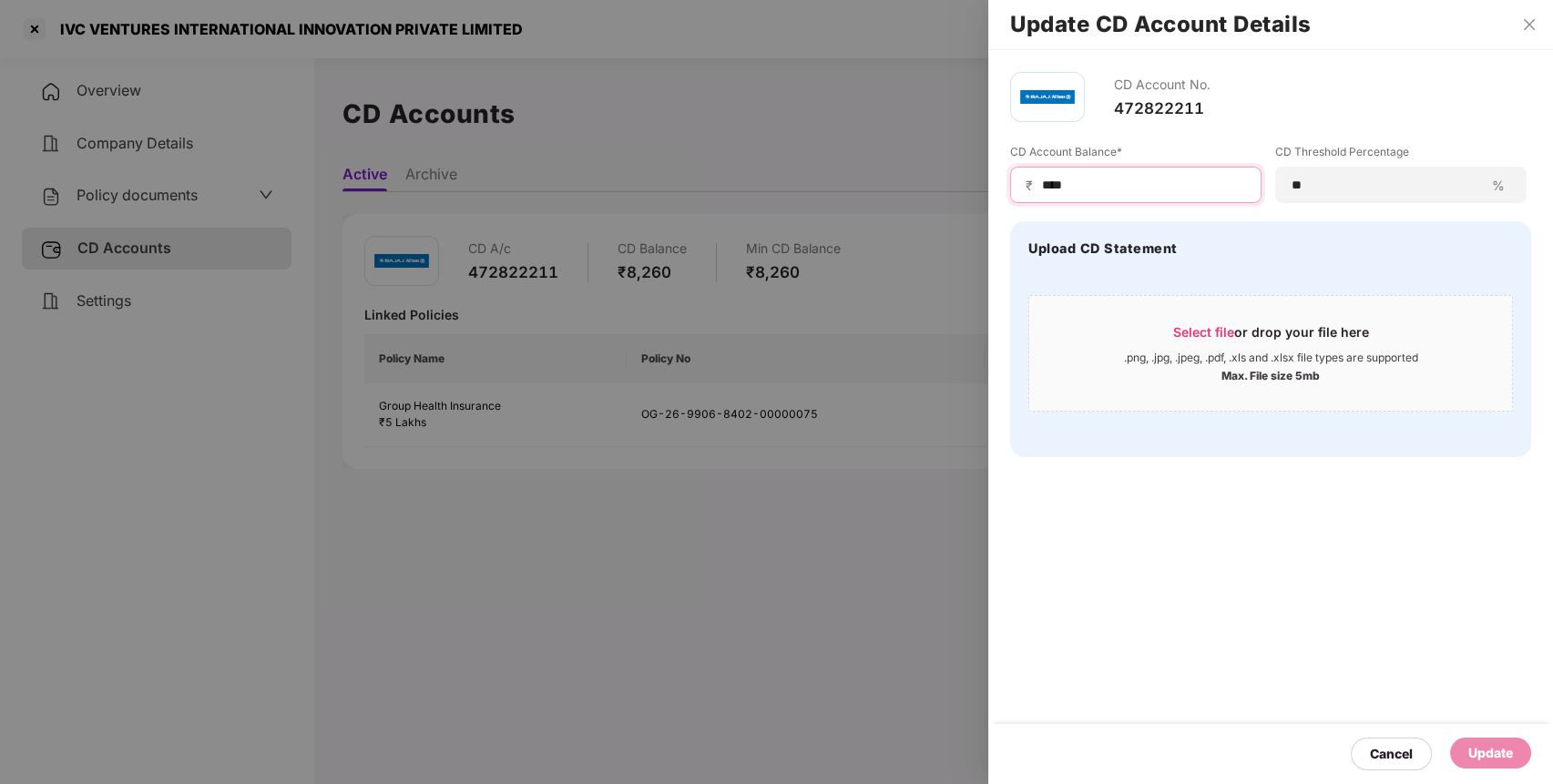
click at [1162, 182] on input "****" at bounding box center [1143, 185] width 206 height 19
type input "*"
type input "*****"
click at [1464, 743] on div "Update" at bounding box center [1491, 753] width 81 height 31
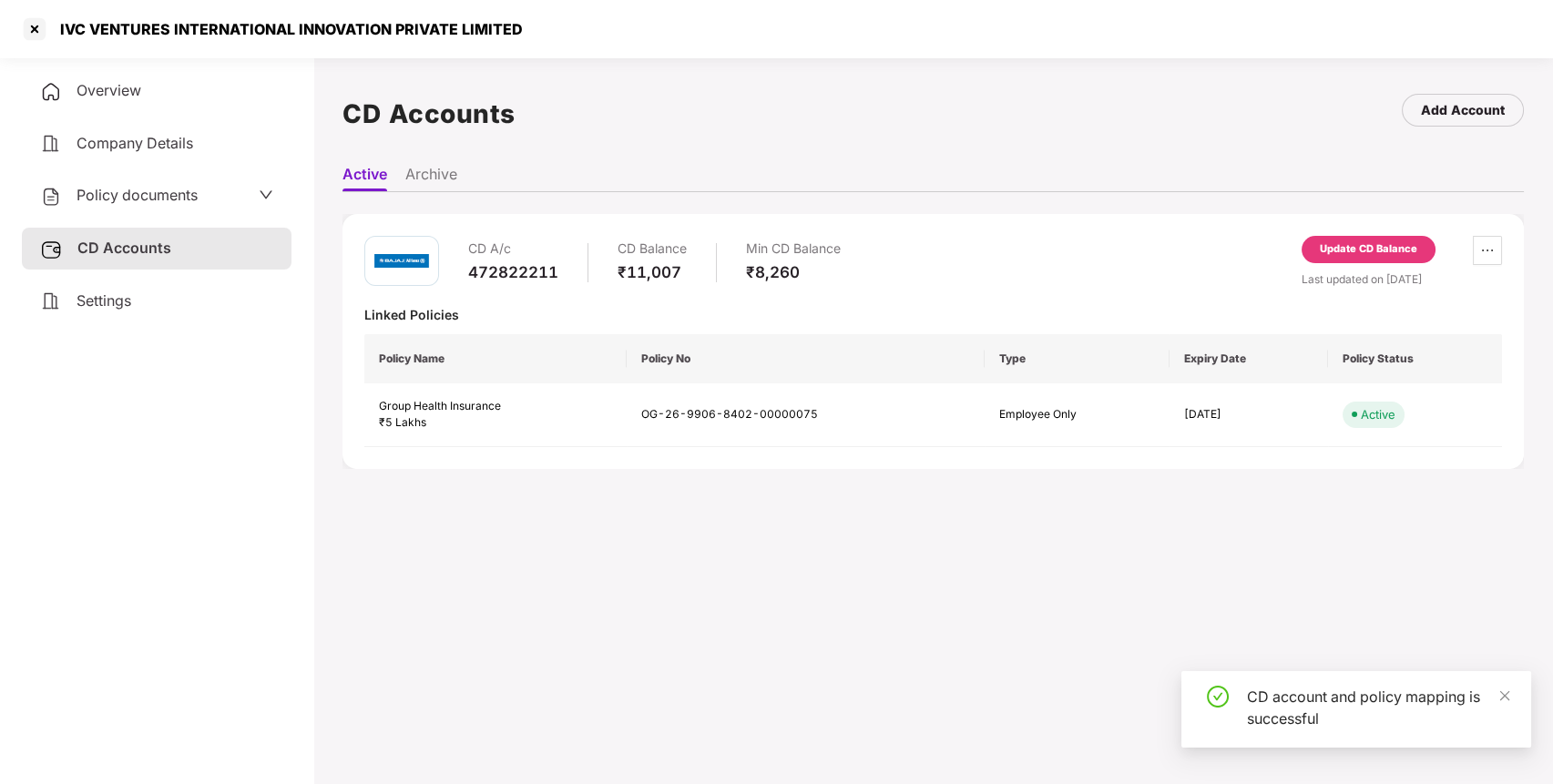
click at [31, 28] on div at bounding box center [35, 29] width 29 height 29
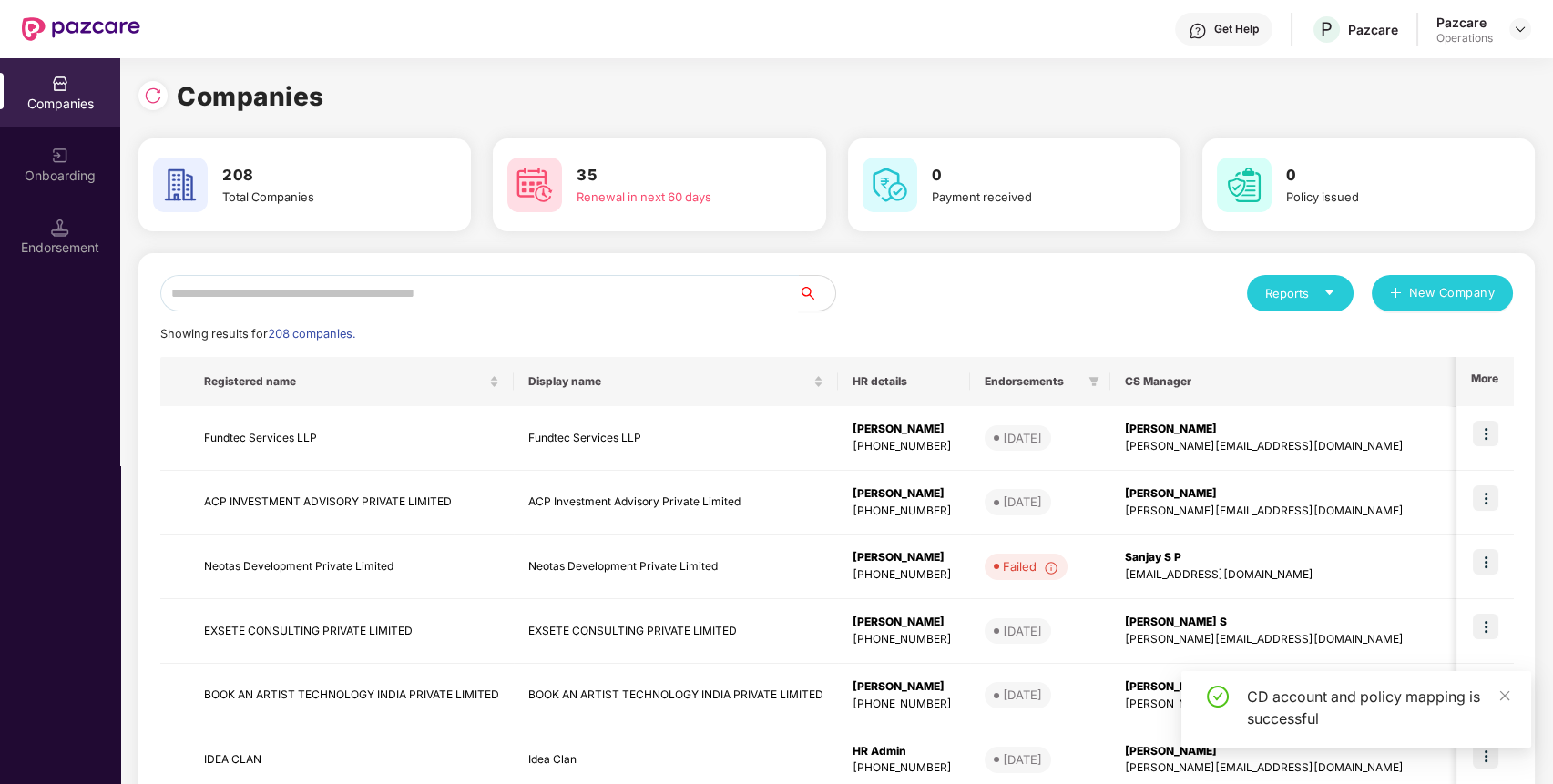
paste input "**********"
click at [497, 300] on input "**********" at bounding box center [479, 294] width 638 height 37
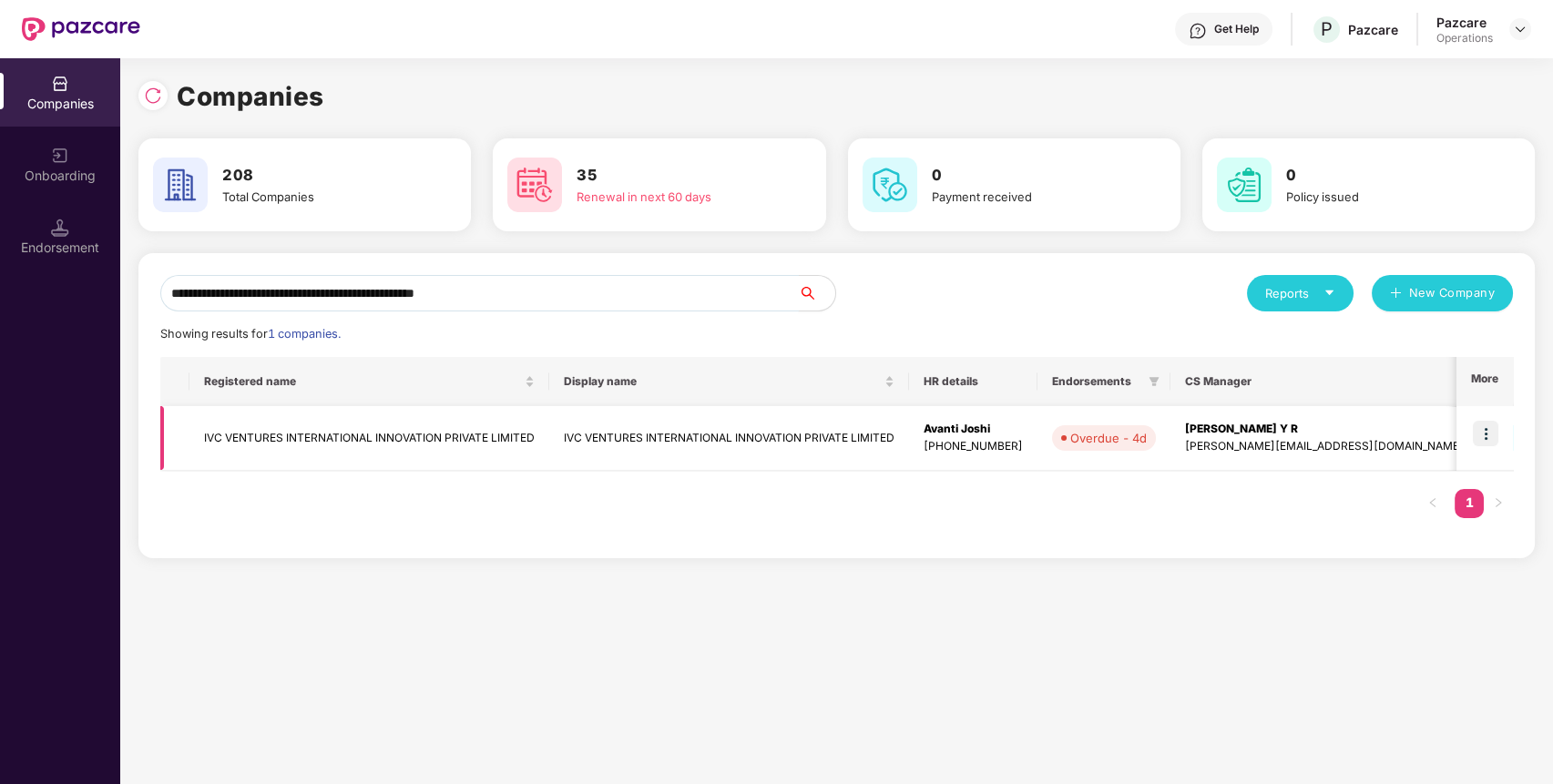
type input "**********"
click at [1494, 436] on img at bounding box center [1485, 434] width 25 height 25
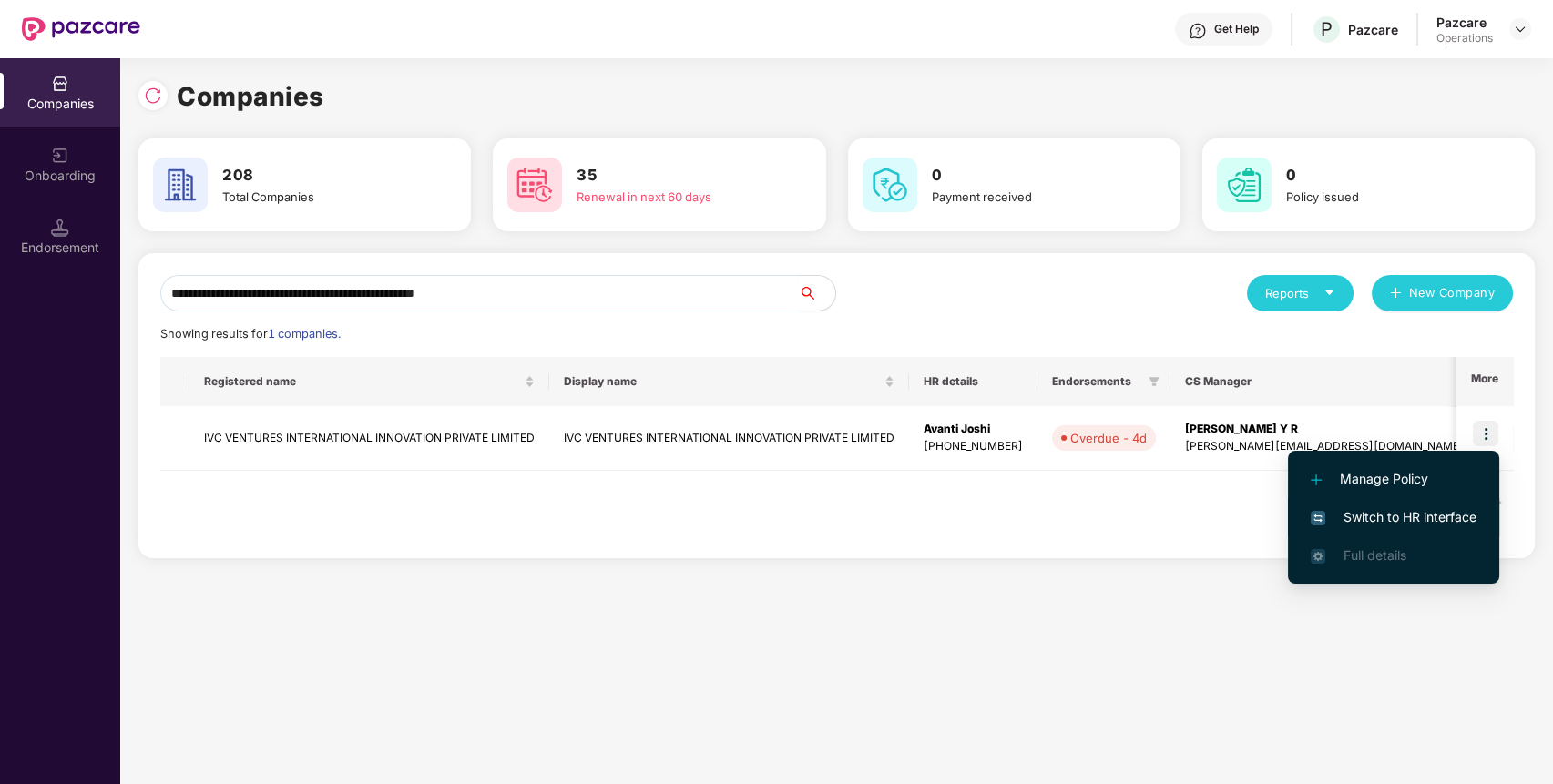
click at [1390, 518] on span "Switch to HR interface" at bounding box center [1394, 517] width 166 height 20
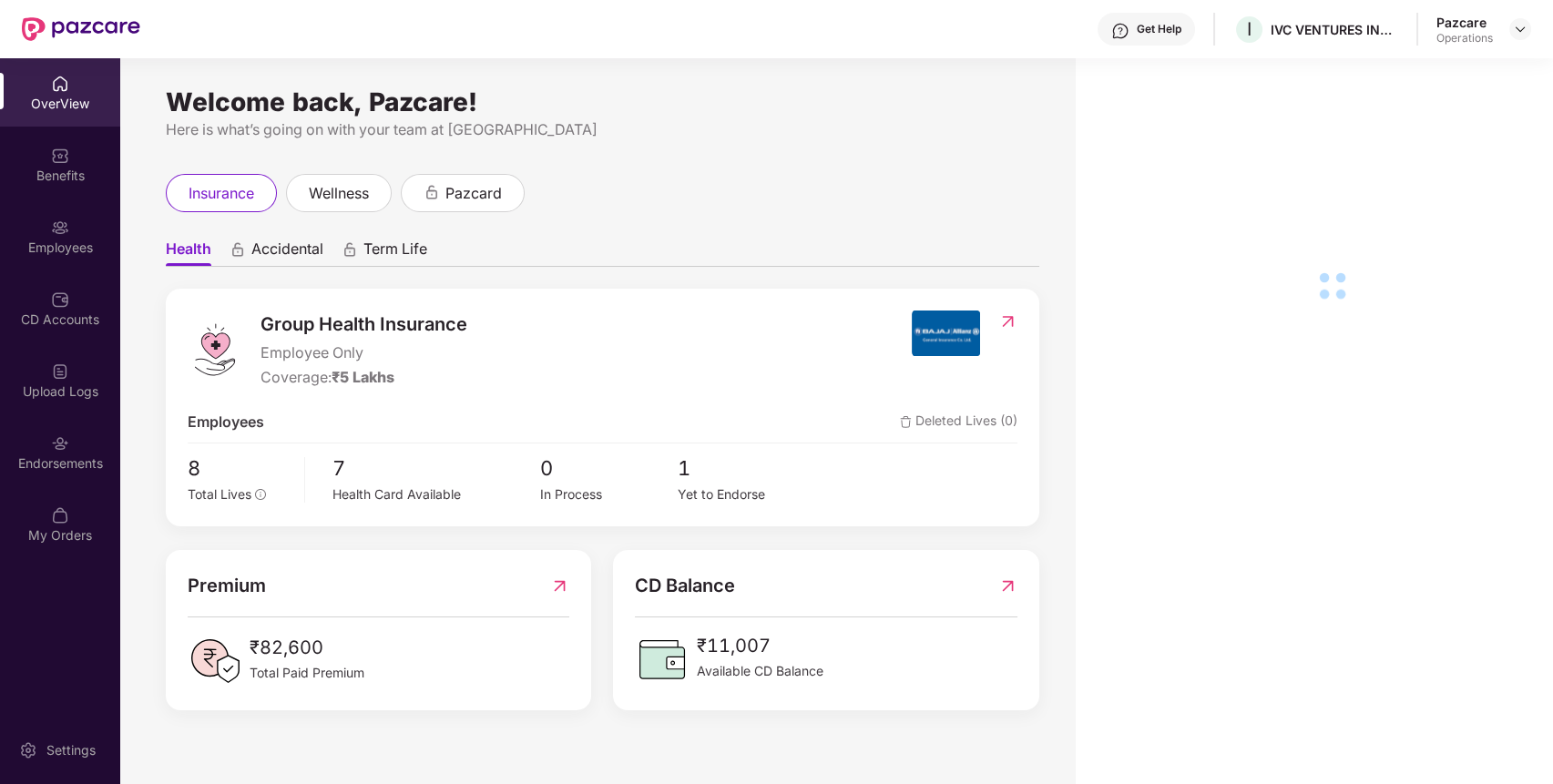
click at [86, 462] on div "Endorsements" at bounding box center [60, 463] width 121 height 18
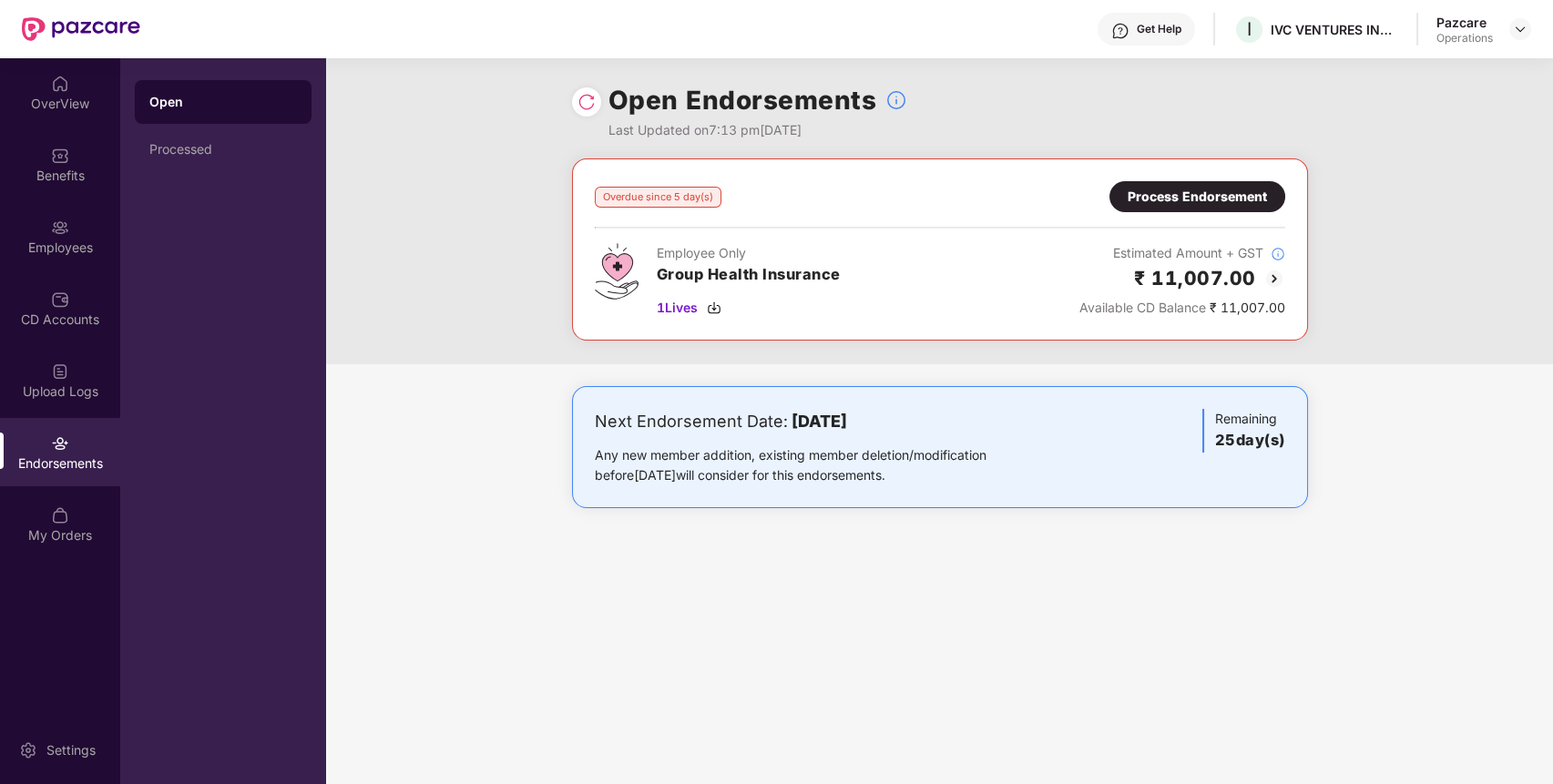
click at [1241, 177] on div "Overdue since 5 day(s) Process Endorsement Employee Only Group Health Insurance…" at bounding box center [940, 249] width 736 height 182
click at [1229, 206] on div "Process Endorsement" at bounding box center [1198, 196] width 139 height 20
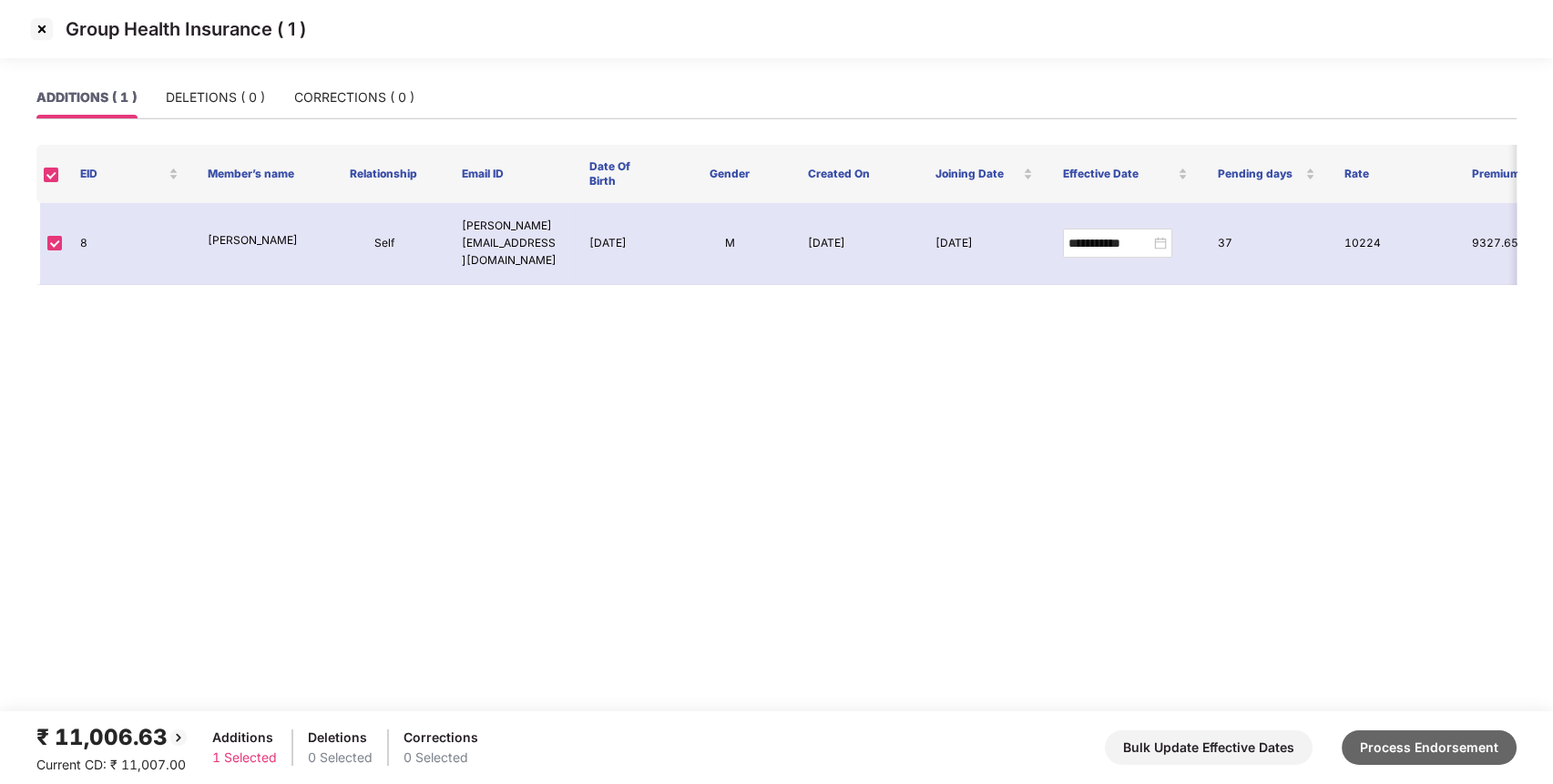
click at [1444, 748] on button "Process Endorsement" at bounding box center [1428, 748] width 175 height 35
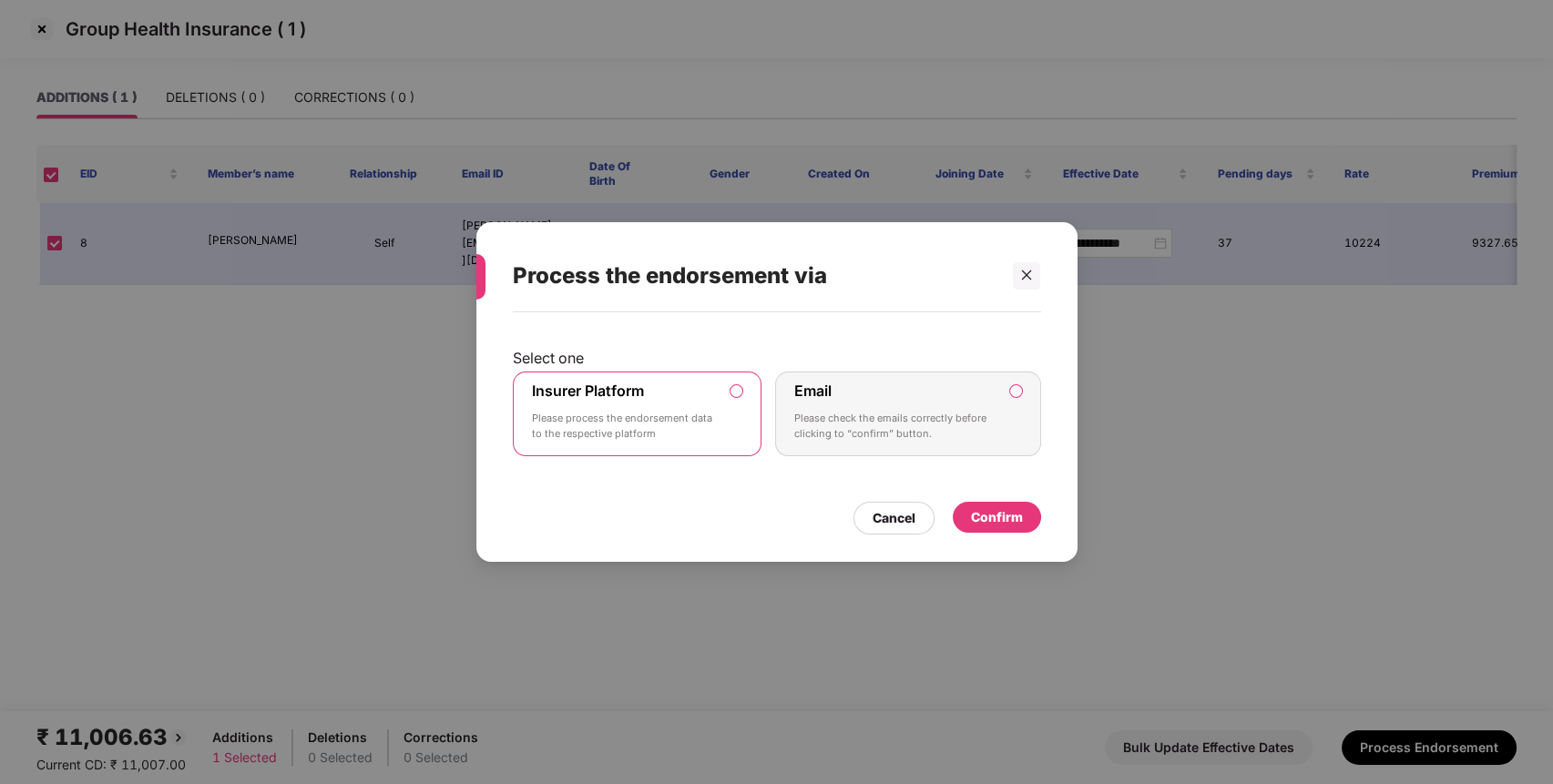
click at [619, 370] on div "Select one Insurer Platform Please process the endorsement data to the respecti…" at bounding box center [776, 403] width 528 height 108
click at [1022, 518] on div "Confirm" at bounding box center [998, 518] width 89 height 31
